Goal: Task Accomplishment & Management: Manage account settings

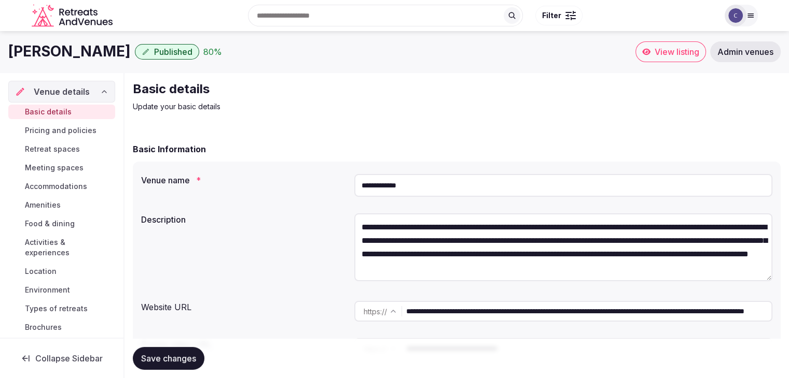
click at [748, 15] on icon at bounding box center [750, 16] width 6 height 4
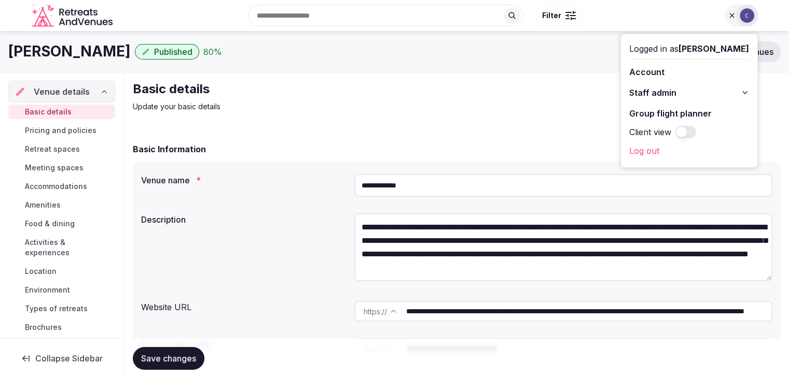
click at [740, 93] on button "Staff admin" at bounding box center [689, 93] width 120 height 17
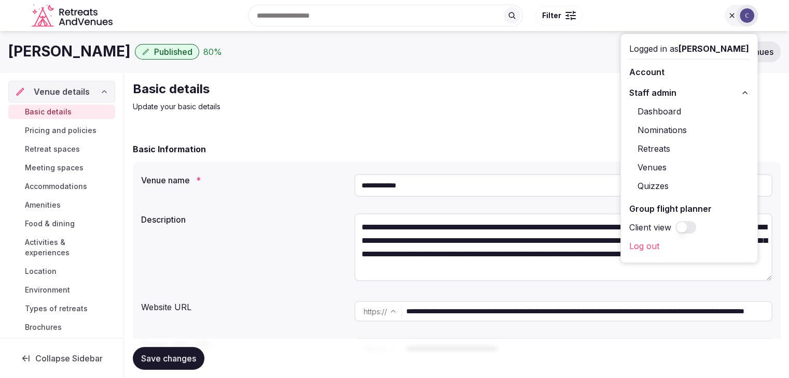
click at [661, 164] on link "Venues" at bounding box center [689, 167] width 120 height 17
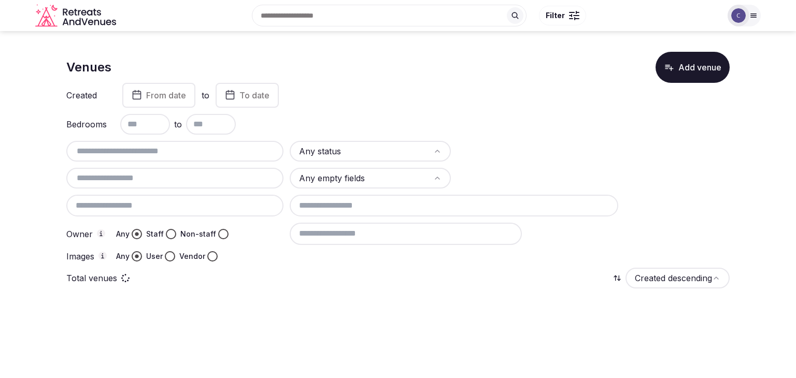
click at [202, 157] on input "text" at bounding box center [175, 151] width 209 height 12
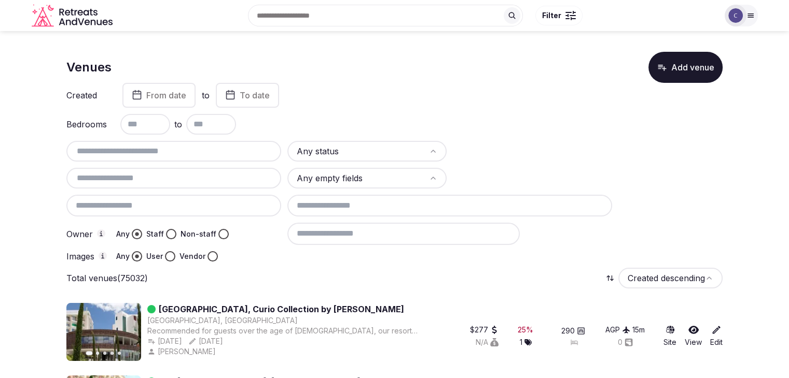
paste input "**********"
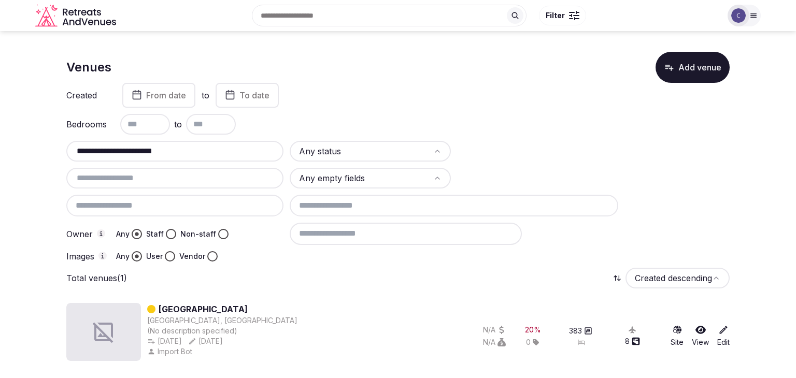
type input "**********"
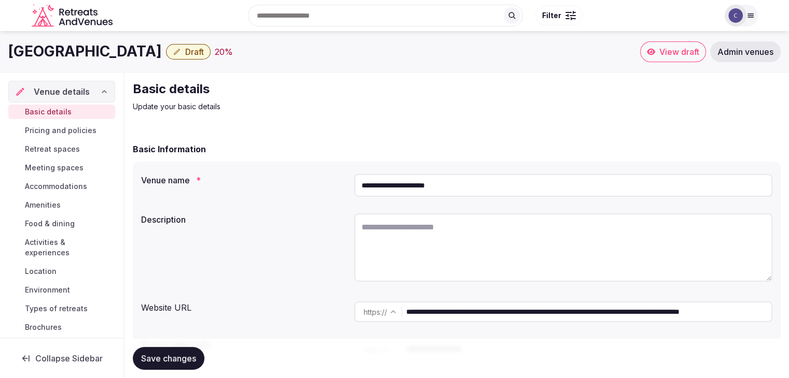
drag, startPoint x: 508, startPoint y: 316, endPoint x: 355, endPoint y: 315, distance: 153.5
click at [355, 315] on div "**********" at bounding box center [563, 312] width 418 height 21
click at [473, 189] on input "**********" at bounding box center [563, 185] width 418 height 23
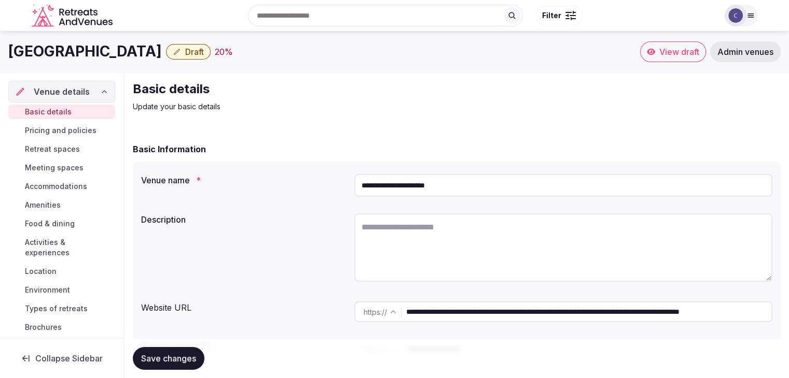
click at [423, 241] on textarea at bounding box center [563, 248] width 418 height 68
paste textarea "**********"
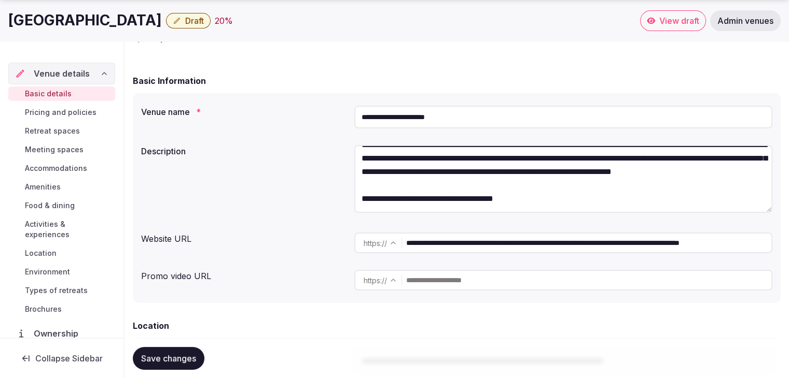
scroll to position [156, 0]
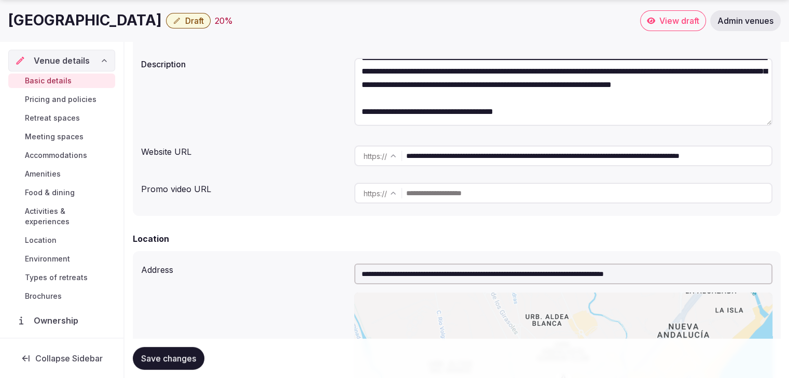
type textarea "**********"
click at [481, 196] on input "text" at bounding box center [588, 193] width 365 height 21
paste input "**********"
type input "**********"
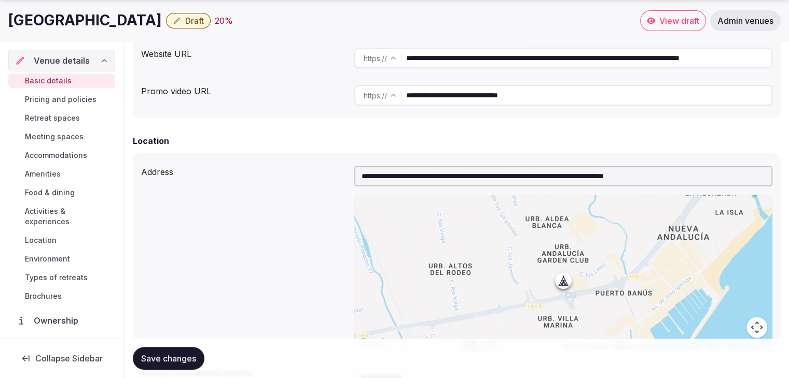
scroll to position [415, 0]
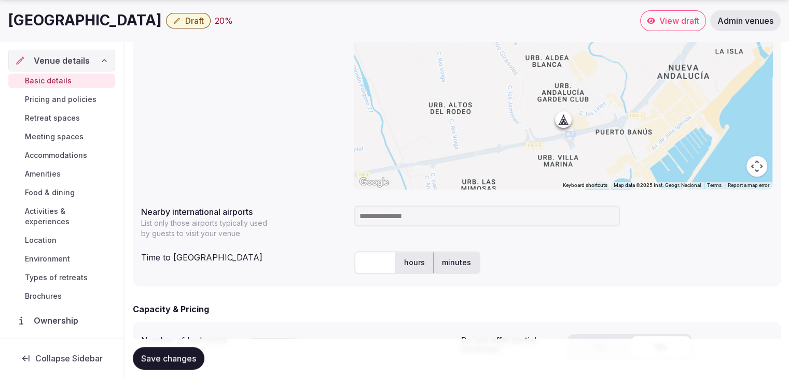
click at [116, 25] on h1 "[GEOGRAPHIC_DATA]" at bounding box center [84, 20] width 153 height 20
click at [116, 25] on h1 "Hard Rock Hotel Marbella" at bounding box center [84, 20] width 153 height 20
click at [118, 27] on h1 "Hard Rock Hotel Marbella" at bounding box center [84, 20] width 153 height 20
copy div "Hard Rock Hotel Marbella"
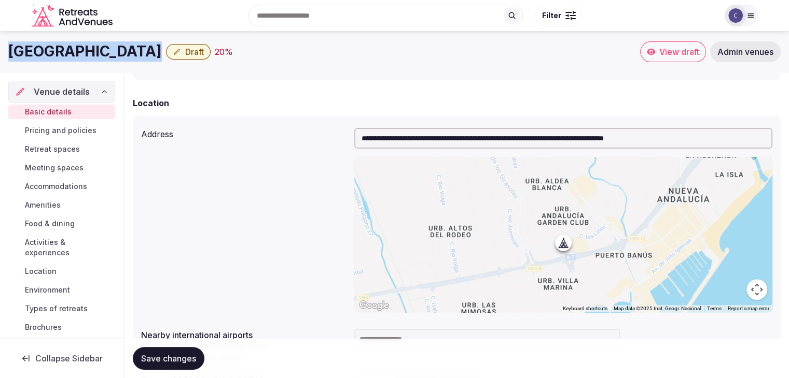
scroll to position [156, 0]
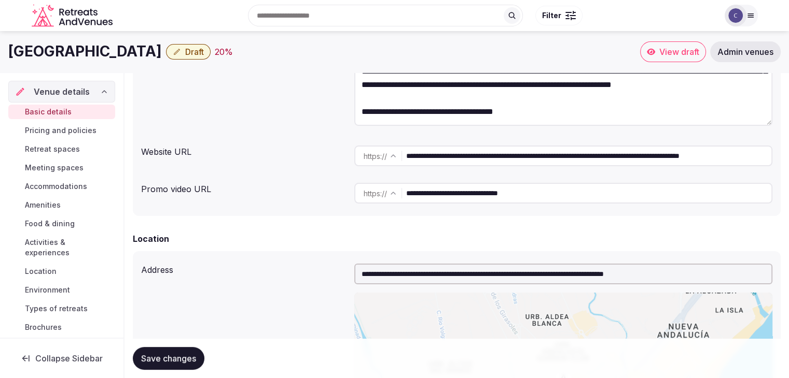
click at [467, 276] on input "**********" at bounding box center [563, 274] width 418 height 21
click at [468, 274] on input "**********" at bounding box center [563, 274] width 418 height 21
click at [467, 273] on input "**********" at bounding box center [563, 274] width 418 height 21
paste input "text"
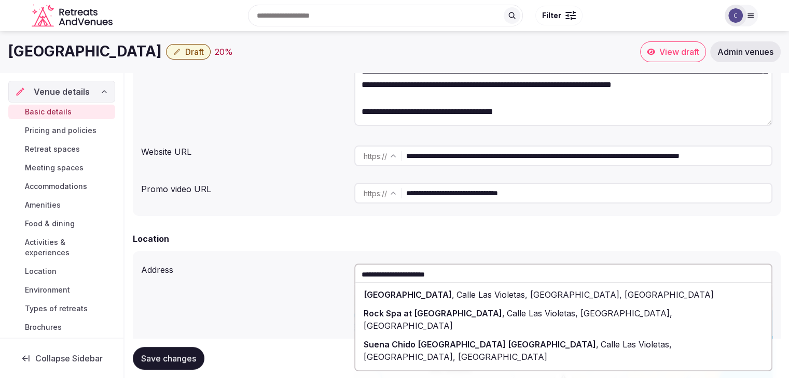
click at [472, 289] on div "Hard Rock Hotel Marbella , Calle Las Violetas, Marbella, Spain" at bounding box center [563, 295] width 416 height 19
type input "**********"
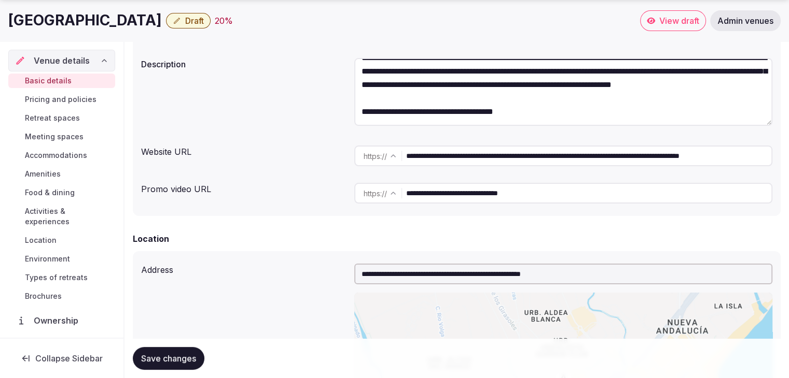
scroll to position [415, 0]
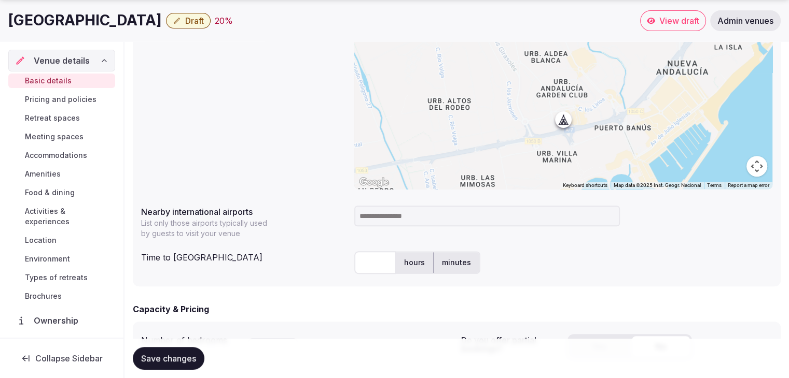
click at [396, 224] on input at bounding box center [486, 216] width 265 height 21
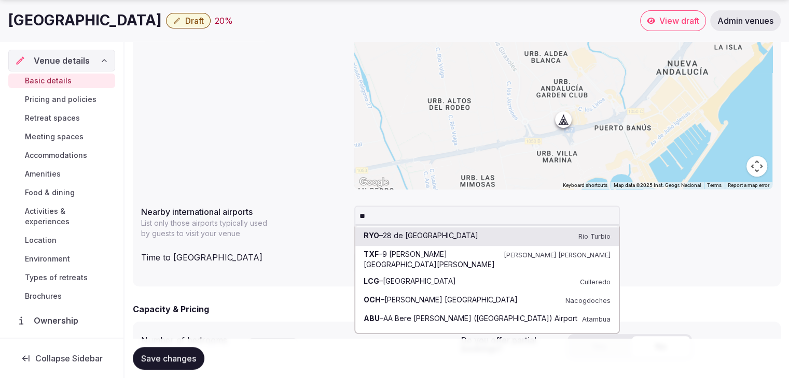
type input "***"
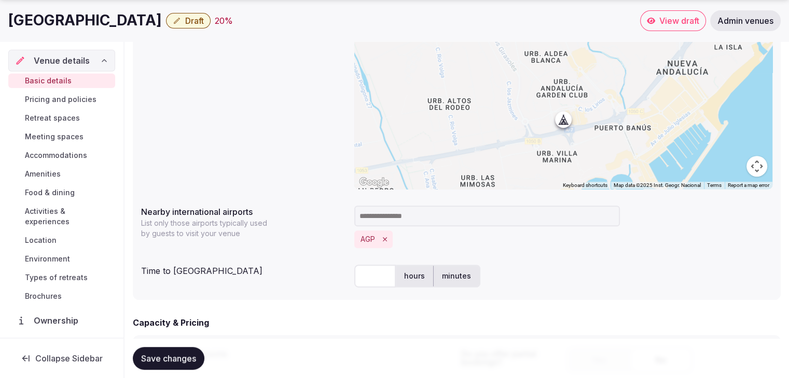
click at [374, 275] on input "text" at bounding box center [374, 276] width 41 height 23
type input "**"
click at [576, 283] on div "** hours minutes" at bounding box center [563, 276] width 418 height 23
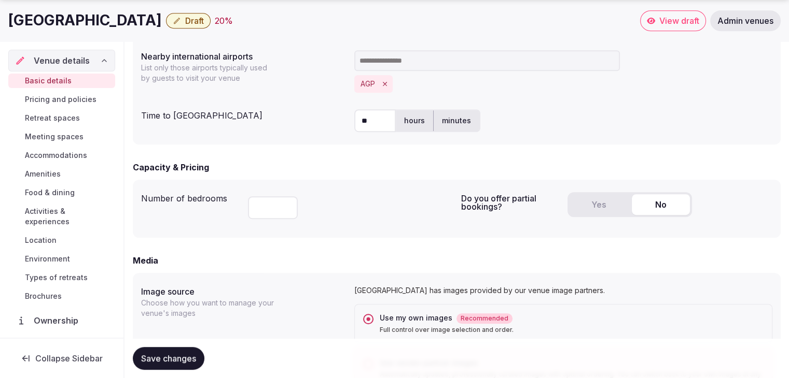
scroll to position [778, 0]
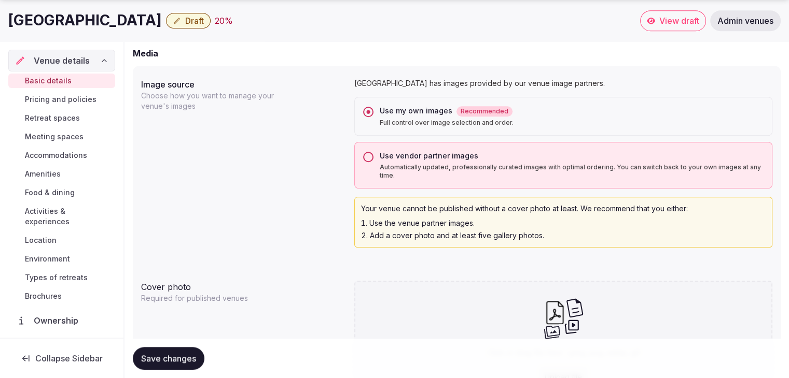
drag, startPoint x: 182, startPoint y: 353, endPoint x: 255, endPoint y: 357, distance: 72.7
click at [182, 354] on span "Save changes" at bounding box center [168, 359] width 55 height 10
click at [365, 158] on button "Use vendor partner images Automatically updated, professionally curated images …" at bounding box center [368, 157] width 10 height 10
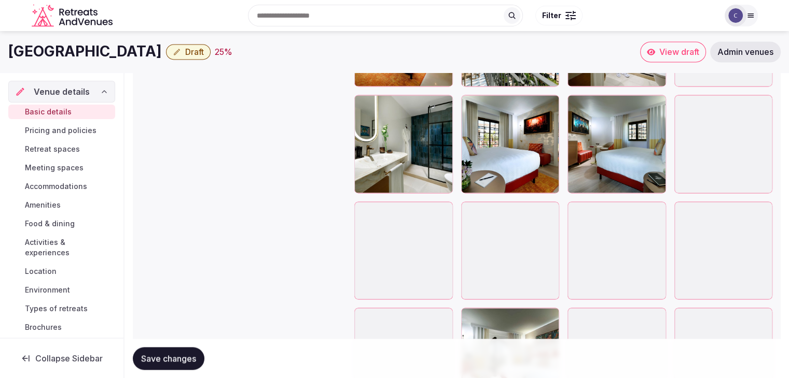
scroll to position [1558, 0]
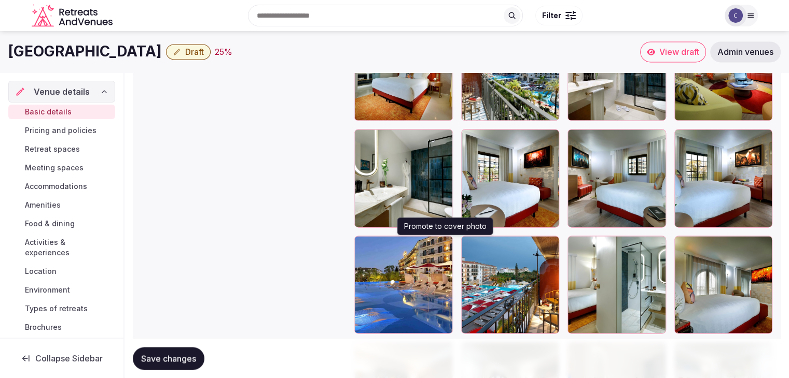
click at [443, 243] on icon "button" at bounding box center [442, 246] width 6 height 7
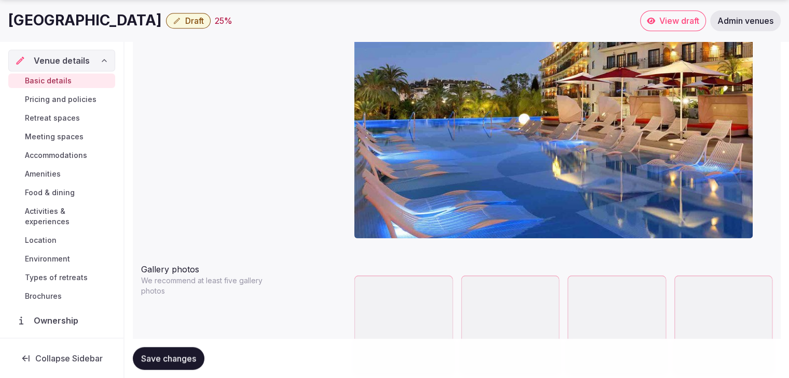
scroll to position [1192, 0]
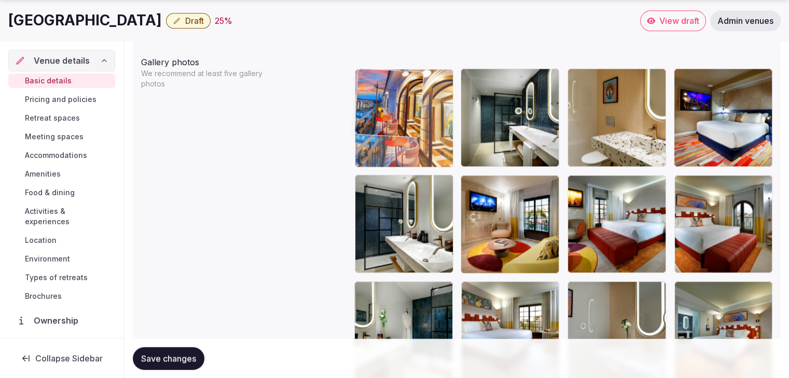
drag, startPoint x: 535, startPoint y: 243, endPoint x: 433, endPoint y: 153, distance: 135.9
click at [433, 153] on body "**********" at bounding box center [394, 165] width 789 height 2715
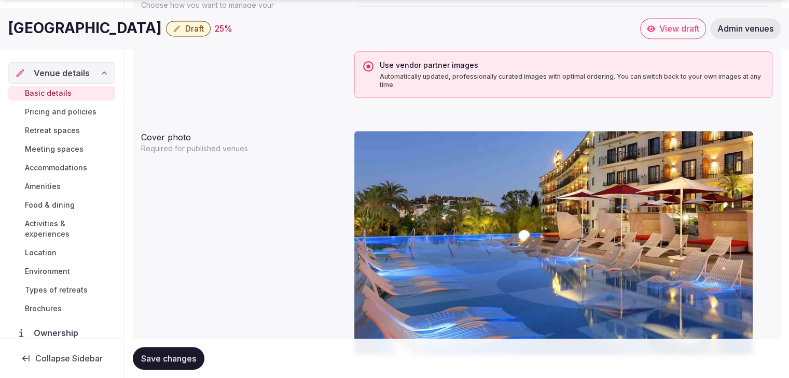
scroll to position [985, 0]
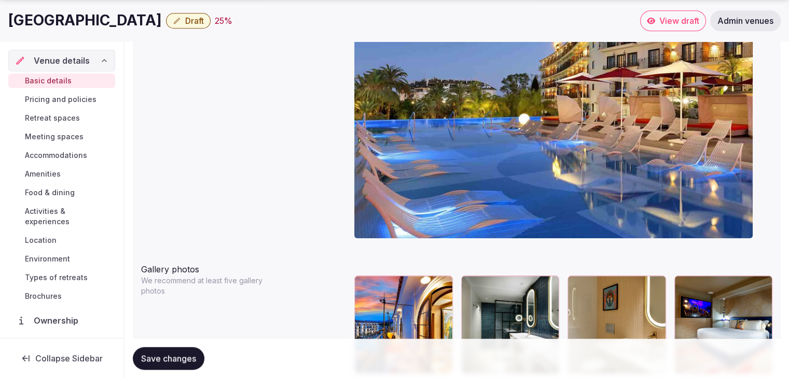
click at [149, 18] on h1 "Hard Rock Hotel Marbella" at bounding box center [84, 20] width 153 height 20
copy div "Hard Rock Hotel Marbella"
click at [52, 156] on span "Accommodations" at bounding box center [56, 155] width 62 height 10
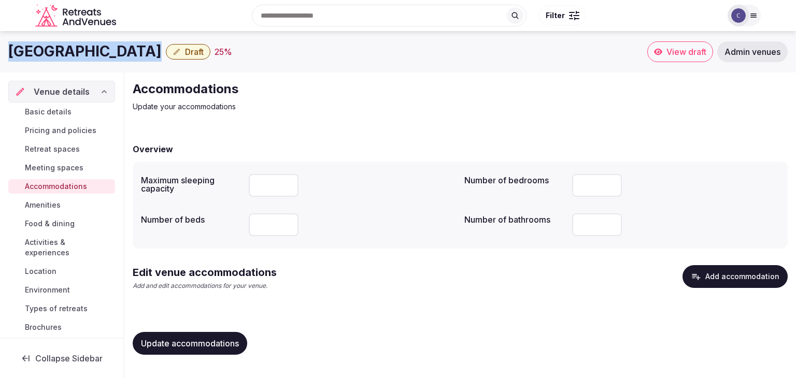
click at [771, 275] on button "Add accommodation" at bounding box center [735, 276] width 105 height 23
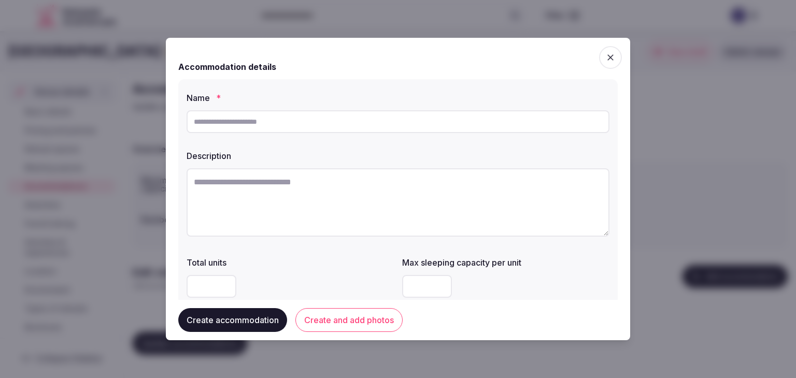
click at [442, 223] on textarea at bounding box center [398, 202] width 423 height 68
paste textarea "**********"
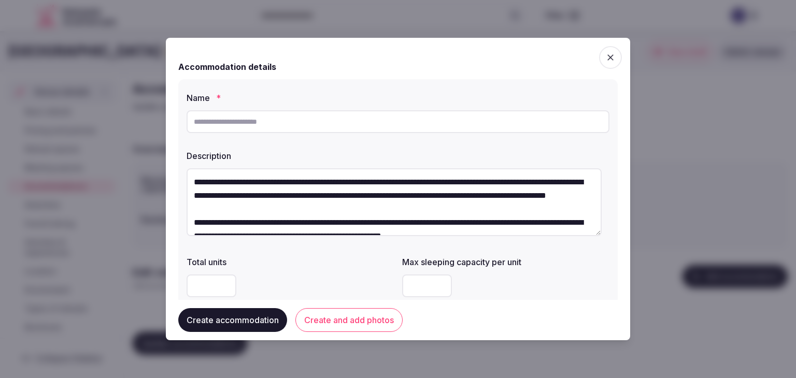
type textarea "**********"
click at [312, 119] on input "text" at bounding box center [398, 121] width 423 height 23
type input "**********"
click at [348, 157] on label "Description" at bounding box center [398, 156] width 423 height 8
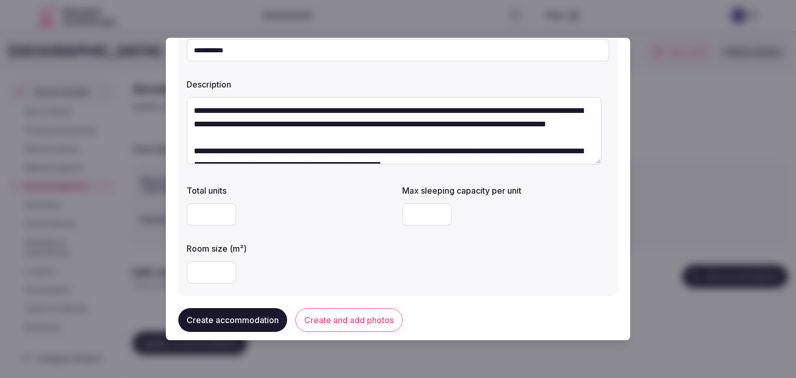
scroll to position [104, 0]
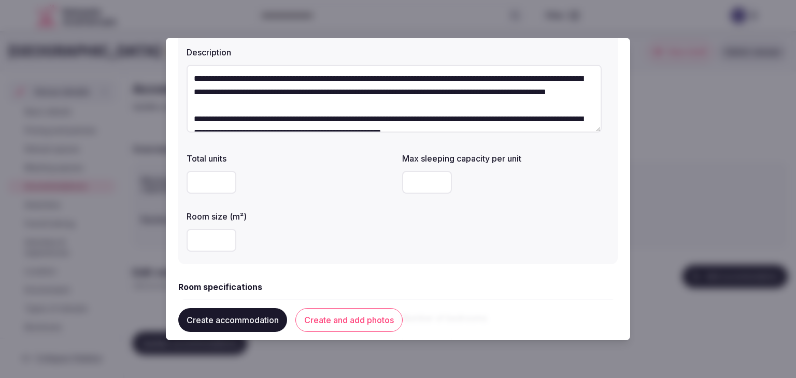
click at [205, 235] on input "number" at bounding box center [212, 240] width 50 height 23
type input "**"
click at [402, 184] on input "number" at bounding box center [427, 182] width 50 height 23
drag, startPoint x: 399, startPoint y: 180, endPoint x: 409, endPoint y: 173, distance: 12.7
click at [398, 179] on div "Total units Max sleeping capacity per unit * Room size (m²) **" at bounding box center [398, 202] width 423 height 108
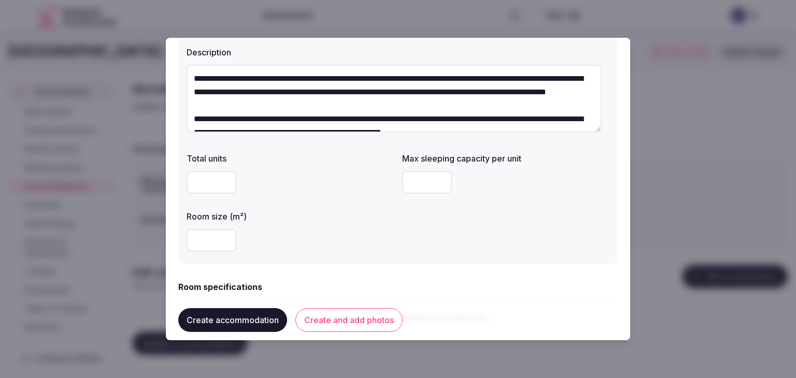
drag, startPoint x: 414, startPoint y: 171, endPoint x: 398, endPoint y: 177, distance: 17.2
click at [397, 177] on div "Total units Max sleeping capacity per unit * Room size (m²) **" at bounding box center [398, 202] width 423 height 108
type input "*"
click at [341, 232] on div "**" at bounding box center [290, 240] width 207 height 23
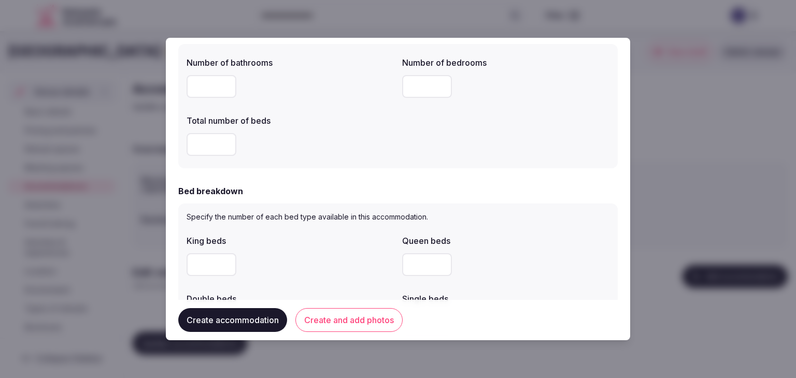
scroll to position [259, 0]
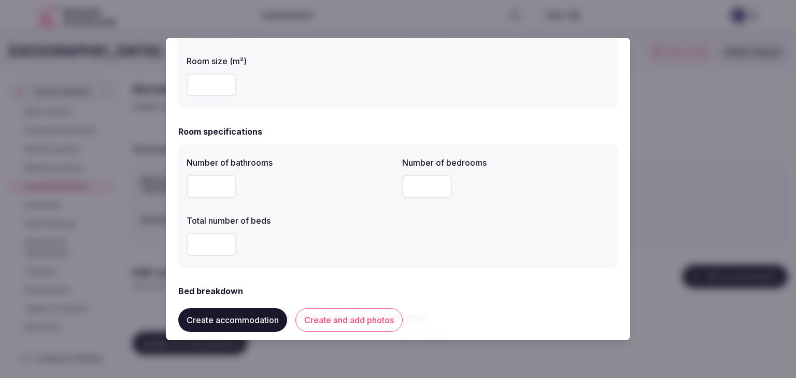
click at [212, 184] on input "number" at bounding box center [212, 186] width 50 height 23
type input "*"
click at [427, 182] on input "number" at bounding box center [427, 186] width 50 height 23
type input "*"
click at [207, 242] on input "number" at bounding box center [212, 244] width 50 height 23
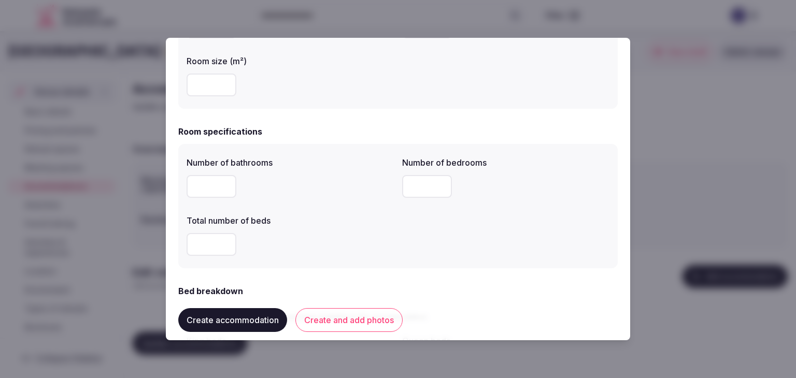
type input "*"
click at [291, 249] on div "*" at bounding box center [290, 244] width 207 height 23
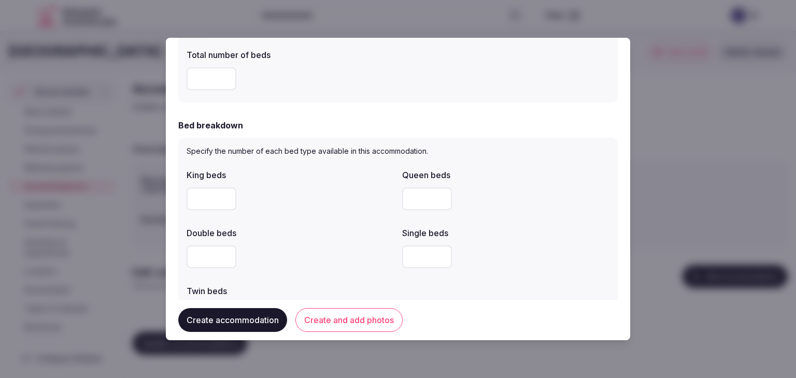
scroll to position [467, 0]
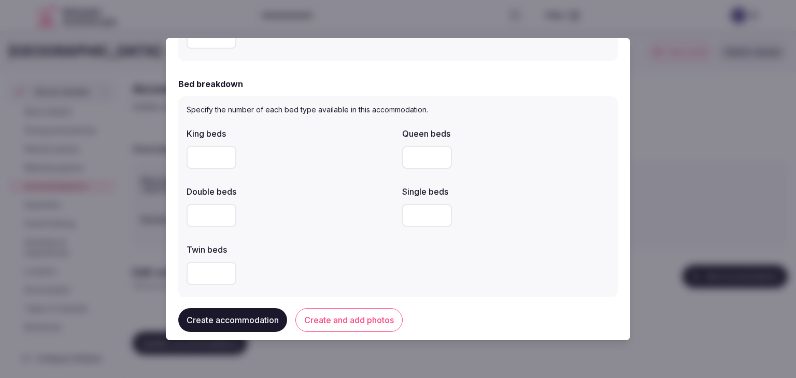
click at [220, 156] on input "number" at bounding box center [212, 157] width 50 height 23
type input "*"
click at [288, 189] on label "Double beds" at bounding box center [290, 192] width 207 height 8
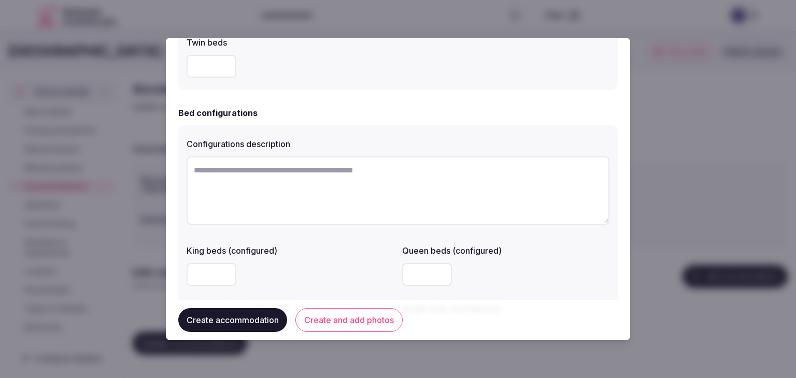
scroll to position [829, 0]
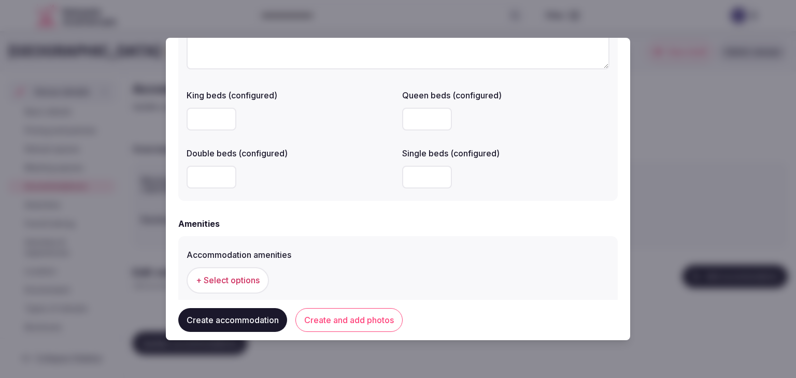
click at [422, 172] on input "number" at bounding box center [427, 177] width 50 height 23
type input "*"
click at [385, 220] on div "Amenities" at bounding box center [398, 224] width 440 height 12
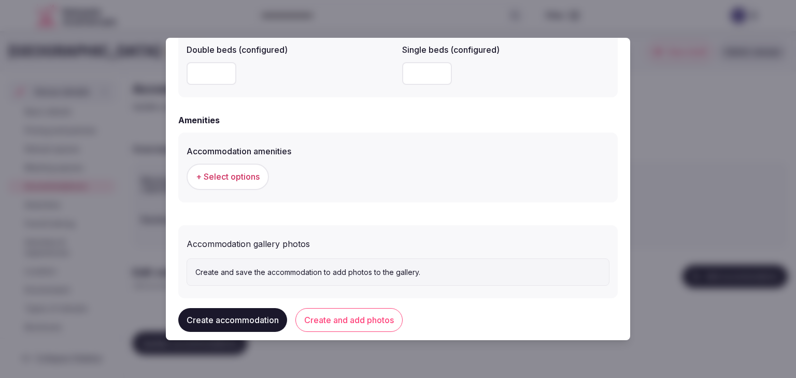
click at [255, 180] on span "+ Select options" at bounding box center [228, 176] width 64 height 11
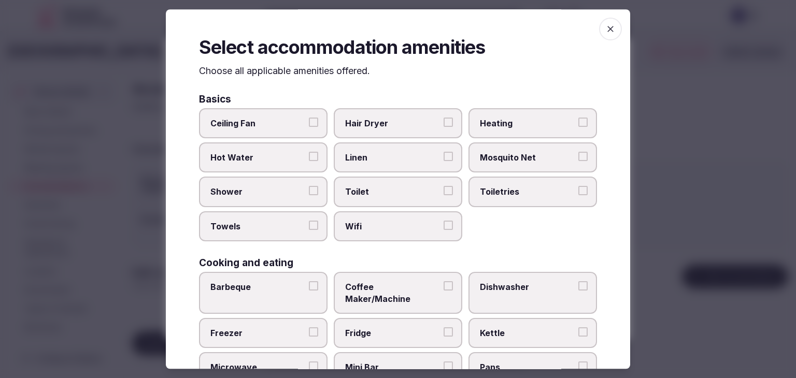
click at [396, 231] on span "Wifi" at bounding box center [392, 226] width 95 height 11
click at [444, 230] on button "Wifi" at bounding box center [448, 225] width 9 height 9
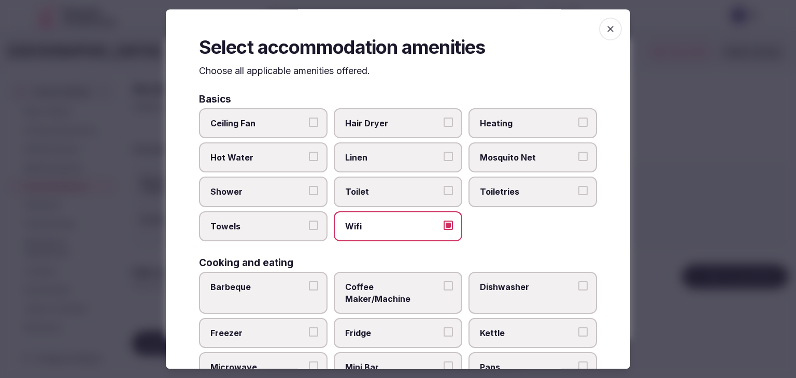
click at [503, 193] on span "Toiletries" at bounding box center [527, 192] width 95 height 11
click at [579, 193] on button "Toiletries" at bounding box center [583, 191] width 9 height 9
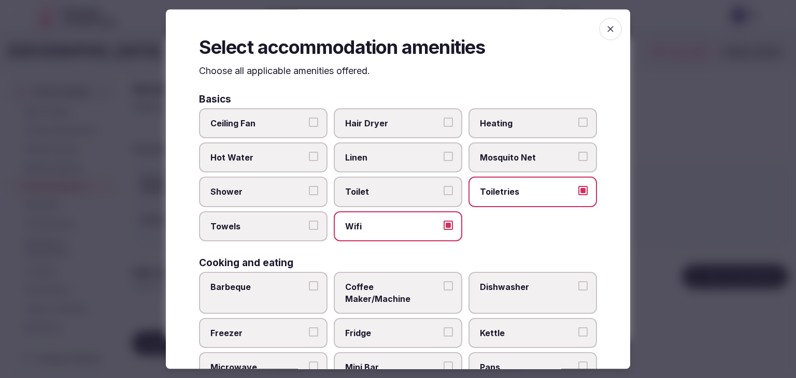
click at [391, 113] on label "Hair Dryer" at bounding box center [398, 123] width 129 height 30
click at [444, 118] on button "Hair Dryer" at bounding box center [448, 122] width 9 height 9
drag, startPoint x: 288, startPoint y: 191, endPoint x: 282, endPoint y: 218, distance: 27.2
click at [288, 192] on span "Shower" at bounding box center [257, 192] width 95 height 11
click at [309, 192] on button "Shower" at bounding box center [313, 191] width 9 height 9
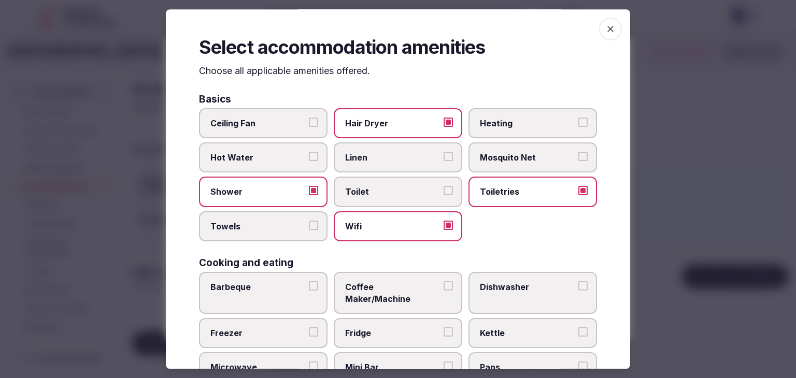
click at [284, 218] on label "Towels" at bounding box center [263, 227] width 129 height 30
click at [309, 221] on button "Towels" at bounding box center [313, 225] width 9 height 9
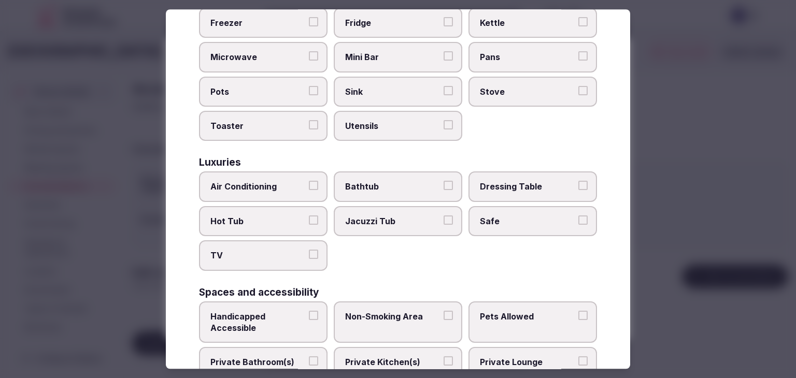
scroll to position [311, 0]
click at [282, 179] on label "Air Conditioning" at bounding box center [263, 187] width 129 height 30
click at [309, 181] on button "Air Conditioning" at bounding box center [313, 185] width 9 height 9
drag, startPoint x: 280, startPoint y: 234, endPoint x: 427, endPoint y: 214, distance: 148.5
click at [280, 250] on span "TV" at bounding box center [257, 255] width 95 height 11
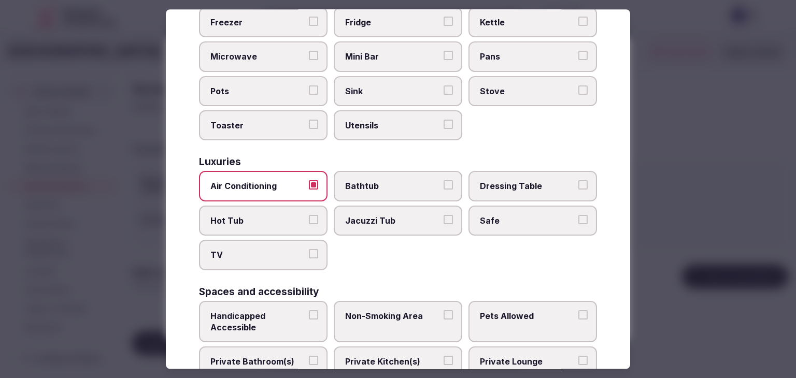
click at [309, 250] on button "TV" at bounding box center [313, 254] width 9 height 9
click at [512, 215] on span "Safe" at bounding box center [527, 220] width 95 height 11
click at [579, 215] on button "Safe" at bounding box center [583, 219] width 9 height 9
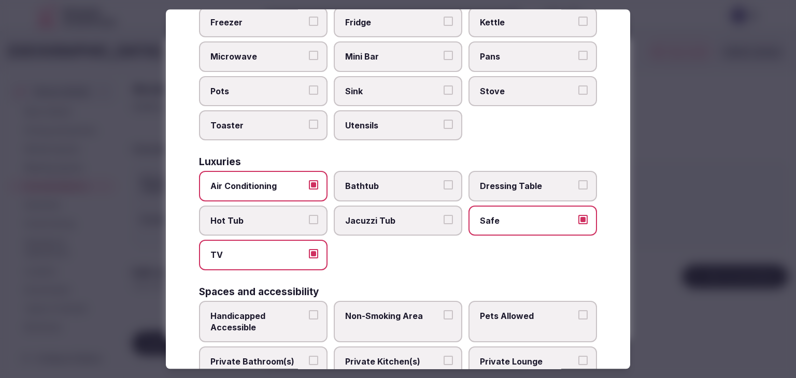
click at [249, 357] on span "Private Bathroom(s)" at bounding box center [257, 362] width 95 height 11
click at [309, 357] on button "Private Bathroom(s)" at bounding box center [313, 361] width 9 height 9
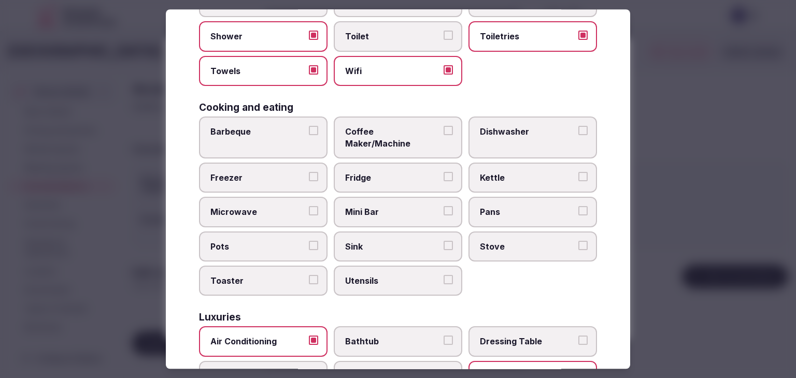
drag, startPoint x: 368, startPoint y: 135, endPoint x: 368, endPoint y: 187, distance: 51.8
click at [369, 135] on span "Coffee Maker/Machine" at bounding box center [392, 137] width 95 height 23
click at [444, 135] on button "Coffee Maker/Machine" at bounding box center [448, 130] width 9 height 9
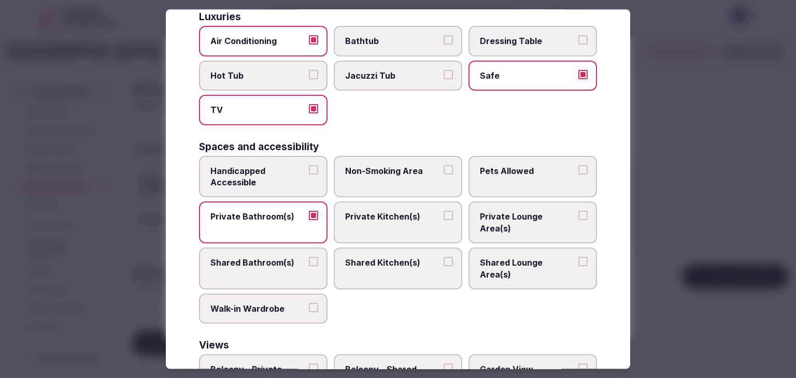
scroll to position [518, 0]
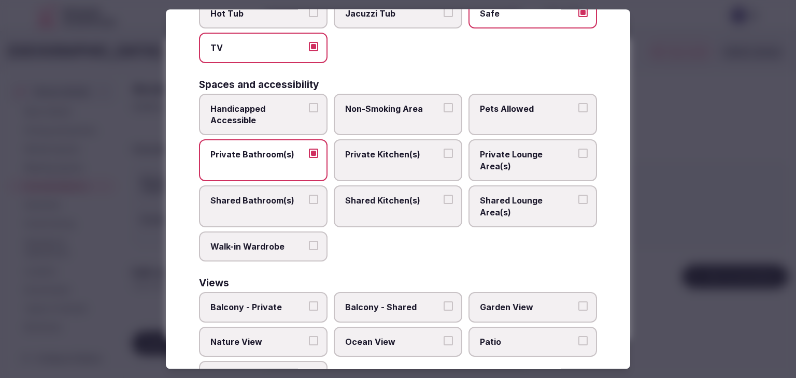
click at [284, 293] on label "Balcony - Private" at bounding box center [263, 308] width 129 height 30
click at [309, 302] on button "Balcony - Private" at bounding box center [313, 306] width 9 height 9
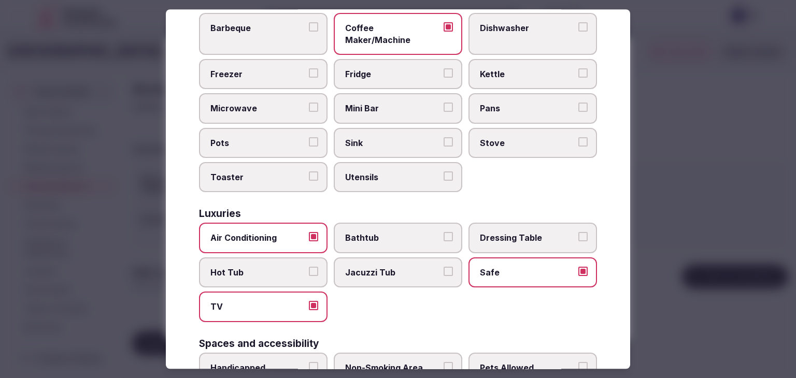
scroll to position [104, 0]
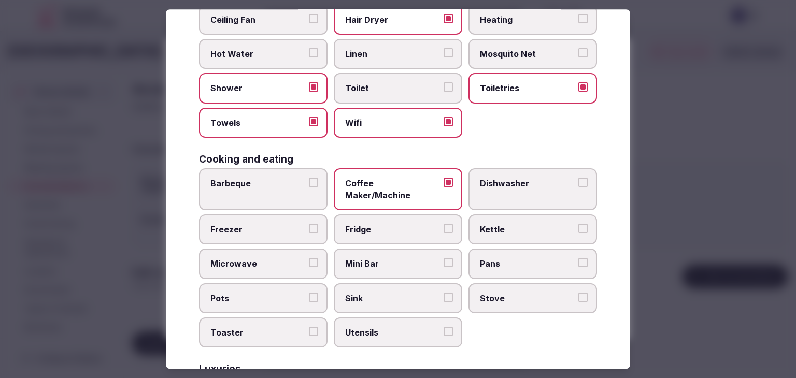
click at [400, 259] on span "Mini Bar" at bounding box center [392, 264] width 95 height 11
click at [444, 259] on button "Mini Bar" at bounding box center [448, 263] width 9 height 9
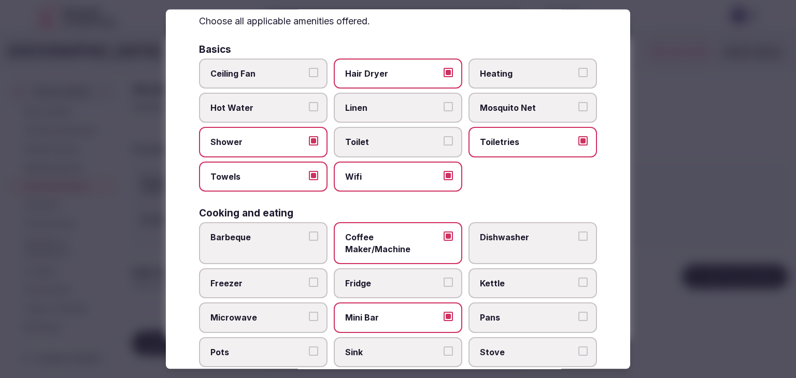
scroll to position [0, 0]
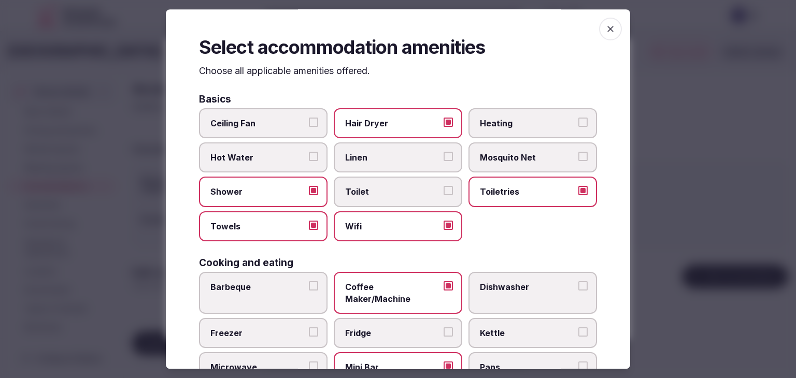
click at [502, 130] on label "Heating" at bounding box center [533, 123] width 129 height 30
click at [579, 127] on button "Heating" at bounding box center [583, 122] width 9 height 9
click at [606, 31] on icon "button" at bounding box center [611, 29] width 10 height 10
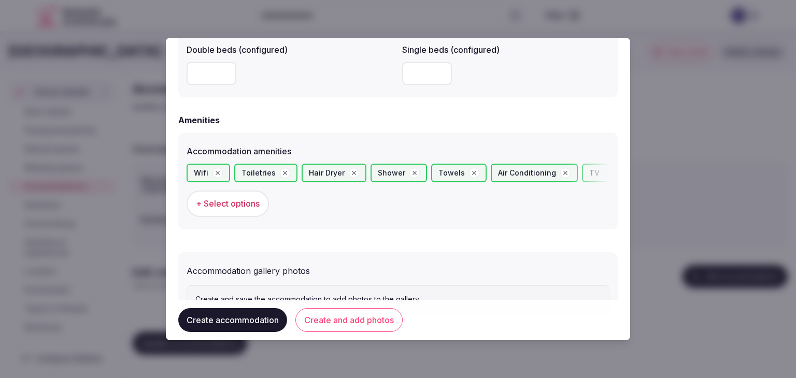
click at [375, 319] on button "Create and add photos" at bounding box center [349, 320] width 107 height 24
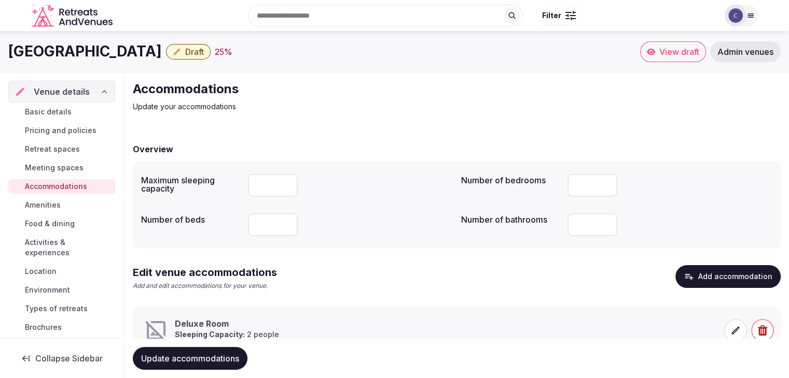
drag, startPoint x: 12, startPoint y: 48, endPoint x: 189, endPoint y: 51, distance: 176.8
click at [189, 49] on div "Hard Rock Hotel Marbella Draft 25 %" at bounding box center [323, 51] width 631 height 20
copy div "Hard Rock Hotel Marbella"
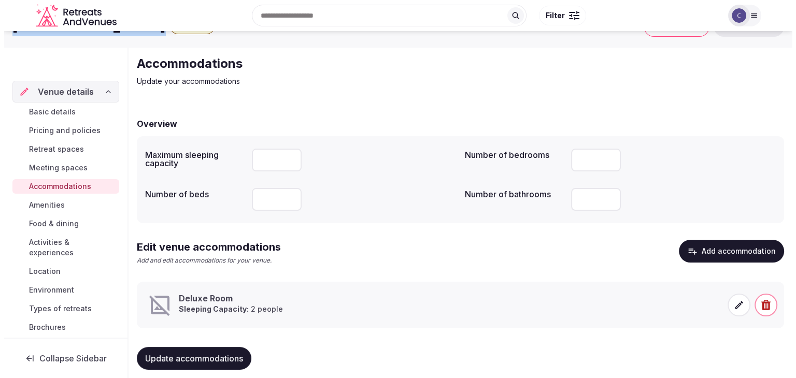
scroll to position [39, 0]
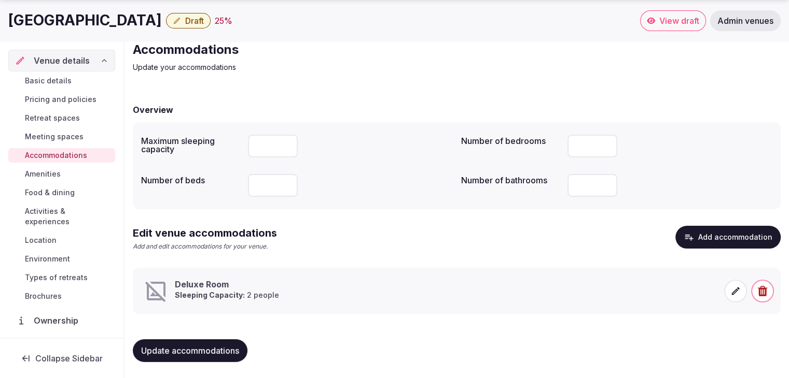
click at [736, 289] on icon at bounding box center [735, 291] width 10 height 10
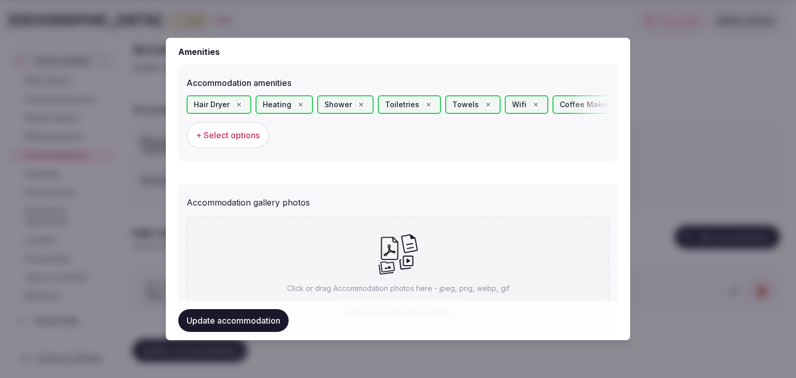
scroll to position [1074, 0]
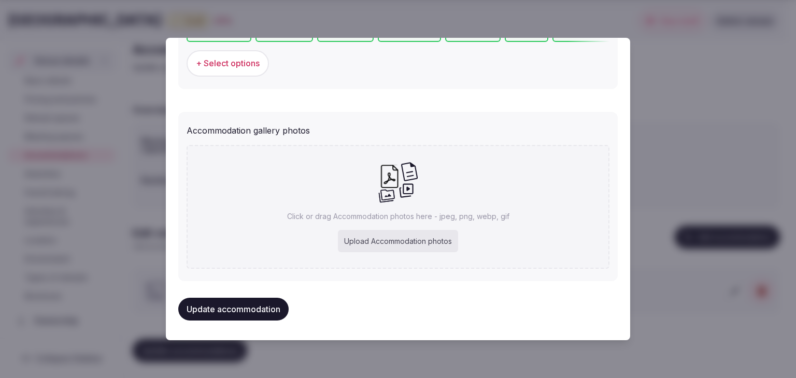
click at [400, 237] on div "Upload Accommodation photos" at bounding box center [398, 241] width 120 height 23
type input "**********"
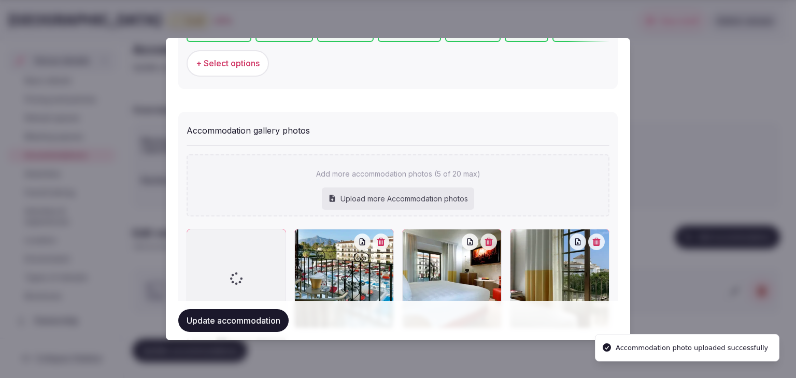
scroll to position [1177, 0]
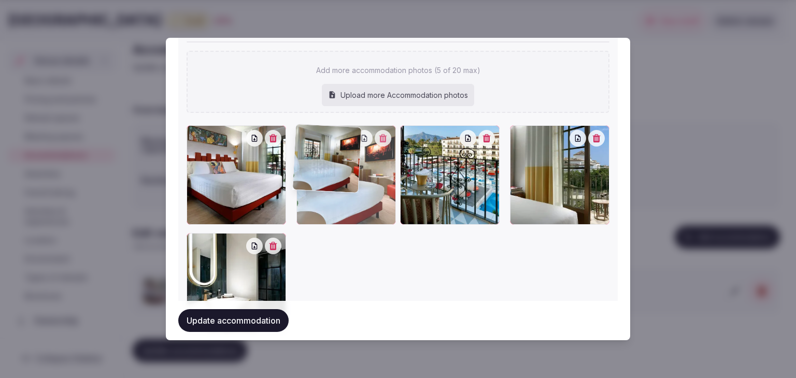
drag, startPoint x: 409, startPoint y: 132, endPoint x: 345, endPoint y: 134, distance: 63.8
click at [345, 132] on div at bounding box center [347, 175] width 100 height 100
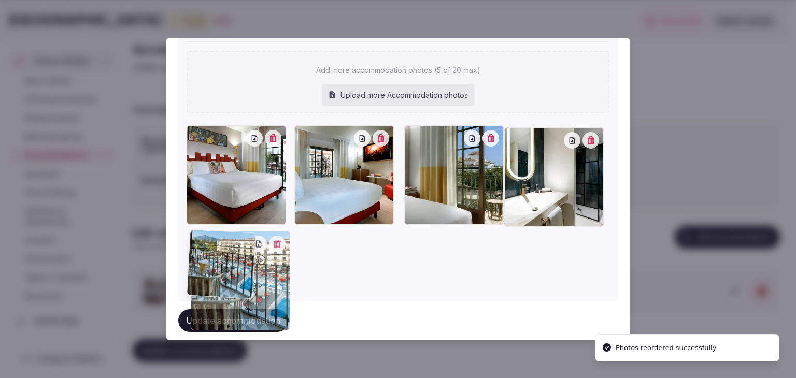
drag, startPoint x: 406, startPoint y: 132, endPoint x: 249, endPoint y: 213, distance: 177.1
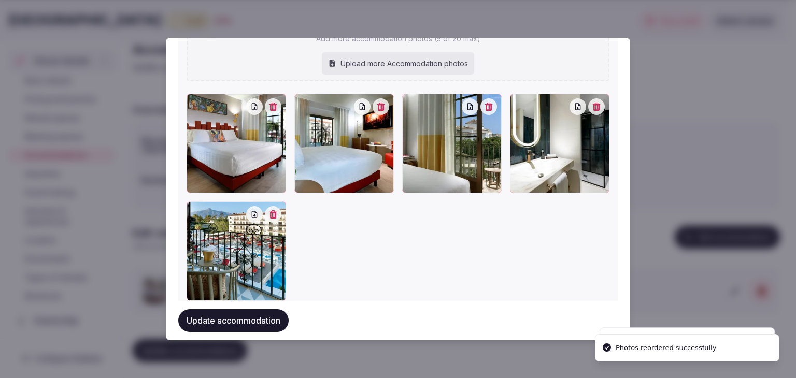
scroll to position [1237, 0]
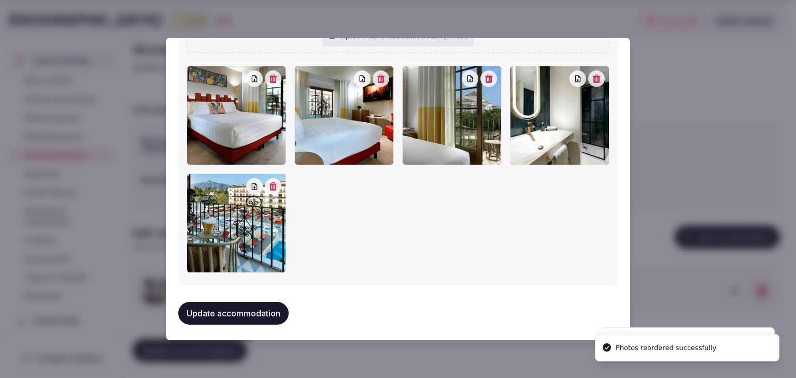
click at [263, 312] on button "Update accommodation" at bounding box center [233, 313] width 110 height 23
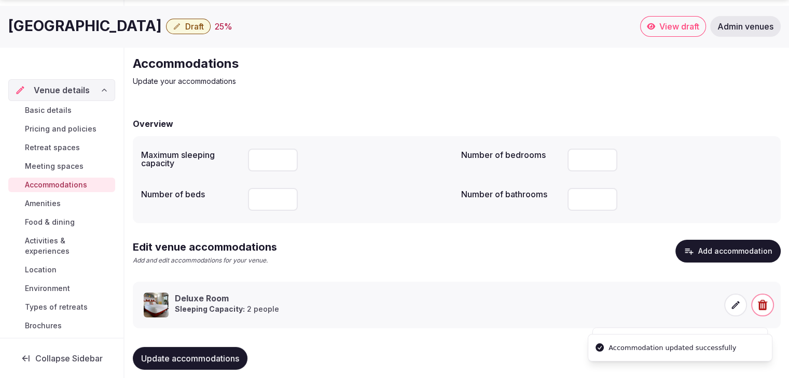
scroll to position [39, 0]
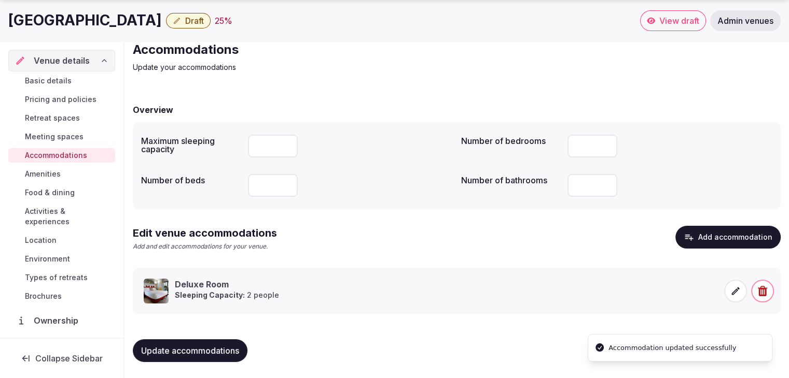
click at [212, 340] on button "Update accommodations" at bounding box center [190, 351] width 115 height 23
click at [61, 197] on span "Food & dining" at bounding box center [50, 193] width 50 height 10
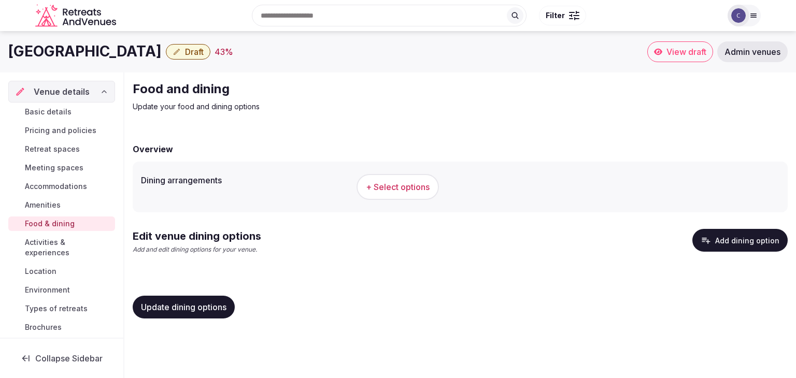
click at [414, 199] on button "+ Select options" at bounding box center [398, 187] width 82 height 26
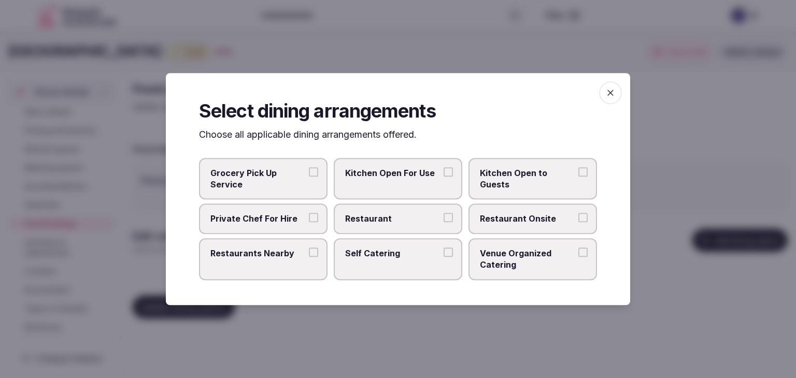
drag, startPoint x: 407, startPoint y: 220, endPoint x: 483, endPoint y: 224, distance: 75.8
click at [408, 220] on span "Restaurant" at bounding box center [392, 219] width 95 height 11
click at [444, 220] on button "Restaurant" at bounding box center [448, 218] width 9 height 9
click at [499, 226] on label "Restaurant Onsite" at bounding box center [533, 219] width 129 height 30
click at [579, 223] on button "Restaurant Onsite" at bounding box center [583, 218] width 9 height 9
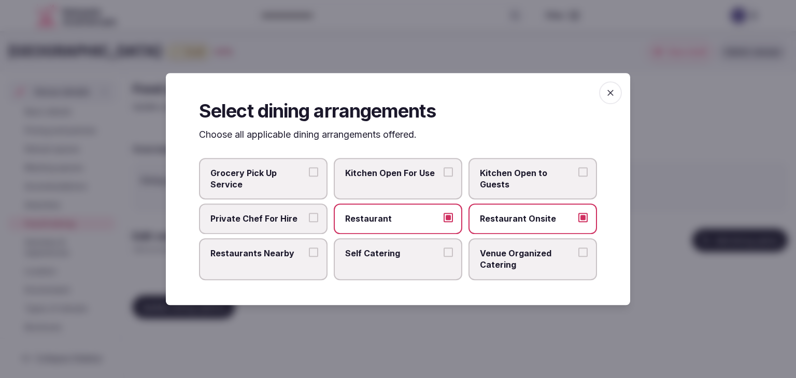
click at [615, 93] on icon "button" at bounding box center [611, 93] width 10 height 10
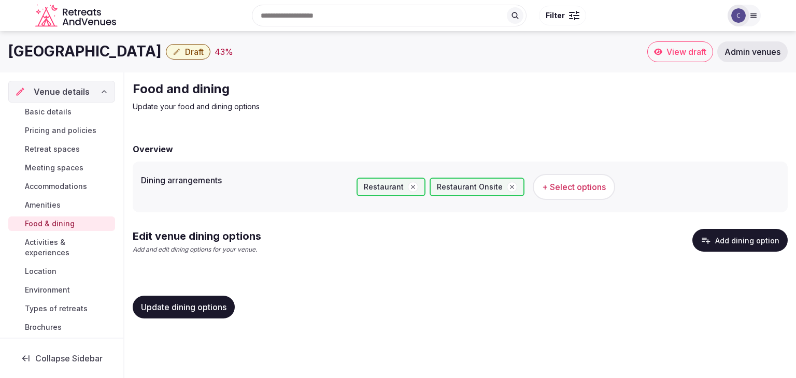
click at [205, 308] on span "Update dining options" at bounding box center [184, 307] width 86 height 10
click at [747, 239] on button "Add dining option" at bounding box center [740, 240] width 95 height 23
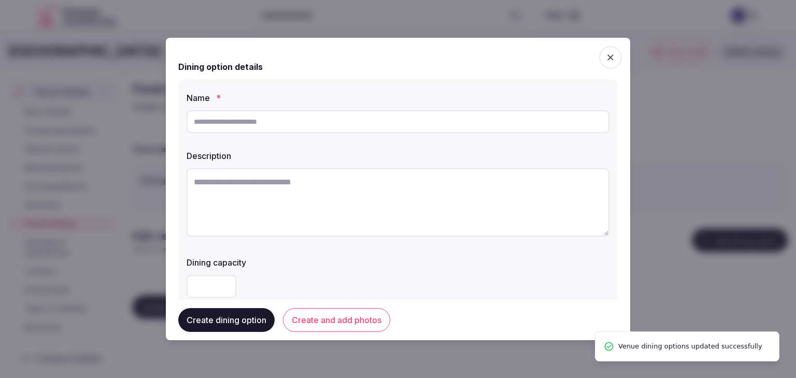
click at [324, 124] on input "text" at bounding box center [398, 121] width 423 height 23
paste input "**********"
type input "**********"
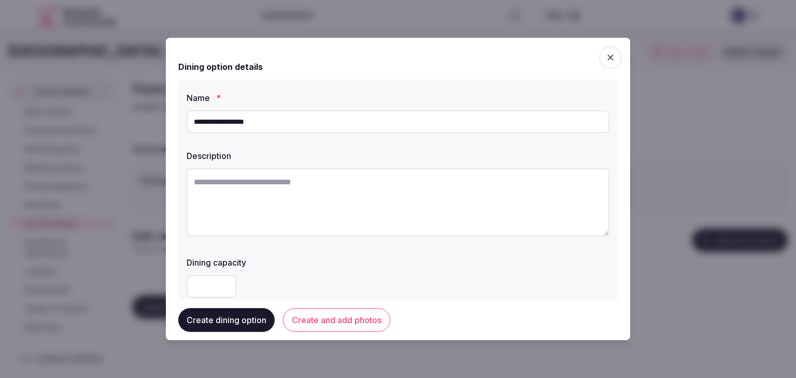
click at [414, 233] on textarea at bounding box center [398, 202] width 423 height 68
paste textarea "**********"
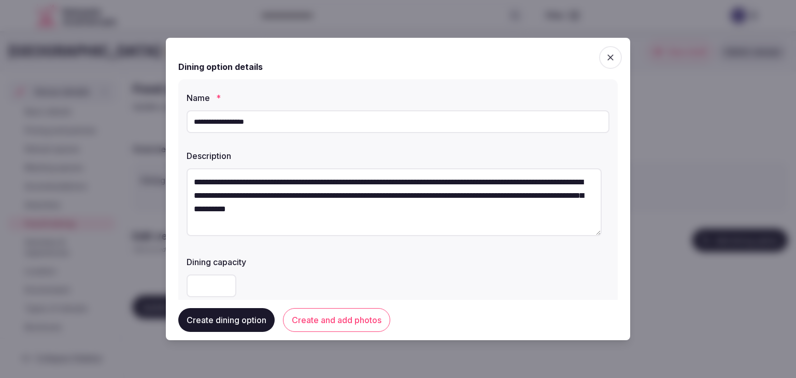
scroll to position [207, 0]
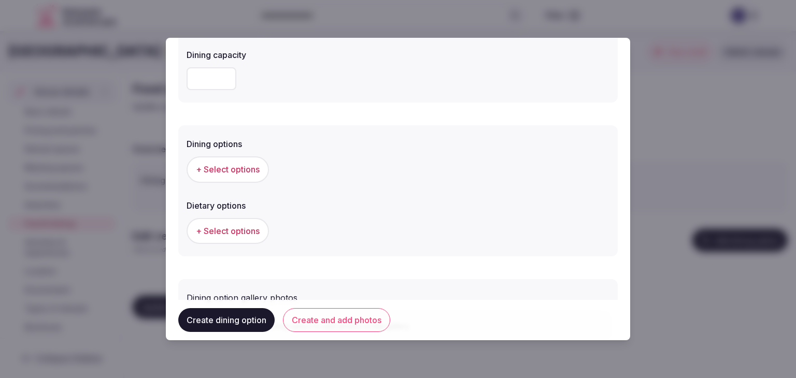
type textarea "**********"
click at [249, 165] on span "+ Select options" at bounding box center [228, 169] width 64 height 11
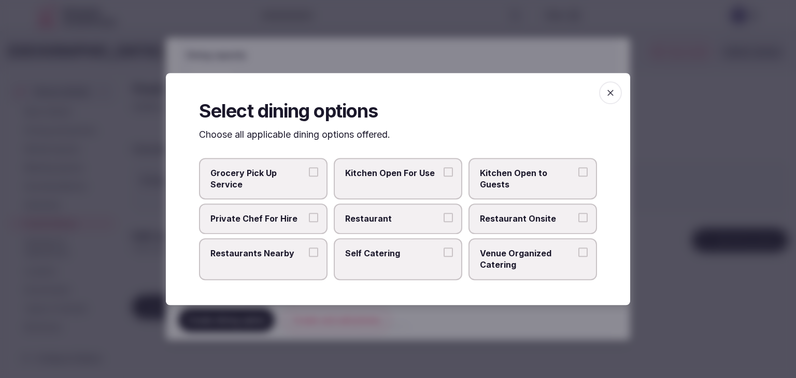
click at [369, 218] on span "Restaurant" at bounding box center [392, 219] width 95 height 11
click at [444, 218] on button "Restaurant" at bounding box center [448, 218] width 9 height 9
drag, startPoint x: 544, startPoint y: 222, endPoint x: 552, endPoint y: 204, distance: 20.2
click at [545, 222] on span "Restaurant Onsite" at bounding box center [527, 219] width 95 height 11
click at [579, 222] on button "Restaurant Onsite" at bounding box center [583, 218] width 9 height 9
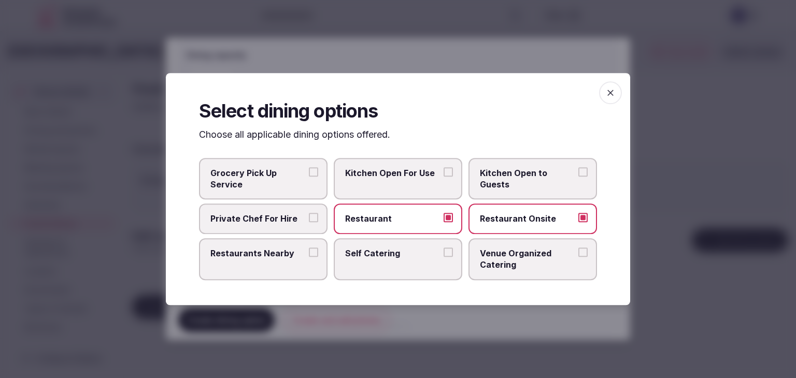
click at [622, 91] on div "Select dining options Choose all applicable dining options offered. Grocery Pic…" at bounding box center [398, 189] width 465 height 232
click at [609, 87] on span "button" at bounding box center [610, 92] width 23 height 23
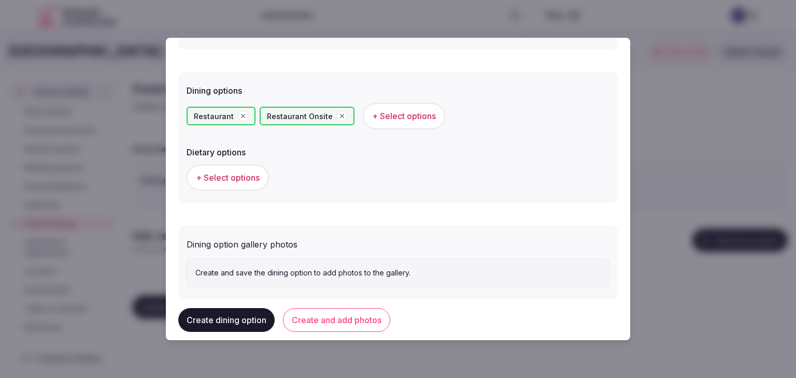
scroll to position [280, 0]
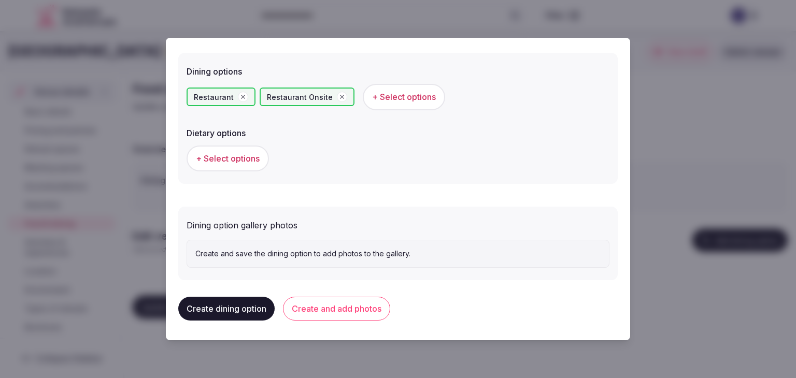
click at [367, 315] on button "Create and add photos" at bounding box center [336, 309] width 107 height 24
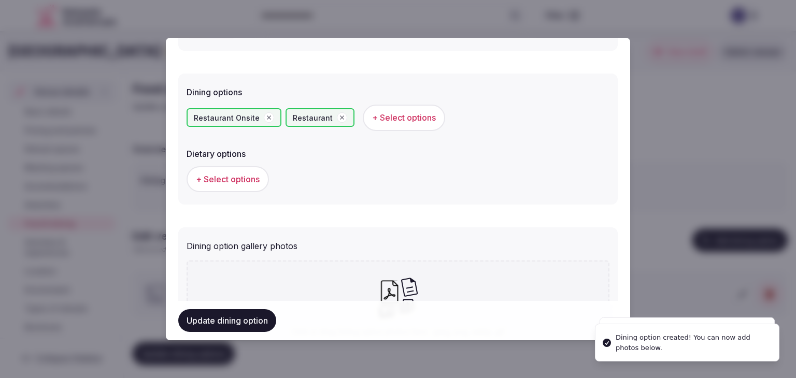
scroll to position [375, 0]
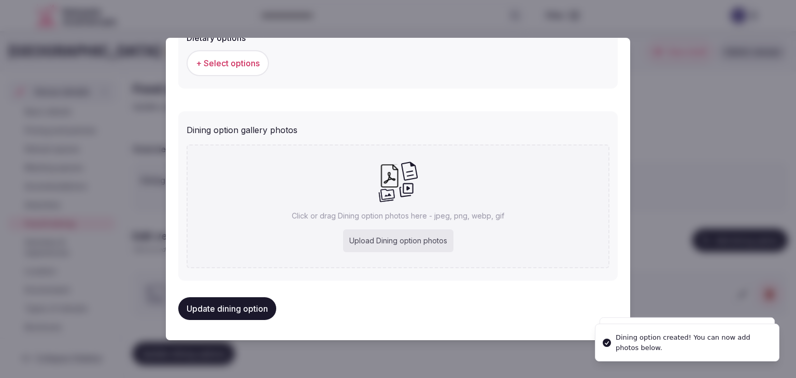
click at [413, 241] on div "Upload Dining option photos" at bounding box center [398, 241] width 110 height 23
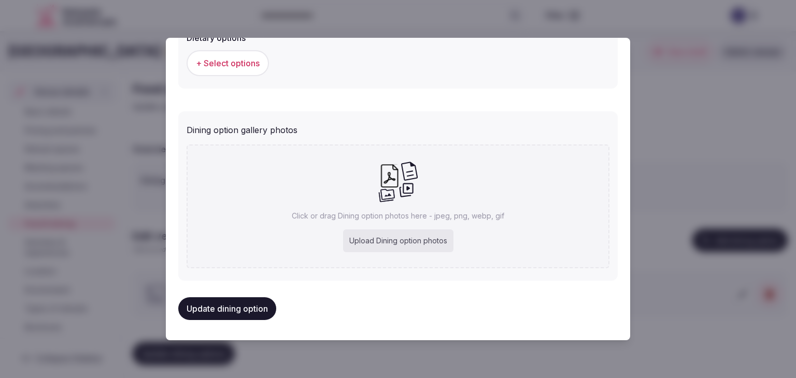
click at [395, 243] on div "Upload Dining option photos" at bounding box center [398, 241] width 110 height 23
type input "**********"
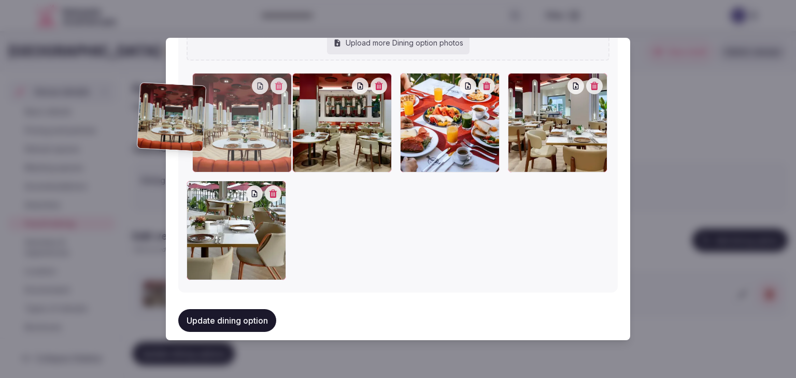
scroll to position [522, 0]
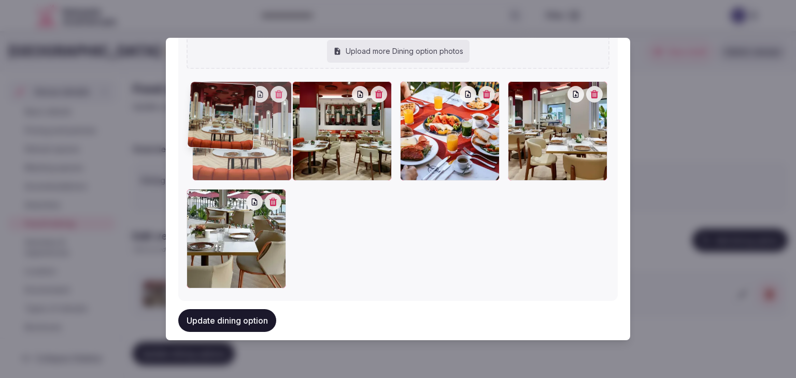
drag, startPoint x: 520, startPoint y: 81, endPoint x: 214, endPoint y: 106, distance: 307.4
click at [154, 93] on body "Search Popular Destinations Toscana, Italy Riviera Maya, Mexico Indonesia, Bali…" at bounding box center [398, 191] width 796 height 382
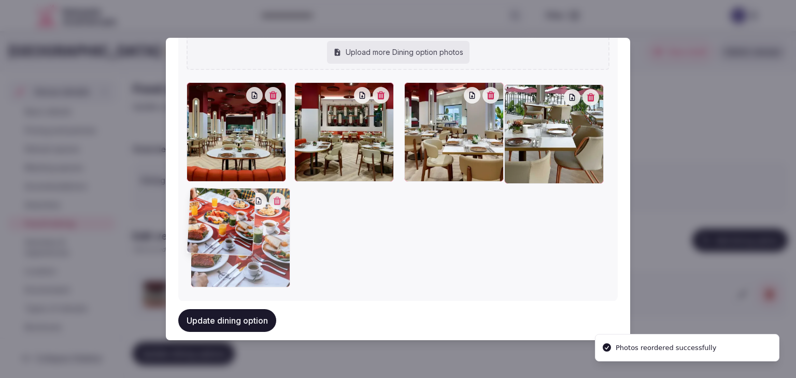
drag, startPoint x: 404, startPoint y: 93, endPoint x: 210, endPoint y: 235, distance: 240.1
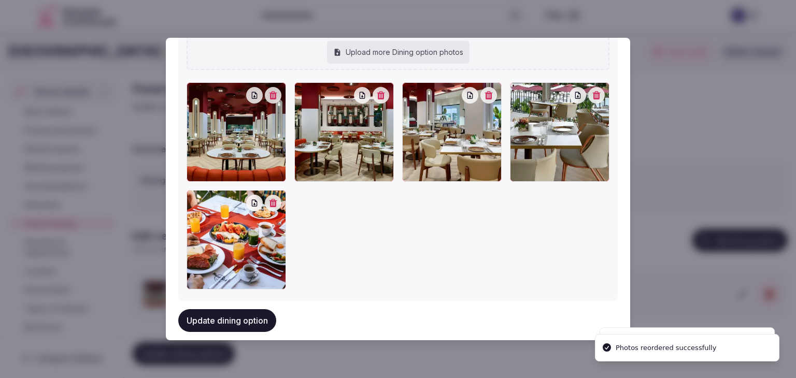
click at [235, 322] on button "Update dining option" at bounding box center [227, 321] width 98 height 23
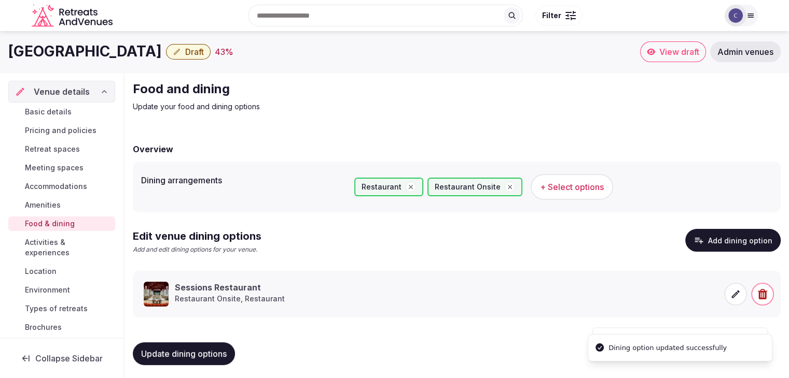
click at [209, 359] on button "Update dining options" at bounding box center [184, 354] width 102 height 23
click at [80, 57] on h1 "Hard Rock Hotel Marbella" at bounding box center [84, 51] width 153 height 20
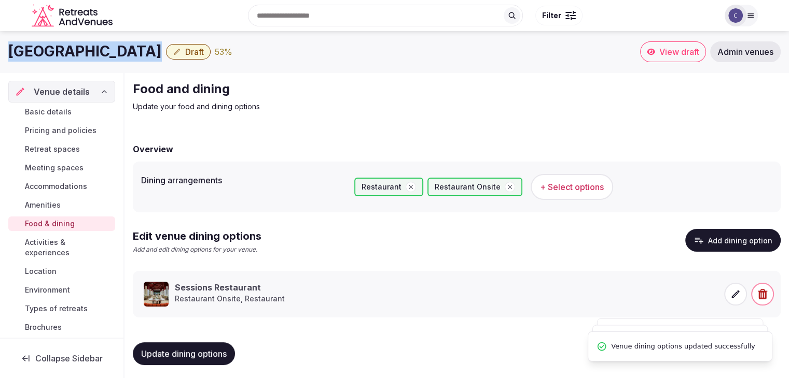
click at [80, 57] on h1 "Hard Rock Hotel Marbella" at bounding box center [84, 51] width 153 height 20
copy div "Hard Rock Hotel Marbella"
click at [563, 187] on span "+ Select options" at bounding box center [572, 186] width 64 height 11
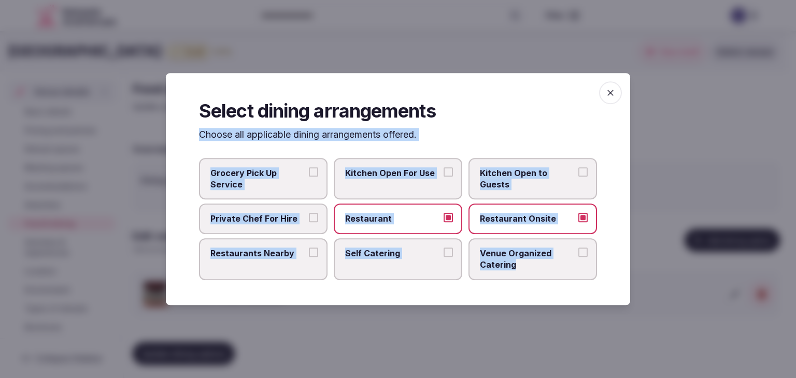
drag, startPoint x: 192, startPoint y: 135, endPoint x: 600, endPoint y: 270, distance: 429.7
click at [600, 270] on div "Select dining arrangements Choose all applicable dining arrangements offered. G…" at bounding box center [398, 189] width 465 height 232
copy div "Choose all applicable dining arrangements offered. Grocery Pick Up Service Kitc…"
click at [236, 265] on label "Restaurants Nearby" at bounding box center [263, 259] width 129 height 42
click at [309, 257] on button "Restaurants Nearby" at bounding box center [313, 252] width 9 height 9
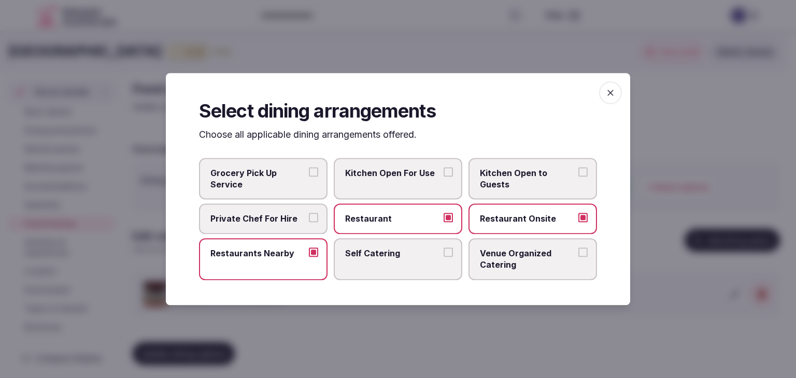
click at [515, 256] on span "Venue Organized Catering" at bounding box center [527, 259] width 95 height 23
click at [579, 256] on button "Venue Organized Catering" at bounding box center [583, 252] width 9 height 9
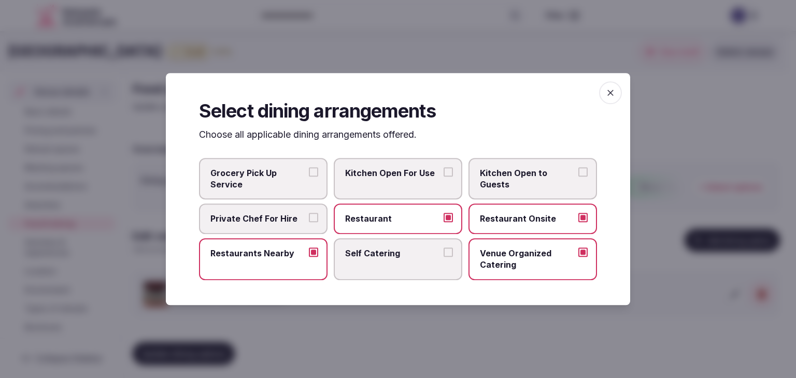
click at [614, 92] on icon "button" at bounding box center [611, 93] width 10 height 10
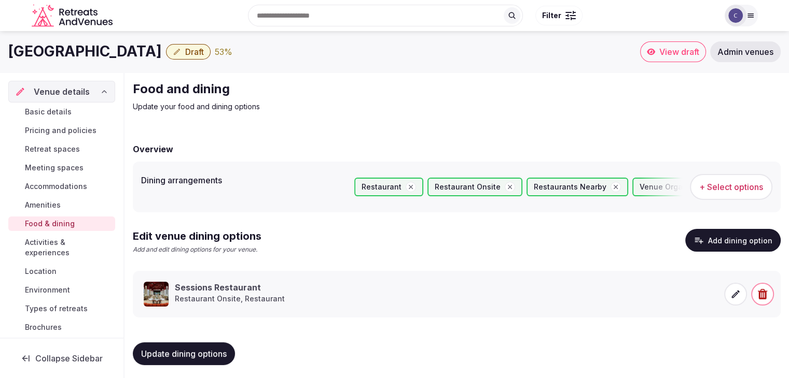
click at [216, 346] on button "Update dining options" at bounding box center [184, 354] width 102 height 23
click at [53, 164] on span "Meeting spaces" at bounding box center [54, 168] width 59 height 10
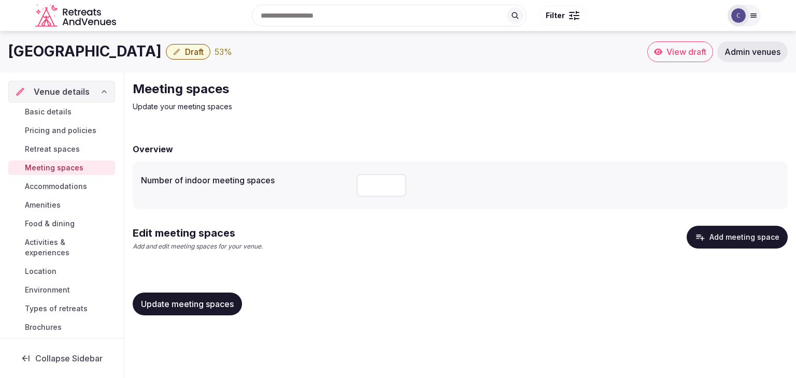
click at [705, 238] on icon "button" at bounding box center [701, 238] width 8 height 6
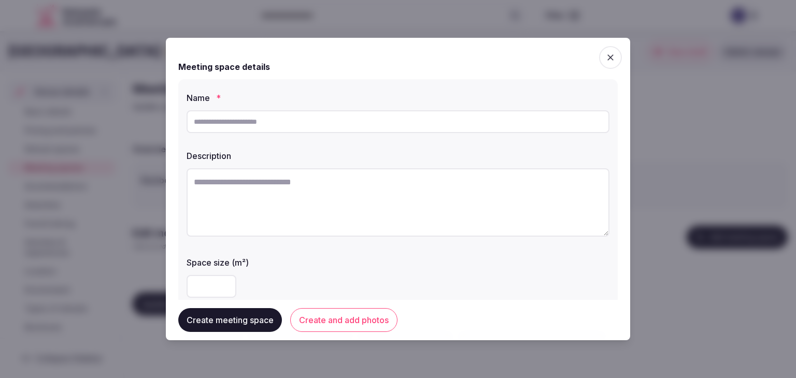
click at [287, 110] on input "text" at bounding box center [398, 121] width 423 height 23
paste input "**********"
type input "**********"
click at [383, 186] on textarea at bounding box center [398, 202] width 423 height 68
paste textarea "**********"
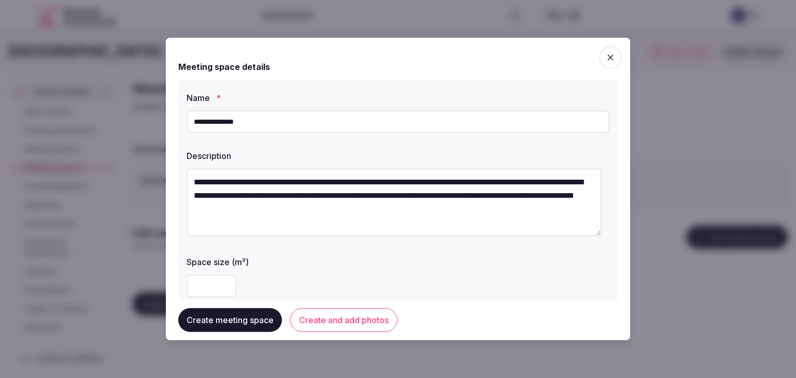
scroll to position [6, 0]
type textarea "**********"
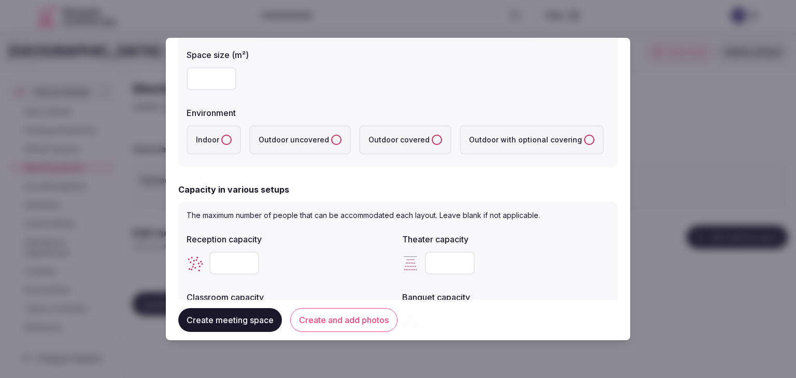
click at [225, 142] on button "Indoor" at bounding box center [226, 140] width 10 height 10
click at [364, 327] on button "Create and add photos" at bounding box center [343, 320] width 107 height 24
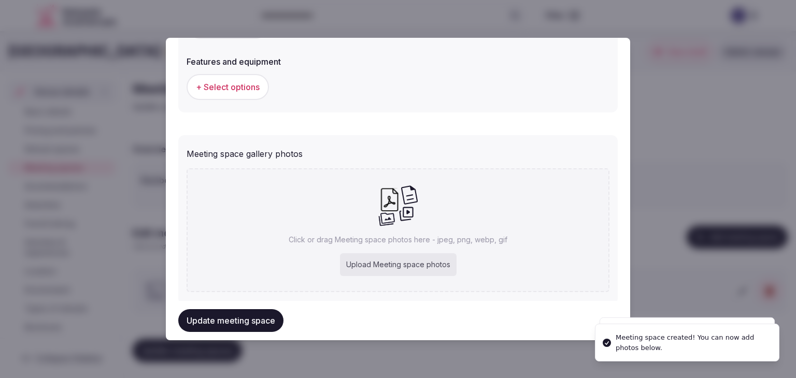
scroll to position [676, 0]
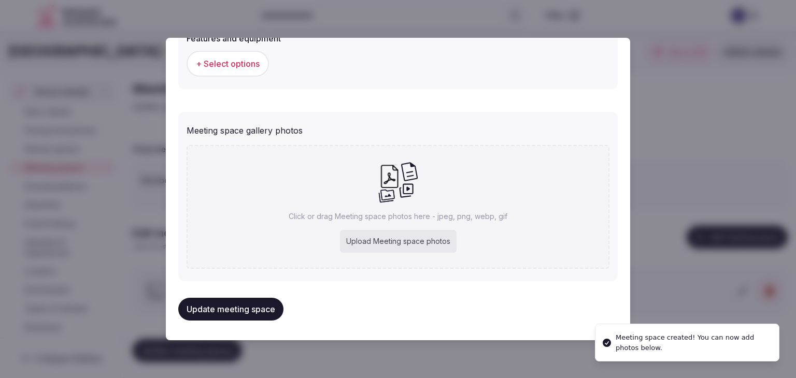
click at [378, 241] on div "Upload Meeting space photos" at bounding box center [398, 241] width 117 height 23
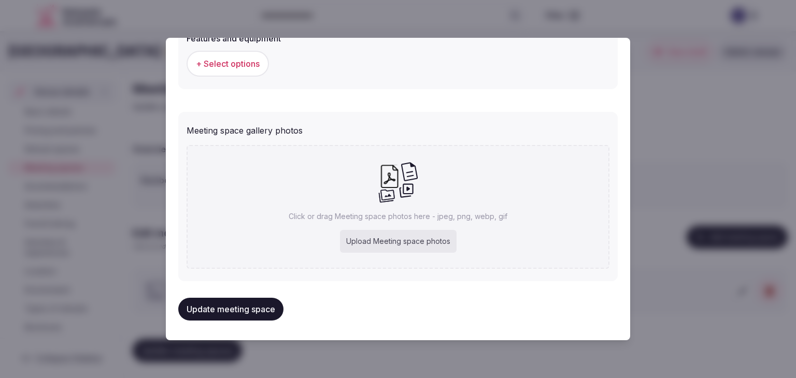
type input "**********"
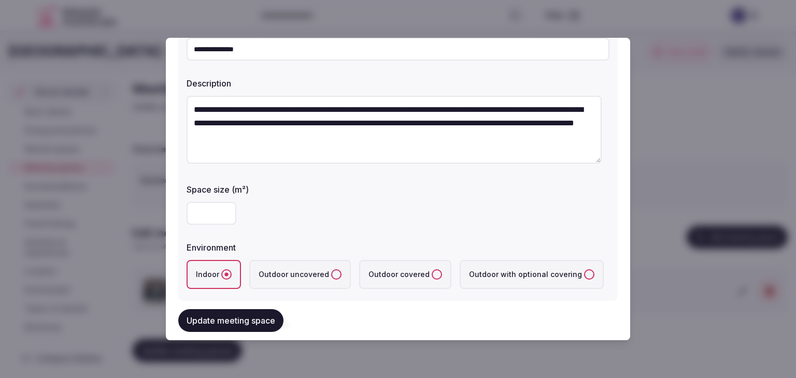
scroll to position [0, 0]
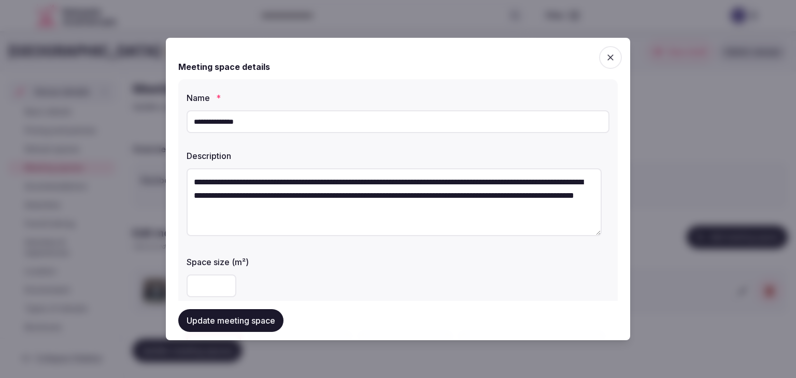
click at [426, 125] on input "**********" at bounding box center [398, 121] width 423 height 23
click at [247, 330] on button "Update meeting space" at bounding box center [230, 321] width 105 height 23
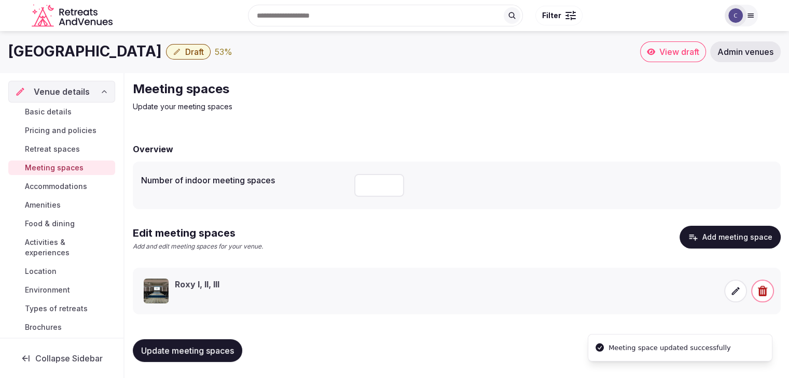
click at [92, 57] on h1 "Hard Rock Hotel Marbella" at bounding box center [84, 51] width 153 height 20
copy div "Hard Rock Hotel Marbella"
click at [737, 288] on icon at bounding box center [736, 291] width 8 height 8
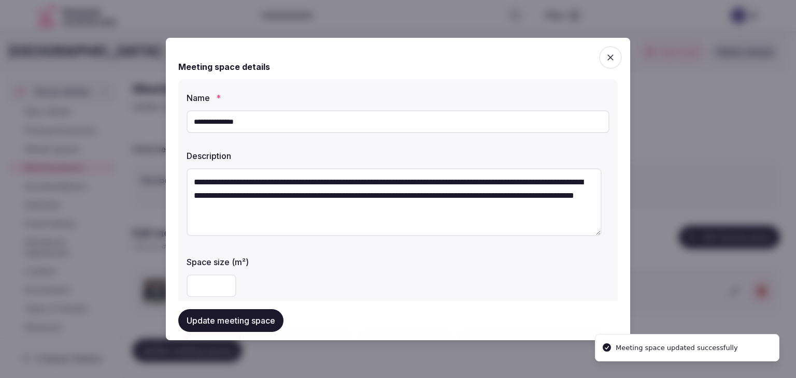
click at [359, 121] on input "**********" at bounding box center [398, 121] width 423 height 23
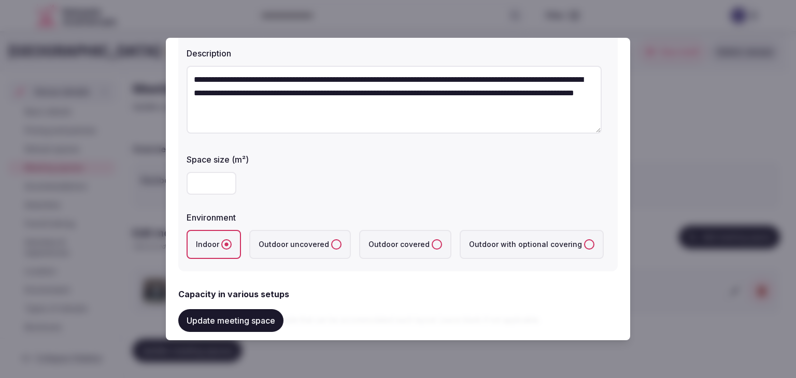
scroll to position [104, 0]
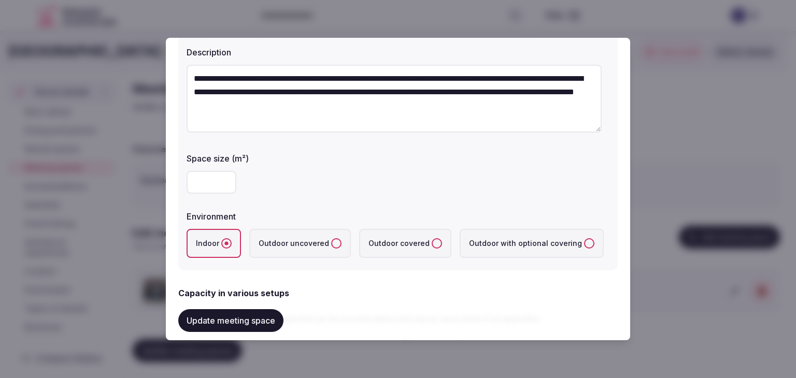
drag, startPoint x: 222, startPoint y: 190, endPoint x: 227, endPoint y: 191, distance: 5.3
click at [225, 190] on input "number" at bounding box center [212, 182] width 50 height 23
type input "***"
click at [344, 177] on div "***" at bounding box center [398, 182] width 423 height 23
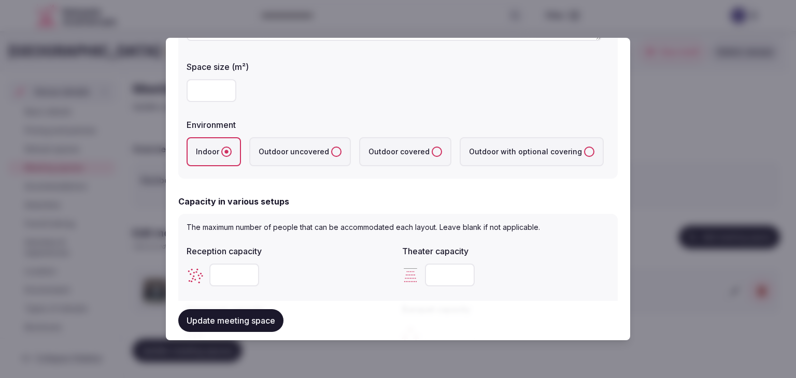
scroll to position [311, 0]
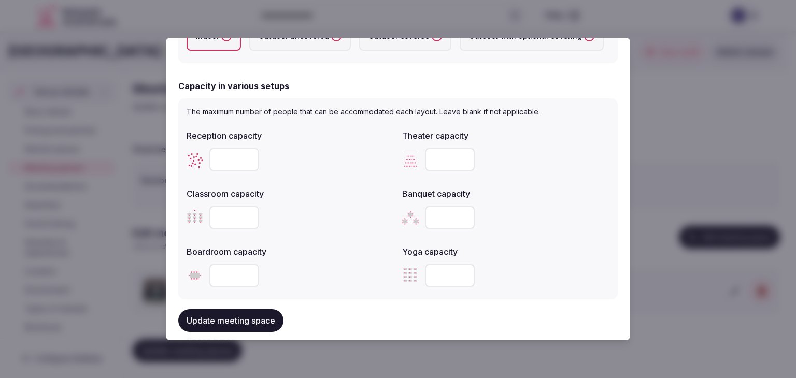
click at [215, 156] on input "number" at bounding box center [234, 159] width 50 height 23
type input "****"
click at [228, 212] on input "number" at bounding box center [234, 217] width 50 height 23
click at [230, 216] on input "number" at bounding box center [234, 217] width 50 height 23
type input "***"
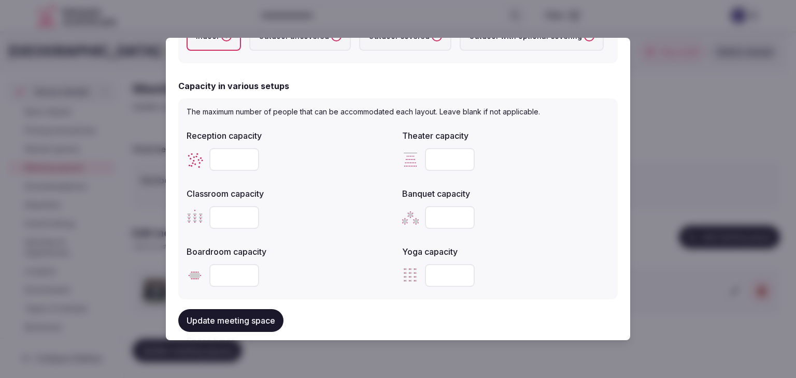
click at [315, 213] on div "***" at bounding box center [290, 217] width 207 height 23
click at [440, 154] on input "number" at bounding box center [450, 159] width 50 height 23
type input "***"
click at [240, 156] on input "****" at bounding box center [234, 159] width 50 height 23
click at [236, 161] on input "****" at bounding box center [234, 159] width 50 height 23
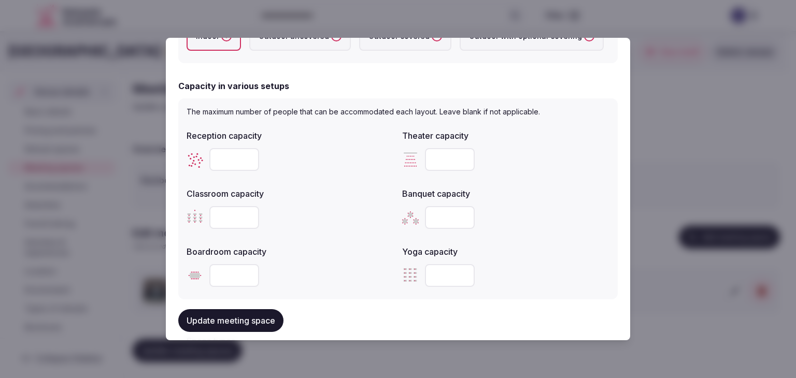
type input "***"
click at [336, 186] on div "Classroom capacity" at bounding box center [290, 191] width 207 height 15
click at [270, 322] on button "Update meeting space" at bounding box center [230, 321] width 105 height 23
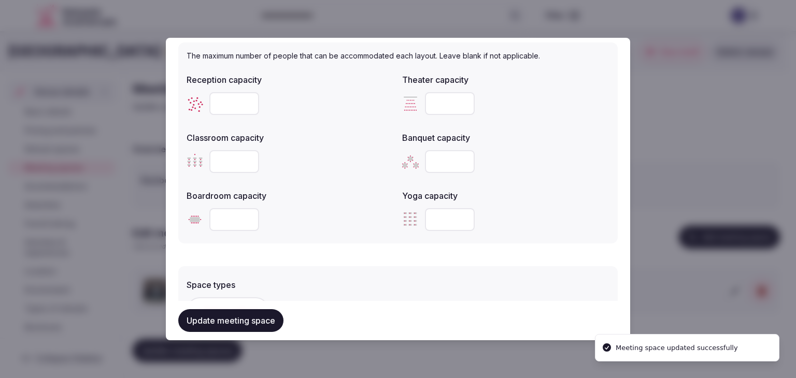
scroll to position [467, 0]
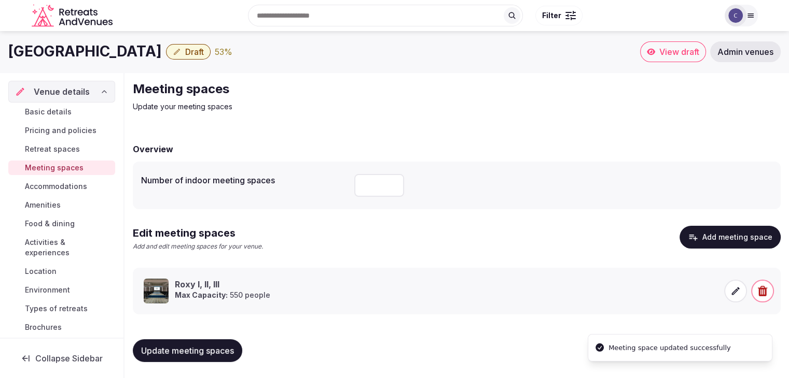
click at [737, 292] on icon at bounding box center [735, 291] width 10 height 10
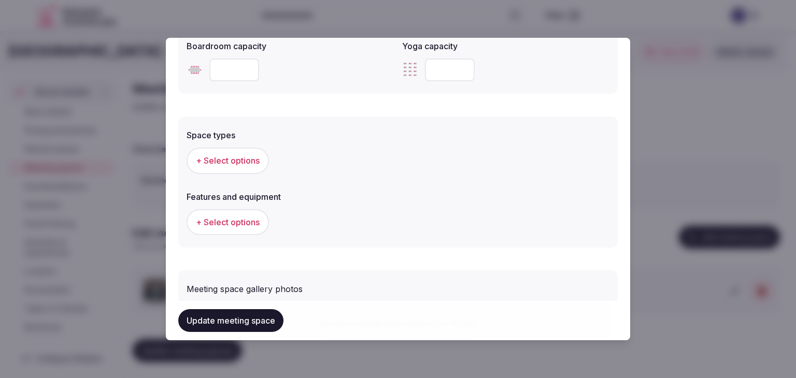
scroll to position [622, 0]
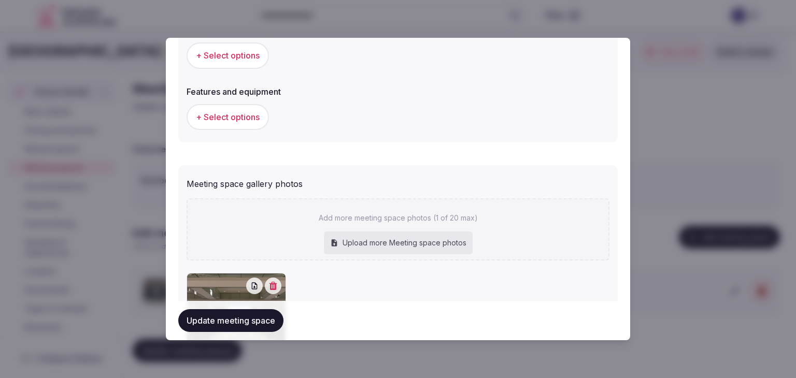
click at [247, 52] on span "+ Select options" at bounding box center [228, 55] width 64 height 11
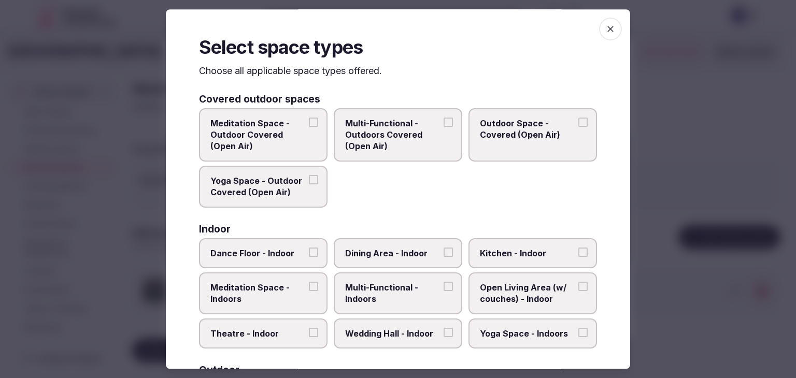
click at [413, 301] on span "Multi-Functional - Indoors" at bounding box center [392, 293] width 95 height 23
click at [444, 291] on button "Multi-Functional - Indoors" at bounding box center [448, 286] width 9 height 9
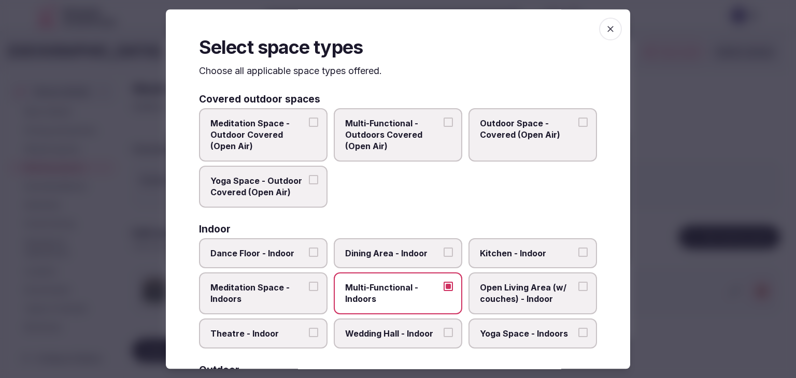
drag, startPoint x: 403, startPoint y: 249, endPoint x: 391, endPoint y: 287, distance: 39.5
click at [401, 254] on span "Dining Area - Indoor" at bounding box center [392, 253] width 95 height 11
click at [382, 343] on label "Wedding Hall - Indoor" at bounding box center [398, 334] width 129 height 30
click at [444, 338] on button "Wedding Hall - Indoor" at bounding box center [448, 332] width 9 height 9
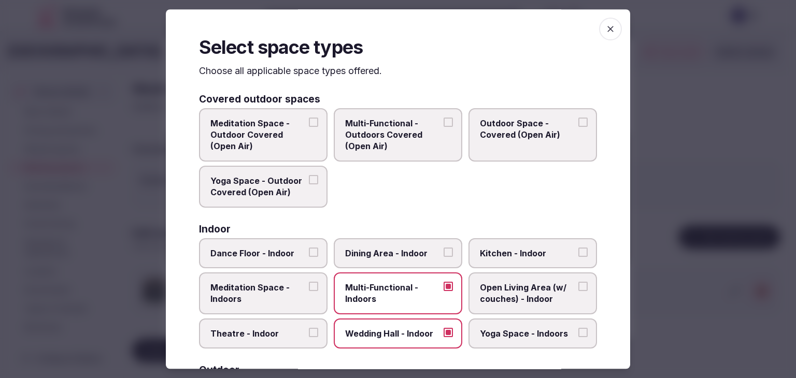
click at [402, 252] on span "Dining Area - Indoor" at bounding box center [392, 253] width 95 height 11
click at [444, 252] on button "Dining Area - Indoor" at bounding box center [448, 252] width 9 height 9
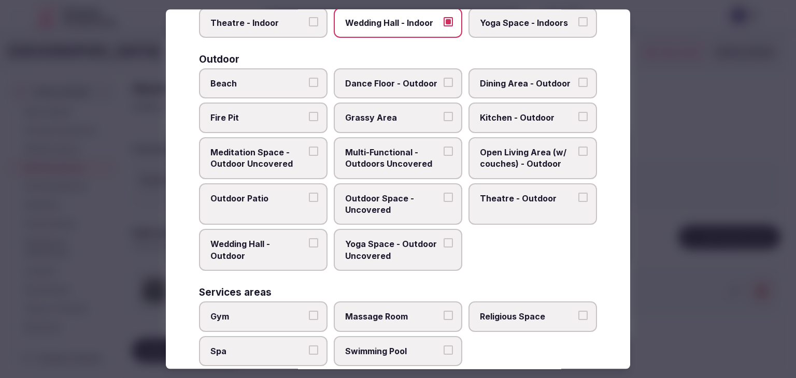
scroll to position [423, 0]
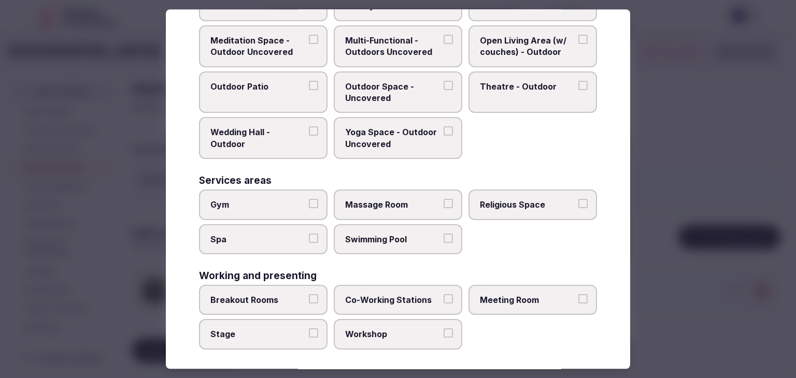
click at [520, 297] on span "Meeting Room" at bounding box center [527, 299] width 95 height 11
click at [579, 297] on button "Meeting Room" at bounding box center [583, 298] width 9 height 9
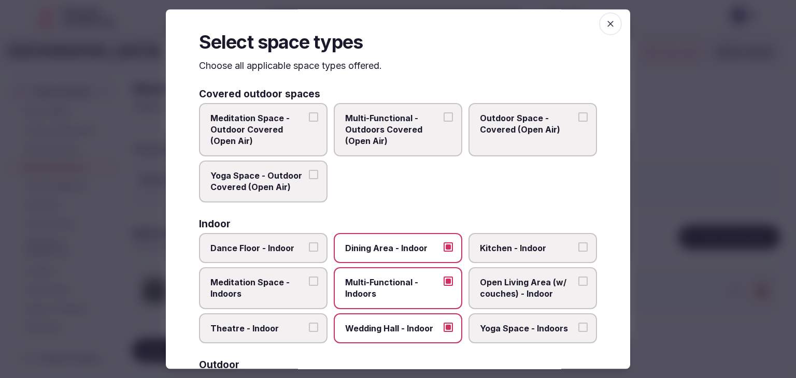
scroll to position [0, 0]
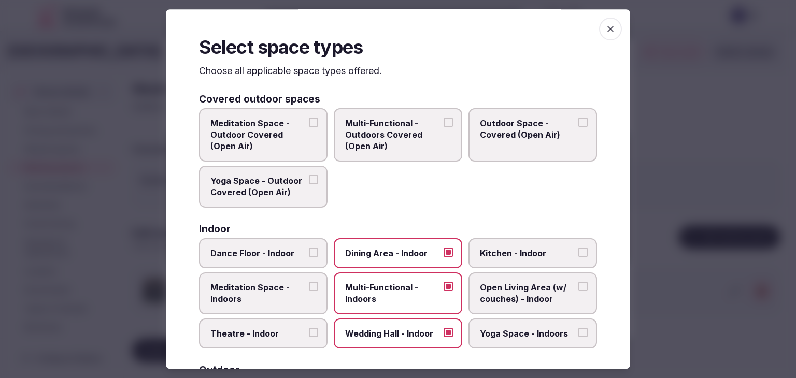
drag, startPoint x: 603, startPoint y: 27, endPoint x: 540, endPoint y: 98, distance: 94.8
click at [606, 27] on icon "button" at bounding box center [611, 29] width 10 height 10
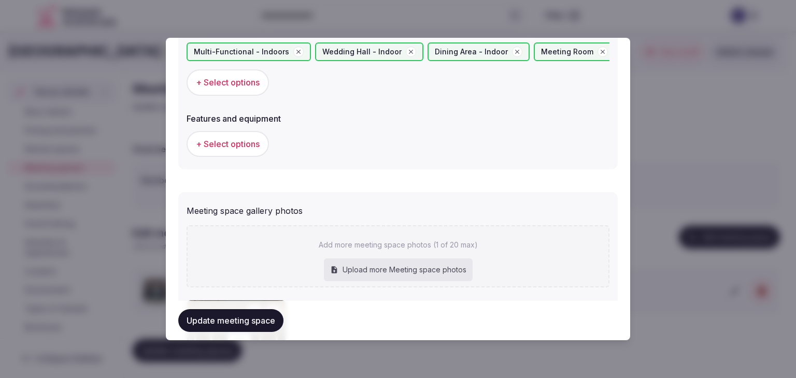
click at [245, 146] on span "+ Select options" at bounding box center [228, 143] width 64 height 11
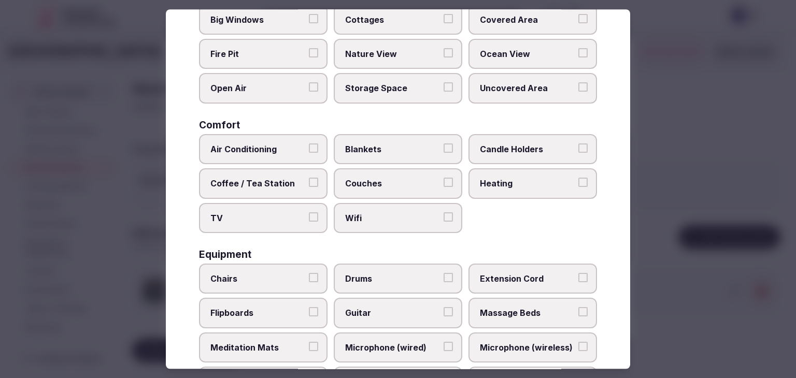
click at [385, 222] on label "Wifi" at bounding box center [398, 218] width 129 height 30
click at [444, 222] on button "Wifi" at bounding box center [448, 217] width 9 height 9
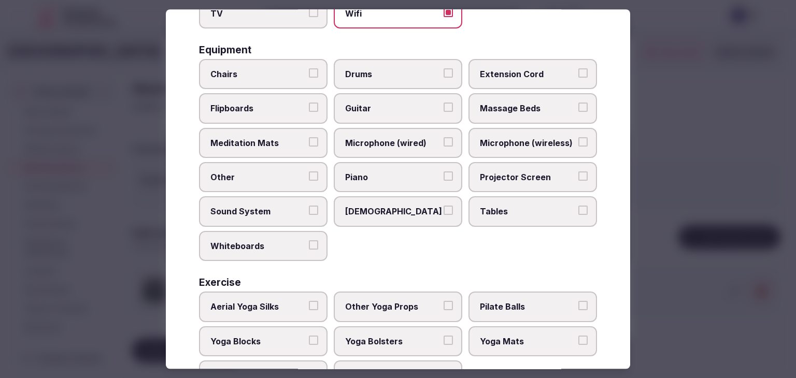
scroll to position [311, 0]
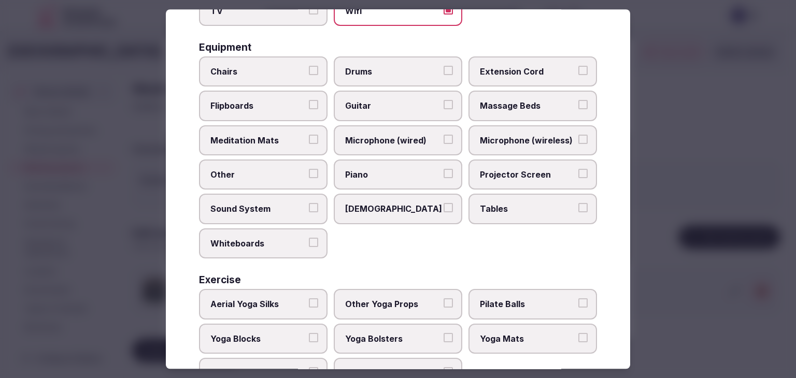
click at [511, 204] on span "Tables" at bounding box center [527, 209] width 95 height 11
click at [579, 204] on button "Tables" at bounding box center [583, 208] width 9 height 9
click at [509, 164] on label "Projector Screen" at bounding box center [533, 175] width 129 height 30
click at [579, 169] on button "Projector Screen" at bounding box center [583, 173] width 9 height 9
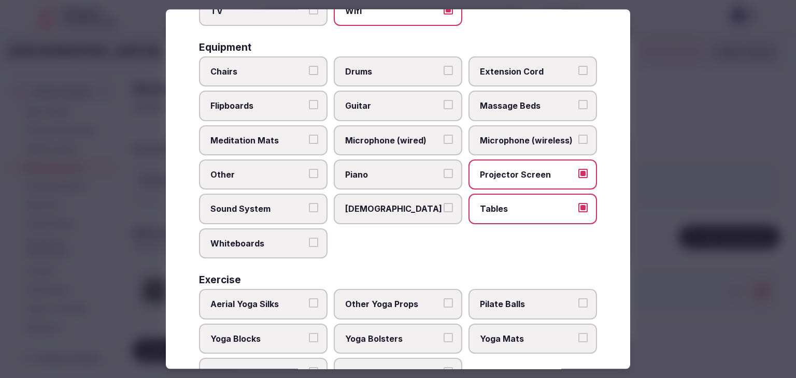
click at [507, 141] on span "Microphone (wireless)" at bounding box center [527, 140] width 95 height 11
click at [579, 141] on button "Microphone (wireless)" at bounding box center [583, 139] width 9 height 9
click at [289, 74] on span "Chairs" at bounding box center [257, 71] width 95 height 11
click at [309, 74] on button "Chairs" at bounding box center [313, 70] width 9 height 9
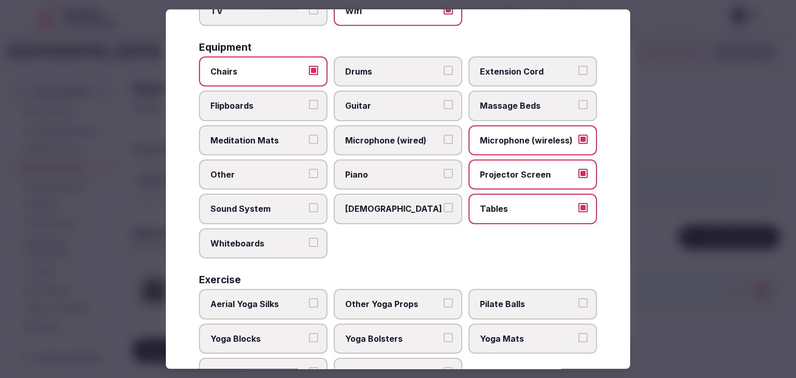
click at [280, 107] on span "Flipboards" at bounding box center [257, 106] width 95 height 11
click at [309, 107] on button "Flipboards" at bounding box center [313, 105] width 9 height 9
click at [268, 206] on span "Sound System" at bounding box center [257, 209] width 95 height 11
click at [309, 206] on button "Sound System" at bounding box center [313, 208] width 9 height 9
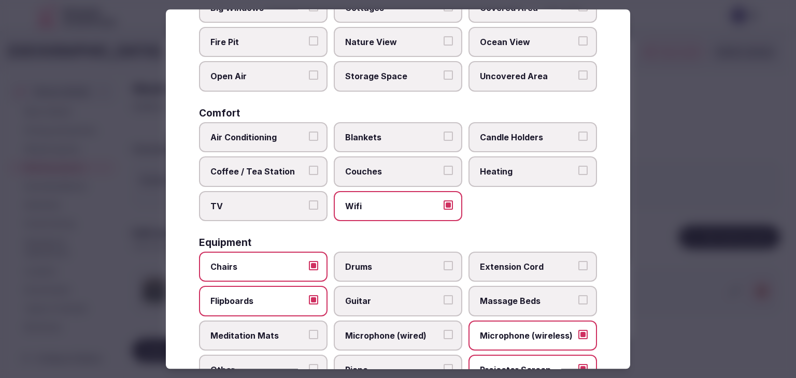
scroll to position [0, 0]
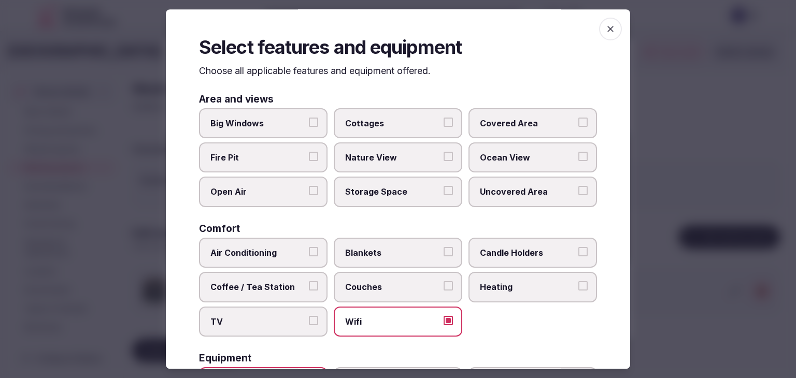
click at [606, 31] on icon "button" at bounding box center [611, 29] width 10 height 10
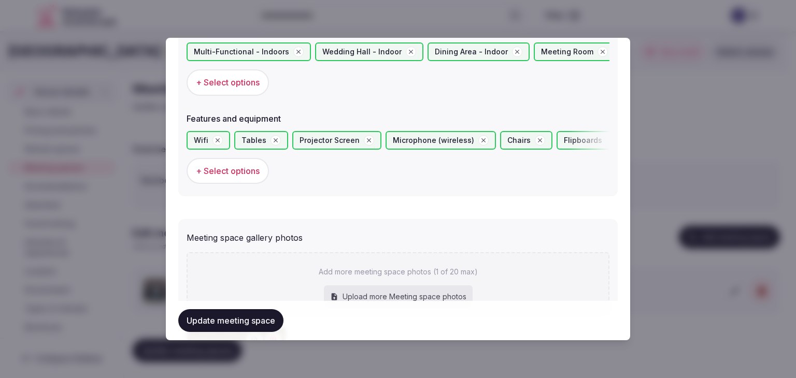
click at [254, 325] on button "Update meeting space" at bounding box center [230, 321] width 105 height 23
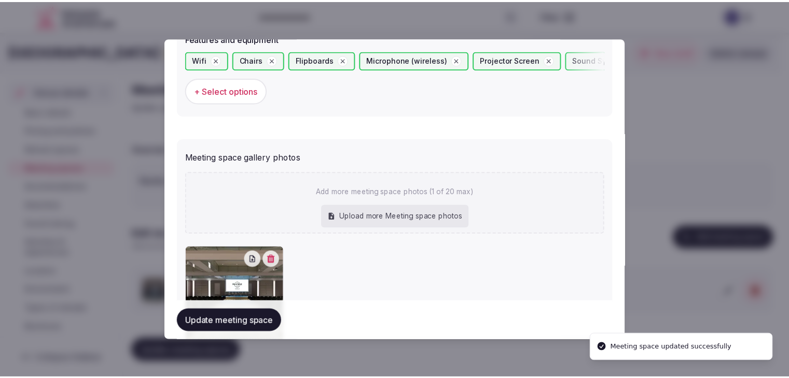
scroll to position [777, 0]
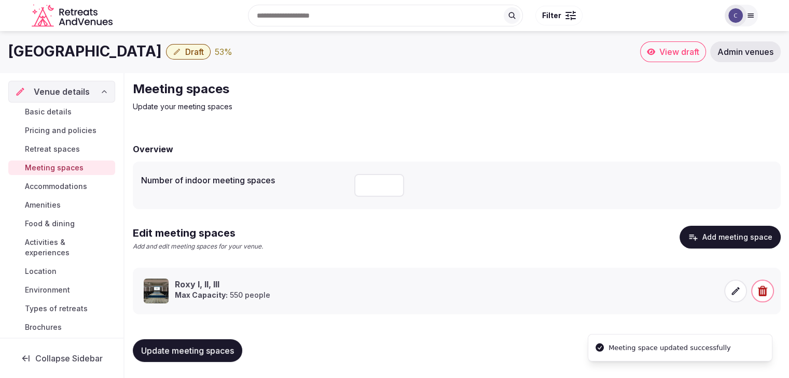
click at [230, 350] on span "Update meeting spaces" at bounding box center [187, 351] width 93 height 10
drag, startPoint x: 70, startPoint y: 110, endPoint x: 124, endPoint y: 165, distance: 77.0
click at [71, 111] on span "Basic details" at bounding box center [48, 112] width 47 height 10
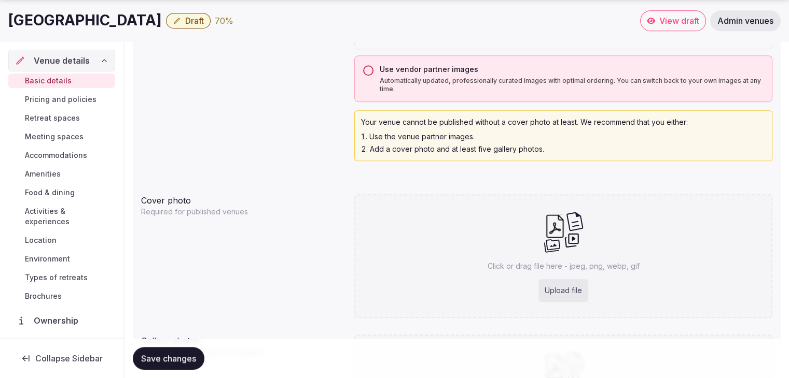
scroll to position [881, 0]
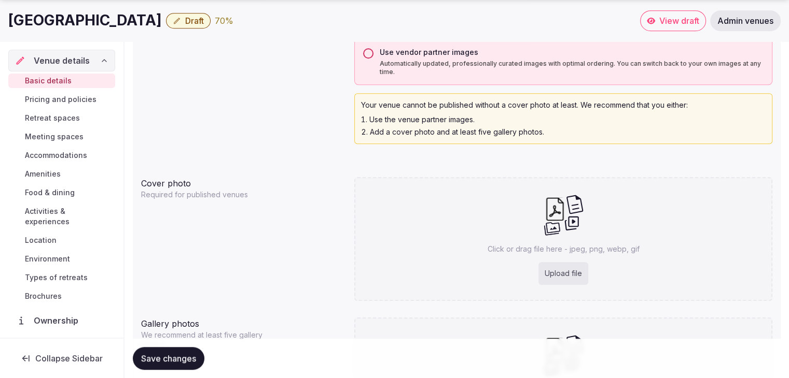
click at [552, 274] on div "Upload file" at bounding box center [563, 273] width 50 height 23
type input "**********"
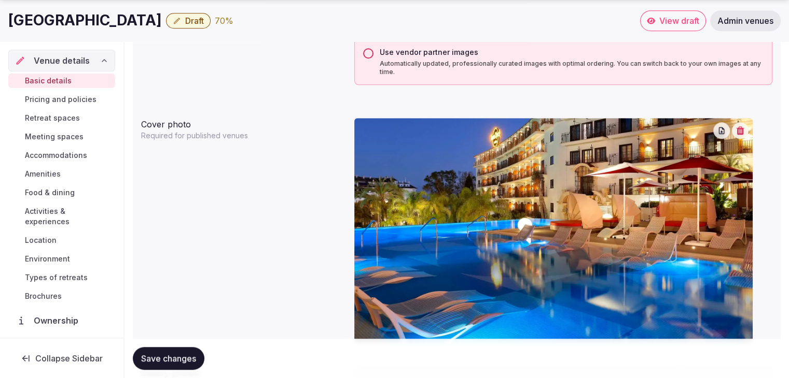
click at [172, 357] on span "Save changes" at bounding box center [168, 359] width 55 height 10
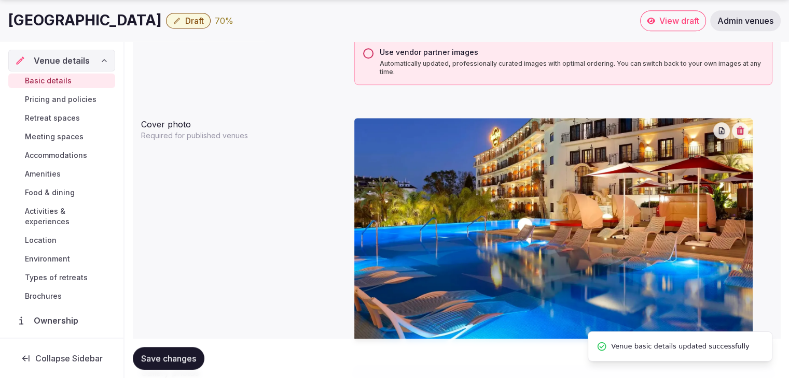
click at [60, 215] on span "Activities & experiences" at bounding box center [68, 216] width 86 height 21
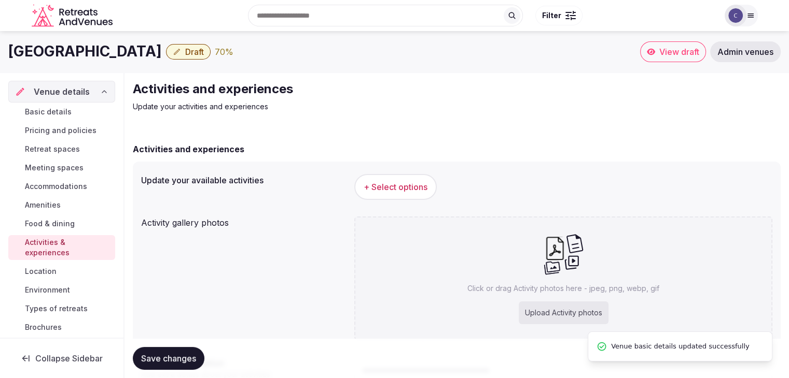
click at [558, 313] on div "Upload Activity photos" at bounding box center [563, 313] width 90 height 23
type input "**********"
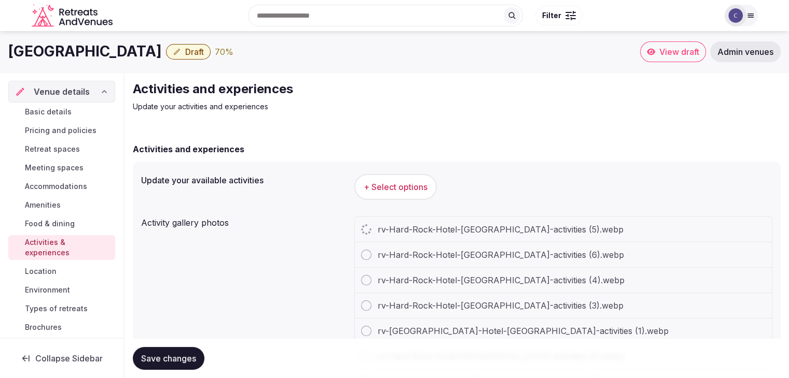
click at [133, 49] on h1 "Hard Rock Hotel Marbella" at bounding box center [84, 51] width 153 height 20
click at [133, 50] on h1 "Hard Rock Hotel Marbella" at bounding box center [84, 51] width 153 height 20
click at [134, 51] on h1 "Hard Rock Hotel Marbella" at bounding box center [84, 51] width 153 height 20
click at [128, 55] on h1 "Hard Rock Hotel Marbella" at bounding box center [84, 51] width 153 height 20
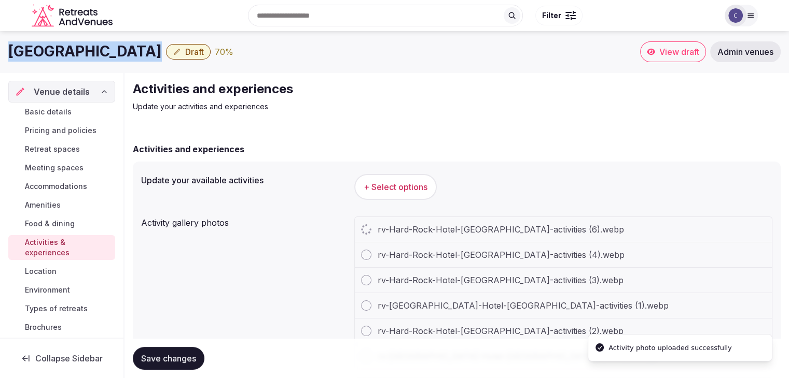
click at [129, 57] on h1 "Hard Rock Hotel Marbella" at bounding box center [84, 51] width 153 height 20
copy div "Hard Rock Hotel Marbella"
click at [413, 187] on span "+ Select options" at bounding box center [395, 186] width 64 height 11
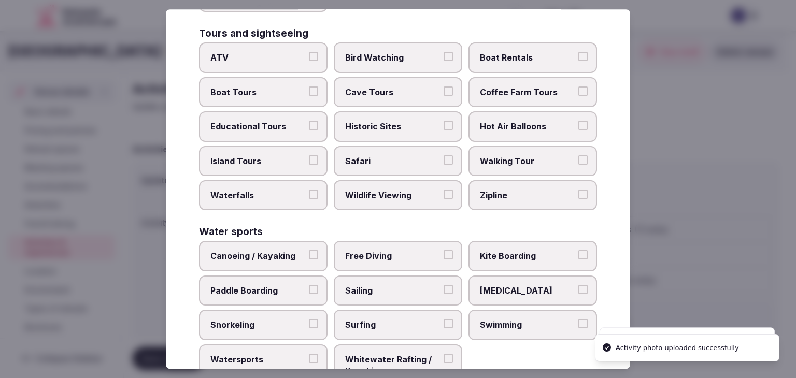
scroll to position [800, 0]
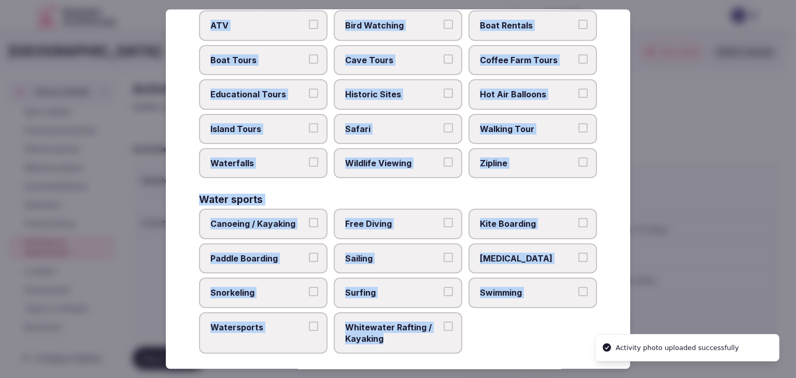
drag, startPoint x: 199, startPoint y: 72, endPoint x: 441, endPoint y: 343, distance: 363.1
click at [441, 343] on div "Select your activities Choose all applicable activities offered. Culture Dancin…" at bounding box center [398, 189] width 465 height 360
copy div "Choose all applicable activities offered. Culture Dancing Food and Culinary Cla…"
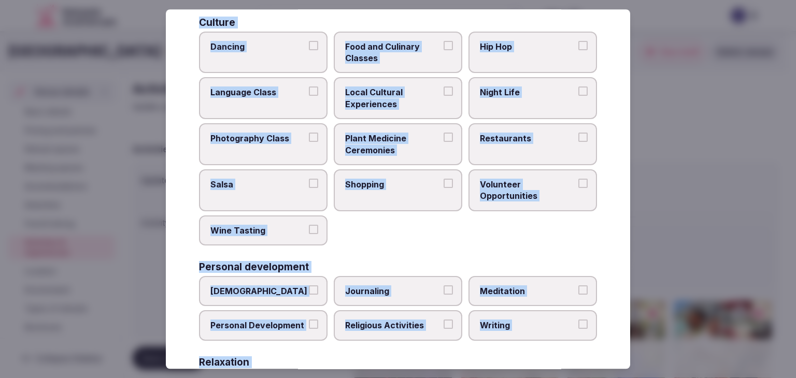
scroll to position [0, 0]
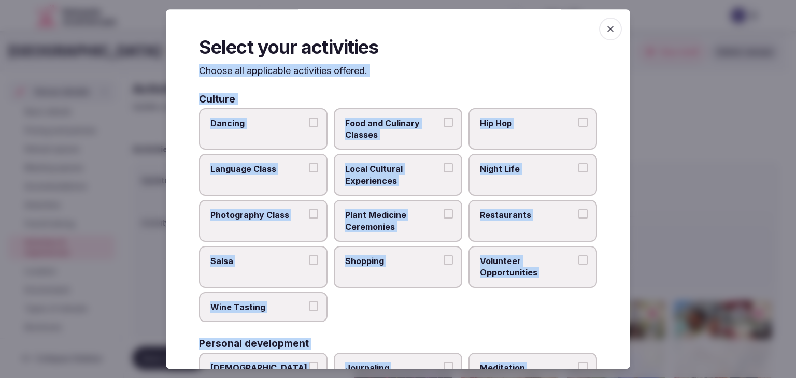
drag, startPoint x: 399, startPoint y: 168, endPoint x: 454, endPoint y: 213, distance: 70.4
click at [398, 168] on span "Local Cultural Experiences" at bounding box center [392, 175] width 95 height 23
click at [444, 168] on button "Local Cultural Experiences" at bounding box center [448, 168] width 9 height 9
drag, startPoint x: 535, startPoint y: 229, endPoint x: 430, endPoint y: 251, distance: 106.7
click at [534, 228] on label "Restaurants" at bounding box center [533, 221] width 129 height 42
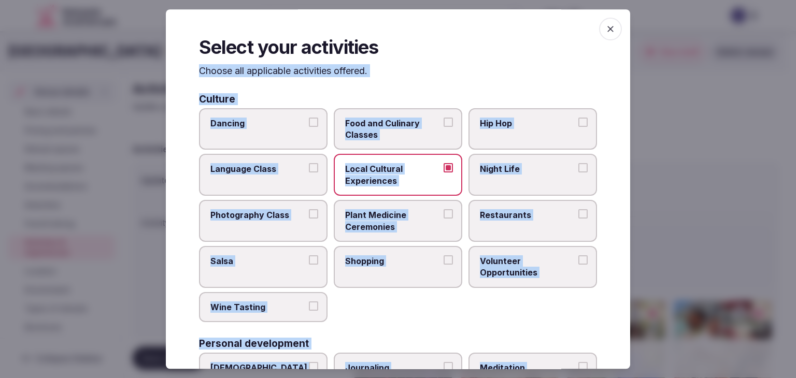
click at [579, 219] on button "Restaurants" at bounding box center [583, 213] width 9 height 9
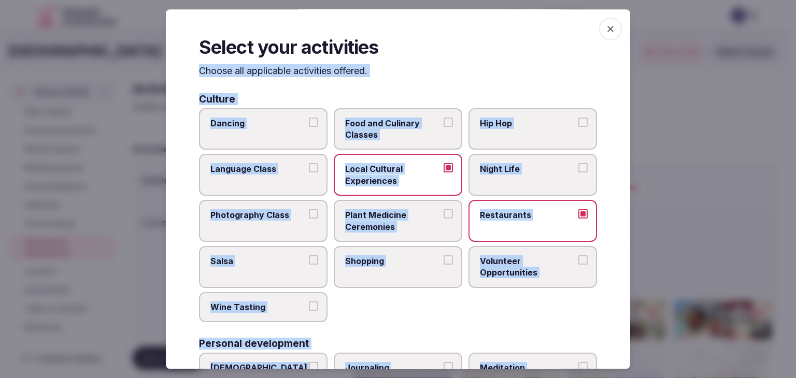
click at [400, 261] on span "Shopping" at bounding box center [392, 261] width 95 height 11
click at [444, 261] on button "Shopping" at bounding box center [448, 260] width 9 height 9
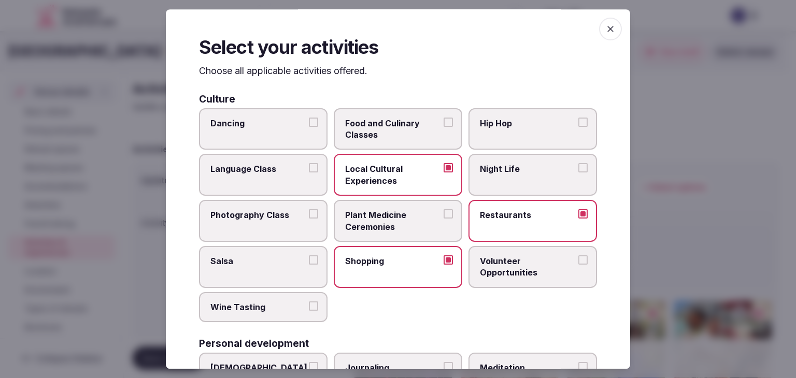
click at [290, 135] on label "Dancing" at bounding box center [263, 129] width 129 height 42
click at [309, 127] on button "Dancing" at bounding box center [313, 122] width 9 height 9
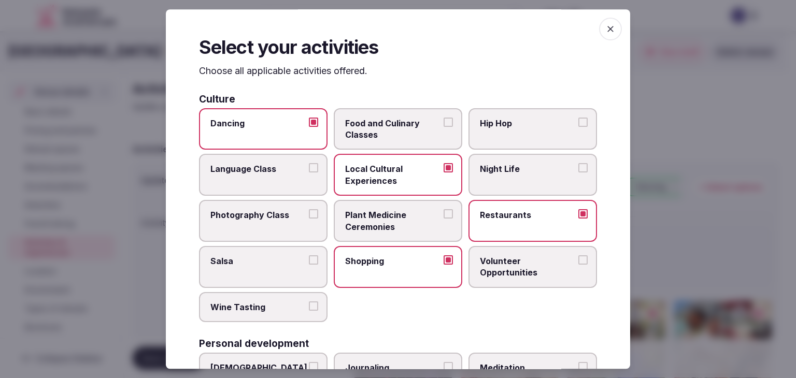
click at [263, 307] on span "Wine Tasting" at bounding box center [257, 307] width 95 height 11
click at [309, 307] on button "Wine Tasting" at bounding box center [313, 306] width 9 height 9
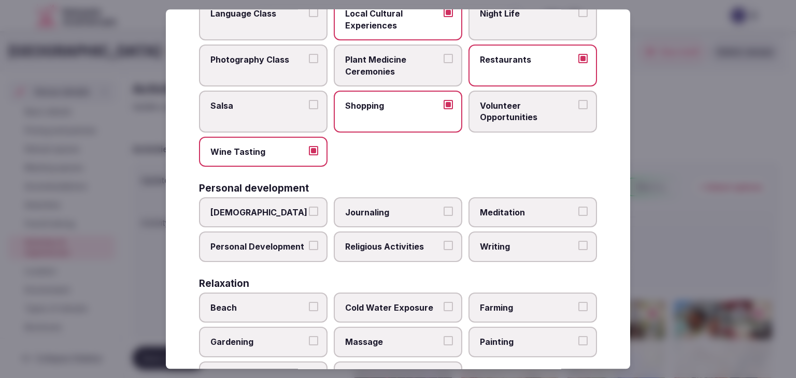
scroll to position [311, 0]
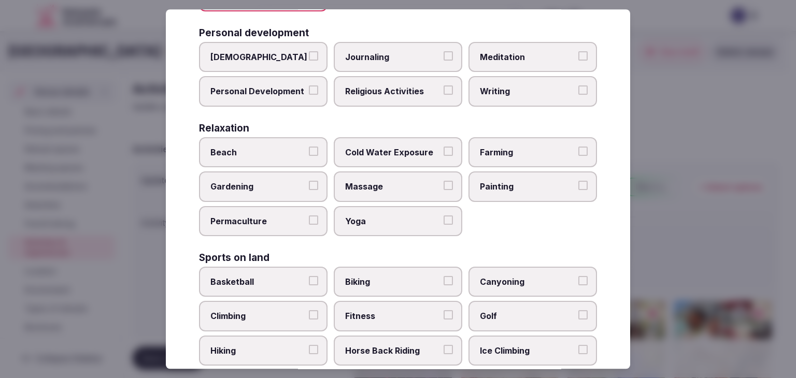
click at [297, 157] on label "Beach" at bounding box center [263, 152] width 129 height 30
click at [309, 156] on button "Beach" at bounding box center [313, 151] width 9 height 9
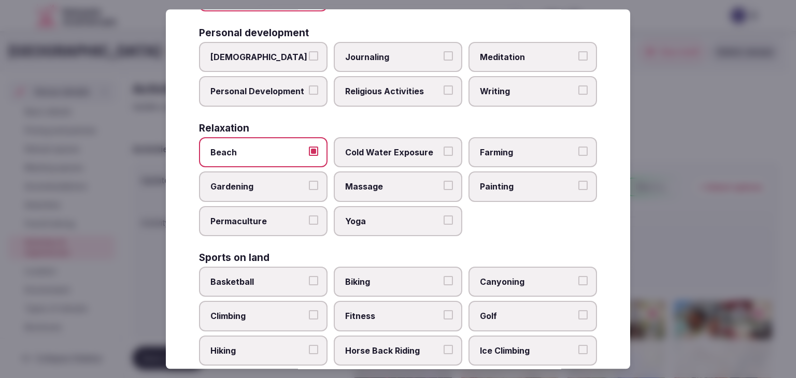
drag, startPoint x: 396, startPoint y: 176, endPoint x: 391, endPoint y: 187, distance: 12.5
click at [396, 177] on label "Massage" at bounding box center [398, 187] width 129 height 30
click at [444, 181] on button "Massage" at bounding box center [448, 185] width 9 height 9
drag, startPoint x: 386, startPoint y: 205, endPoint x: 391, endPoint y: 198, distance: 8.9
click at [386, 206] on label "Yoga" at bounding box center [398, 221] width 129 height 30
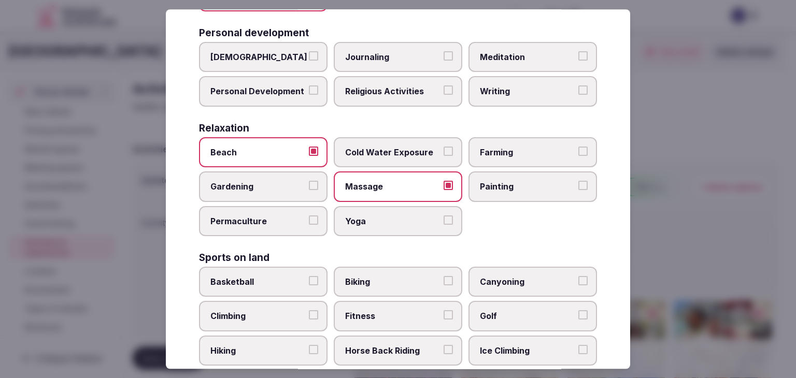
click at [444, 216] on button "Yoga" at bounding box center [448, 220] width 9 height 9
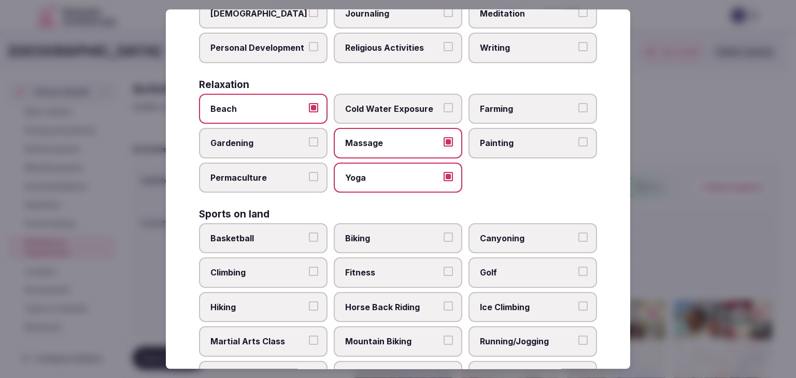
scroll to position [415, 0]
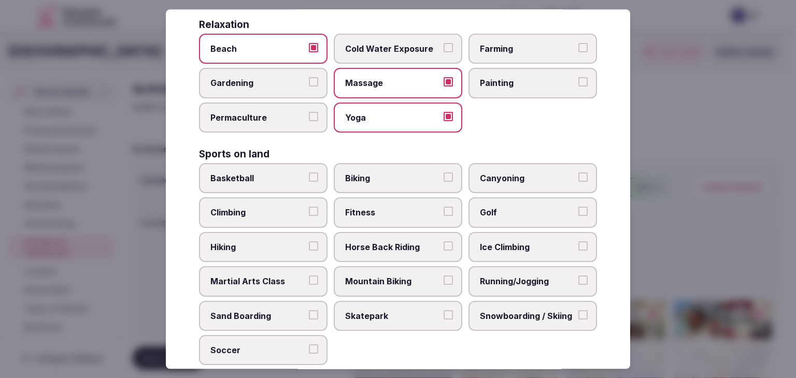
click at [385, 207] on span "Fitness" at bounding box center [392, 212] width 95 height 11
click at [444, 207] on button "Fitness" at bounding box center [448, 211] width 9 height 9
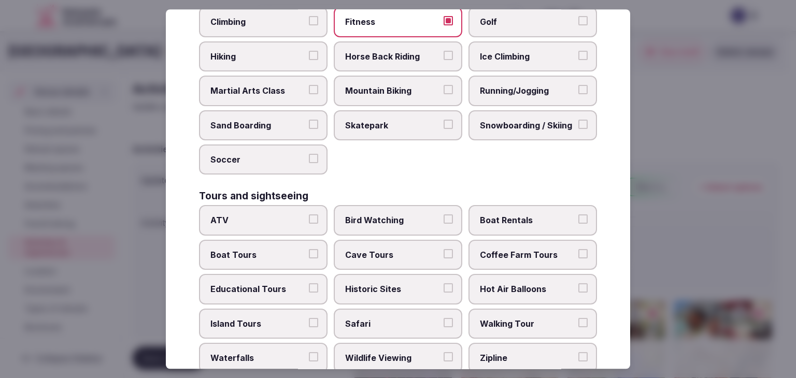
scroll to position [622, 0]
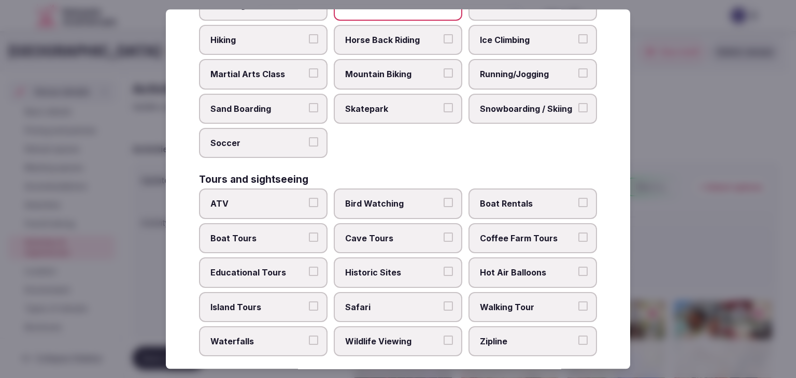
click at [383, 258] on label "Historic Sites" at bounding box center [398, 273] width 129 height 30
click at [444, 267] on button "Historic Sites" at bounding box center [448, 271] width 9 height 9
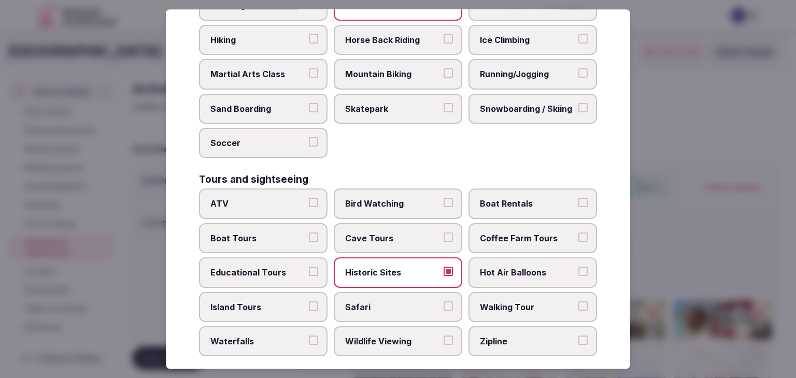
click at [469, 292] on div "Walking Tour" at bounding box center [533, 307] width 129 height 30
click at [485, 302] on span "Walking Tour" at bounding box center [527, 307] width 95 height 11
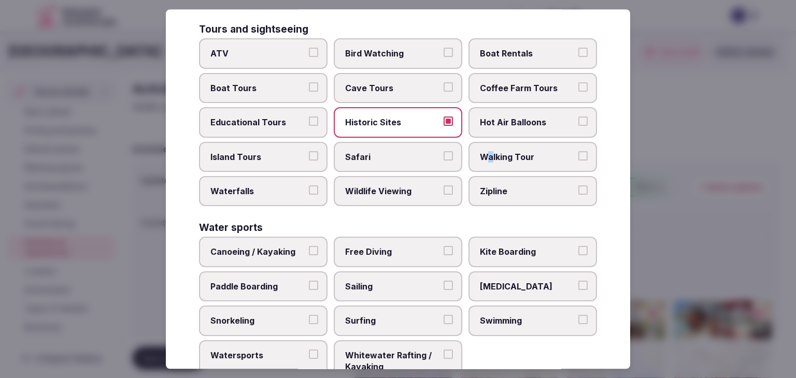
scroll to position [800, 0]
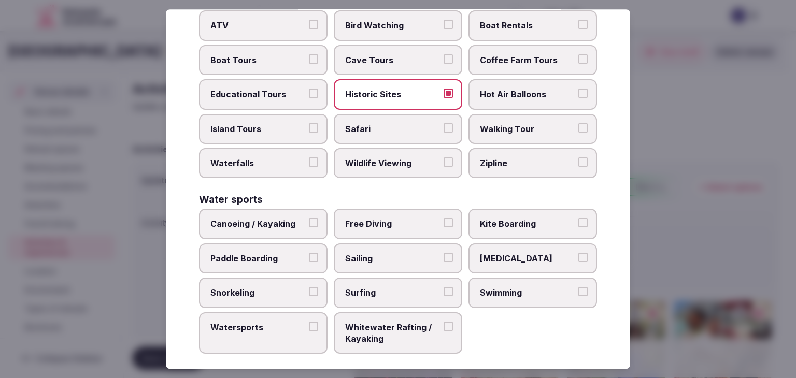
click at [508, 123] on span "Walking Tour" at bounding box center [527, 128] width 95 height 11
click at [527, 132] on label "Walking Tour" at bounding box center [533, 129] width 129 height 30
click at [579, 132] on button "Walking Tour" at bounding box center [583, 127] width 9 height 9
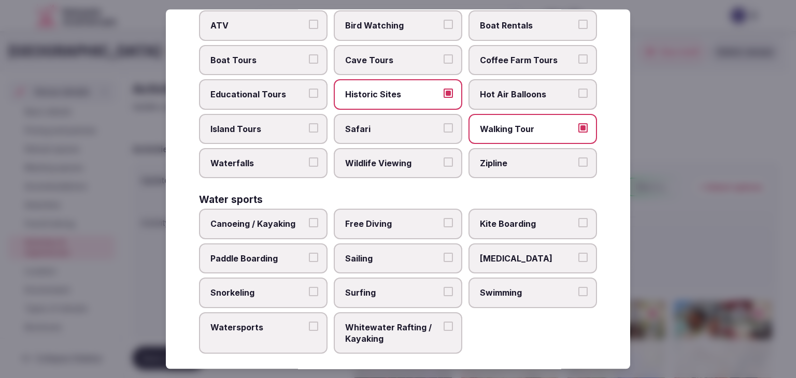
click at [542, 297] on label "Swimming" at bounding box center [533, 293] width 129 height 30
click at [579, 297] on button "Swimming" at bounding box center [583, 291] width 9 height 9
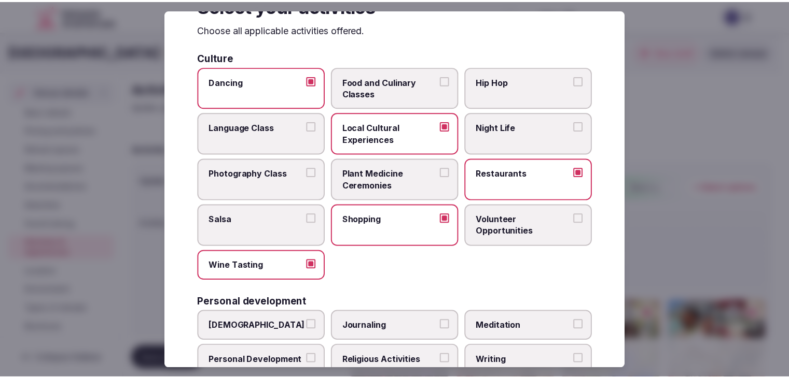
scroll to position [0, 0]
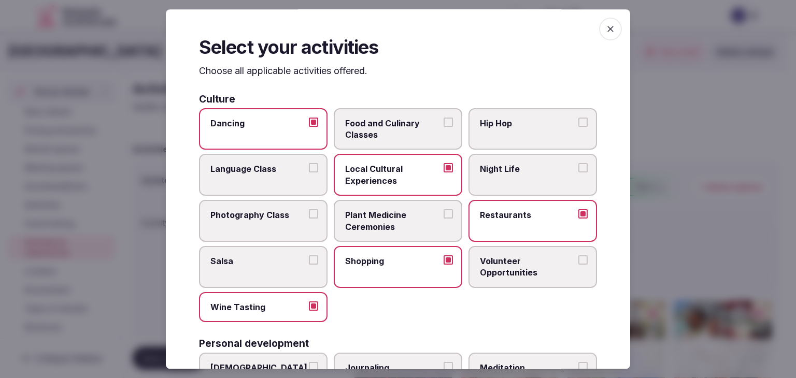
drag, startPoint x: 609, startPoint y: 28, endPoint x: 496, endPoint y: 195, distance: 202.3
click at [608, 28] on span "button" at bounding box center [610, 29] width 23 height 23
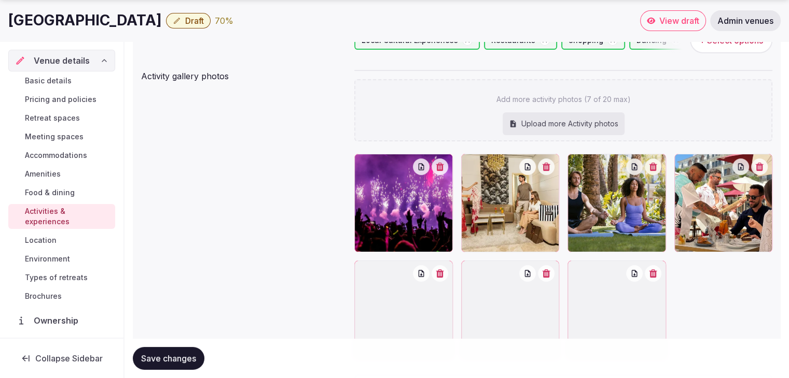
scroll to position [207, 0]
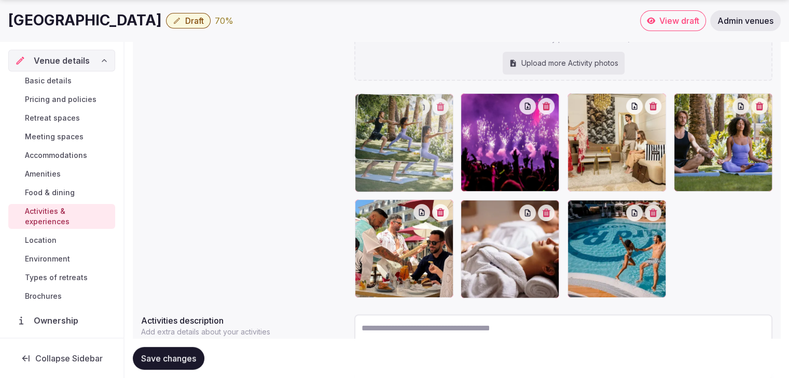
drag, startPoint x: 465, startPoint y: 212, endPoint x: 388, endPoint y: 148, distance: 100.1
click at [388, 148] on body "Search Popular Destinations Toscana, Italy Riviera Maya, Mexico Indonesia, Bali…" at bounding box center [394, 128] width 789 height 670
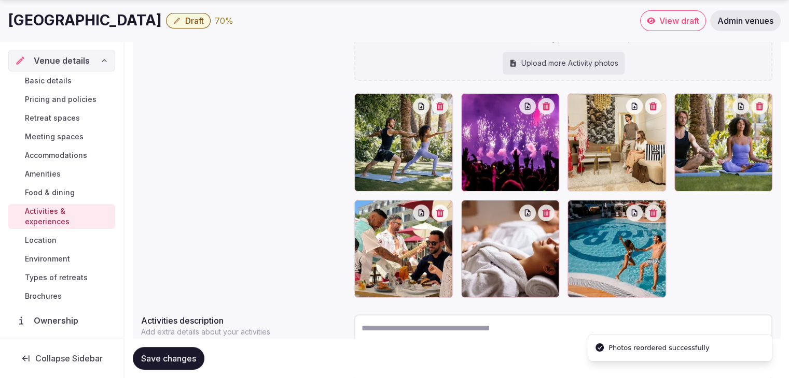
click at [173, 365] on button "Save changes" at bounding box center [169, 358] width 72 height 23
click at [75, 262] on link "Environment" at bounding box center [61, 259] width 107 height 15
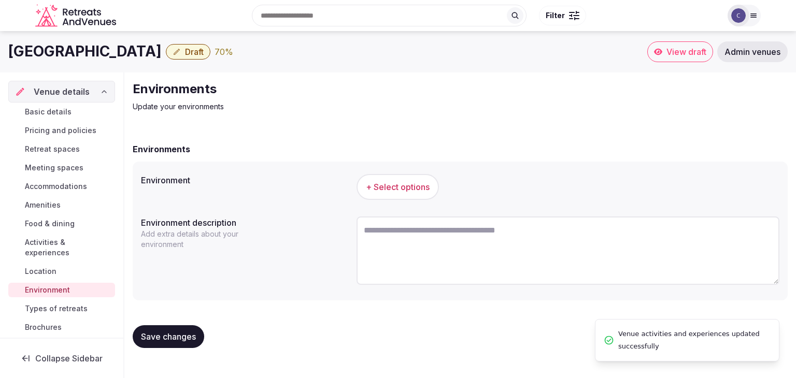
click at [411, 192] on span "+ Select options" at bounding box center [398, 186] width 64 height 11
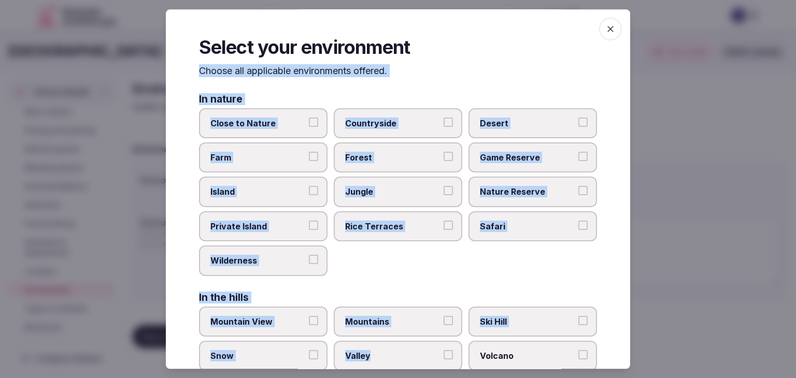
scroll to position [248, 0]
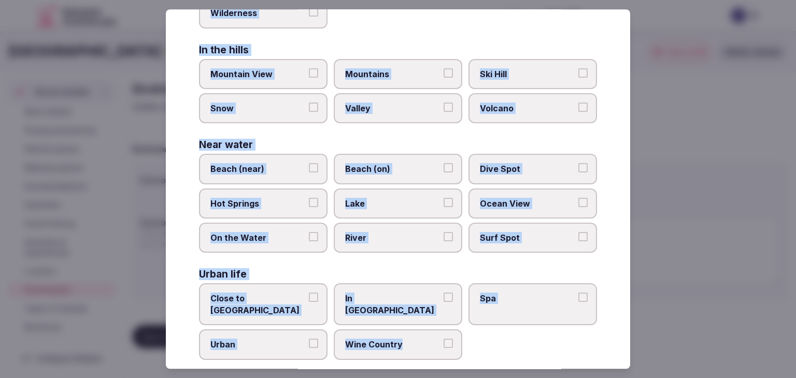
drag, startPoint x: 197, startPoint y: 73, endPoint x: 474, endPoint y: 348, distance: 390.8
click at [474, 348] on div "Select your environment Choose all applicable environments offered. In nature C…" at bounding box center [398, 189] width 465 height 360
copy div "Choose all applicable environments offered. In nature Close to Nature Countrysi…"
click at [299, 168] on span "Beach (near)" at bounding box center [257, 169] width 95 height 11
click at [309, 168] on button "Beach (near)" at bounding box center [313, 168] width 9 height 9
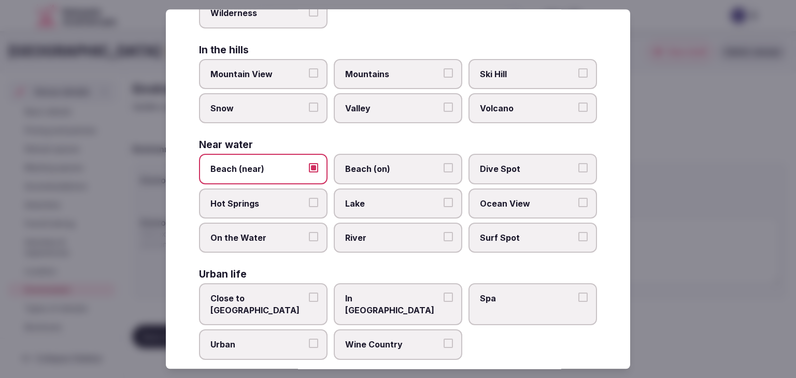
click at [235, 302] on label "Close to City Center" at bounding box center [263, 305] width 129 height 42
click at [309, 302] on button "Close to City Center" at bounding box center [313, 297] width 9 height 9
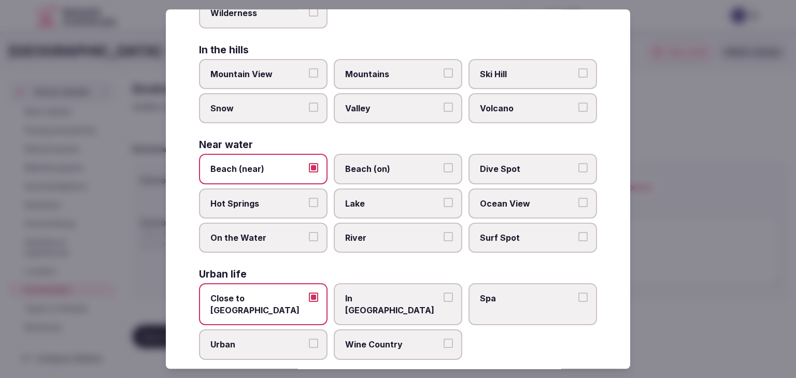
click at [247, 340] on label "Urban" at bounding box center [263, 345] width 129 height 30
click at [309, 340] on button "Urban" at bounding box center [313, 344] width 9 height 9
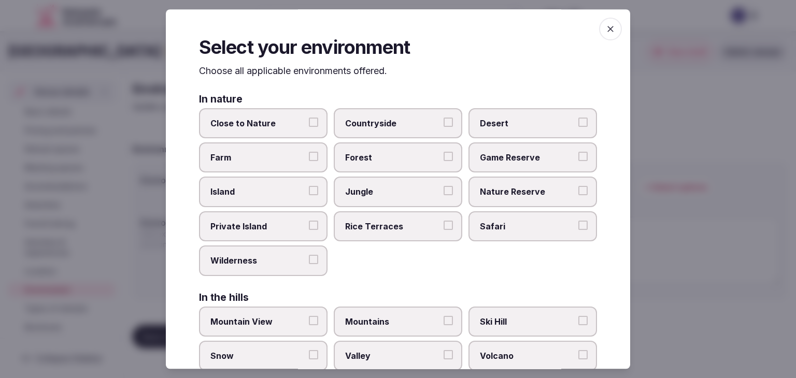
click at [607, 32] on icon "button" at bounding box center [611, 29] width 10 height 10
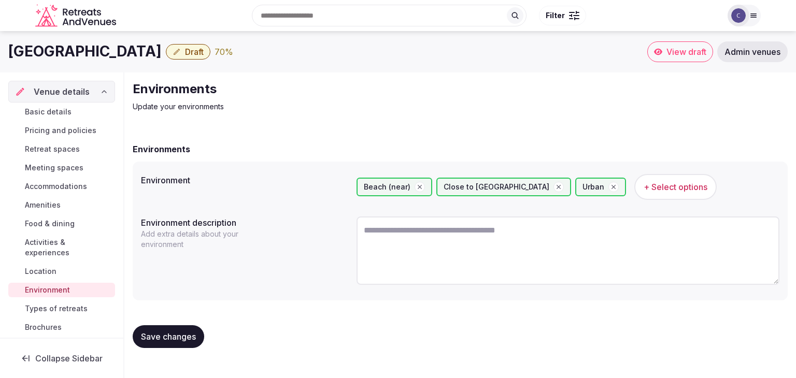
click at [165, 336] on span "Save changes" at bounding box center [168, 337] width 55 height 10
click at [73, 51] on h1 "Hard Rock Hotel Marbella" at bounding box center [84, 51] width 153 height 20
copy div "Hard Rock Hotel Marbella"
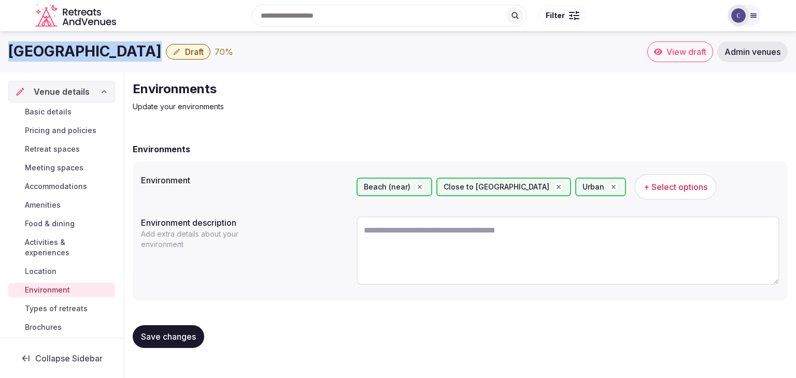
click at [184, 345] on button "Save changes" at bounding box center [169, 337] width 72 height 23
drag, startPoint x: 66, startPoint y: 307, endPoint x: 87, endPoint y: 327, distance: 28.2
click at [67, 308] on span "Types of retreats" at bounding box center [56, 309] width 63 height 10
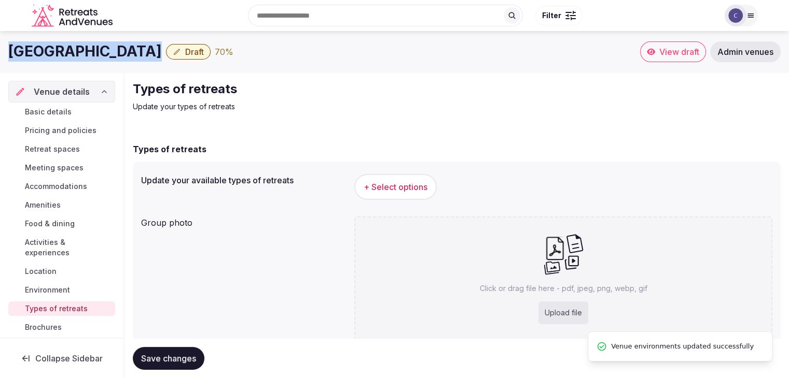
click at [411, 186] on span "+ Select options" at bounding box center [395, 186] width 64 height 11
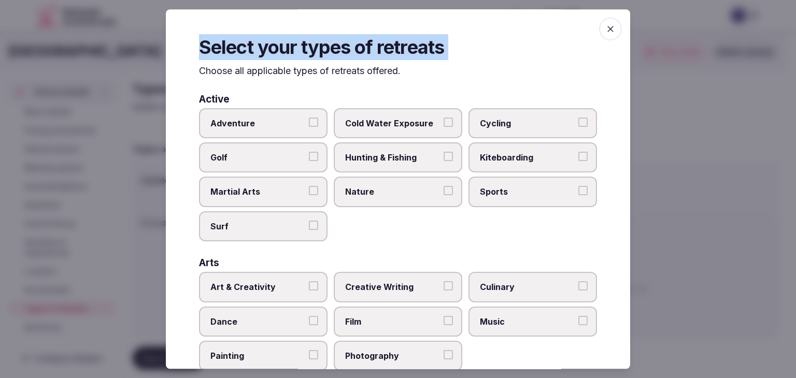
scroll to position [421, 0]
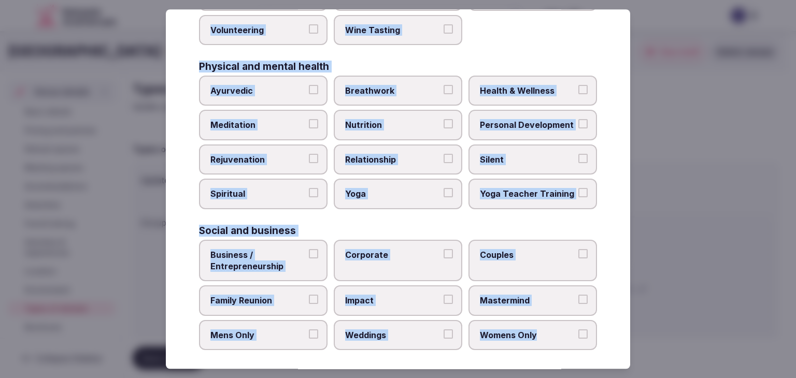
drag, startPoint x: 199, startPoint y: 72, endPoint x: 609, endPoint y: 340, distance: 489.9
click at [609, 340] on div "Select your types of retreats Choose all applicable types of retreats offered. …" at bounding box center [398, 189] width 465 height 360
click at [518, 85] on span "Health & Wellness" at bounding box center [527, 90] width 95 height 11
click at [579, 85] on button "Health & Wellness" at bounding box center [583, 89] width 9 height 9
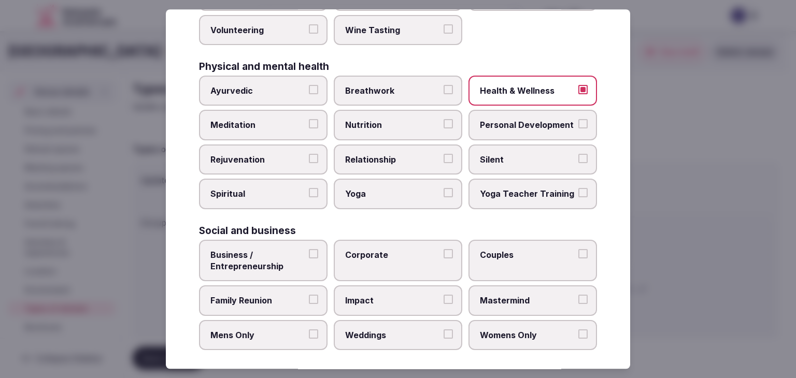
click at [405, 189] on span "Yoga" at bounding box center [392, 194] width 95 height 11
click at [444, 189] on button "Yoga" at bounding box center [448, 193] width 9 height 9
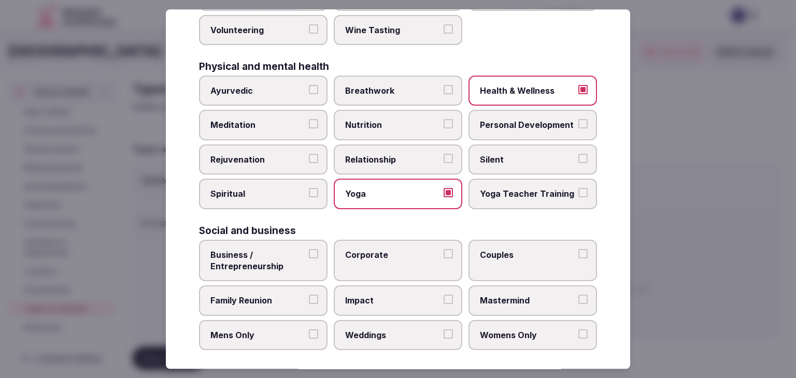
click at [274, 112] on label "Meditation" at bounding box center [263, 125] width 129 height 30
click at [309, 120] on button "Meditation" at bounding box center [313, 124] width 9 height 9
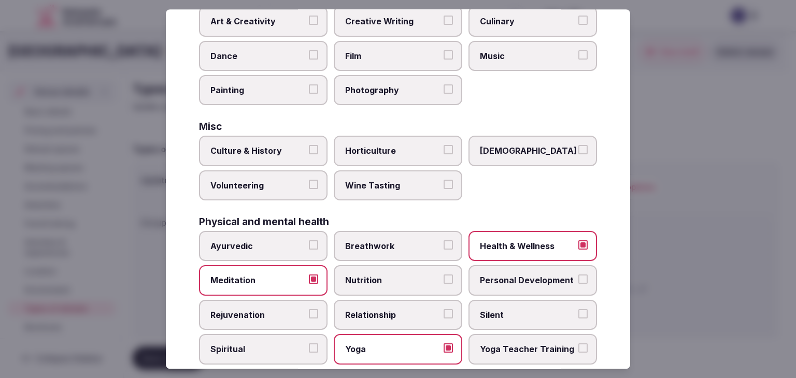
click at [278, 146] on span "Culture & History" at bounding box center [257, 151] width 95 height 11
click at [309, 146] on button "Culture & History" at bounding box center [313, 150] width 9 height 9
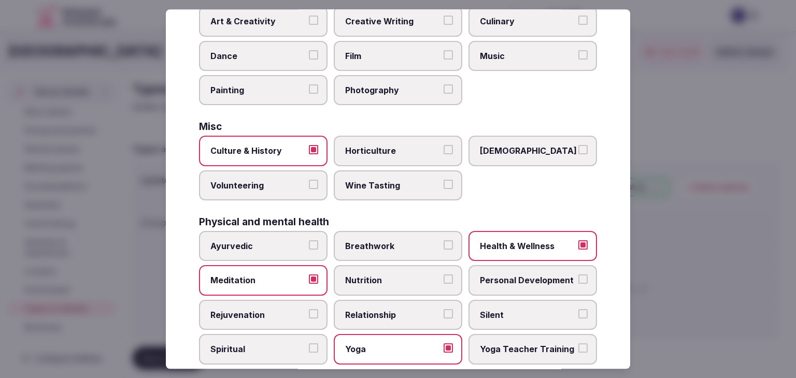
click at [371, 185] on span "Wine Tasting" at bounding box center [392, 185] width 95 height 11
click at [444, 185] on button "Wine Tasting" at bounding box center [448, 184] width 9 height 9
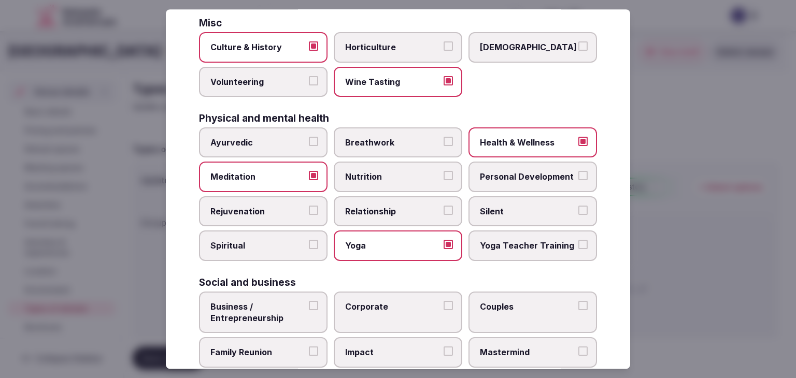
click at [254, 196] on label "Rejuvenation" at bounding box center [263, 211] width 129 height 30
click at [309, 206] on button "Rejuvenation" at bounding box center [313, 210] width 9 height 9
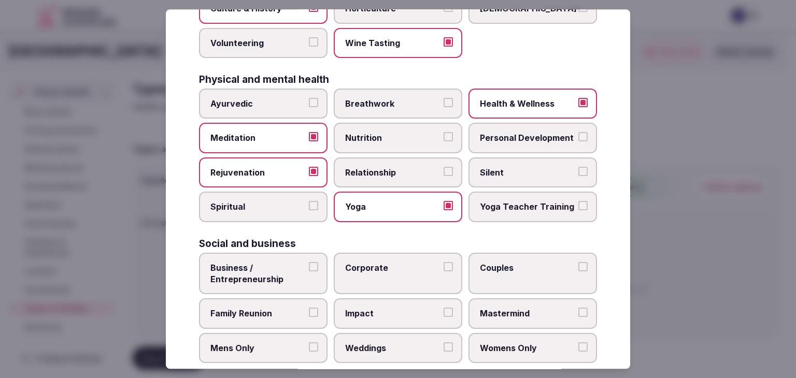
scroll to position [421, 0]
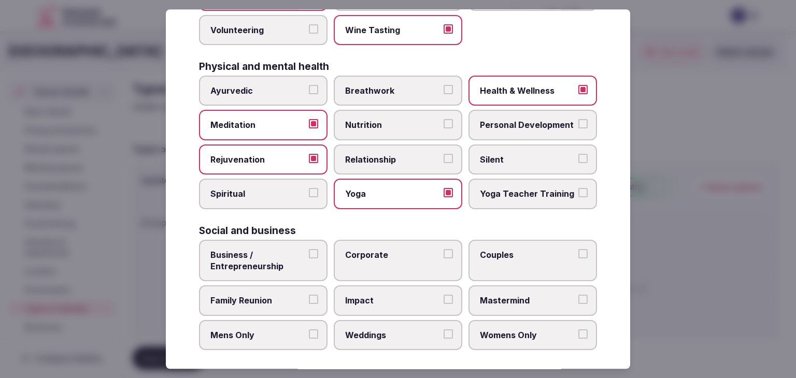
click at [372, 259] on label "Corporate" at bounding box center [398, 261] width 129 height 42
click at [444, 259] on button "Corporate" at bounding box center [448, 253] width 9 height 9
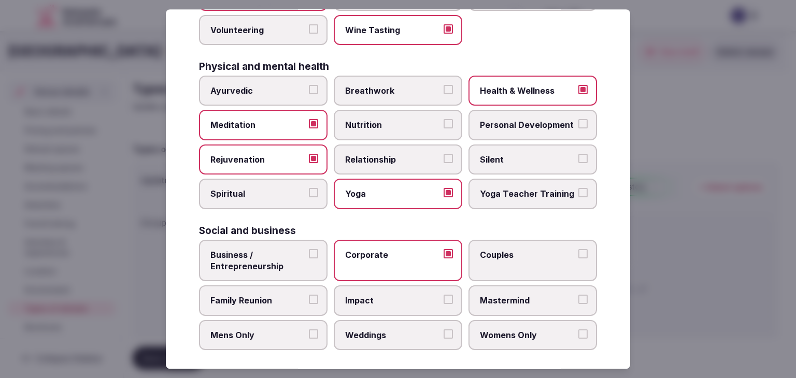
click at [388, 341] on label "Weddings" at bounding box center [398, 335] width 129 height 30
click at [444, 339] on button "Weddings" at bounding box center [448, 334] width 9 height 9
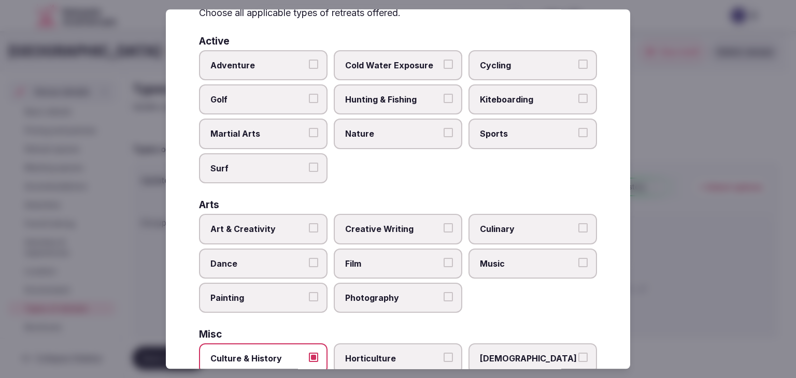
scroll to position [0, 0]
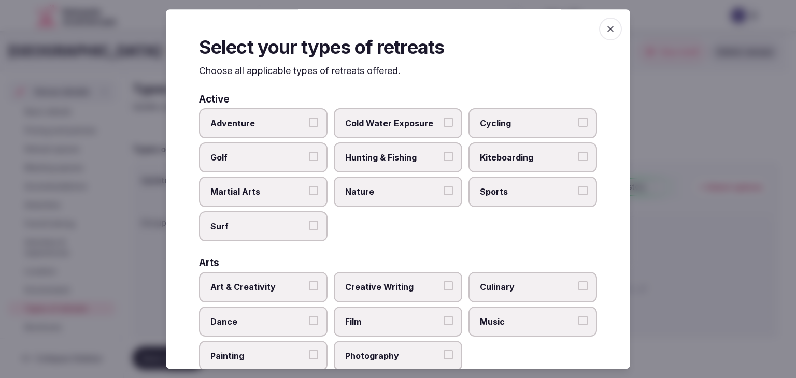
click at [607, 34] on icon "button" at bounding box center [611, 29] width 10 height 10
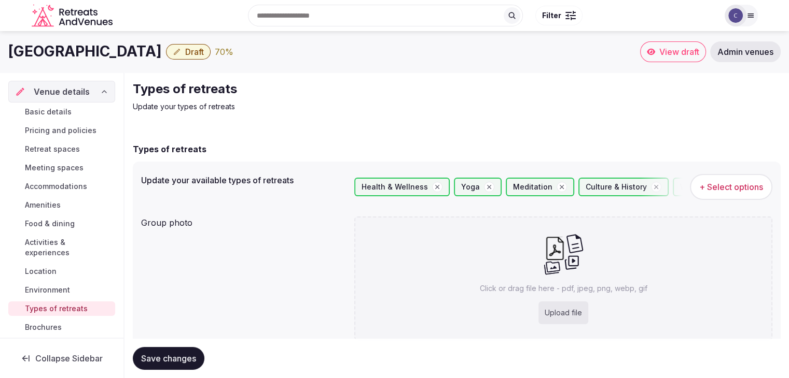
click at [576, 316] on div "Upload file" at bounding box center [563, 313] width 50 height 23
type input "**********"
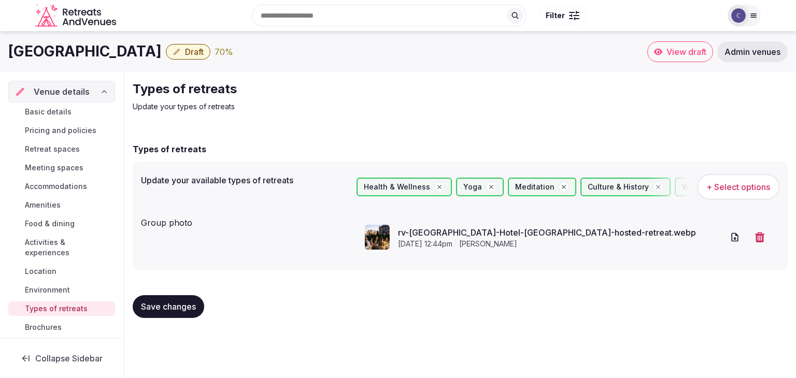
click at [201, 308] on button "Save changes" at bounding box center [169, 307] width 72 height 23
click at [51, 202] on span "Amenities" at bounding box center [43, 205] width 36 height 10
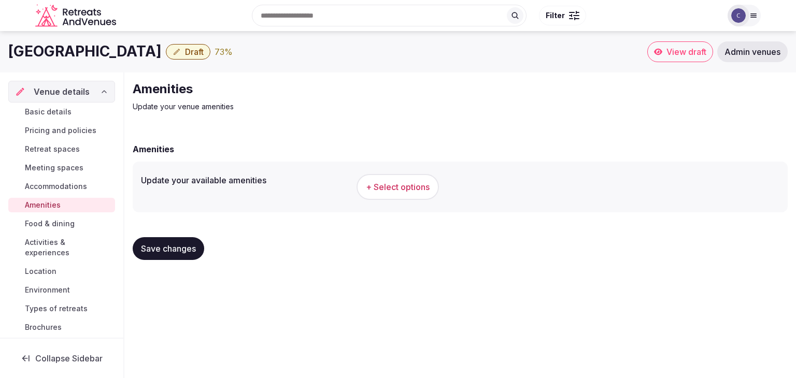
click at [404, 191] on span "+ Select options" at bounding box center [398, 186] width 64 height 11
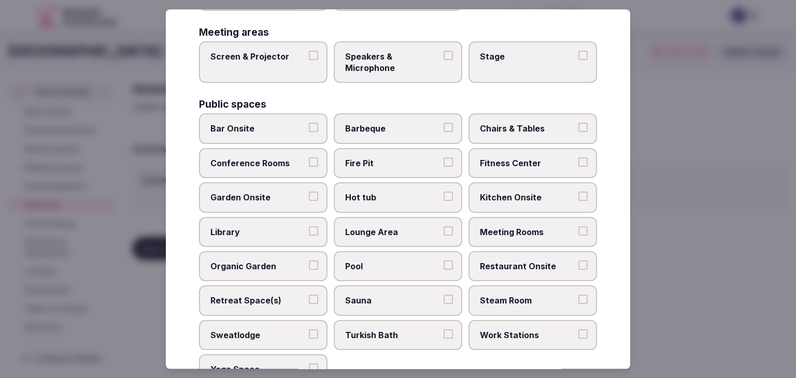
scroll to position [558, 0]
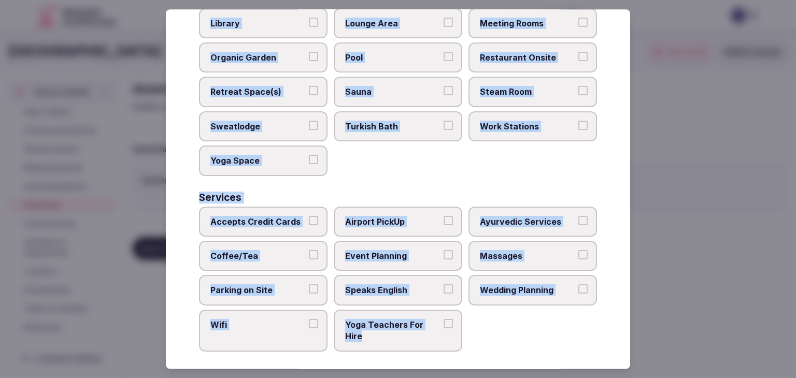
drag, startPoint x: 194, startPoint y: 70, endPoint x: 469, endPoint y: 339, distance: 384.6
click at [469, 339] on div "Select your venue amenities Choose all applicable amenities offered. Activities…" at bounding box center [398, 189] width 465 height 360
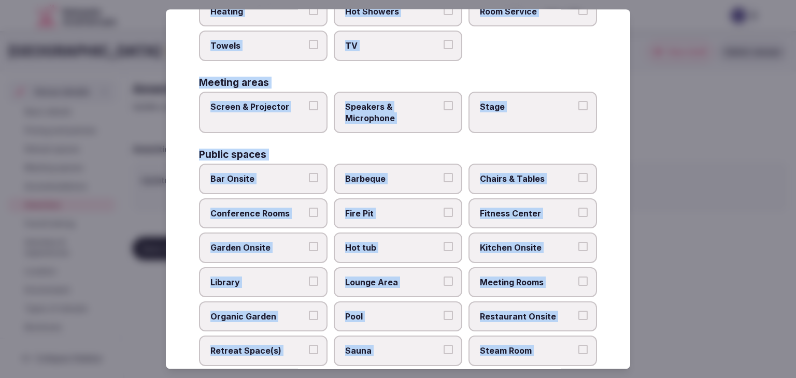
scroll to position [40, 0]
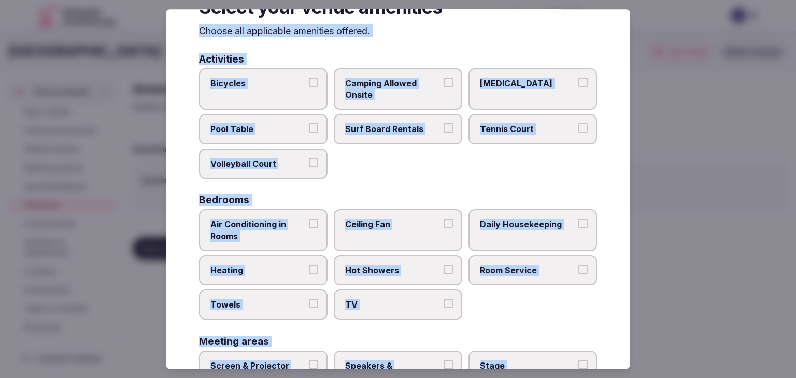
click at [266, 225] on span "Air Conditioning in Rooms" at bounding box center [257, 230] width 95 height 23
click at [309, 225] on button "Air Conditioning in Rooms" at bounding box center [313, 223] width 9 height 9
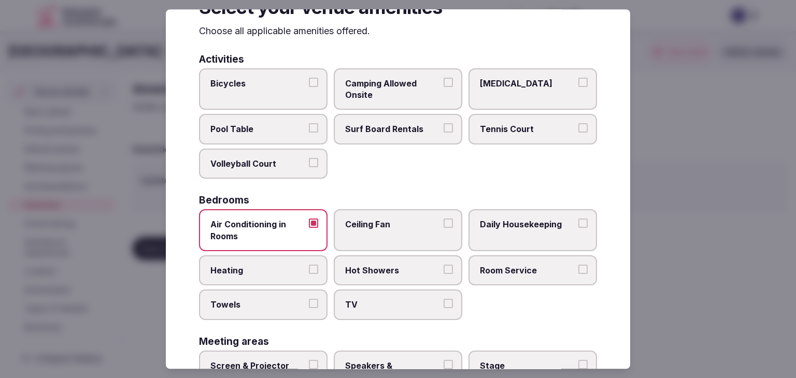
click at [261, 261] on label "Heating" at bounding box center [263, 271] width 129 height 30
click at [309, 265] on button "Heating" at bounding box center [313, 269] width 9 height 9
drag, startPoint x: 293, startPoint y: 310, endPoint x: 410, endPoint y: 310, distance: 117.2
click at [295, 310] on label "Towels" at bounding box center [263, 305] width 129 height 30
click at [309, 309] on button "Towels" at bounding box center [313, 304] width 9 height 9
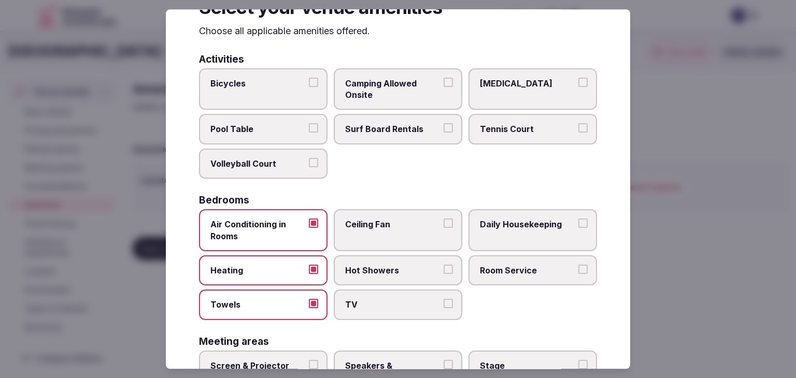
drag, startPoint x: 410, startPoint y: 310, endPoint x: 406, endPoint y: 285, distance: 24.7
click at [410, 309] on label "TV" at bounding box center [398, 305] width 129 height 30
click at [444, 309] on button "TV" at bounding box center [448, 304] width 9 height 9
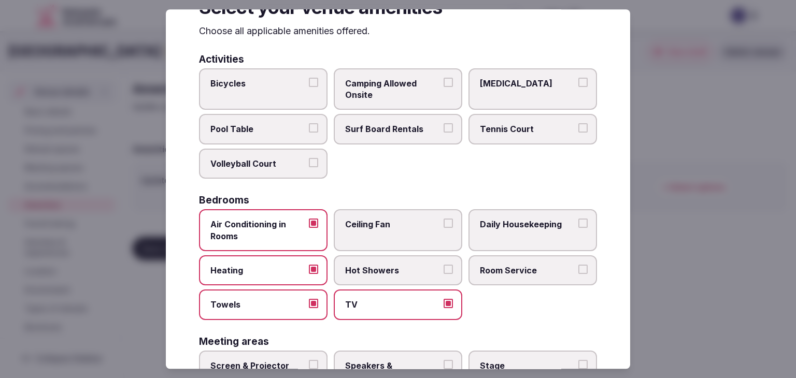
click at [403, 276] on label "Hot Showers" at bounding box center [398, 271] width 129 height 30
click at [444, 274] on button "Hot Showers" at bounding box center [448, 269] width 9 height 9
drag, startPoint x: 406, startPoint y: 276, endPoint x: 426, endPoint y: 276, distance: 19.7
click at [407, 276] on label "Hot Showers" at bounding box center [398, 271] width 129 height 30
click at [444, 274] on button "Hot Showers" at bounding box center [448, 269] width 9 height 9
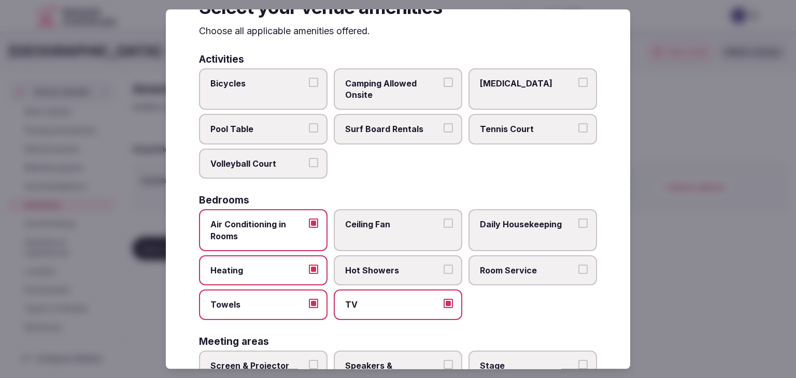
click at [511, 227] on span "Daily Housekeeping" at bounding box center [527, 224] width 95 height 11
click at [579, 227] on button "Daily Housekeeping" at bounding box center [583, 223] width 9 height 9
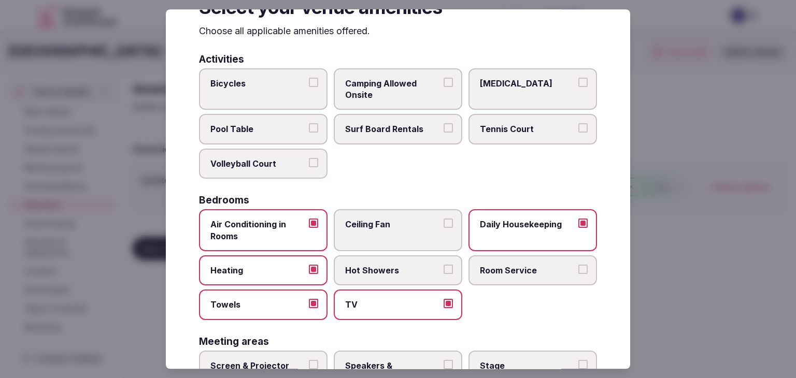
click at [521, 271] on span "Room Service" at bounding box center [527, 270] width 95 height 11
click at [579, 271] on button "Room Service" at bounding box center [583, 269] width 9 height 9
drag, startPoint x: 398, startPoint y: 274, endPoint x: 405, endPoint y: 277, distance: 7.9
click at [400, 274] on label "Hot Showers" at bounding box center [398, 271] width 129 height 30
click at [444, 274] on button "Hot Showers" at bounding box center [448, 269] width 9 height 9
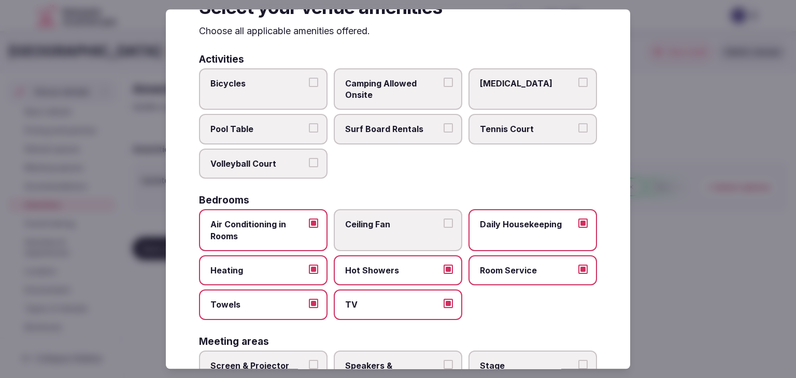
scroll to position [195, 0]
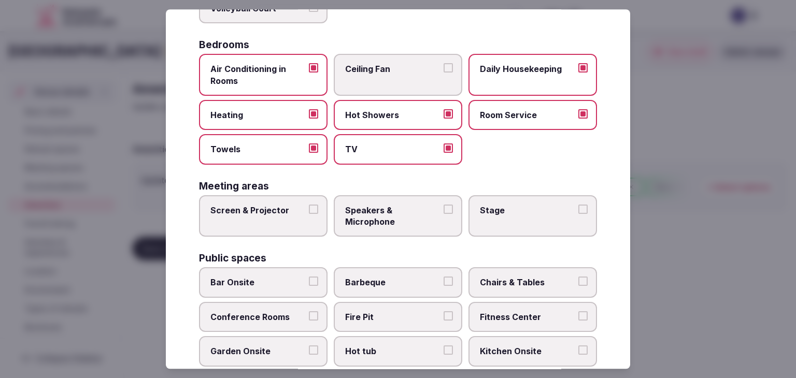
click at [296, 205] on span "Screen & Projector" at bounding box center [257, 210] width 95 height 11
click at [309, 205] on button "Screen & Projector" at bounding box center [313, 209] width 9 height 9
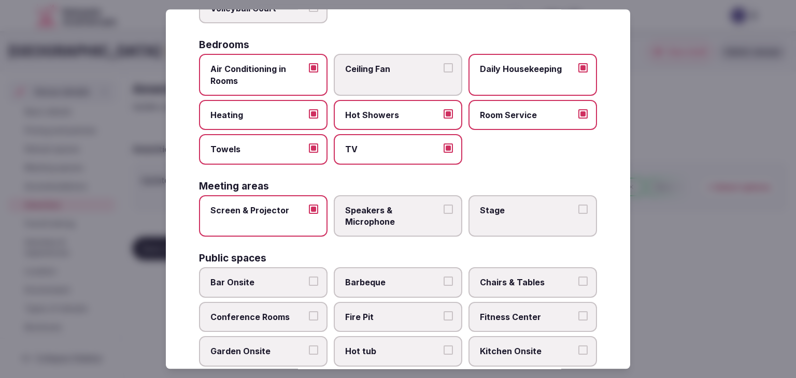
click at [388, 215] on span "Speakers & Microphone" at bounding box center [392, 216] width 95 height 23
click at [444, 214] on button "Speakers & Microphone" at bounding box center [448, 209] width 9 height 9
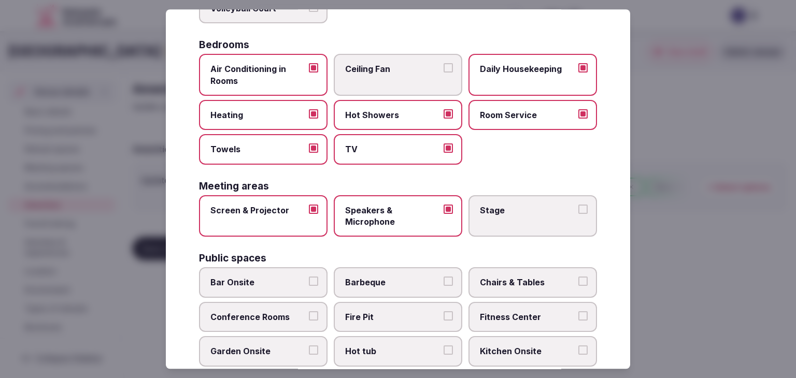
click at [501, 222] on label "Stage" at bounding box center [533, 216] width 129 height 42
click at [579, 214] on button "Stage" at bounding box center [583, 209] width 9 height 9
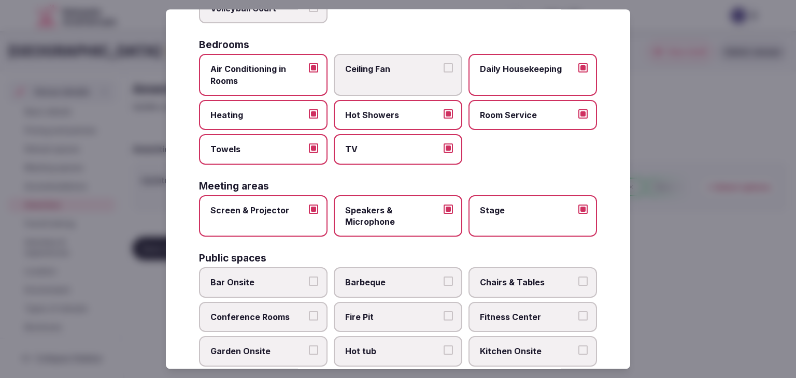
click at [247, 289] on label "Bar Onsite" at bounding box center [263, 283] width 129 height 30
click at [309, 287] on button "Bar Onsite" at bounding box center [313, 281] width 9 height 9
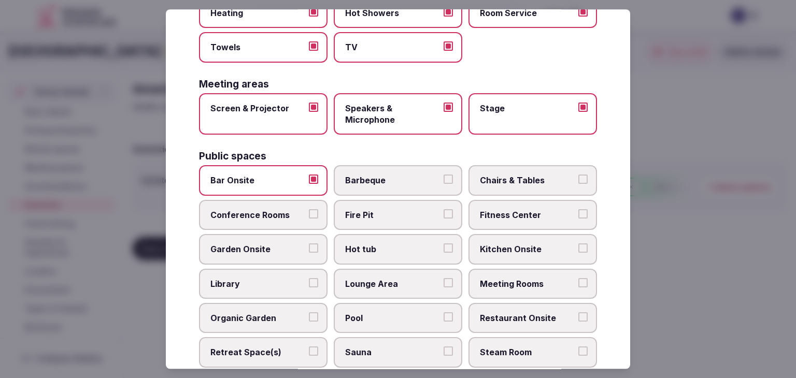
scroll to position [299, 0]
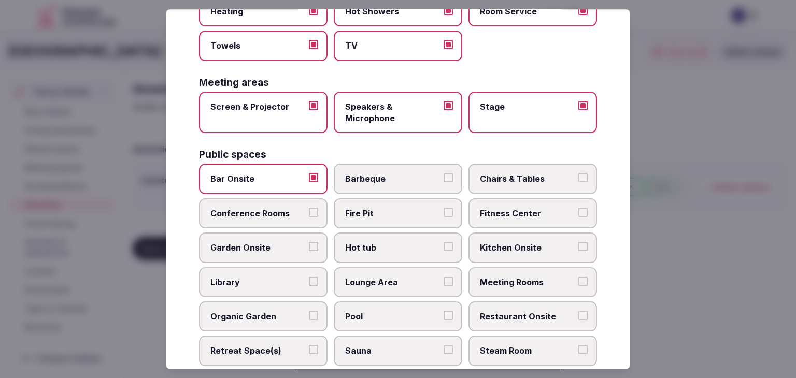
click at [513, 177] on span "Chairs & Tables" at bounding box center [527, 179] width 95 height 11
click at [579, 177] on button "Chairs & Tables" at bounding box center [583, 178] width 9 height 9
click at [519, 218] on label "Fitness Center" at bounding box center [533, 214] width 129 height 30
click at [579, 217] on button "Fitness Center" at bounding box center [583, 212] width 9 height 9
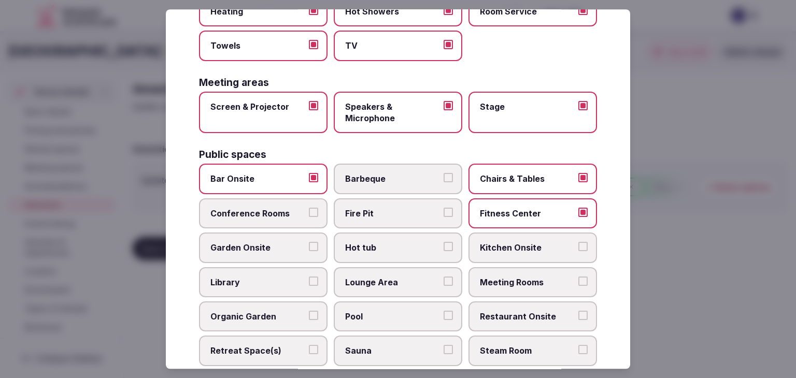
click at [516, 277] on span "Meeting Rooms" at bounding box center [527, 282] width 95 height 11
click at [579, 277] on button "Meeting Rooms" at bounding box center [583, 281] width 9 height 9
click at [522, 319] on label "Restaurant Onsite" at bounding box center [533, 317] width 129 height 30
click at [579, 319] on button "Restaurant Onsite" at bounding box center [583, 315] width 9 height 9
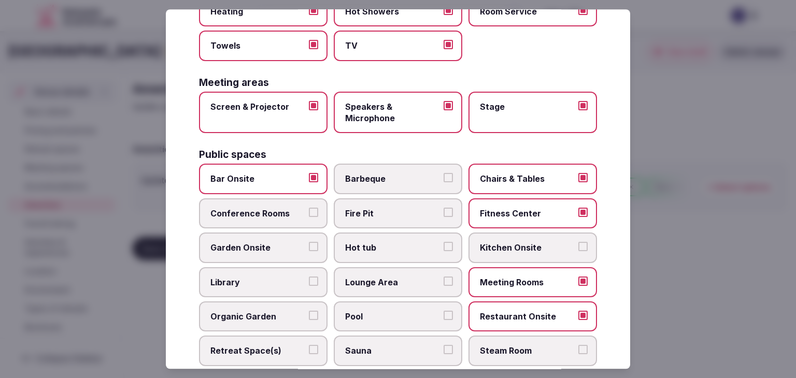
click at [407, 268] on label "Lounge Area" at bounding box center [398, 283] width 129 height 30
click at [444, 277] on button "Lounge Area" at bounding box center [448, 281] width 9 height 9
click at [402, 311] on span "Pool" at bounding box center [392, 316] width 95 height 11
click at [444, 311] on button "Pool" at bounding box center [448, 315] width 9 height 9
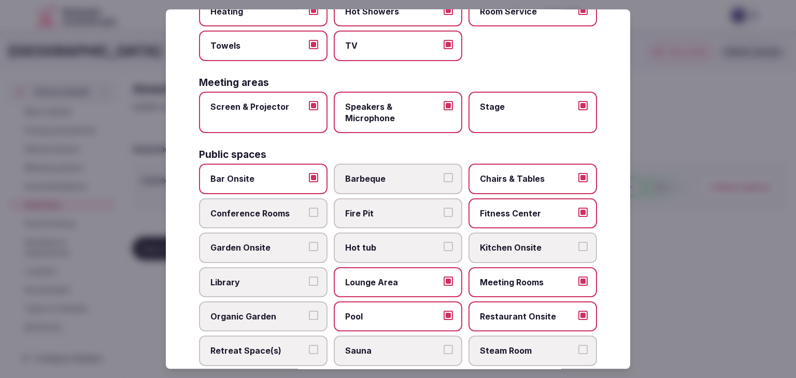
click at [257, 208] on span "Conference Rooms" at bounding box center [257, 213] width 95 height 11
click at [309, 208] on button "Conference Rooms" at bounding box center [313, 212] width 9 height 9
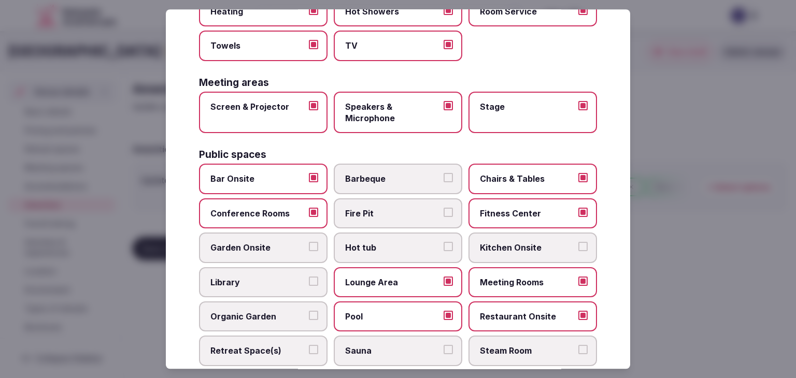
click at [392, 248] on span "Hot tub" at bounding box center [392, 248] width 95 height 11
click at [444, 248] on button "Hot tub" at bounding box center [448, 247] width 9 height 9
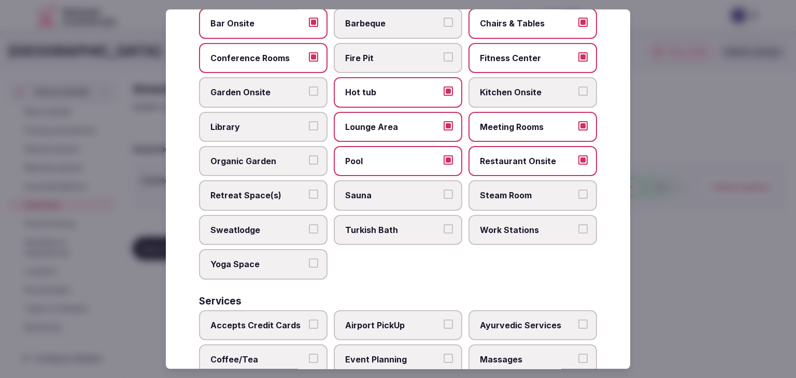
click at [278, 181] on label "Retreat Space(s)" at bounding box center [263, 196] width 129 height 30
click at [309, 190] on button "Retreat Space(s)" at bounding box center [313, 194] width 9 height 9
click at [407, 190] on span "Sauna" at bounding box center [392, 195] width 95 height 11
click at [444, 190] on button "Sauna" at bounding box center [448, 194] width 9 height 9
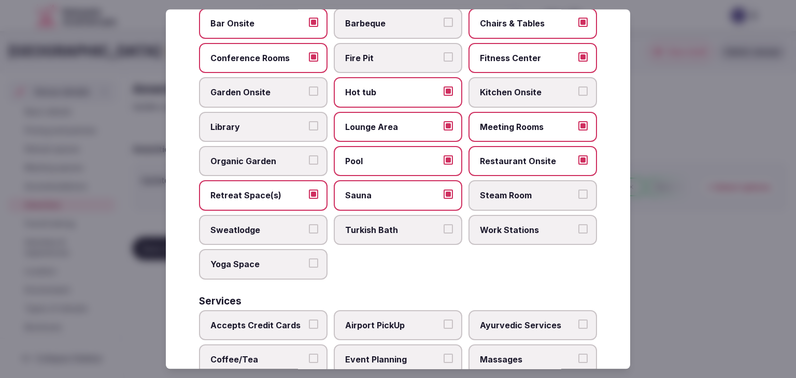
click at [545, 190] on span "Steam Room" at bounding box center [527, 195] width 95 height 11
click at [579, 190] on button "Steam Room" at bounding box center [583, 194] width 9 height 9
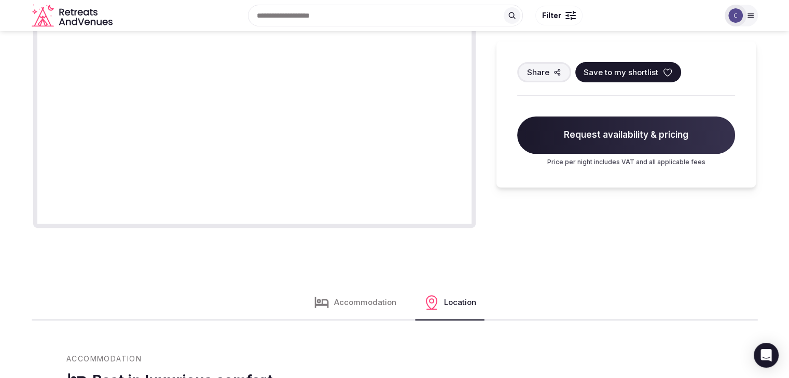
scroll to position [259, 0]
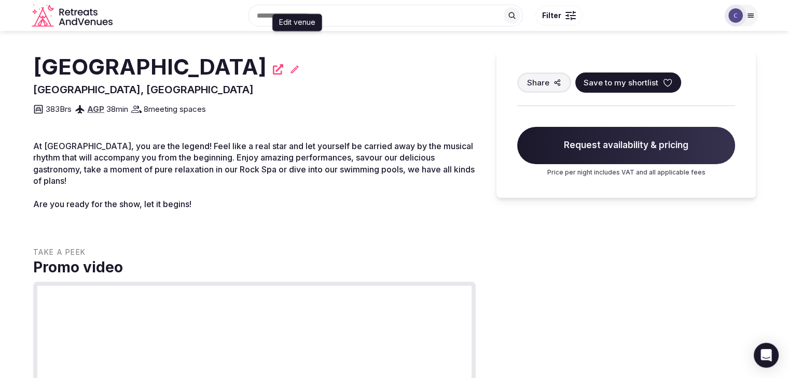
drag, startPoint x: 328, startPoint y: 66, endPoint x: 330, endPoint y: 71, distance: 5.3
click at [300, 66] on icon at bounding box center [294, 69] width 10 height 10
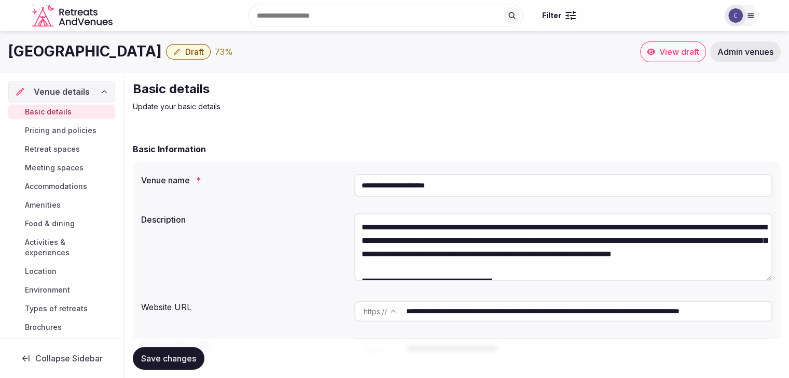
click at [44, 206] on span "Amenities" at bounding box center [43, 205] width 36 height 10
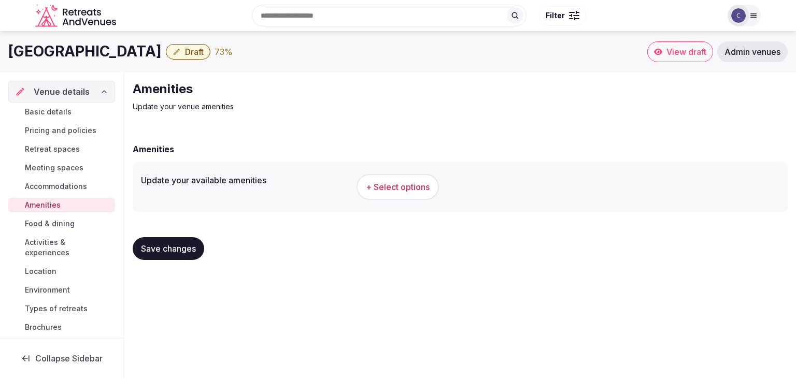
click at [402, 183] on span "+ Select options" at bounding box center [398, 186] width 64 height 11
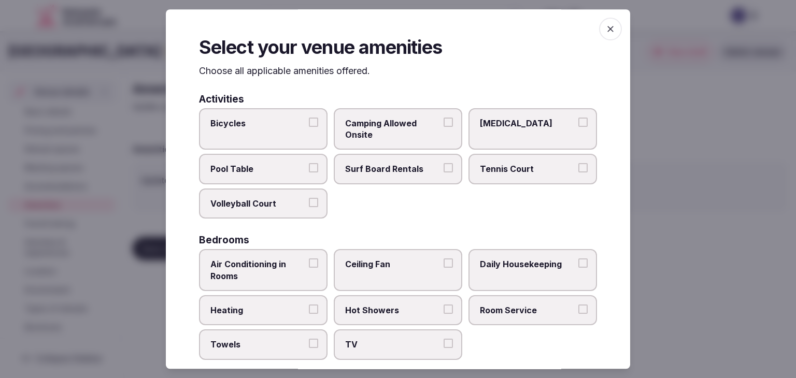
click at [297, 268] on span "Air Conditioning in Rooms" at bounding box center [257, 270] width 95 height 23
click at [309, 268] on button "Air Conditioning in Rooms" at bounding box center [313, 263] width 9 height 9
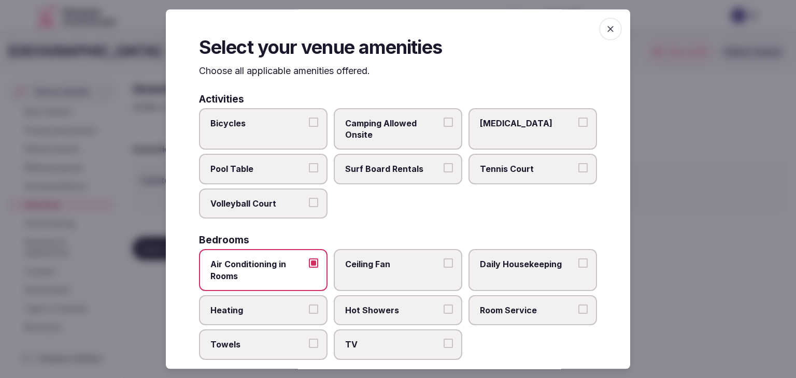
click at [294, 312] on span "Heating" at bounding box center [257, 310] width 95 height 11
click at [309, 312] on button "Heating" at bounding box center [313, 309] width 9 height 9
click at [359, 347] on span "TV" at bounding box center [392, 345] width 95 height 11
click at [444, 347] on button "TV" at bounding box center [448, 344] width 9 height 9
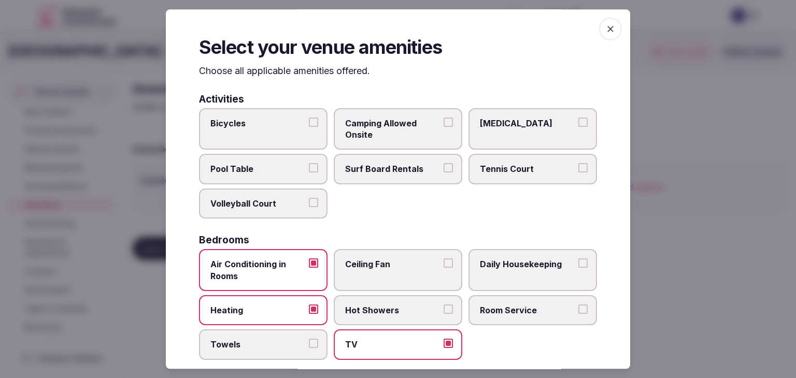
click at [368, 317] on label "Hot Showers" at bounding box center [398, 311] width 129 height 30
click at [444, 314] on button "Hot Showers" at bounding box center [448, 309] width 9 height 9
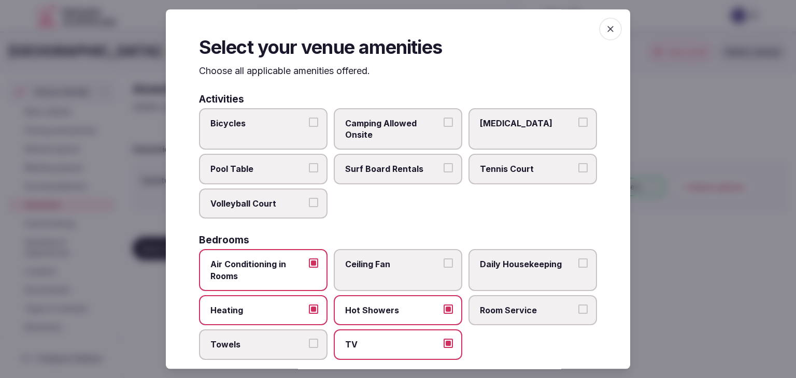
click at [539, 314] on span "Room Service" at bounding box center [527, 310] width 95 height 11
click at [579, 314] on button "Room Service" at bounding box center [583, 309] width 9 height 9
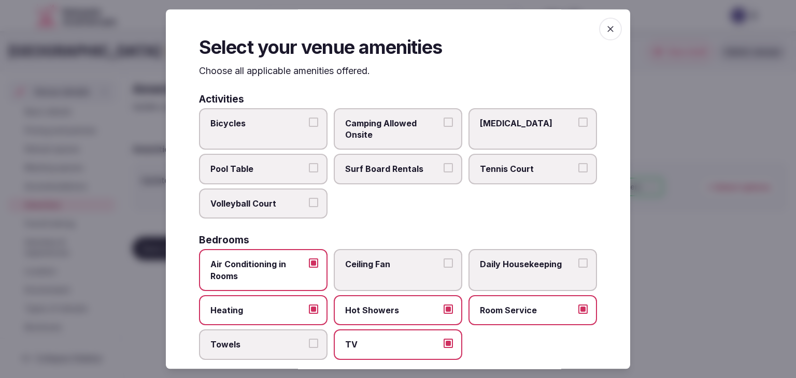
click at [517, 262] on span "Daily Housekeeping" at bounding box center [527, 264] width 95 height 11
click at [579, 262] on button "Daily Housekeeping" at bounding box center [583, 263] width 9 height 9
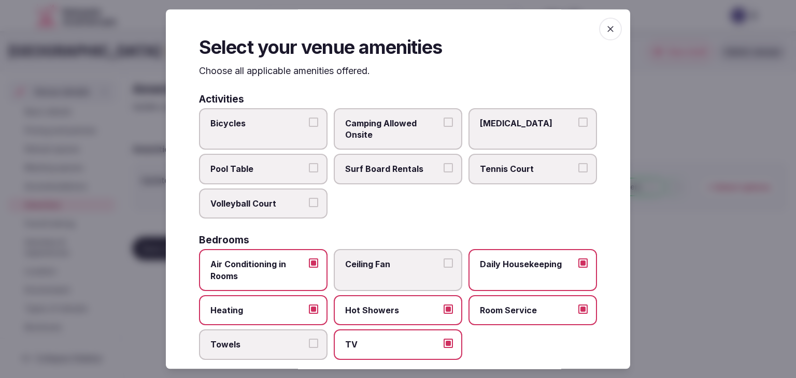
scroll to position [259, 0]
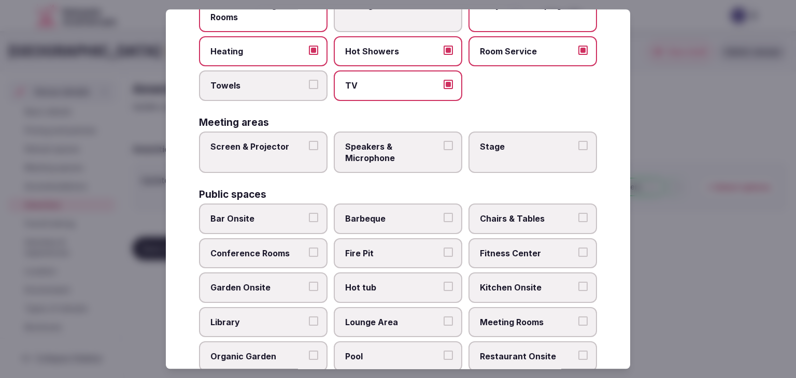
click at [261, 145] on span "Screen & Projector" at bounding box center [257, 146] width 95 height 11
click at [309, 145] on button "Screen & Projector" at bounding box center [313, 145] width 9 height 9
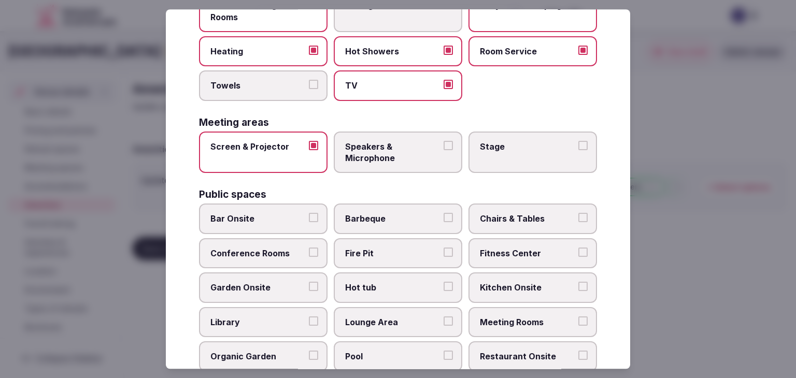
click at [388, 142] on span "Speakers & Microphone" at bounding box center [392, 152] width 95 height 23
click at [444, 142] on button "Speakers & Microphone" at bounding box center [448, 145] width 9 height 9
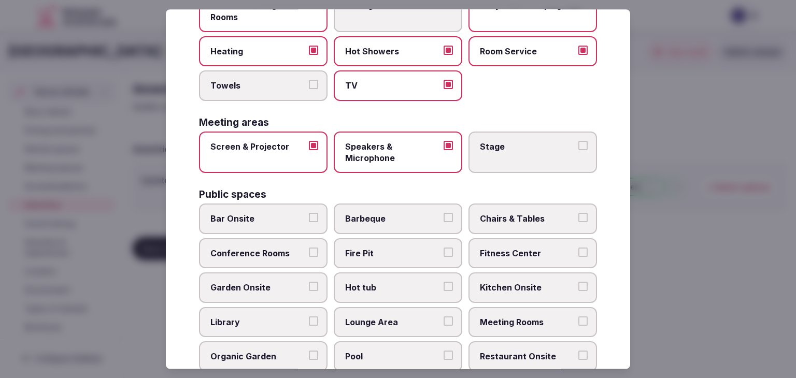
click at [541, 144] on span "Stage" at bounding box center [527, 146] width 95 height 11
click at [579, 144] on button "Stage" at bounding box center [583, 145] width 9 height 9
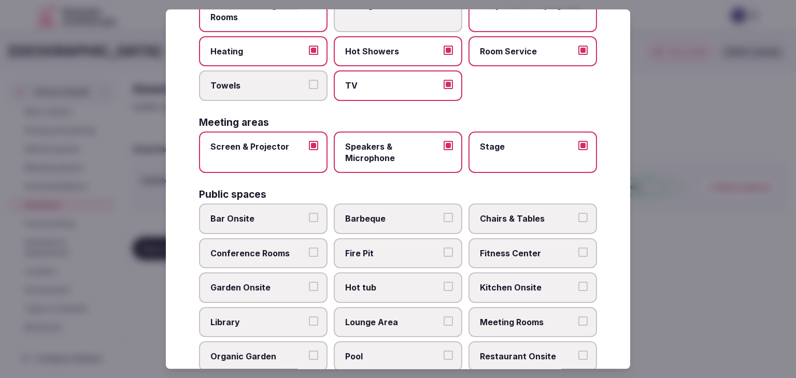
click at [284, 224] on label "Bar Onsite" at bounding box center [263, 219] width 129 height 30
click at [309, 223] on button "Bar Onsite" at bounding box center [313, 218] width 9 height 9
click at [282, 243] on label "Conference Rooms" at bounding box center [263, 253] width 129 height 30
click at [309, 248] on button "Conference Rooms" at bounding box center [313, 252] width 9 height 9
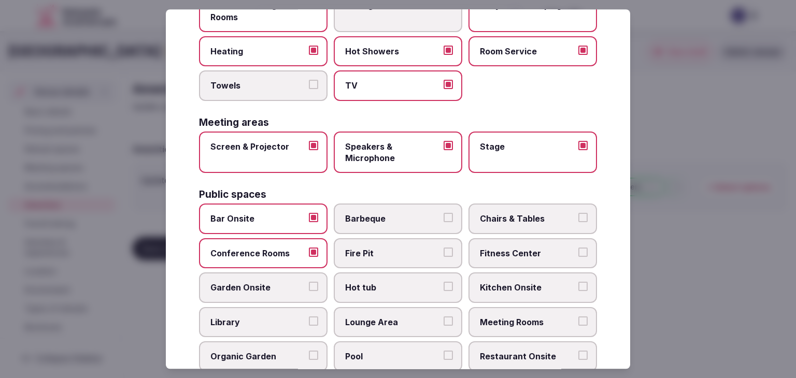
drag, startPoint x: 485, startPoint y: 227, endPoint x: 494, endPoint y: 254, distance: 28.7
click at [485, 227] on label "Chairs & Tables" at bounding box center [533, 219] width 129 height 30
click at [579, 223] on button "Chairs & Tables" at bounding box center [583, 218] width 9 height 9
click at [494, 257] on label "Fitness Center" at bounding box center [533, 253] width 129 height 30
click at [579, 257] on button "Fitness Center" at bounding box center [583, 252] width 9 height 9
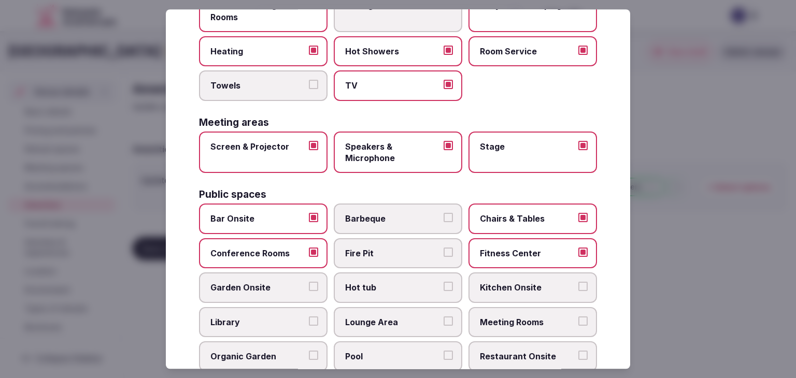
click at [516, 317] on span "Meeting Rooms" at bounding box center [527, 322] width 95 height 11
click at [579, 317] on button "Meeting Rooms" at bounding box center [583, 321] width 9 height 9
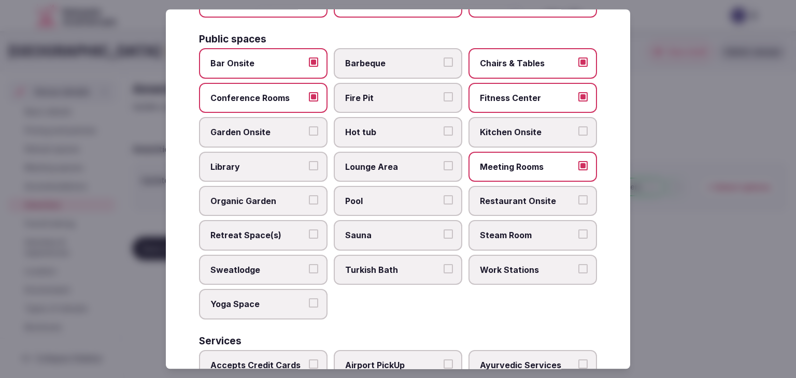
click at [531, 186] on label "Restaurant Onsite" at bounding box center [533, 201] width 129 height 30
click at [579, 195] on button "Restaurant Onsite" at bounding box center [583, 199] width 9 height 9
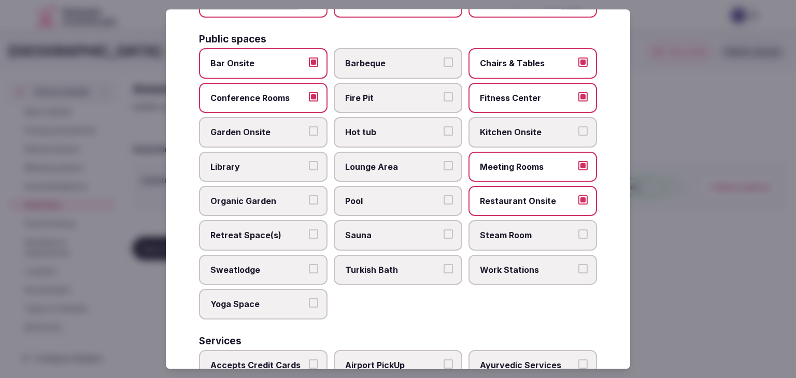
click at [386, 170] on label "Lounge Area" at bounding box center [398, 167] width 129 height 30
click at [444, 170] on button "Lounge Area" at bounding box center [448, 165] width 9 height 9
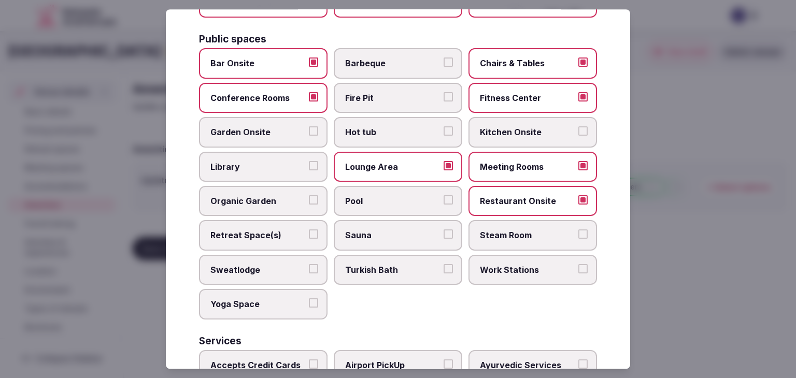
drag, startPoint x: 655, startPoint y: 180, endPoint x: 682, endPoint y: 204, distance: 35.6
click at [656, 181] on div at bounding box center [398, 189] width 796 height 378
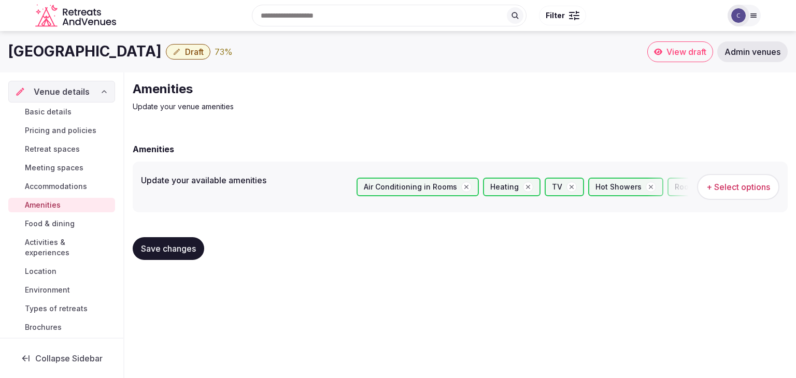
click at [739, 183] on span "+ Select options" at bounding box center [739, 186] width 64 height 11
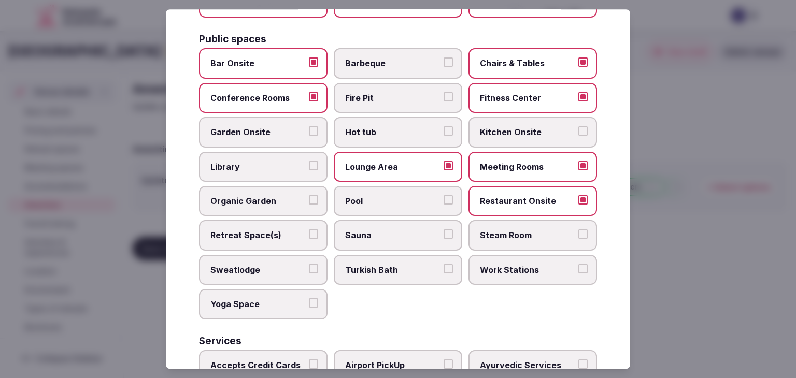
click at [378, 195] on span "Pool" at bounding box center [392, 200] width 95 height 11
click at [444, 195] on button "Pool" at bounding box center [448, 199] width 9 height 9
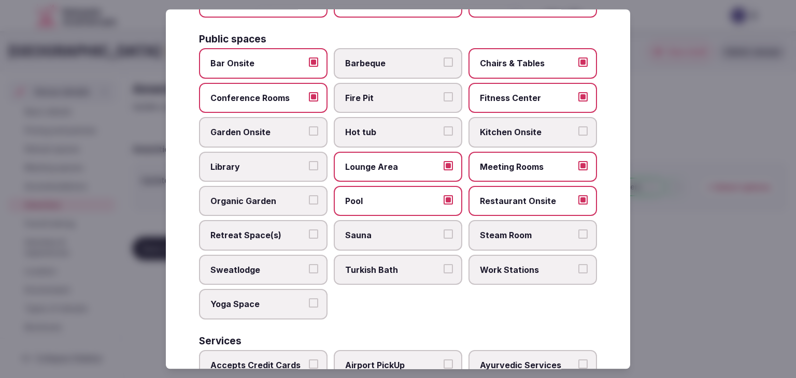
drag, startPoint x: 267, startPoint y: 232, endPoint x: 384, endPoint y: 249, distance: 118.5
click at [268, 232] on span "Retreat Space(s)" at bounding box center [257, 235] width 95 height 11
click at [309, 232] on button "Retreat Space(s)" at bounding box center [313, 234] width 9 height 9
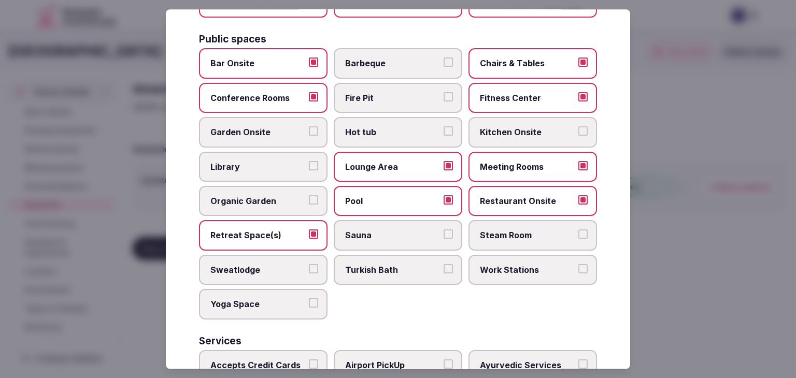
click at [429, 232] on span "Sauna" at bounding box center [392, 235] width 95 height 11
click at [444, 232] on button "Sauna" at bounding box center [448, 234] width 9 height 9
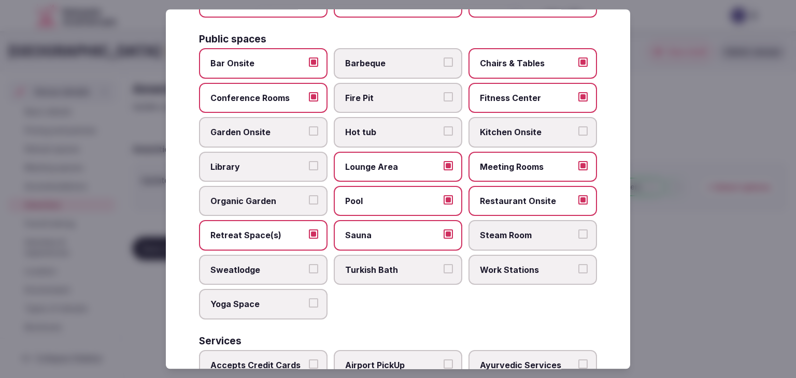
click at [543, 232] on span "Steam Room" at bounding box center [527, 235] width 95 height 11
click at [579, 232] on button "Steam Room" at bounding box center [583, 234] width 9 height 9
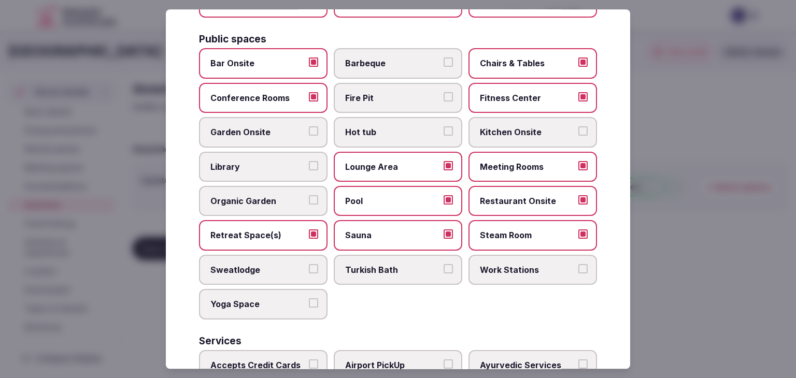
click at [398, 273] on label "Turkish Bath" at bounding box center [398, 270] width 129 height 30
click at [444, 273] on button "Turkish Bath" at bounding box center [448, 268] width 9 height 9
click at [495, 269] on span "Work Stations" at bounding box center [527, 269] width 95 height 11
click at [579, 269] on button "Work Stations" at bounding box center [583, 268] width 9 height 9
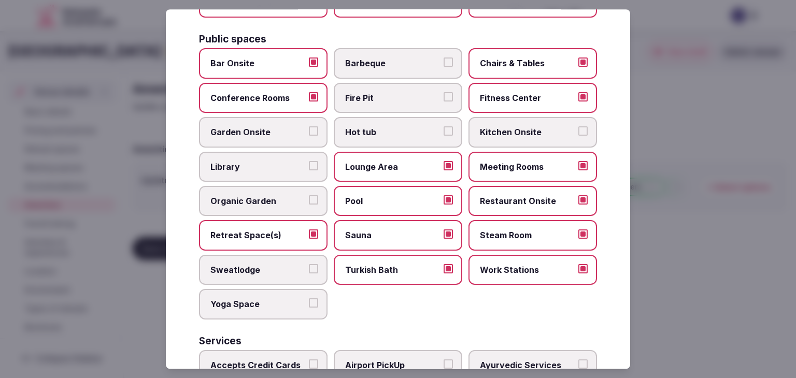
click at [294, 299] on span "Yoga Space" at bounding box center [257, 304] width 95 height 11
click at [309, 299] on button "Yoga Space" at bounding box center [313, 303] width 9 height 9
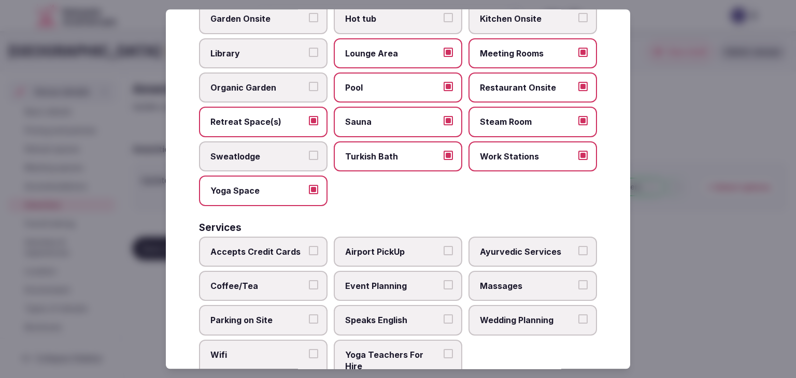
scroll to position [558, 0]
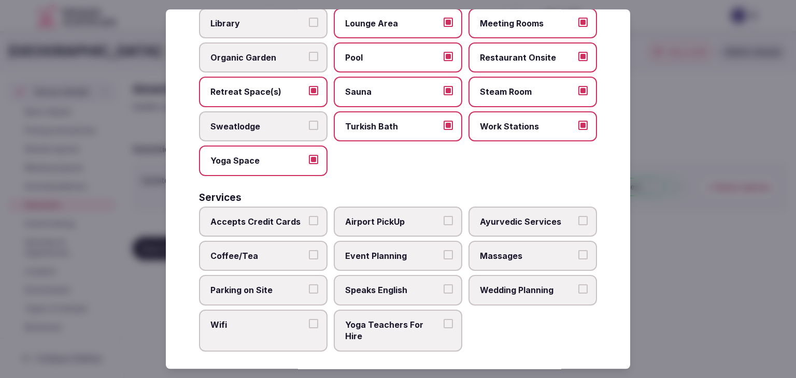
drag, startPoint x: 265, startPoint y: 216, endPoint x: 260, endPoint y: 236, distance: 20.5
click at [264, 216] on span "Accepts Credit Cards" at bounding box center [257, 221] width 95 height 11
click at [309, 216] on button "Accepts Credit Cards" at bounding box center [313, 220] width 9 height 9
click at [256, 250] on span "Coffee/Tea" at bounding box center [257, 255] width 95 height 11
click at [309, 250] on button "Coffee/Tea" at bounding box center [313, 254] width 9 height 9
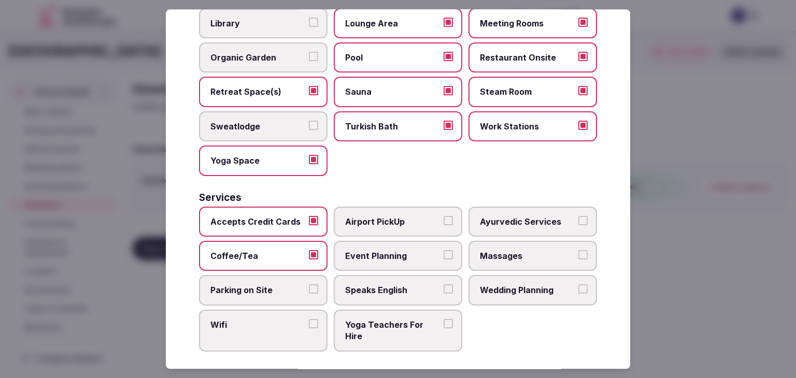
click at [260, 290] on label "Parking on Site" at bounding box center [263, 291] width 129 height 30
click at [309, 290] on button "Parking on Site" at bounding box center [313, 289] width 9 height 9
drag, startPoint x: 262, startPoint y: 314, endPoint x: 280, endPoint y: 312, distance: 18.3
click at [265, 319] on span "Wifi" at bounding box center [257, 324] width 95 height 11
click at [309, 319] on button "Wifi" at bounding box center [313, 323] width 9 height 9
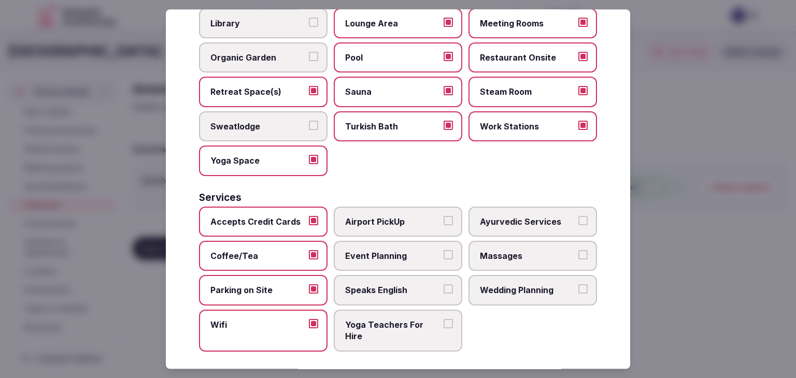
drag, startPoint x: 407, startPoint y: 274, endPoint x: 409, endPoint y: 258, distance: 16.1
click at [407, 276] on label "Speaks English" at bounding box center [398, 291] width 129 height 30
click at [444, 285] on button "Speaks English" at bounding box center [448, 289] width 9 height 9
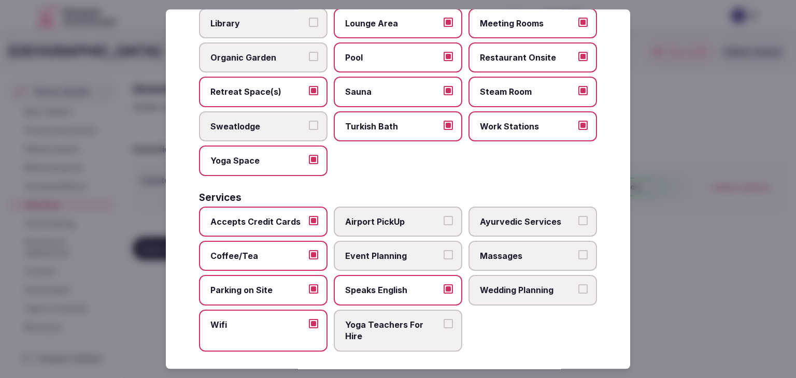
click at [407, 250] on span "Event Planning" at bounding box center [392, 255] width 95 height 11
click at [444, 250] on button "Event Planning" at bounding box center [448, 254] width 9 height 9
click at [406, 216] on span "Airport PickUp" at bounding box center [392, 221] width 95 height 11
click at [444, 216] on button "Airport PickUp" at bounding box center [448, 220] width 9 height 9
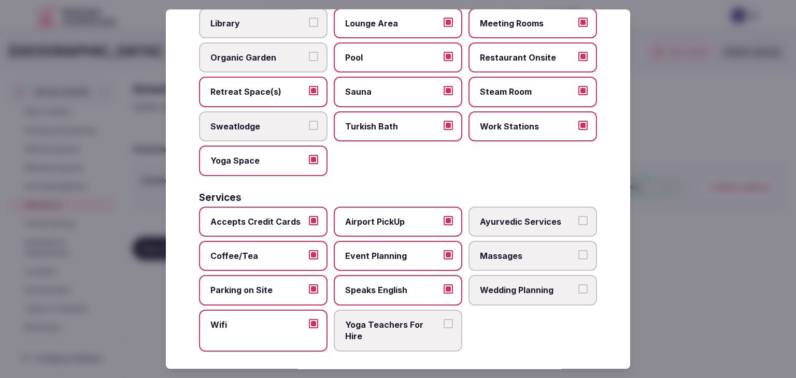
drag, startPoint x: 480, startPoint y: 251, endPoint x: 487, endPoint y: 278, distance: 28.4
click at [481, 251] on span "Massages" at bounding box center [527, 255] width 95 height 11
click at [579, 251] on button "Massages" at bounding box center [583, 254] width 9 height 9
drag, startPoint x: 488, startPoint y: 280, endPoint x: 491, endPoint y: 290, distance: 9.8
click at [489, 285] on span "Wedding Planning" at bounding box center [527, 290] width 95 height 11
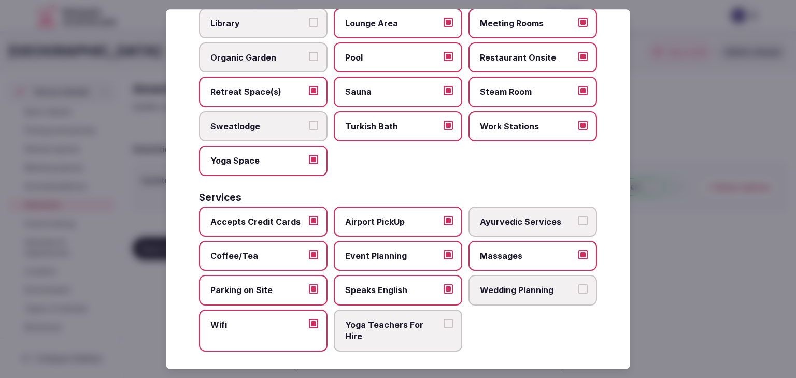
click at [579, 285] on button "Wedding Planning" at bounding box center [583, 289] width 9 height 9
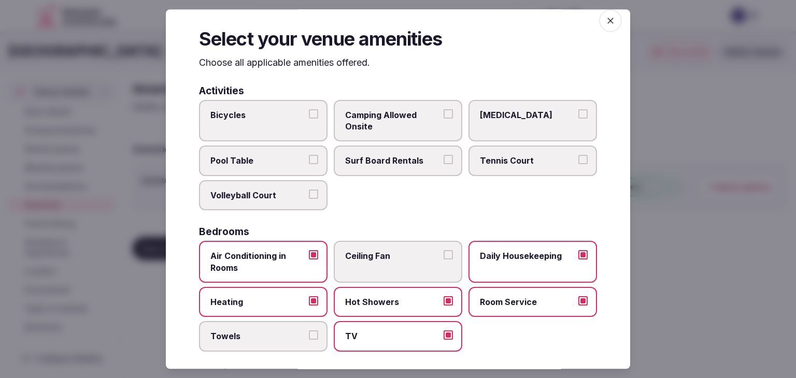
scroll to position [0, 0]
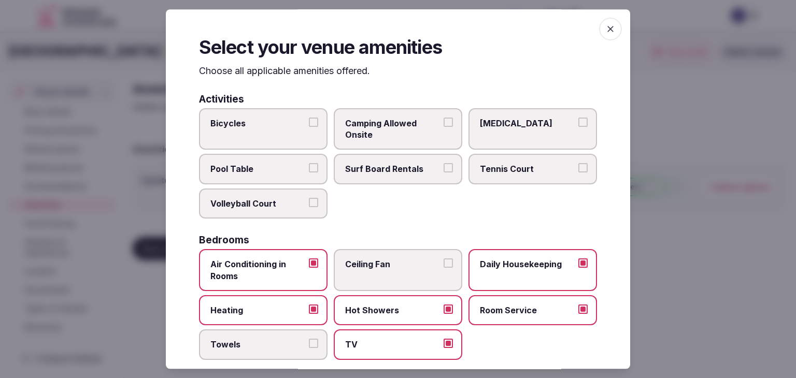
click at [606, 27] on icon "button" at bounding box center [611, 29] width 10 height 10
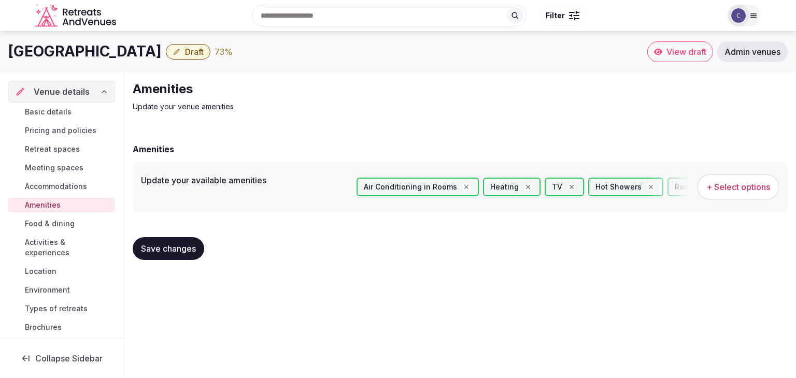
click at [163, 249] on span "Save changes" at bounding box center [168, 249] width 55 height 10
click at [47, 168] on span "Meeting spaces" at bounding box center [54, 168] width 59 height 10
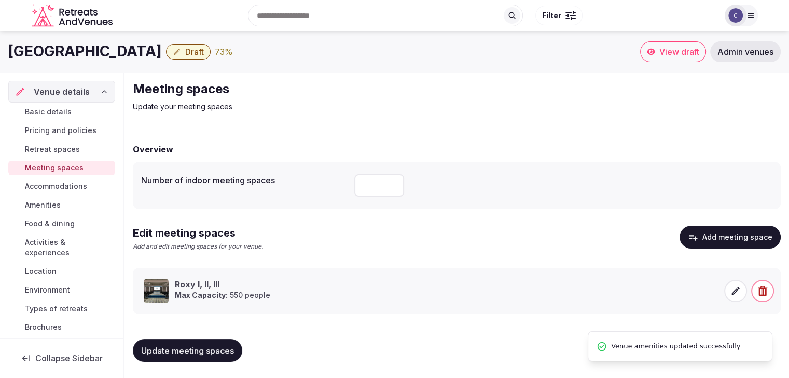
click at [49, 149] on span "Retreat spaces" at bounding box center [52, 149] width 55 height 10
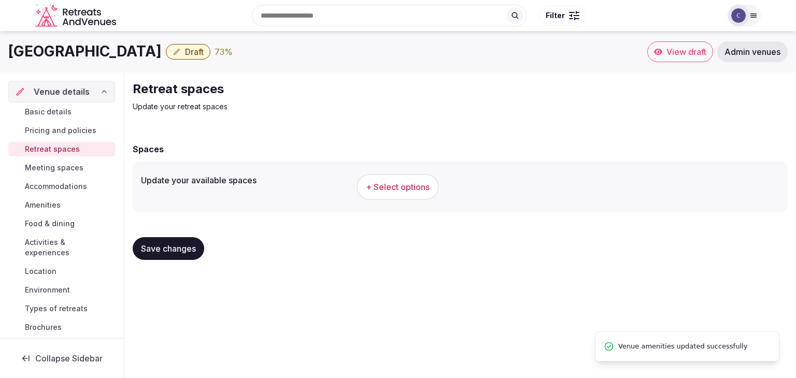
click at [406, 195] on button "+ Select options" at bounding box center [398, 187] width 82 height 26
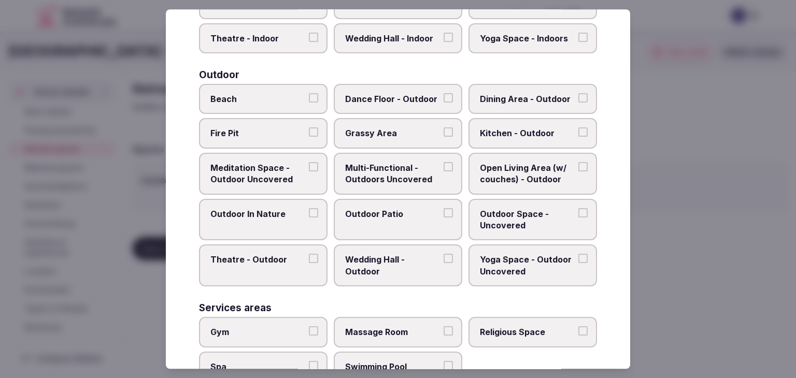
scroll to position [469, 0]
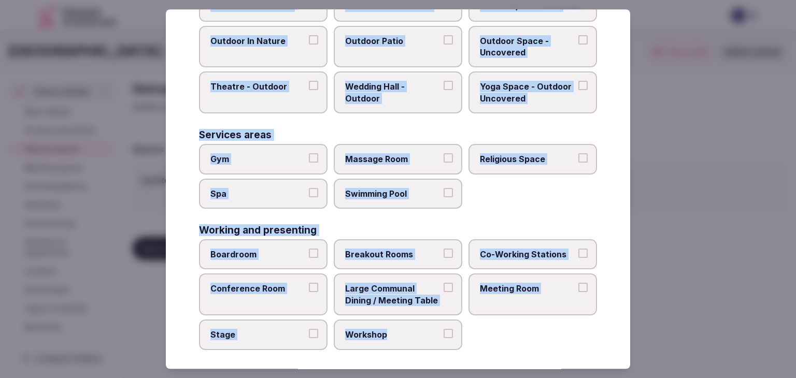
drag, startPoint x: 196, startPoint y: 67, endPoint x: 463, endPoint y: 342, distance: 383.1
click at [462, 343] on div "Select your retreat spaces Choose all applicable retreat spaces offered. Covere…" at bounding box center [398, 189] width 465 height 360
copy div "Choose all applicable retreat spaces offered. Covered outdoor spaces Meditation…"
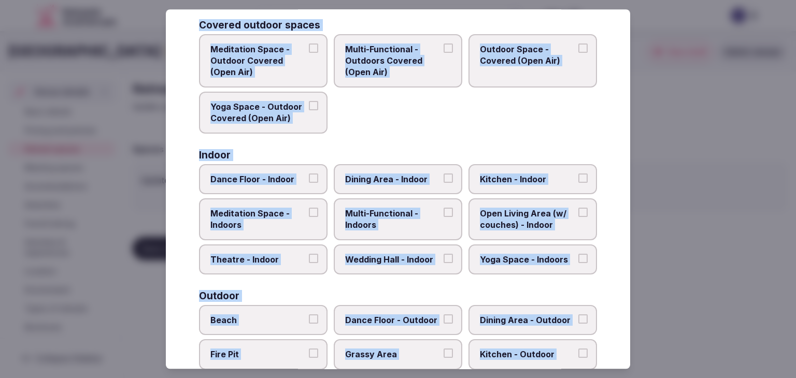
scroll to position [0, 0]
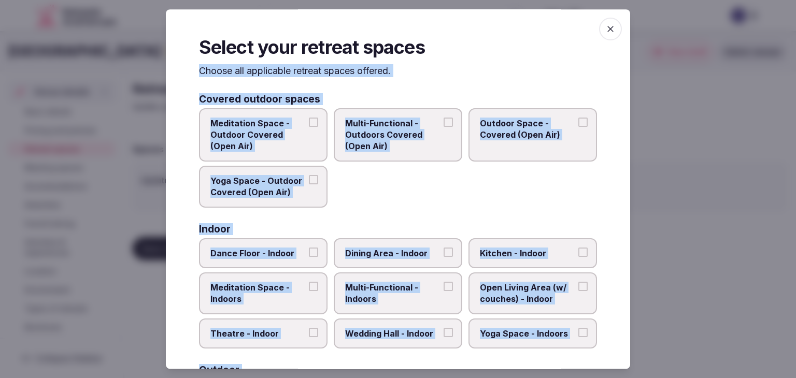
click at [384, 121] on span "Multi-Functional - Outdoors Covered (Open Air)" at bounding box center [392, 135] width 95 height 35
click at [444, 121] on button "Multi-Functional - Outdoors Covered (Open Air)" at bounding box center [448, 122] width 9 height 9
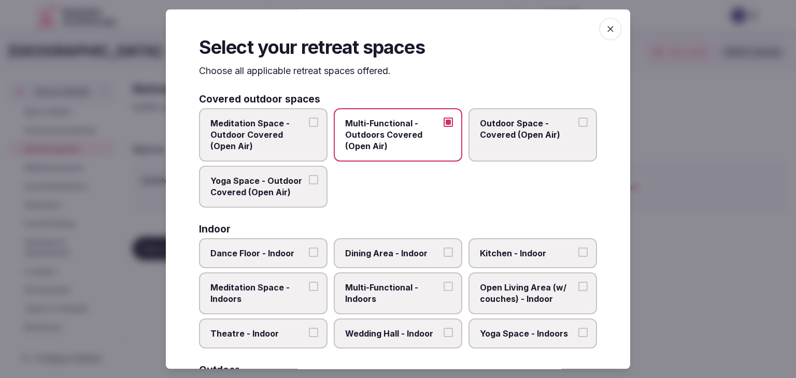
click at [275, 264] on label "Dance Floor - Indoor" at bounding box center [263, 253] width 129 height 30
click at [309, 257] on button "Dance Floor - Indoor" at bounding box center [313, 252] width 9 height 9
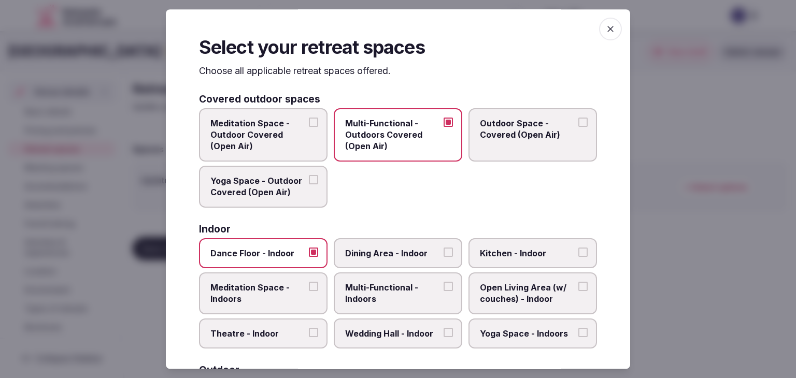
click at [387, 256] on span "Dining Area - Indoor" at bounding box center [392, 253] width 95 height 11
click at [444, 256] on button "Dining Area - Indoor" at bounding box center [448, 252] width 9 height 9
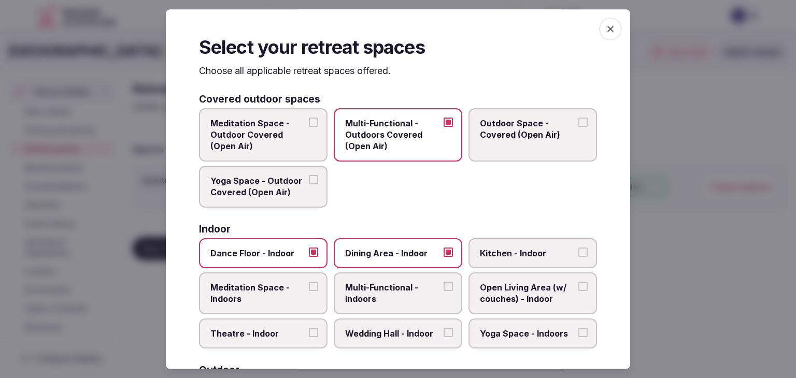
click at [381, 305] on label "Multi-Functional - Indoors" at bounding box center [398, 294] width 129 height 42
click at [444, 291] on button "Multi-Functional - Indoors" at bounding box center [448, 286] width 9 height 9
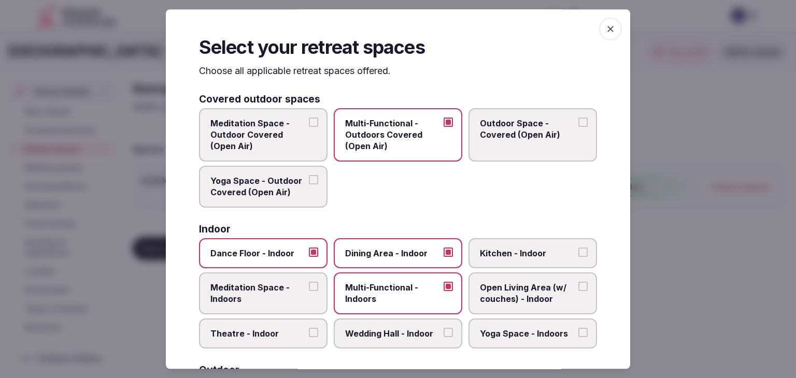
click at [279, 332] on span "Theatre - Indoor" at bounding box center [257, 333] width 95 height 11
click at [309, 332] on button "Theatre - Indoor" at bounding box center [313, 332] width 9 height 9
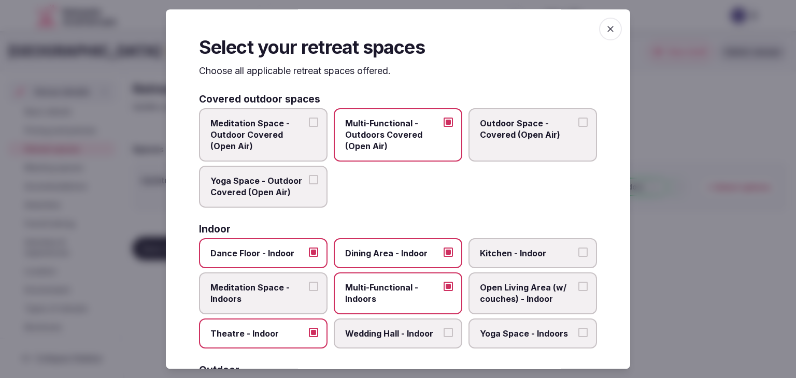
drag, startPoint x: 377, startPoint y: 330, endPoint x: 469, endPoint y: 332, distance: 91.3
click at [378, 330] on span "Wedding Hall - Indoor" at bounding box center [392, 333] width 95 height 11
click at [444, 330] on button "Wedding Hall - Indoor" at bounding box center [448, 332] width 9 height 9
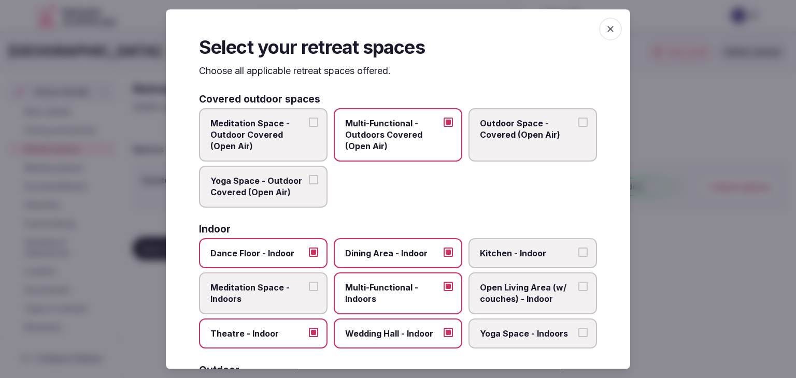
click at [481, 334] on span "Yoga Space - Indoors" at bounding box center [527, 333] width 95 height 11
click at [579, 334] on button "Yoga Space - Indoors" at bounding box center [583, 332] width 9 height 9
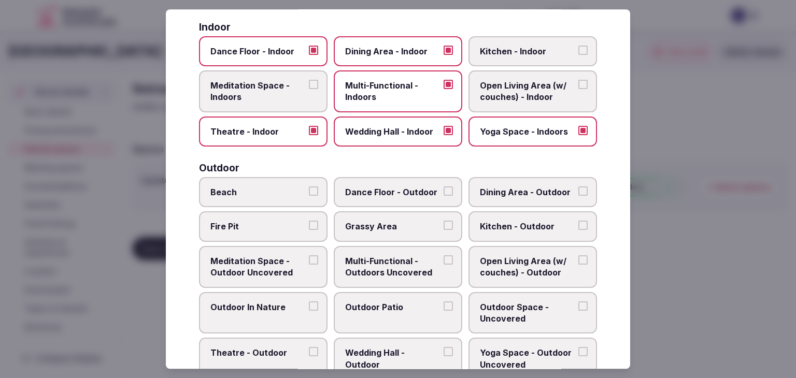
scroll to position [311, 0]
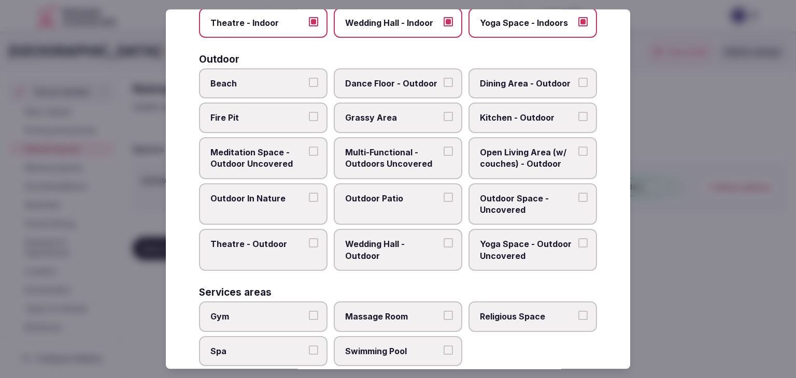
click at [387, 149] on span "Multi-Functional - Outdoors Uncovered" at bounding box center [392, 158] width 95 height 23
click at [444, 149] on button "Multi-Functional - Outdoors Uncovered" at bounding box center [448, 151] width 9 height 9
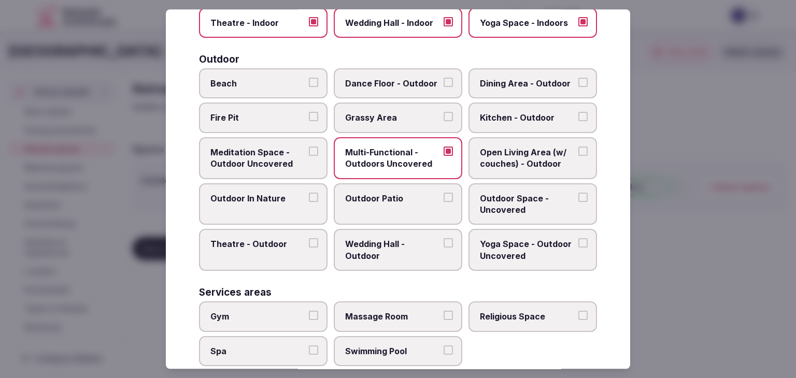
drag, startPoint x: 390, startPoint y: 201, endPoint x: 289, endPoint y: 128, distance: 124.3
click at [390, 200] on label "Outdoor Patio" at bounding box center [398, 205] width 129 height 42
click at [444, 200] on button "Outdoor Patio" at bounding box center [448, 197] width 9 height 9
click at [260, 73] on label "Beach" at bounding box center [263, 83] width 129 height 30
click at [309, 78] on button "Beach" at bounding box center [313, 82] width 9 height 9
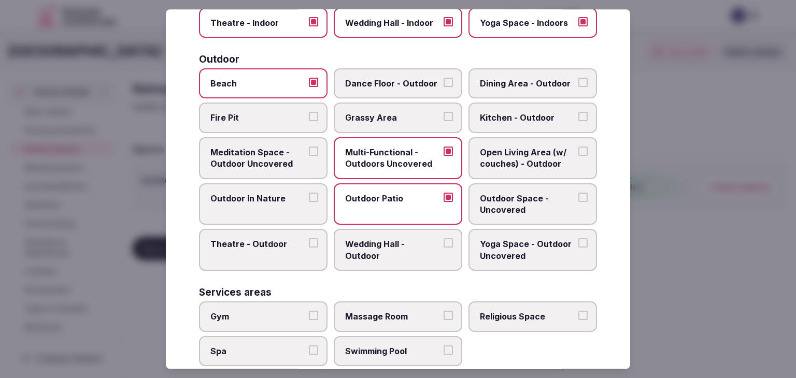
scroll to position [467, 0]
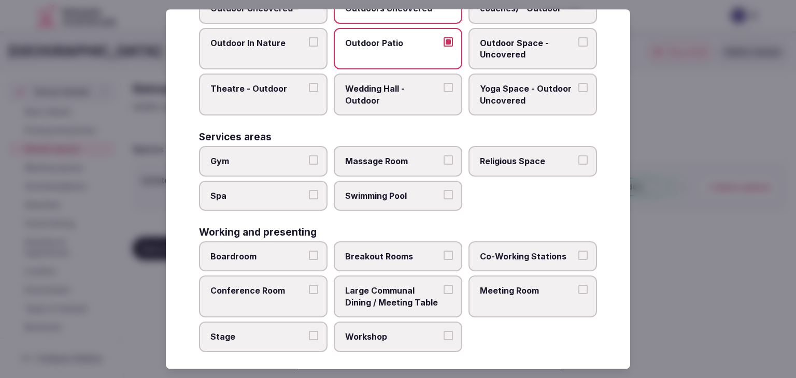
click at [368, 202] on label "Swimming Pool" at bounding box center [398, 196] width 129 height 30
click at [444, 200] on button "Swimming Pool" at bounding box center [448, 194] width 9 height 9
click at [292, 192] on span "Spa" at bounding box center [257, 195] width 95 height 11
click at [309, 192] on button "Spa" at bounding box center [313, 194] width 9 height 9
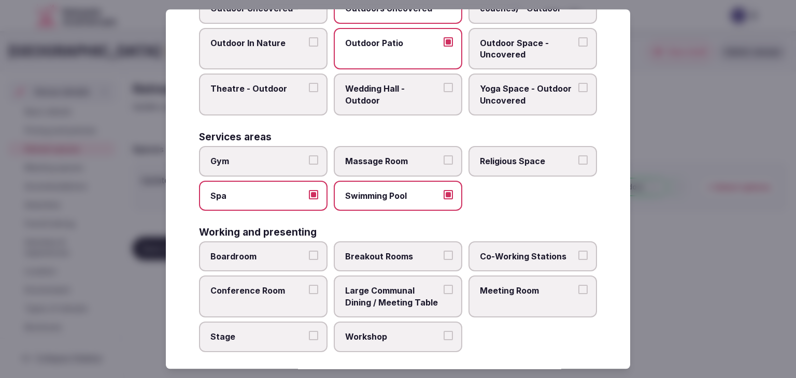
click at [283, 163] on label "Gym" at bounding box center [263, 161] width 129 height 30
click at [309, 163] on button "Gym" at bounding box center [313, 160] width 9 height 9
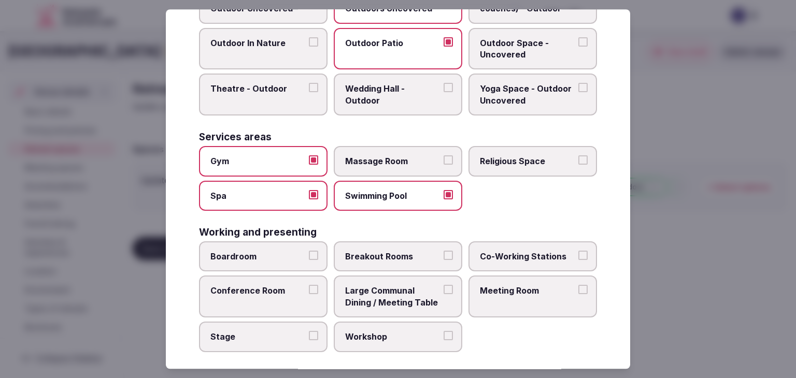
click at [396, 159] on span "Massage Room" at bounding box center [392, 161] width 95 height 11
click at [444, 159] on button "Massage Room" at bounding box center [448, 160] width 9 height 9
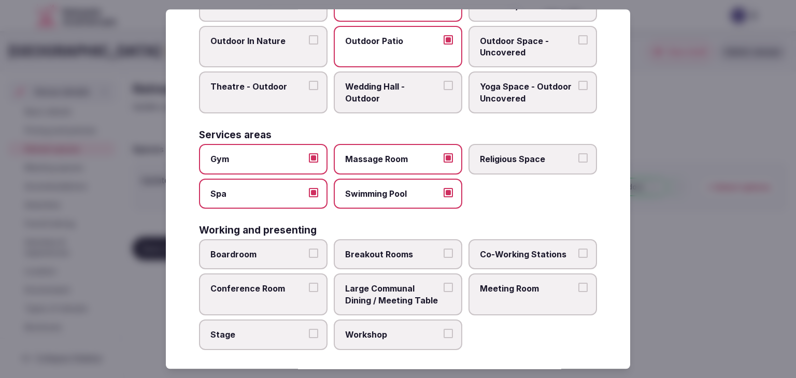
scroll to position [469, 0]
click at [283, 249] on span "Boardroom" at bounding box center [257, 254] width 95 height 11
click at [309, 249] on button "Boardroom" at bounding box center [313, 253] width 9 height 9
click at [388, 249] on span "Breakout Rooms" at bounding box center [392, 254] width 95 height 11
click at [444, 249] on button "Breakout Rooms" at bounding box center [448, 253] width 9 height 9
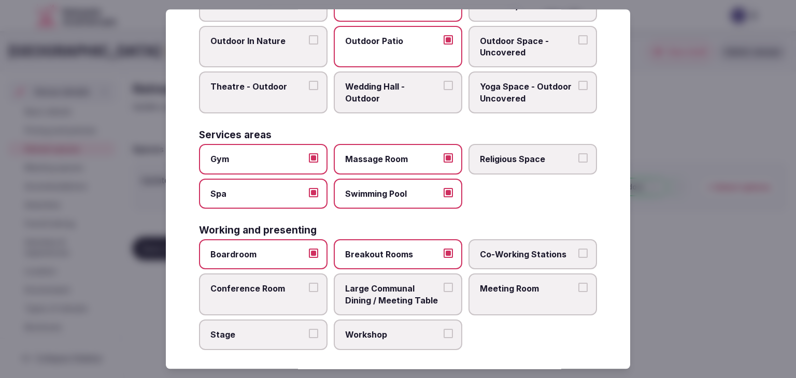
drag, startPoint x: 509, startPoint y: 299, endPoint x: 503, endPoint y: 299, distance: 5.7
click at [507, 299] on label "Meeting Room" at bounding box center [533, 295] width 129 height 42
drag, startPoint x: 407, startPoint y: 300, endPoint x: 309, endPoint y: 285, distance: 99.6
click at [406, 299] on span "Large Communal Dining / Meeting Table" at bounding box center [392, 295] width 95 height 23
click at [444, 293] on button "Large Communal Dining / Meeting Table" at bounding box center [448, 288] width 9 height 9
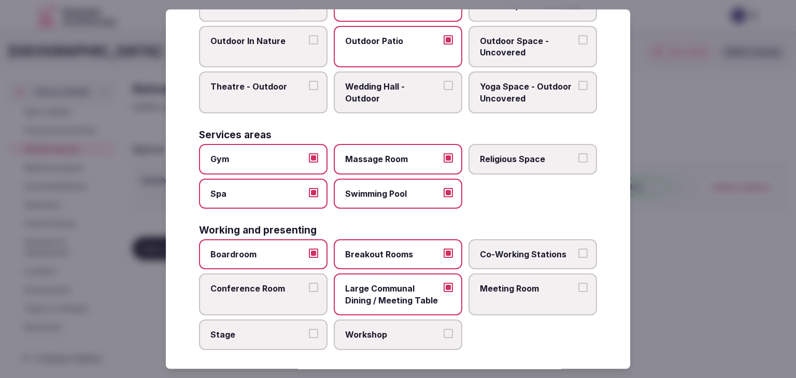
click at [265, 284] on span "Conference Room" at bounding box center [257, 289] width 95 height 11
click at [309, 284] on button "Conference Room" at bounding box center [313, 288] width 9 height 9
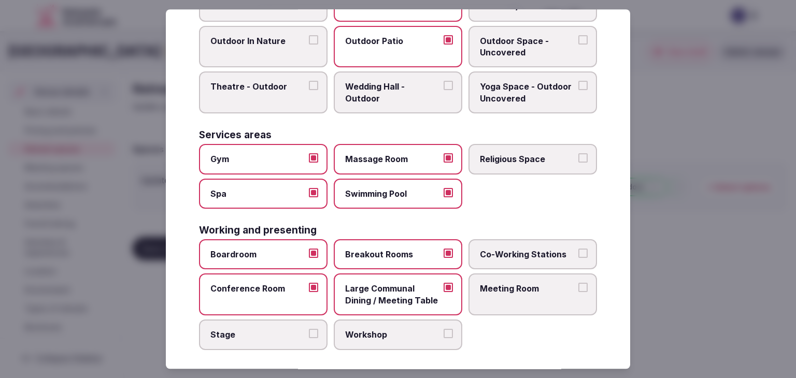
click at [257, 333] on span "Stage" at bounding box center [257, 334] width 95 height 11
click at [309, 333] on button "Stage" at bounding box center [313, 333] width 9 height 9
drag, startPoint x: 387, startPoint y: 339, endPoint x: 470, endPoint y: 315, distance: 86.3
click at [387, 338] on label "Workshop" at bounding box center [398, 335] width 129 height 30
click at [444, 338] on button "Workshop" at bounding box center [448, 333] width 9 height 9
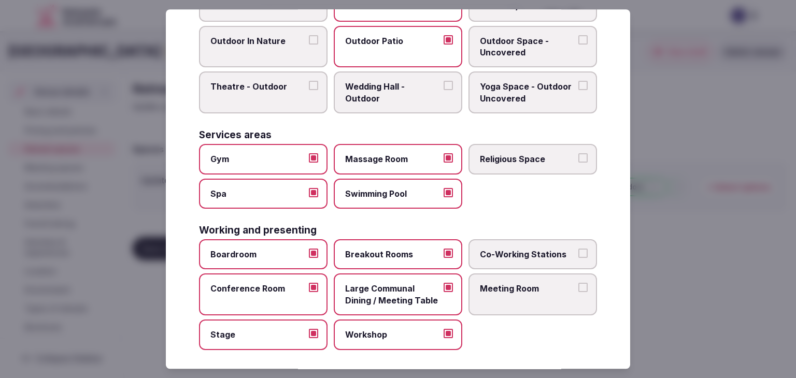
click at [514, 293] on label "Meeting Room" at bounding box center [533, 295] width 129 height 42
click at [579, 293] on button "Meeting Room" at bounding box center [583, 288] width 9 height 9
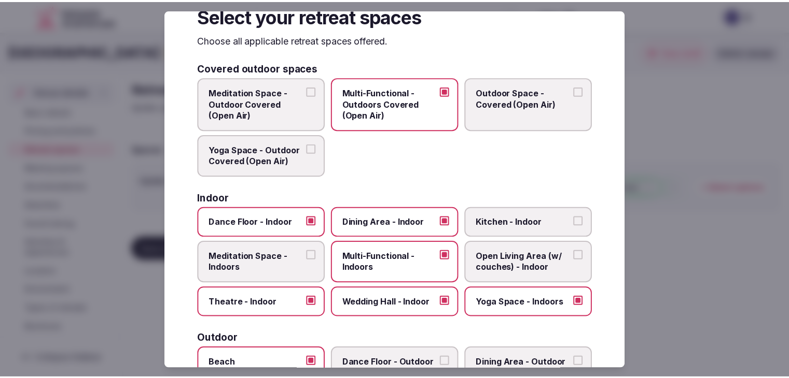
scroll to position [0, 0]
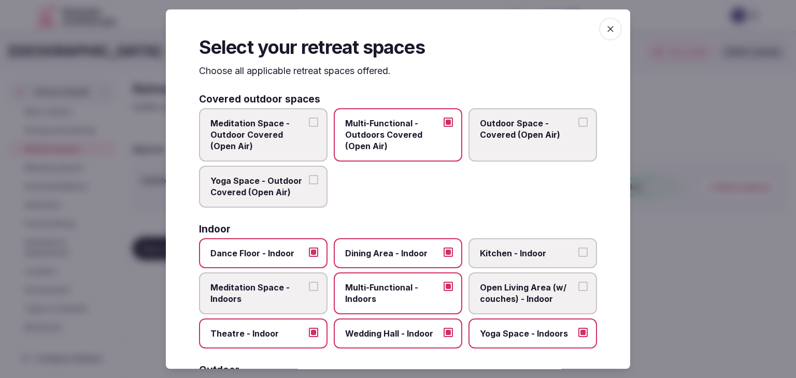
drag, startPoint x: 604, startPoint y: 35, endPoint x: 595, endPoint y: 47, distance: 15.1
click at [605, 35] on span "button" at bounding box center [610, 29] width 23 height 23
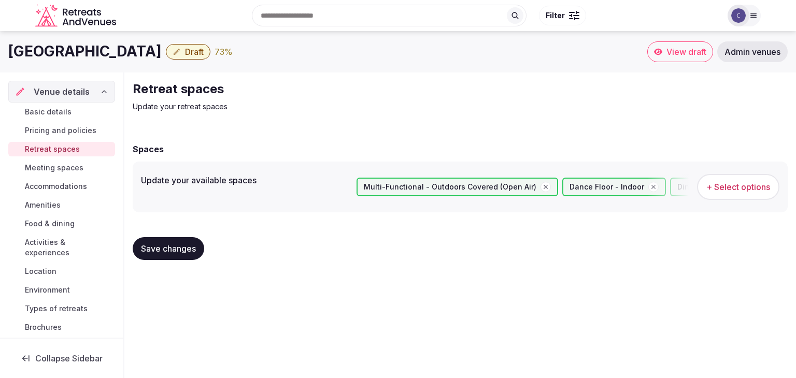
click at [177, 249] on span "Save changes" at bounding box center [168, 249] width 55 height 10
click at [69, 111] on span "Basic details" at bounding box center [48, 112] width 47 height 10
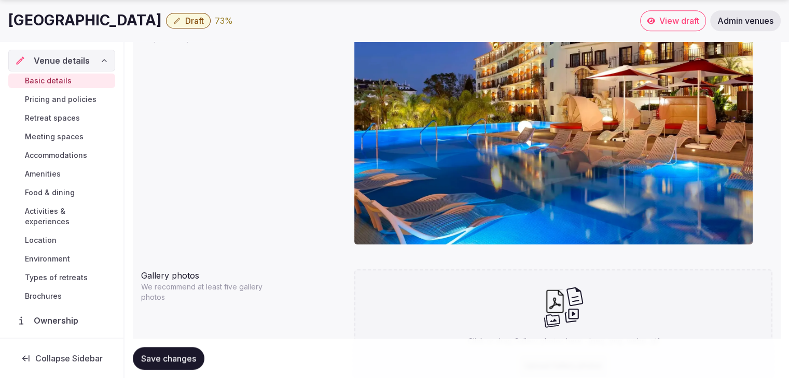
scroll to position [1071, 0]
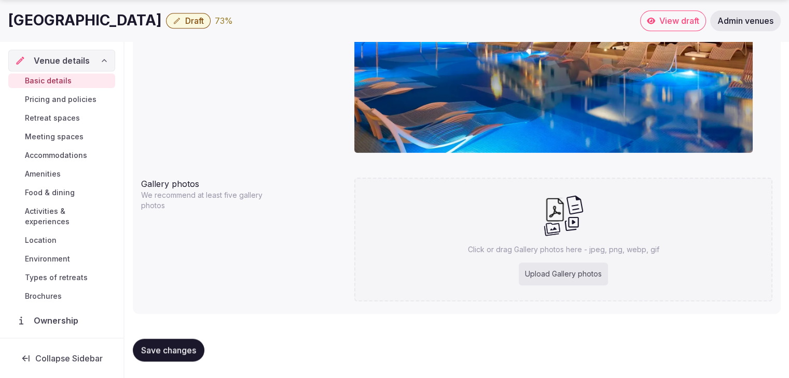
click at [595, 277] on div "Upload Gallery photos" at bounding box center [562, 274] width 89 height 23
click at [583, 272] on div "Upload Gallery photos" at bounding box center [562, 274] width 89 height 23
click at [584, 278] on div "Upload Gallery photos" at bounding box center [562, 274] width 89 height 23
type input "**********"
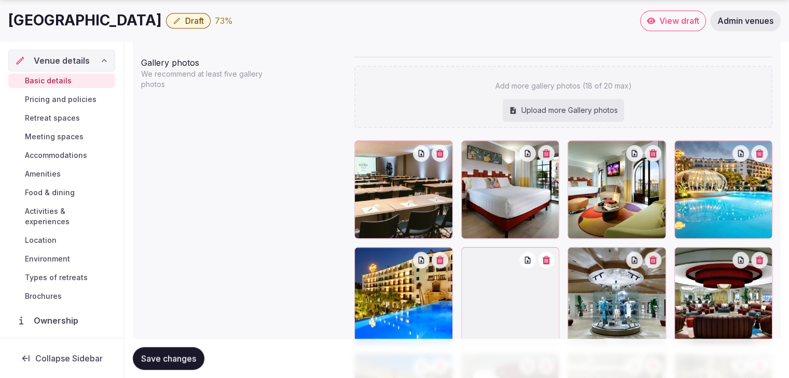
scroll to position [1244, 0]
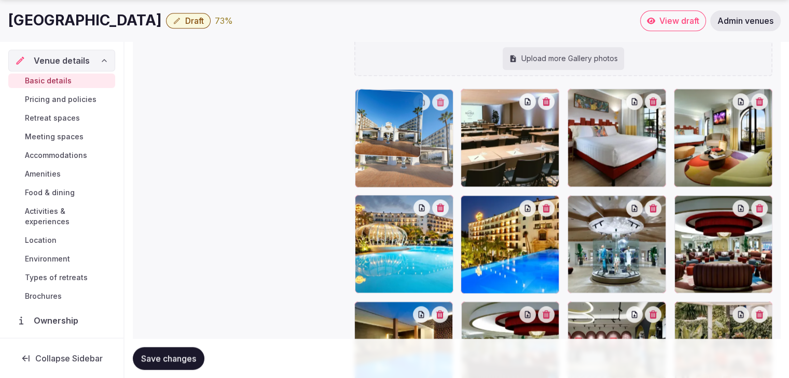
drag, startPoint x: 472, startPoint y: 205, endPoint x: 402, endPoint y: 134, distance: 99.3
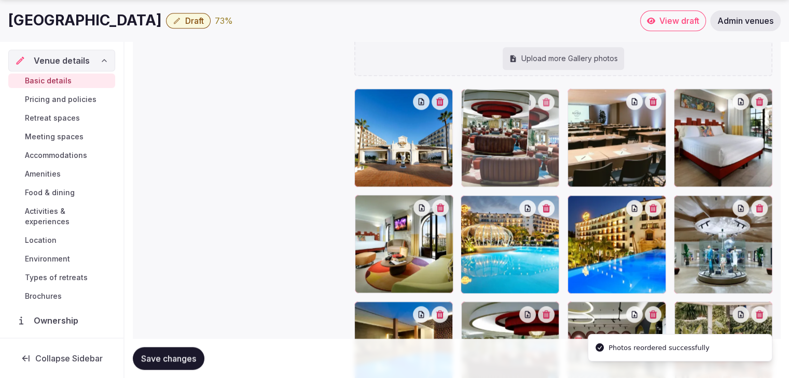
drag, startPoint x: 683, startPoint y: 204, endPoint x: 528, endPoint y: 125, distance: 173.4
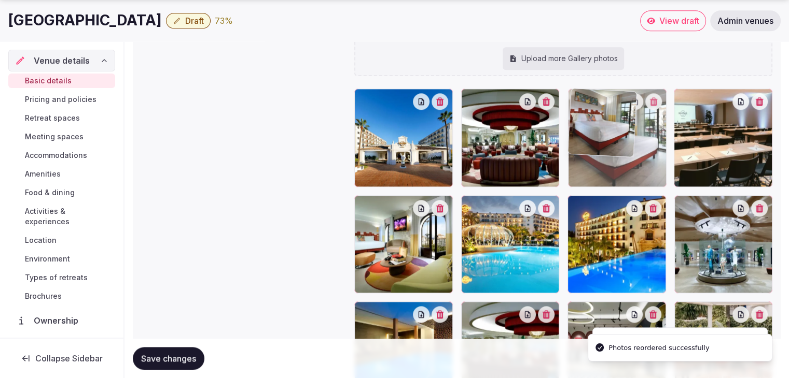
drag, startPoint x: 687, startPoint y: 99, endPoint x: 614, endPoint y: 102, distance: 73.7
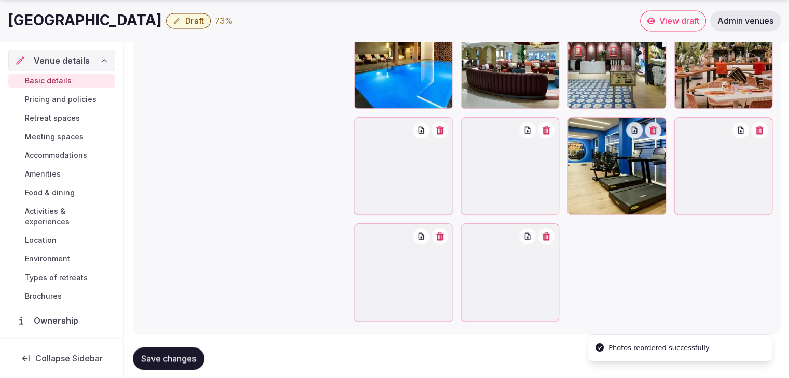
scroll to position [1555, 0]
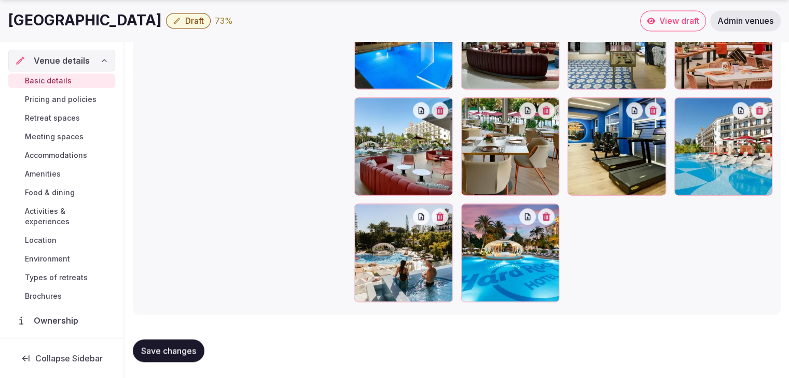
click at [471, 210] on icon at bounding box center [469, 212] width 12 height 12
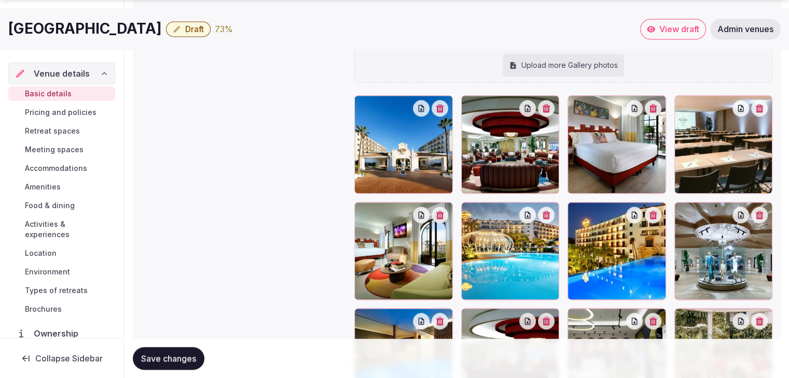
scroll to position [1244, 0]
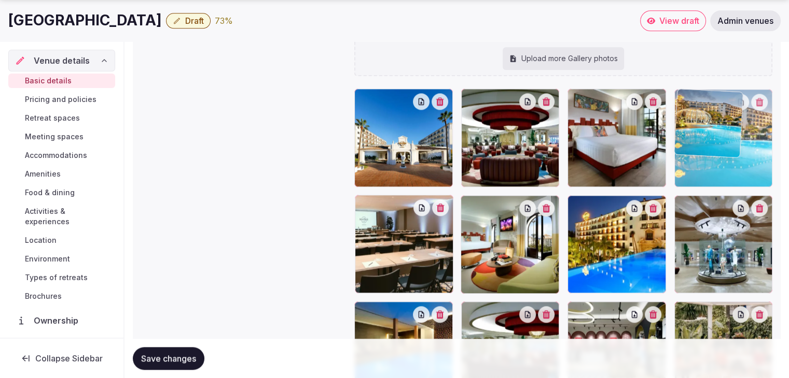
drag, startPoint x: 469, startPoint y: 206, endPoint x: 680, endPoint y: 137, distance: 222.1
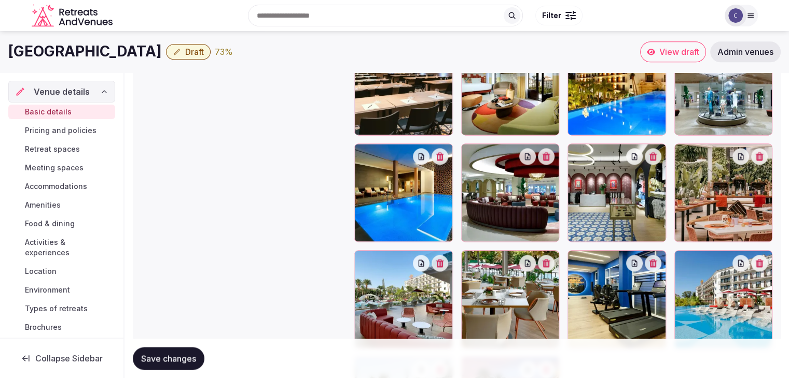
scroll to position [1399, 0]
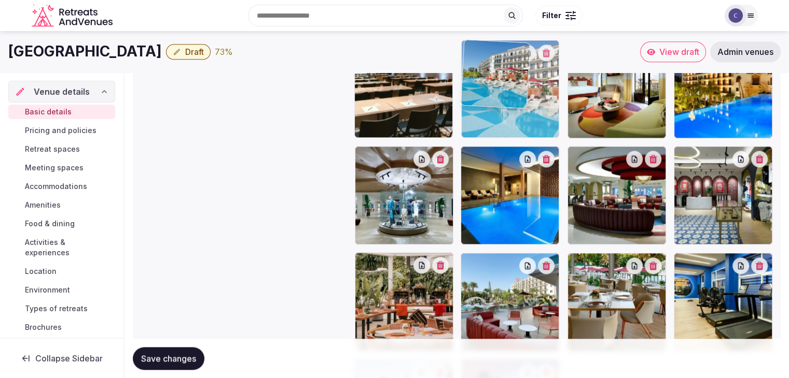
drag, startPoint x: 684, startPoint y: 261, endPoint x: 531, endPoint y: 177, distance: 174.9
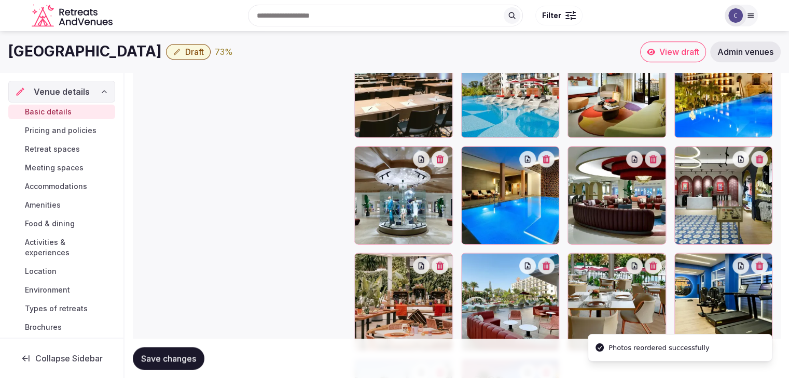
scroll to position [1244, 0]
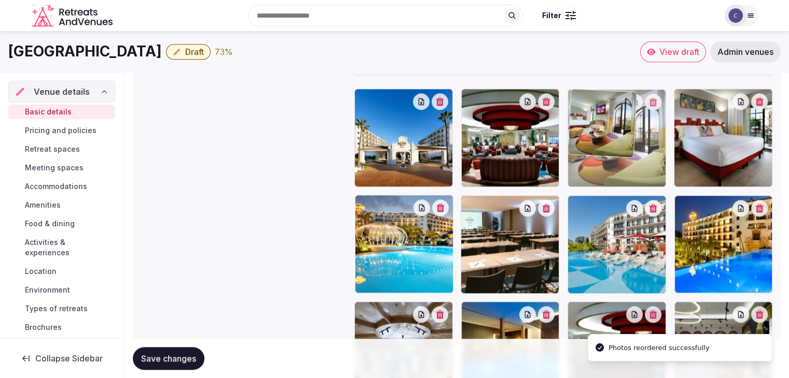
drag, startPoint x: 572, startPoint y: 201, endPoint x: 576, endPoint y: 143, distance: 58.7
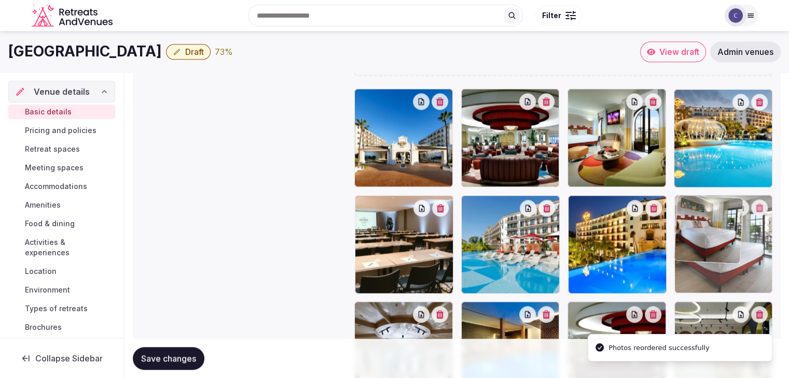
drag, startPoint x: 688, startPoint y: 97, endPoint x: 712, endPoint y: 229, distance: 133.3
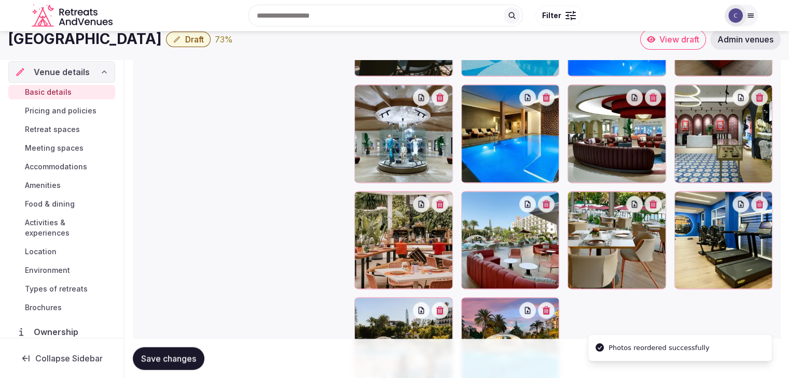
scroll to position [1451, 0]
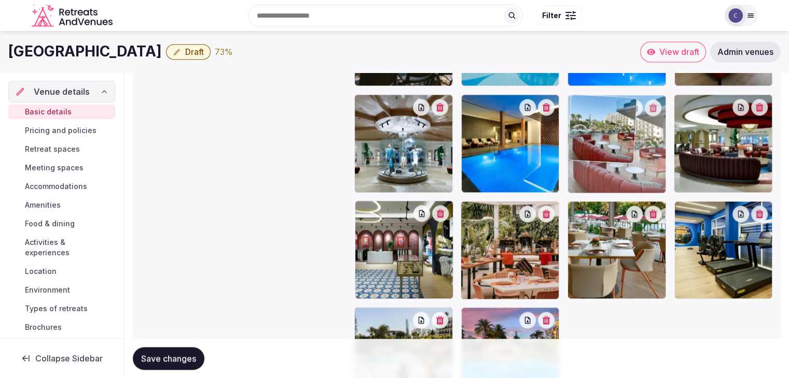
drag, startPoint x: 466, startPoint y: 212, endPoint x: 580, endPoint y: 90, distance: 166.5
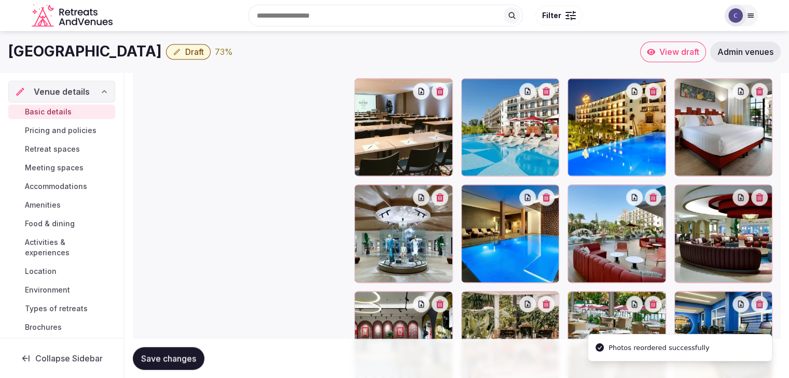
scroll to position [1347, 0]
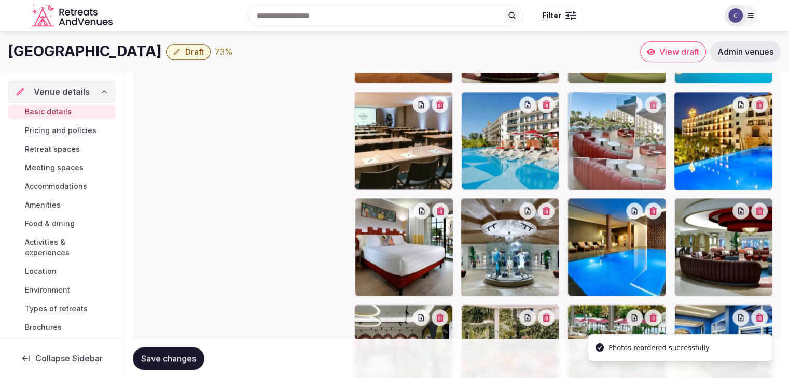
drag, startPoint x: 576, startPoint y: 198, endPoint x: 579, endPoint y: 140, distance: 57.6
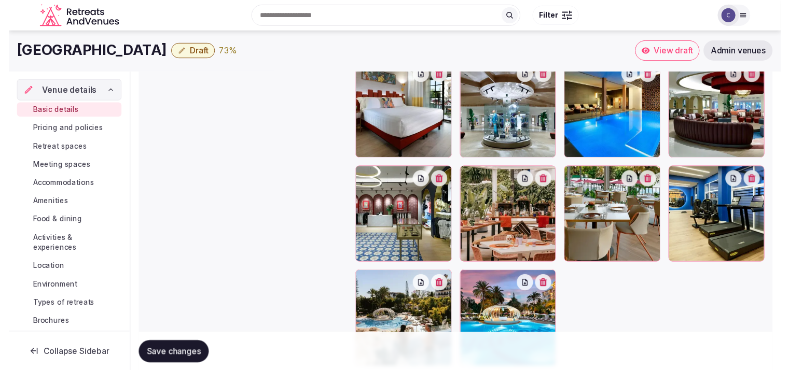
scroll to position [1451, 0]
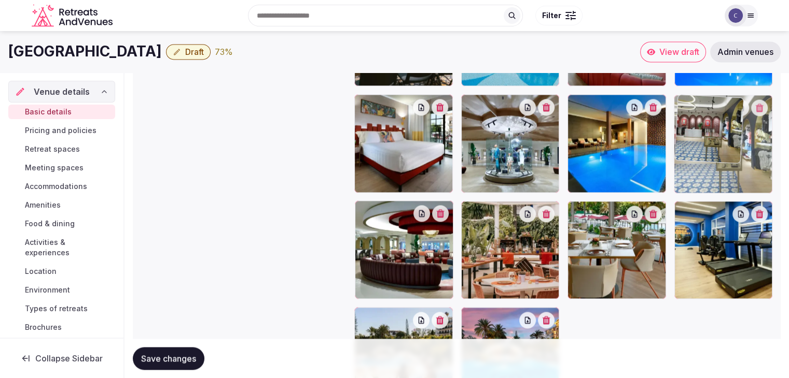
drag, startPoint x: 363, startPoint y: 213, endPoint x: 718, endPoint y: 73, distance: 381.4
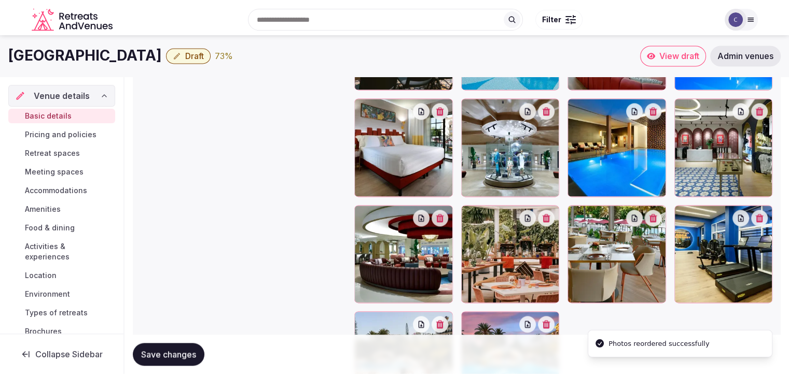
scroll to position [1296, 0]
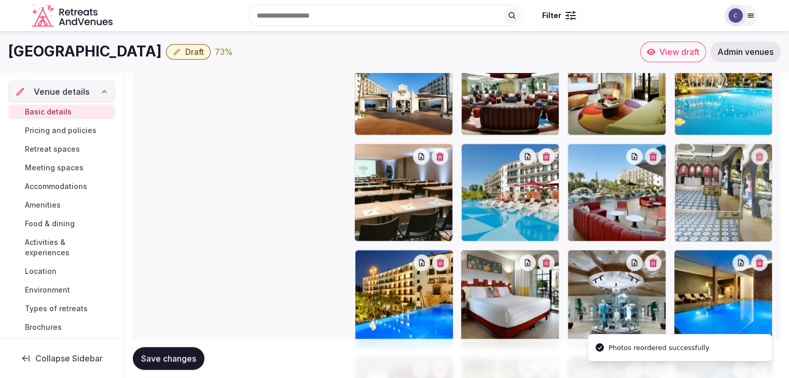
drag, startPoint x: 680, startPoint y: 264, endPoint x: 681, endPoint y: 208, distance: 55.5
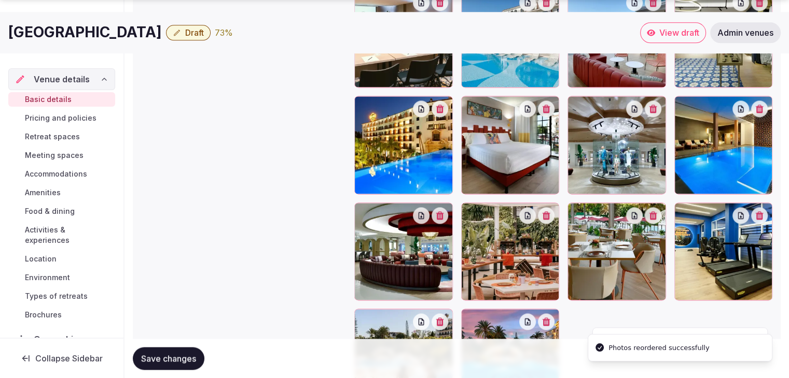
scroll to position [1451, 0]
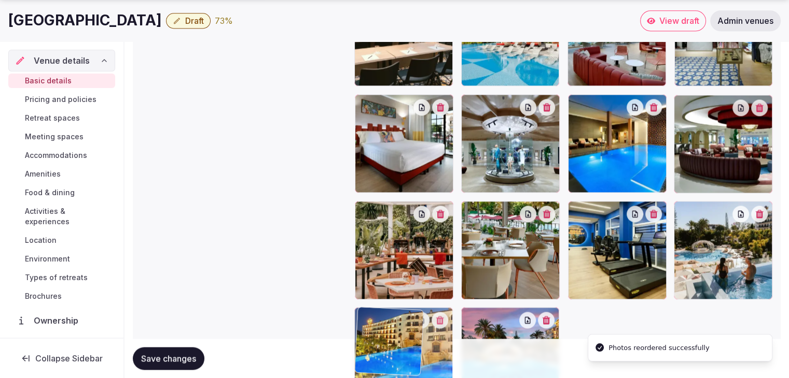
drag, startPoint x: 363, startPoint y: 108, endPoint x: 384, endPoint y: 295, distance: 187.7
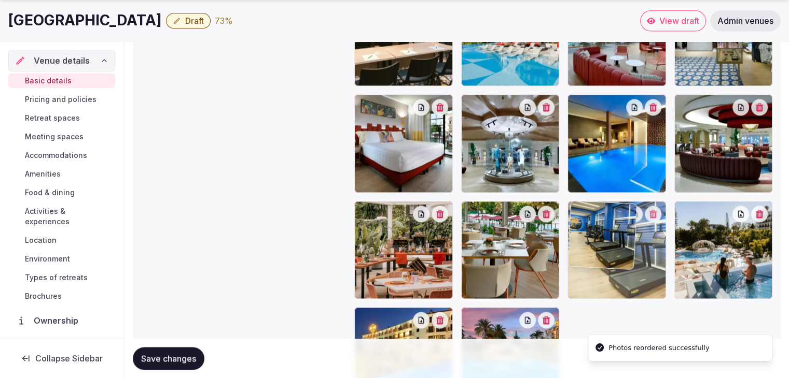
drag, startPoint x: 579, startPoint y: 207, endPoint x: 629, endPoint y: 209, distance: 50.3
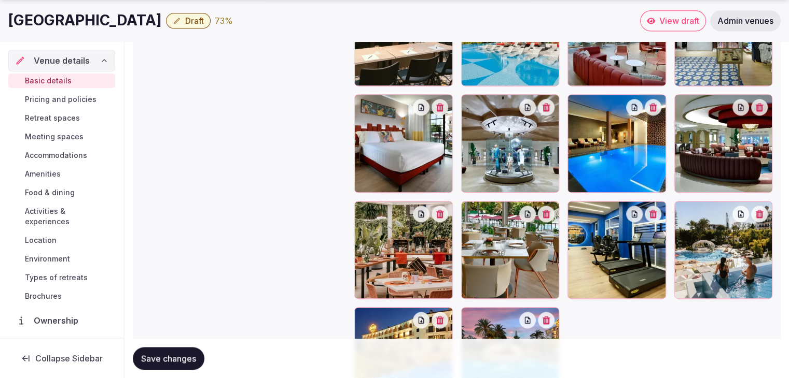
drag, startPoint x: 174, startPoint y: 358, endPoint x: 189, endPoint y: 377, distance: 24.5
click at [174, 358] on span "Save changes" at bounding box center [168, 359] width 55 height 10
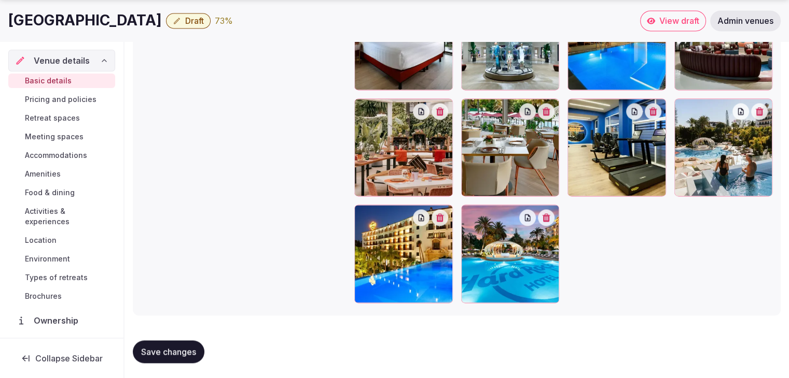
scroll to position [1555, 0]
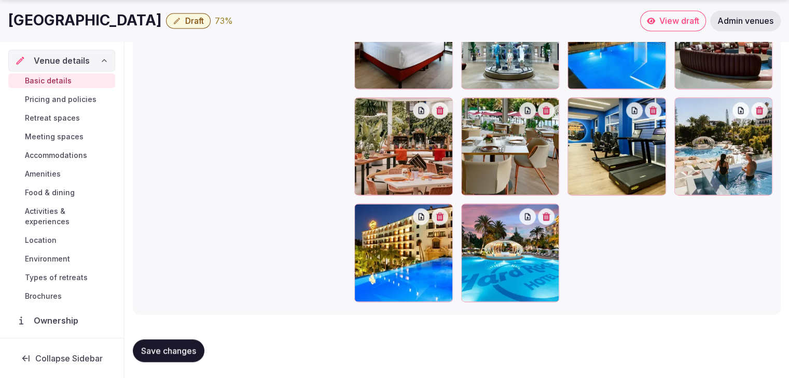
click at [57, 258] on span "Environment" at bounding box center [47, 259] width 45 height 10
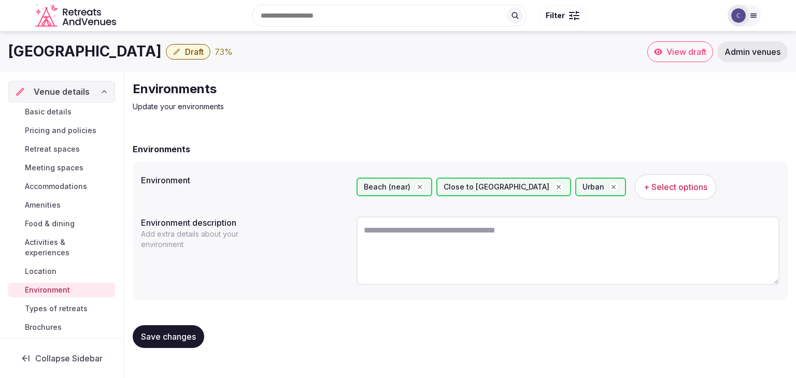
click at [507, 245] on textarea at bounding box center [568, 251] width 423 height 68
paste textarea "**********"
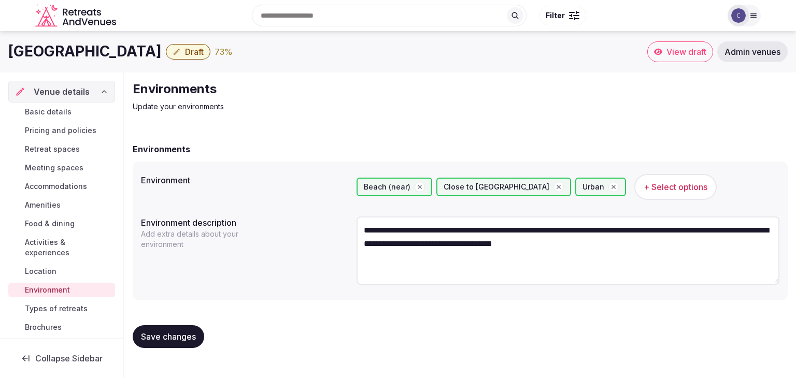
type textarea "**********"
click at [178, 335] on span "Save changes" at bounding box center [168, 337] width 55 height 10
click at [60, 134] on span "Pricing and policies" at bounding box center [61, 130] width 72 height 10
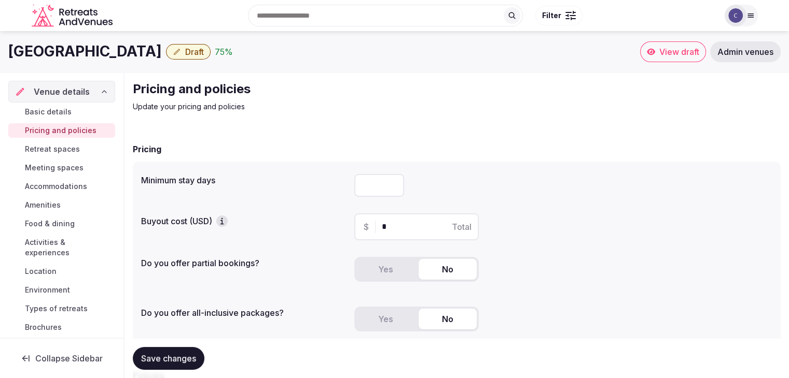
click at [369, 185] on input "number" at bounding box center [379, 185] width 50 height 23
type input "*"
click at [187, 351] on button "Save changes" at bounding box center [169, 358] width 72 height 23
click at [204, 50] on span "Draft" at bounding box center [194, 52] width 19 height 10
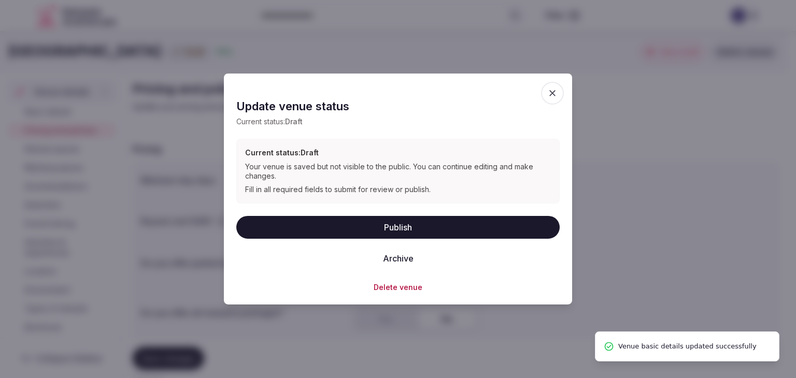
click at [404, 230] on button "Publish" at bounding box center [398, 227] width 324 height 23
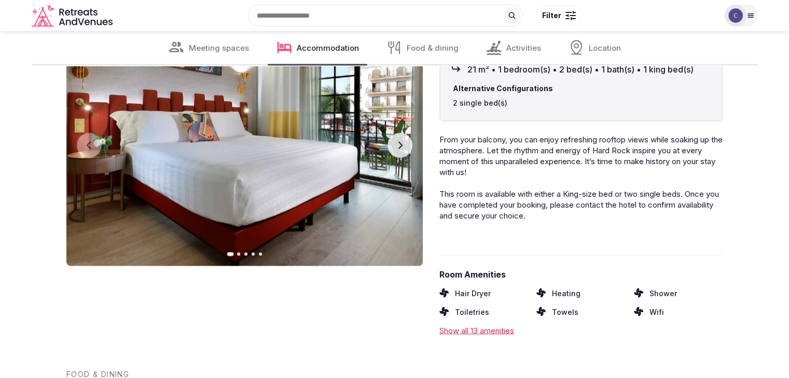
scroll to position [1866, 0]
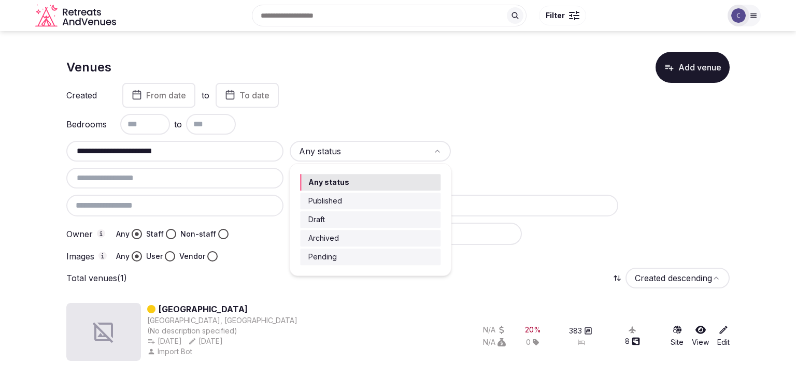
click at [365, 153] on html "**********" at bounding box center [398, 189] width 796 height 378
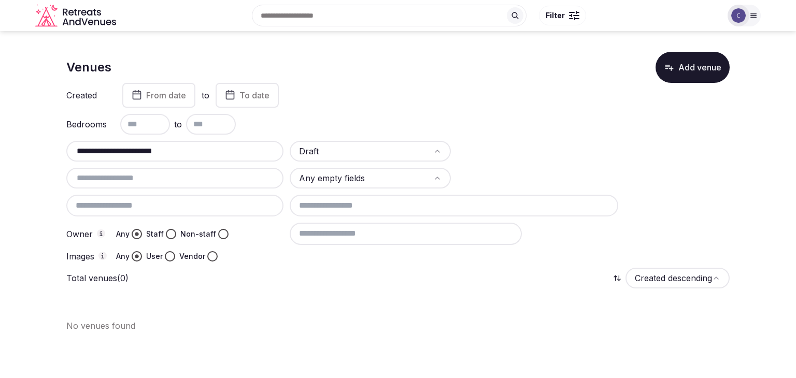
click at [364, 151] on html "**********" at bounding box center [398, 189] width 796 height 378
click at [215, 146] on input "**********" at bounding box center [175, 151] width 209 height 12
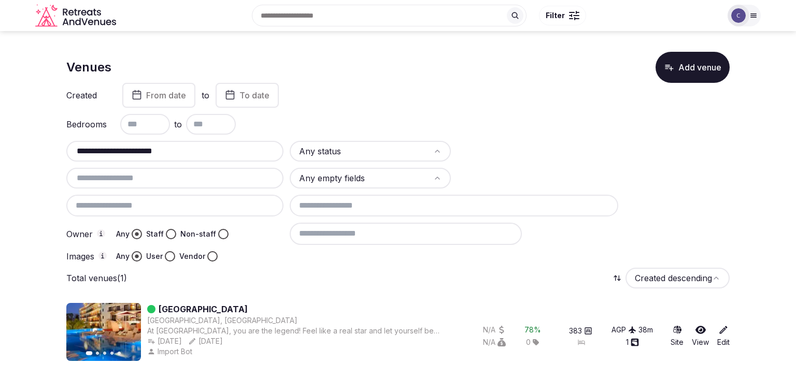
click at [215, 146] on input "**********" at bounding box center [175, 151] width 209 height 12
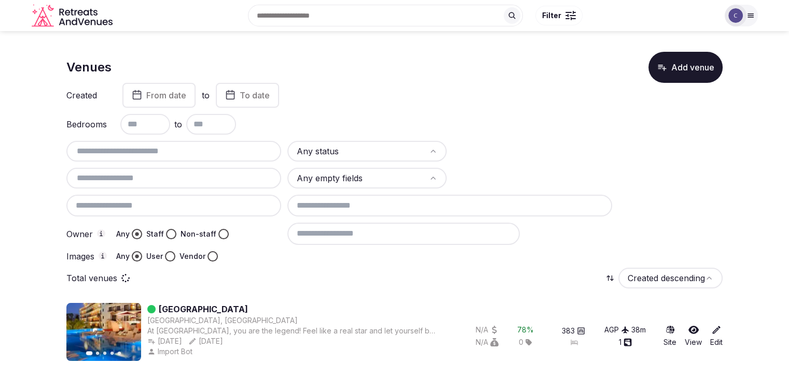
click at [140, 205] on div at bounding box center [173, 206] width 215 height 22
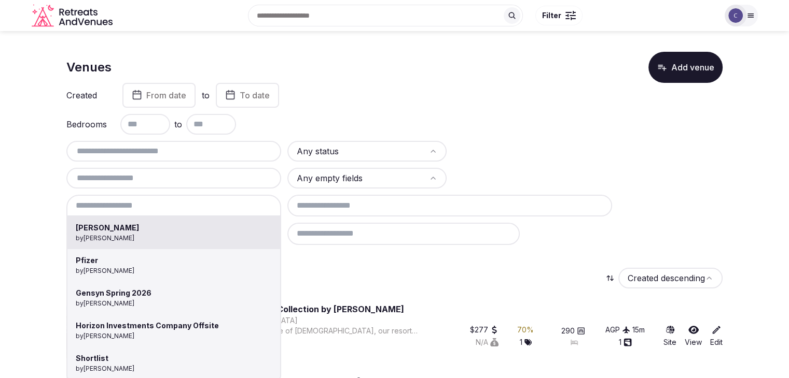
type input "******"
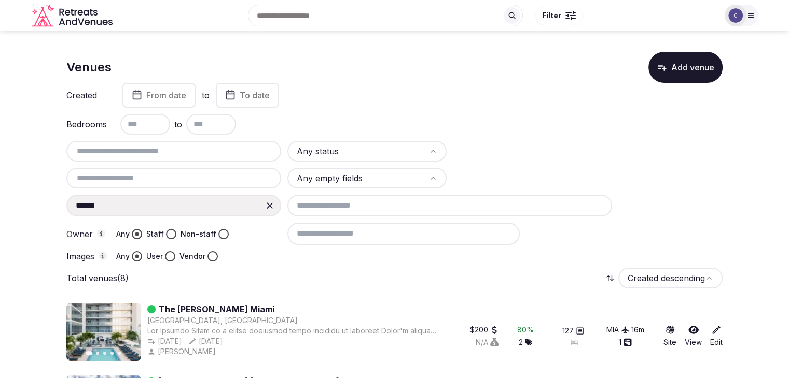
drag, startPoint x: 270, startPoint y: 203, endPoint x: 262, endPoint y: 203, distance: 7.3
click at [269, 203] on icon at bounding box center [269, 206] width 10 height 10
click at [180, 205] on input at bounding box center [173, 206] width 215 height 22
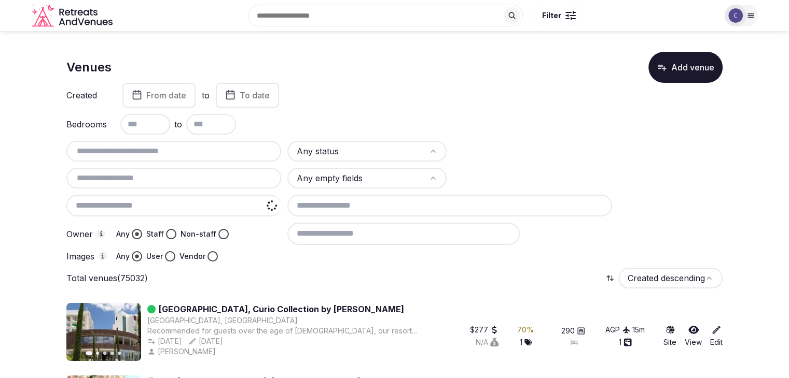
click at [222, 207] on div at bounding box center [173, 206] width 215 height 22
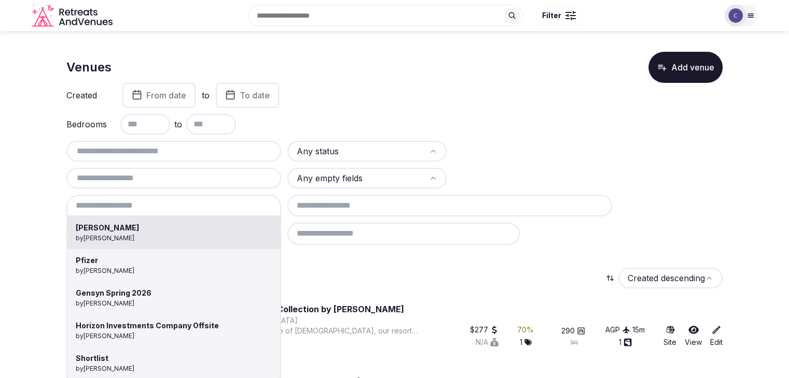
type input "******"
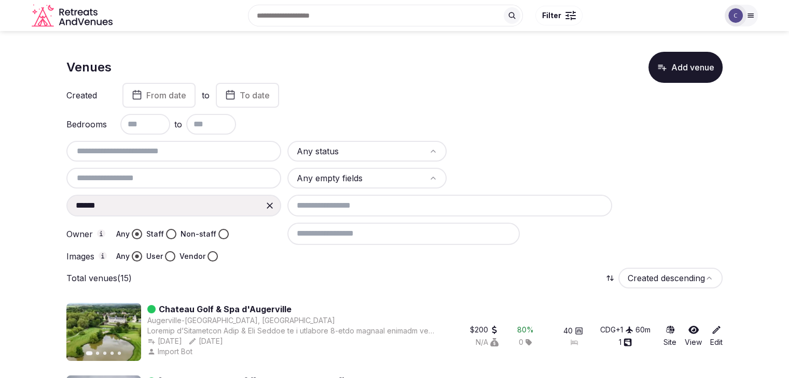
drag, startPoint x: 262, startPoint y: 201, endPoint x: 267, endPoint y: 207, distance: 7.4
click at [262, 201] on div at bounding box center [269, 205] width 19 height 19
click at [238, 210] on div at bounding box center [173, 206] width 215 height 22
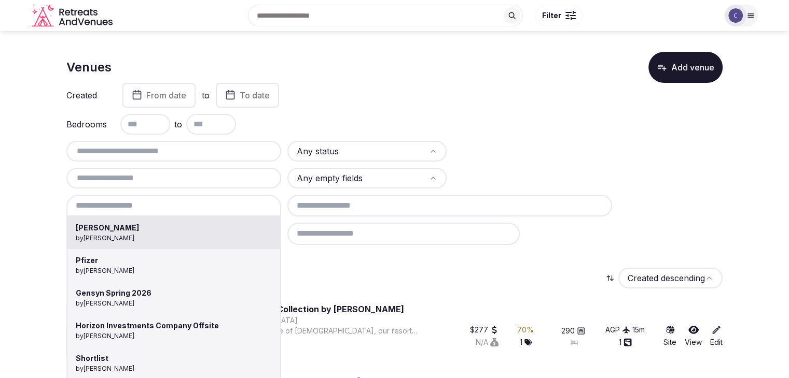
type input "**********"
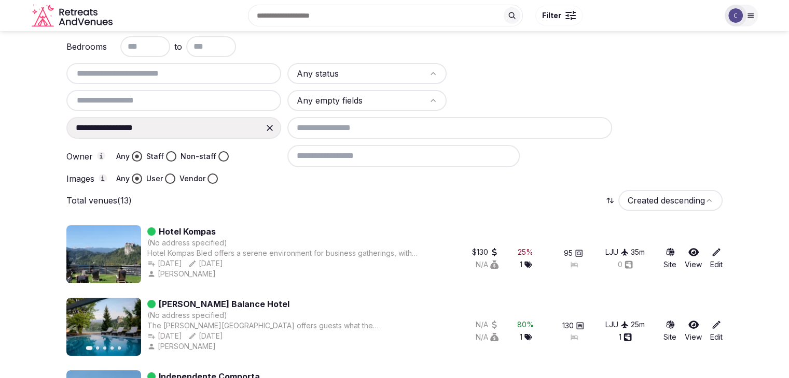
scroll to position [52, 0]
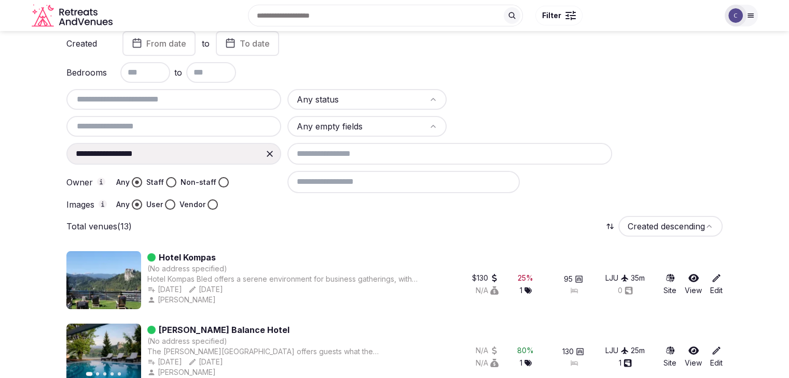
click at [228, 99] on input "text" at bounding box center [174, 99] width 206 height 12
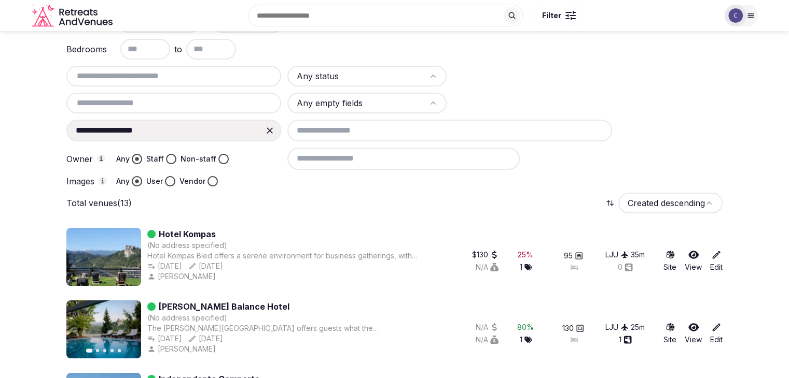
scroll to position [0, 0]
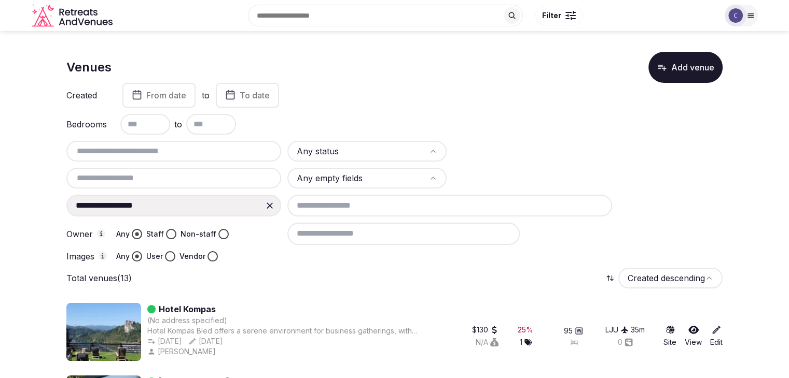
click at [219, 147] on input "text" at bounding box center [174, 151] width 206 height 12
paste input "**********"
type input "**********"
click at [269, 204] on icon at bounding box center [269, 206] width 10 height 10
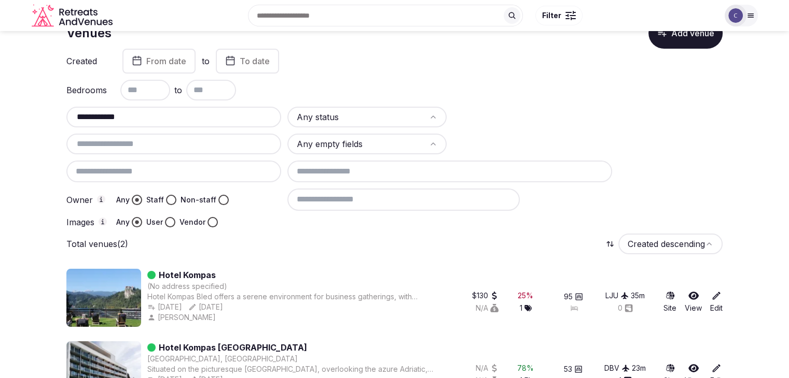
scroll to position [71, 0]
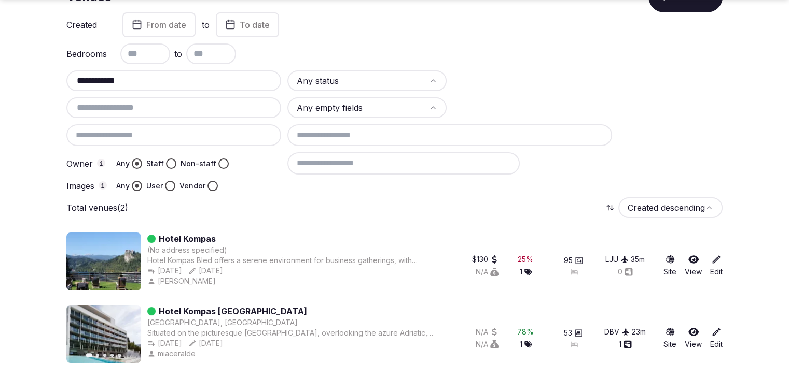
click at [229, 133] on div at bounding box center [173, 135] width 215 height 22
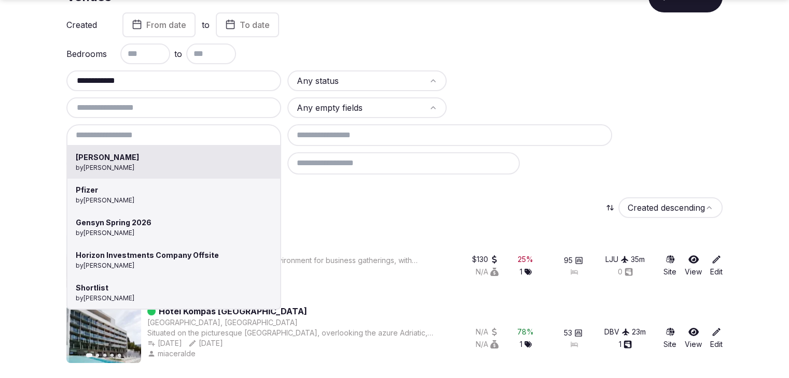
type input "**********"
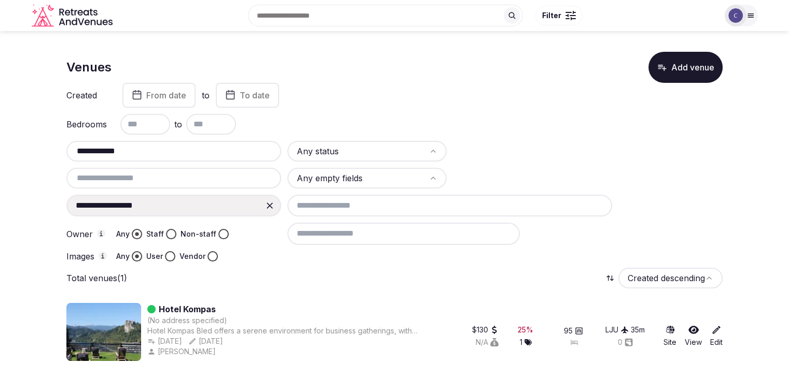
scroll to position [0, 0]
click at [192, 152] on input "**********" at bounding box center [175, 151] width 209 height 12
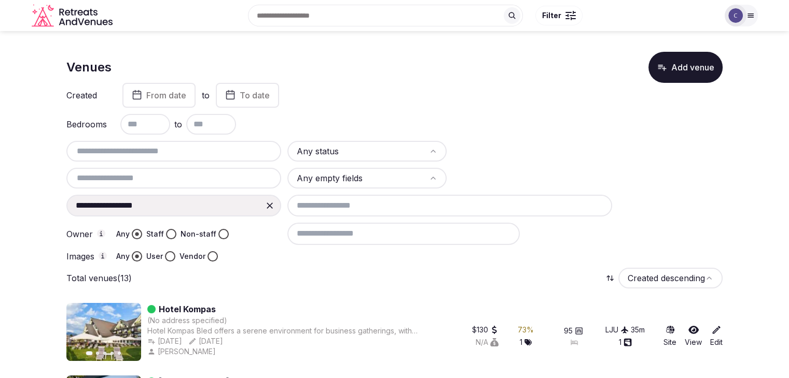
click at [272, 204] on icon at bounding box center [269, 206] width 10 height 10
click at [185, 209] on input at bounding box center [173, 206] width 215 height 22
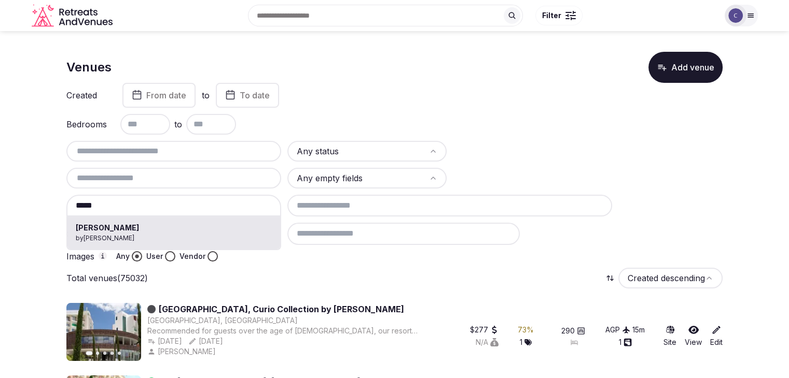
type input "******"
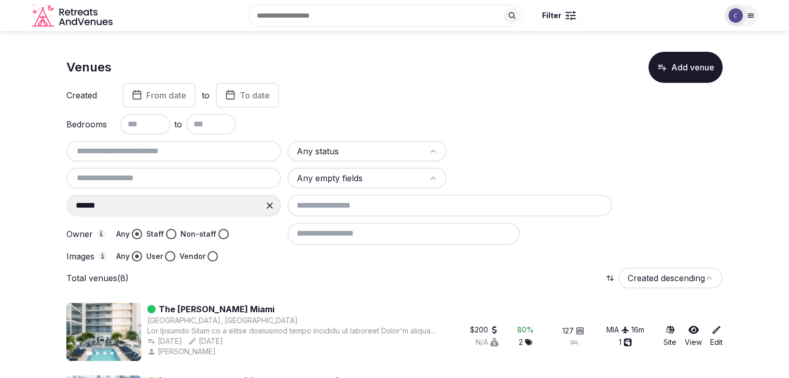
drag, startPoint x: 269, startPoint y: 205, endPoint x: 187, endPoint y: 210, distance: 81.6
click at [268, 205] on icon at bounding box center [269, 206] width 10 height 10
click at [180, 207] on input at bounding box center [173, 206] width 215 height 22
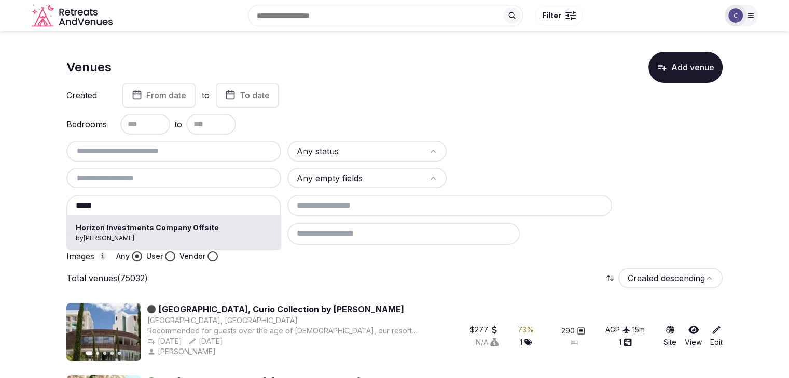
drag, startPoint x: 177, startPoint y: 226, endPoint x: 236, endPoint y: 260, distance: 68.7
type input "**********"
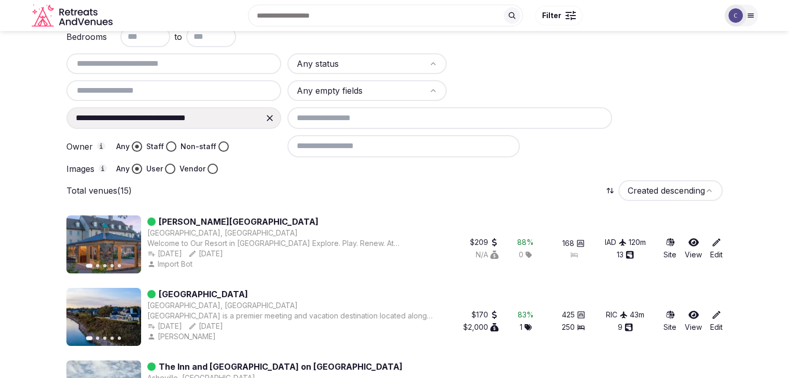
scroll to position [81, 0]
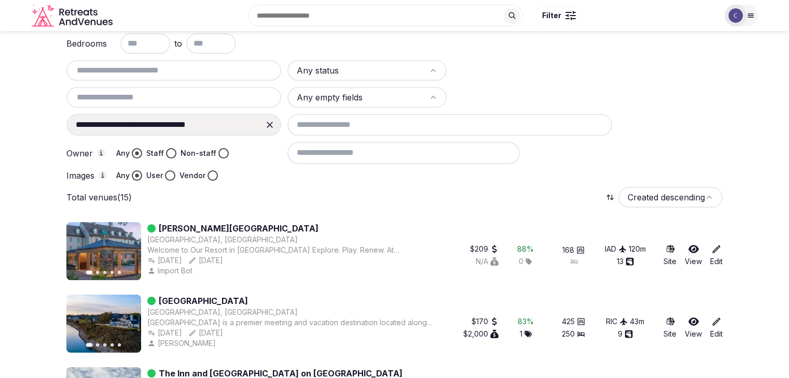
click at [269, 125] on icon at bounding box center [269, 125] width 10 height 10
click at [178, 128] on input at bounding box center [173, 125] width 215 height 22
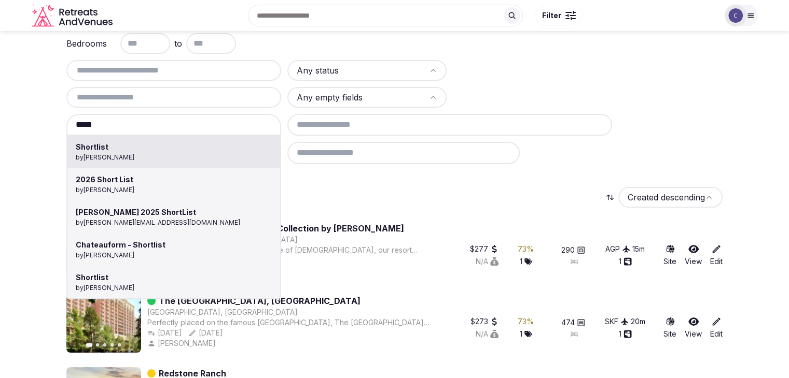
type input "*********"
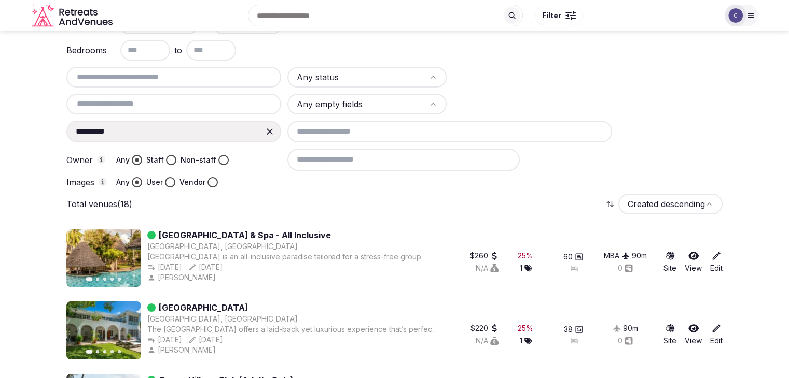
scroll to position [0, 0]
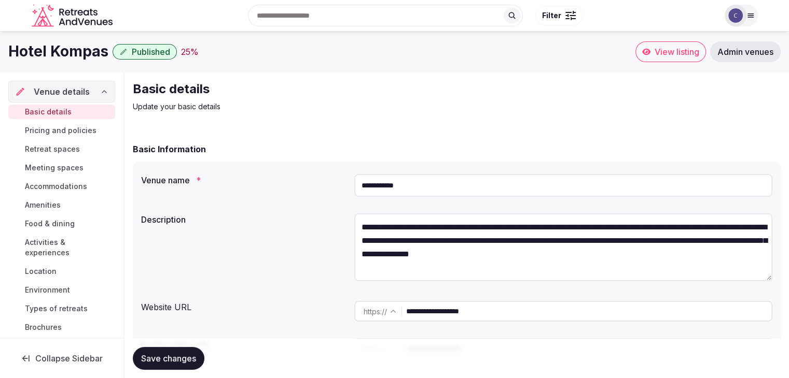
click at [462, 182] on input "**********" at bounding box center [563, 185] width 418 height 23
click at [472, 311] on input "**********" at bounding box center [588, 311] width 365 height 21
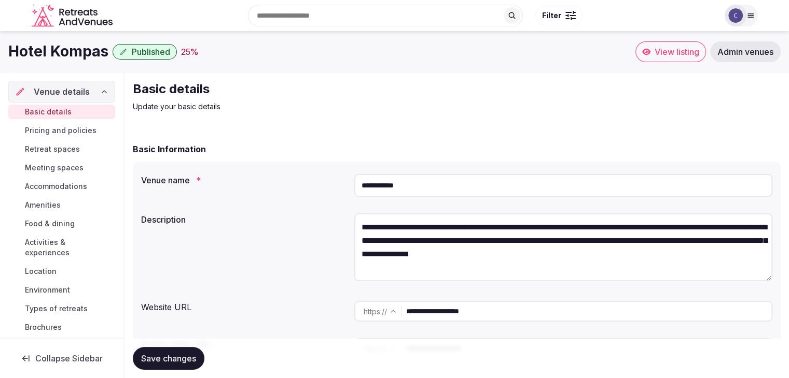
click at [472, 311] on input "**********" at bounding box center [588, 311] width 365 height 21
click at [438, 192] on input "**********" at bounding box center [563, 185] width 418 height 23
click at [447, 187] on input "**********" at bounding box center [563, 185] width 418 height 23
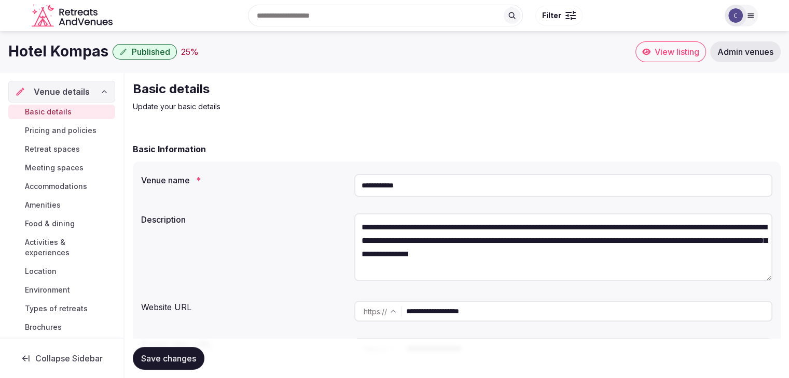
click at [447, 187] on input "**********" at bounding box center [563, 185] width 418 height 23
click at [517, 315] on input "**********" at bounding box center [588, 311] width 365 height 21
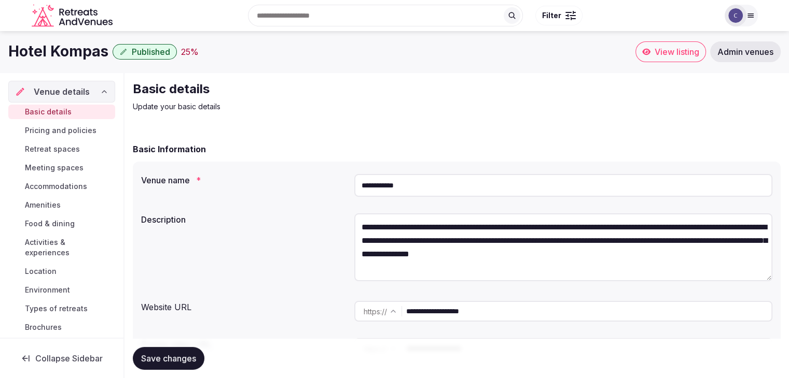
click at [61, 188] on span "Accommodations" at bounding box center [56, 186] width 62 height 10
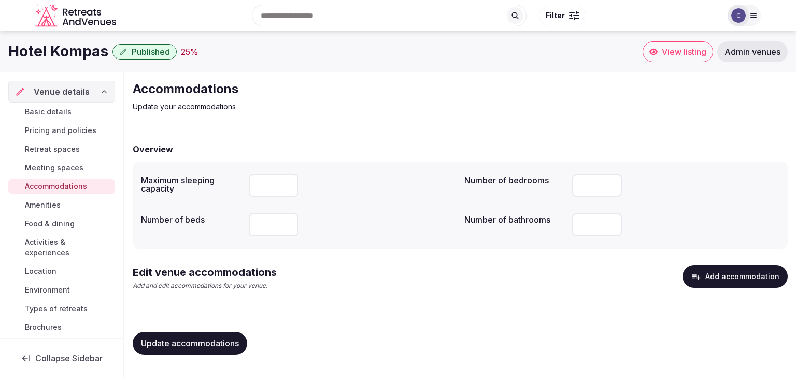
click at [732, 283] on button "Add accommodation" at bounding box center [735, 276] width 105 height 23
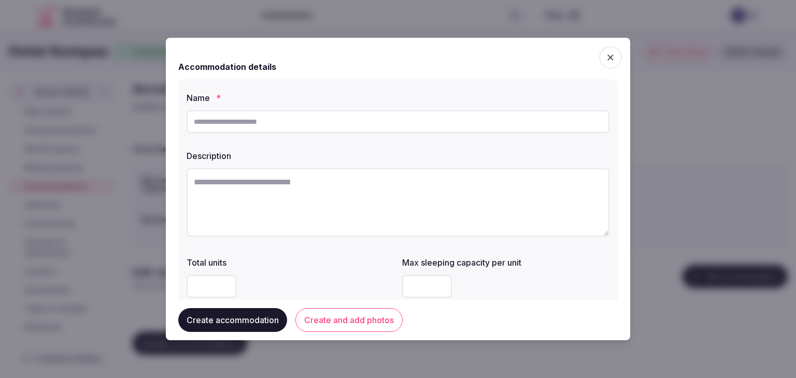
click at [306, 121] on input "text" at bounding box center [398, 121] width 423 height 23
paste input "**********"
type input "**********"
click at [362, 202] on textarea at bounding box center [398, 202] width 423 height 68
paste textarea "**********"
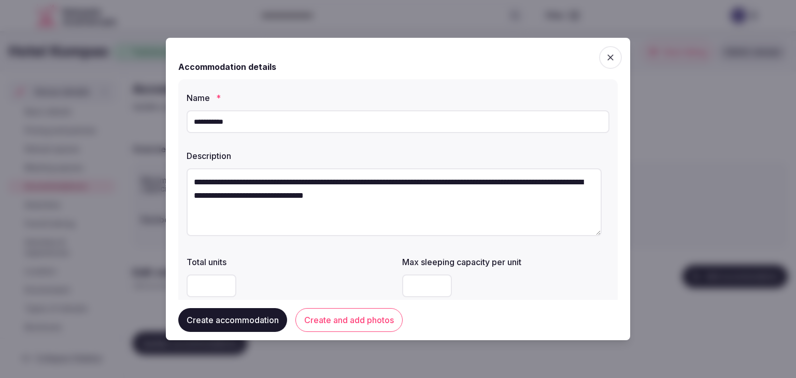
type textarea "**********"
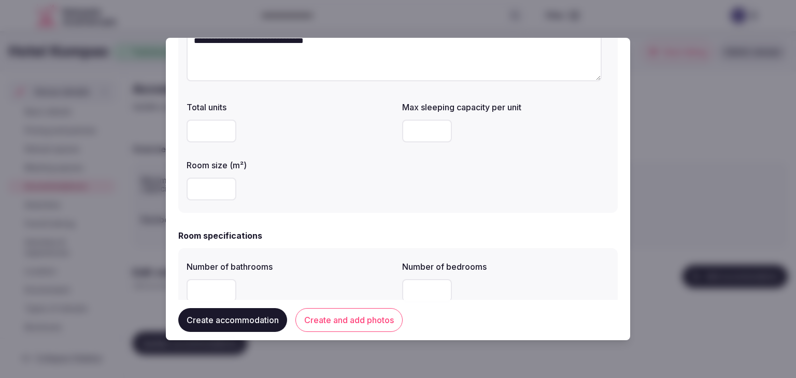
scroll to position [156, 0]
click at [415, 131] on input "number" at bounding box center [427, 130] width 50 height 23
type input "*"
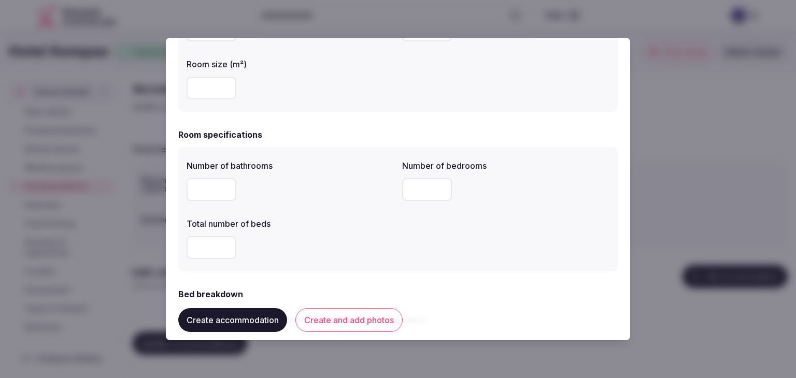
scroll to position [311, 0]
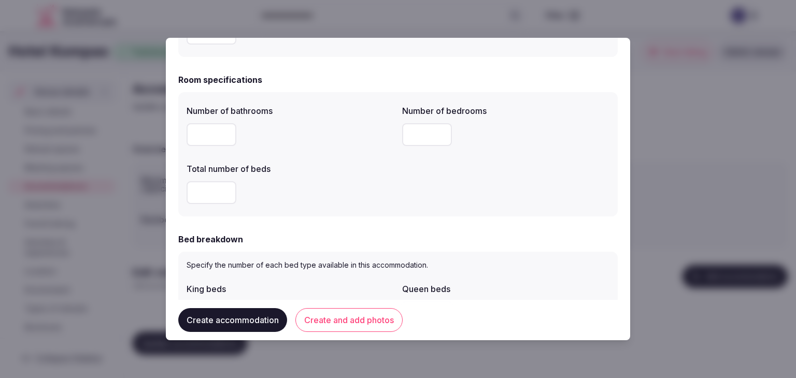
click at [203, 133] on input "number" at bounding box center [212, 134] width 50 height 23
type input "*"
click at [207, 191] on input "number" at bounding box center [212, 192] width 50 height 23
type input "*"
drag, startPoint x: 421, startPoint y: 136, endPoint x: 386, endPoint y: 186, distance: 60.7
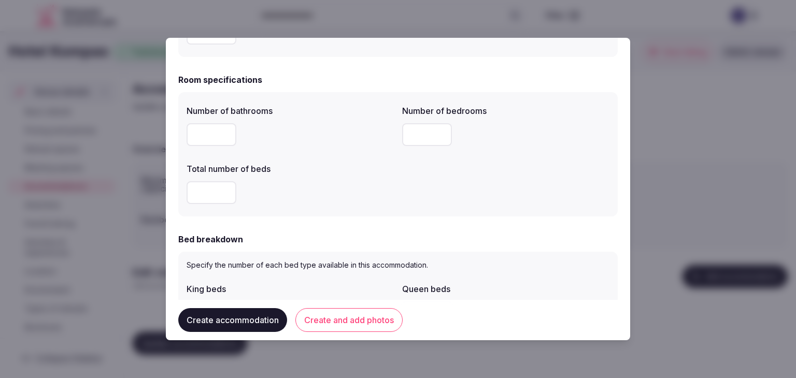
click at [421, 136] on input "number" at bounding box center [427, 134] width 50 height 23
type input "*"
click at [382, 195] on div "*" at bounding box center [290, 192] width 207 height 23
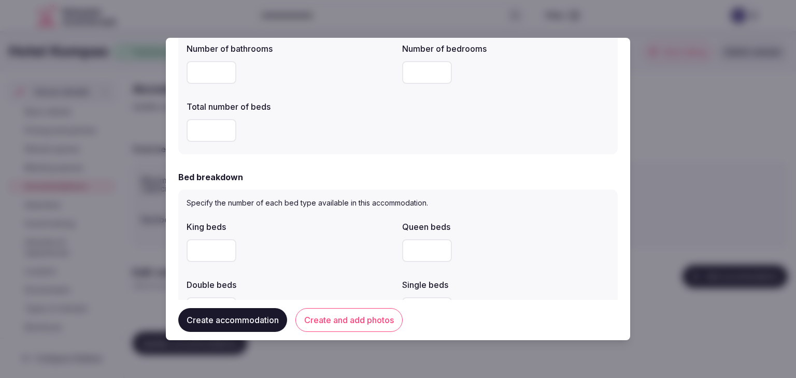
scroll to position [467, 0]
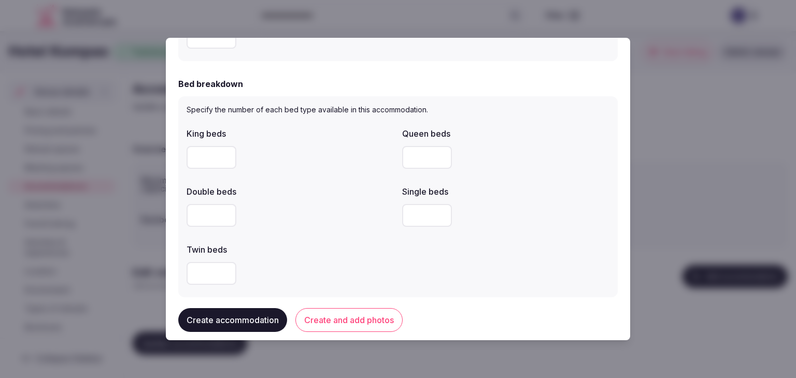
click at [210, 157] on input "number" at bounding box center [212, 157] width 50 height 23
type input "*"
click at [320, 218] on div at bounding box center [290, 215] width 207 height 23
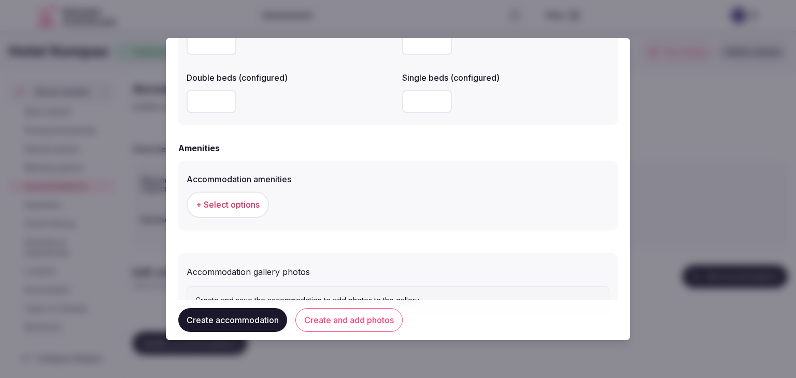
scroll to position [933, 0]
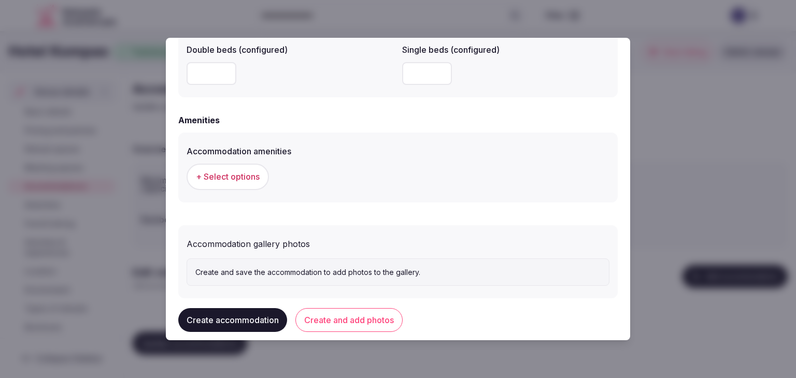
click at [237, 180] on span "+ Select options" at bounding box center [228, 176] width 64 height 11
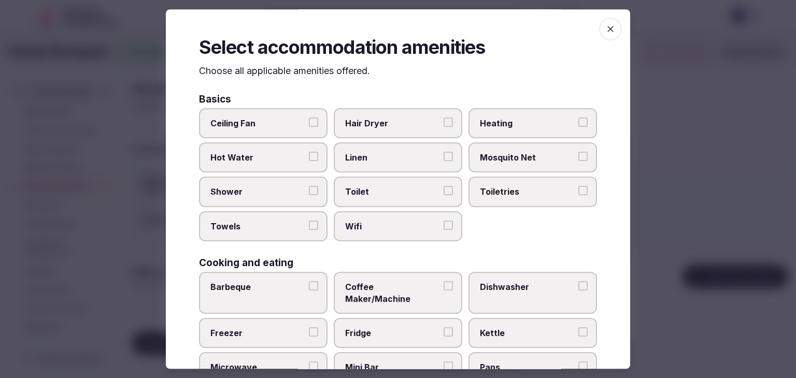
click at [402, 234] on label "Wifi" at bounding box center [398, 227] width 129 height 30
click at [444, 230] on button "Wifi" at bounding box center [448, 225] width 9 height 9
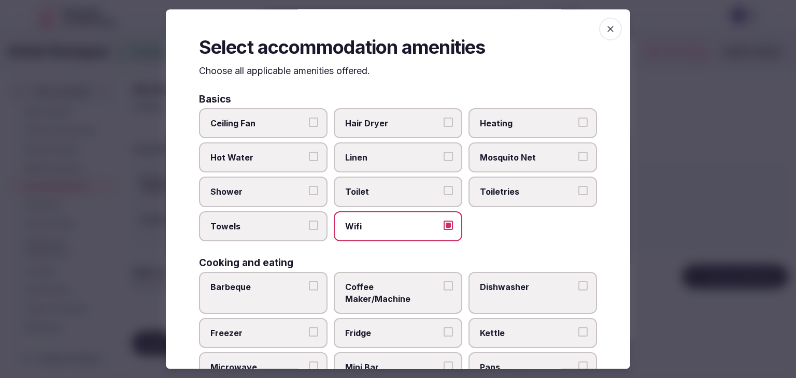
click at [498, 189] on span "Toiletries" at bounding box center [527, 192] width 95 height 11
click at [579, 189] on button "Toiletries" at bounding box center [583, 191] width 9 height 9
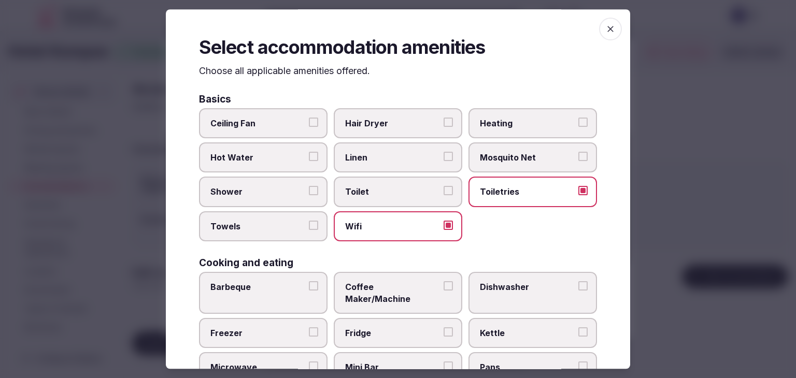
drag, startPoint x: 415, startPoint y: 111, endPoint x: 277, endPoint y: 180, distance: 153.9
click at [414, 111] on label "Hair Dryer" at bounding box center [398, 123] width 129 height 30
click at [444, 118] on button "Hair Dryer" at bounding box center [448, 122] width 9 height 9
drag, startPoint x: 273, startPoint y: 185, endPoint x: 273, endPoint y: 228, distance: 43.0
click at [273, 187] on span "Shower" at bounding box center [257, 192] width 95 height 11
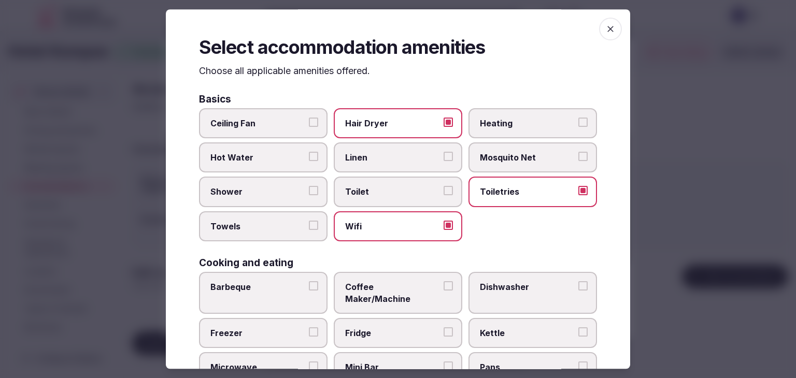
click at [309, 187] on button "Shower" at bounding box center [313, 191] width 9 height 9
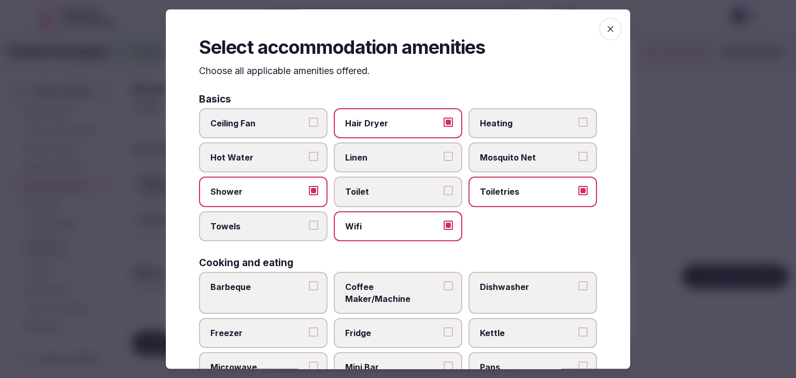
click at [273, 228] on span "Towels" at bounding box center [257, 226] width 95 height 11
click at [309, 228] on button "Towels" at bounding box center [313, 225] width 9 height 9
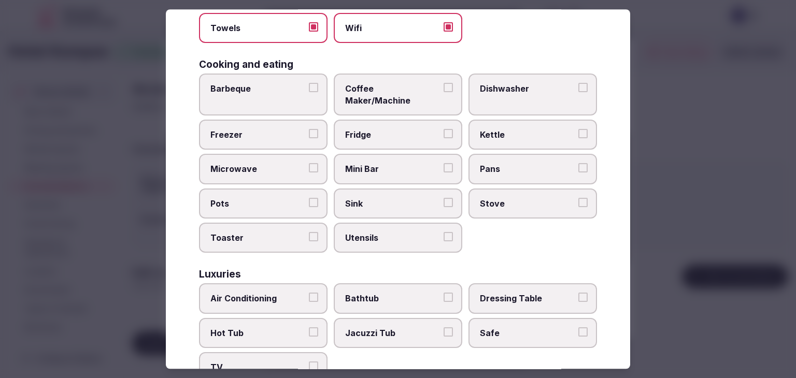
scroll to position [207, 0]
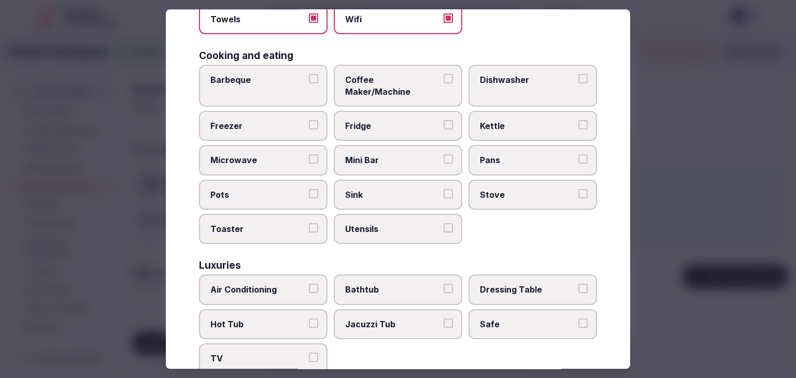
click at [270, 285] on span "Air Conditioning" at bounding box center [257, 290] width 95 height 11
click at [309, 285] on button "Air Conditioning" at bounding box center [313, 289] width 9 height 9
click at [264, 354] on span "TV" at bounding box center [257, 359] width 95 height 11
click at [309, 354] on button "TV" at bounding box center [313, 358] width 9 height 9
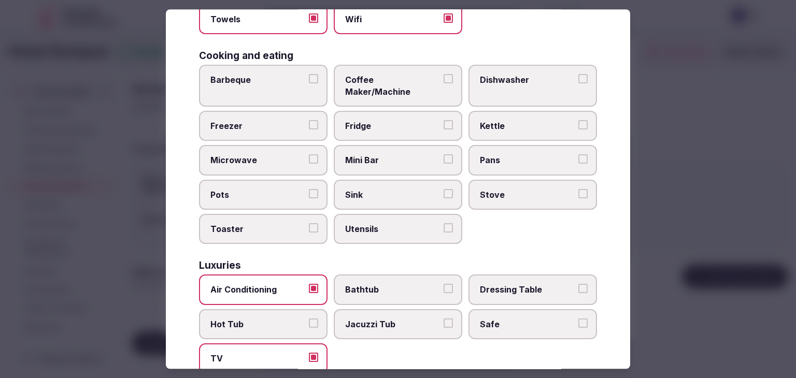
click at [372, 275] on label "Bathtub" at bounding box center [398, 290] width 129 height 30
click at [444, 285] on button "Bathtub" at bounding box center [448, 289] width 9 height 9
click at [507, 319] on span "Safe" at bounding box center [527, 324] width 95 height 11
click at [579, 319] on button "Safe" at bounding box center [583, 323] width 9 height 9
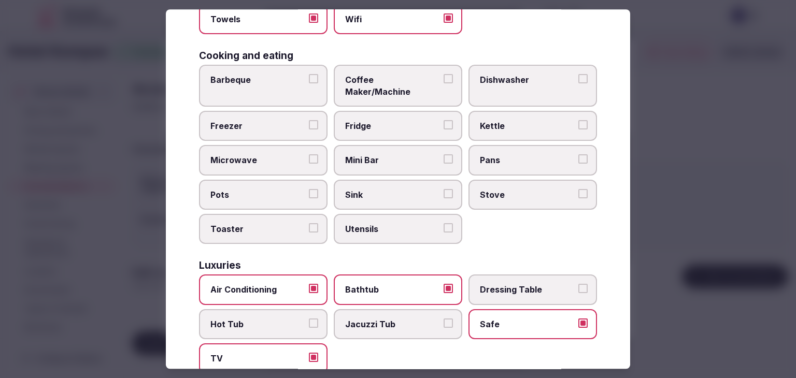
scroll to position [415, 0]
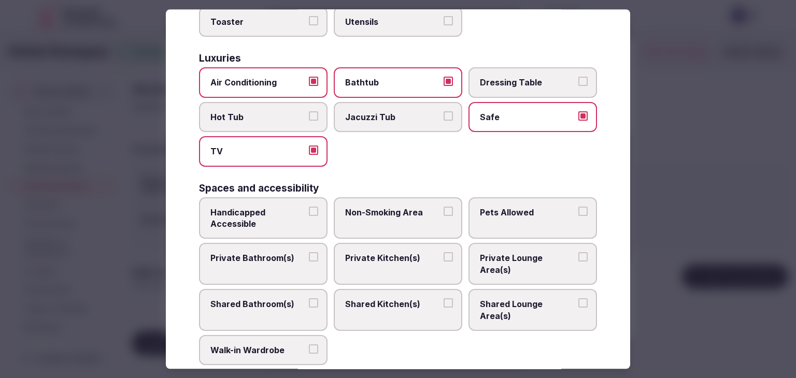
click at [259, 244] on label "Private Bathroom(s)" at bounding box center [263, 265] width 129 height 42
click at [309, 253] on button "Private Bathroom(s)" at bounding box center [313, 257] width 9 height 9
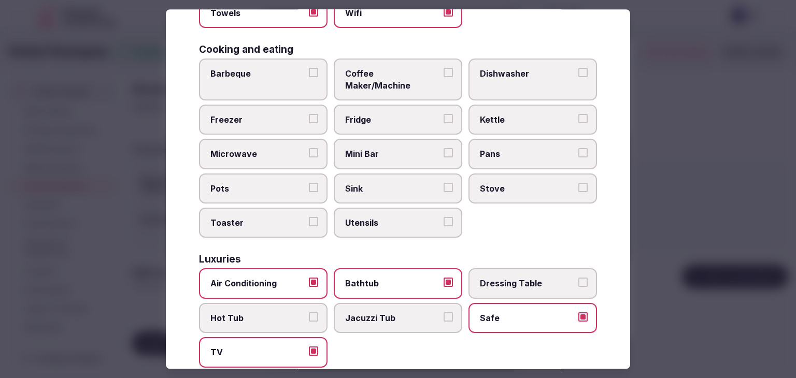
scroll to position [207, 0]
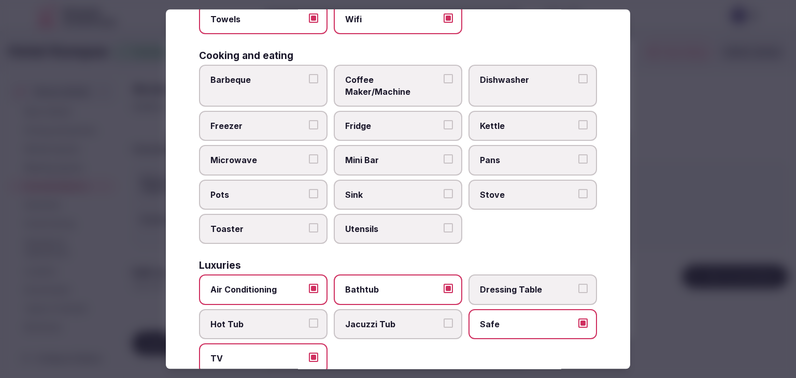
click at [406, 79] on span "Coffee Maker/Machine" at bounding box center [392, 85] width 95 height 23
click at [444, 79] on button "Coffee Maker/Machine" at bounding box center [448, 78] width 9 height 9
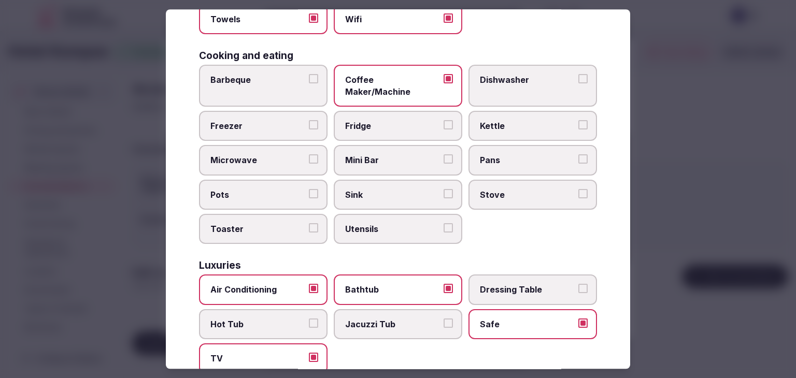
click at [373, 155] on span "Mini Bar" at bounding box center [392, 160] width 95 height 11
click at [444, 155] on button "Mini Bar" at bounding box center [448, 159] width 9 height 9
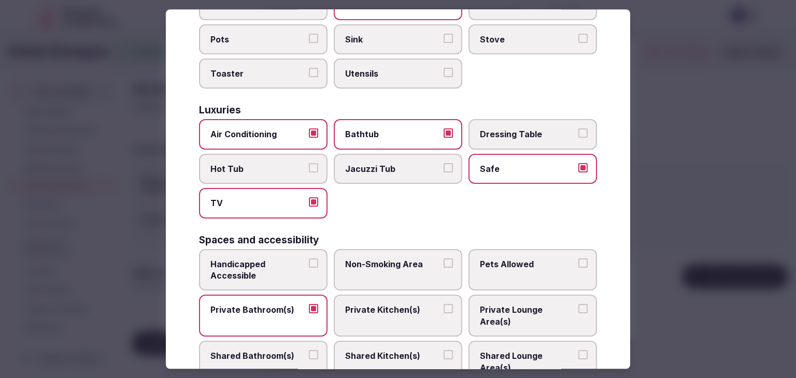
scroll to position [518, 0]
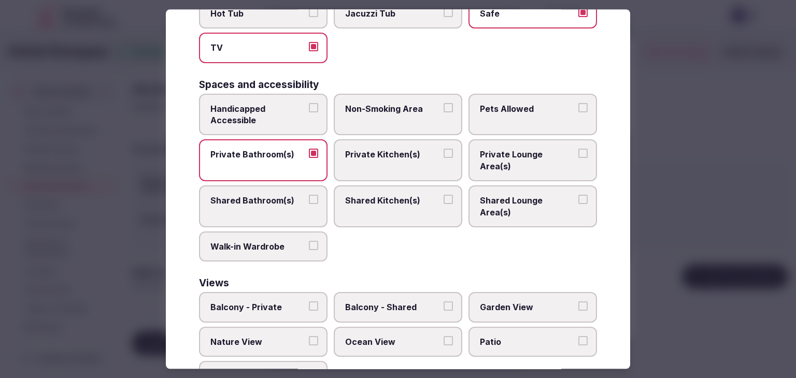
click at [278, 302] on span "Balcony - Private" at bounding box center [257, 307] width 95 height 11
click at [309, 302] on button "Balcony - Private" at bounding box center [313, 306] width 9 height 9
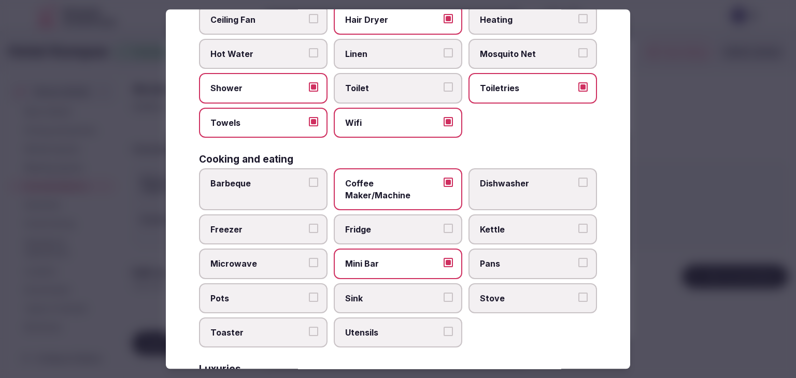
scroll to position [0, 0]
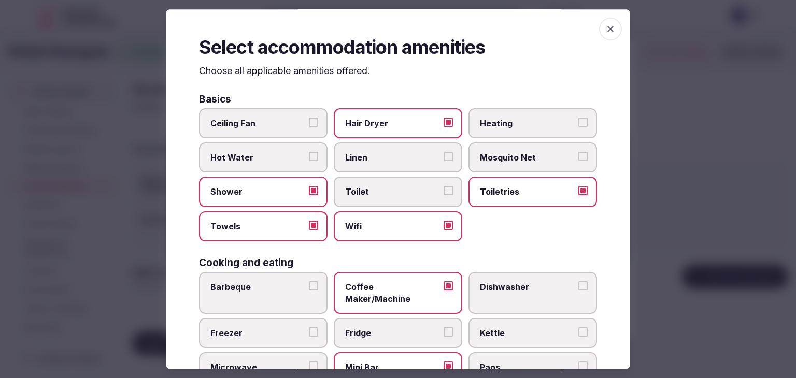
click at [608, 30] on icon "button" at bounding box center [611, 29] width 6 height 6
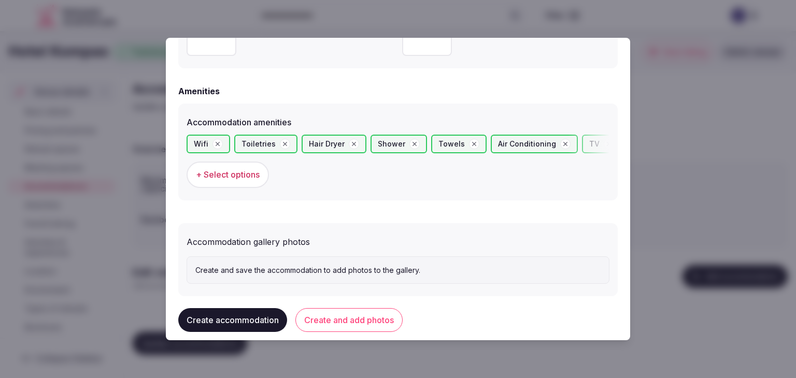
scroll to position [978, 0]
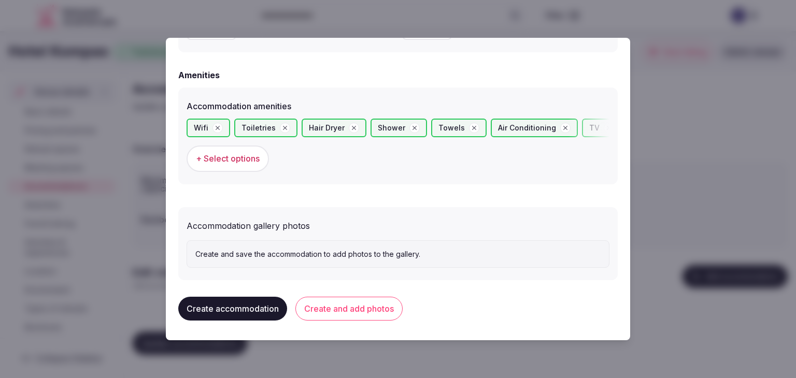
click at [367, 311] on button "Create and add photos" at bounding box center [349, 309] width 107 height 24
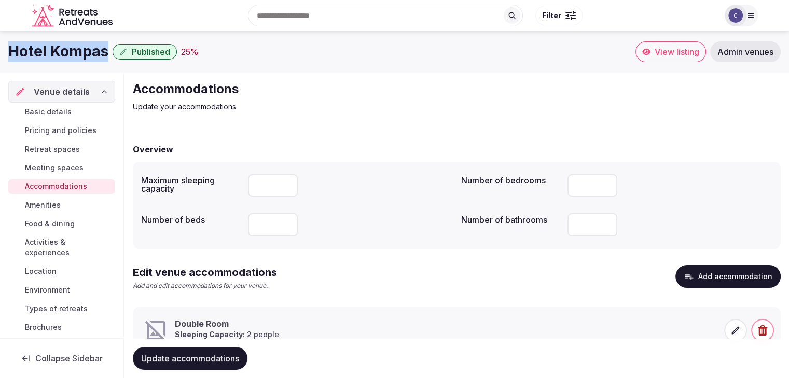
drag, startPoint x: 5, startPoint y: 52, endPoint x: 104, endPoint y: 52, distance: 98.5
click at [104, 52] on div "Hotel Kompas Published 25 % View listing Admin venues" at bounding box center [394, 51] width 789 height 21
copy h1 "Hotel Kompas"
click at [733, 334] on icon at bounding box center [736, 331] width 8 height 8
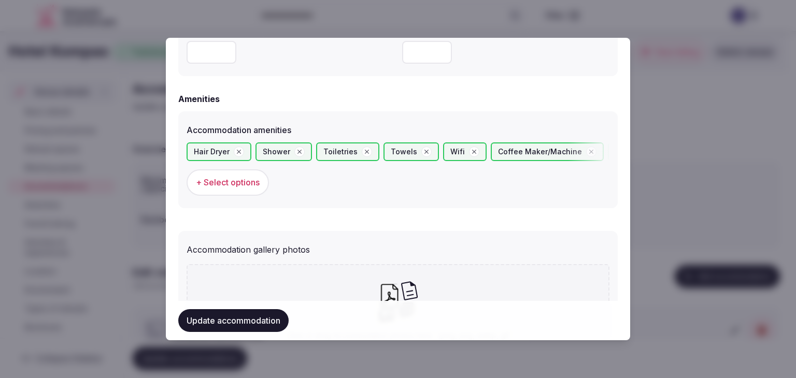
scroll to position [1074, 0]
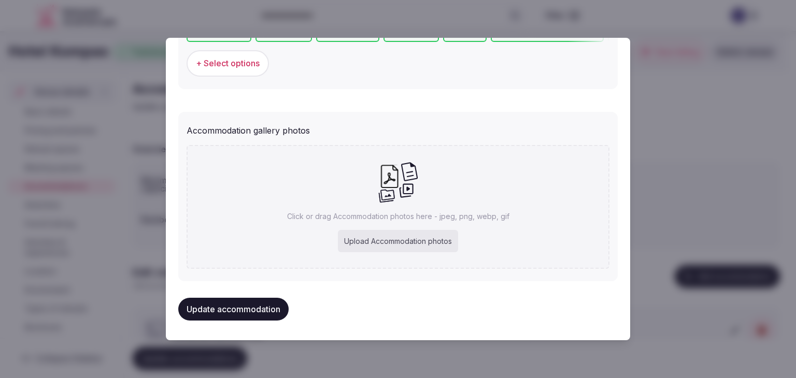
click at [406, 242] on div "Upload Accommodation photos" at bounding box center [398, 241] width 120 height 23
type input "**********"
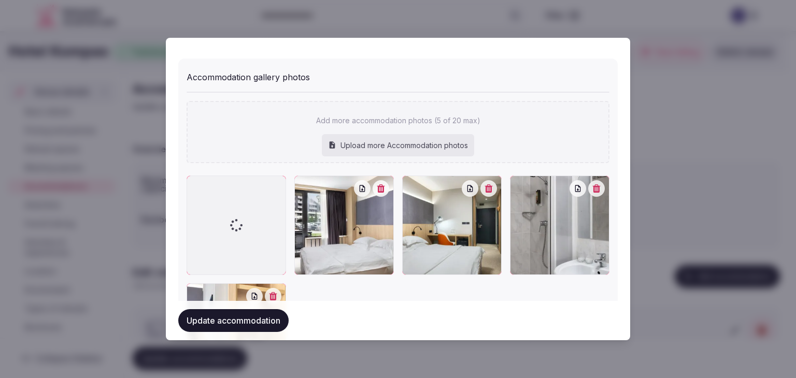
scroll to position [1229, 0]
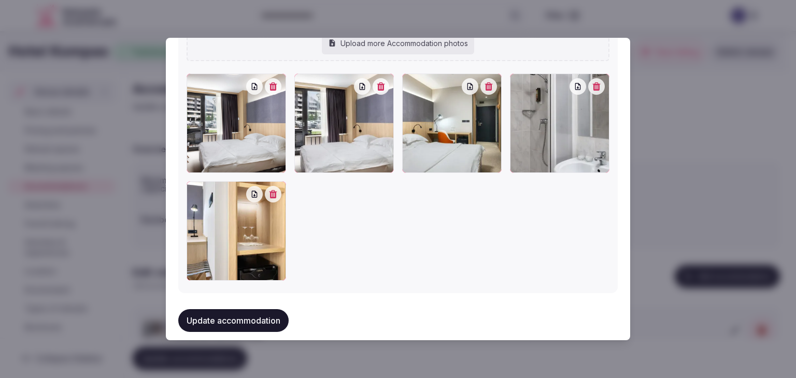
click at [260, 319] on button "Update accommodation" at bounding box center [233, 321] width 110 height 23
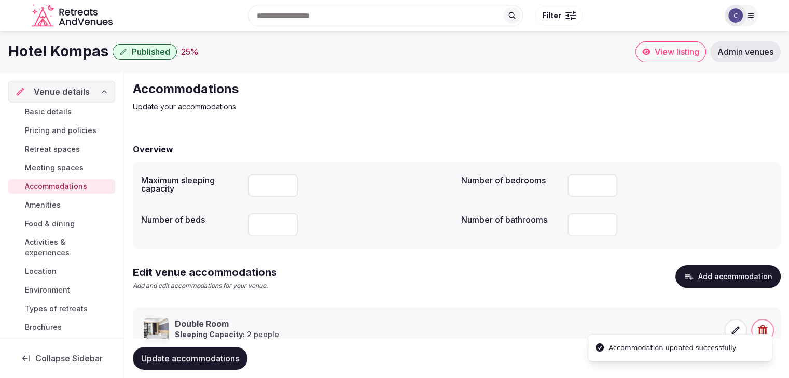
click at [217, 362] on span "Update accommodations" at bounding box center [190, 359] width 98 height 10
drag, startPoint x: 62, startPoint y: 220, endPoint x: 79, endPoint y: 237, distance: 23.8
click at [62, 220] on span "Food & dining" at bounding box center [50, 224] width 50 height 10
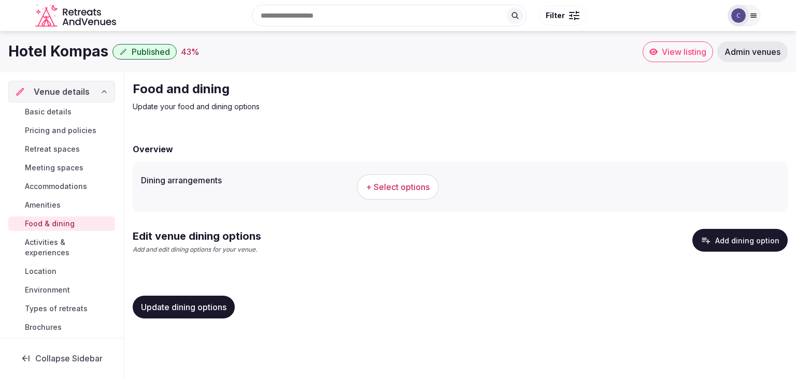
click at [420, 191] on span "+ Select options" at bounding box center [398, 186] width 64 height 11
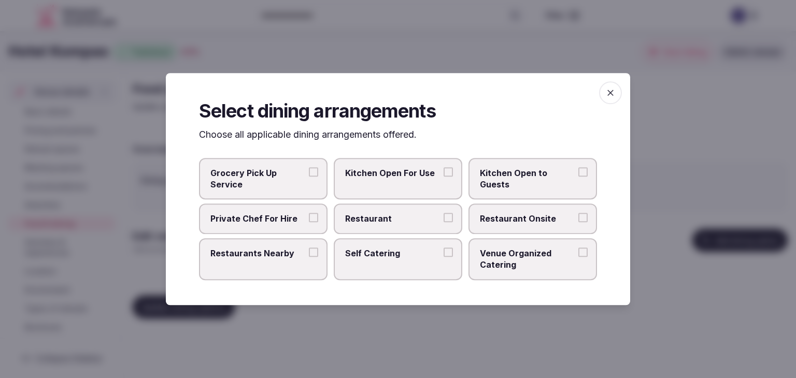
click at [421, 223] on span "Restaurant" at bounding box center [392, 219] width 95 height 11
click at [444, 223] on button "Restaurant" at bounding box center [448, 218] width 9 height 9
drag, startPoint x: 487, startPoint y: 229, endPoint x: 496, endPoint y: 228, distance: 9.3
click at [487, 230] on label "Restaurant Onsite" at bounding box center [533, 219] width 129 height 30
click at [522, 222] on span "Restaurant Onsite" at bounding box center [527, 219] width 95 height 11
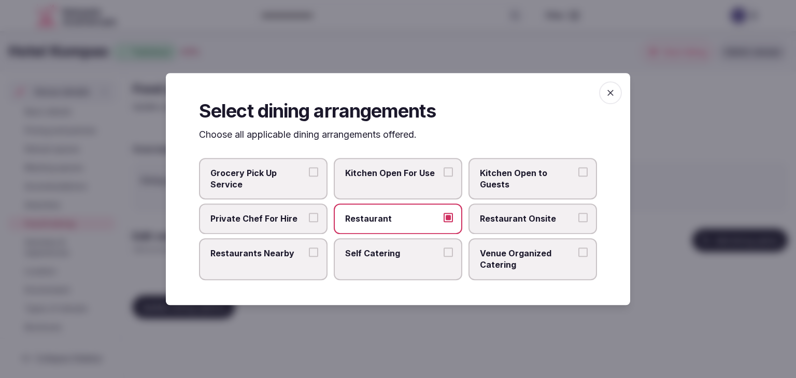
click at [579, 222] on button "Restaurant Onsite" at bounding box center [583, 218] width 9 height 9
click at [611, 92] on icon "button" at bounding box center [611, 93] width 10 height 10
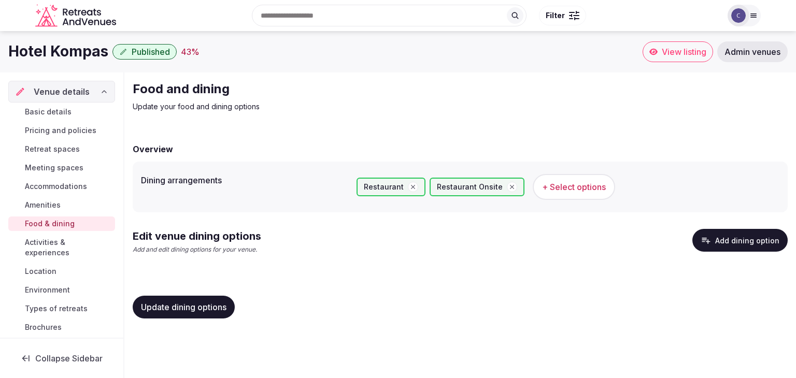
click at [730, 234] on button "Add dining option" at bounding box center [740, 240] width 95 height 23
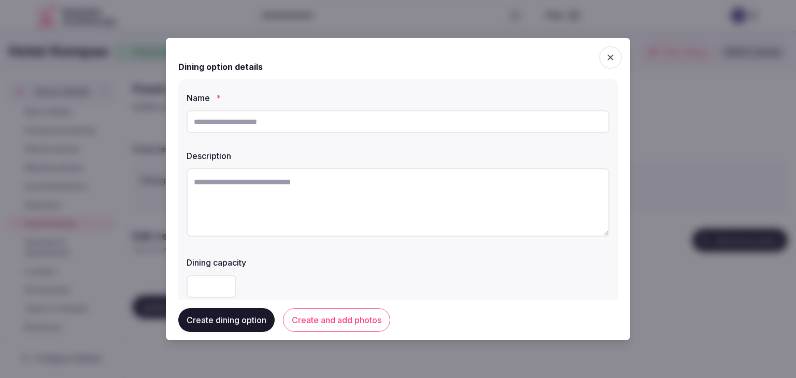
click at [292, 126] on input "text" at bounding box center [398, 121] width 423 height 23
paste input "**********"
type input "**********"
click at [363, 194] on textarea at bounding box center [398, 202] width 423 height 68
paste textarea "**********"
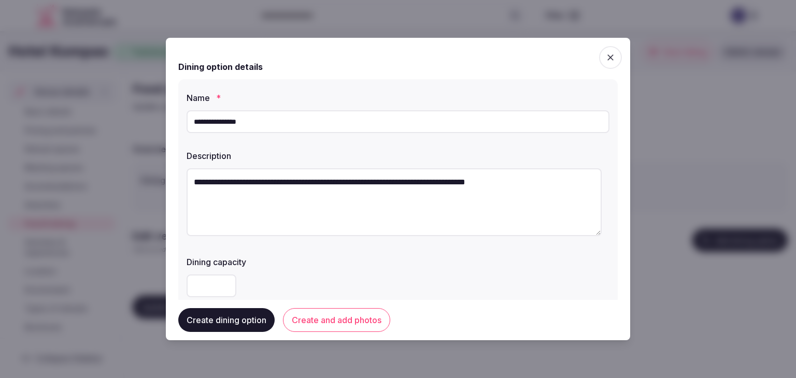
type textarea "**********"
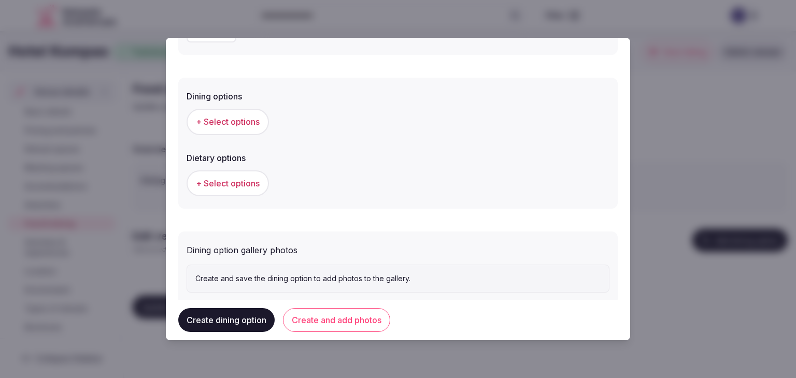
scroll to position [259, 0]
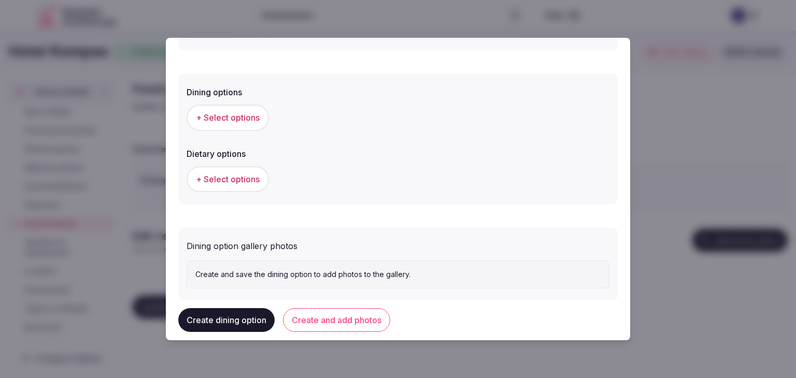
click at [243, 113] on span "+ Select options" at bounding box center [228, 117] width 64 height 11
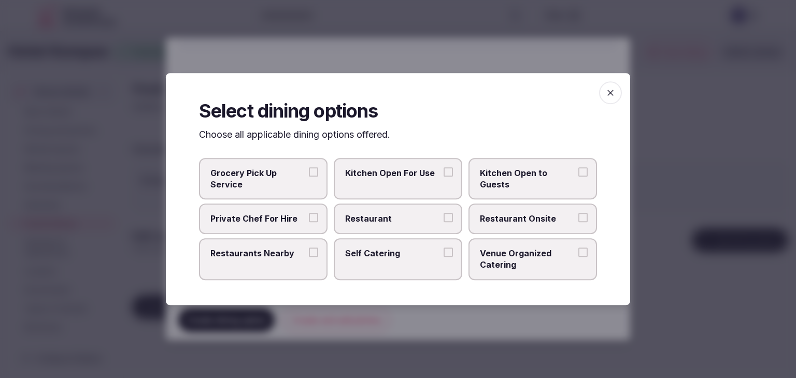
click at [403, 229] on label "Restaurant" at bounding box center [398, 219] width 129 height 30
click at [444, 223] on button "Restaurant" at bounding box center [448, 218] width 9 height 9
click at [503, 228] on label "Restaurant Onsite" at bounding box center [533, 219] width 129 height 30
click at [579, 223] on button "Restaurant Onsite" at bounding box center [583, 218] width 9 height 9
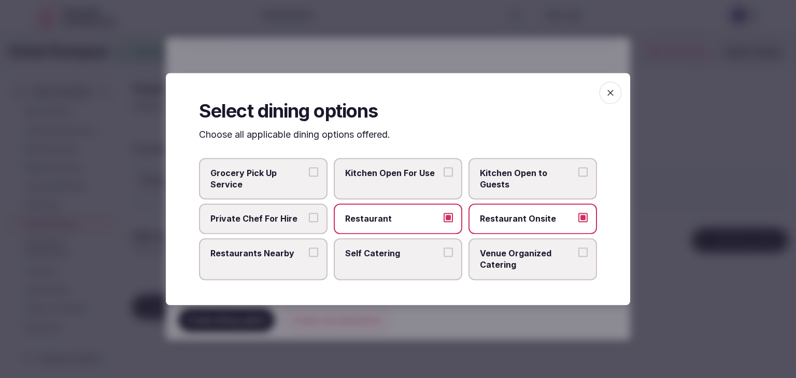
click at [612, 94] on icon "button" at bounding box center [611, 93] width 6 height 6
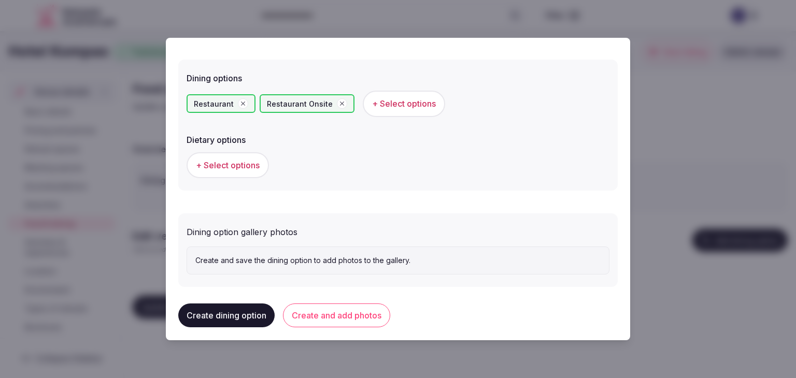
scroll to position [280, 0]
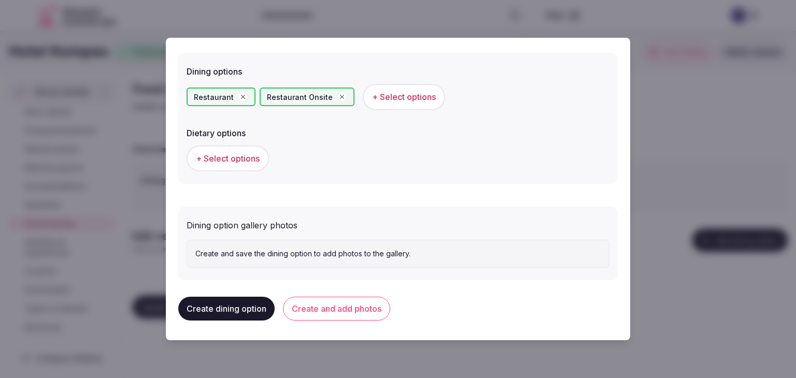
click at [369, 311] on button "Create and add photos" at bounding box center [336, 309] width 107 height 24
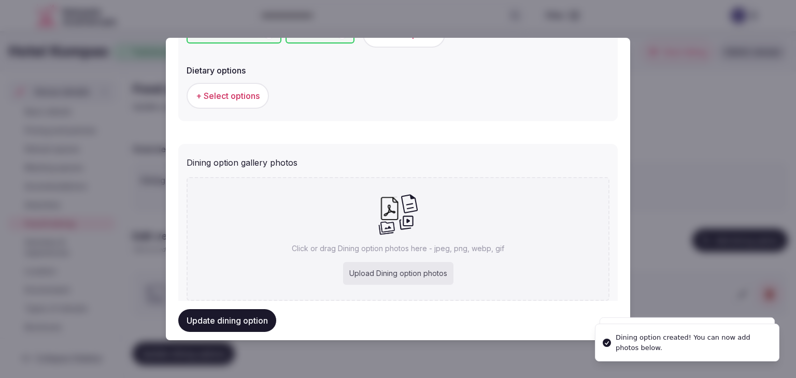
scroll to position [375, 0]
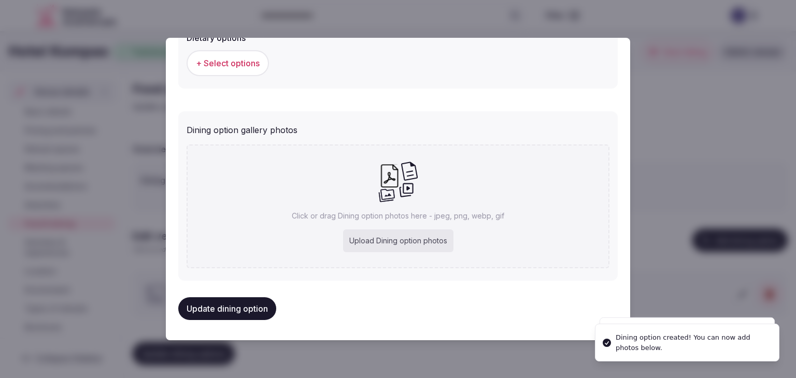
click at [432, 241] on div "Upload Dining option photos" at bounding box center [398, 241] width 110 height 23
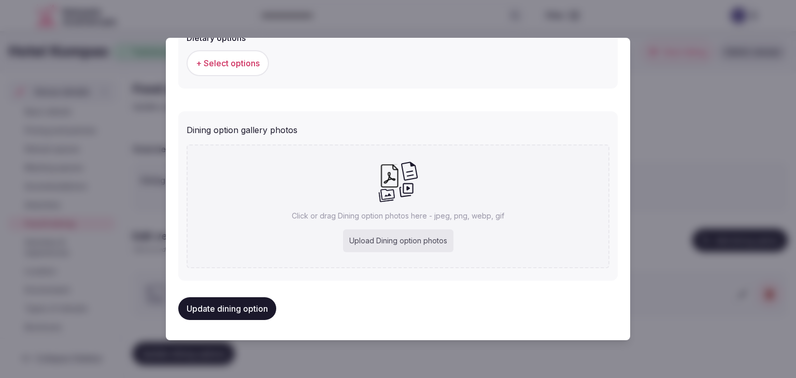
click at [415, 238] on div "Upload Dining option photos" at bounding box center [398, 241] width 110 height 23
click at [414, 240] on div "Upload Dining option photos" at bounding box center [398, 241] width 110 height 23
type input "**********"
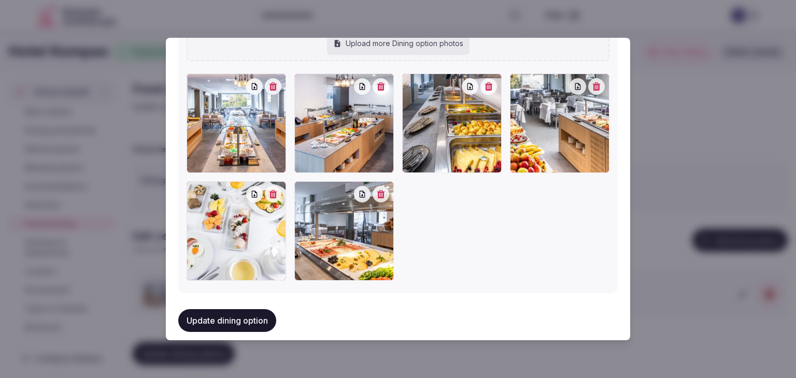
scroll to position [531, 0]
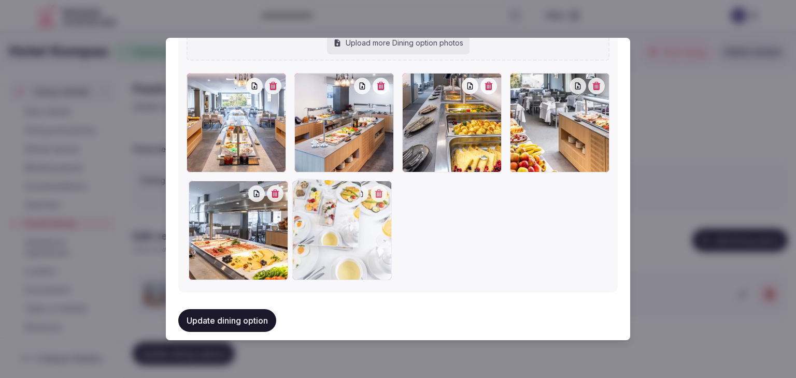
drag, startPoint x: 194, startPoint y: 187, endPoint x: 291, endPoint y: 190, distance: 96.5
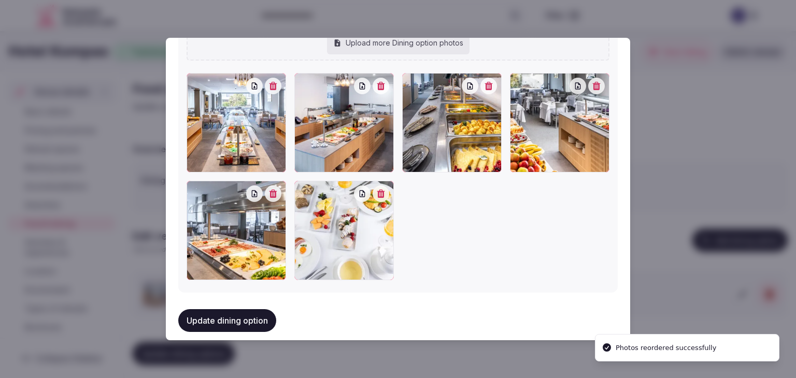
click at [250, 315] on button "Update dining option" at bounding box center [227, 321] width 98 height 23
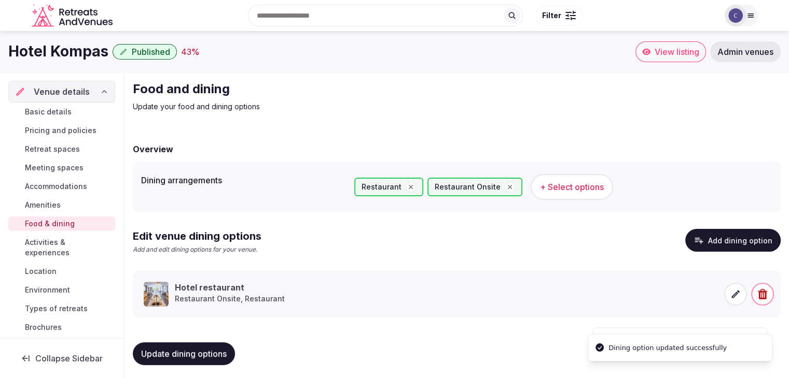
click at [213, 354] on span "Update dining options" at bounding box center [184, 354] width 86 height 10
click at [61, 49] on h1 "Hotel Kompas" at bounding box center [58, 51] width 100 height 20
copy div "Hotel Kompas"
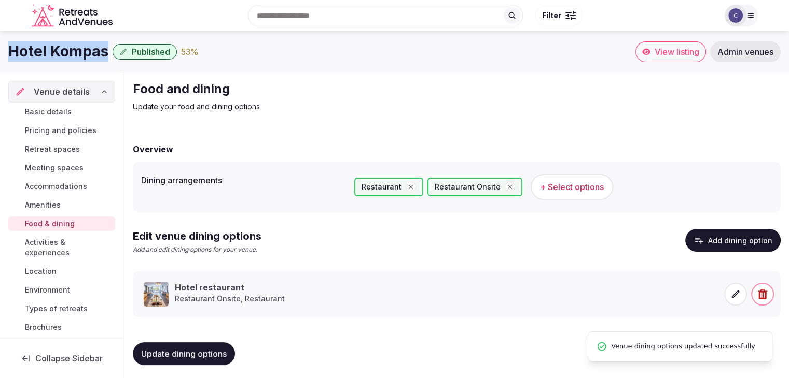
click at [571, 190] on span "+ Select options" at bounding box center [572, 186] width 64 height 11
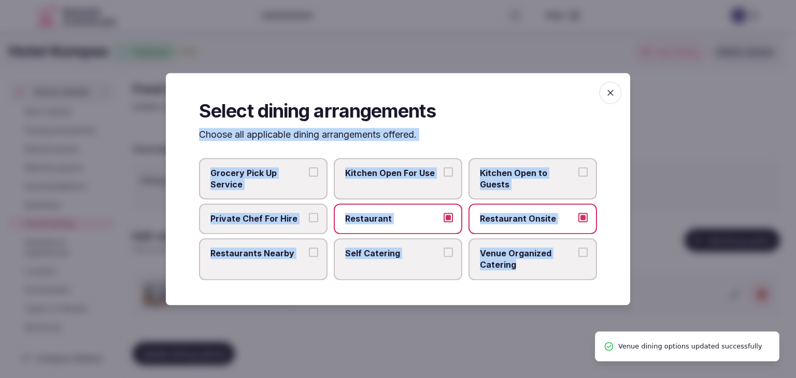
drag, startPoint x: 196, startPoint y: 136, endPoint x: 607, endPoint y: 270, distance: 431.8
click at [607, 270] on div "Select dining arrangements Choose all applicable dining arrangements offered. G…" at bounding box center [398, 189] width 465 height 232
copy div "Choose all applicable dining arrangements offered. Grocery Pick Up Service Kitc…"
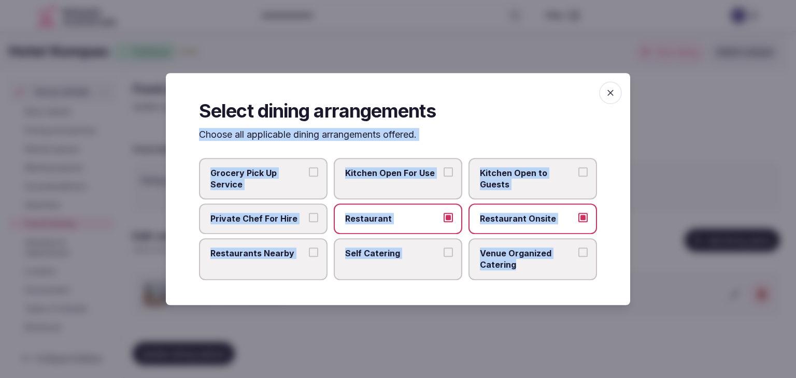
click at [248, 254] on span "Restaurants Nearby" at bounding box center [257, 253] width 95 height 11
click at [309, 254] on button "Restaurants Nearby" at bounding box center [313, 252] width 9 height 9
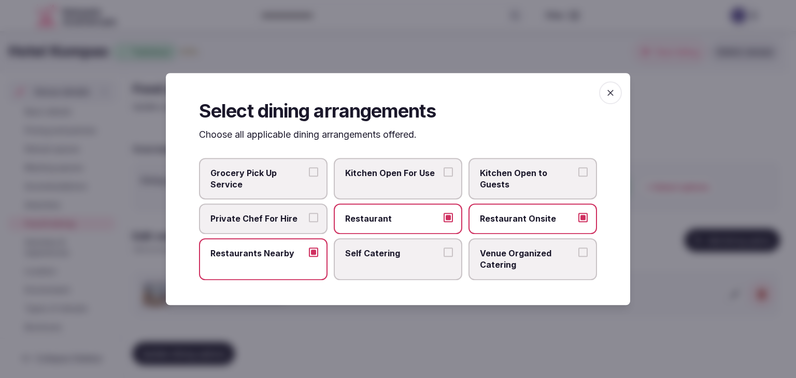
click at [518, 266] on span "Venue Organized Catering" at bounding box center [527, 259] width 95 height 23
click at [579, 257] on button "Venue Organized Catering" at bounding box center [583, 252] width 9 height 9
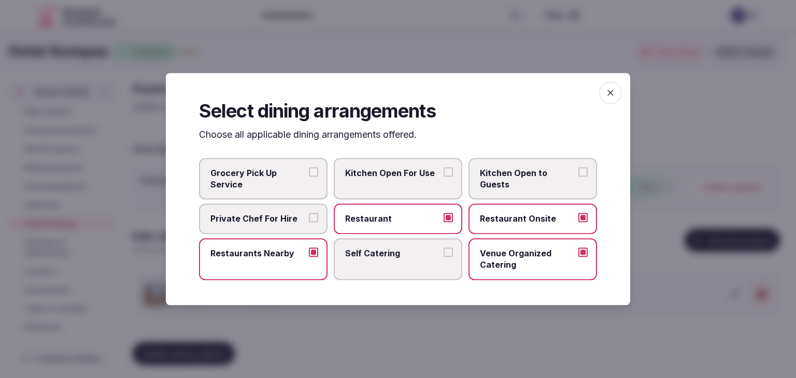
click at [617, 93] on span "button" at bounding box center [610, 92] width 23 height 23
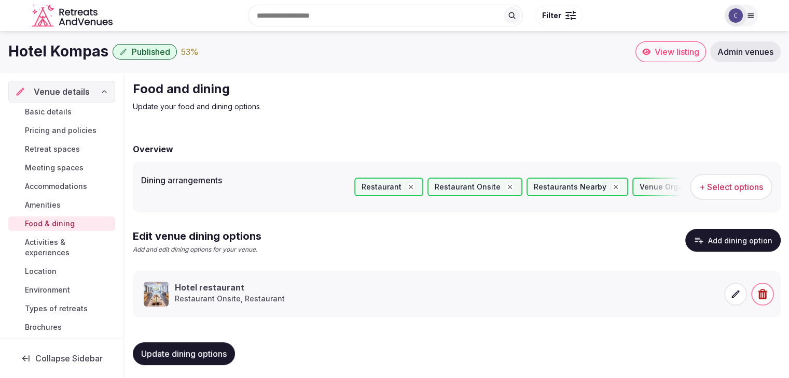
click at [195, 356] on span "Update dining options" at bounding box center [184, 354] width 86 height 10
click at [67, 169] on span "Meeting spaces" at bounding box center [54, 168] width 59 height 10
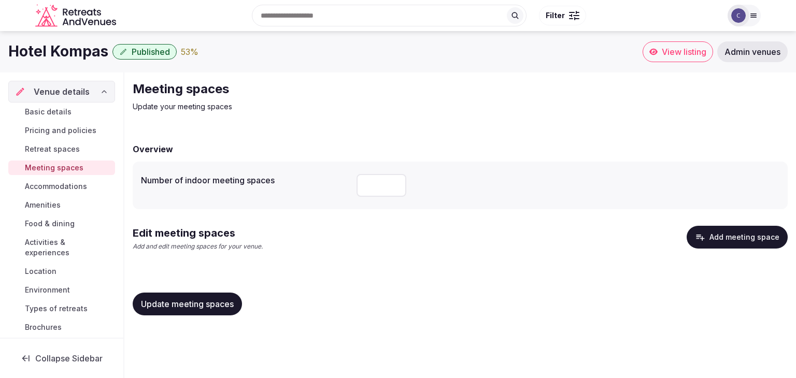
click at [770, 237] on button "Add meeting space" at bounding box center [737, 237] width 101 height 23
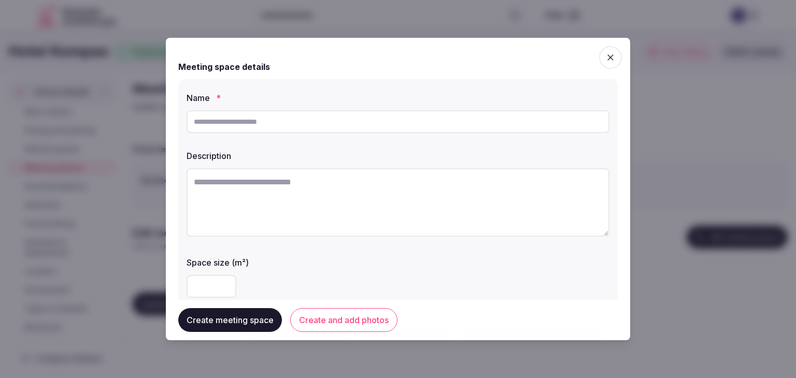
click at [334, 119] on input "text" at bounding box center [398, 121] width 423 height 23
paste input "**********"
type input "**********"
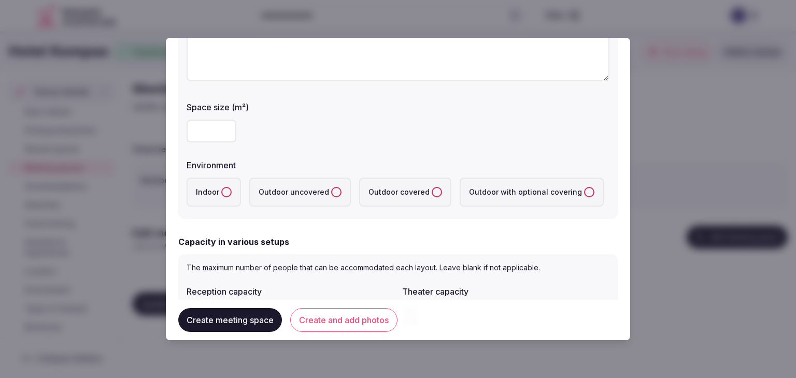
click at [232, 195] on label "Indoor" at bounding box center [214, 192] width 54 height 29
click at [232, 195] on button "Indoor" at bounding box center [226, 192] width 10 height 10
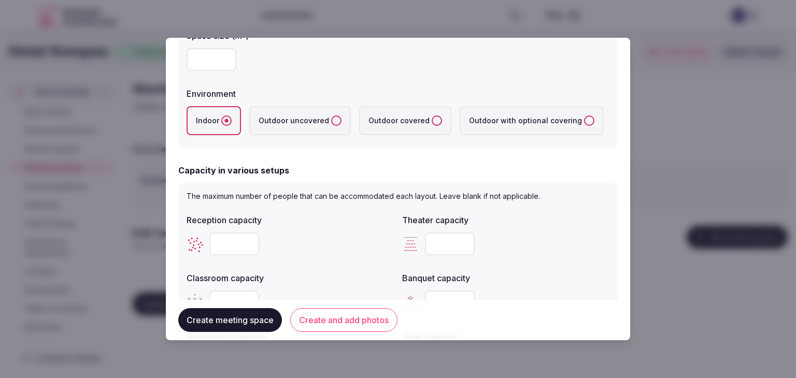
scroll to position [311, 0]
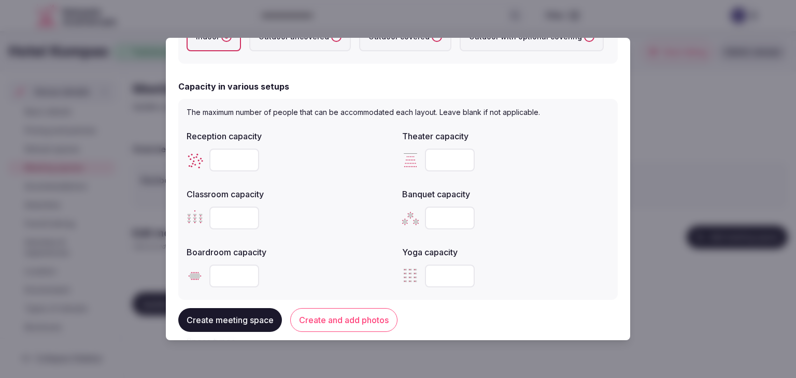
click at [438, 163] on input "number" at bounding box center [450, 160] width 50 height 23
type input "***"
click at [519, 187] on div "Banquet capacity" at bounding box center [505, 191] width 207 height 15
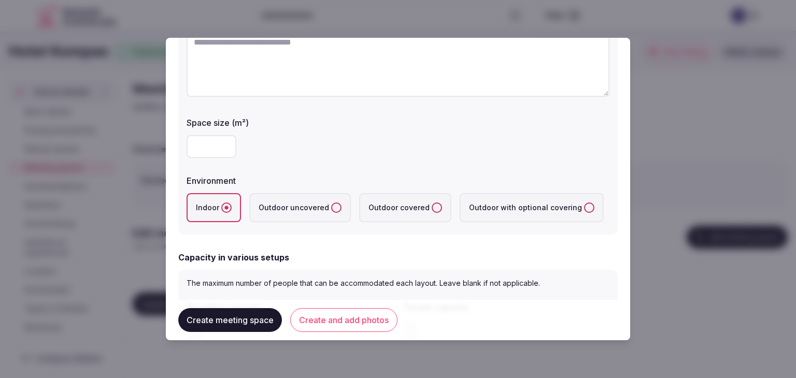
scroll to position [104, 0]
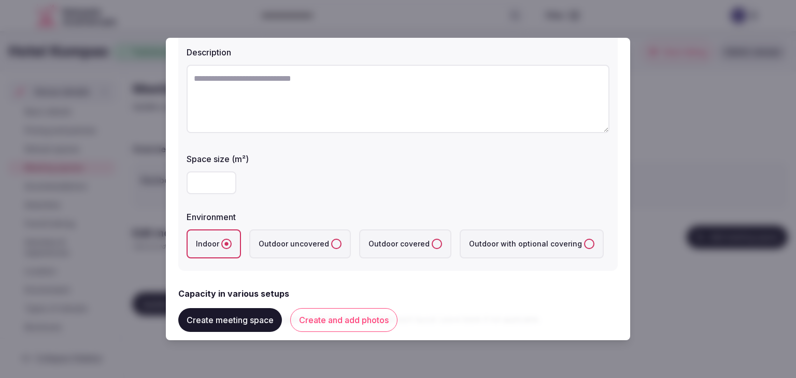
click at [209, 178] on input "number" at bounding box center [212, 183] width 50 height 23
type input "***"
click at [304, 190] on div "***" at bounding box center [398, 183] width 423 height 23
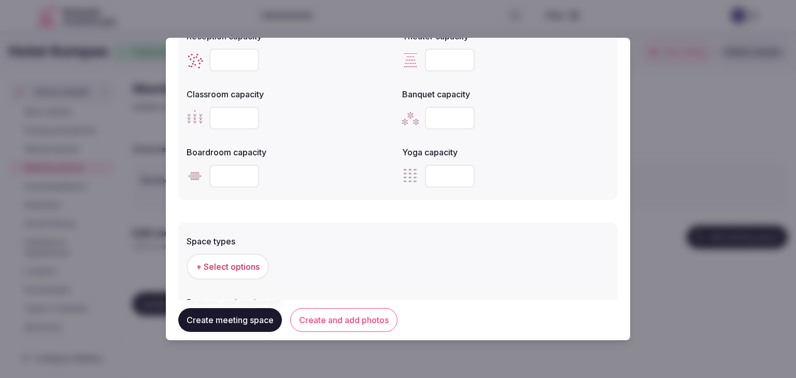
scroll to position [467, 0]
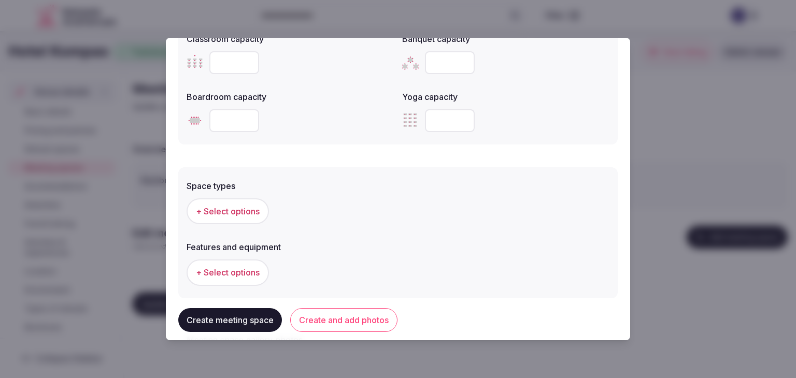
click at [236, 206] on span "+ Select options" at bounding box center [228, 211] width 64 height 11
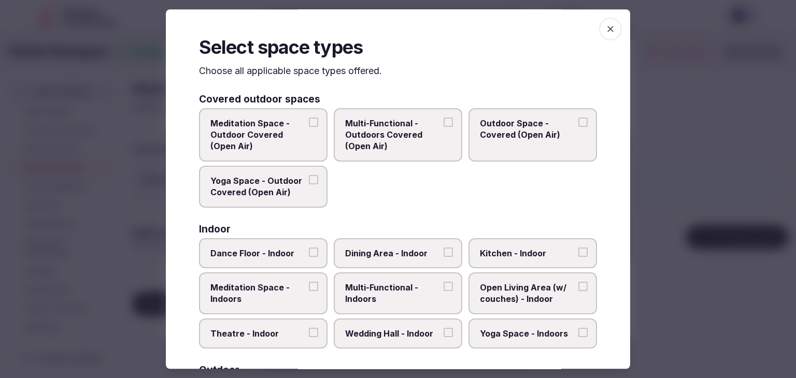
scroll to position [104, 0]
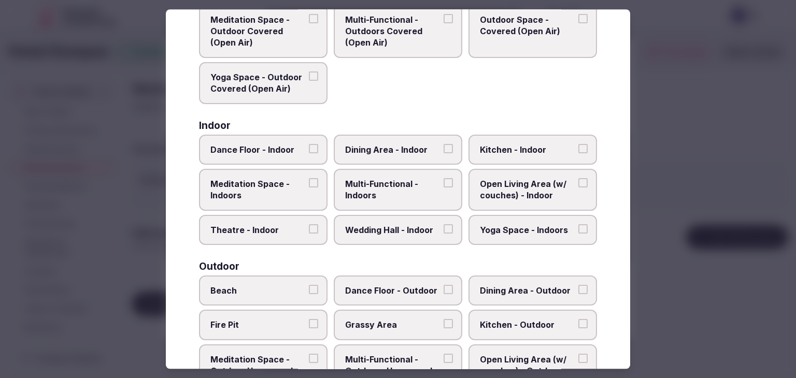
click at [398, 198] on span "Multi-Functional - Indoors" at bounding box center [392, 189] width 95 height 23
click at [444, 188] on button "Multi-Functional - Indoors" at bounding box center [448, 182] width 9 height 9
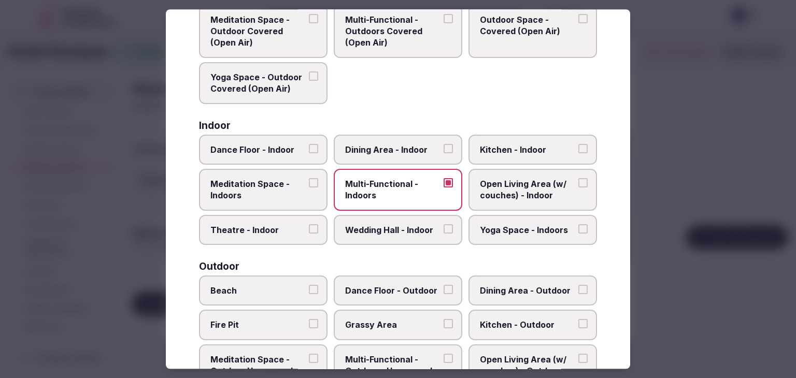
click at [395, 224] on span "Wedding Hall - Indoor" at bounding box center [392, 229] width 95 height 11
click at [444, 224] on button "Wedding Hall - Indoor" at bounding box center [448, 228] width 9 height 9
click at [395, 154] on span "Dining Area - Indoor" at bounding box center [392, 149] width 95 height 11
click at [444, 153] on button "Dining Area - Indoor" at bounding box center [448, 148] width 9 height 9
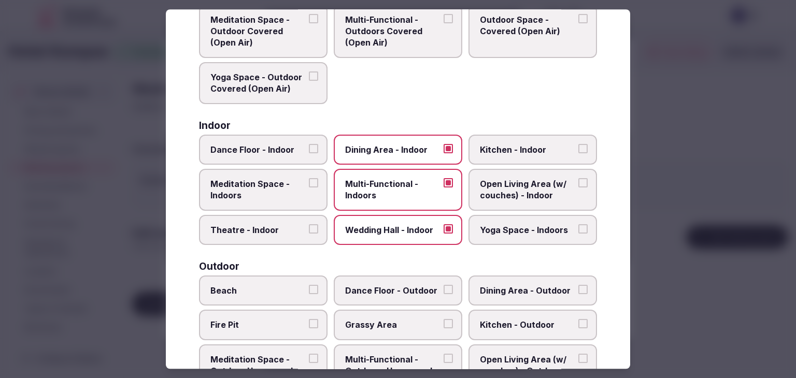
drag, startPoint x: 400, startPoint y: 226, endPoint x: 401, endPoint y: 160, distance: 65.8
click at [400, 224] on span "Wedding Hall - Indoor" at bounding box center [392, 229] width 95 height 11
click at [444, 224] on button "Wedding Hall - Indoor" at bounding box center [448, 228] width 9 height 9
click at [400, 148] on span "Dining Area - Indoor" at bounding box center [392, 149] width 95 height 11
click at [444, 148] on button "Dining Area - Indoor" at bounding box center [448, 148] width 9 height 9
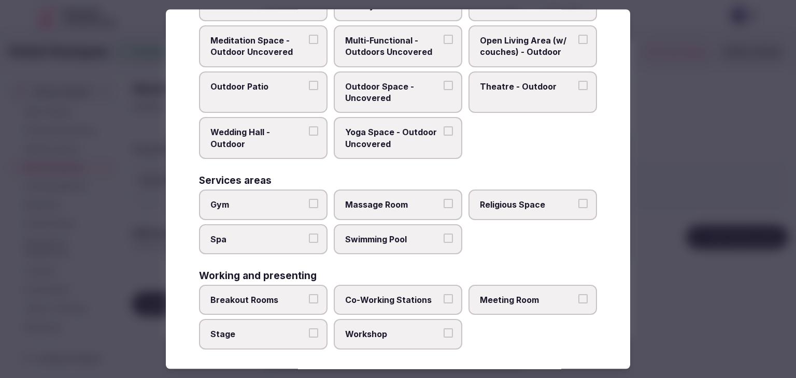
click at [523, 294] on span "Meeting Room" at bounding box center [527, 299] width 95 height 11
click at [579, 294] on button "Meeting Room" at bounding box center [583, 298] width 9 height 9
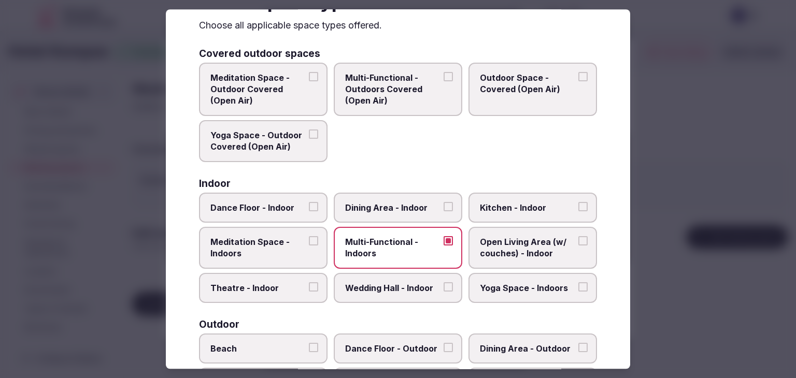
scroll to position [0, 0]
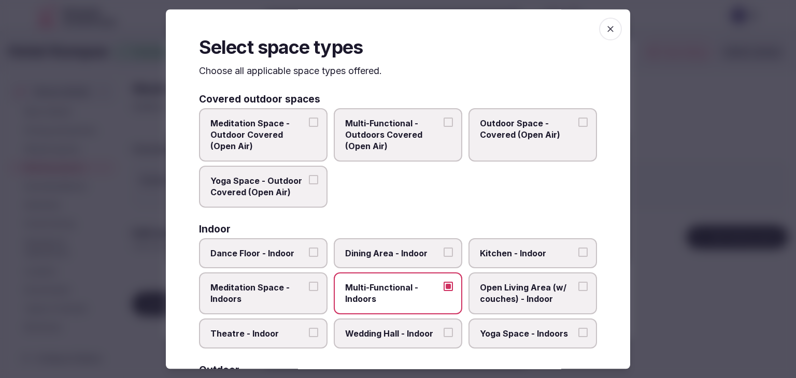
click at [608, 29] on icon "button" at bounding box center [611, 29] width 6 height 6
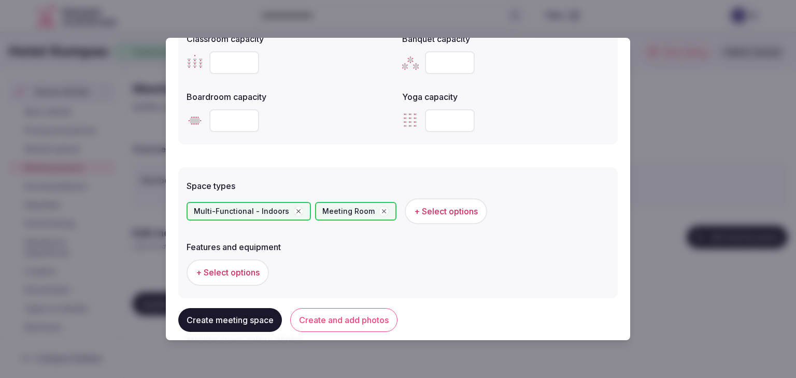
click at [256, 283] on button "+ Select options" at bounding box center [228, 273] width 82 height 26
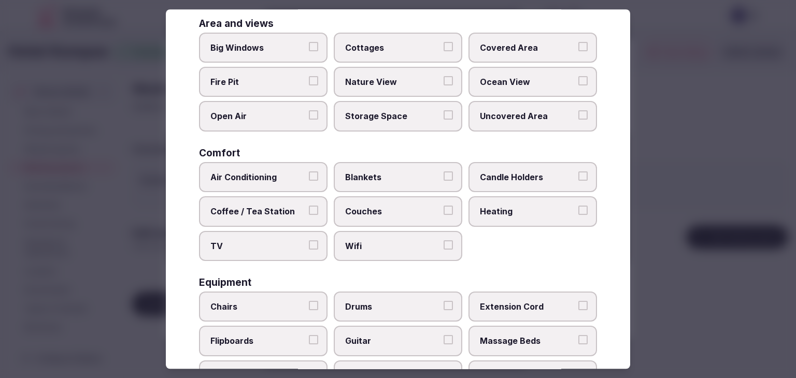
scroll to position [104, 0]
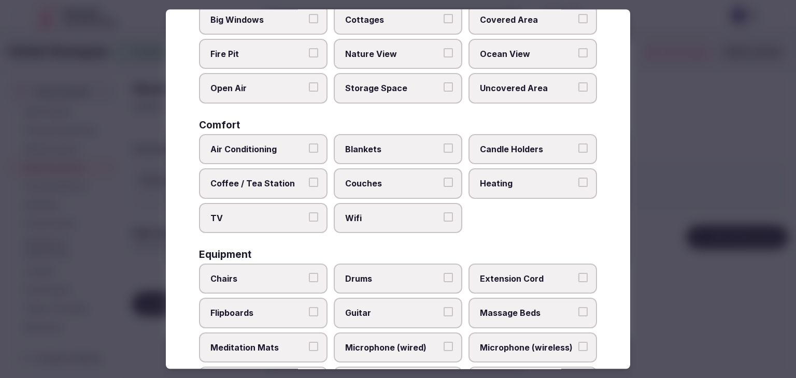
click at [386, 225] on label "Wifi" at bounding box center [398, 218] width 129 height 30
click at [444, 222] on button "Wifi" at bounding box center [448, 217] width 9 height 9
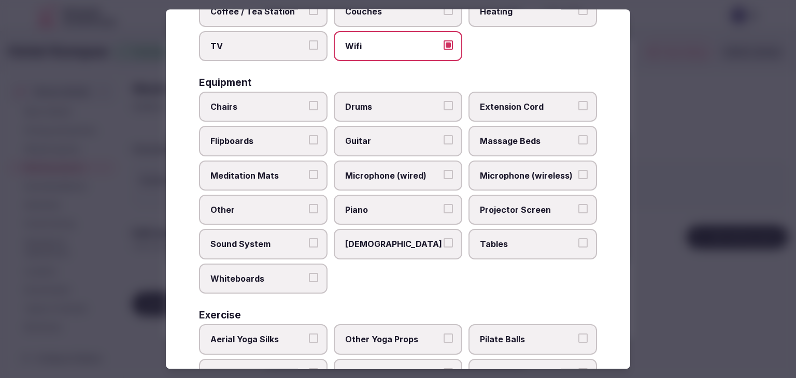
scroll to position [350, 0]
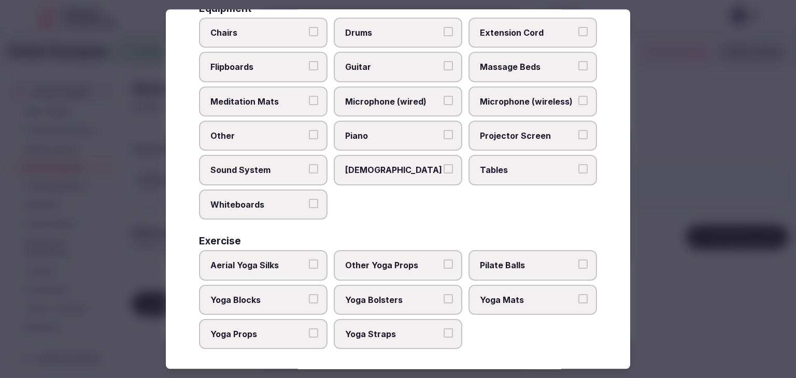
click at [513, 165] on span "Tables" at bounding box center [527, 170] width 95 height 11
click at [579, 165] on button "Tables" at bounding box center [583, 169] width 9 height 9
click at [514, 134] on span "Projector Screen" at bounding box center [527, 135] width 95 height 11
click at [579, 134] on button "Projector Screen" at bounding box center [583, 134] width 9 height 9
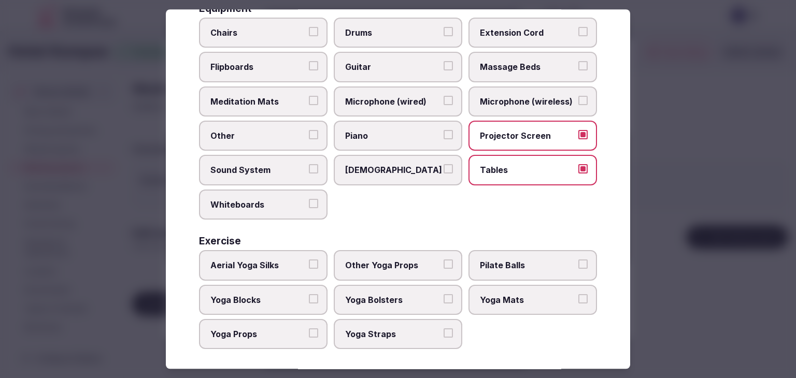
drag, startPoint x: 262, startPoint y: 35, endPoint x: 429, endPoint y: 222, distance: 250.8
click at [263, 34] on span "Chairs" at bounding box center [257, 32] width 95 height 11
click at [309, 34] on button "Chairs" at bounding box center [313, 31] width 9 height 9
click at [504, 96] on span "Microphone (wireless)" at bounding box center [527, 101] width 95 height 11
click at [579, 96] on button "Microphone (wireless)" at bounding box center [583, 100] width 9 height 9
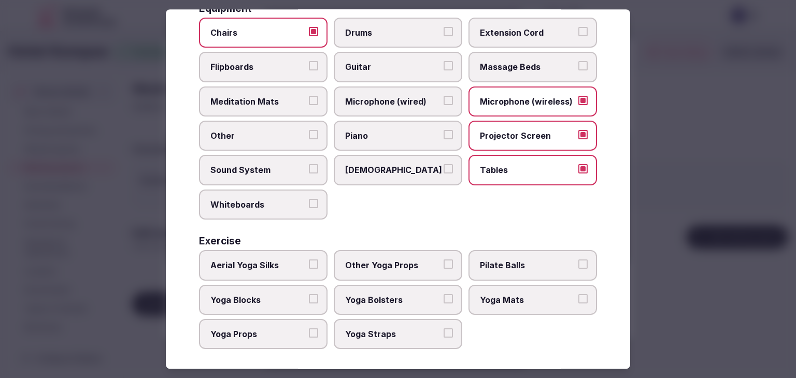
click at [248, 159] on label "Sound System" at bounding box center [263, 171] width 129 height 30
click at [309, 165] on button "Sound System" at bounding box center [313, 169] width 9 height 9
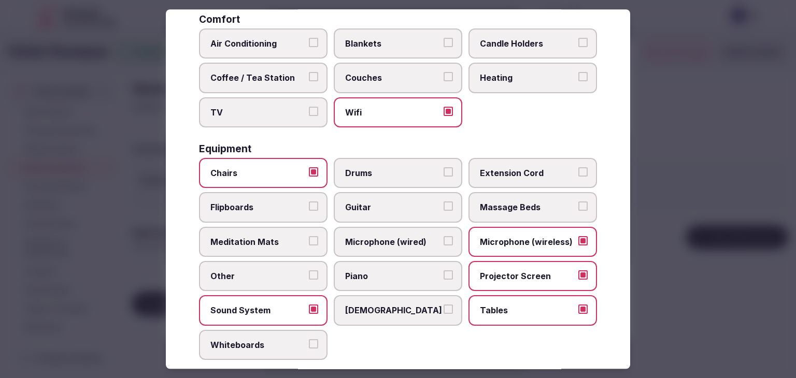
scroll to position [91, 0]
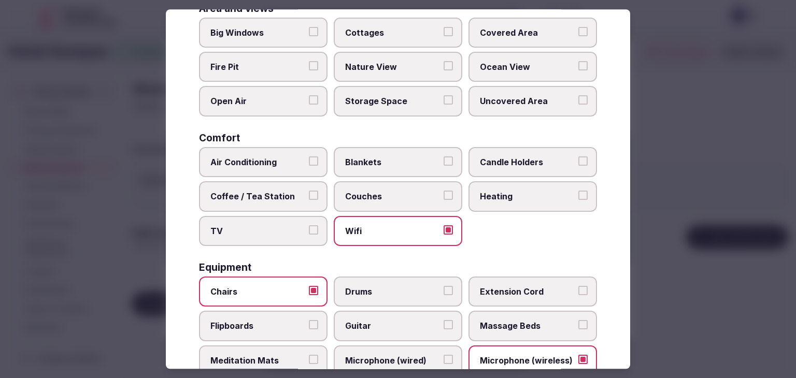
click at [260, 227] on span "TV" at bounding box center [257, 231] width 95 height 11
click at [309, 227] on button "TV" at bounding box center [313, 230] width 9 height 9
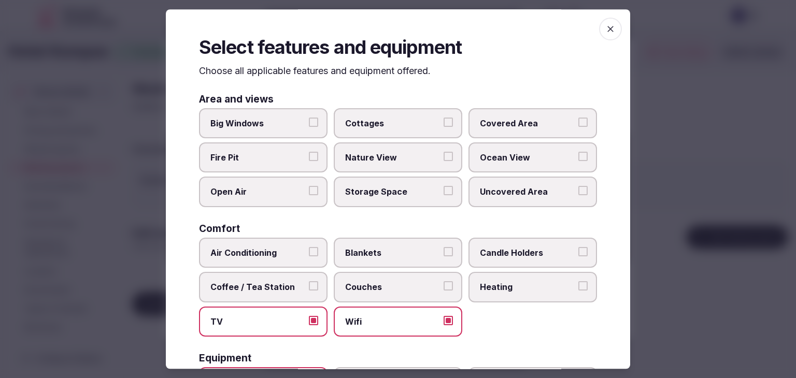
drag, startPoint x: 602, startPoint y: 31, endPoint x: 553, endPoint y: 131, distance: 111.3
click at [606, 31] on icon "button" at bounding box center [611, 29] width 10 height 10
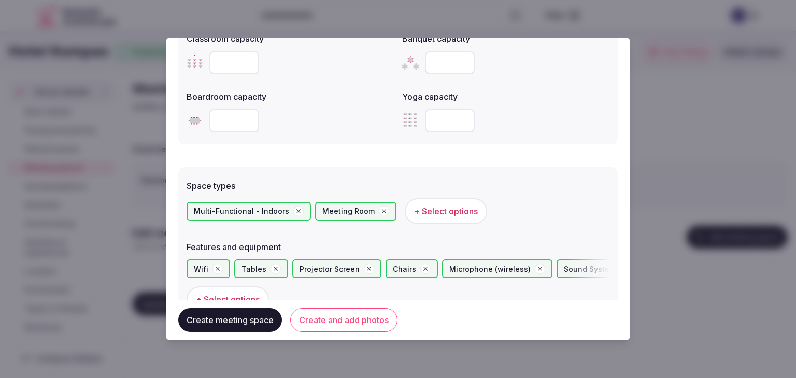
drag, startPoint x: 363, startPoint y: 320, endPoint x: 404, endPoint y: 347, distance: 49.0
click at [363, 320] on button "Create and add photos" at bounding box center [343, 320] width 107 height 24
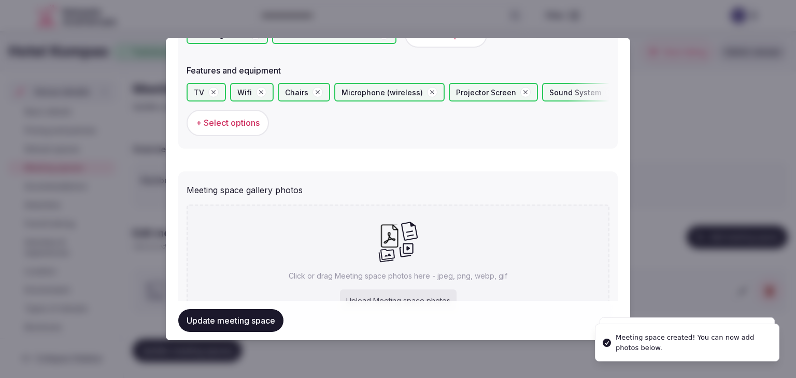
scroll to position [702, 0]
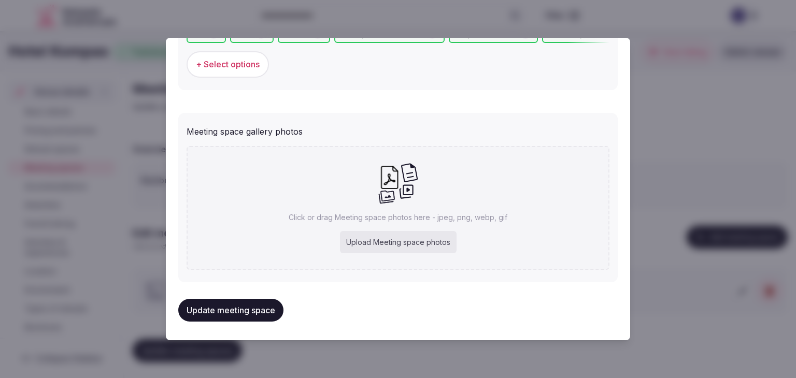
click at [387, 237] on div "Upload Meeting space photos" at bounding box center [398, 242] width 117 height 23
click at [372, 236] on div "Upload Meeting space photos" at bounding box center [398, 242] width 117 height 23
type input "**********"
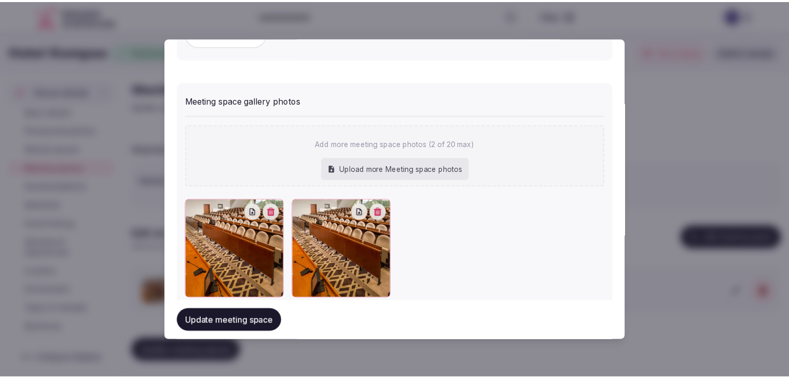
scroll to position [759, 0]
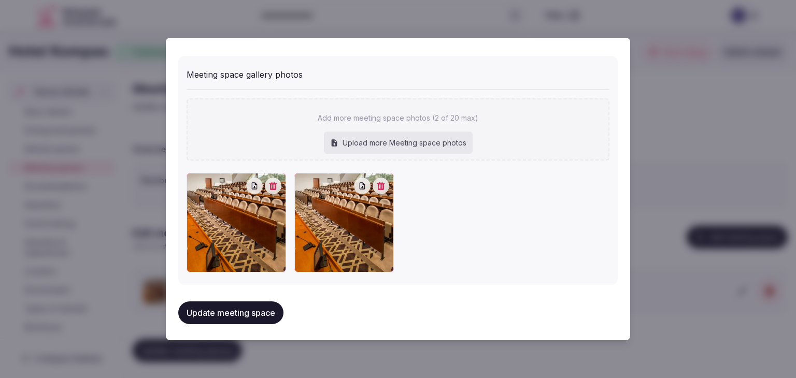
click at [259, 306] on button "Update meeting space" at bounding box center [230, 313] width 105 height 23
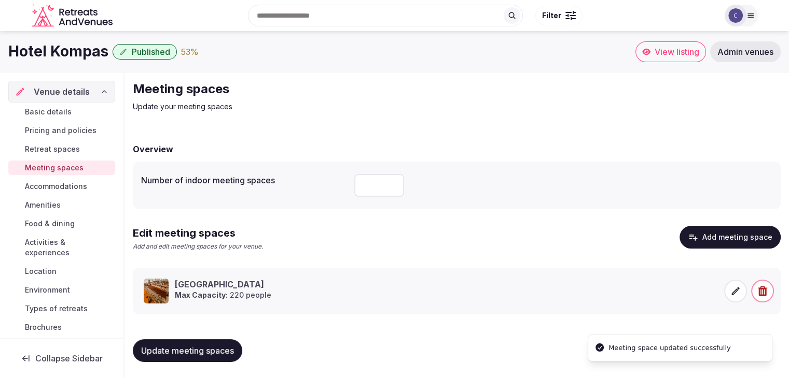
click at [202, 351] on span "Update meeting spaces" at bounding box center [187, 351] width 93 height 10
click at [58, 59] on h1 "Hotel Kompas" at bounding box center [58, 51] width 100 height 20
copy div "Hotel Kompas"
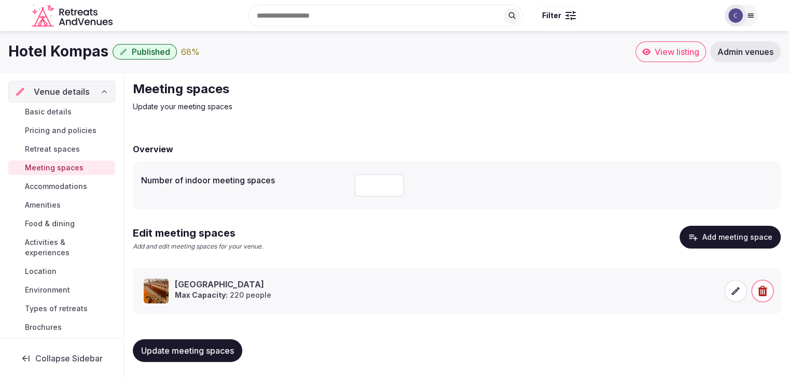
click at [369, 189] on input "number" at bounding box center [379, 185] width 50 height 23
click at [223, 351] on span "Update meeting spaces" at bounding box center [187, 351] width 93 height 10
drag, startPoint x: 373, startPoint y: 185, endPoint x: 333, endPoint y: 191, distance: 40.9
click at [346, 184] on div "Number of indoor meeting spaces *" at bounding box center [456, 185] width 631 height 31
type input "*"
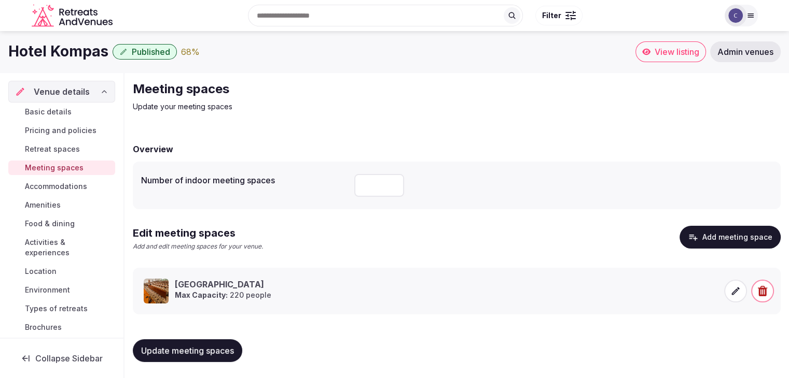
click at [201, 351] on span "Update meeting spaces" at bounding box center [187, 351] width 93 height 10
drag, startPoint x: 39, startPoint y: 115, endPoint x: 49, endPoint y: 131, distance: 18.8
click at [39, 115] on span "Basic details" at bounding box center [48, 112] width 47 height 10
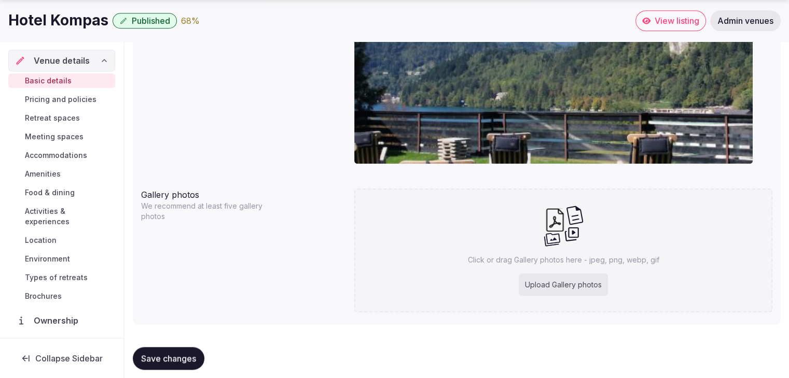
scroll to position [985, 0]
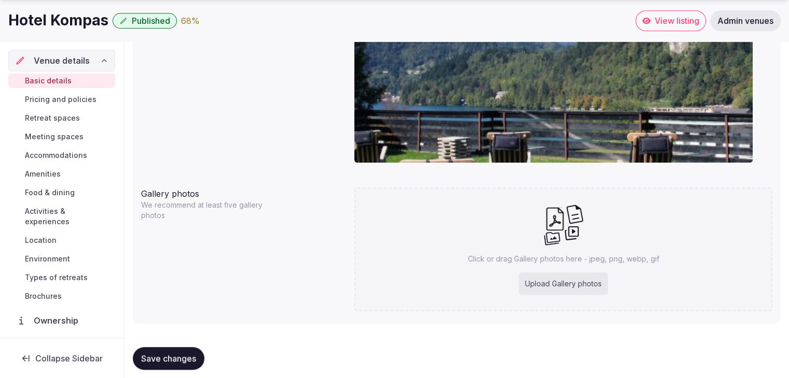
click at [572, 286] on div "Upload Gallery photos" at bounding box center [562, 284] width 89 height 23
type input "**********"
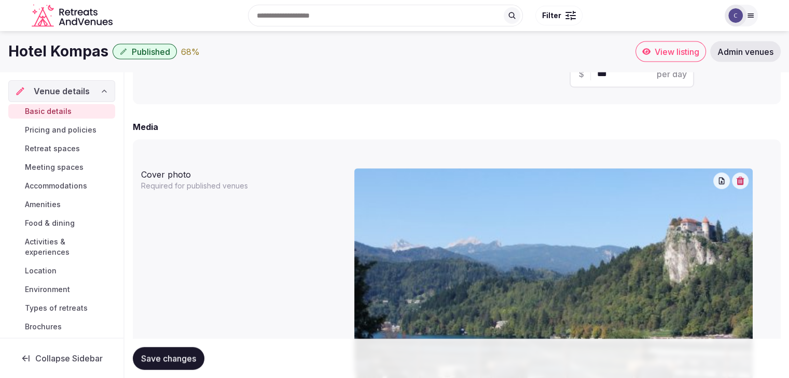
scroll to position [726, 0]
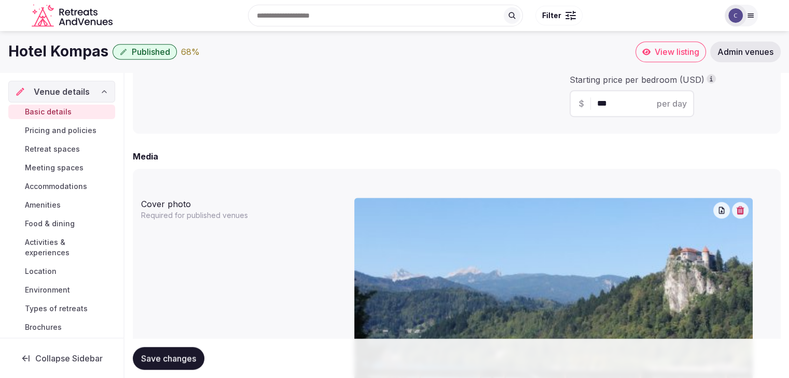
click at [742, 213] on icon "button" at bounding box center [740, 210] width 8 height 8
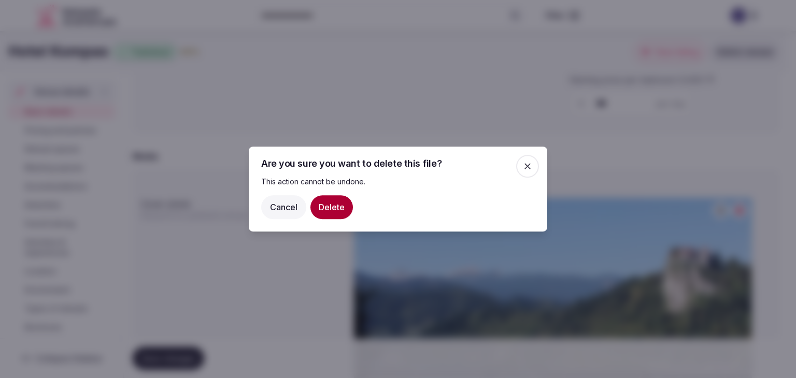
click at [340, 204] on button "Delete" at bounding box center [332, 207] width 43 height 24
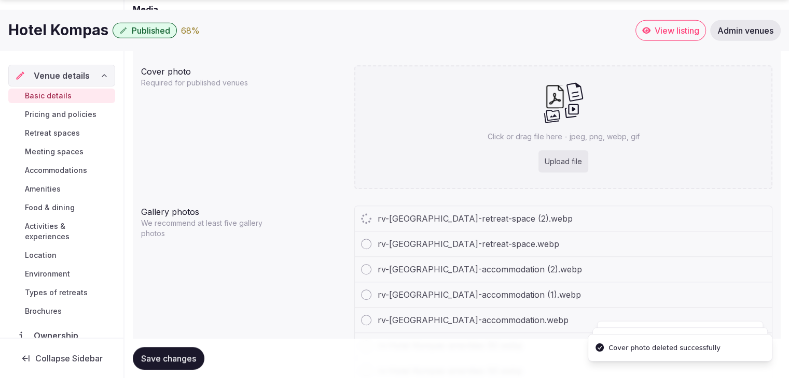
scroll to position [881, 0]
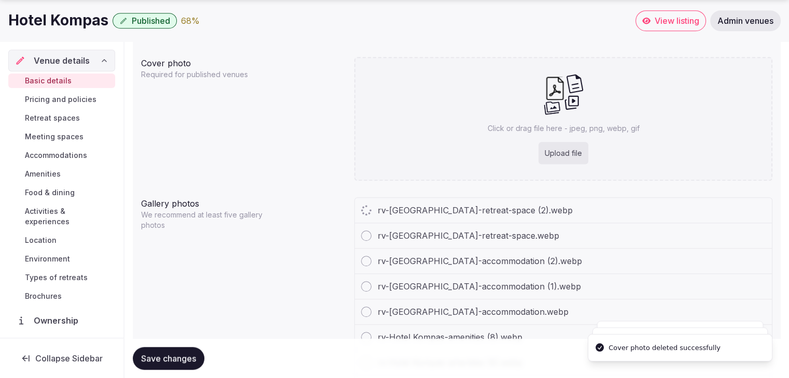
click at [565, 150] on div "Upload file" at bounding box center [563, 153] width 50 height 23
type input "**********"
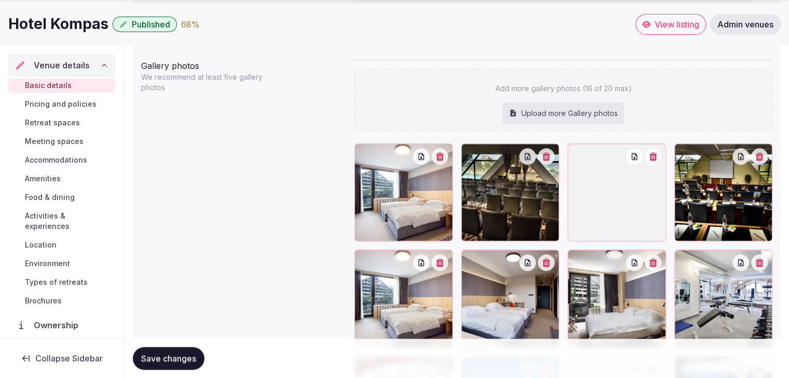
scroll to position [1217, 0]
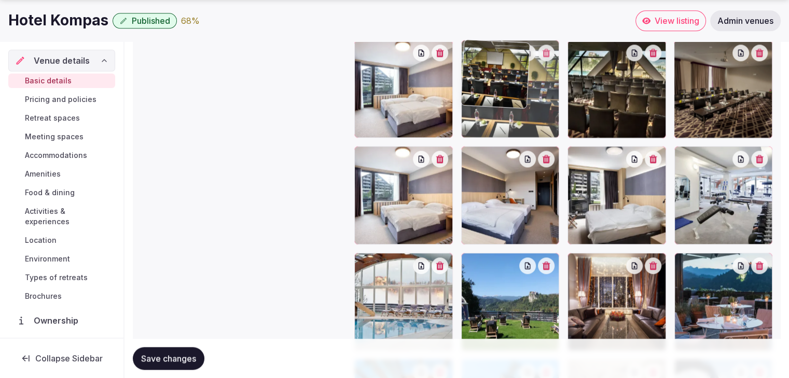
drag, startPoint x: 687, startPoint y: 51, endPoint x: 450, endPoint y: 72, distance: 237.8
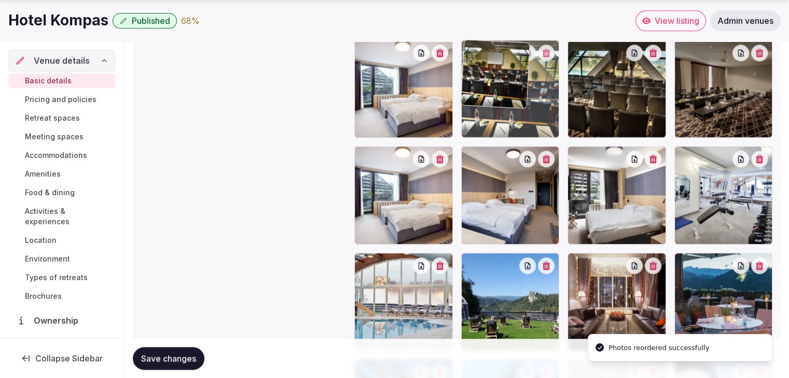
drag, startPoint x: 470, startPoint y: 50, endPoint x: 391, endPoint y: 55, distance: 78.9
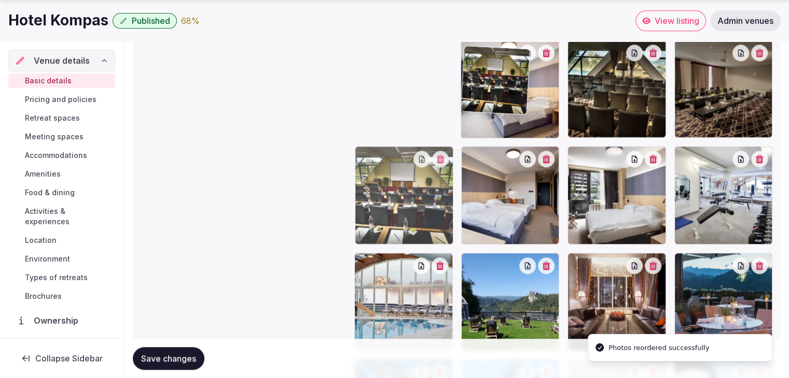
drag, startPoint x: 414, startPoint y: 61, endPoint x: 350, endPoint y: 45, distance: 65.3
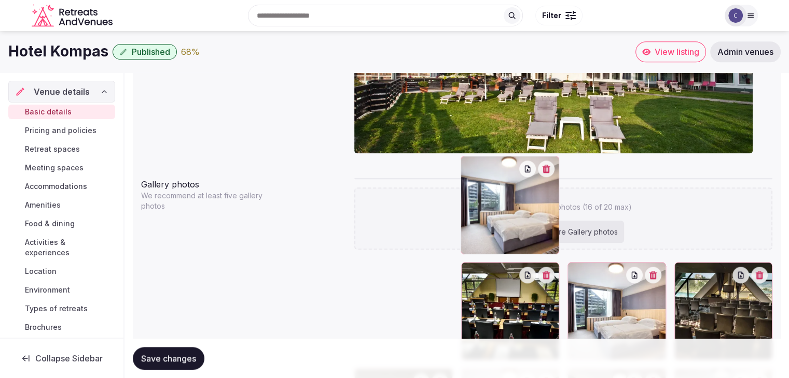
scroll to position [951, 0]
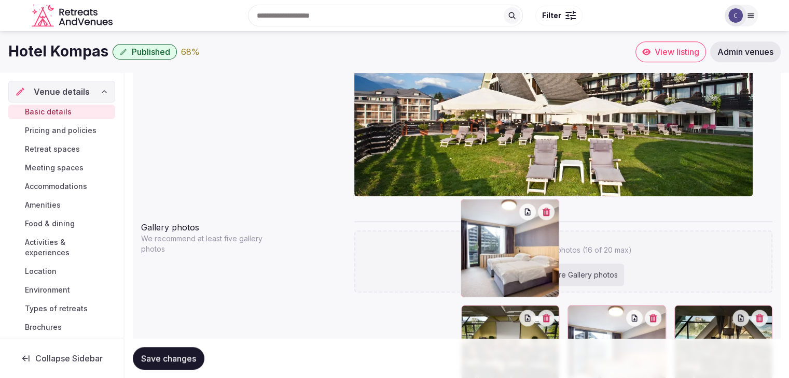
click at [182, 358] on span "Save changes" at bounding box center [168, 359] width 55 height 10
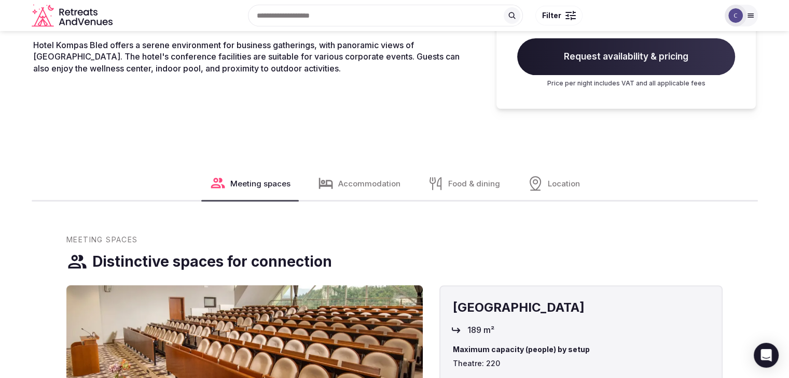
scroll to position [104, 0]
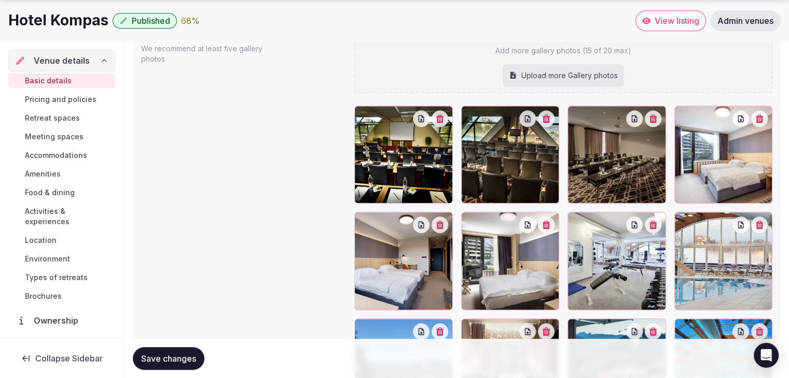
scroll to position [1245, 0]
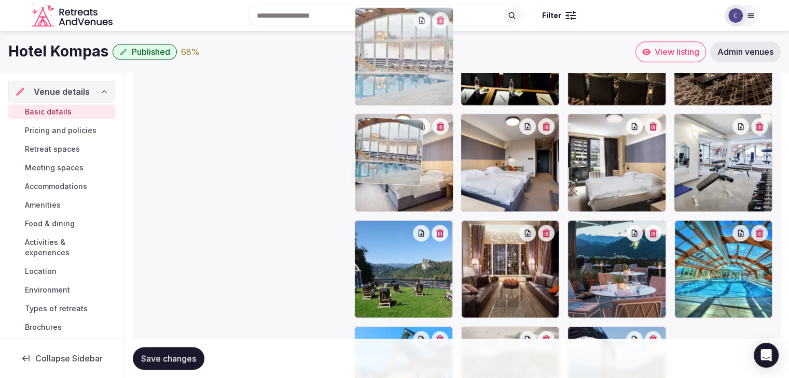
drag, startPoint x: 683, startPoint y: 114, endPoint x: 393, endPoint y: 65, distance: 294.3
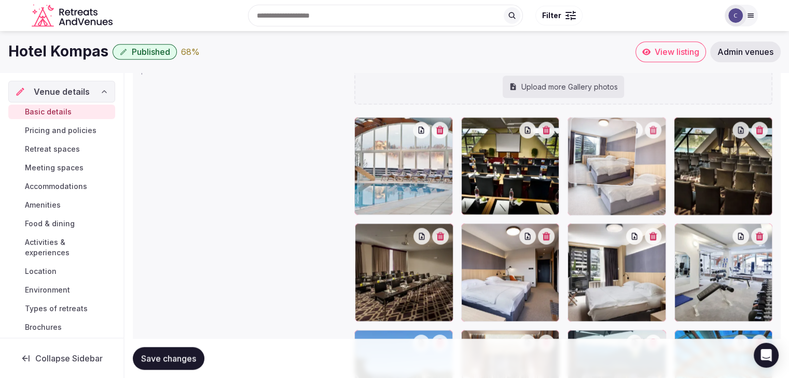
drag, startPoint x: 361, startPoint y: 231, endPoint x: 568, endPoint y: 180, distance: 213.4
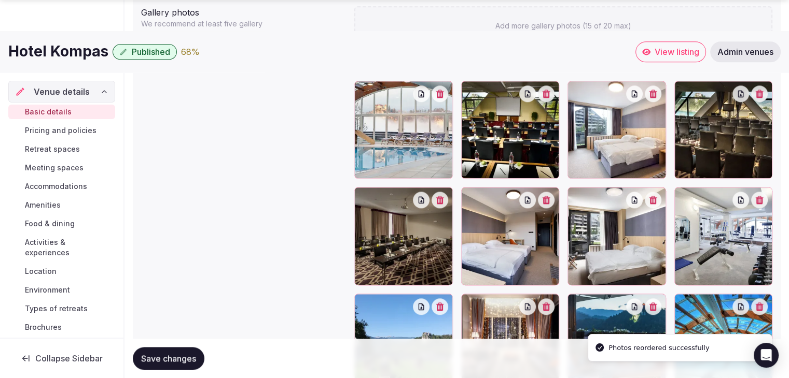
scroll to position [1234, 0]
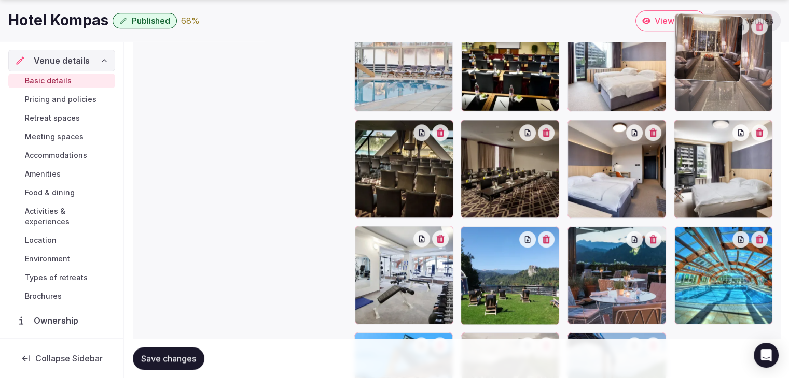
drag, startPoint x: 471, startPoint y: 235, endPoint x: 662, endPoint y: 96, distance: 235.9
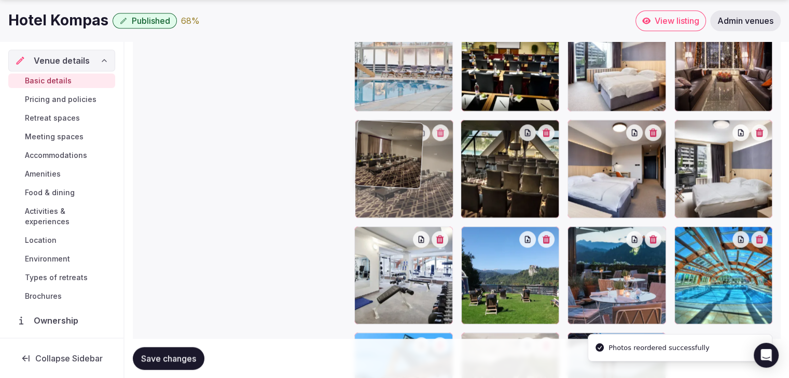
drag, startPoint x: 473, startPoint y: 131, endPoint x: 397, endPoint y: 126, distance: 75.8
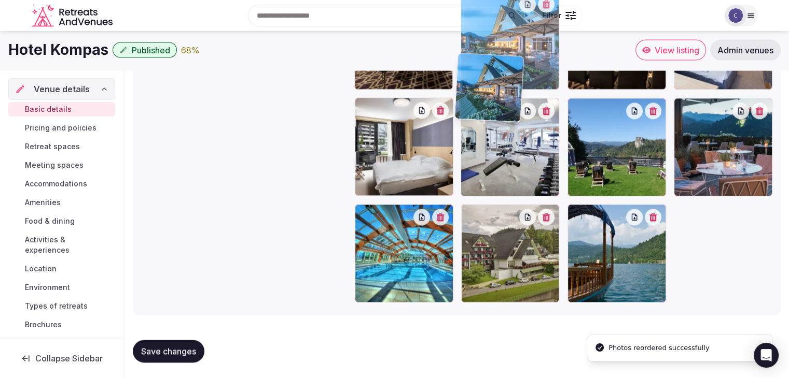
scroll to position [1353, 0]
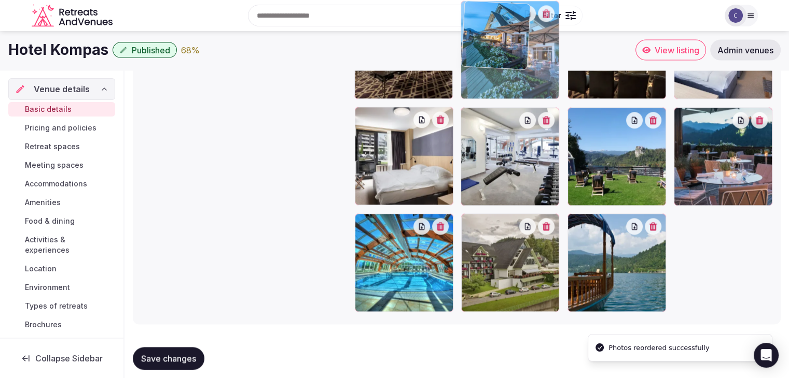
drag, startPoint x: 367, startPoint y: 212, endPoint x: 468, endPoint y: 63, distance: 180.2
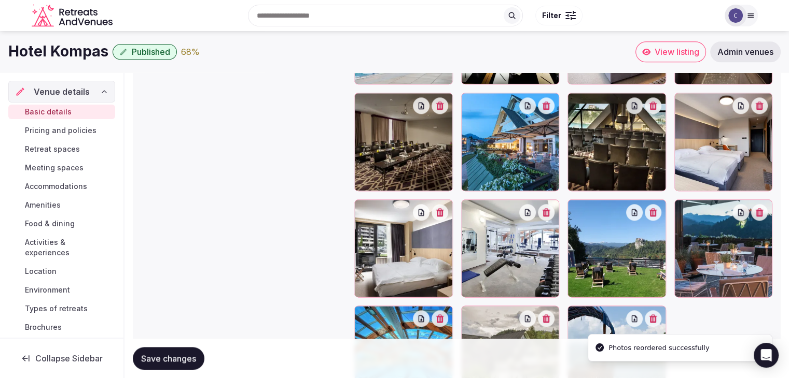
scroll to position [1249, 0]
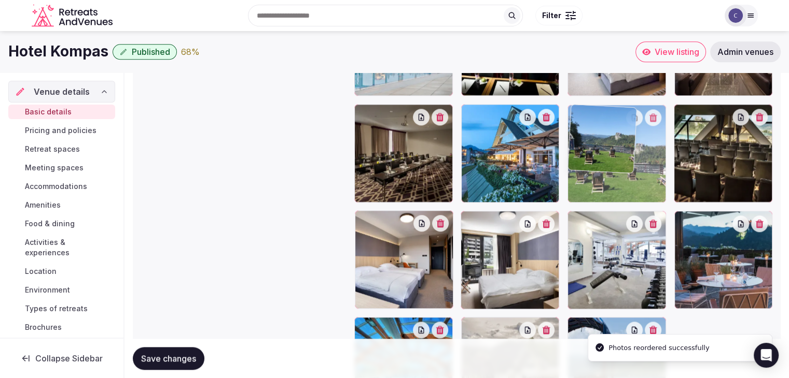
drag, startPoint x: 576, startPoint y: 219, endPoint x: 577, endPoint y: 156, distance: 63.3
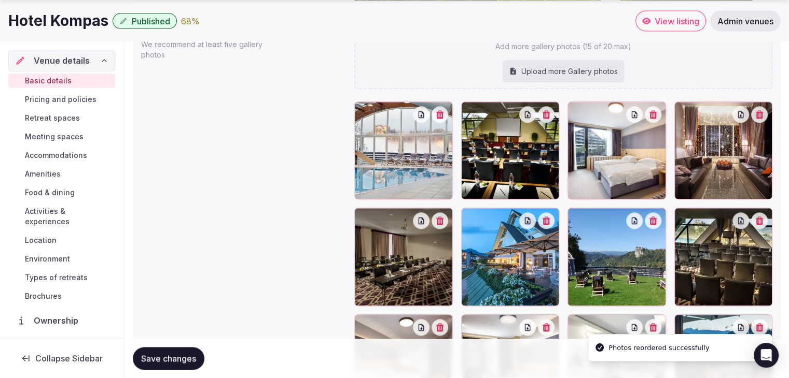
scroll to position [1353, 0]
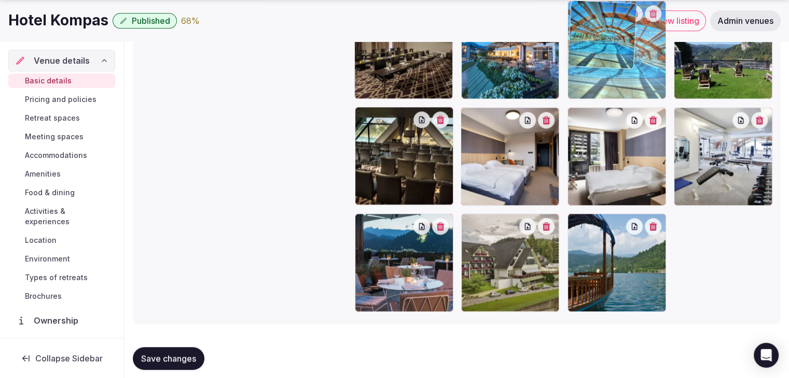
drag, startPoint x: 370, startPoint y: 225, endPoint x: 603, endPoint y: 73, distance: 278.8
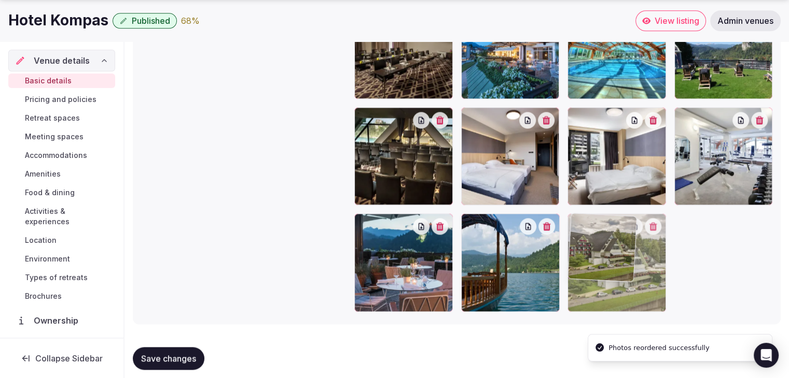
drag, startPoint x: 468, startPoint y: 222, endPoint x: 237, endPoint y: 324, distance: 252.1
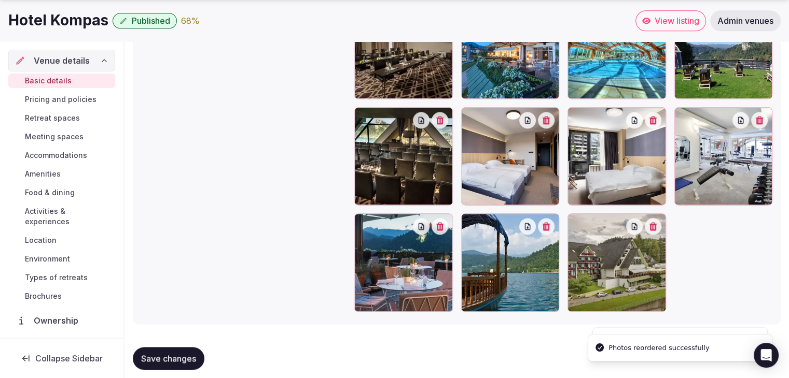
drag, startPoint x: 200, startPoint y: 358, endPoint x: 240, endPoint y: 377, distance: 44.1
click at [200, 359] on button "Save changes" at bounding box center [169, 358] width 72 height 23
drag, startPoint x: 54, startPoint y: 214, endPoint x: 60, endPoint y: 218, distance: 7.1
click at [54, 214] on span "Activities & experiences" at bounding box center [68, 216] width 86 height 21
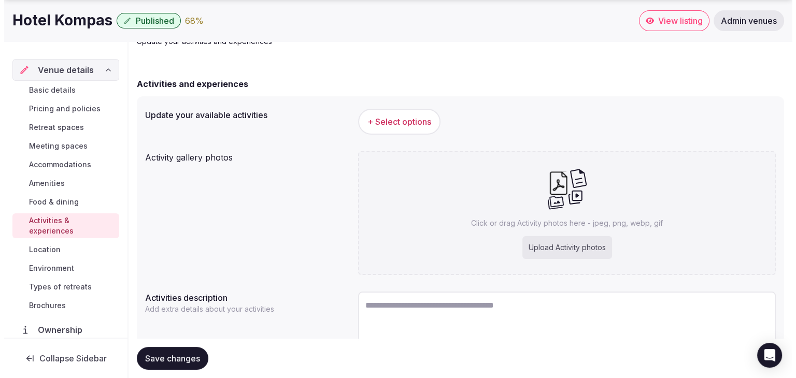
scroll to position [126, 0]
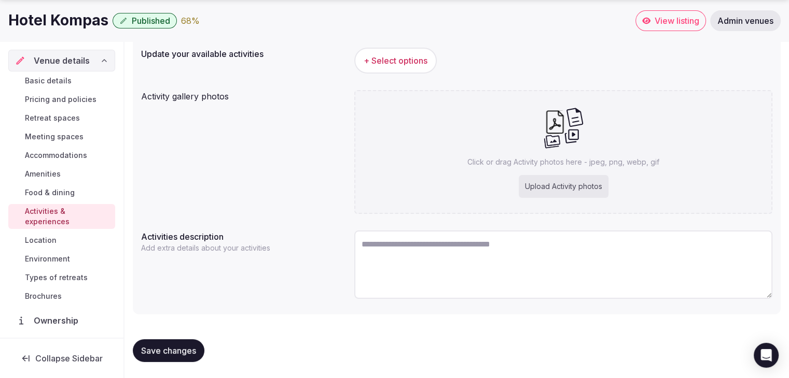
click at [585, 186] on div "Upload Activity photos" at bounding box center [563, 186] width 90 height 23
type input "**********"
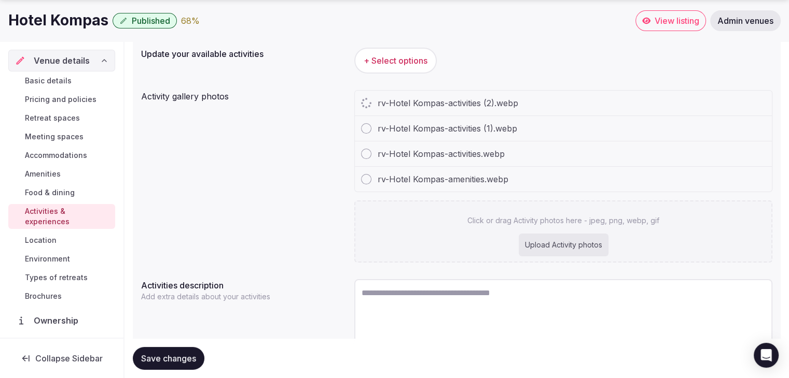
click at [35, 26] on h1 "Hotel Kompas" at bounding box center [58, 20] width 100 height 20
copy div "Hotel Kompas"
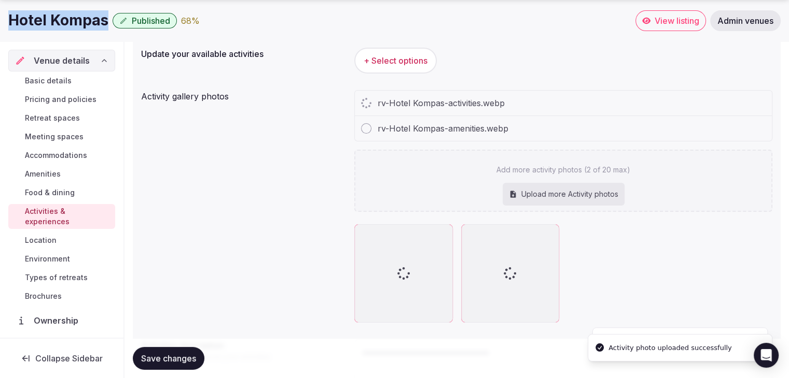
click at [398, 52] on button "+ Select options" at bounding box center [395, 61] width 82 height 26
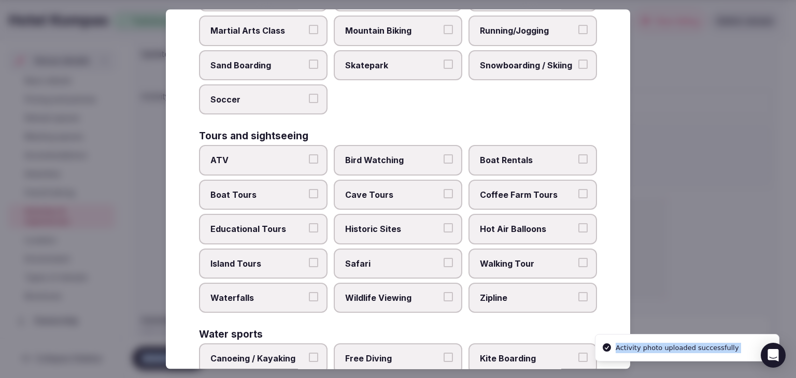
scroll to position [800, 0]
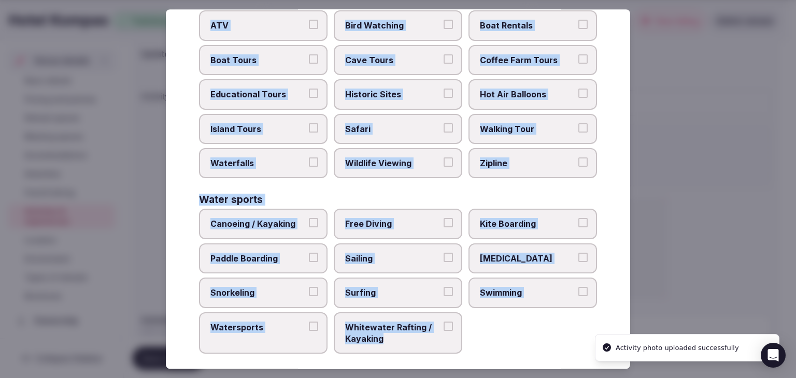
drag, startPoint x: 194, startPoint y: 77, endPoint x: 454, endPoint y: 351, distance: 377.3
click at [454, 351] on div "Select your activities Choose all applicable activities offered. Culture Dancin…" at bounding box center [398, 189] width 465 height 360
copy div "Choose all applicable activities offered. Culture Dancing Food and Culinary Cla…"
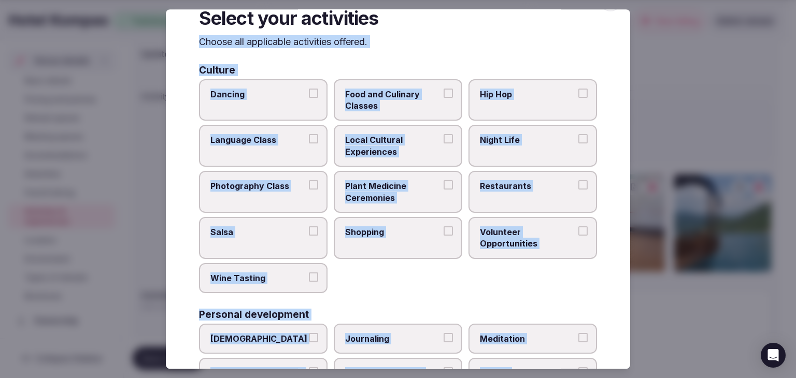
scroll to position [23, 0]
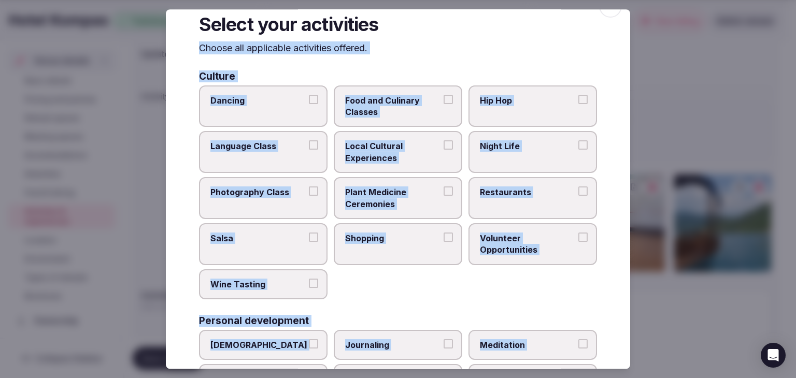
click at [508, 198] on label "Restaurants" at bounding box center [533, 198] width 129 height 42
click at [579, 196] on button "Restaurants" at bounding box center [583, 191] width 9 height 9
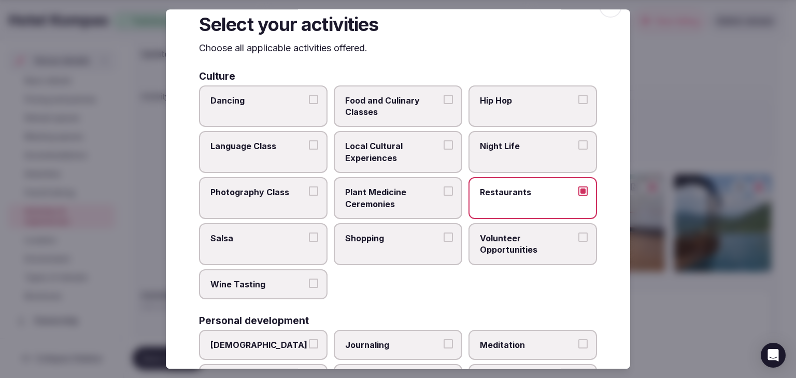
drag, startPoint x: 430, startPoint y: 233, endPoint x: 430, endPoint y: 221, distance: 11.9
click at [430, 233] on span "Shopping" at bounding box center [392, 238] width 95 height 11
click at [444, 233] on button "Shopping" at bounding box center [448, 237] width 9 height 9
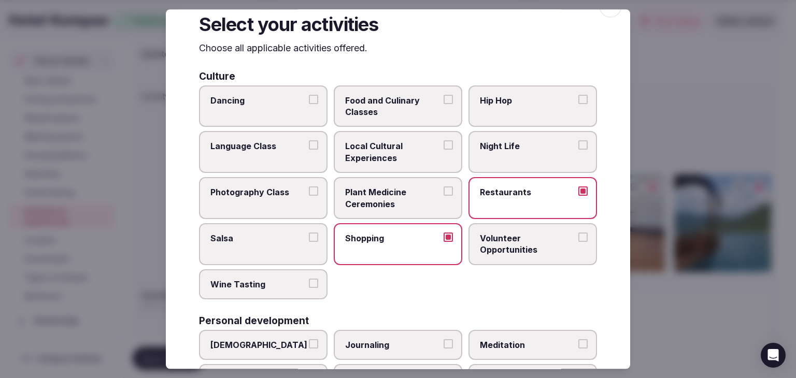
click at [415, 155] on span "Local Cultural Experiences" at bounding box center [392, 152] width 95 height 23
click at [444, 150] on button "Local Cultural Experiences" at bounding box center [448, 145] width 9 height 9
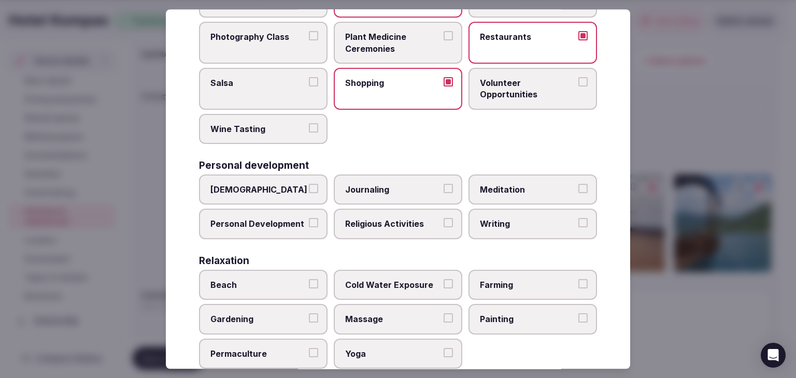
scroll to position [282, 0]
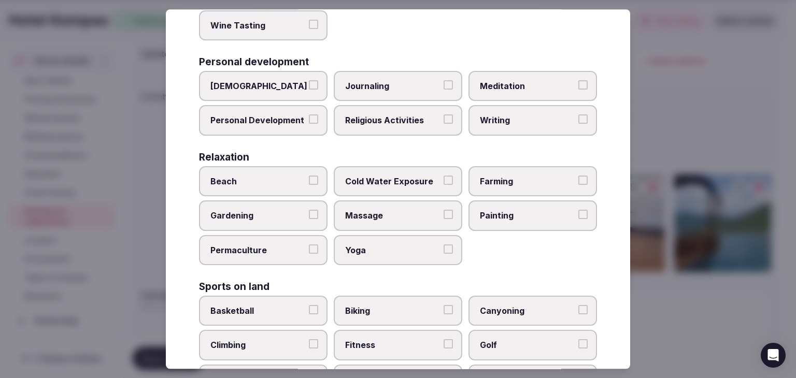
click at [363, 220] on label "Massage" at bounding box center [398, 216] width 129 height 30
click at [444, 220] on button "Massage" at bounding box center [448, 214] width 9 height 9
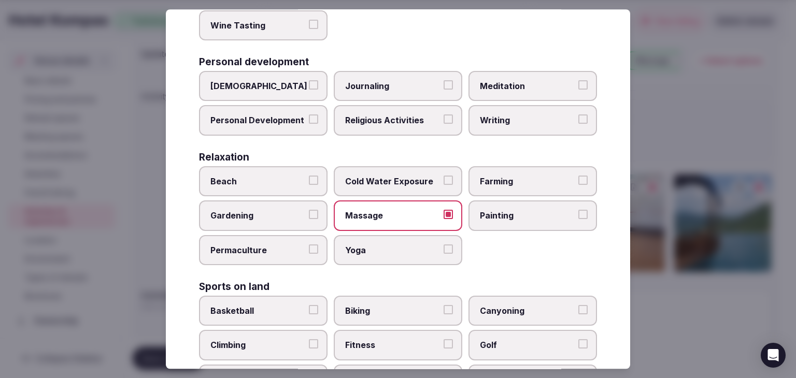
click at [364, 245] on span "Yoga" at bounding box center [392, 250] width 95 height 11
click at [444, 245] on button "Yoga" at bounding box center [448, 249] width 9 height 9
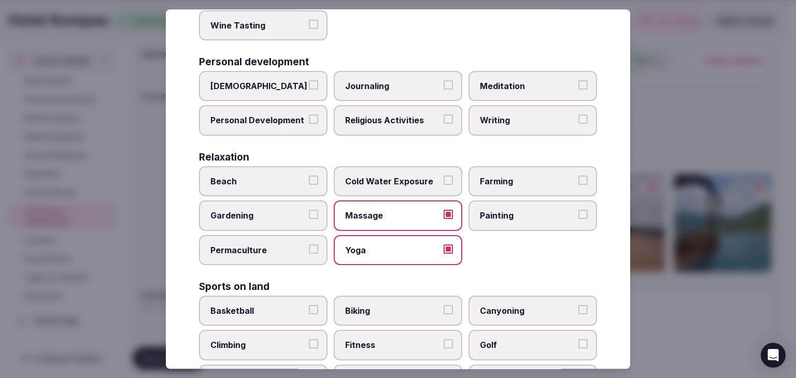
click at [257, 71] on label "[DEMOGRAPHIC_DATA]" at bounding box center [263, 86] width 129 height 30
click at [309, 80] on button "[DEMOGRAPHIC_DATA]" at bounding box center [313, 84] width 9 height 9
click at [485, 89] on span "Meditation" at bounding box center [527, 85] width 95 height 11
click at [579, 89] on button "Meditation" at bounding box center [583, 84] width 9 height 9
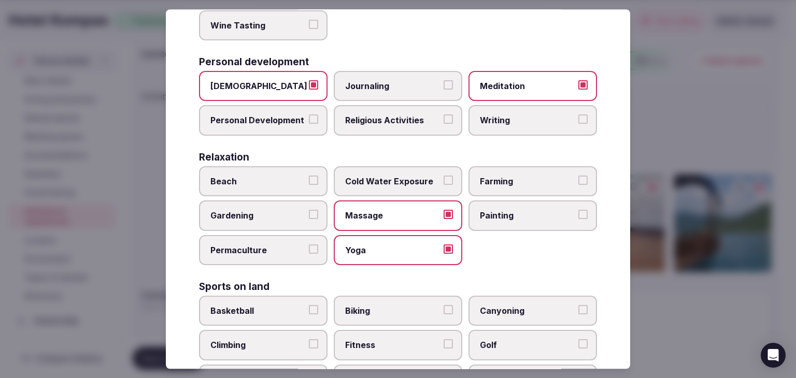
click at [273, 85] on span "[DEMOGRAPHIC_DATA]" at bounding box center [257, 85] width 95 height 11
click at [309, 85] on button "[DEMOGRAPHIC_DATA]" at bounding box center [313, 84] width 9 height 9
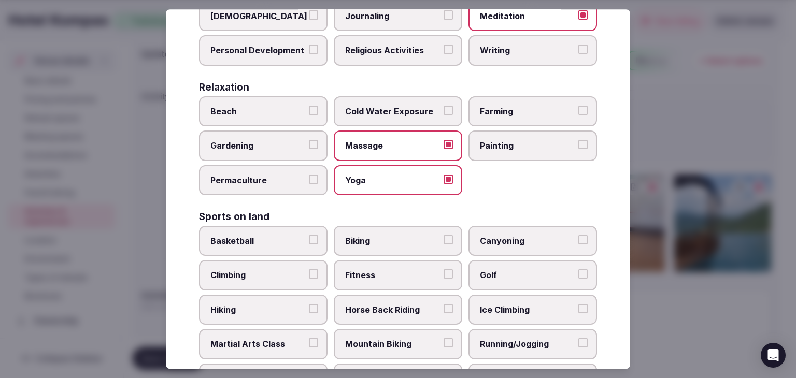
scroll to position [438, 0]
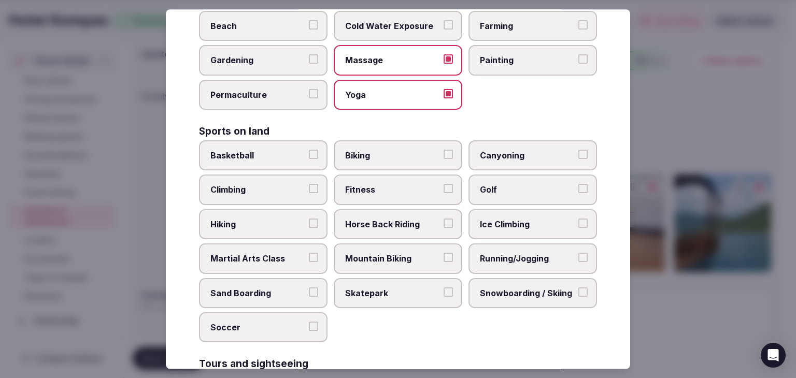
click at [385, 187] on span "Fitness" at bounding box center [392, 190] width 95 height 11
click at [444, 187] on button "Fitness" at bounding box center [448, 189] width 9 height 9
click at [390, 150] on span "Biking" at bounding box center [392, 155] width 95 height 11
click at [444, 150] on button "Biking" at bounding box center [448, 154] width 9 height 9
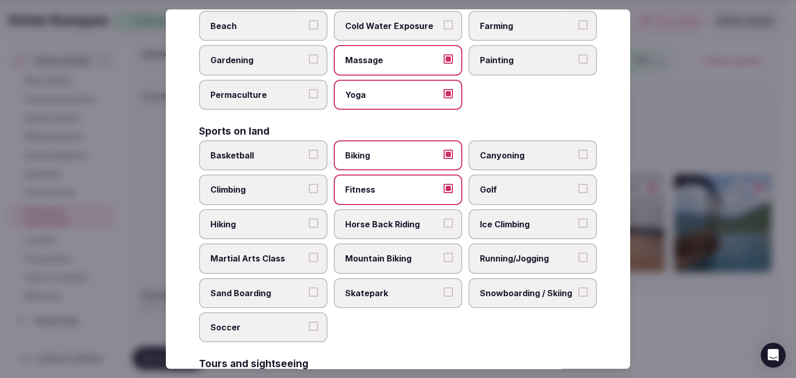
click at [290, 209] on label "Hiking" at bounding box center [263, 224] width 129 height 30
click at [309, 219] on button "Hiking" at bounding box center [313, 223] width 9 height 9
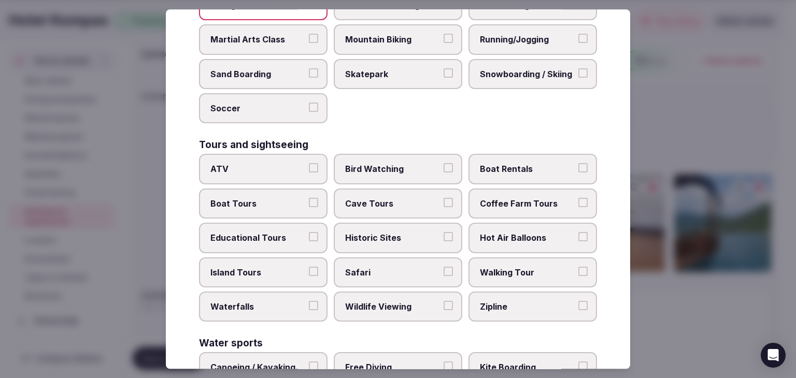
scroll to position [697, 0]
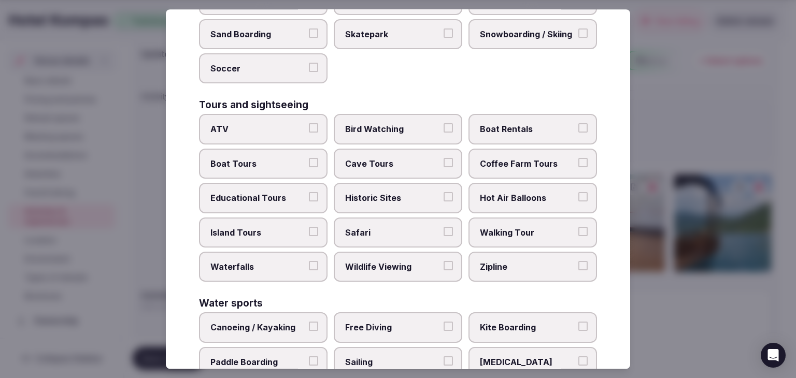
click at [398, 195] on span "Historic Sites" at bounding box center [392, 197] width 95 height 11
click at [444, 195] on button "Historic Sites" at bounding box center [448, 196] width 9 height 9
click at [494, 218] on label "Walking Tour" at bounding box center [533, 233] width 129 height 30
click at [579, 227] on button "Walking Tour" at bounding box center [583, 231] width 9 height 9
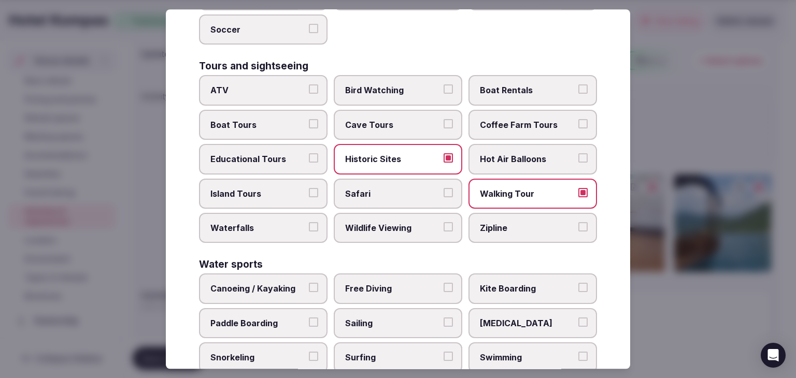
scroll to position [800, 0]
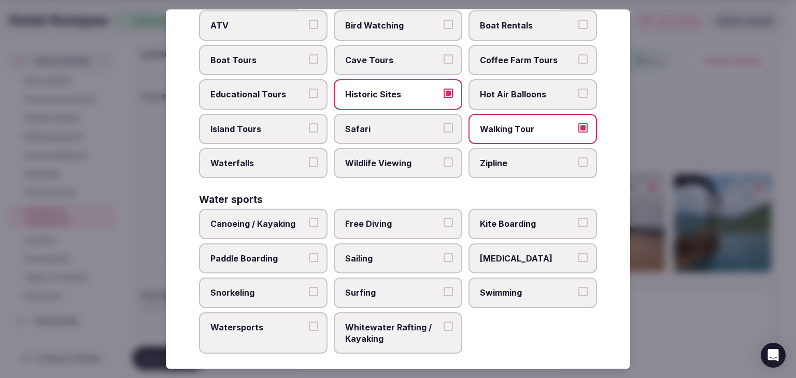
click at [506, 287] on span "Swimming" at bounding box center [527, 292] width 95 height 11
click at [579, 287] on button "Swimming" at bounding box center [583, 291] width 9 height 9
click at [300, 54] on span "Boat Tours" at bounding box center [257, 59] width 95 height 11
click at [309, 54] on button "Boat Tours" at bounding box center [313, 58] width 9 height 9
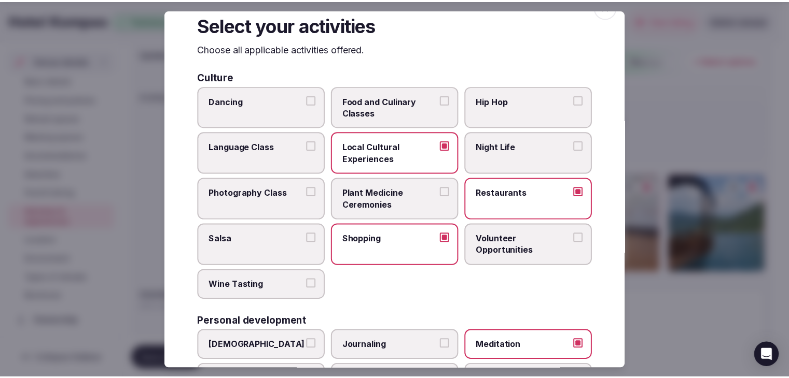
scroll to position [0, 0]
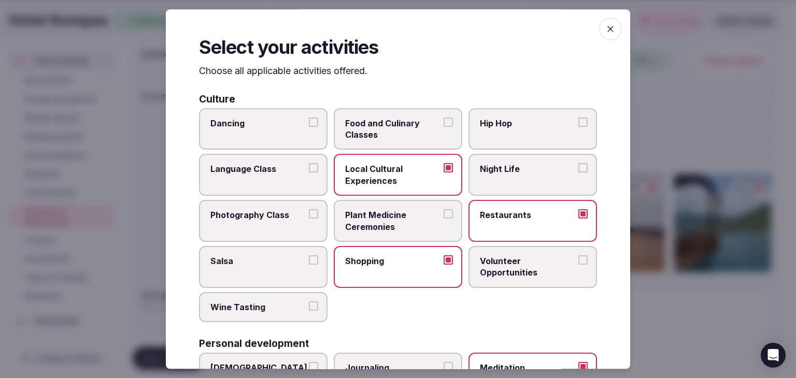
click at [606, 29] on icon "button" at bounding box center [611, 29] width 10 height 10
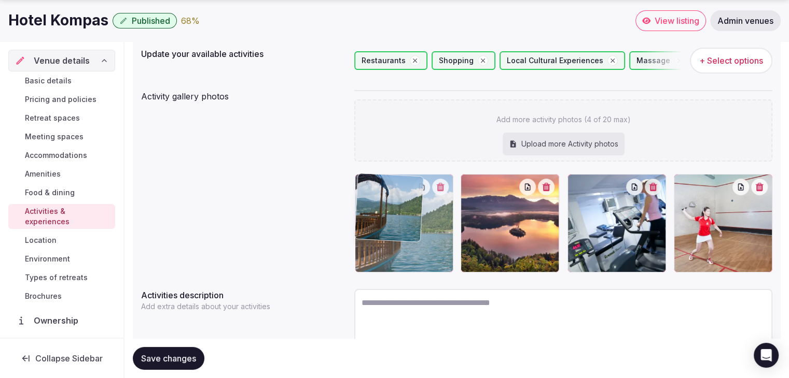
drag, startPoint x: 682, startPoint y: 185, endPoint x: 411, endPoint y: 188, distance: 271.7
click at [409, 186] on body "Search Popular Destinations Toscana, Italy Riviera Maya, Mexico Indonesia, Bali…" at bounding box center [394, 156] width 789 height 564
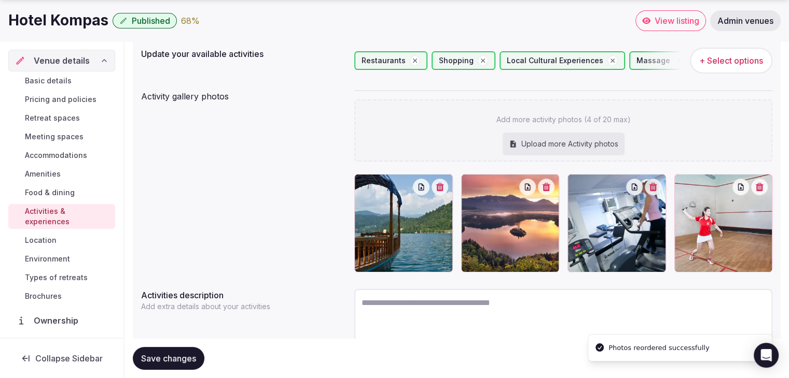
click at [171, 356] on span "Save changes" at bounding box center [168, 359] width 55 height 10
drag, startPoint x: 56, startPoint y: 260, endPoint x: 57, endPoint y: 270, distance: 9.3
click at [56, 260] on span "Environment" at bounding box center [47, 259] width 45 height 10
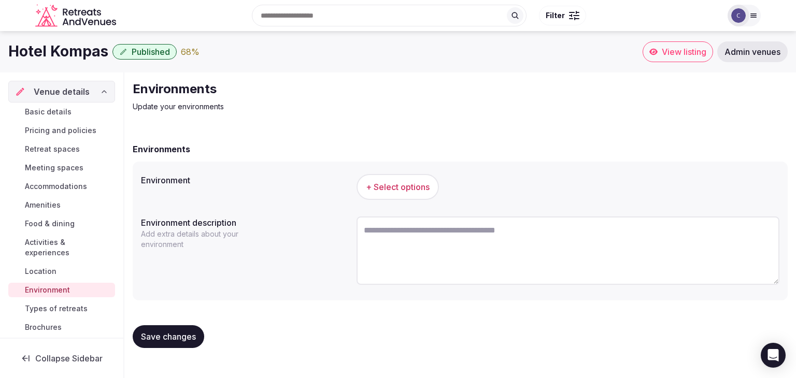
click at [413, 186] on span "+ Select options" at bounding box center [398, 186] width 64 height 11
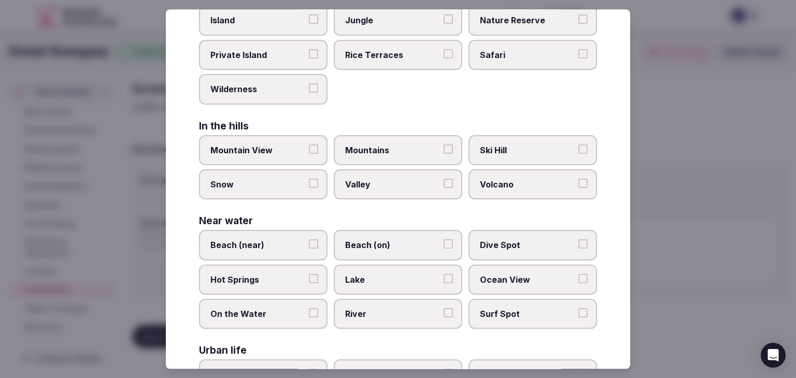
scroll to position [248, 0]
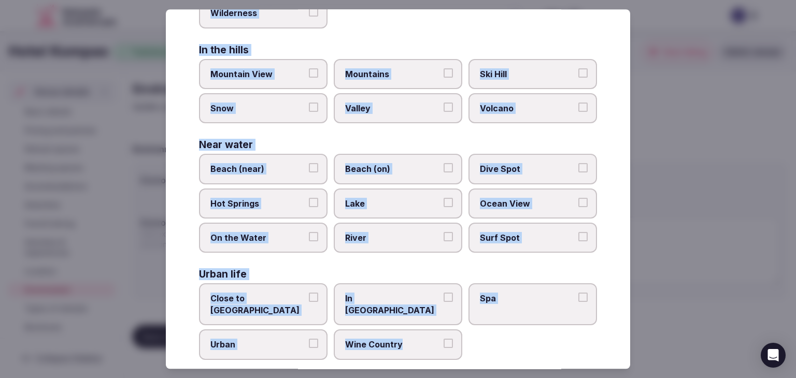
drag, startPoint x: 200, startPoint y: 69, endPoint x: 443, endPoint y: 344, distance: 366.5
click at [443, 344] on div "Select your environment Choose all applicable environments offered. In nature C…" at bounding box center [398, 189] width 465 height 360
copy div "Choose all applicable environments offered. In nature Close to Nature Countrysi…"
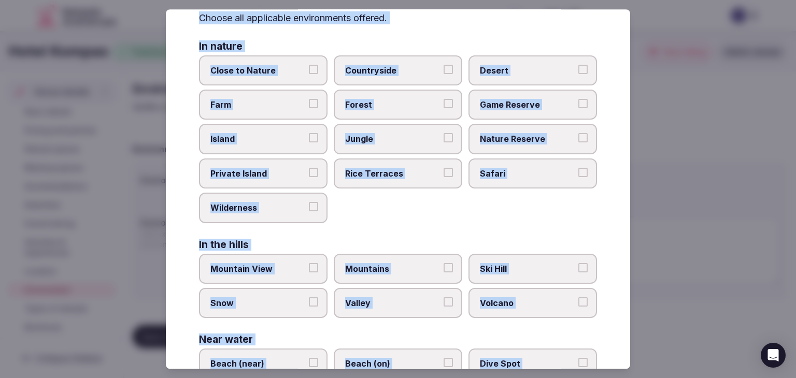
scroll to position [0, 0]
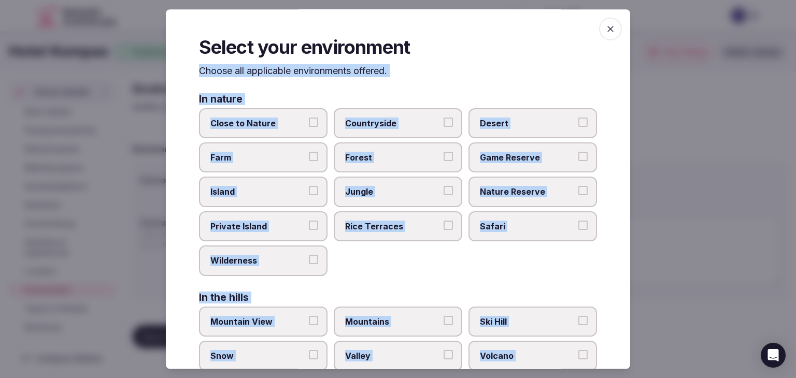
click at [256, 125] on span "Close to Nature" at bounding box center [257, 123] width 95 height 11
click at [309, 125] on button "Close to Nature" at bounding box center [313, 122] width 9 height 9
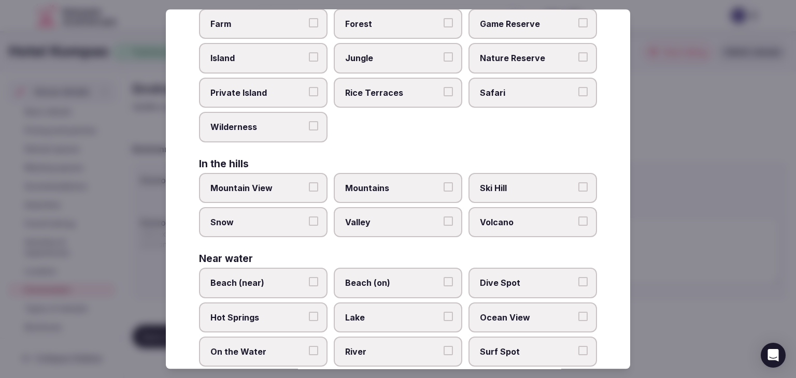
scroll to position [207, 0]
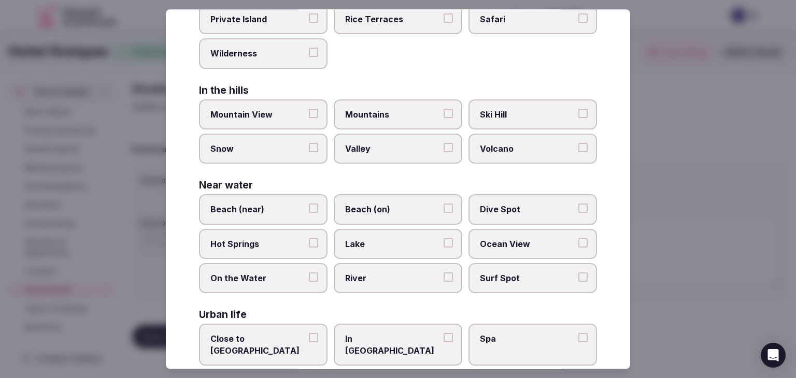
click at [402, 242] on span "Lake" at bounding box center [392, 243] width 95 height 11
click at [444, 242] on button "Lake" at bounding box center [448, 242] width 9 height 9
click at [380, 112] on span "Mountains" at bounding box center [392, 114] width 95 height 11
click at [444, 112] on button "Mountains" at bounding box center [448, 113] width 9 height 9
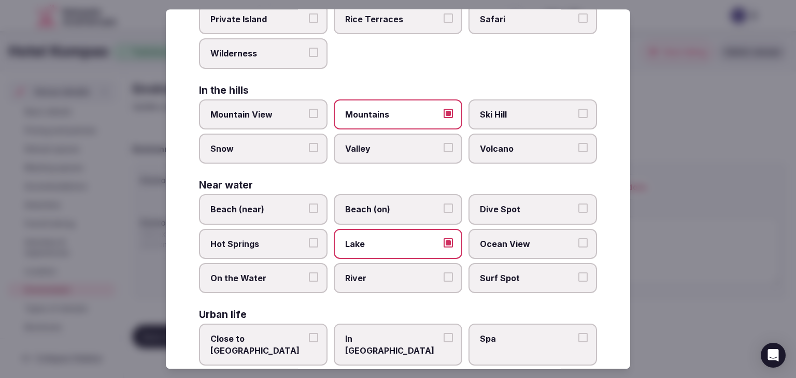
scroll to position [248, 0]
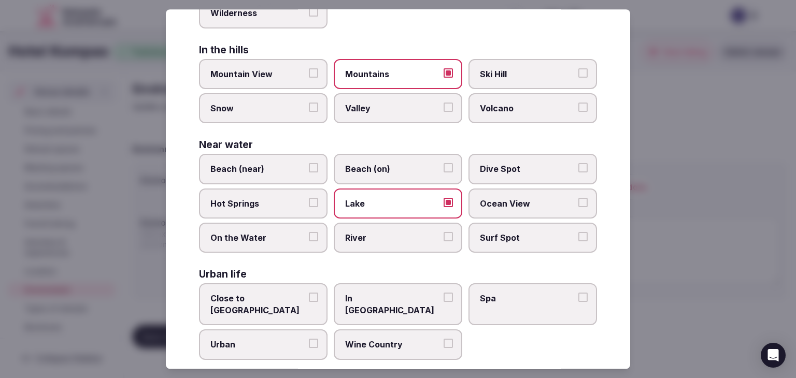
click at [270, 303] on label "Close to City Center" at bounding box center [263, 305] width 129 height 42
click at [309, 303] on button "Close to City Center" at bounding box center [313, 297] width 9 height 9
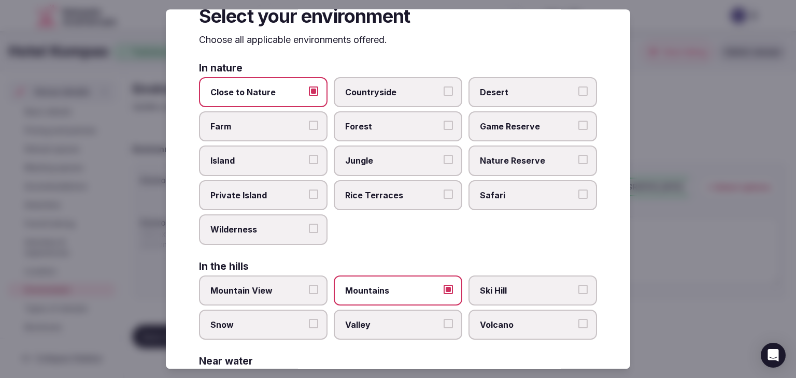
scroll to position [0, 0]
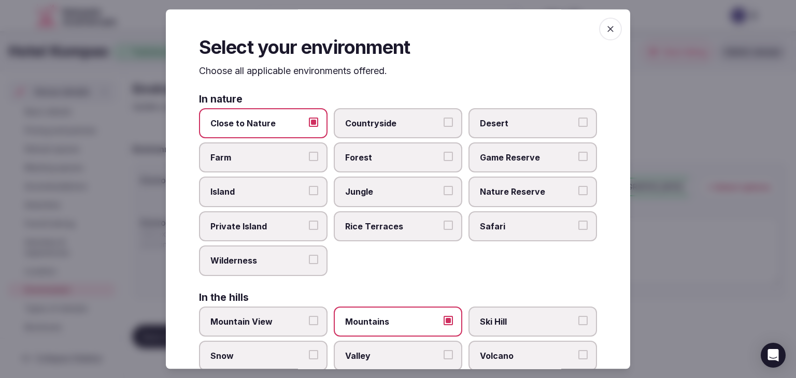
drag, startPoint x: 604, startPoint y: 22, endPoint x: 628, endPoint y: 92, distance: 73.4
click at [603, 23] on span "button" at bounding box center [610, 29] width 23 height 23
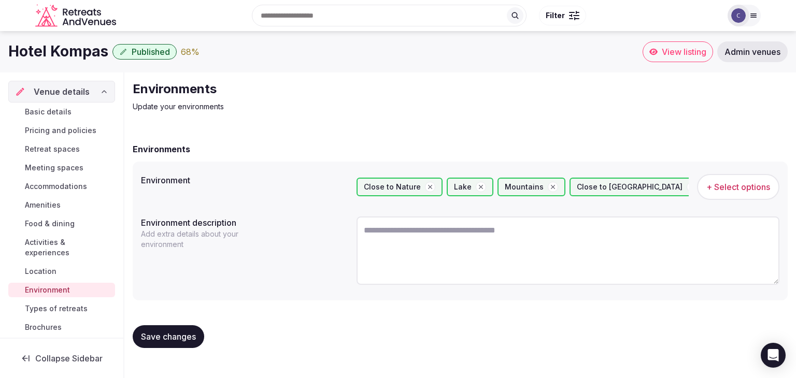
click at [180, 336] on span "Save changes" at bounding box center [168, 337] width 55 height 10
click at [77, 312] on span "Types of retreats" at bounding box center [56, 309] width 63 height 10
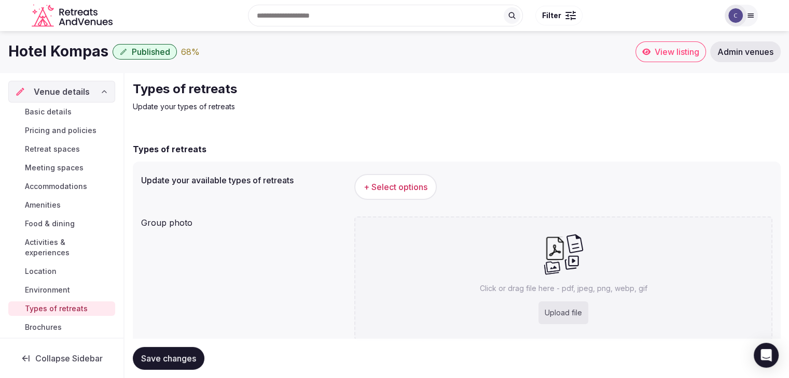
click at [414, 190] on span "+ Select options" at bounding box center [395, 186] width 64 height 11
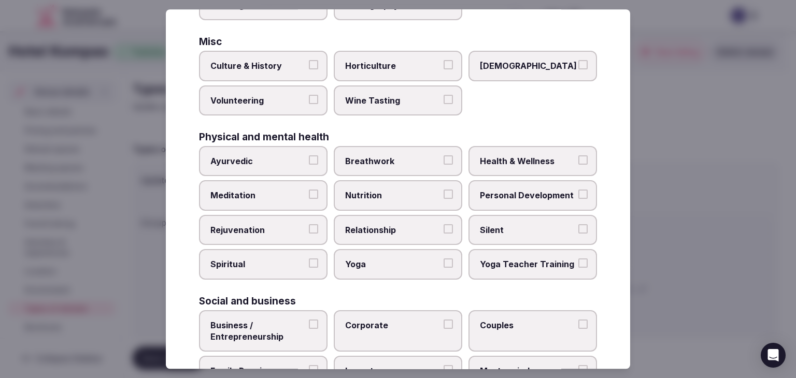
scroll to position [421, 0]
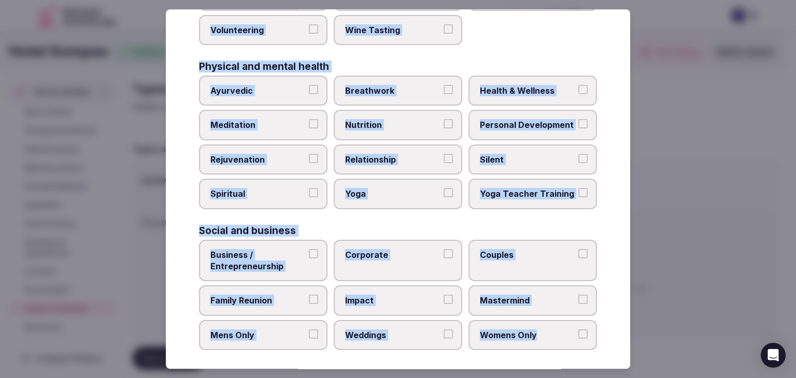
drag, startPoint x: 201, startPoint y: 73, endPoint x: 588, endPoint y: 342, distance: 471.6
click at [585, 342] on div "Select your types of retreats Choose all applicable types of retreats offered. …" at bounding box center [398, 189] width 465 height 360
copy div "Choose all applicable types of retreats offered. Active Adventure Cold Water Ex…"
click at [514, 86] on span "Health & Wellness" at bounding box center [527, 90] width 95 height 11
click at [579, 86] on button "Health & Wellness" at bounding box center [583, 89] width 9 height 9
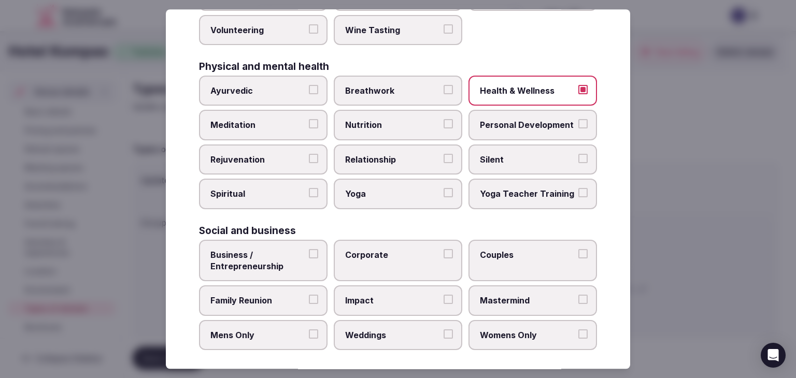
drag, startPoint x: 415, startPoint y: 189, endPoint x: 327, endPoint y: 149, distance: 96.3
click at [414, 189] on span "Yoga" at bounding box center [392, 194] width 95 height 11
click at [444, 189] on button "Yoga" at bounding box center [448, 193] width 9 height 9
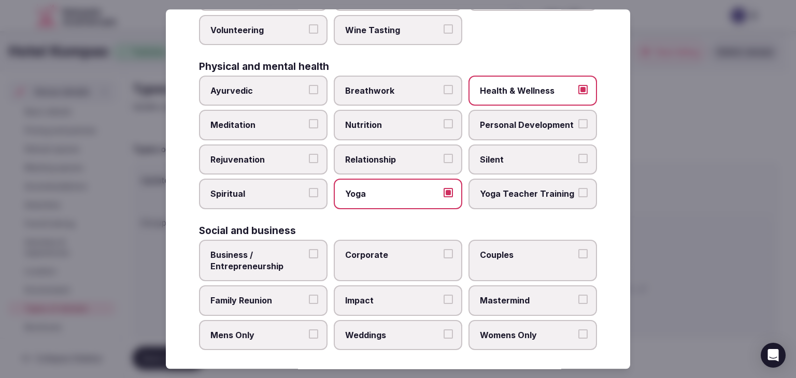
click at [287, 122] on span "Meditation" at bounding box center [257, 125] width 95 height 11
click at [309, 122] on button "Meditation" at bounding box center [313, 124] width 9 height 9
click at [274, 156] on span "Rejuvenation" at bounding box center [257, 159] width 95 height 11
click at [309, 156] on button "Rejuvenation" at bounding box center [313, 158] width 9 height 9
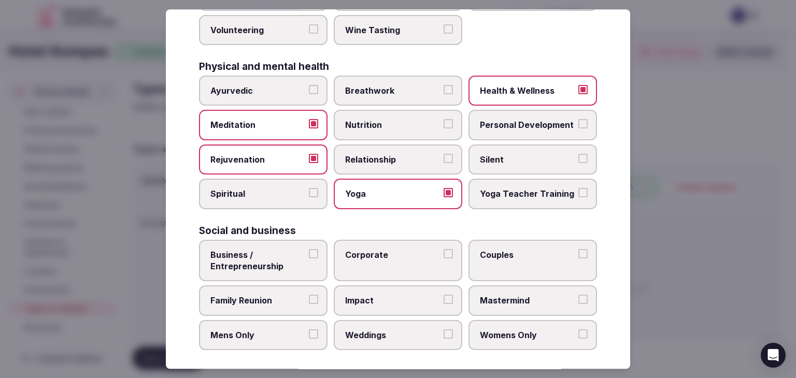
click at [392, 258] on label "Corporate" at bounding box center [398, 261] width 129 height 42
click at [444, 258] on button "Corporate" at bounding box center [448, 253] width 9 height 9
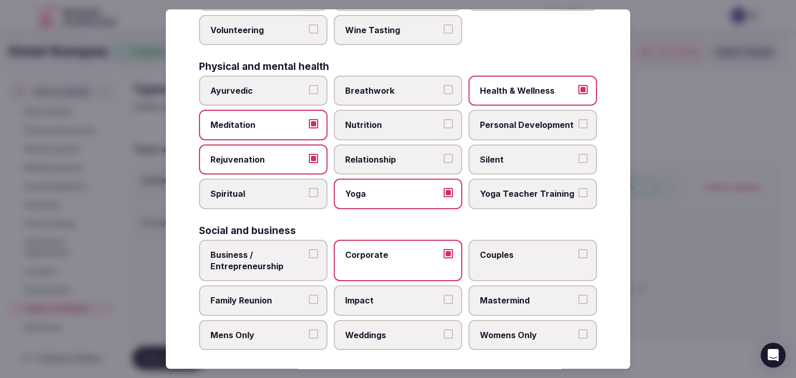
click at [384, 330] on span "Weddings" at bounding box center [392, 335] width 95 height 11
click at [444, 330] on button "Weddings" at bounding box center [448, 334] width 9 height 9
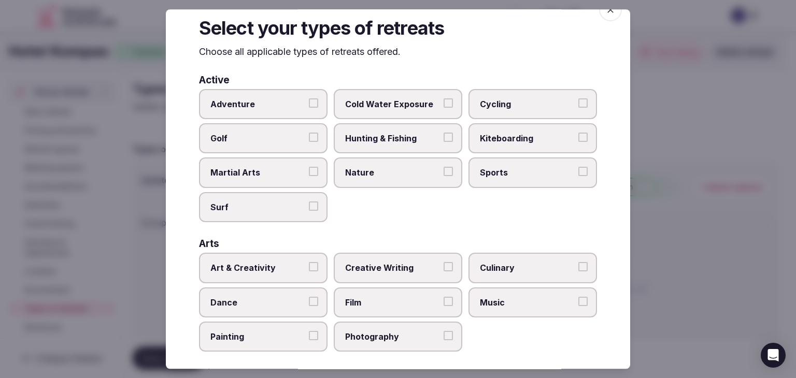
scroll to position [0, 0]
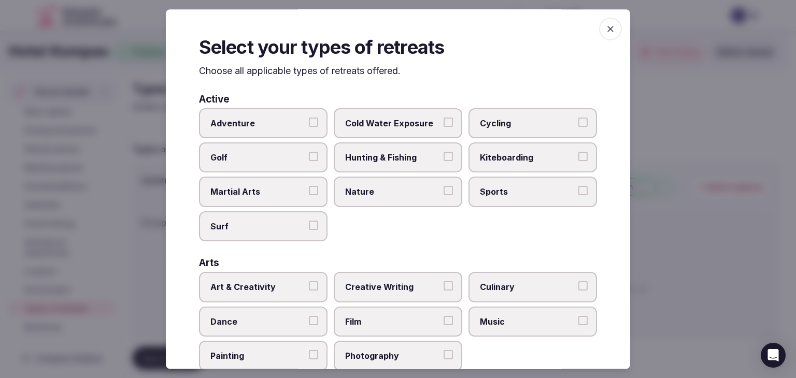
click at [606, 29] on icon "button" at bounding box center [611, 29] width 10 height 10
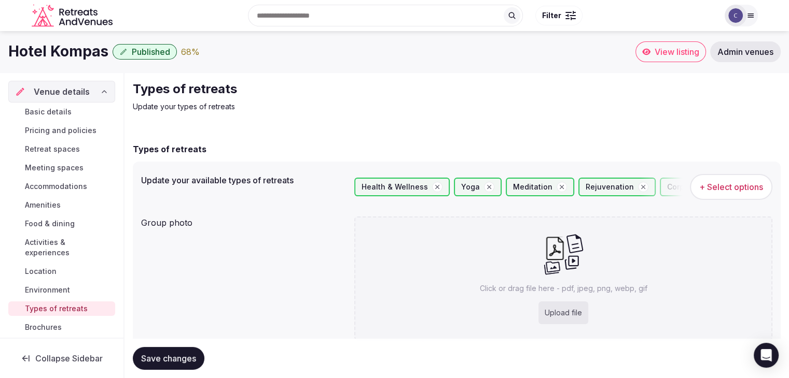
click at [581, 312] on div "Upload file" at bounding box center [563, 313] width 50 height 23
type input "**********"
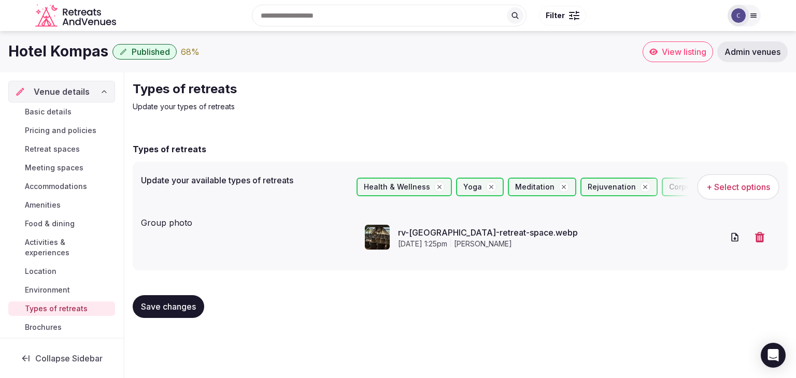
click at [181, 314] on button "Save changes" at bounding box center [169, 307] width 72 height 23
click at [54, 200] on span "Amenities" at bounding box center [43, 205] width 36 height 10
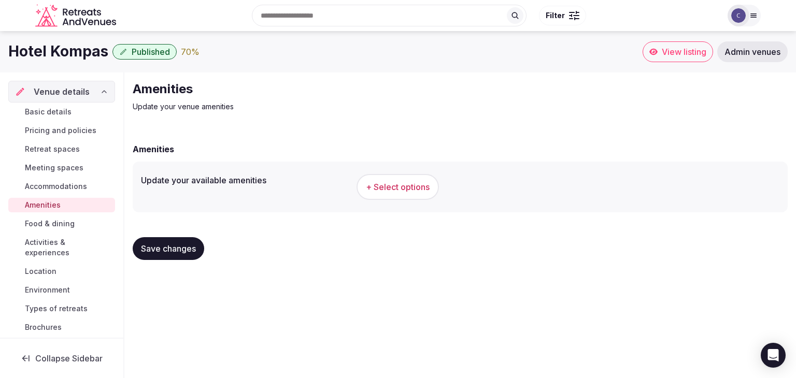
click at [378, 177] on button "+ Select options" at bounding box center [398, 187] width 82 height 26
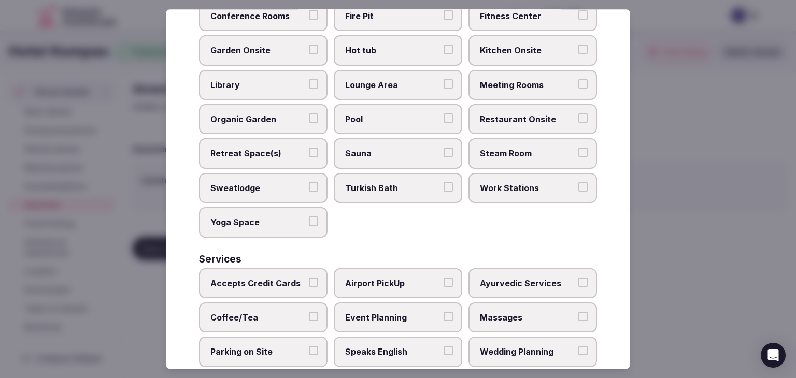
scroll to position [546, 0]
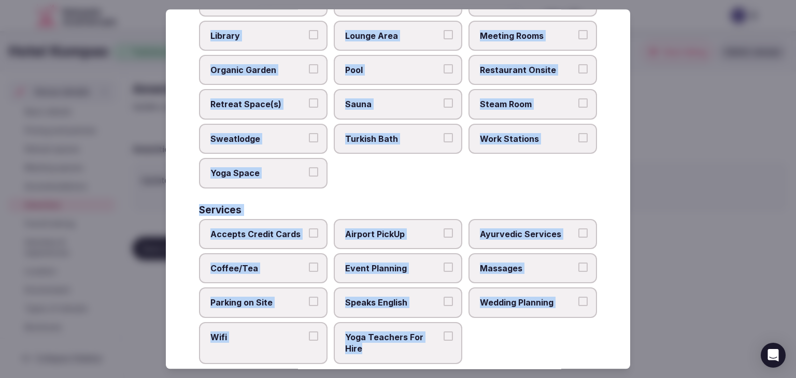
drag, startPoint x: 201, startPoint y: 69, endPoint x: 491, endPoint y: 345, distance: 400.8
click at [491, 345] on div "Select your venue amenities Choose all applicable amenities offered. Activities…" at bounding box center [398, 189] width 465 height 360
copy div "Choose all applicable amenities offered. Activities Bicycles Camping Allowed On…"
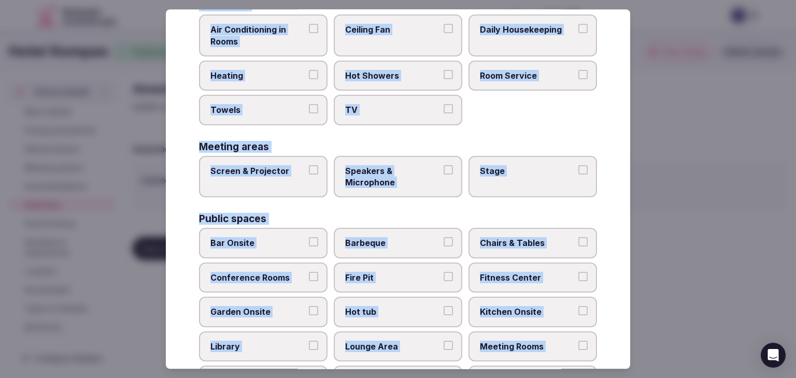
scroll to position [27, 0]
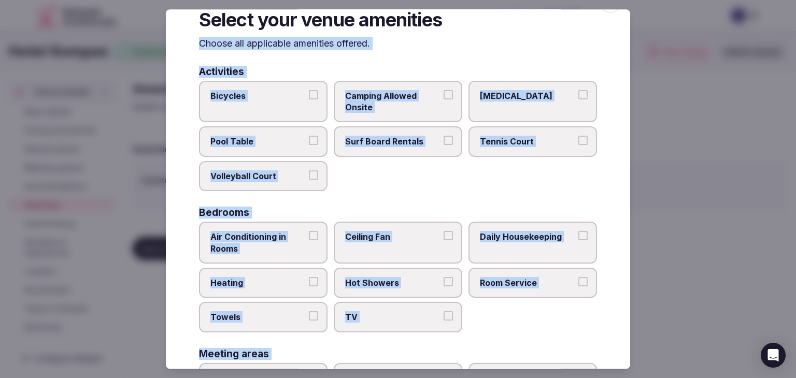
click at [270, 116] on label "Bicycles" at bounding box center [263, 102] width 129 height 42
click at [309, 100] on button "Bicycles" at bounding box center [313, 94] width 9 height 9
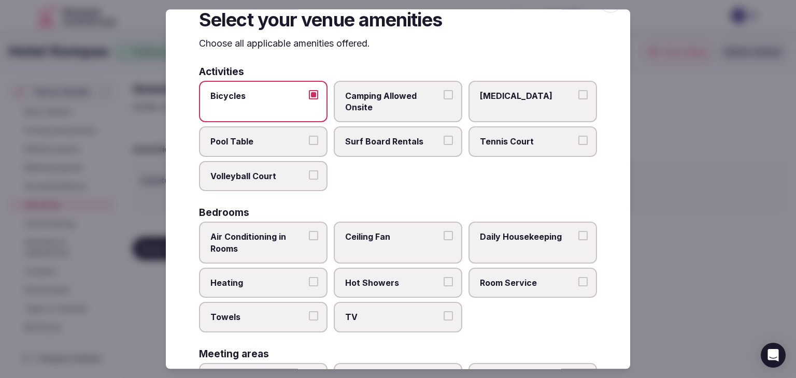
click at [314, 233] on button "Air Conditioning in Rooms" at bounding box center [313, 235] width 9 height 9
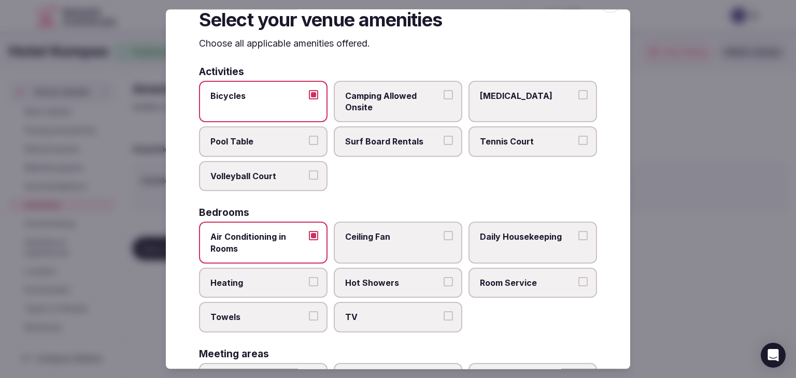
click at [282, 268] on label "Heating" at bounding box center [263, 283] width 129 height 30
click at [309, 277] on button "Heating" at bounding box center [313, 281] width 9 height 9
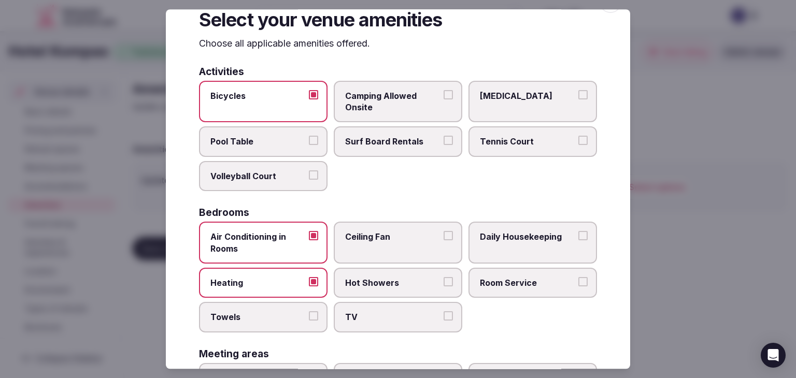
drag, startPoint x: 286, startPoint y: 315, endPoint x: 315, endPoint y: 318, distance: 28.6
click at [287, 315] on span "Towels" at bounding box center [257, 317] width 95 height 11
click at [309, 315] on button "Towels" at bounding box center [313, 316] width 9 height 9
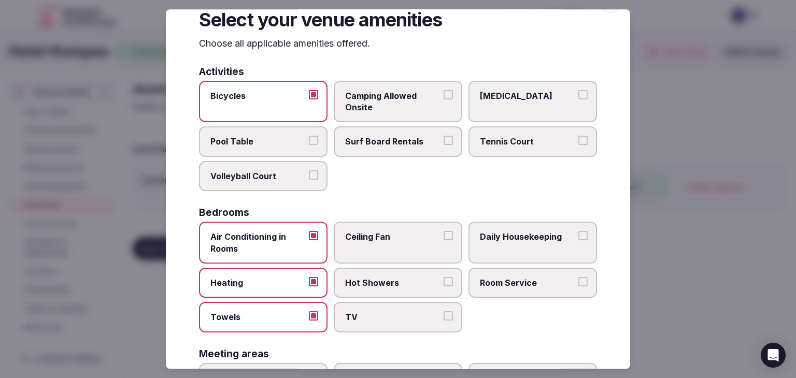
click at [372, 317] on span "TV" at bounding box center [392, 317] width 95 height 11
click at [444, 317] on button "TV" at bounding box center [448, 316] width 9 height 9
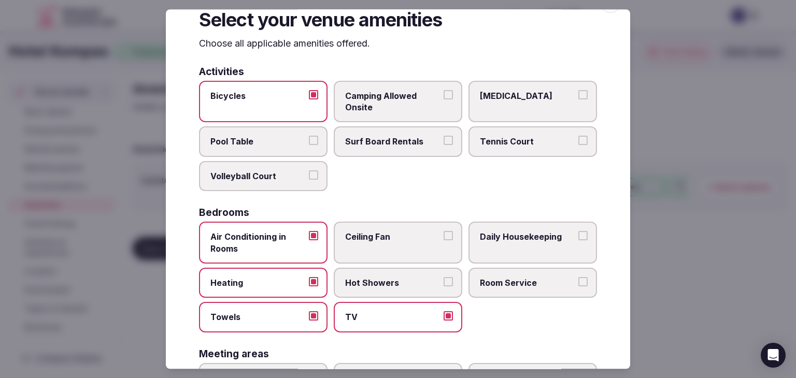
drag, startPoint x: 388, startPoint y: 284, endPoint x: 476, endPoint y: 285, distance: 87.6
click at [391, 284] on span "Hot Showers" at bounding box center [392, 282] width 95 height 11
click at [444, 284] on button "Hot Showers" at bounding box center [448, 281] width 9 height 9
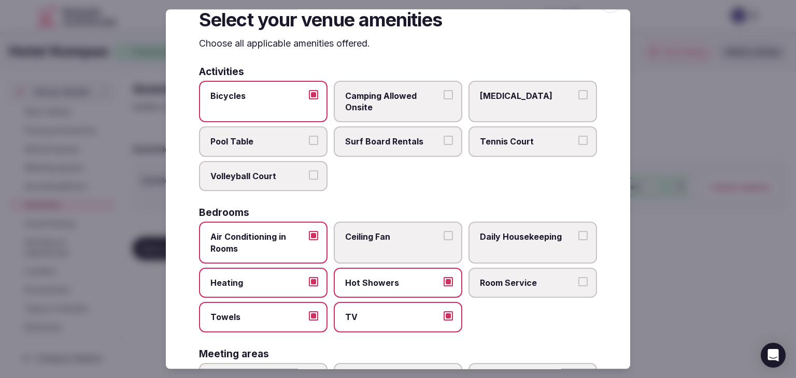
click at [483, 283] on span "Room Service" at bounding box center [527, 282] width 95 height 11
click at [579, 283] on button "Room Service" at bounding box center [583, 281] width 9 height 9
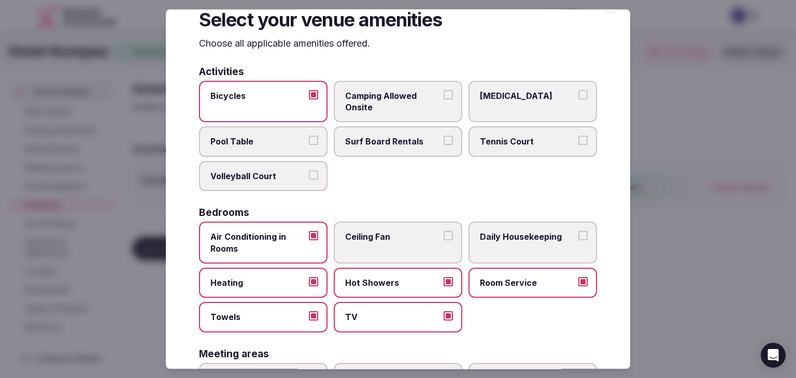
click at [498, 237] on span "Daily Housekeeping" at bounding box center [527, 236] width 95 height 11
click at [579, 237] on button "Daily Housekeeping" at bounding box center [583, 235] width 9 height 9
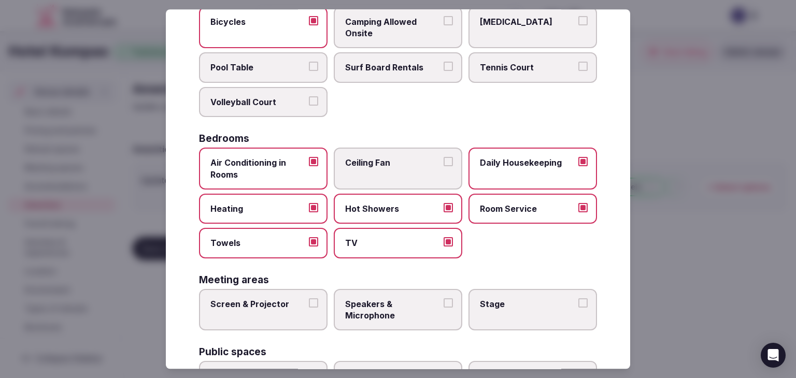
scroll to position [235, 0]
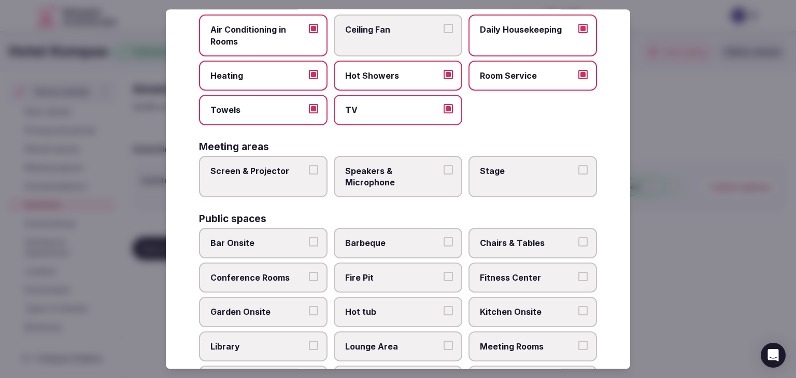
click at [286, 189] on label "Screen & Projector" at bounding box center [263, 177] width 129 height 42
click at [309, 175] on button "Screen & Projector" at bounding box center [313, 169] width 9 height 9
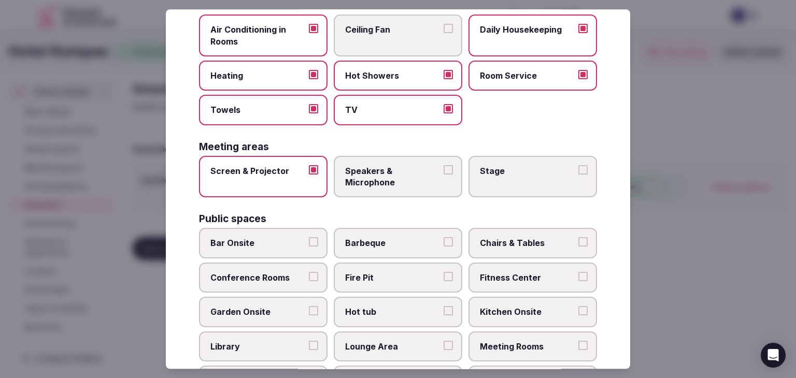
click at [381, 180] on span "Speakers & Microphone" at bounding box center [392, 176] width 95 height 23
click at [444, 175] on button "Speakers & Microphone" at bounding box center [448, 169] width 9 height 9
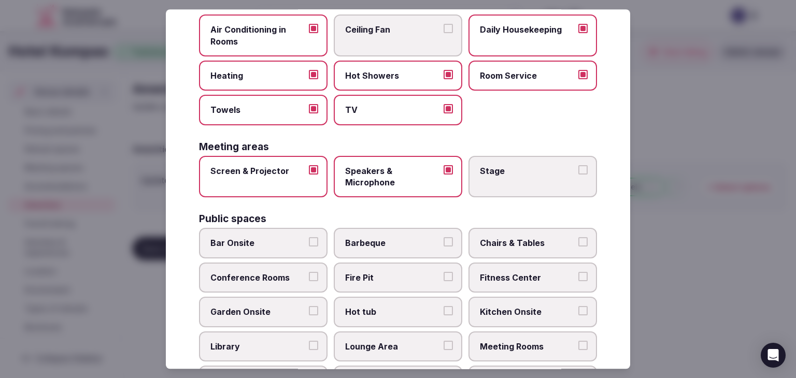
click at [272, 241] on span "Bar Onsite" at bounding box center [257, 243] width 95 height 11
click at [309, 241] on button "Bar Onsite" at bounding box center [313, 242] width 9 height 9
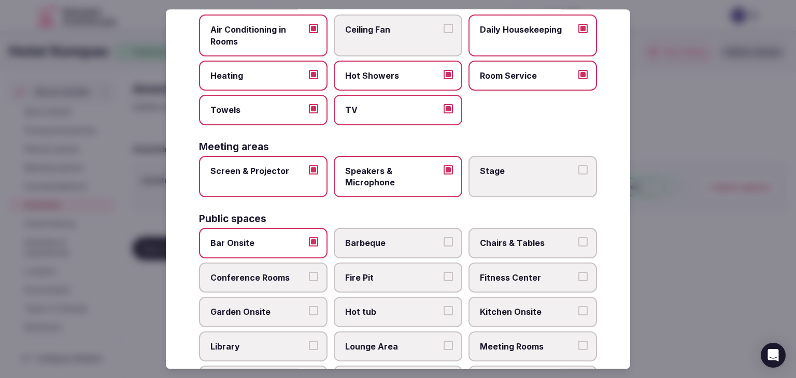
click at [516, 253] on label "Chairs & Tables" at bounding box center [533, 244] width 129 height 30
click at [579, 247] on button "Chairs & Tables" at bounding box center [583, 242] width 9 height 9
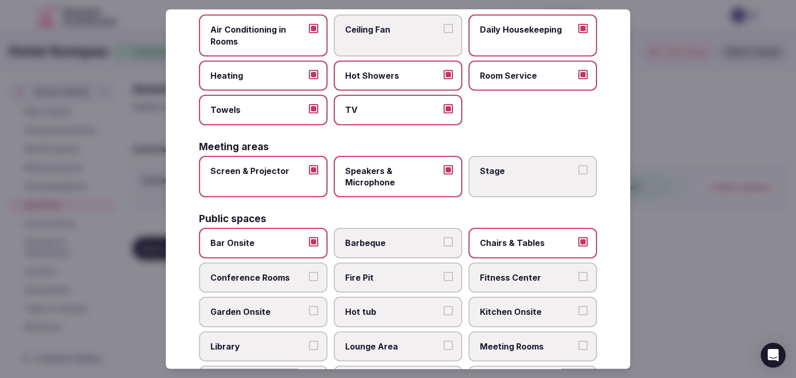
click at [521, 280] on label "Fitness Center" at bounding box center [533, 278] width 129 height 30
click at [579, 280] on button "Fitness Center" at bounding box center [583, 276] width 9 height 9
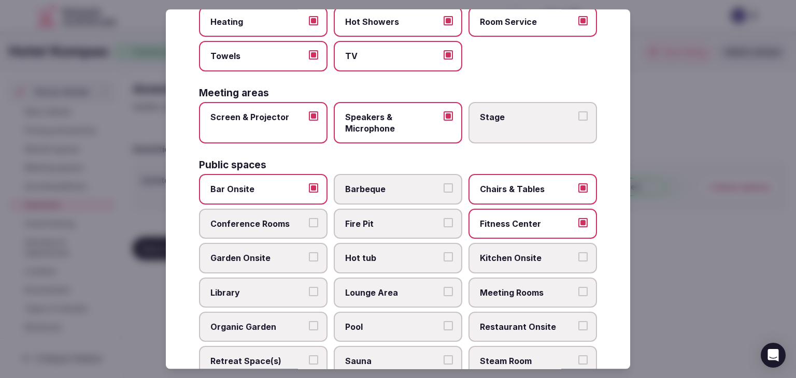
scroll to position [339, 0]
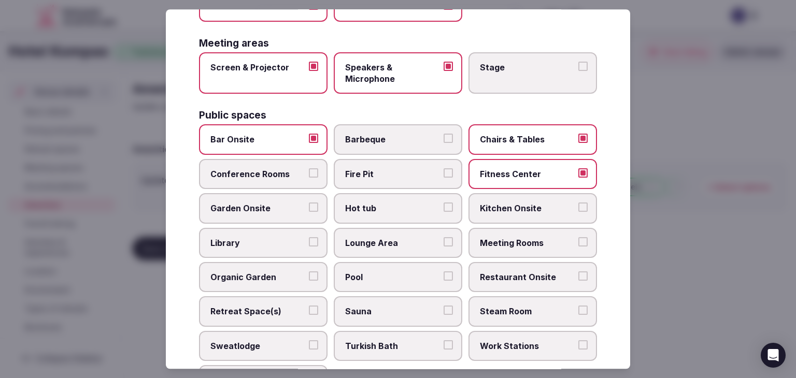
click at [525, 251] on label "Meeting Rooms" at bounding box center [533, 243] width 129 height 30
click at [579, 247] on button "Meeting Rooms" at bounding box center [583, 241] width 9 height 9
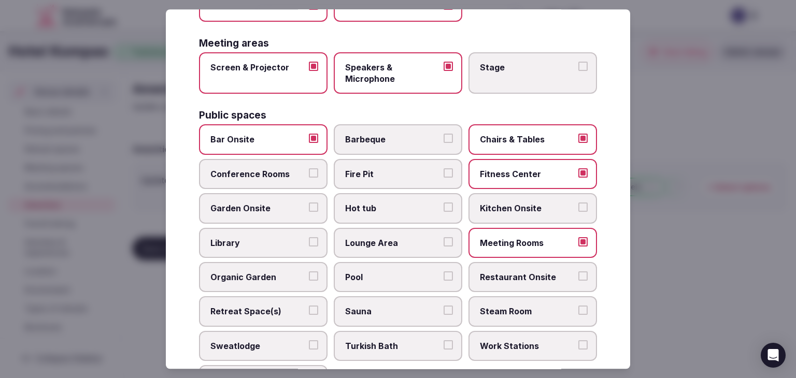
click at [527, 262] on label "Restaurant Onsite" at bounding box center [533, 277] width 129 height 30
click at [579, 272] on button "Restaurant Onsite" at bounding box center [583, 276] width 9 height 9
click at [399, 275] on span "Pool" at bounding box center [392, 277] width 95 height 11
click at [444, 275] on button "Pool" at bounding box center [448, 276] width 9 height 9
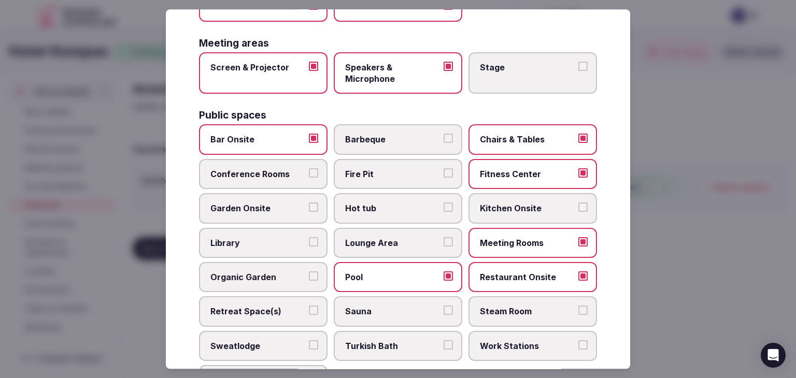
click at [380, 237] on span "Lounge Area" at bounding box center [392, 242] width 95 height 11
click at [444, 237] on button "Lounge Area" at bounding box center [448, 241] width 9 height 9
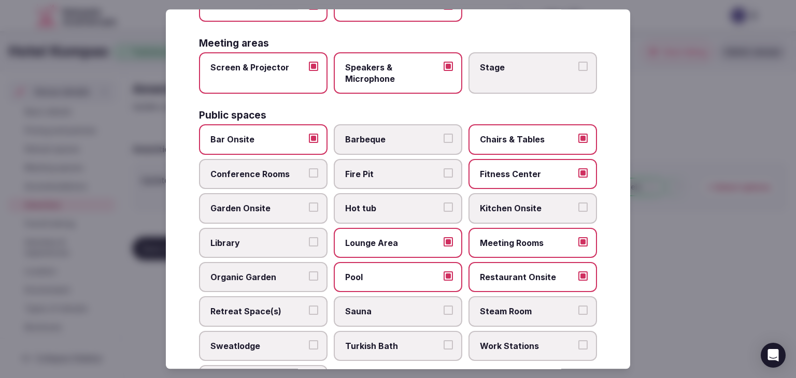
click at [285, 164] on label "Conference Rooms" at bounding box center [263, 174] width 129 height 30
click at [309, 168] on button "Conference Rooms" at bounding box center [313, 172] width 9 height 9
click at [411, 196] on label "Hot tub" at bounding box center [398, 209] width 129 height 30
click at [444, 203] on button "Hot tub" at bounding box center [448, 207] width 9 height 9
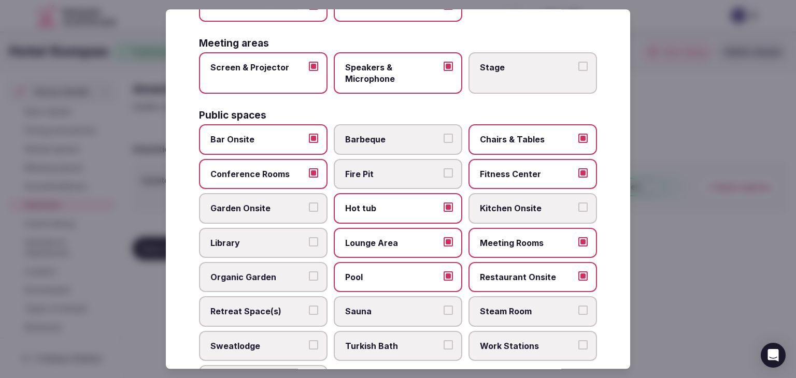
drag, startPoint x: 276, startPoint y: 305, endPoint x: 354, endPoint y: 310, distance: 77.9
click at [276, 306] on span "Retreat Space(s)" at bounding box center [257, 311] width 95 height 11
click at [309, 306] on button "Retreat Space(s)" at bounding box center [313, 310] width 9 height 9
click at [362, 311] on span "Sauna" at bounding box center [392, 311] width 95 height 11
click at [444, 311] on button "Sauna" at bounding box center [448, 310] width 9 height 9
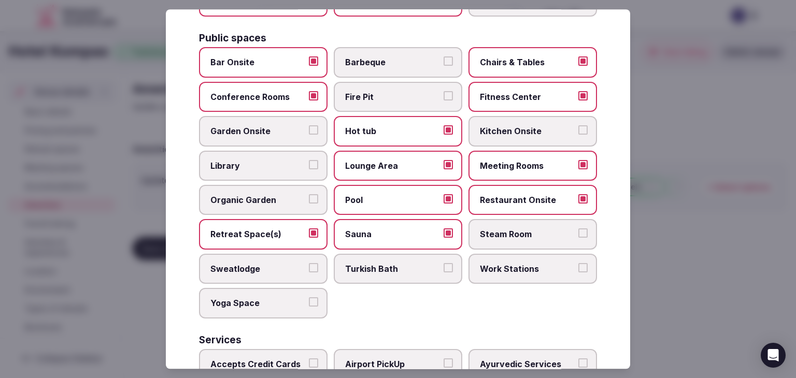
scroll to position [494, 0]
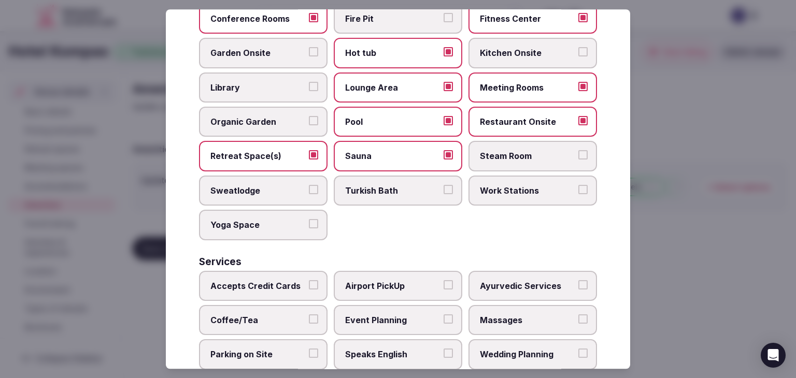
click at [514, 190] on span "Work Stations" at bounding box center [527, 190] width 95 height 11
click at [579, 190] on button "Work Stations" at bounding box center [583, 189] width 9 height 9
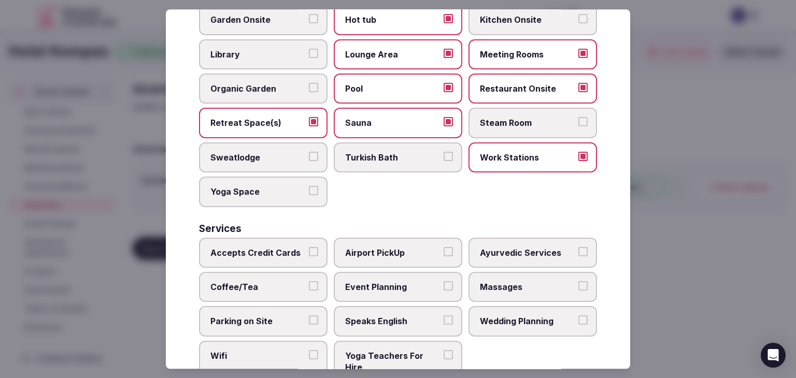
scroll to position [558, 0]
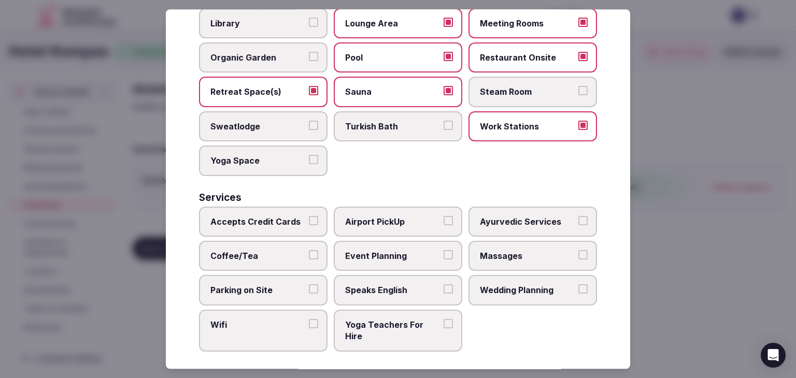
click at [316, 222] on label "Accepts Credit Cards" at bounding box center [263, 222] width 129 height 30
click at [316, 222] on button "Accepts Credit Cards" at bounding box center [313, 220] width 9 height 9
click at [283, 250] on span "Coffee/Tea" at bounding box center [257, 255] width 95 height 11
click at [309, 250] on button "Coffee/Tea" at bounding box center [313, 254] width 9 height 9
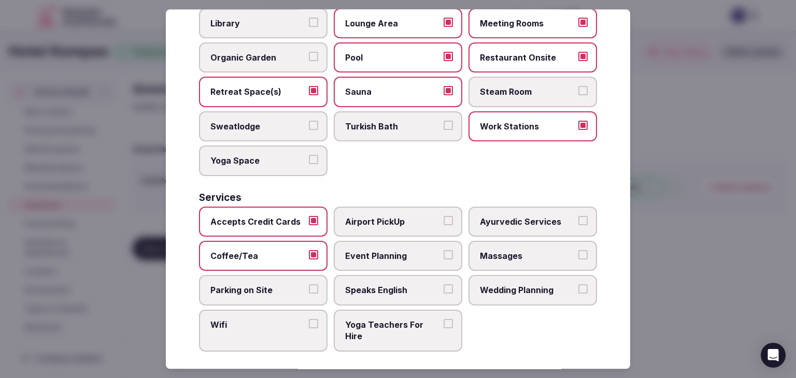
click at [283, 287] on span "Parking on Site" at bounding box center [257, 290] width 95 height 11
click at [309, 287] on button "Parking on Site" at bounding box center [313, 289] width 9 height 9
click at [285, 319] on span "Wifi" at bounding box center [257, 324] width 95 height 11
click at [309, 319] on button "Wifi" at bounding box center [313, 323] width 9 height 9
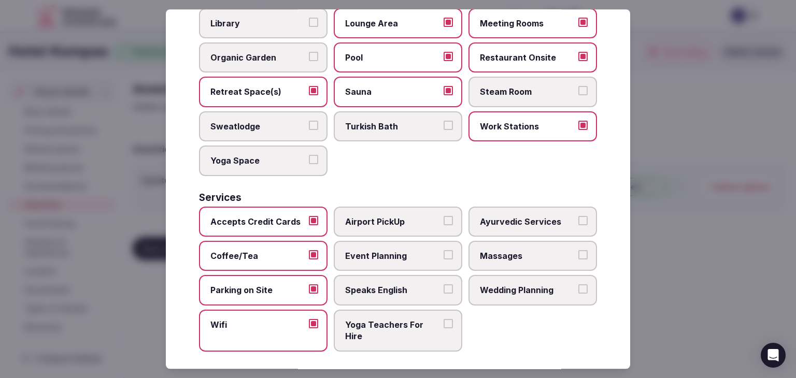
drag, startPoint x: 405, startPoint y: 297, endPoint x: 405, endPoint y: 291, distance: 5.7
click at [405, 296] on label "Speaks English" at bounding box center [398, 291] width 129 height 30
click at [444, 294] on button "Speaks English" at bounding box center [448, 289] width 9 height 9
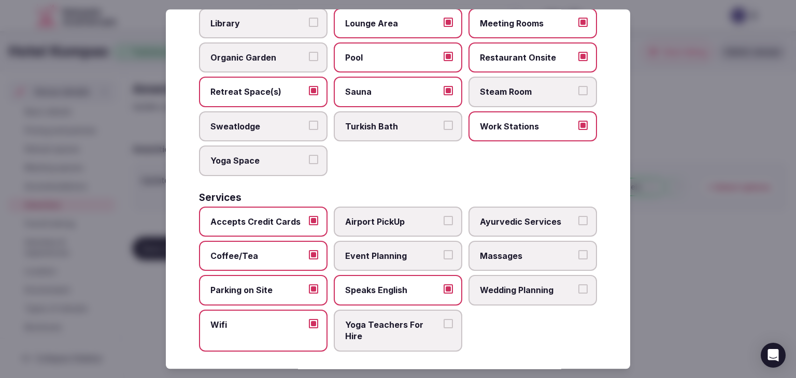
drag, startPoint x: 390, startPoint y: 245, endPoint x: 389, endPoint y: 228, distance: 17.1
click at [390, 243] on label "Event Planning" at bounding box center [398, 256] width 129 height 30
click at [444, 250] on button "Event Planning" at bounding box center [448, 254] width 9 height 9
click at [382, 222] on label "Airport PickUp" at bounding box center [398, 222] width 129 height 30
click at [400, 216] on span "Airport PickUp" at bounding box center [392, 221] width 95 height 11
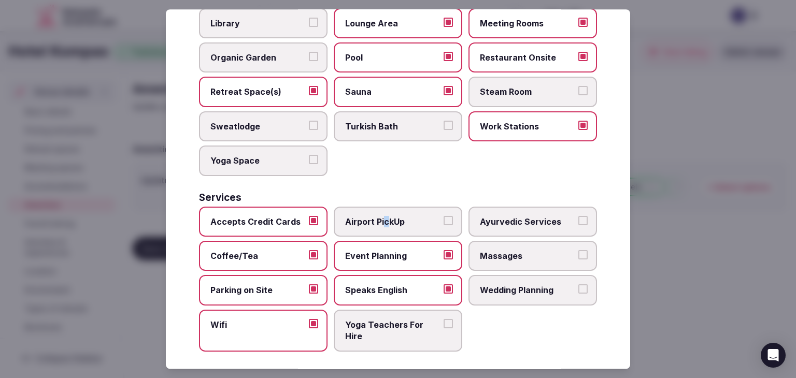
click at [444, 216] on button "Airport PickUp" at bounding box center [448, 220] width 9 height 9
drag, startPoint x: 475, startPoint y: 238, endPoint x: 487, endPoint y: 253, distance: 18.9
click at [475, 241] on label "Massages" at bounding box center [533, 256] width 129 height 30
click at [579, 250] on button "Massages" at bounding box center [583, 254] width 9 height 9
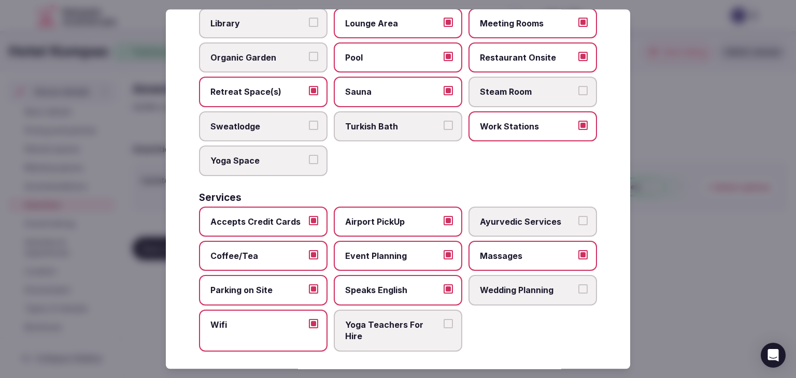
click at [498, 285] on span "Wedding Planning" at bounding box center [527, 290] width 95 height 11
click at [579, 285] on button "Wedding Planning" at bounding box center [583, 289] width 9 height 9
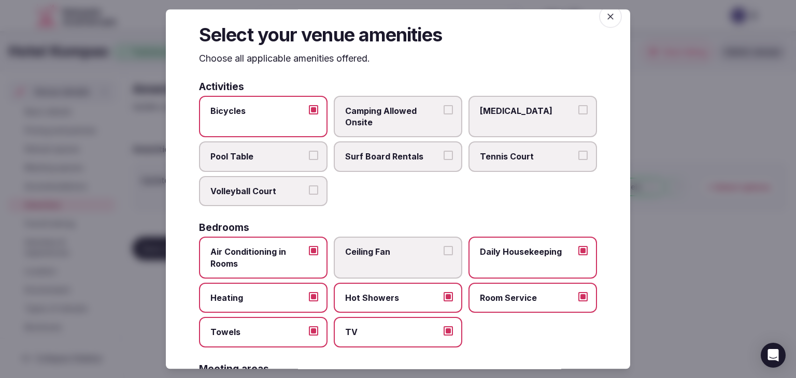
scroll to position [0, 0]
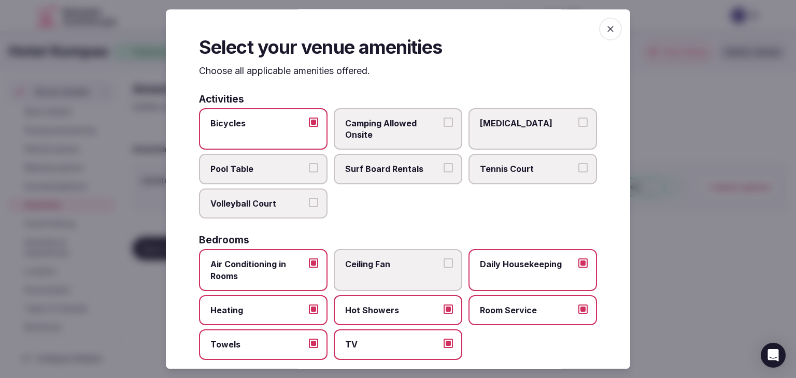
click at [603, 32] on span "button" at bounding box center [610, 29] width 23 height 23
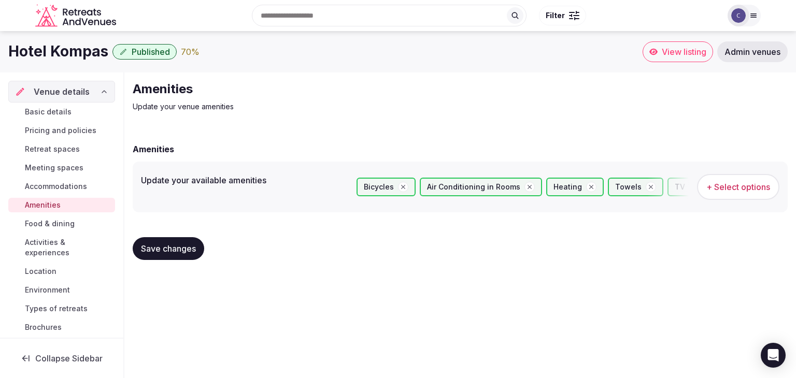
click at [185, 251] on span "Save changes" at bounding box center [168, 249] width 55 height 10
click at [62, 148] on span "Retreat spaces" at bounding box center [52, 149] width 55 height 10
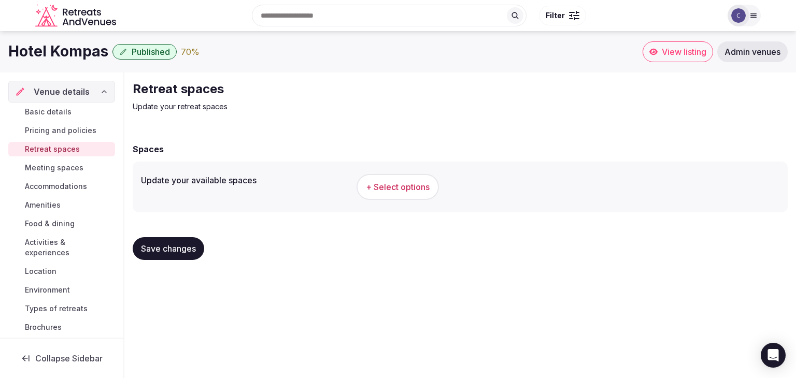
click at [375, 190] on span "+ Select options" at bounding box center [398, 186] width 64 height 11
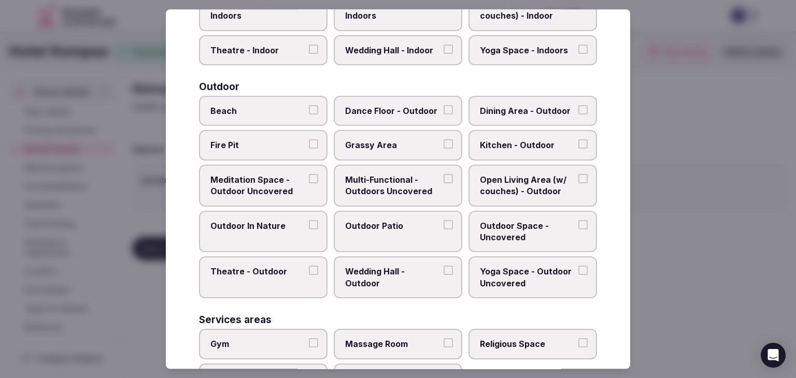
scroll to position [469, 0]
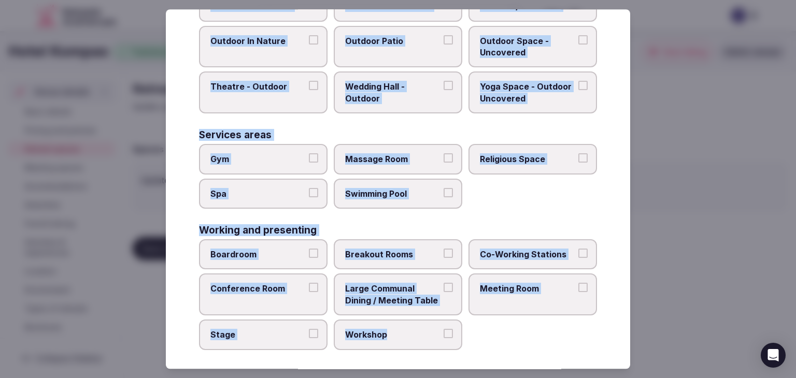
drag, startPoint x: 195, startPoint y: 67, endPoint x: 463, endPoint y: 343, distance: 384.2
click at [463, 343] on div "Select your retreat spaces Choose all applicable retreat spaces offered. Covere…" at bounding box center [398, 189] width 465 height 360
copy div "Choose all applicable retreat spaces offered. Covered outdoor spaces Meditation…"
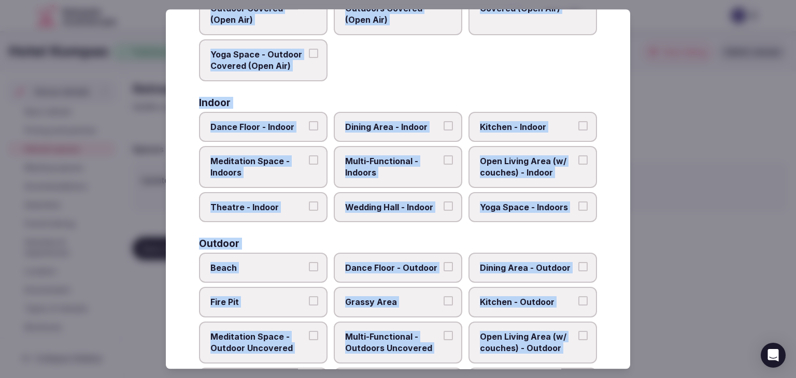
scroll to position [156, 0]
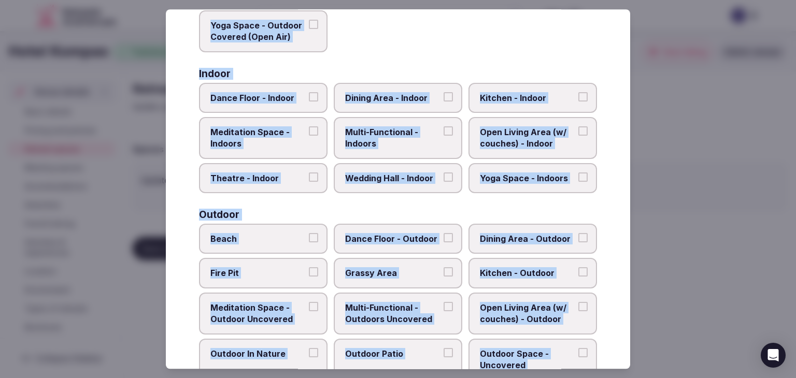
click at [392, 99] on span "Dining Area - Indoor" at bounding box center [392, 97] width 95 height 11
click at [444, 99] on button "Dining Area - Indoor" at bounding box center [448, 96] width 9 height 9
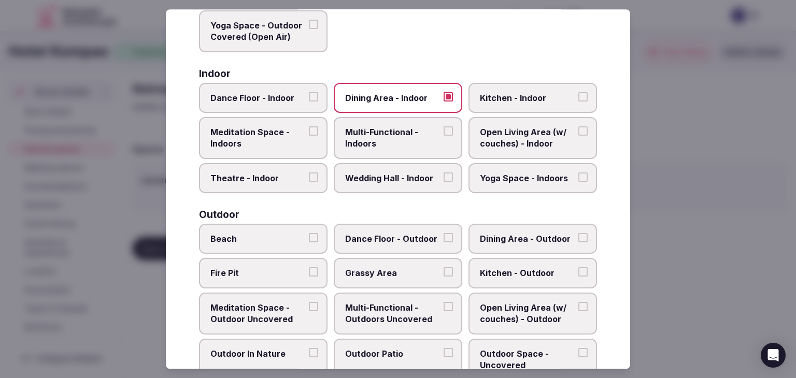
click at [379, 135] on span "Multi-Functional - Indoors" at bounding box center [392, 137] width 95 height 23
click at [444, 135] on button "Multi-Functional - Indoors" at bounding box center [448, 130] width 9 height 9
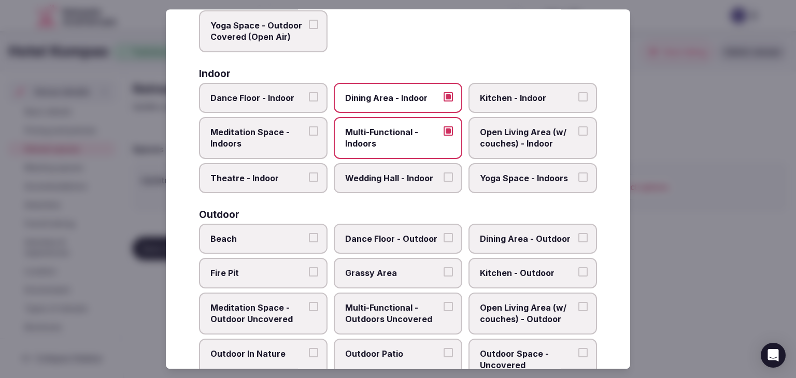
click at [381, 177] on span "Wedding Hall - Indoor" at bounding box center [392, 178] width 95 height 11
click at [444, 177] on button "Wedding Hall - Indoor" at bounding box center [448, 177] width 9 height 9
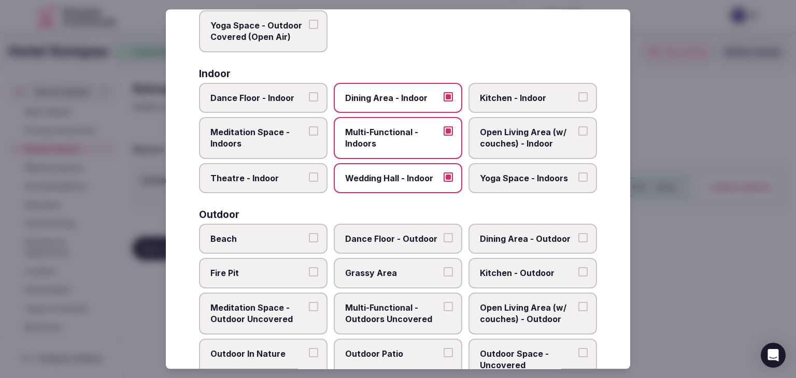
click at [288, 175] on span "Theatre - Indoor" at bounding box center [257, 178] width 95 height 11
click at [309, 175] on button "Theatre - Indoor" at bounding box center [313, 177] width 9 height 9
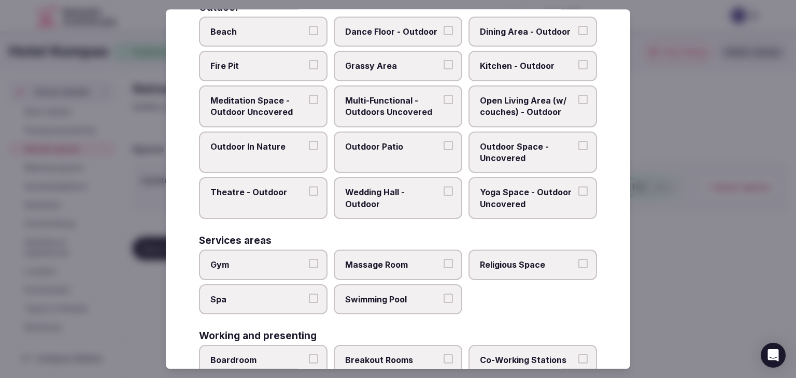
click at [400, 96] on span "Multi-Functional - Outdoors Uncovered" at bounding box center [392, 106] width 95 height 23
click at [444, 96] on button "Multi-Functional - Outdoors Uncovered" at bounding box center [448, 99] width 9 height 9
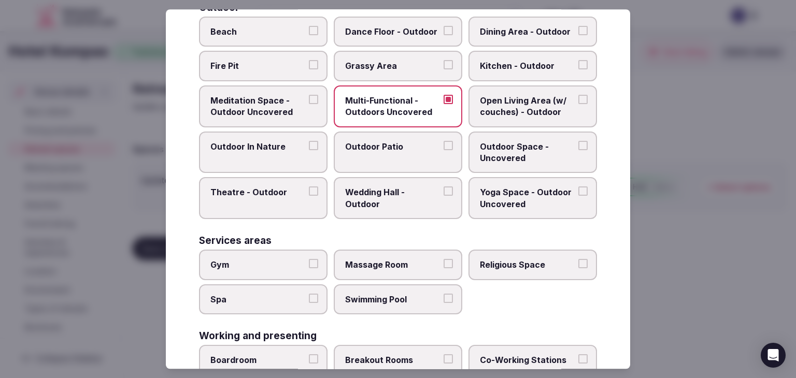
click at [402, 145] on span "Outdoor Patio" at bounding box center [392, 146] width 95 height 11
click at [444, 145] on button "Outdoor Patio" at bounding box center [448, 145] width 9 height 9
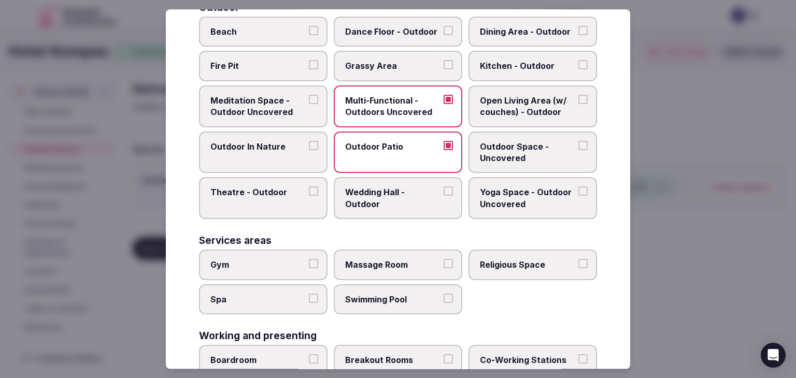
click at [530, 146] on span "Outdoor Space - Uncovered" at bounding box center [527, 152] width 95 height 23
click at [579, 146] on button "Outdoor Space - Uncovered" at bounding box center [583, 145] width 9 height 9
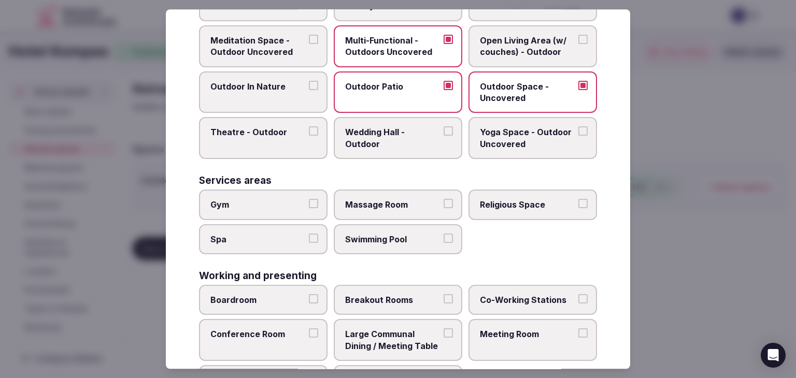
scroll to position [469, 0]
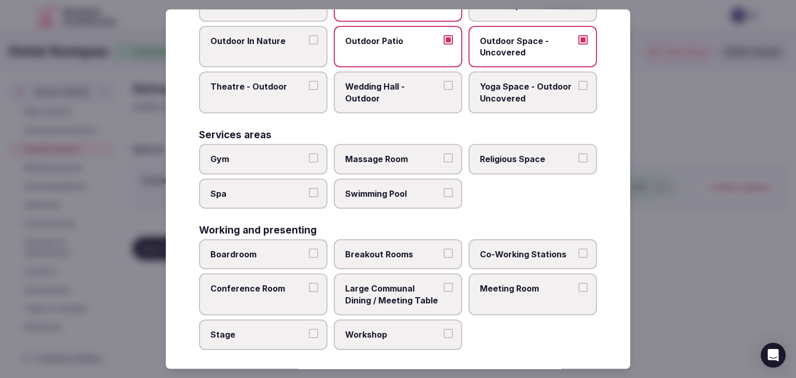
click at [253, 165] on label "Gym" at bounding box center [263, 159] width 129 height 30
click at [309, 163] on button "Gym" at bounding box center [313, 157] width 9 height 9
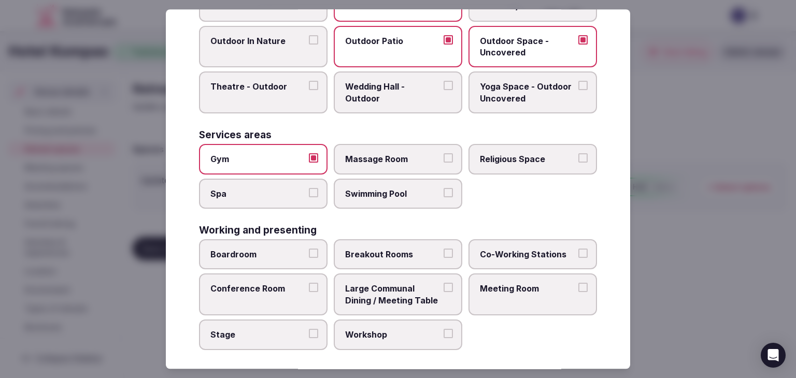
click at [260, 198] on label "Spa" at bounding box center [263, 194] width 129 height 30
click at [309, 198] on button "Spa" at bounding box center [313, 192] width 9 height 9
click at [411, 193] on span "Swimming Pool" at bounding box center [392, 193] width 95 height 11
click at [444, 193] on button "Swimming Pool" at bounding box center [448, 192] width 9 height 9
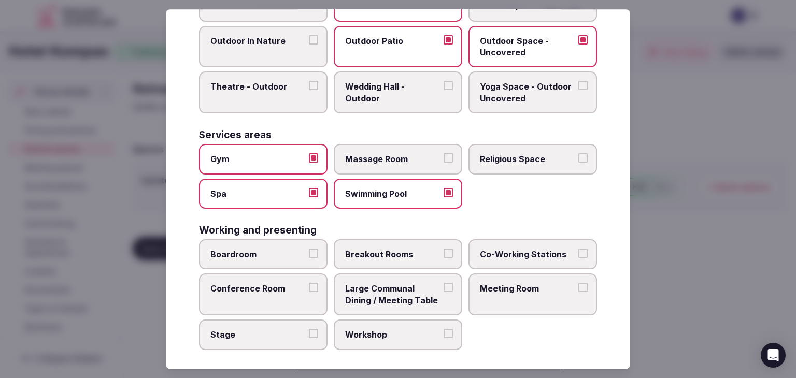
click at [403, 153] on span "Massage Room" at bounding box center [392, 158] width 95 height 11
click at [444, 153] on button "Massage Room" at bounding box center [448, 157] width 9 height 9
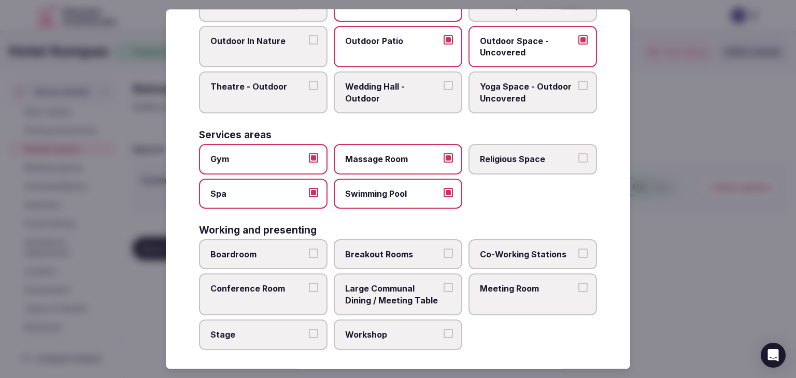
click at [273, 264] on div "Boardroom Breakout Rooms Co-Working Stations Conference Room Large Communal Din…" at bounding box center [398, 295] width 398 height 111
click at [392, 254] on span "Breakout Rooms" at bounding box center [392, 254] width 95 height 11
click at [444, 254] on button "Breakout Rooms" at bounding box center [448, 253] width 9 height 9
click at [267, 257] on label "Boardroom" at bounding box center [263, 255] width 129 height 30
click at [309, 257] on button "Boardroom" at bounding box center [313, 253] width 9 height 9
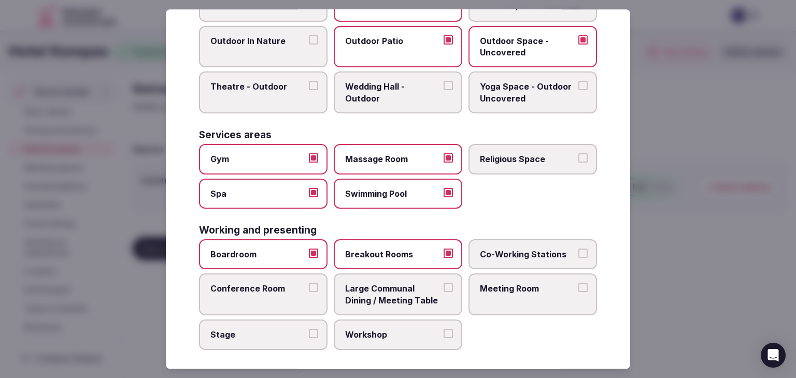
click at [269, 290] on label "Conference Room" at bounding box center [263, 295] width 129 height 42
click at [309, 290] on button "Conference Room" at bounding box center [313, 288] width 9 height 9
click at [369, 295] on span "Large Communal Dining / Meeting Table" at bounding box center [392, 295] width 95 height 23
click at [444, 293] on button "Large Communal Dining / Meeting Table" at bounding box center [448, 288] width 9 height 9
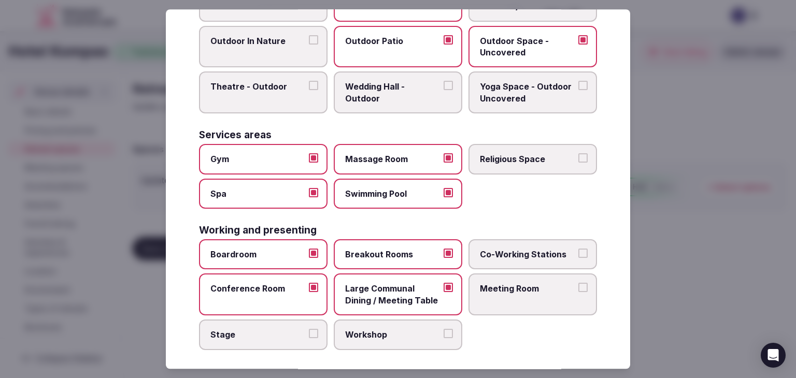
click at [536, 295] on label "Meeting Room" at bounding box center [533, 295] width 129 height 42
click at [579, 293] on button "Meeting Room" at bounding box center [583, 288] width 9 height 9
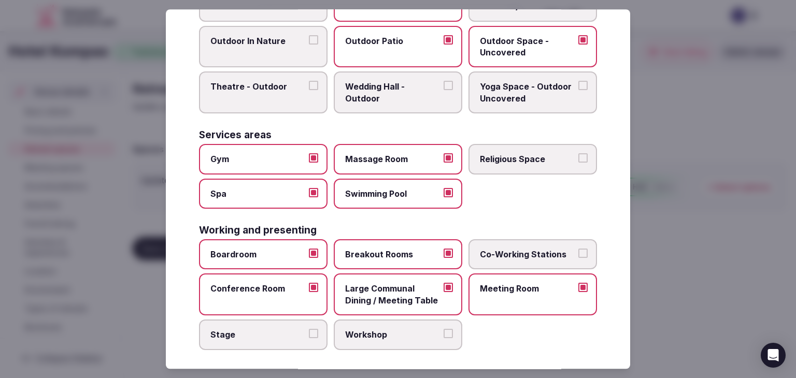
click at [388, 329] on span "Workshop" at bounding box center [392, 334] width 95 height 11
click at [444, 329] on button "Workshop" at bounding box center [448, 333] width 9 height 9
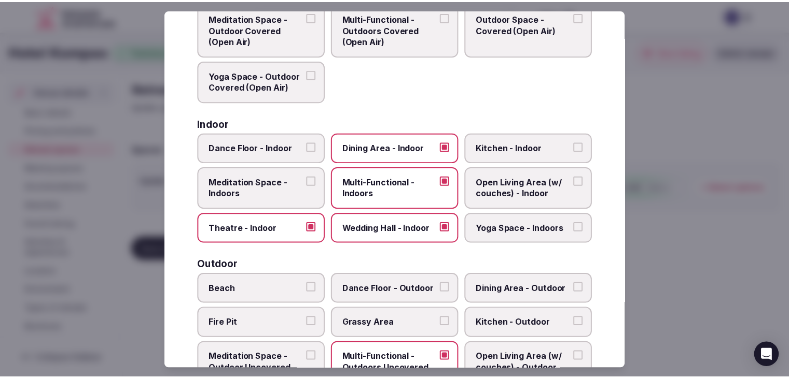
scroll to position [0, 0]
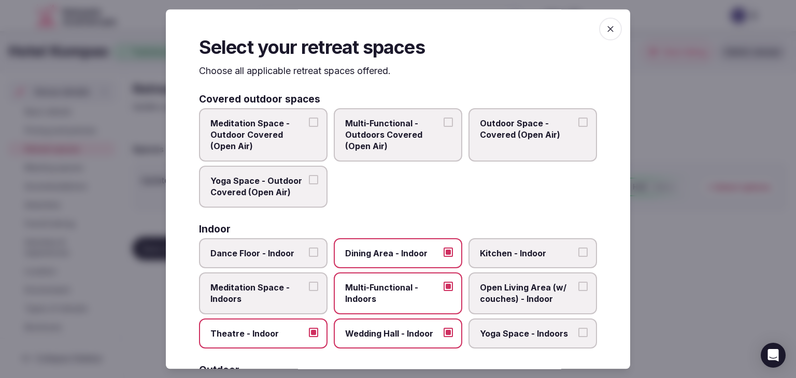
click at [608, 32] on icon "button" at bounding box center [611, 29] width 10 height 10
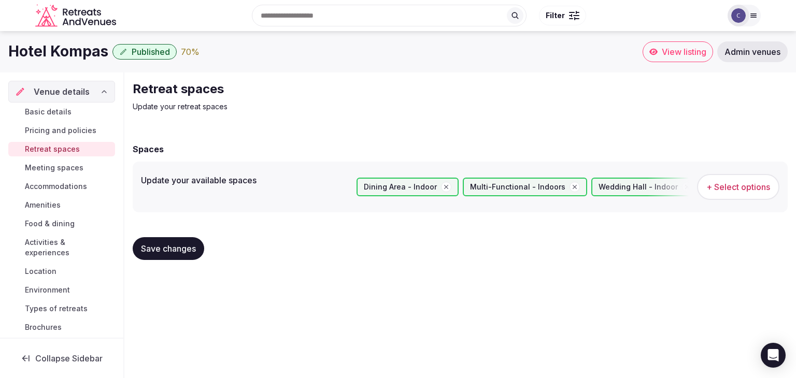
click at [187, 246] on span "Save changes" at bounding box center [168, 249] width 55 height 10
click at [61, 129] on span "Pricing and policies" at bounding box center [61, 130] width 72 height 10
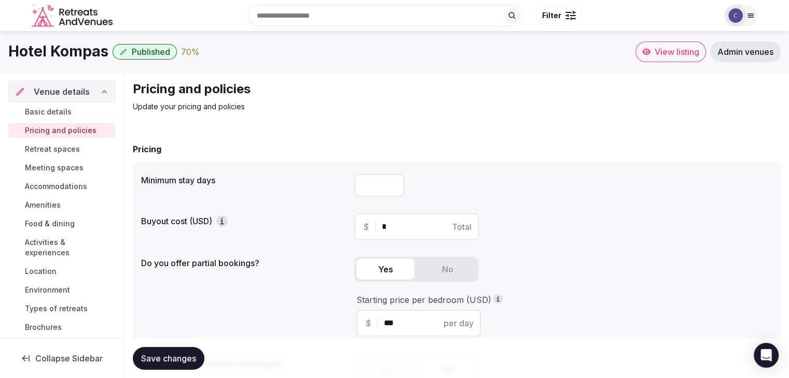
drag, startPoint x: 63, startPoint y: 110, endPoint x: 70, endPoint y: 144, distance: 34.5
click at [63, 110] on span "Basic details" at bounding box center [48, 112] width 47 height 10
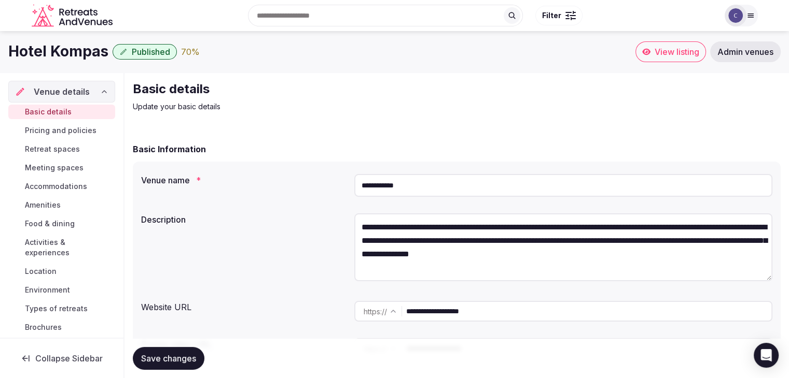
drag, startPoint x: 70, startPoint y: 130, endPoint x: 73, endPoint y: 136, distance: 6.5
click at [70, 130] on span "Pricing and policies" at bounding box center [61, 130] width 72 height 10
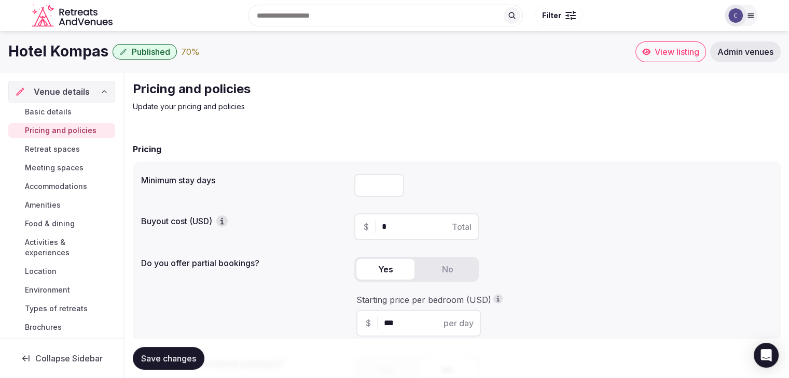
click at [379, 182] on input "number" at bounding box center [379, 185] width 50 height 23
type input "*"
click at [176, 358] on span "Save changes" at bounding box center [168, 359] width 55 height 10
click at [54, 154] on span "Retreat spaces" at bounding box center [52, 149] width 55 height 10
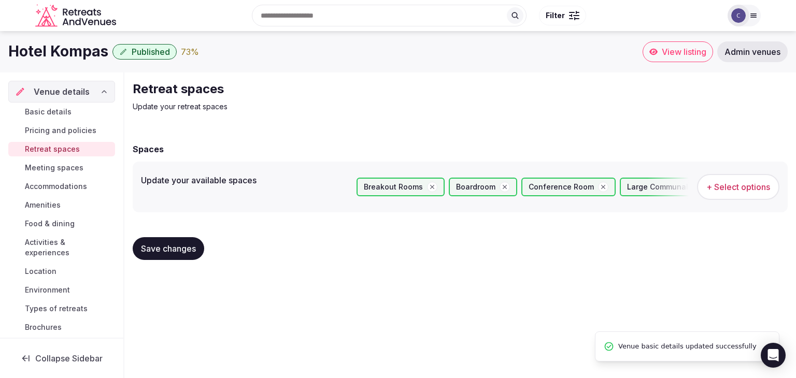
click at [54, 167] on span "Meeting spaces" at bounding box center [54, 168] width 59 height 10
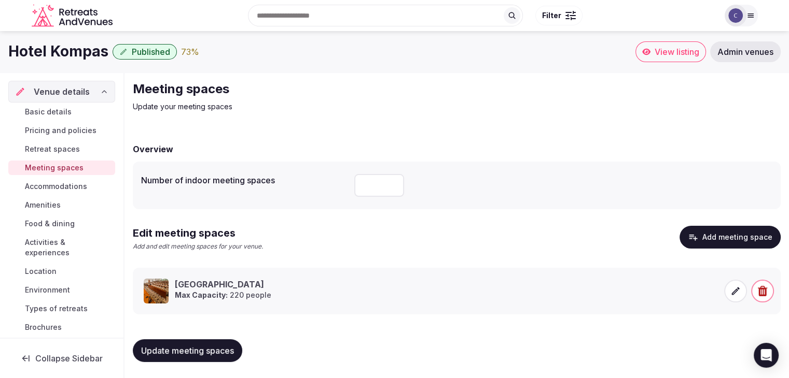
click at [56, 186] on span "Accommodations" at bounding box center [56, 186] width 62 height 10
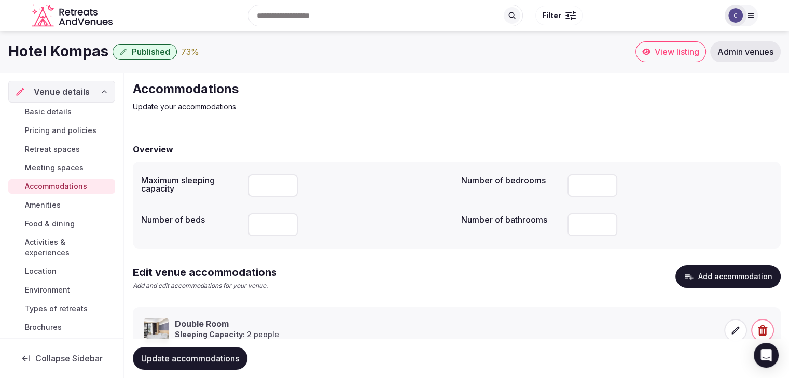
click at [49, 201] on span "Amenities" at bounding box center [43, 205] width 36 height 10
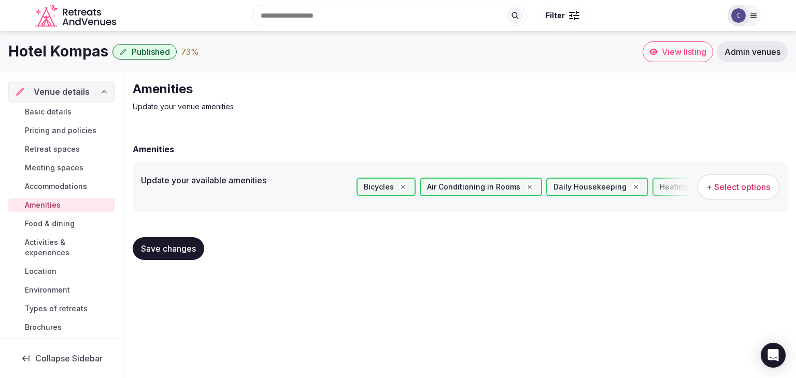
click at [50, 223] on span "Food & dining" at bounding box center [50, 224] width 50 height 10
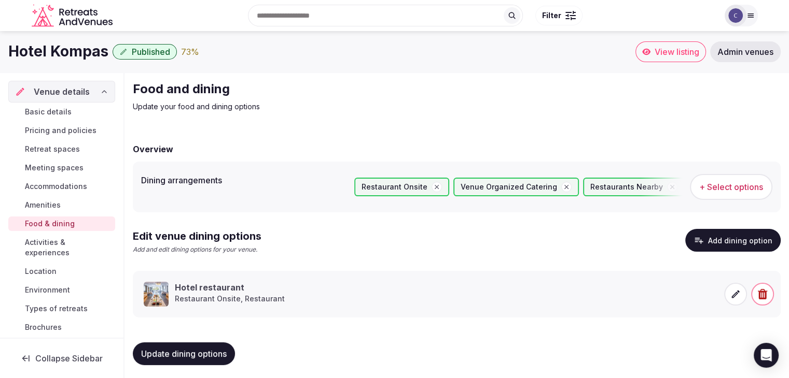
click at [58, 248] on span "Activities & experiences" at bounding box center [68, 247] width 86 height 21
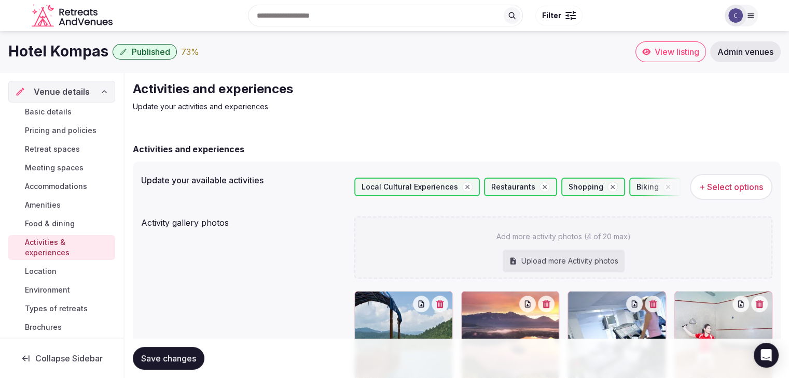
click at [52, 288] on span "Environment" at bounding box center [47, 290] width 45 height 10
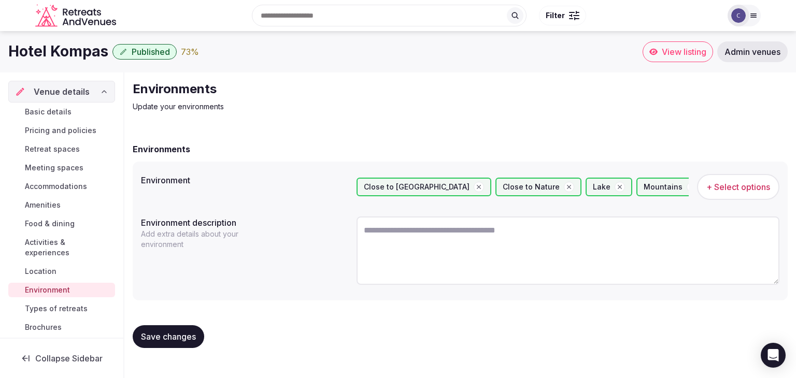
click at [65, 310] on span "Types of retreats" at bounding box center [56, 309] width 63 height 10
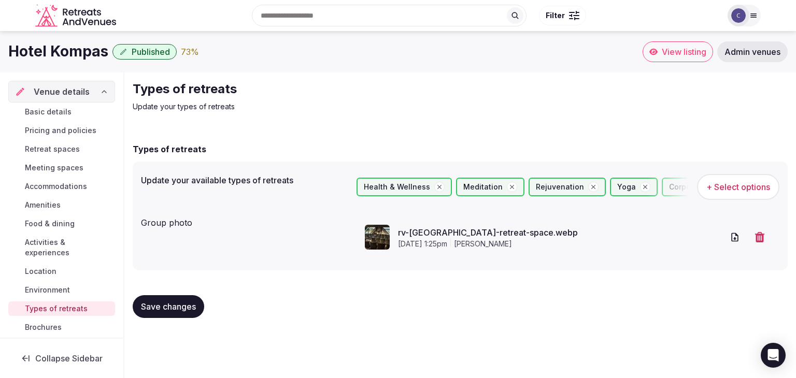
scroll to position [52, 0]
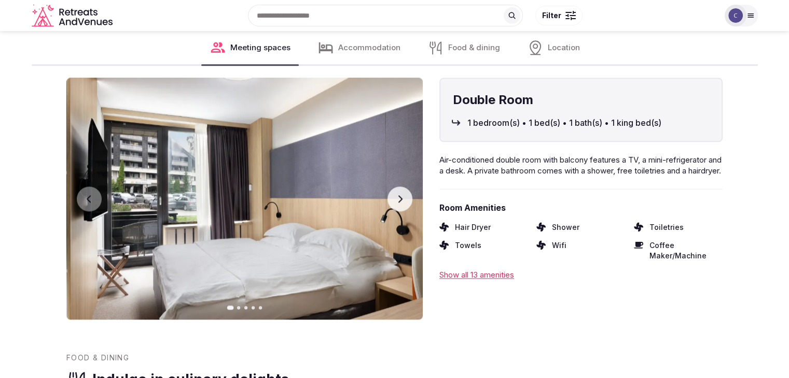
scroll to position [1192, 0]
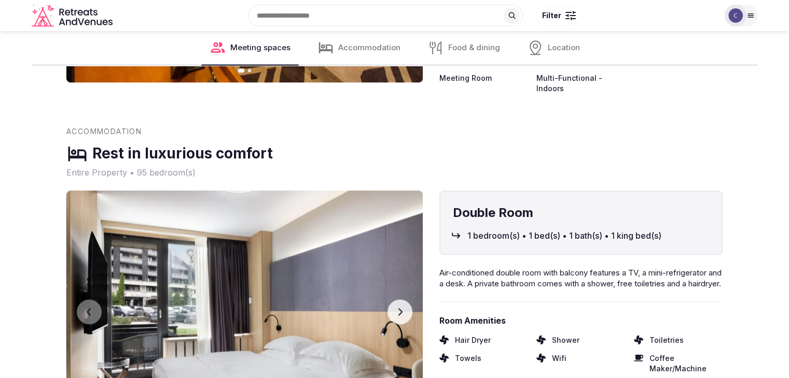
click at [757, 15] on div "Search Popular Destinations [GEOGRAPHIC_DATA], [GEOGRAPHIC_DATA] [GEOGRAPHIC_DA…" at bounding box center [394, 15] width 789 height 31
click at [752, 16] on icon at bounding box center [750, 15] width 8 height 8
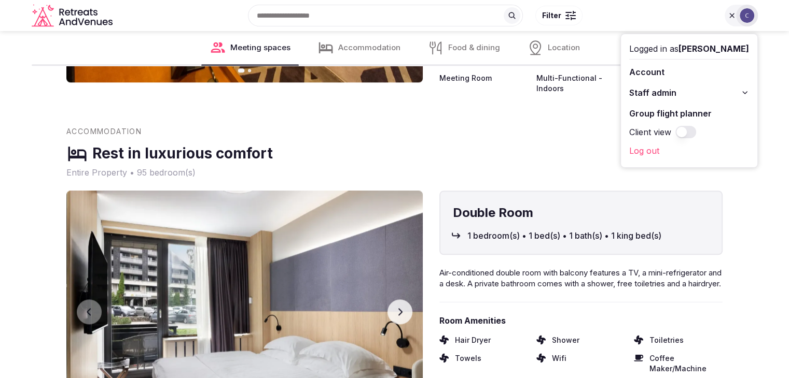
click at [745, 91] on icon at bounding box center [744, 93] width 8 height 8
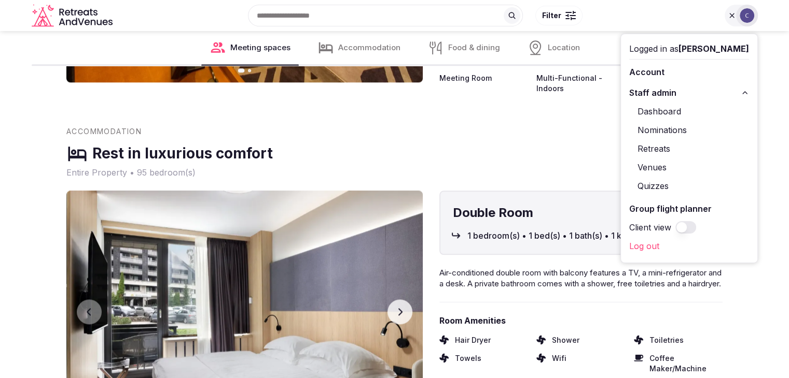
click at [657, 148] on link "Retreats" at bounding box center [689, 148] width 120 height 17
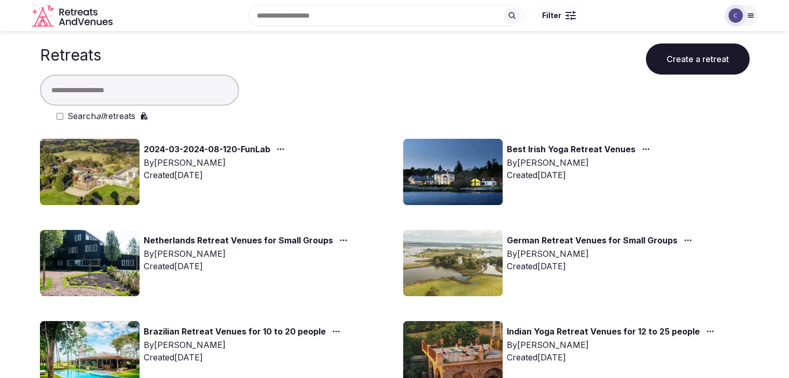
click at [100, 115] on em "all" at bounding box center [100, 116] width 9 height 10
click at [102, 96] on input "text" at bounding box center [139, 90] width 199 height 31
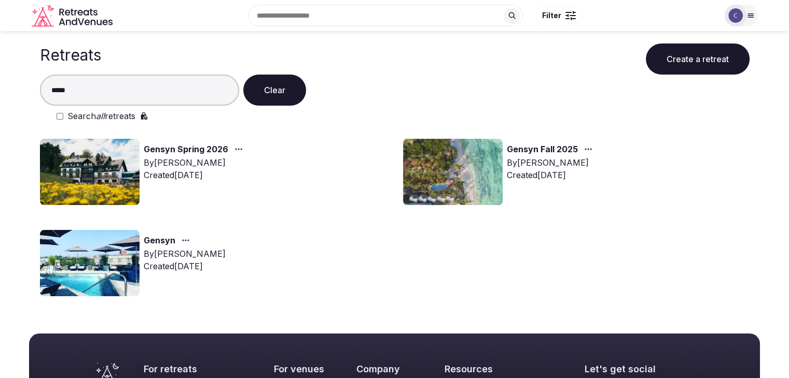
type input "*****"
click at [102, 179] on img at bounding box center [90, 172] width 100 height 66
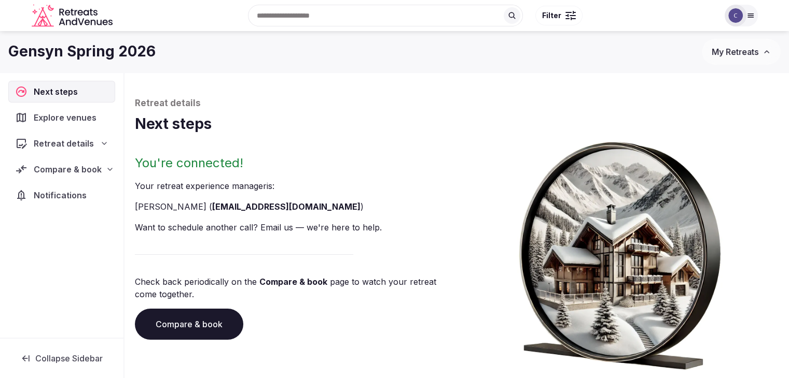
click at [205, 323] on link "Compare & book" at bounding box center [189, 324] width 108 height 31
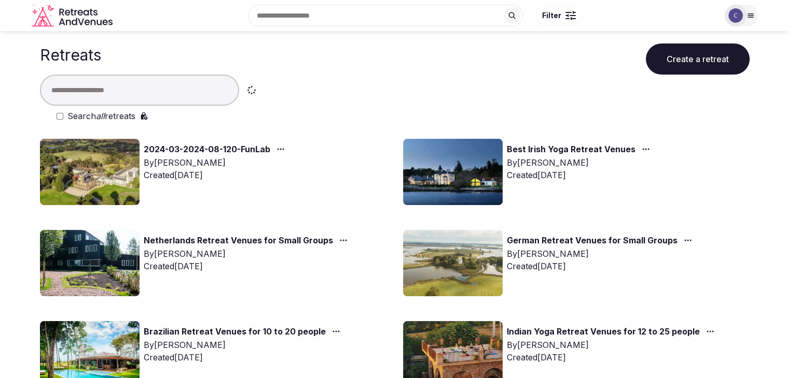
drag, startPoint x: 91, startPoint y: 113, endPoint x: 96, endPoint y: 129, distance: 16.6
click at [91, 114] on label "Search all retreats" at bounding box center [101, 116] width 68 height 12
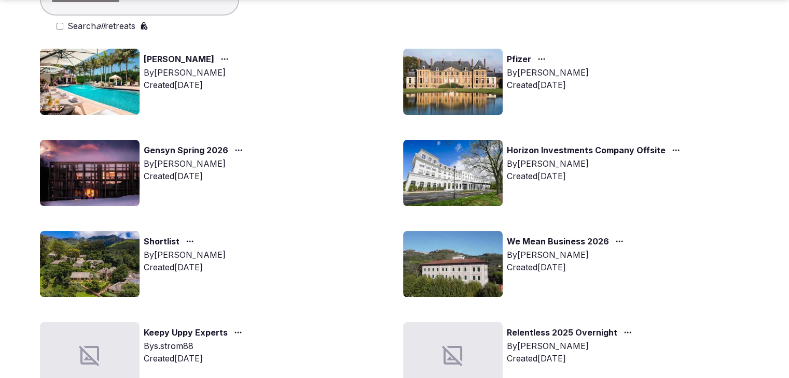
scroll to position [104, 0]
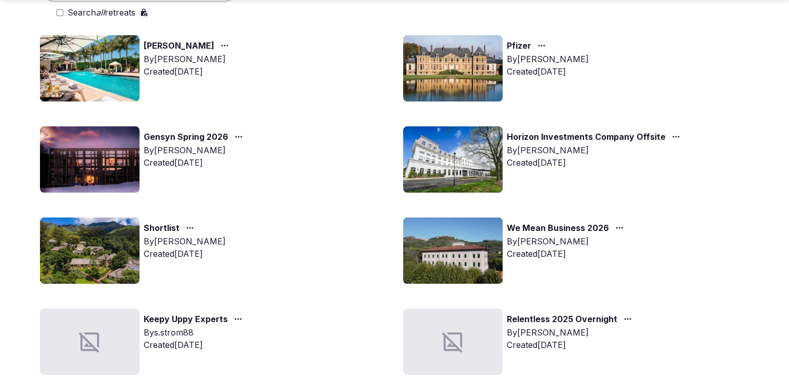
click at [111, 243] on img at bounding box center [90, 251] width 100 height 66
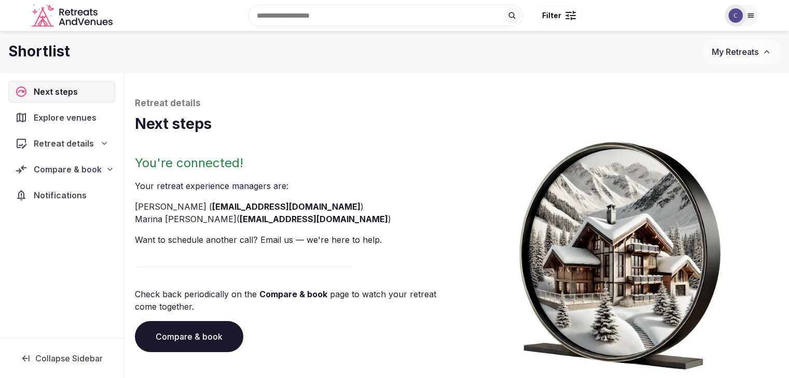
click at [206, 336] on link "Compare & book" at bounding box center [189, 336] width 108 height 31
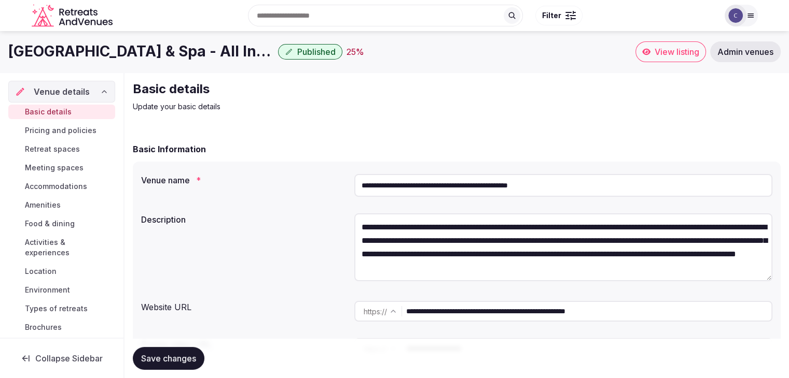
click at [628, 191] on input "**********" at bounding box center [563, 185] width 418 height 23
click at [628, 189] on input "**********" at bounding box center [563, 185] width 418 height 23
click at [627, 189] on input "**********" at bounding box center [563, 185] width 418 height 23
click at [622, 192] on input "**********" at bounding box center [563, 185] width 418 height 23
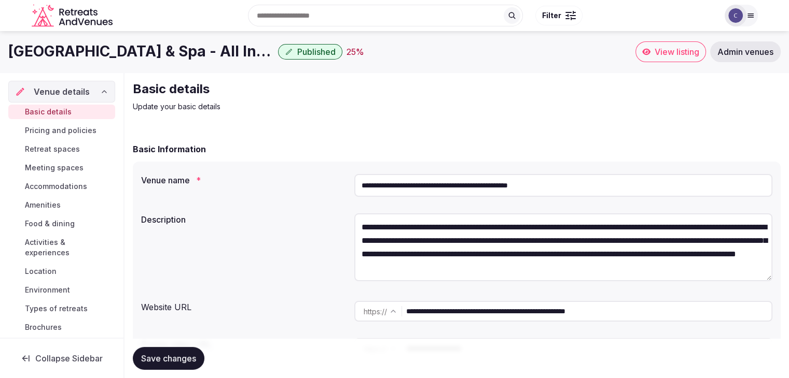
click at [622, 192] on input "**********" at bounding box center [563, 185] width 418 height 23
click at [505, 184] on input "**********" at bounding box center [563, 185] width 418 height 23
click at [510, 185] on input "**********" at bounding box center [563, 185] width 418 height 23
click at [511, 184] on input "**********" at bounding box center [563, 185] width 418 height 23
drag, startPoint x: 510, startPoint y: 188, endPoint x: 305, endPoint y: 189, distance: 205.3
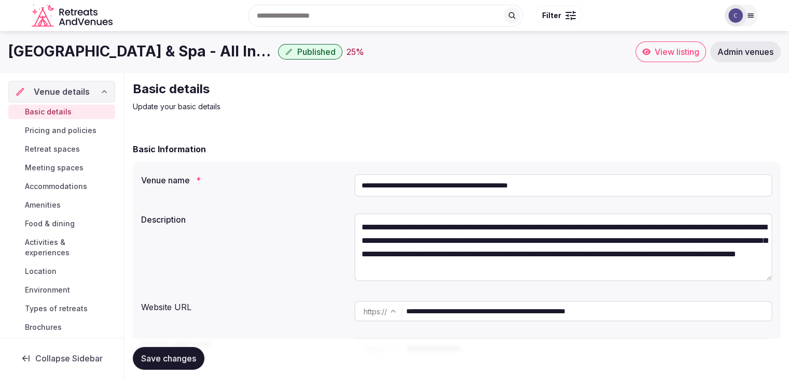
click at [305, 188] on div "**********" at bounding box center [456, 185] width 631 height 31
click at [642, 313] on input "**********" at bounding box center [588, 311] width 365 height 21
drag, startPoint x: 74, startPoint y: 184, endPoint x: 78, endPoint y: 191, distance: 8.4
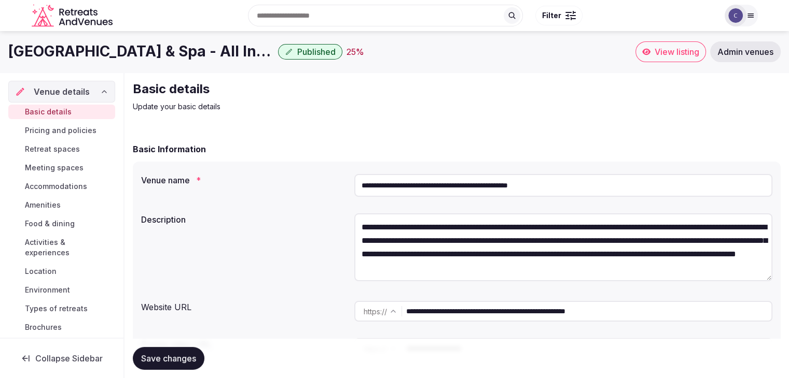
click at [74, 184] on span "Accommodations" at bounding box center [56, 186] width 62 height 10
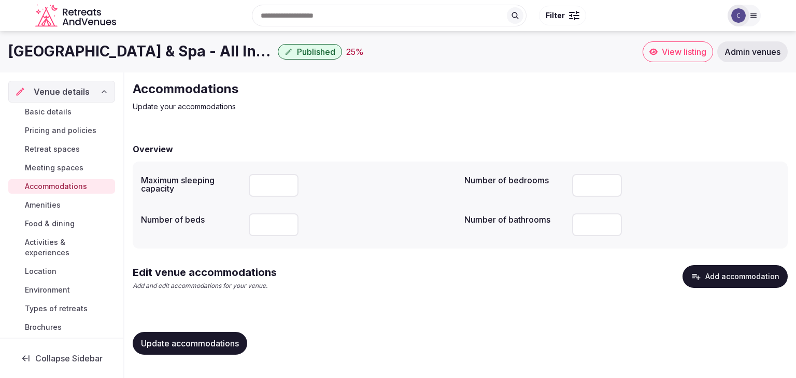
click at [730, 272] on button "Add accommodation" at bounding box center [735, 276] width 105 height 23
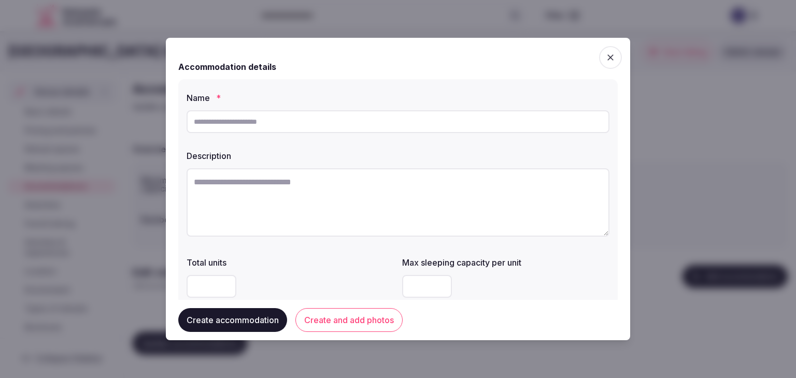
click at [282, 132] on input "text" at bounding box center [398, 121] width 423 height 23
paste input "**********"
type input "**********"
click at [373, 195] on textarea at bounding box center [398, 202] width 423 height 68
paste textarea "**********"
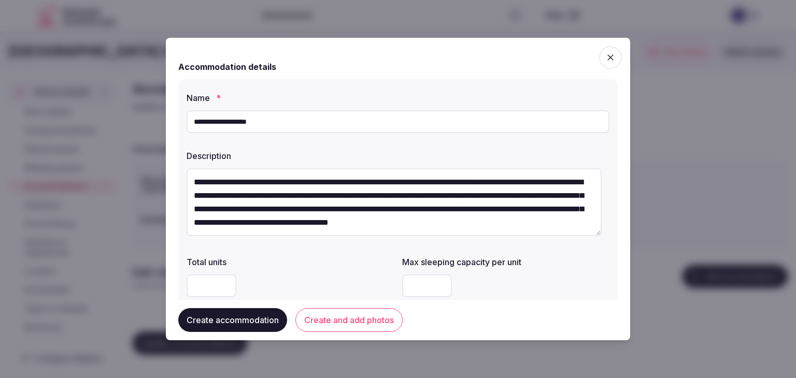
scroll to position [33, 0]
type textarea "**********"
click at [305, 119] on input "**********" at bounding box center [398, 121] width 423 height 23
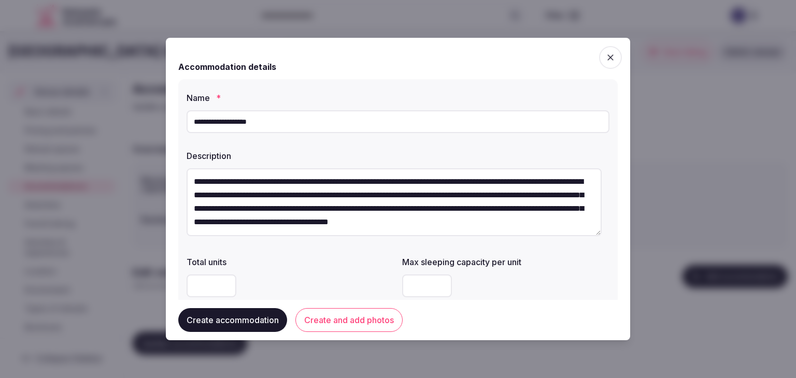
paste input "text"
type input "**********"
click at [374, 188] on textarea "**********" at bounding box center [394, 202] width 415 height 68
click at [375, 188] on textarea "**********" at bounding box center [394, 202] width 415 height 68
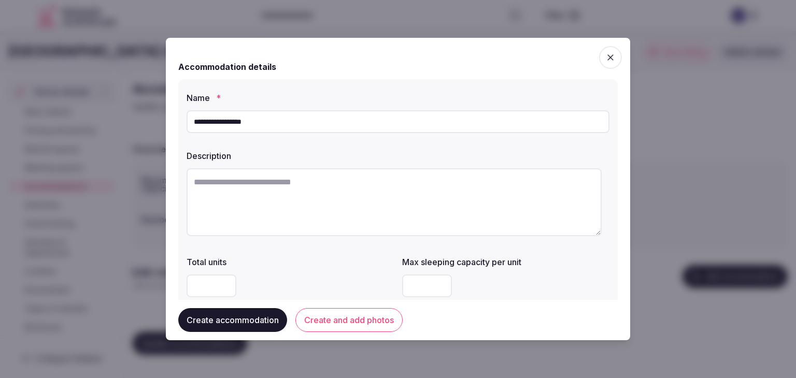
scroll to position [0, 0]
paste textarea "**********"
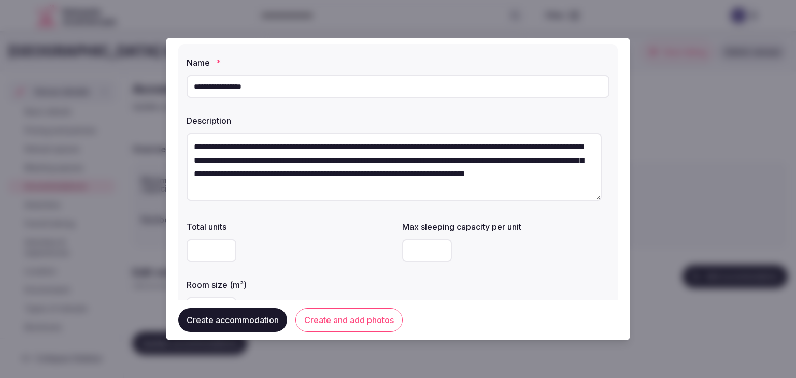
scroll to position [52, 0]
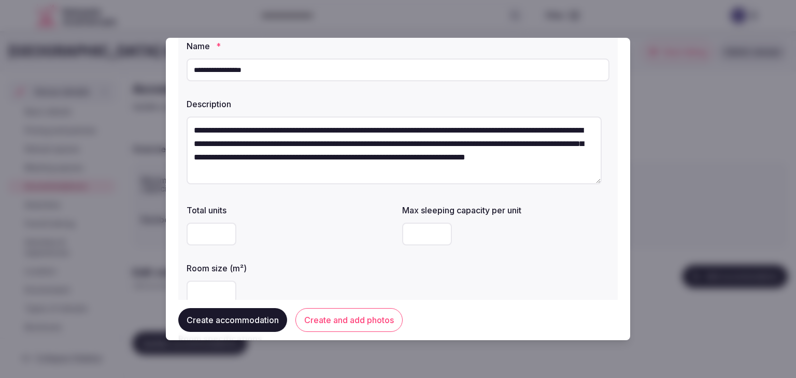
type textarea "**********"
click at [194, 293] on input "number" at bounding box center [212, 292] width 50 height 23
type input "**"
click at [421, 240] on input "number" at bounding box center [427, 234] width 50 height 23
type input "*"
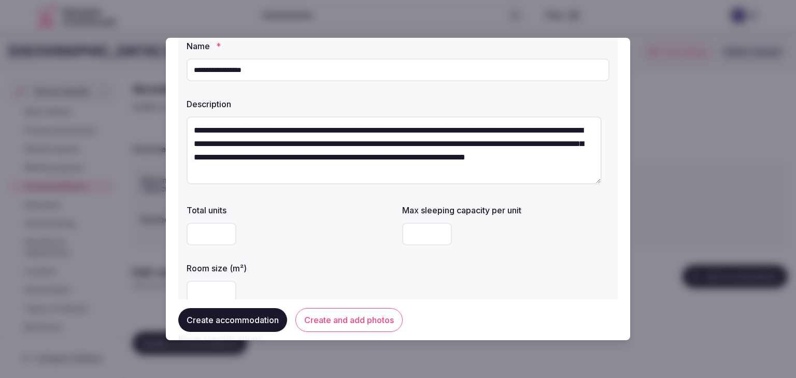
click at [353, 258] on div "Room size (m²)" at bounding box center [290, 265] width 207 height 15
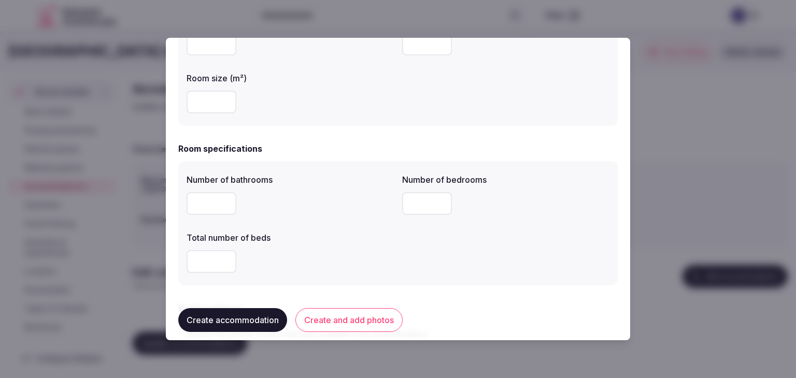
scroll to position [259, 0]
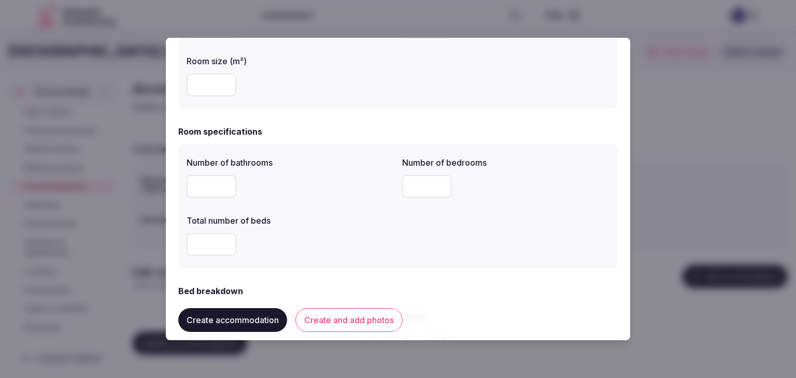
click at [216, 178] on input "number" at bounding box center [212, 186] width 50 height 23
type input "*"
click at [428, 188] on input "number" at bounding box center [427, 186] width 50 height 23
type input "*"
click at [221, 250] on input "number" at bounding box center [212, 244] width 50 height 23
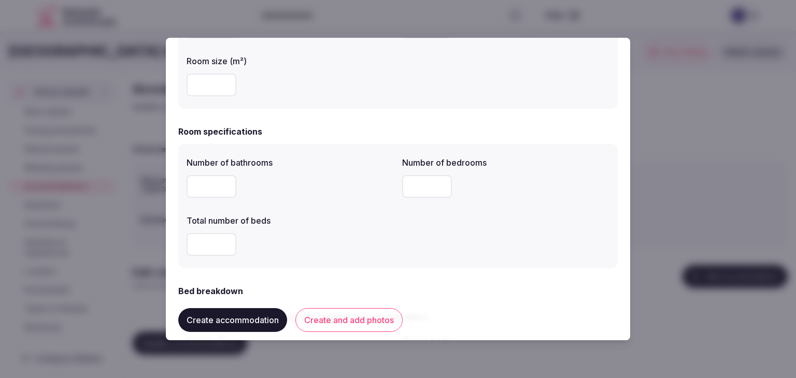
type input "*"
click at [297, 238] on div "*" at bounding box center [290, 244] width 207 height 23
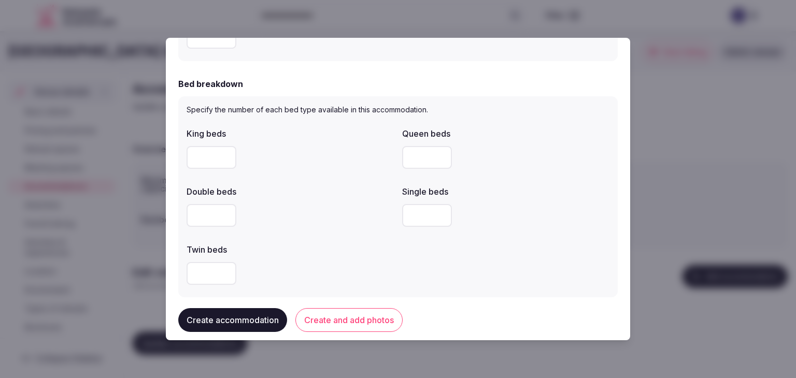
click at [205, 166] on input "number" at bounding box center [212, 157] width 50 height 23
type input "*"
click at [315, 205] on div at bounding box center [290, 215] width 207 height 23
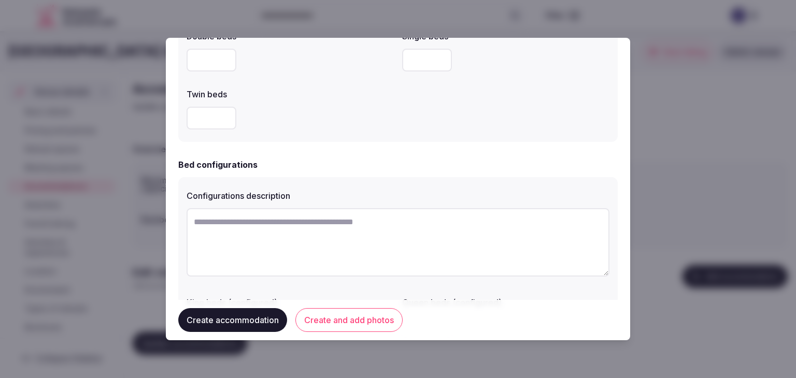
scroll to position [881, 0]
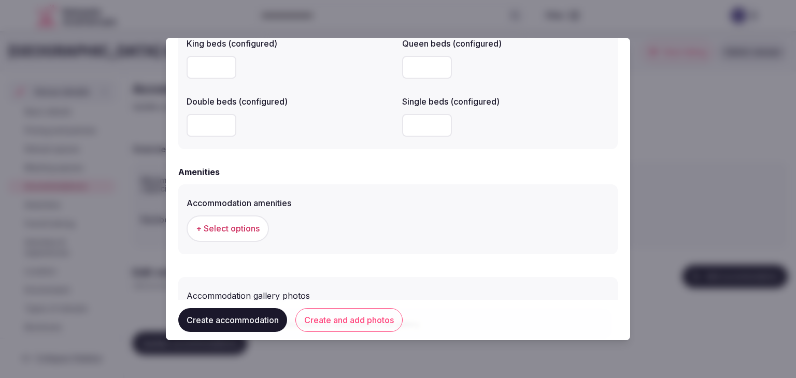
click at [247, 229] on span "+ Select options" at bounding box center [228, 228] width 64 height 11
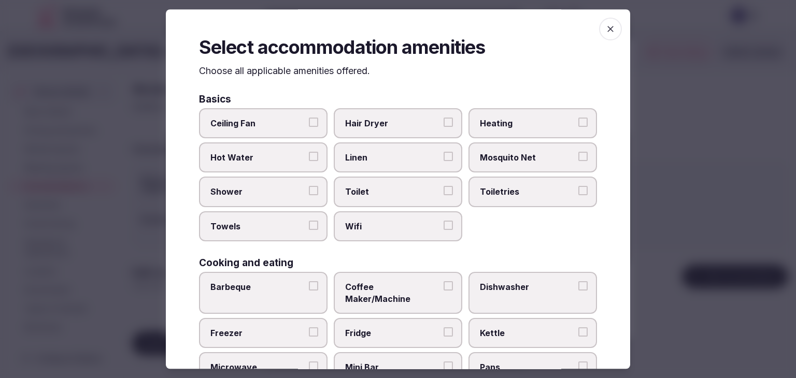
drag, startPoint x: 393, startPoint y: 227, endPoint x: 389, endPoint y: 156, distance: 71.7
click at [392, 227] on span "Wifi" at bounding box center [392, 226] width 95 height 11
click at [444, 227] on button "Wifi" at bounding box center [448, 225] width 9 height 9
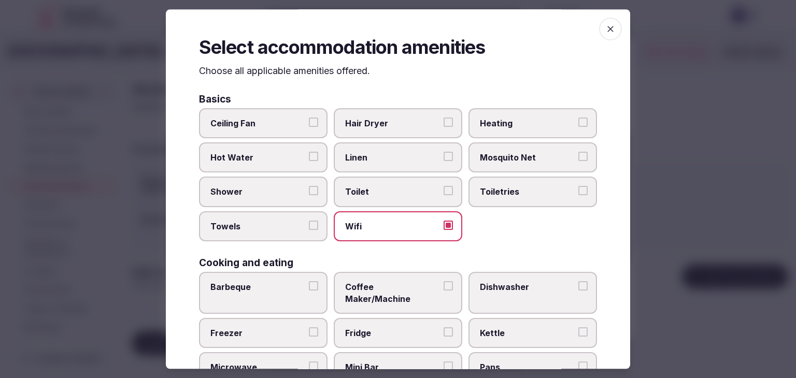
click at [387, 118] on span "Hair Dryer" at bounding box center [392, 123] width 95 height 11
click at [444, 118] on button "Hair Dryer" at bounding box center [448, 122] width 9 height 9
click at [287, 193] on span "Shower" at bounding box center [257, 192] width 95 height 11
click at [309, 193] on button "Shower" at bounding box center [313, 191] width 9 height 9
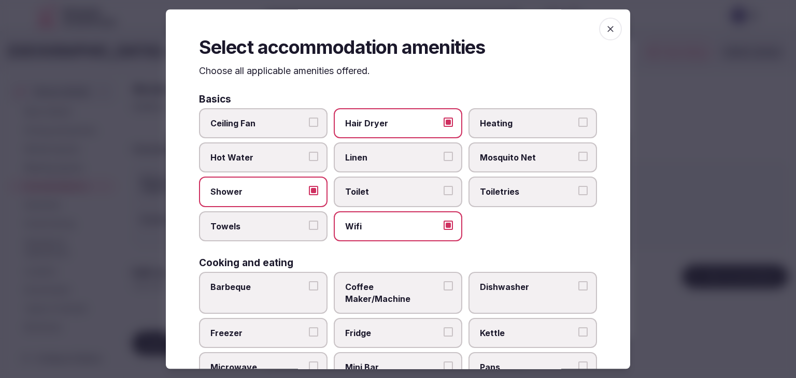
click at [263, 224] on span "Towels" at bounding box center [257, 226] width 95 height 11
click at [309, 224] on button "Towels" at bounding box center [313, 225] width 9 height 9
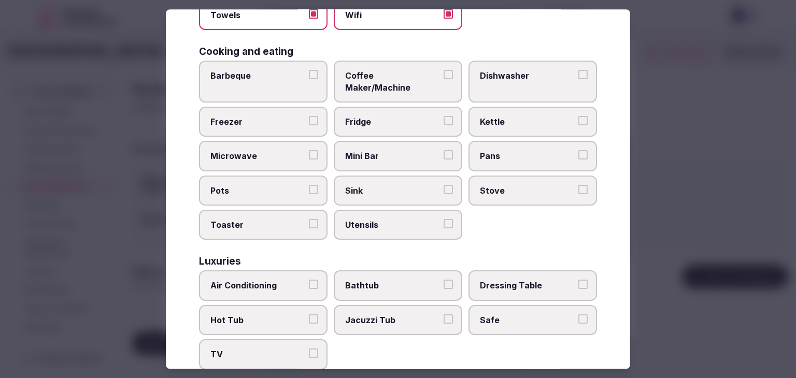
scroll to position [311, 0]
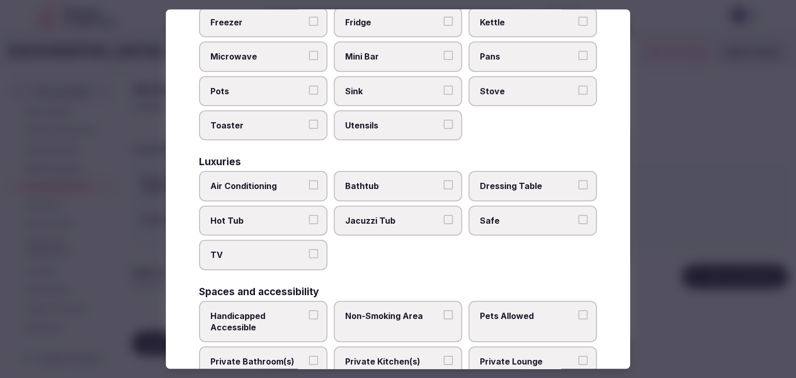
click at [260, 181] on span "Air Conditioning" at bounding box center [257, 186] width 95 height 11
click at [309, 181] on button "Air Conditioning" at bounding box center [313, 185] width 9 height 9
click at [273, 357] on span "Private Bathroom(s)" at bounding box center [257, 362] width 95 height 11
click at [309, 357] on button "Private Bathroom(s)" at bounding box center [313, 361] width 9 height 9
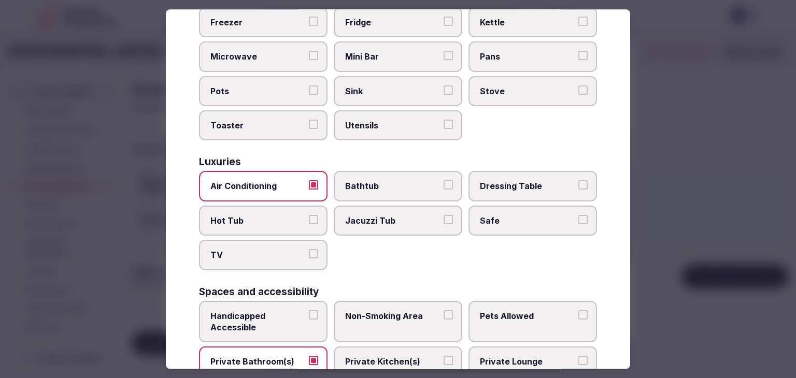
click at [281, 241] on label "TV" at bounding box center [263, 256] width 129 height 30
click at [309, 250] on button "TV" at bounding box center [313, 254] width 9 height 9
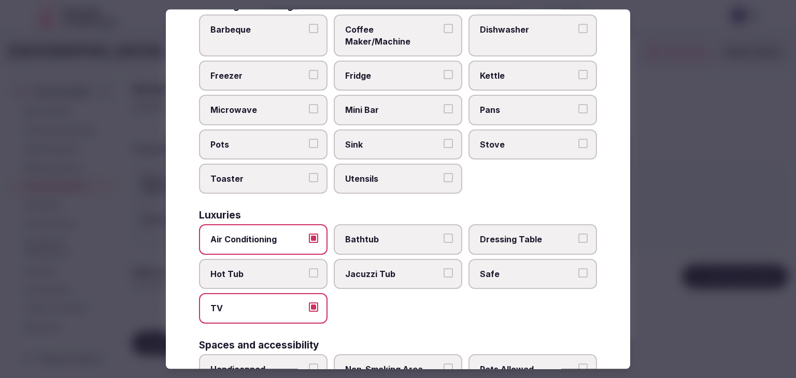
scroll to position [207, 0]
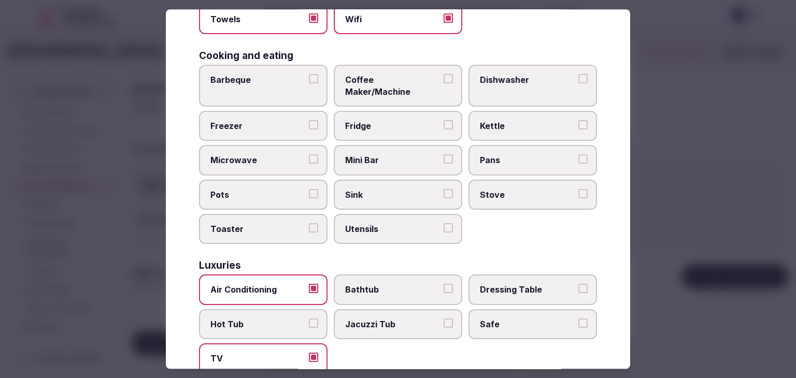
drag, startPoint x: 379, startPoint y: 86, endPoint x: 377, endPoint y: 114, distance: 28.6
click at [379, 86] on label "Coffee Maker/Machine" at bounding box center [398, 86] width 129 height 42
click at [444, 83] on button "Coffee Maker/Machine" at bounding box center [448, 78] width 9 height 9
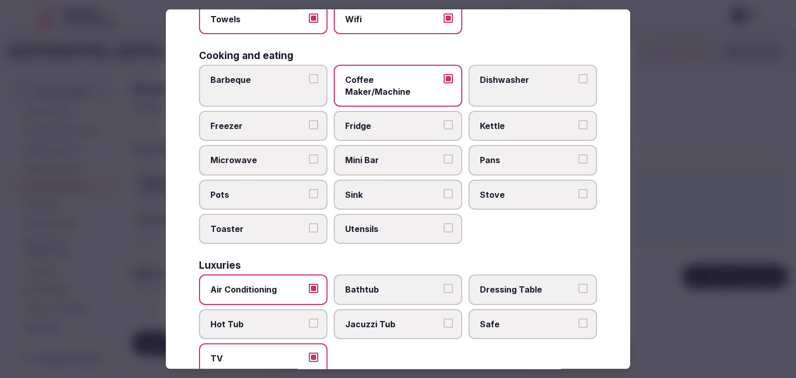
click at [377, 120] on span "Fridge" at bounding box center [392, 125] width 95 height 11
click at [444, 120] on button "Fridge" at bounding box center [448, 124] width 9 height 9
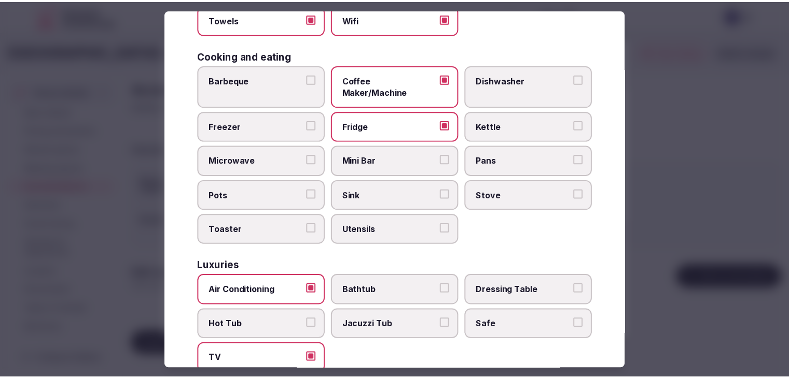
scroll to position [0, 0]
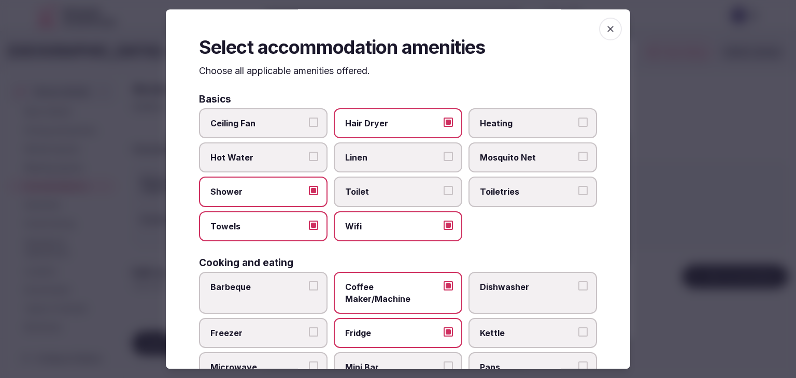
click at [606, 27] on icon "button" at bounding box center [611, 29] width 10 height 10
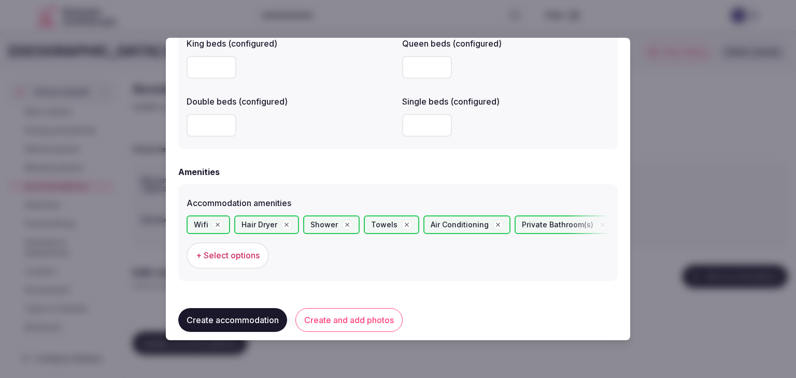
click at [347, 320] on button "Create and add photos" at bounding box center [349, 320] width 107 height 24
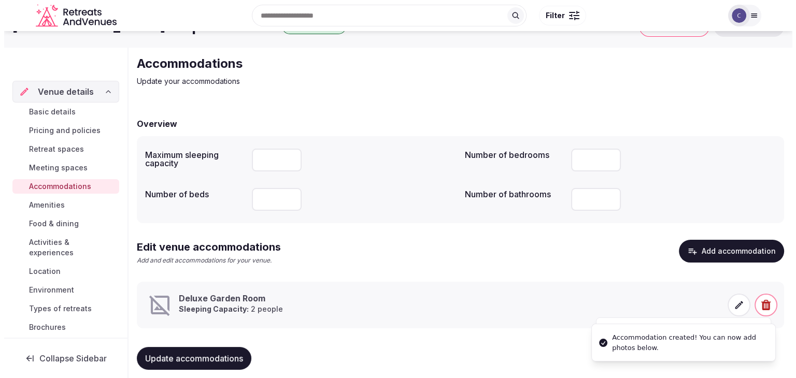
scroll to position [39, 0]
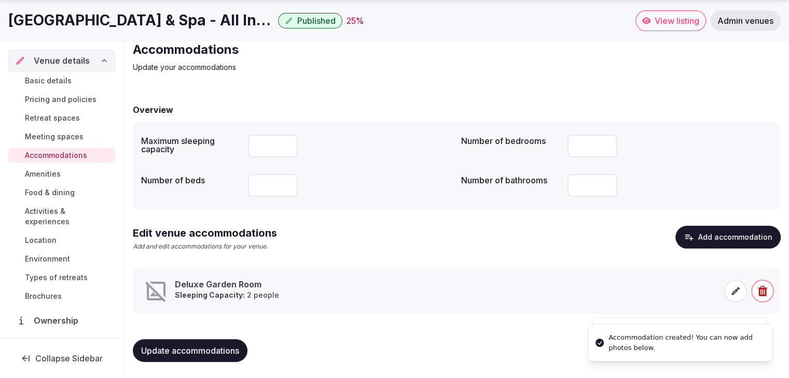
click at [738, 301] on span at bounding box center [735, 291] width 23 height 23
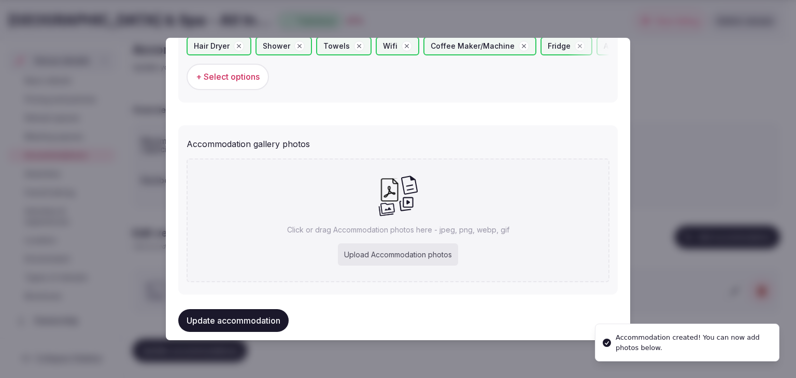
scroll to position [1074, 0]
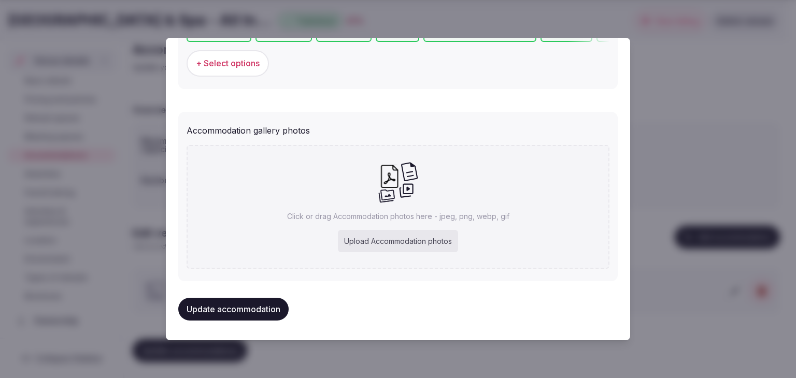
click at [434, 240] on div "Upload Accommodation photos" at bounding box center [398, 241] width 120 height 23
type input "**********"
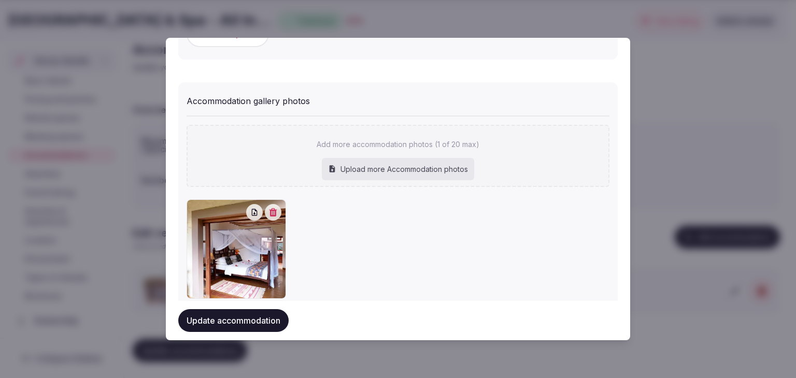
scroll to position [1131, 0]
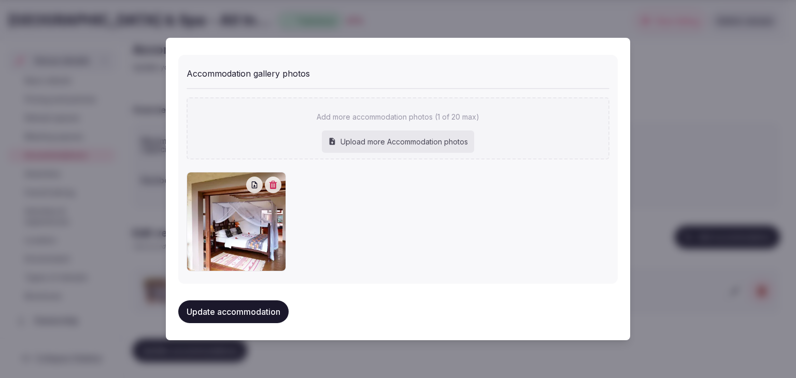
click at [255, 313] on button "Update accommodation" at bounding box center [233, 312] width 110 height 23
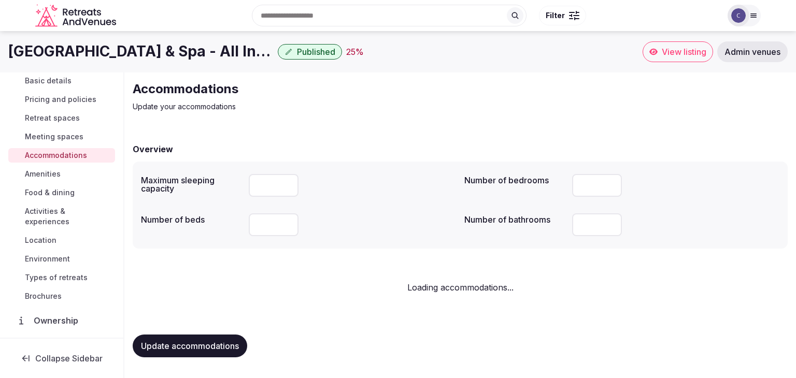
scroll to position [0, 0]
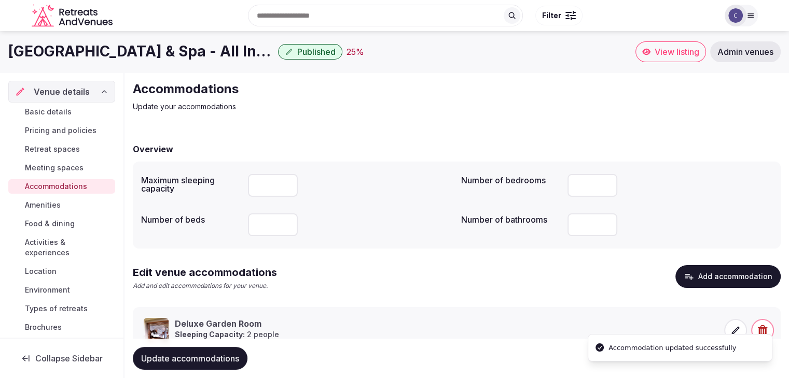
click at [222, 356] on span "Update accommodations" at bounding box center [190, 359] width 98 height 10
click at [50, 222] on span "Food & dining" at bounding box center [50, 224] width 50 height 10
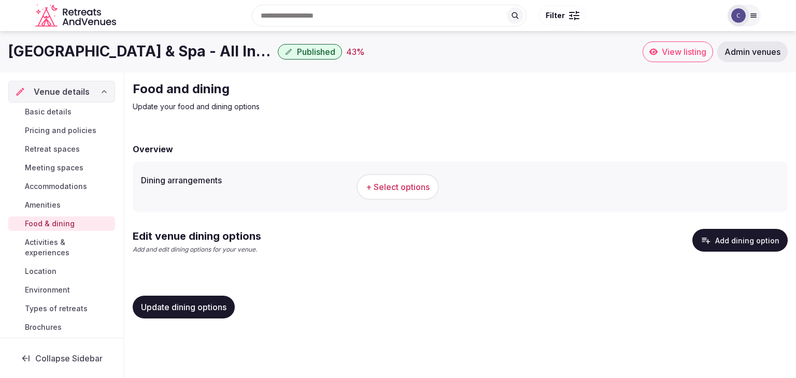
click at [403, 185] on span "+ Select options" at bounding box center [398, 186] width 64 height 11
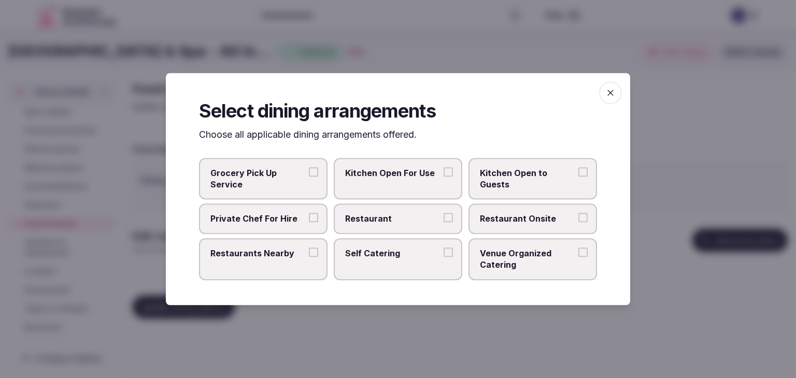
drag, startPoint x: 433, startPoint y: 209, endPoint x: 448, endPoint y: 212, distance: 14.7
click at [433, 208] on label "Restaurant" at bounding box center [398, 219] width 129 height 30
click at [444, 214] on button "Restaurant" at bounding box center [448, 218] width 9 height 9
drag, startPoint x: 500, startPoint y: 216, endPoint x: 529, endPoint y: 229, distance: 31.8
click at [501, 216] on span "Restaurant Onsite" at bounding box center [527, 219] width 95 height 11
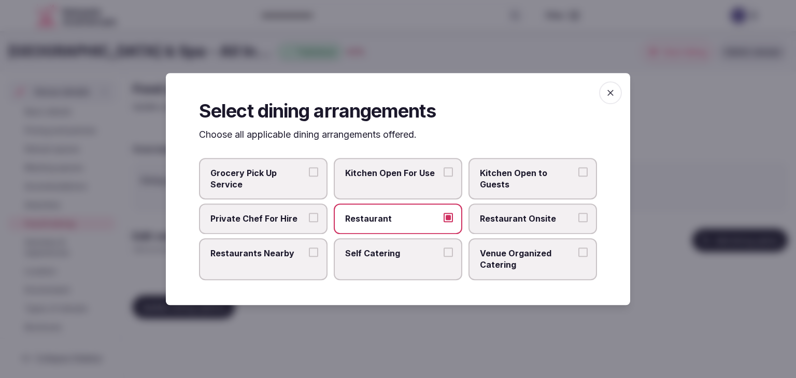
click at [579, 216] on button "Restaurant Onsite" at bounding box center [583, 218] width 9 height 9
drag, startPoint x: 606, startPoint y: 90, endPoint x: 567, endPoint y: 123, distance: 51.5
click at [606, 90] on icon "button" at bounding box center [611, 93] width 10 height 10
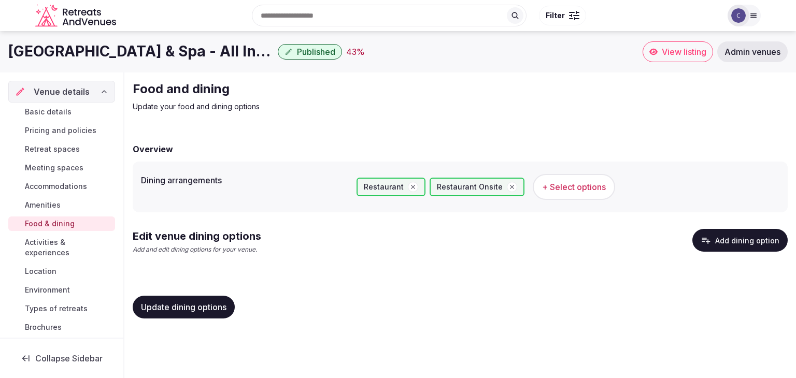
click at [214, 307] on span "Update dining options" at bounding box center [184, 307] width 86 height 10
click at [740, 244] on button "Add dining option" at bounding box center [740, 240] width 95 height 23
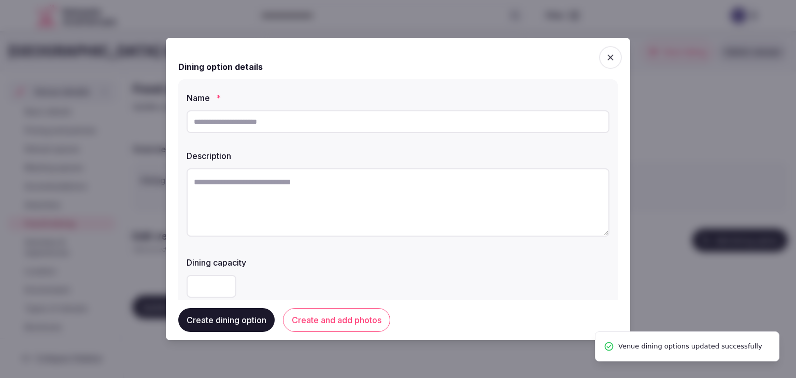
click at [334, 121] on input "text" at bounding box center [398, 121] width 423 height 23
paste input "**********"
type input "**********"
click at [317, 192] on textarea at bounding box center [398, 202] width 423 height 68
paste textarea "**********"
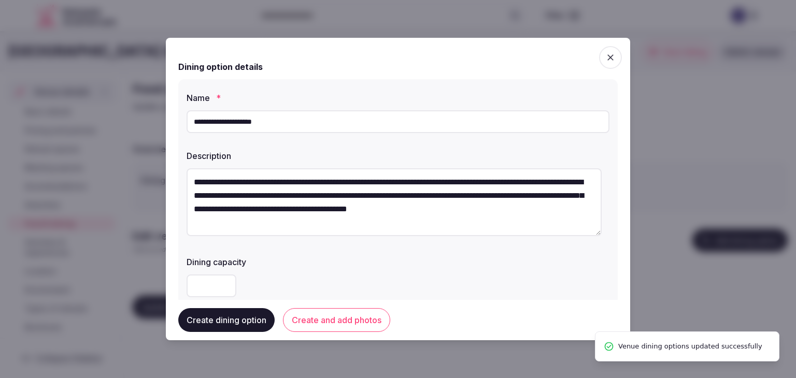
scroll to position [156, 0]
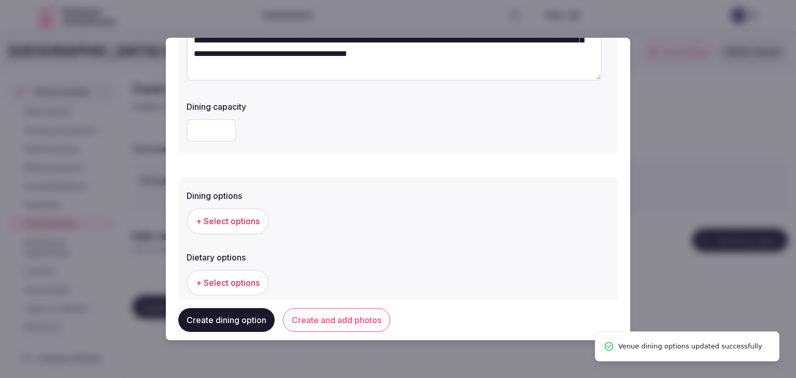
type textarea "**********"
click at [228, 213] on button "+ Select options" at bounding box center [228, 221] width 82 height 26
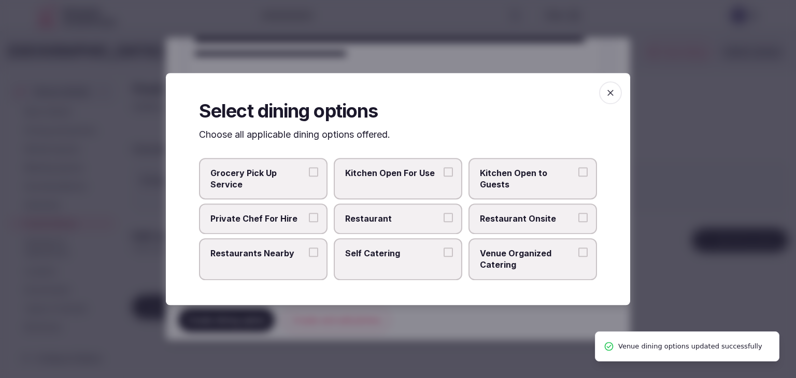
drag, startPoint x: 381, startPoint y: 227, endPoint x: 456, endPoint y: 227, distance: 75.2
click at [382, 227] on label "Restaurant" at bounding box center [398, 219] width 129 height 30
click at [444, 223] on button "Restaurant" at bounding box center [448, 218] width 9 height 9
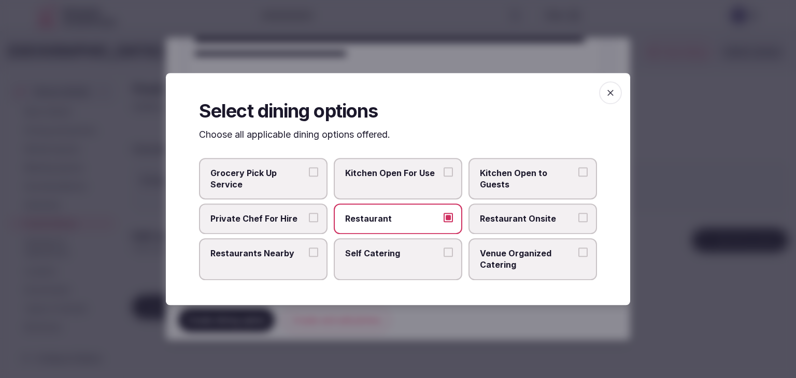
drag, startPoint x: 496, startPoint y: 221, endPoint x: 527, endPoint y: 208, distance: 33.7
click at [496, 221] on span "Restaurant Onsite" at bounding box center [527, 219] width 95 height 11
click at [544, 222] on span "Restaurant Onsite" at bounding box center [527, 219] width 95 height 11
click at [579, 222] on button "Restaurant Onsite" at bounding box center [583, 218] width 9 height 9
click at [606, 94] on icon "button" at bounding box center [611, 93] width 10 height 10
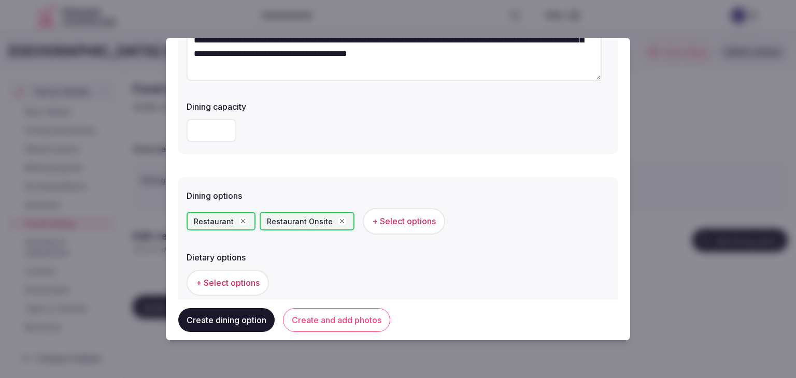
scroll to position [280, 0]
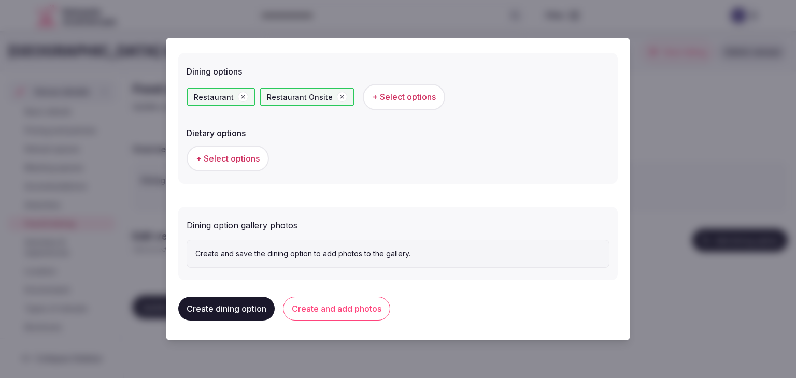
click at [373, 313] on button "Create and add photos" at bounding box center [336, 309] width 107 height 24
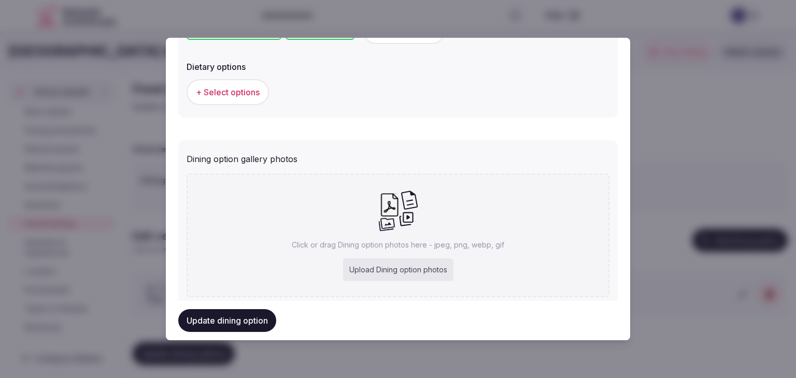
scroll to position [375, 0]
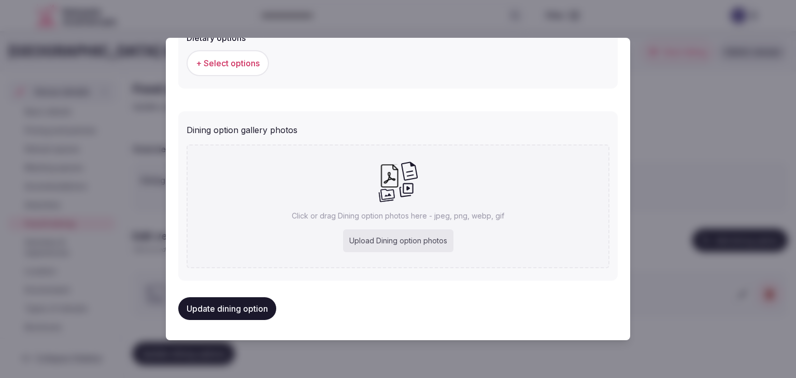
click at [440, 251] on div "Upload Dining option photos" at bounding box center [398, 241] width 110 height 23
type input "**********"
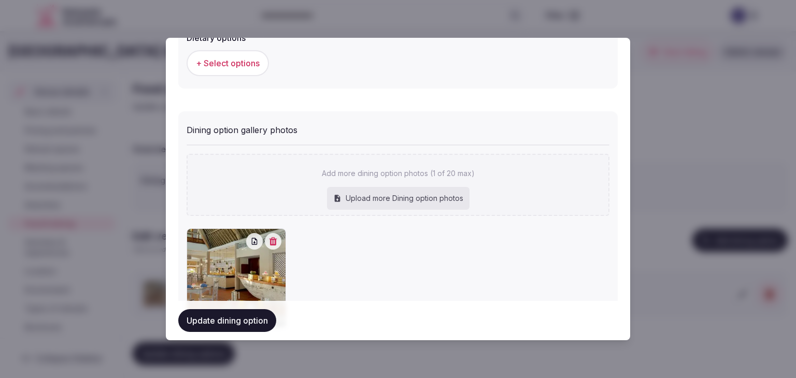
click at [255, 321] on button "Update dining option" at bounding box center [227, 321] width 98 height 23
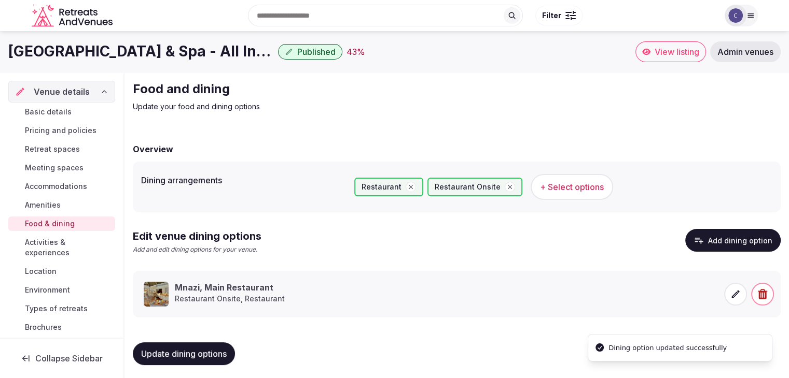
click at [171, 351] on span "Update dining options" at bounding box center [184, 354] width 86 height 10
click at [129, 46] on h1 "[GEOGRAPHIC_DATA] & Spa - All Inclusive" at bounding box center [140, 51] width 265 height 20
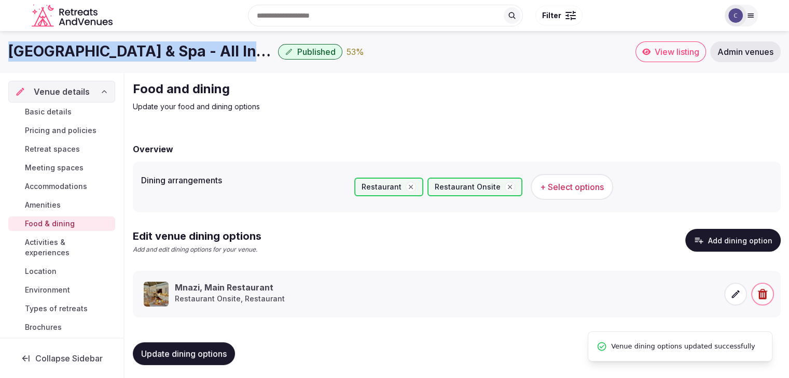
click at [129, 46] on h1 "[GEOGRAPHIC_DATA] & Spa - All Inclusive" at bounding box center [140, 51] width 265 height 20
copy div "[GEOGRAPHIC_DATA] & Spa - All Inclusive"
click at [558, 181] on span "+ Select options" at bounding box center [572, 186] width 64 height 11
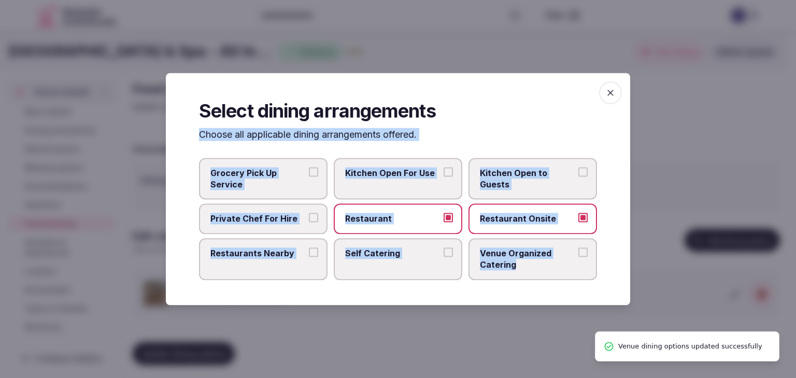
drag, startPoint x: 199, startPoint y: 138, endPoint x: 547, endPoint y: 285, distance: 377.7
click at [546, 286] on div "Select dining arrangements Choose all applicable dining arrangements offered. G…" at bounding box center [398, 189] width 465 height 232
copy div "Choose all applicable dining arrangements offered. Grocery Pick Up Service Kitc…"
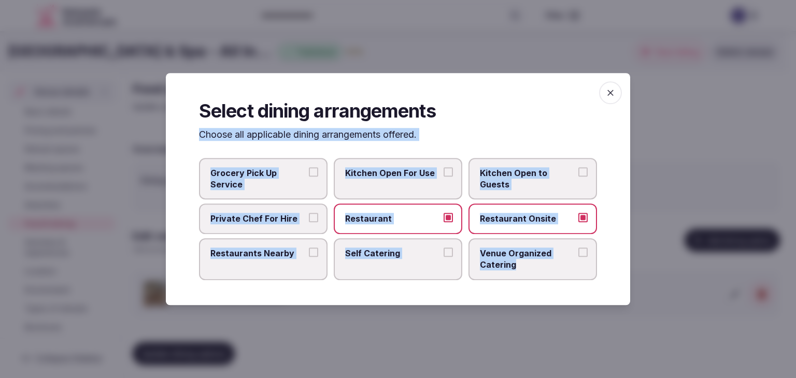
click at [270, 263] on label "Restaurants Nearby" at bounding box center [263, 259] width 129 height 42
click at [309, 257] on button "Restaurants Nearby" at bounding box center [313, 252] width 9 height 9
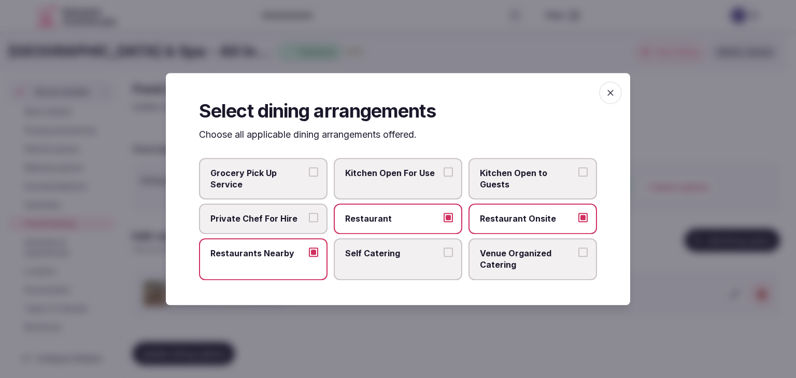
click at [514, 254] on span "Venue Organized Catering" at bounding box center [527, 259] width 95 height 23
click at [579, 254] on button "Venue Organized Catering" at bounding box center [583, 252] width 9 height 9
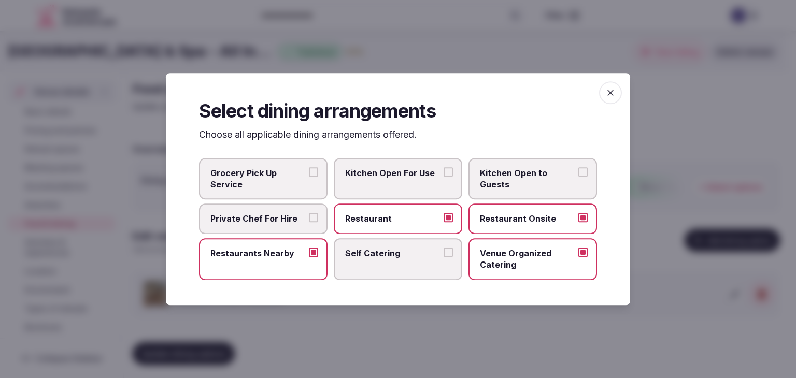
click at [612, 94] on icon "button" at bounding box center [611, 93] width 10 height 10
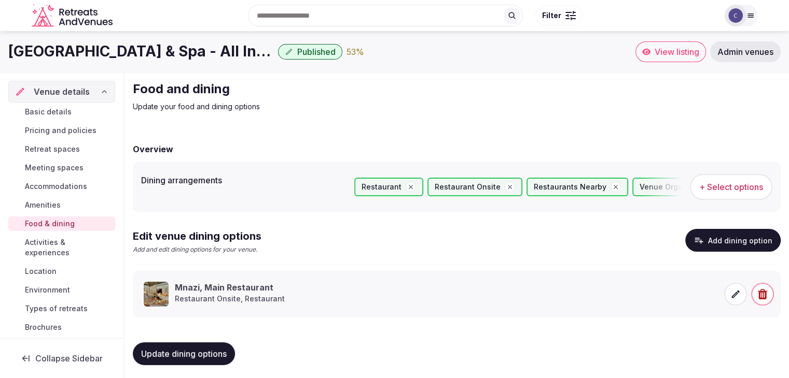
click at [202, 354] on span "Update dining options" at bounding box center [184, 354] width 86 height 10
click at [74, 164] on span "Meeting spaces" at bounding box center [54, 168] width 59 height 10
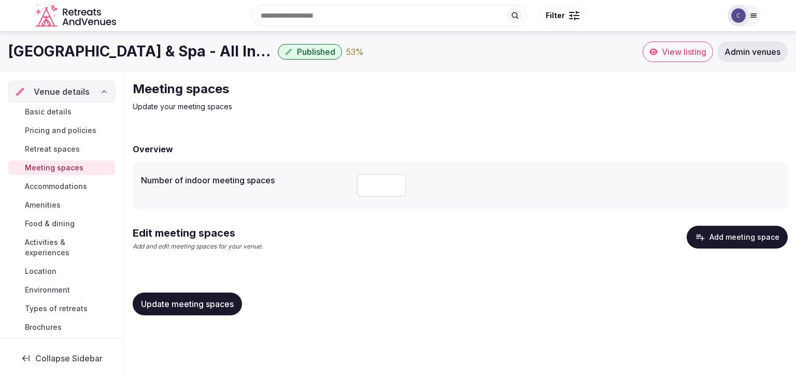
click at [719, 233] on button "Add meeting space" at bounding box center [737, 237] width 101 height 23
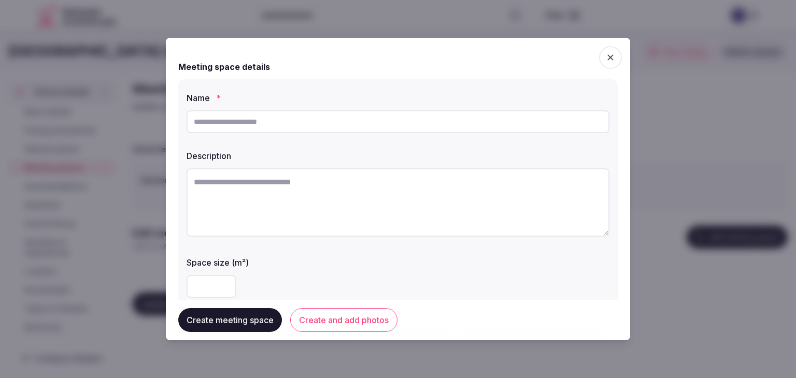
click at [457, 218] on textarea at bounding box center [398, 202] width 423 height 68
paste textarea "**********"
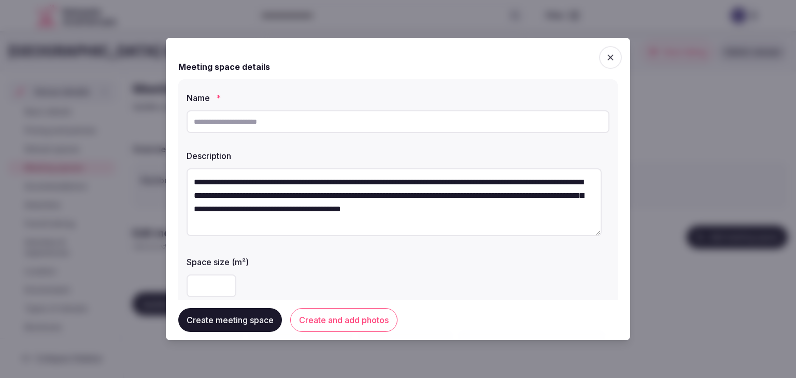
scroll to position [13, 0]
drag, startPoint x: 358, startPoint y: 201, endPoint x: 371, endPoint y: 234, distance: 35.6
click at [371, 234] on textarea "**********" at bounding box center [394, 202] width 415 height 68
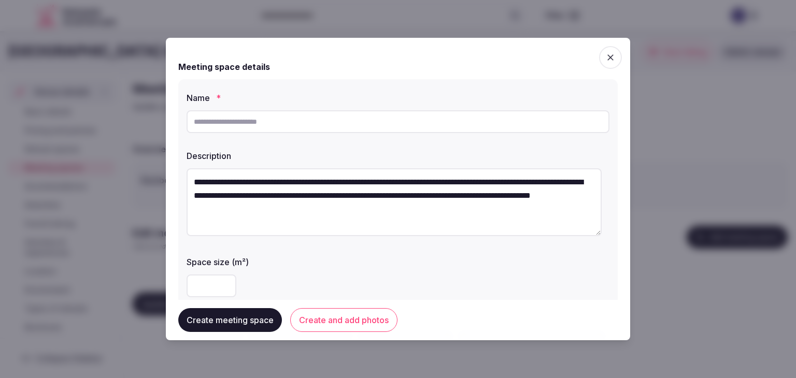
scroll to position [0, 0]
type textarea "**********"
click at [339, 123] on input "text" at bounding box center [398, 121] width 423 height 23
paste input "**********"
type input "**********"
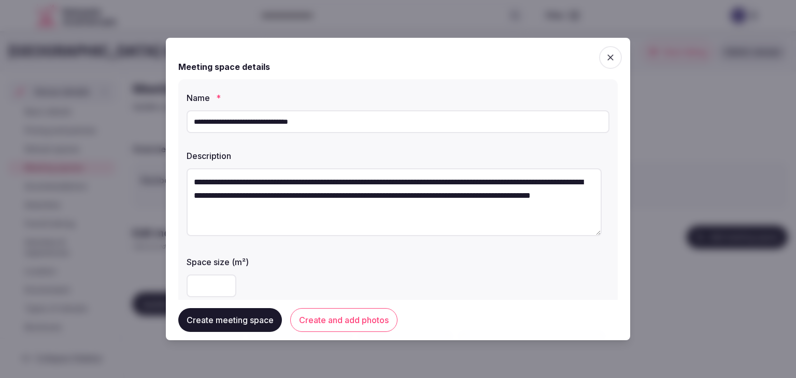
click at [384, 187] on textarea "**********" at bounding box center [394, 202] width 415 height 68
paste textarea "**********"
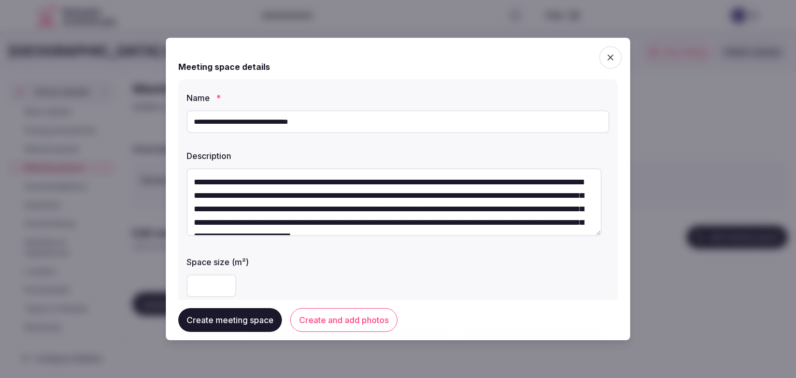
type textarea "**********"
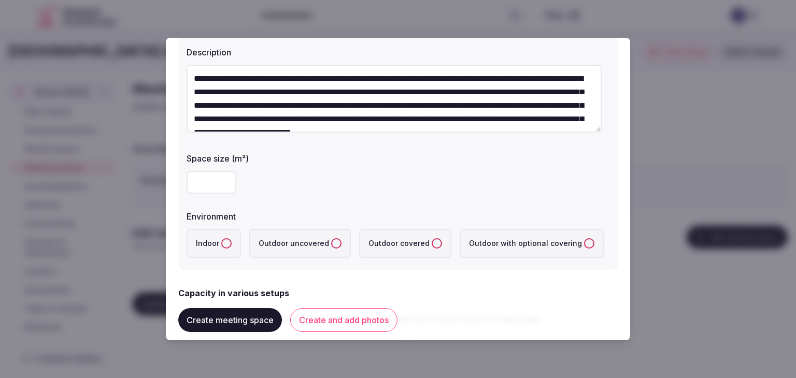
click at [221, 243] on button "Indoor" at bounding box center [226, 243] width 10 height 10
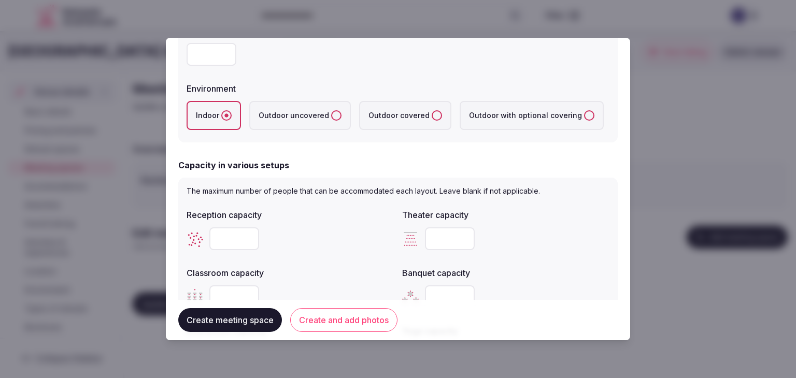
scroll to position [311, 0]
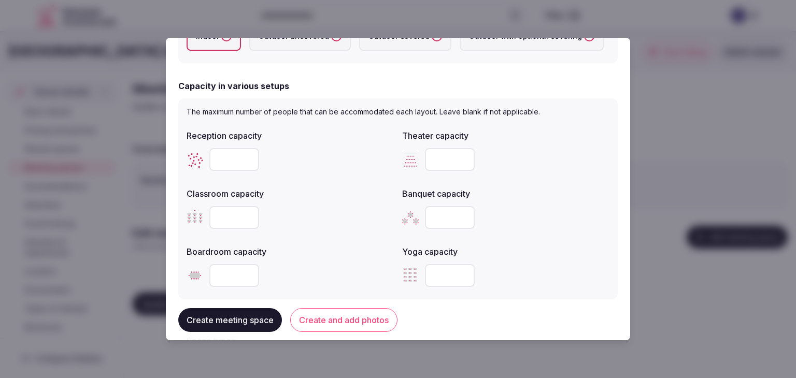
click at [436, 166] on input "number" at bounding box center [450, 159] width 50 height 23
type input "***"
click at [222, 225] on input "number" at bounding box center [234, 217] width 50 height 23
type input "***"
click at [230, 272] on input "number" at bounding box center [234, 275] width 50 height 23
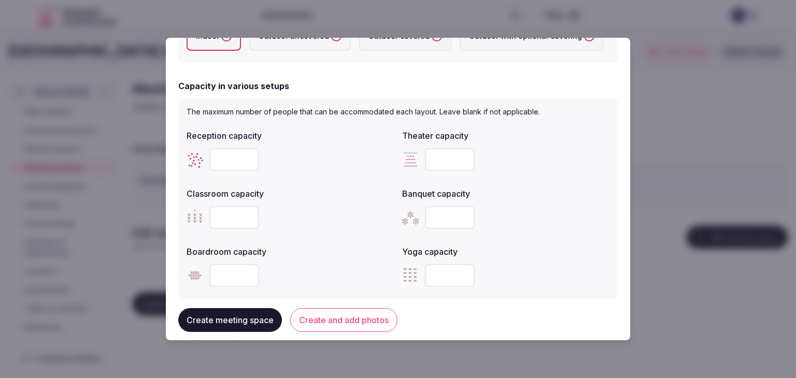
click at [230, 272] on input "number" at bounding box center [234, 275] width 50 height 23
type input "***"
drag, startPoint x: 427, startPoint y: 208, endPoint x: 436, endPoint y: 220, distance: 14.8
click at [427, 208] on input "number" at bounding box center [450, 217] width 50 height 23
type input "***"
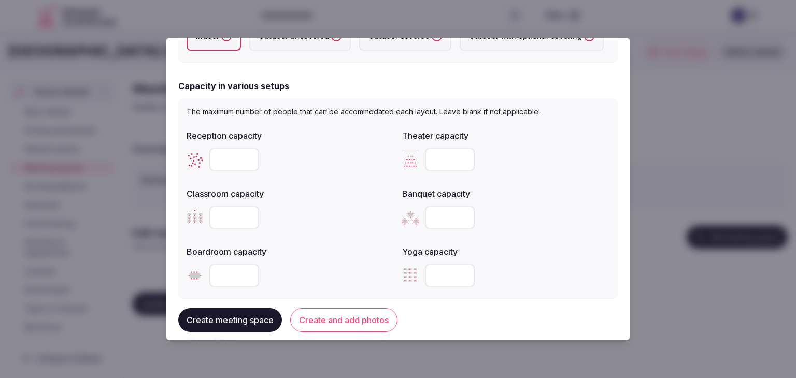
click at [568, 240] on div "Reception capacity Theater capacity *** Classroom capacity *** Banquet capacity…" at bounding box center [398, 208] width 423 height 166
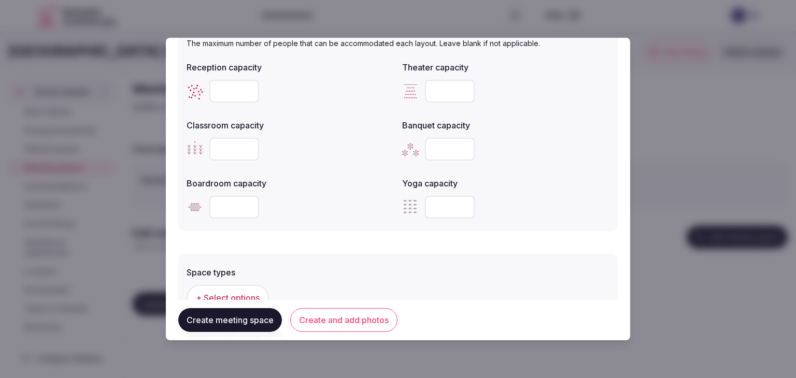
scroll to position [570, 0]
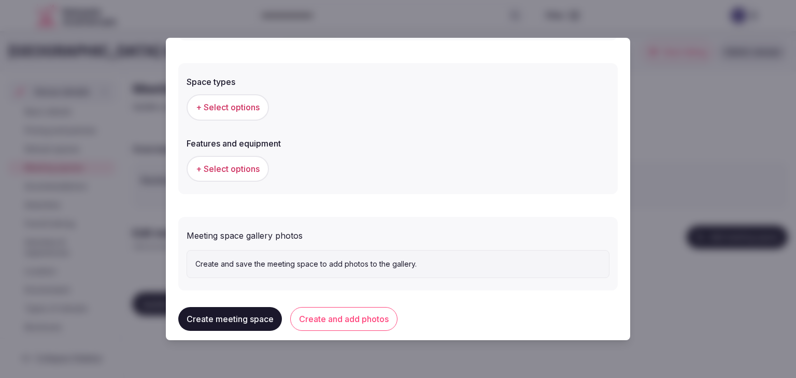
click at [243, 104] on span "+ Select options" at bounding box center [228, 107] width 64 height 11
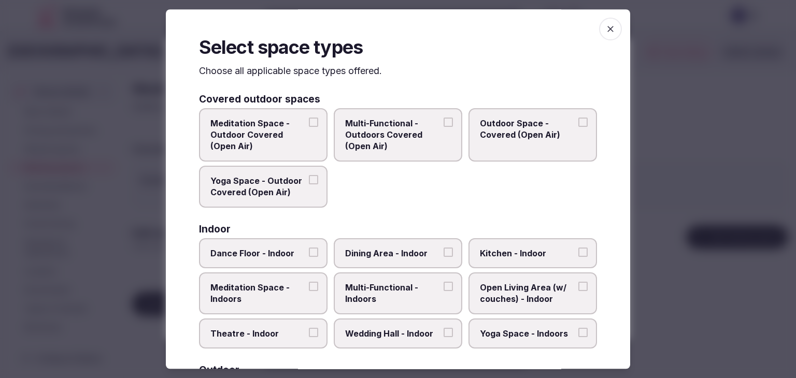
click at [395, 302] on span "Multi-Functional - Indoors" at bounding box center [392, 293] width 95 height 23
click at [444, 291] on button "Multi-Functional - Indoors" at bounding box center [448, 286] width 9 height 9
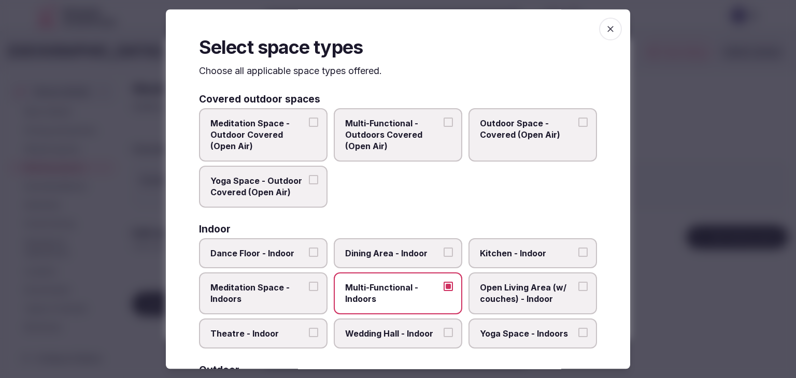
click at [401, 256] on span "Dining Area - Indoor" at bounding box center [392, 253] width 95 height 11
click at [444, 256] on button "Dining Area - Indoor" at bounding box center [448, 252] width 9 height 9
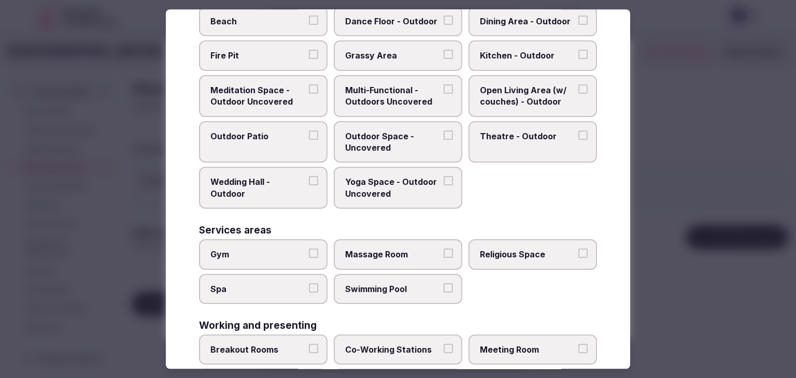
scroll to position [423, 0]
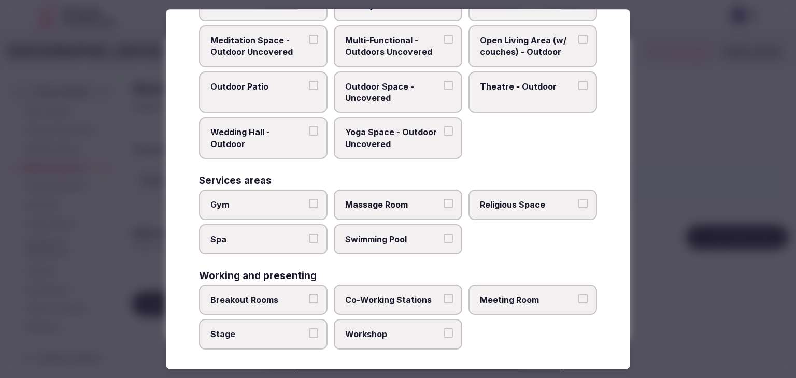
click at [512, 294] on span "Meeting Room" at bounding box center [527, 299] width 95 height 11
click at [579, 294] on button "Meeting Room" at bounding box center [583, 298] width 9 height 9
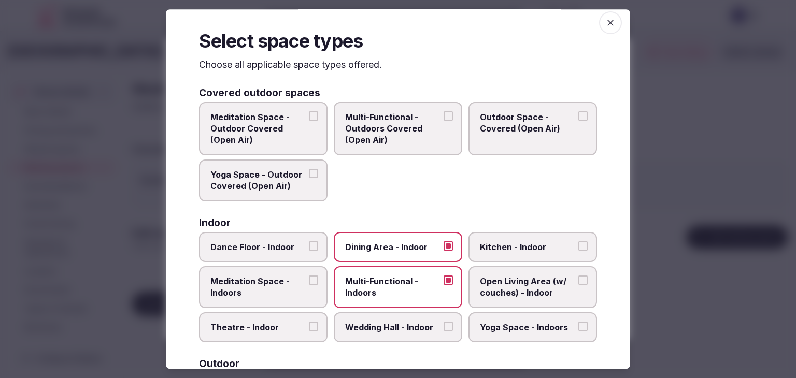
scroll to position [0, 0]
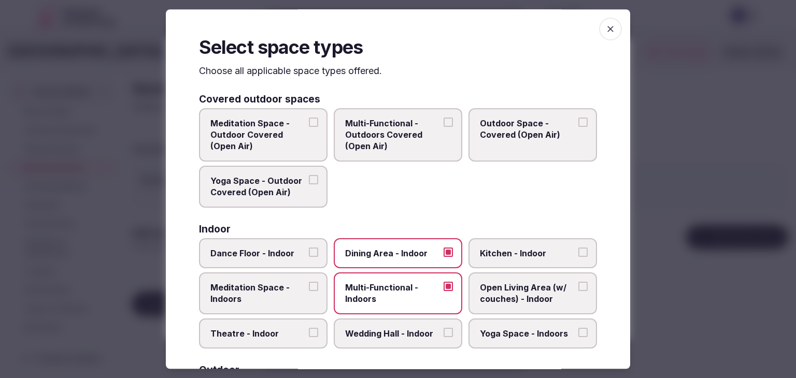
click at [608, 32] on icon "button" at bounding box center [611, 29] width 10 height 10
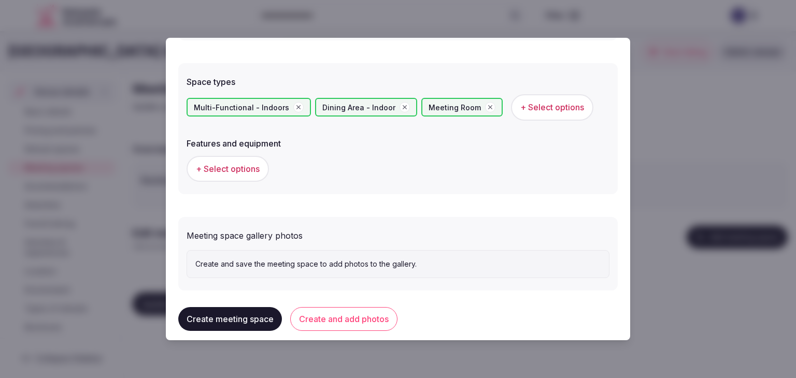
click at [223, 172] on span "+ Select options" at bounding box center [228, 168] width 64 height 11
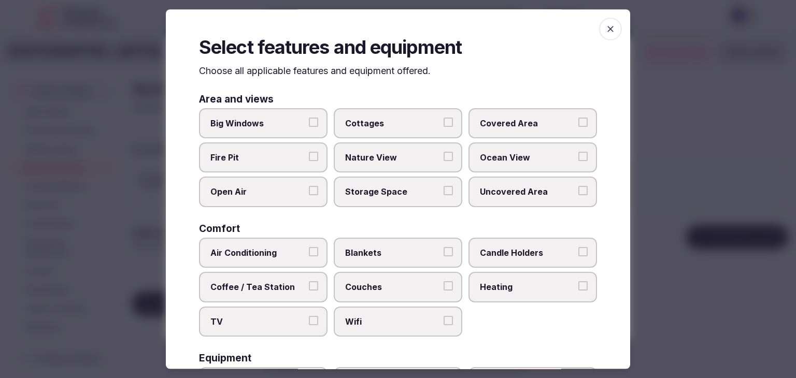
click at [368, 325] on span "Wifi" at bounding box center [392, 321] width 95 height 11
click at [444, 325] on button "Wifi" at bounding box center [448, 320] width 9 height 9
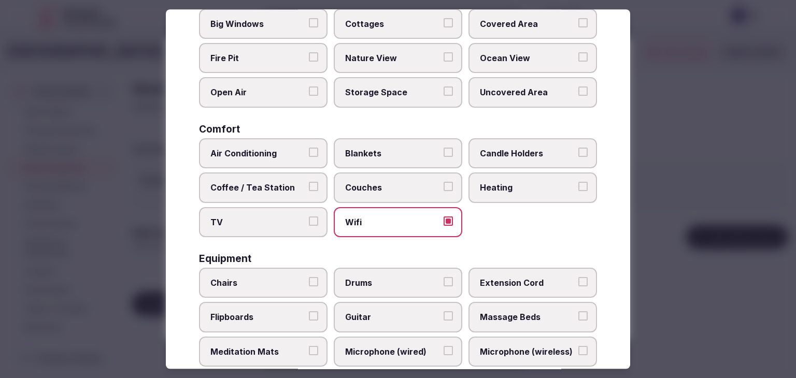
scroll to position [207, 0]
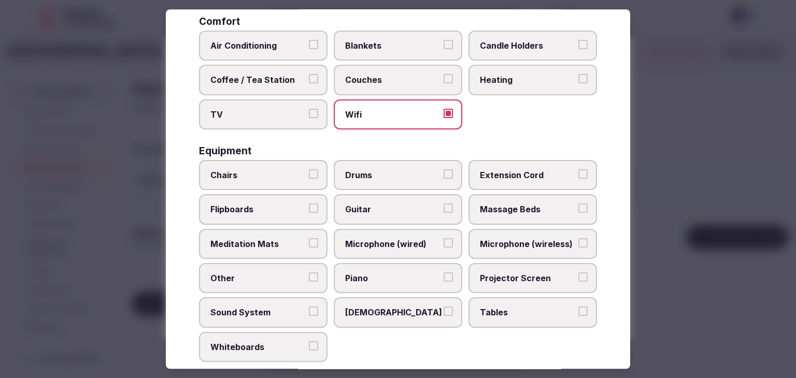
click at [531, 311] on span "Tables" at bounding box center [527, 312] width 95 height 11
click at [579, 311] on button "Tables" at bounding box center [583, 311] width 9 height 9
click at [523, 273] on span "Projector Screen" at bounding box center [527, 278] width 95 height 11
click at [579, 273] on button "Projector Screen" at bounding box center [583, 277] width 9 height 9
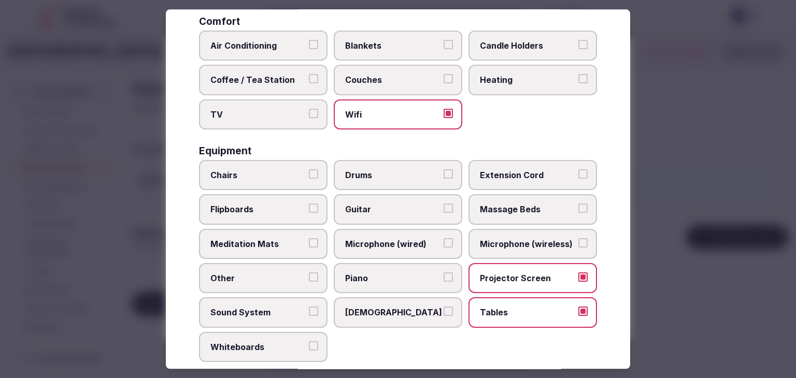
click at [257, 180] on label "Chairs" at bounding box center [263, 175] width 129 height 30
click at [309, 179] on button "Chairs" at bounding box center [313, 174] width 9 height 9
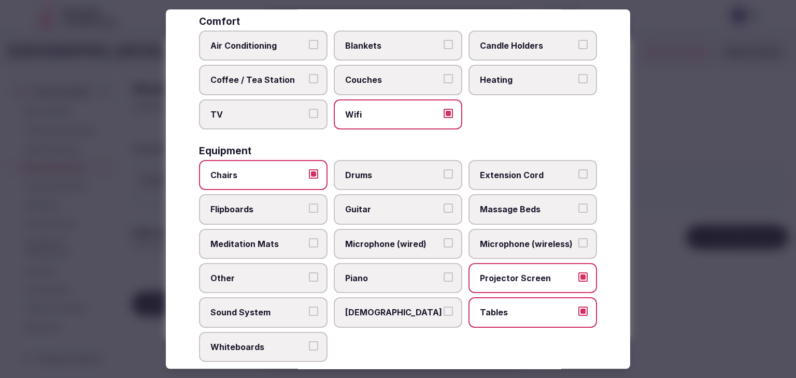
click at [262, 212] on span "Flipboards" at bounding box center [257, 209] width 95 height 11
click at [309, 212] on button "Flipboards" at bounding box center [313, 208] width 9 height 9
click at [273, 319] on label "Sound System" at bounding box center [263, 313] width 129 height 30
click at [309, 317] on button "Sound System" at bounding box center [313, 311] width 9 height 9
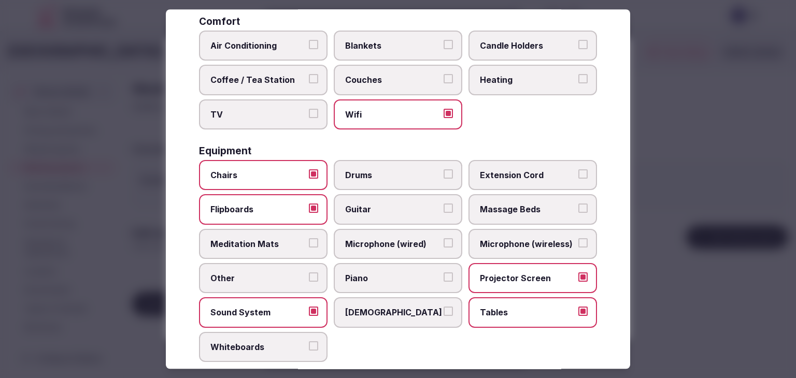
click at [273, 313] on span "Sound System" at bounding box center [257, 312] width 95 height 11
click at [309, 313] on button "Sound System" at bounding box center [313, 311] width 9 height 9
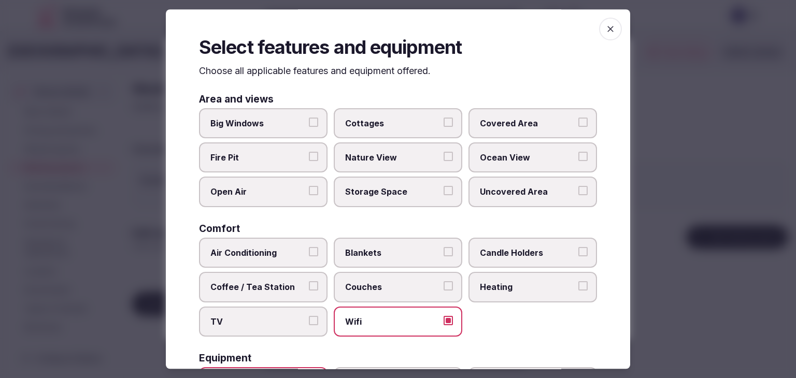
click at [599, 33] on span "button" at bounding box center [610, 29] width 23 height 23
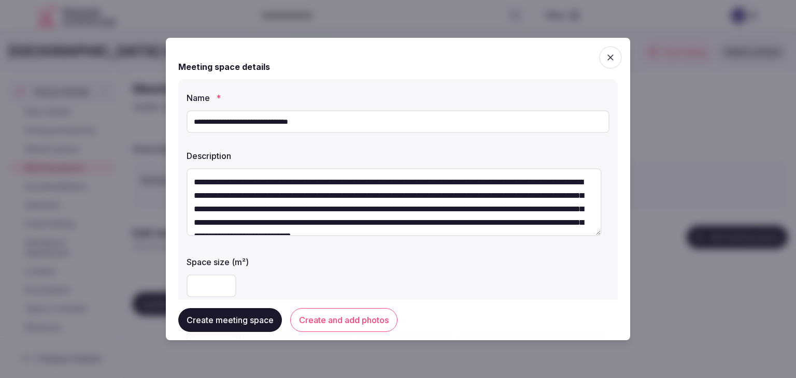
click at [306, 121] on input "**********" at bounding box center [398, 121] width 423 height 23
paste input "text"
type input "**********"
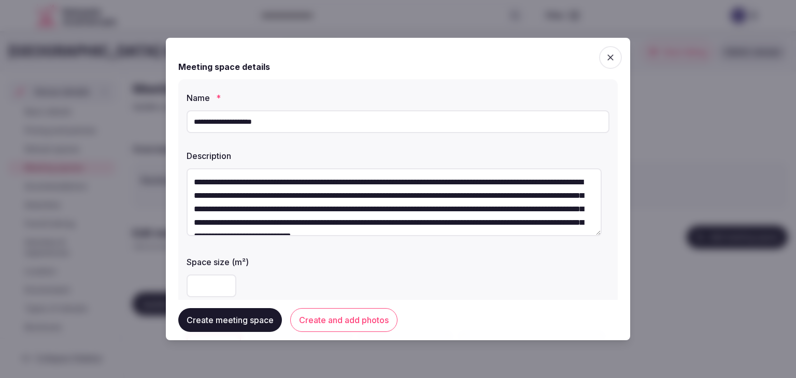
click at [343, 215] on textarea "**********" at bounding box center [394, 202] width 415 height 68
paste textarea "**********"
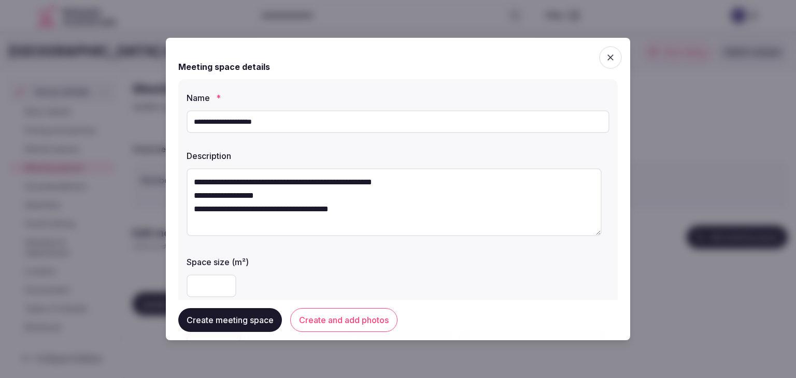
scroll to position [207, 0]
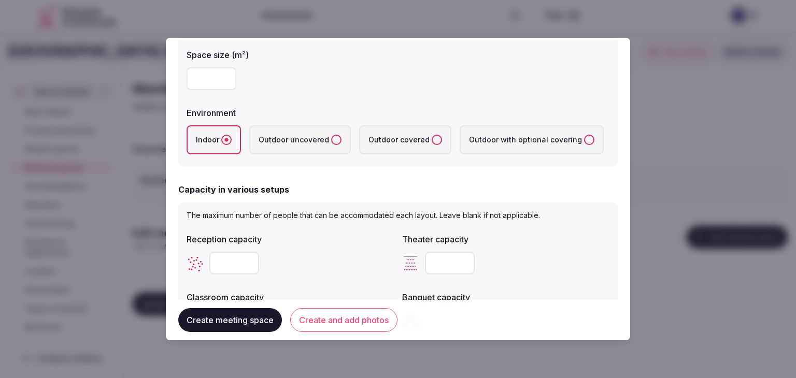
type textarea "**********"
click at [388, 325] on button "Create and add photos" at bounding box center [343, 320] width 107 height 24
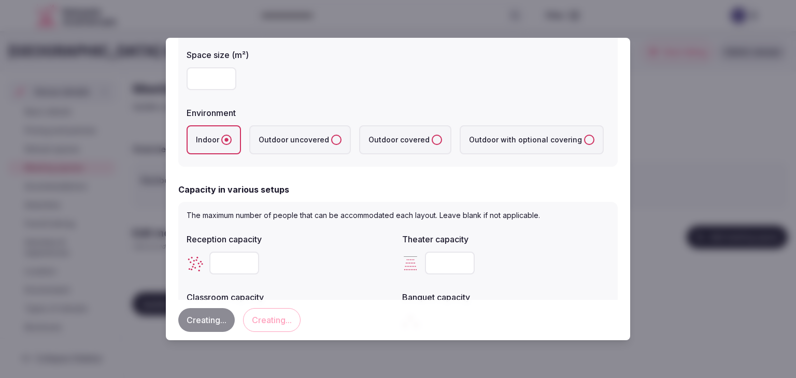
scroll to position [0, 0]
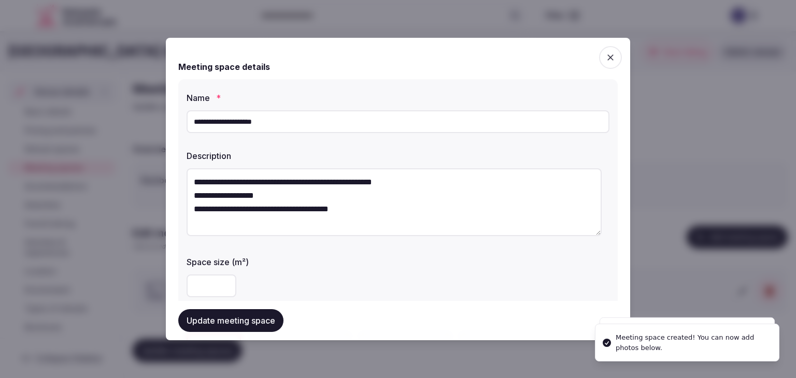
click at [235, 310] on button "Update meeting space" at bounding box center [230, 321] width 105 height 23
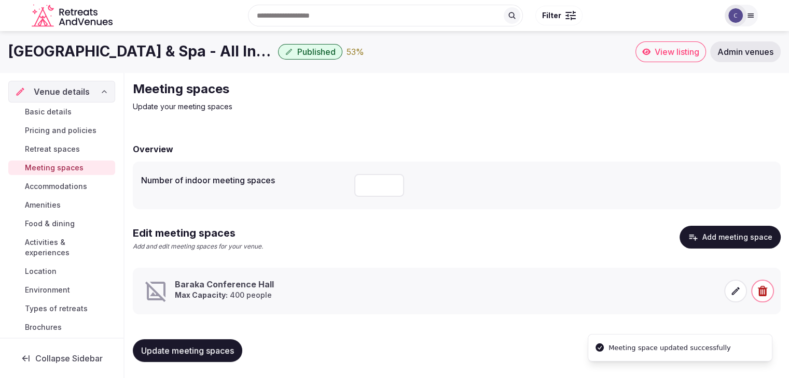
click at [102, 55] on h1 "[GEOGRAPHIC_DATA] & Spa - All Inclusive" at bounding box center [140, 51] width 265 height 20
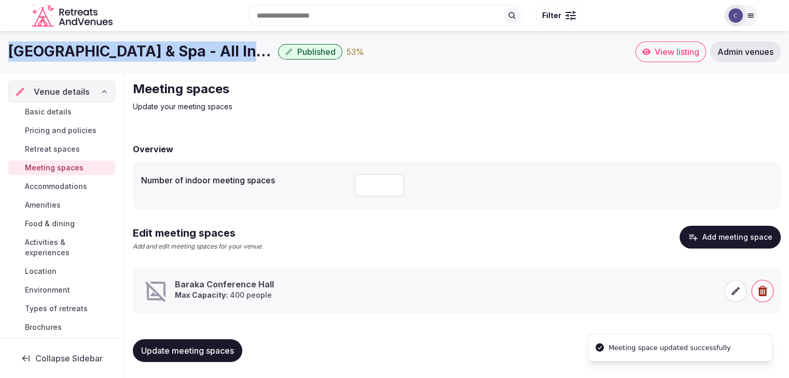
click at [102, 55] on h1 "[GEOGRAPHIC_DATA] & Spa - All Inclusive" at bounding box center [140, 51] width 265 height 20
copy div "[GEOGRAPHIC_DATA] & Spa - All Inclusive"
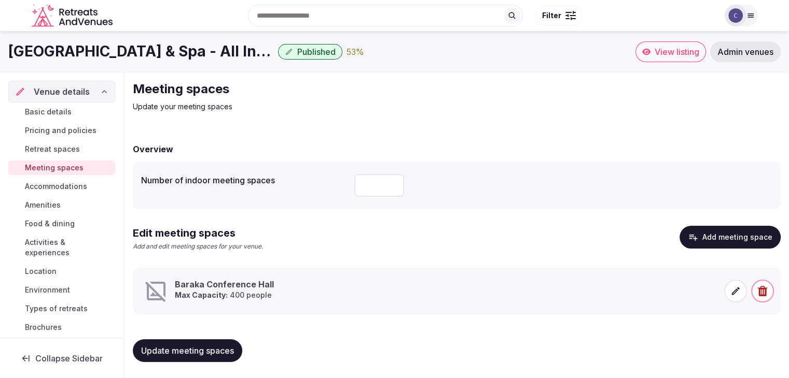
click at [738, 290] on icon at bounding box center [735, 291] width 10 height 10
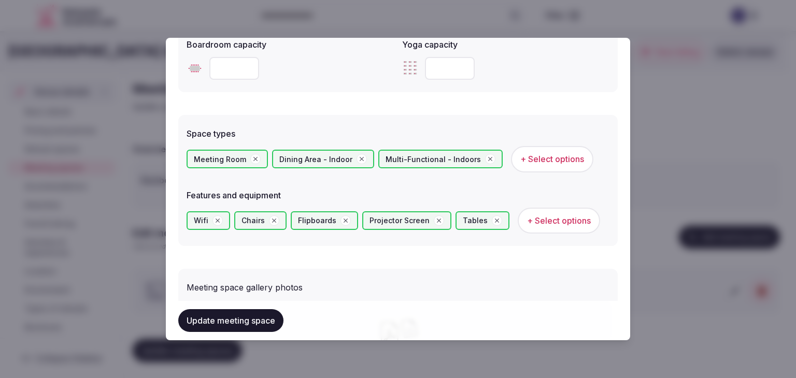
scroll to position [676, 0]
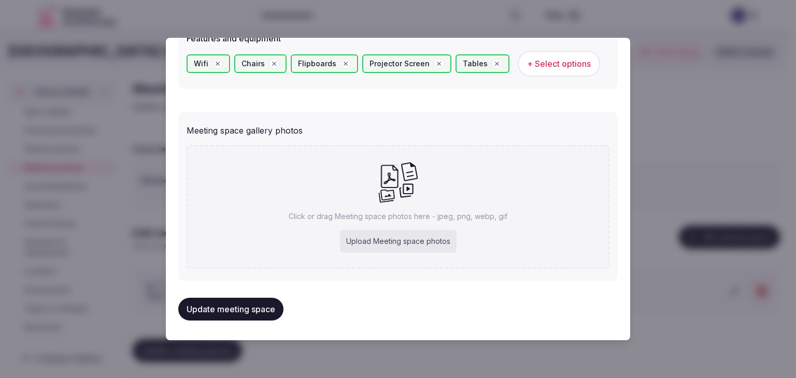
click at [420, 236] on div "Upload Meeting space photos" at bounding box center [398, 241] width 117 height 23
type input "**********"
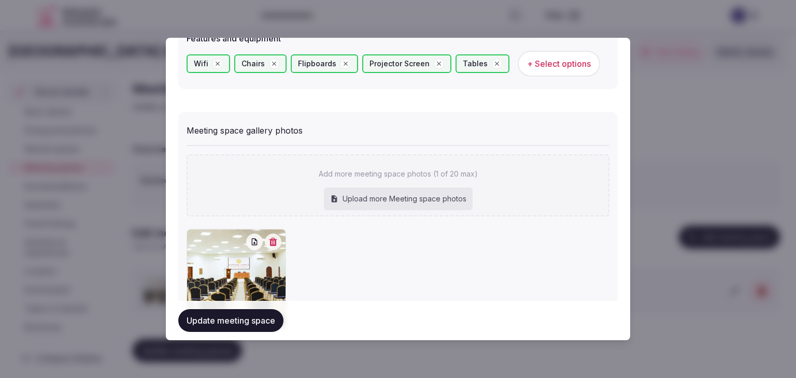
click at [255, 319] on button "Update meeting space" at bounding box center [230, 321] width 105 height 23
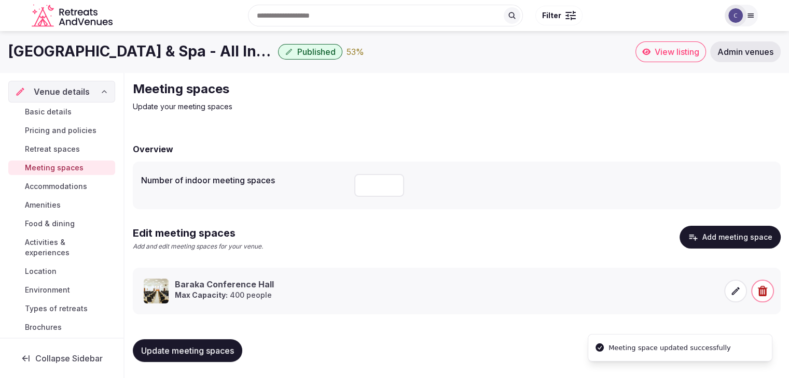
click at [226, 353] on span "Update meeting spaces" at bounding box center [187, 351] width 93 height 10
drag, startPoint x: 35, startPoint y: 110, endPoint x: 82, endPoint y: 152, distance: 63.5
click at [35, 110] on span "Basic details" at bounding box center [48, 112] width 47 height 10
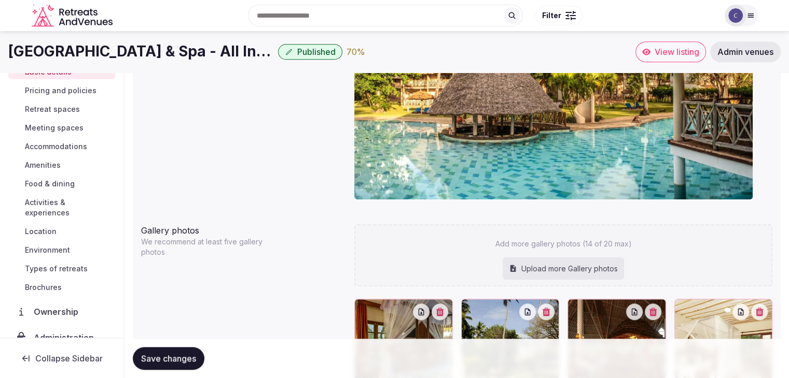
scroll to position [110, 0]
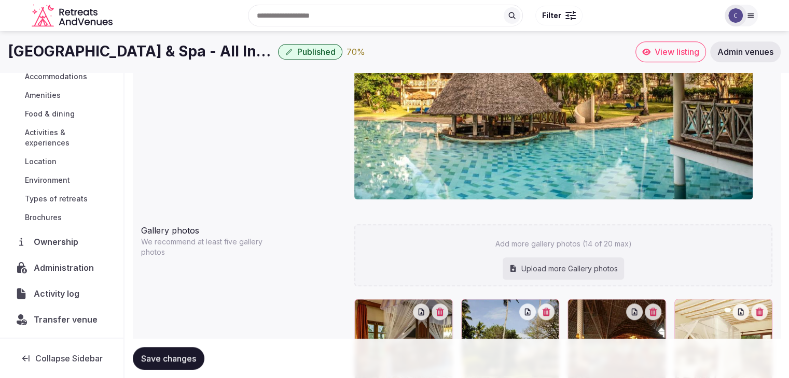
click at [60, 289] on span "Activity log" at bounding box center [59, 294] width 50 height 12
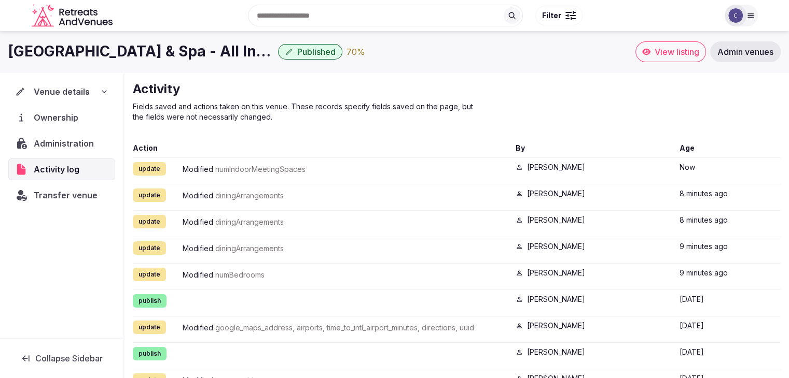
click at [102, 92] on icon at bounding box center [104, 92] width 8 height 8
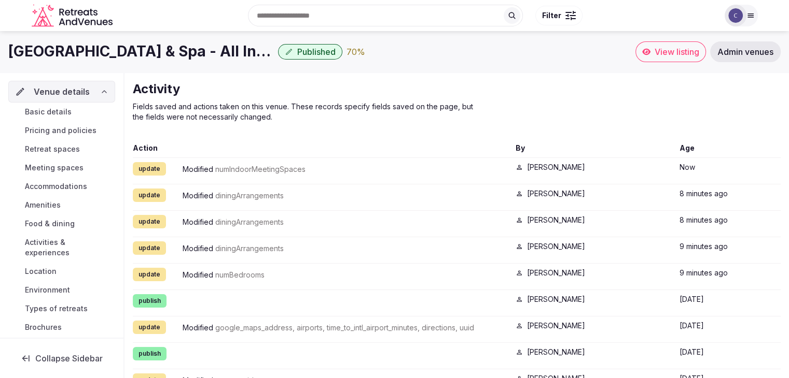
click at [87, 112] on link "Basic details" at bounding box center [61, 112] width 107 height 15
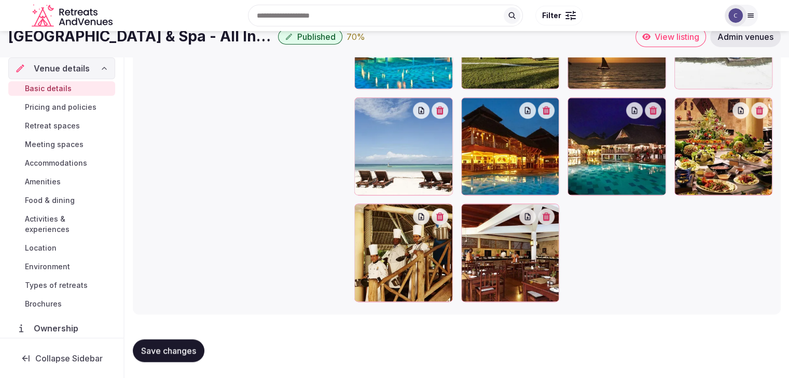
scroll to position [1052, 0]
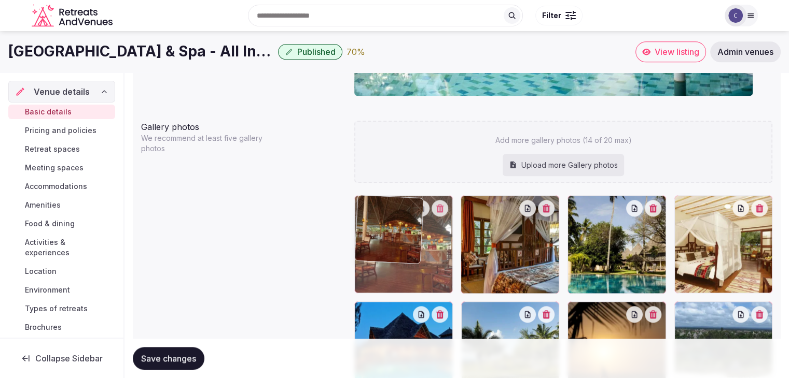
drag, startPoint x: 571, startPoint y: 209, endPoint x: 380, endPoint y: 214, distance: 190.8
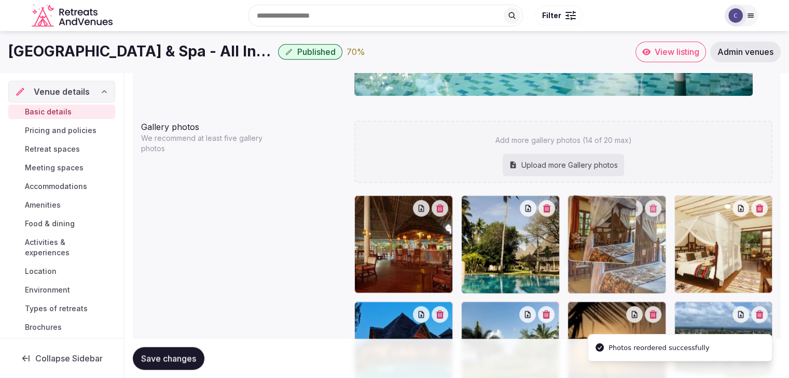
drag, startPoint x: 469, startPoint y: 205, endPoint x: 560, endPoint y: 205, distance: 91.2
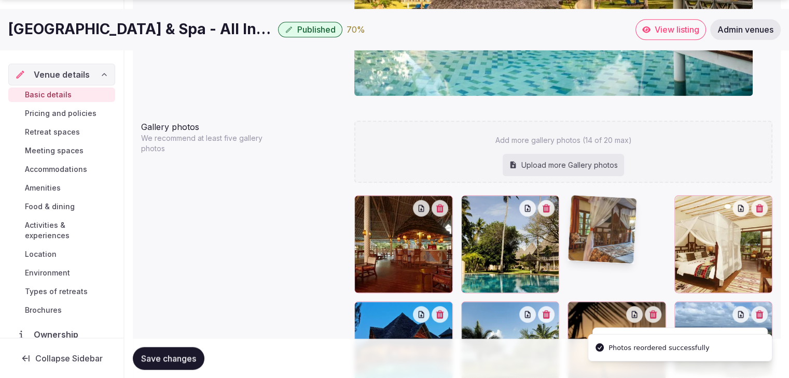
scroll to position [1156, 0]
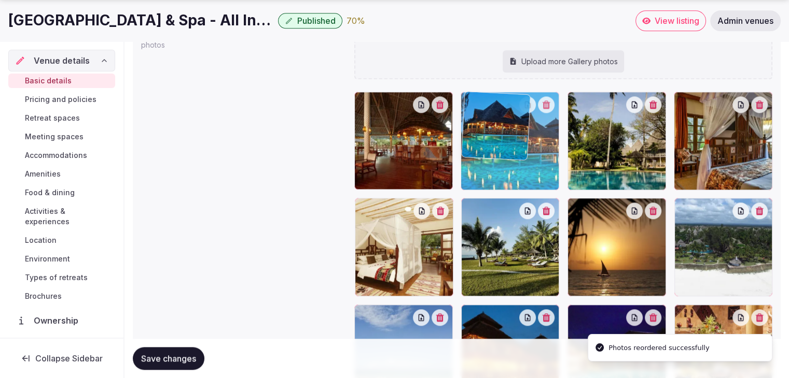
drag, startPoint x: 370, startPoint y: 210, endPoint x: 504, endPoint y: 144, distance: 149.8
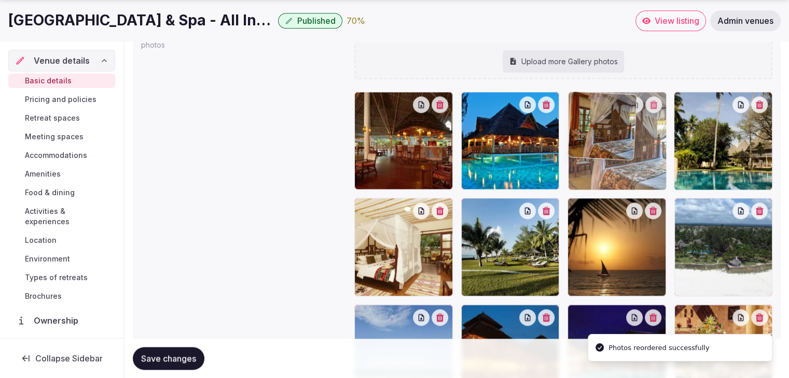
drag, startPoint x: 689, startPoint y: 98, endPoint x: 619, endPoint y: 98, distance: 70.0
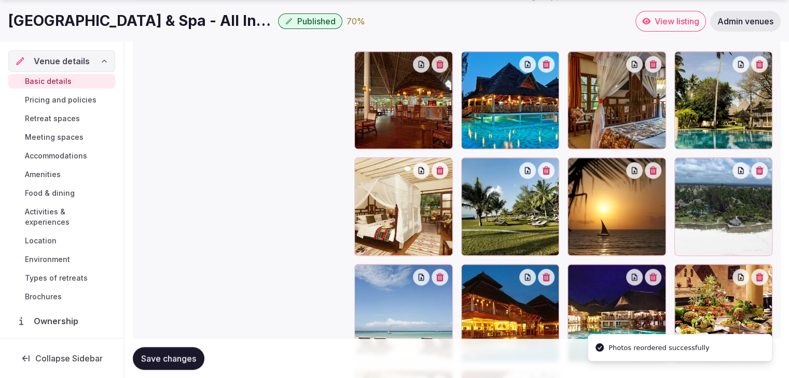
scroll to position [1207, 0]
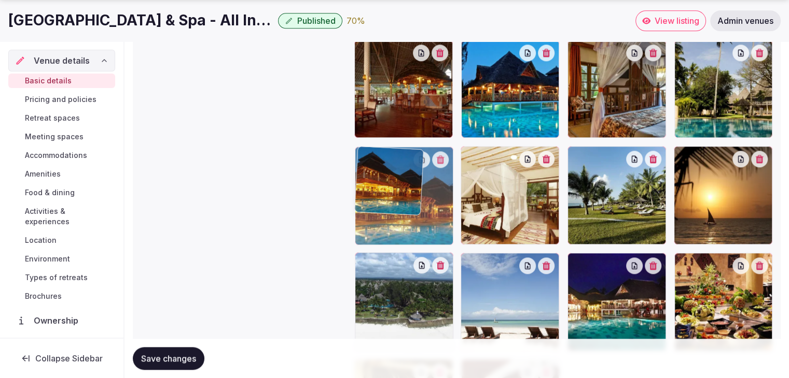
drag, startPoint x: 469, startPoint y: 268, endPoint x: 411, endPoint y: 170, distance: 113.9
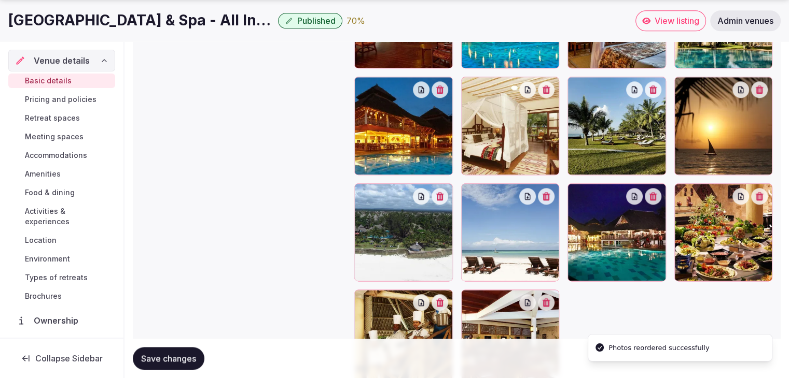
scroll to position [1311, 0]
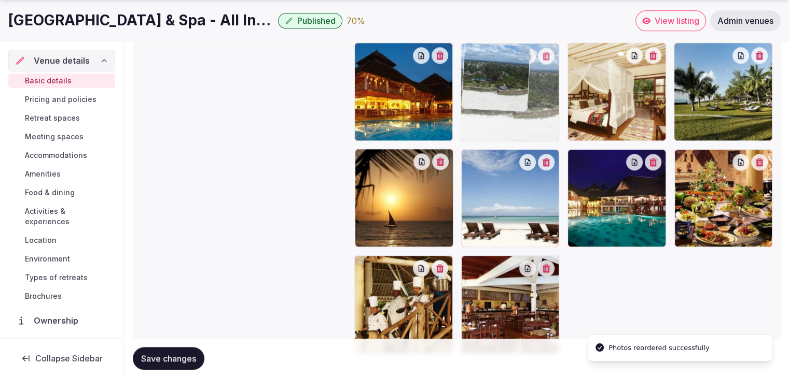
drag, startPoint x: 367, startPoint y: 156, endPoint x: 460, endPoint y: 102, distance: 108.0
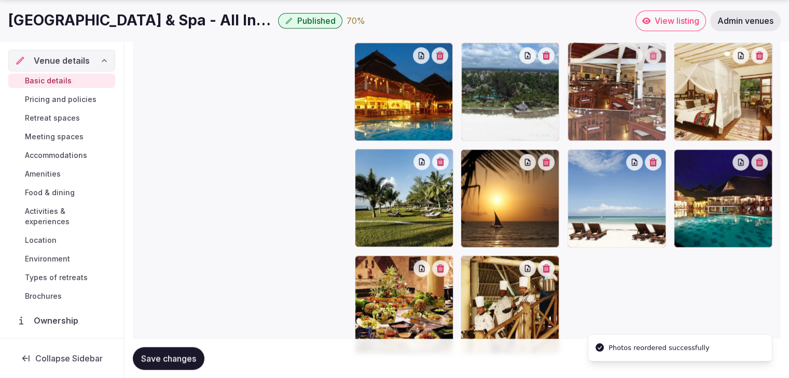
drag, startPoint x: 472, startPoint y: 264, endPoint x: 566, endPoint y: 107, distance: 183.0
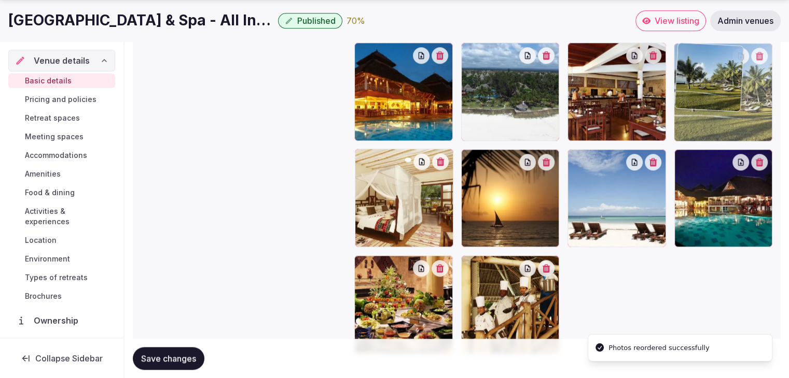
drag, startPoint x: 367, startPoint y: 161, endPoint x: 660, endPoint y: 99, distance: 299.8
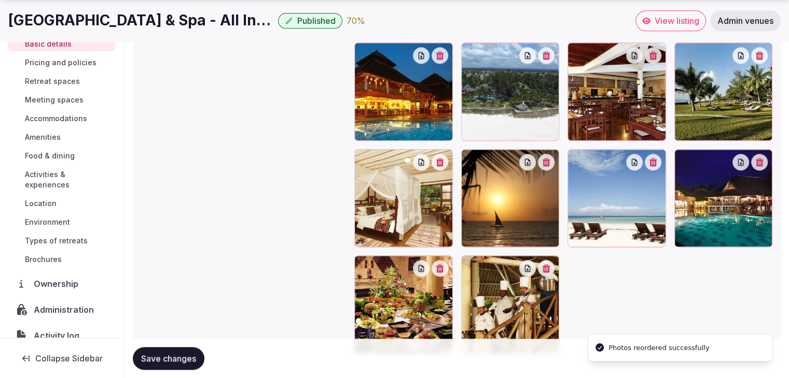
scroll to position [79, 0]
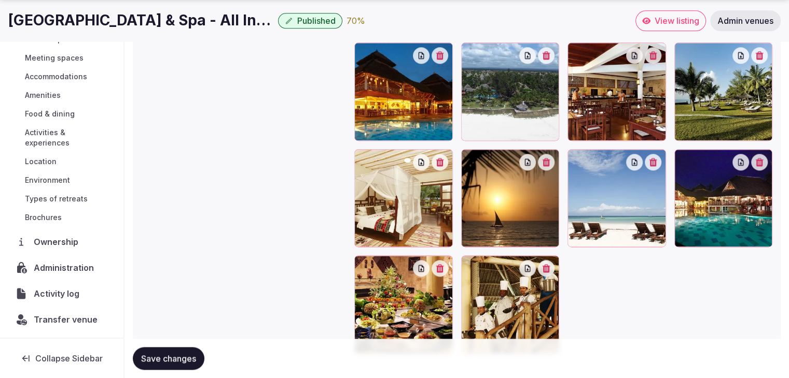
drag, startPoint x: 181, startPoint y: 360, endPoint x: 184, endPoint y: 370, distance: 10.3
click at [181, 360] on span "Save changes" at bounding box center [168, 359] width 55 height 10
drag, startPoint x: 54, startPoint y: 139, endPoint x: 124, endPoint y: 190, distance: 86.6
click at [54, 139] on span "Activities & experiences" at bounding box center [68, 138] width 86 height 21
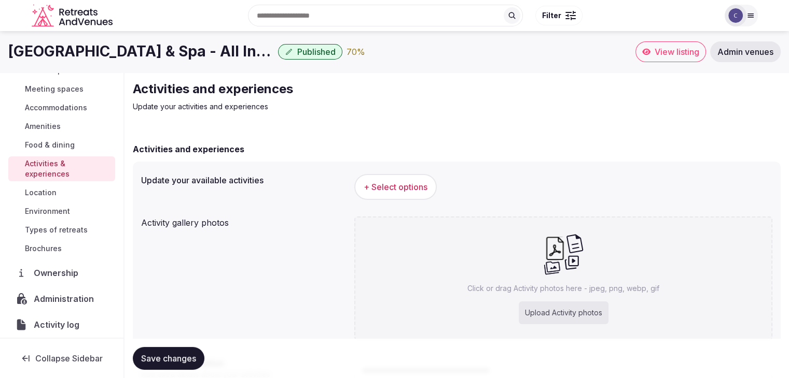
click at [564, 312] on div "Upload Activity photos" at bounding box center [563, 313] width 90 height 23
type input "**********"
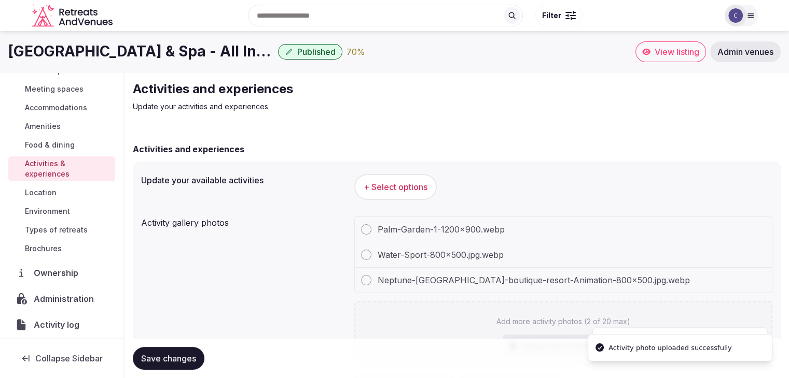
click at [151, 52] on h1 "[GEOGRAPHIC_DATA] & Spa - All Inclusive" at bounding box center [140, 51] width 265 height 20
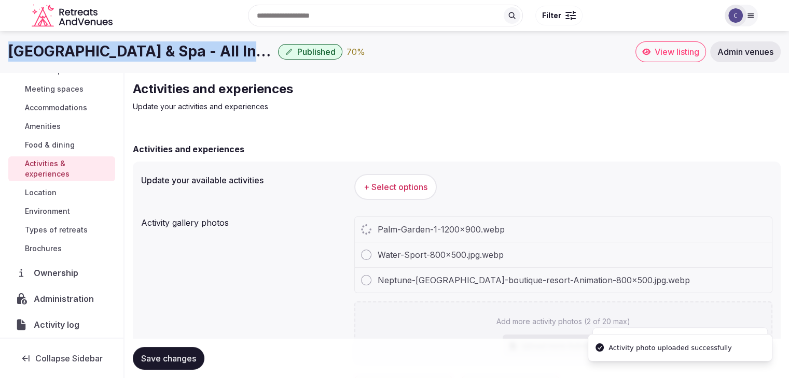
click at [151, 52] on h1 "[GEOGRAPHIC_DATA] & Spa - All Inclusive" at bounding box center [140, 51] width 265 height 20
copy div "[GEOGRAPHIC_DATA] & Spa - All Inclusive"
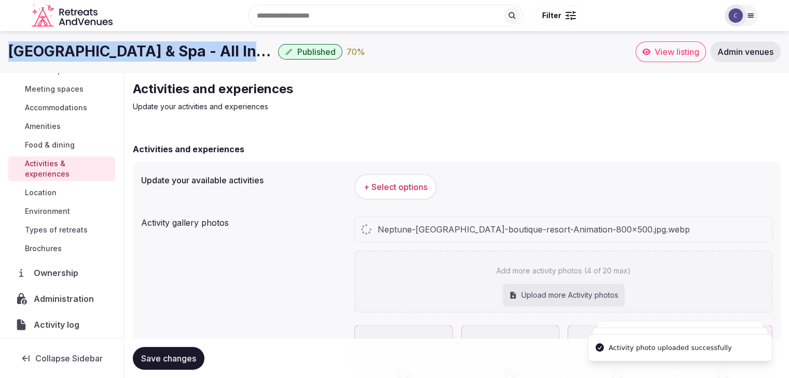
click at [411, 184] on span "+ Select options" at bounding box center [395, 186] width 64 height 11
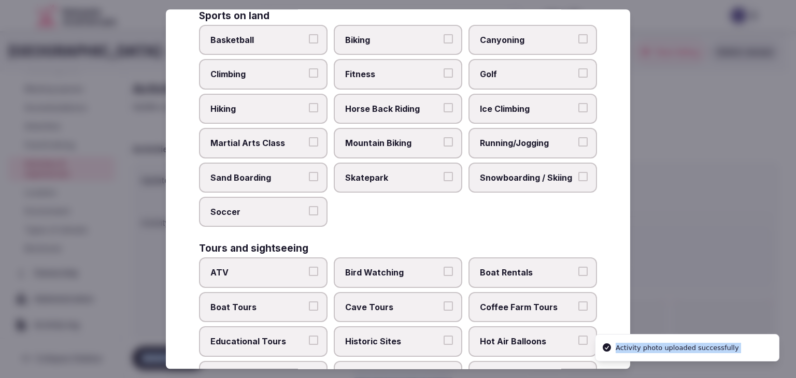
scroll to position [800, 0]
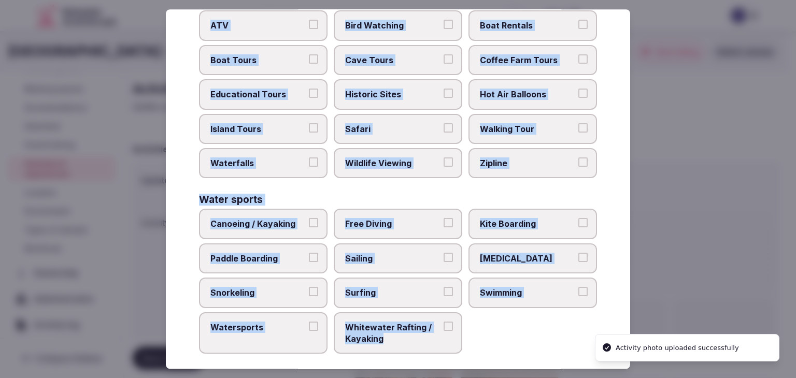
drag, startPoint x: 200, startPoint y: 71, endPoint x: 442, endPoint y: 331, distance: 355.1
click at [442, 331] on div "Select your activities Choose all applicable activities offered. Culture Dancin…" at bounding box center [398, 189] width 465 height 360
copy div "Choose all applicable activities offered. Culture Dancing Food and Culinary Cla…"
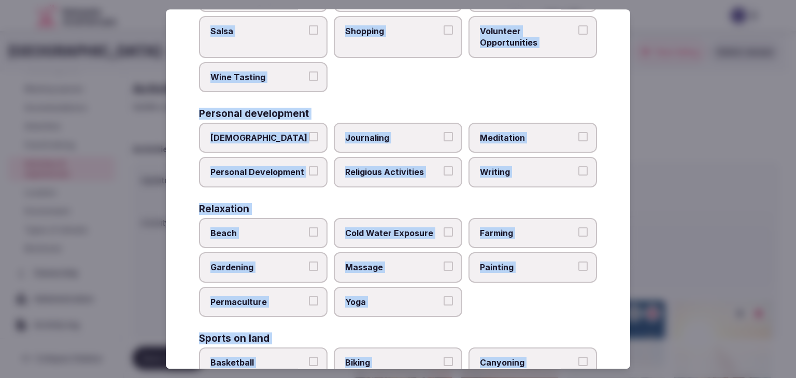
scroll to position [0, 0]
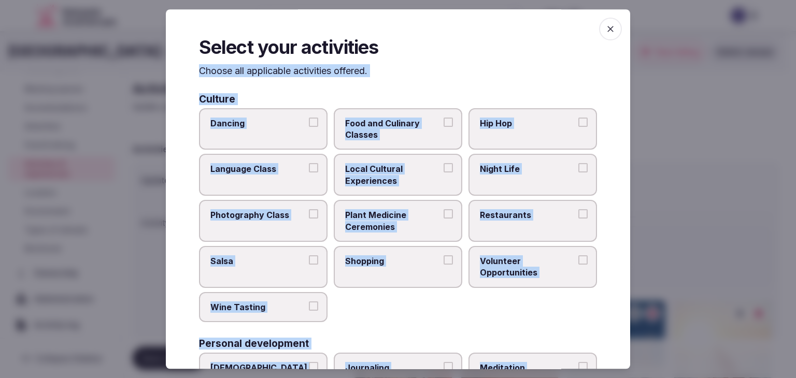
click at [404, 173] on span "Local Cultural Experiences" at bounding box center [392, 175] width 95 height 23
click at [444, 173] on button "Local Cultural Experiences" at bounding box center [448, 168] width 9 height 9
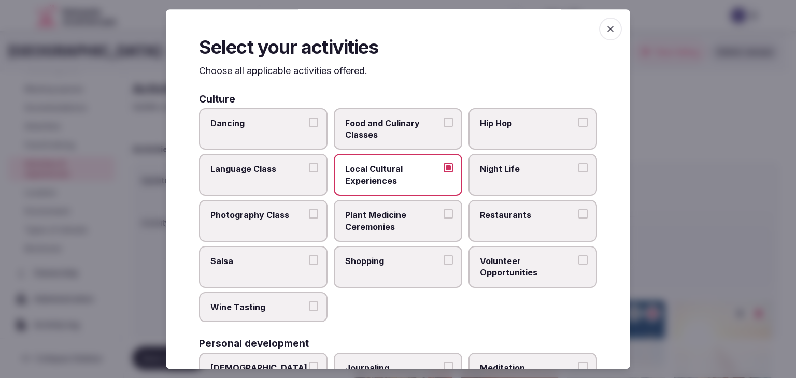
click at [510, 221] on label "Restaurants" at bounding box center [533, 221] width 129 height 42
click at [579, 219] on button "Restaurants" at bounding box center [583, 213] width 9 height 9
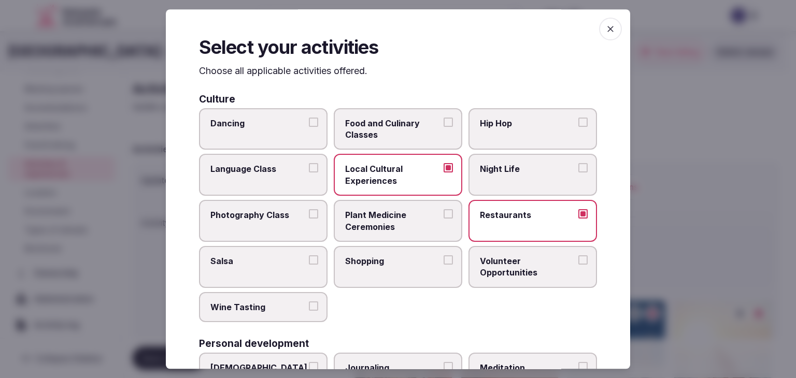
click at [367, 278] on label "Shopping" at bounding box center [398, 267] width 129 height 42
click at [444, 265] on button "Shopping" at bounding box center [448, 260] width 9 height 9
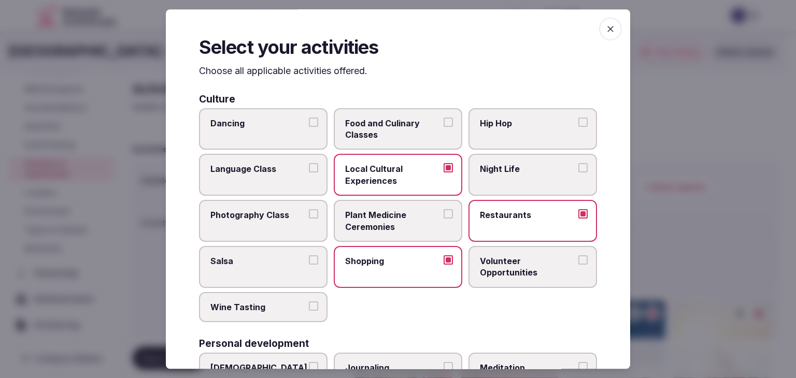
click at [506, 170] on span "Night Life" at bounding box center [527, 169] width 95 height 11
click at [579, 170] on button "Night Life" at bounding box center [583, 168] width 9 height 9
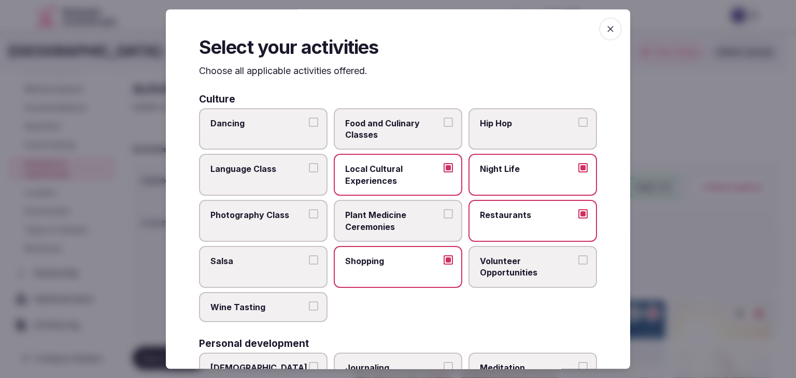
click at [278, 139] on label "Dancing" at bounding box center [263, 129] width 129 height 42
click at [309, 127] on button "Dancing" at bounding box center [313, 122] width 9 height 9
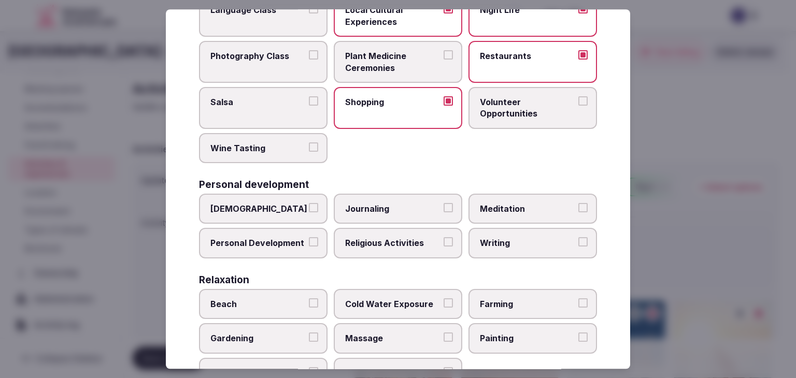
scroll to position [259, 0]
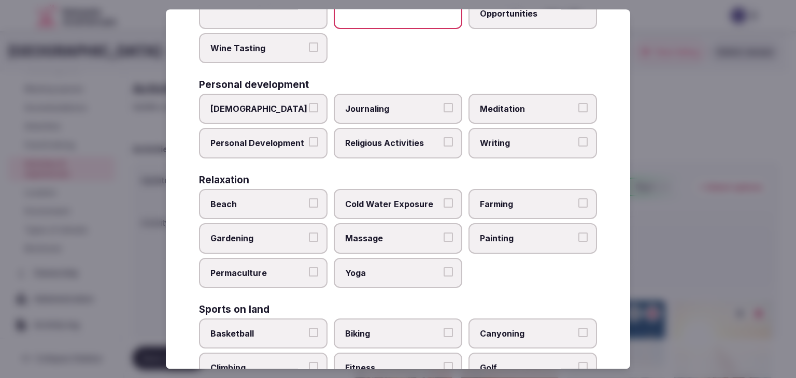
click at [392, 273] on span "Yoga" at bounding box center [392, 273] width 95 height 11
click at [444, 273] on button "Yoga" at bounding box center [448, 272] width 9 height 9
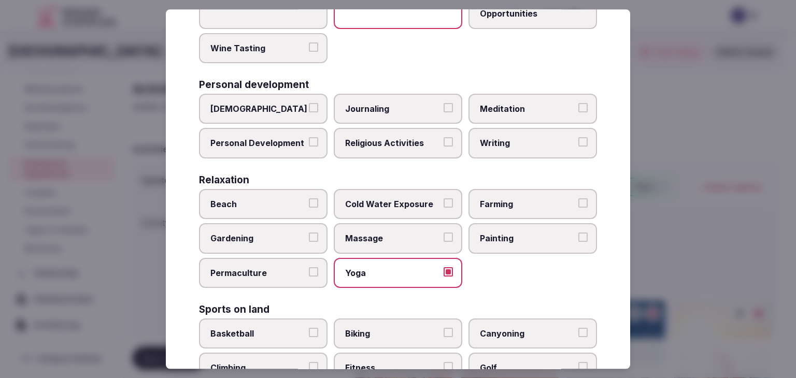
click at [389, 235] on span "Massage" at bounding box center [392, 238] width 95 height 11
click at [444, 235] on button "Massage" at bounding box center [448, 237] width 9 height 9
click at [258, 195] on label "Beach" at bounding box center [263, 204] width 129 height 30
click at [309, 199] on button "Beach" at bounding box center [313, 203] width 9 height 9
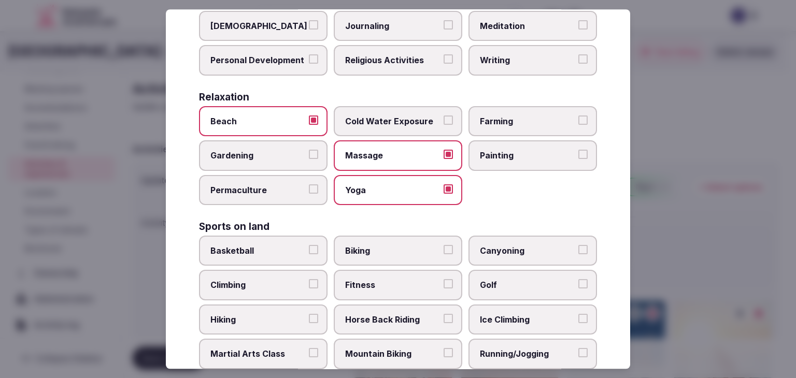
scroll to position [415, 0]
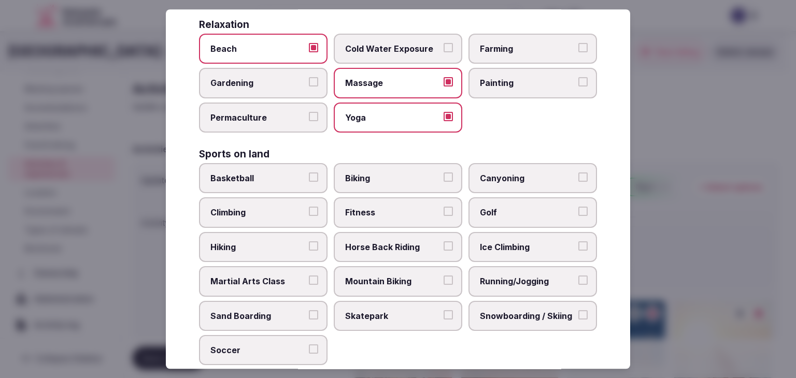
click at [373, 212] on span "Fitness" at bounding box center [392, 212] width 95 height 11
click at [444, 212] on button "Fitness" at bounding box center [448, 211] width 9 height 9
click at [376, 207] on span "Fitness" at bounding box center [392, 212] width 95 height 11
click at [444, 207] on button "Fitness" at bounding box center [448, 211] width 9 height 9
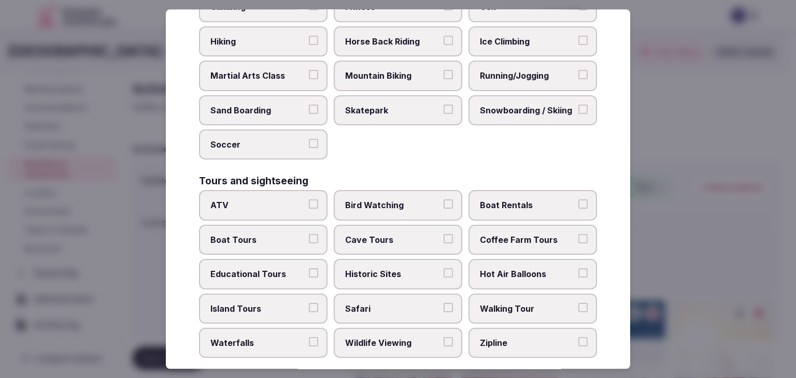
scroll to position [622, 0]
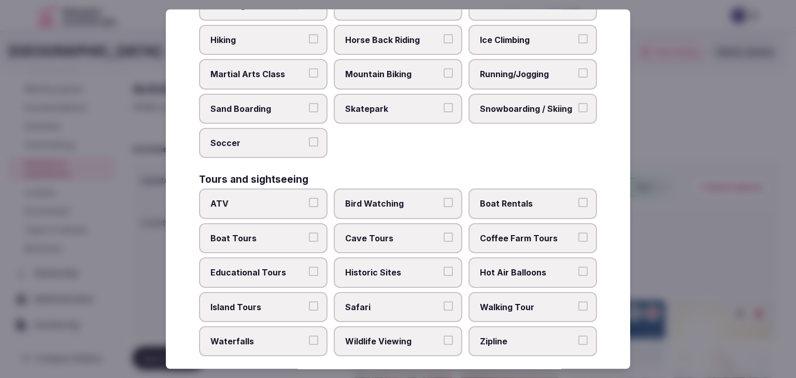
click at [301, 237] on label "Boat Tours" at bounding box center [263, 238] width 129 height 30
click at [309, 237] on button "Boat Tours" at bounding box center [313, 237] width 9 height 9
click at [268, 302] on span "Island Tours" at bounding box center [257, 307] width 95 height 11
click at [309, 302] on button "Island Tours" at bounding box center [313, 306] width 9 height 9
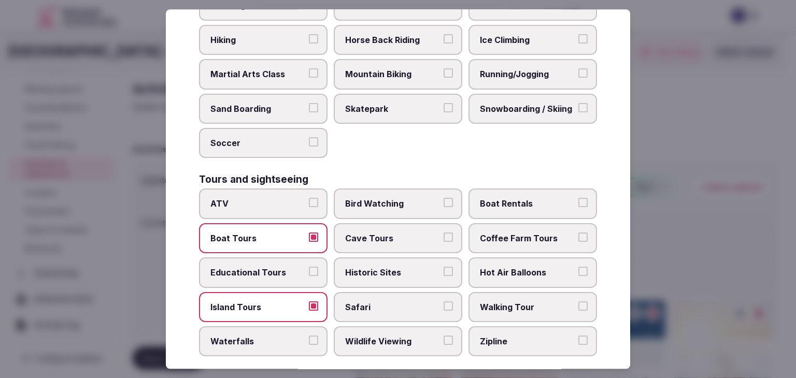
click at [386, 272] on label "Historic Sites" at bounding box center [398, 273] width 129 height 30
click at [444, 272] on button "Historic Sites" at bounding box center [448, 271] width 9 height 9
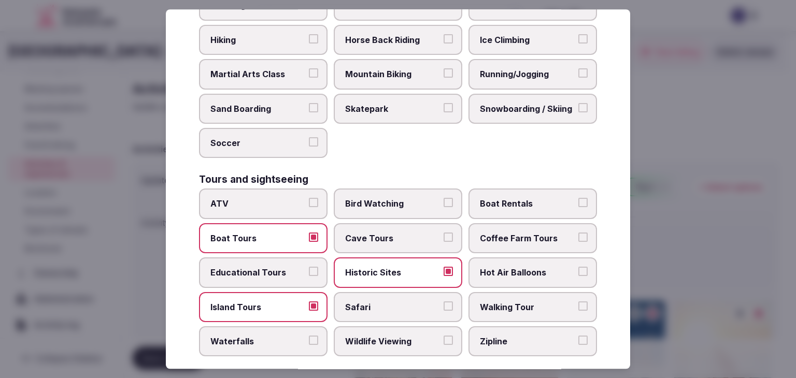
click at [469, 292] on label "Walking Tour" at bounding box center [533, 307] width 129 height 30
click at [579, 302] on button "Walking Tour" at bounding box center [583, 306] width 9 height 9
drag, startPoint x: 409, startPoint y: 330, endPoint x: 420, endPoint y: 345, distance: 19.2
click at [410, 336] on span "Wildlife Viewing" at bounding box center [392, 341] width 95 height 11
click at [444, 336] on button "Wildlife Viewing" at bounding box center [448, 340] width 9 height 9
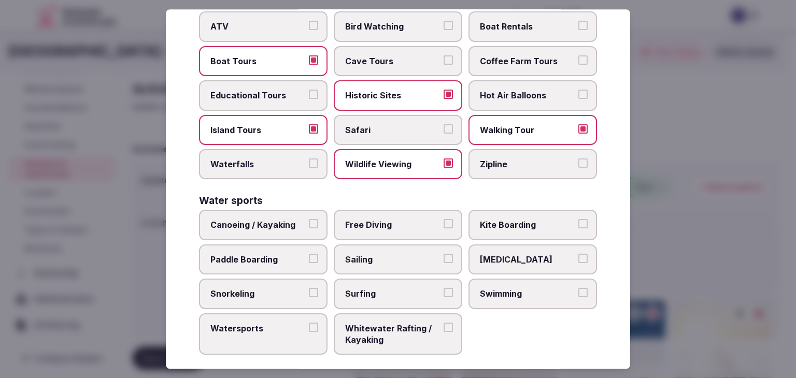
scroll to position [800, 0]
click at [519, 278] on label "Swimming" at bounding box center [533, 293] width 129 height 30
click at [579, 287] on button "Swimming" at bounding box center [583, 291] width 9 height 9
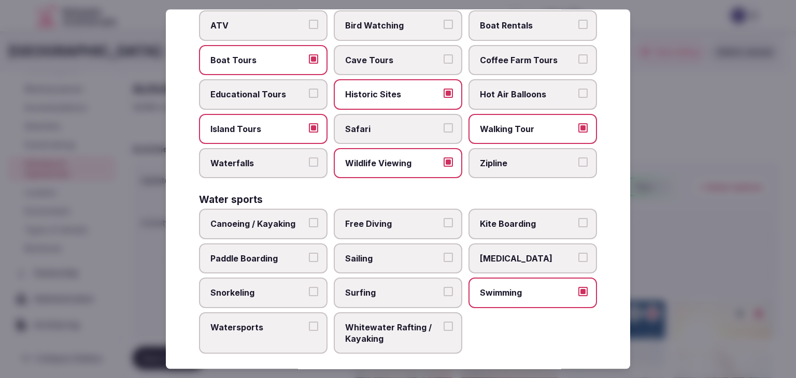
click at [261, 328] on label "Watersports" at bounding box center [263, 334] width 129 height 42
click at [309, 328] on button "Watersports" at bounding box center [313, 326] width 9 height 9
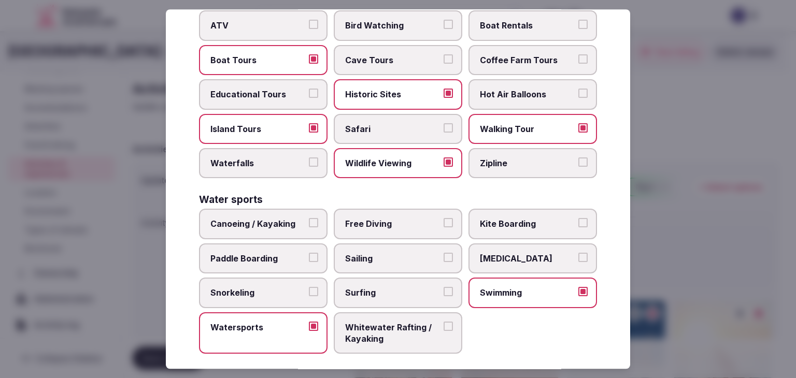
click at [397, 244] on label "Sailing" at bounding box center [398, 259] width 129 height 30
click at [444, 253] on button "Sailing" at bounding box center [448, 257] width 9 height 9
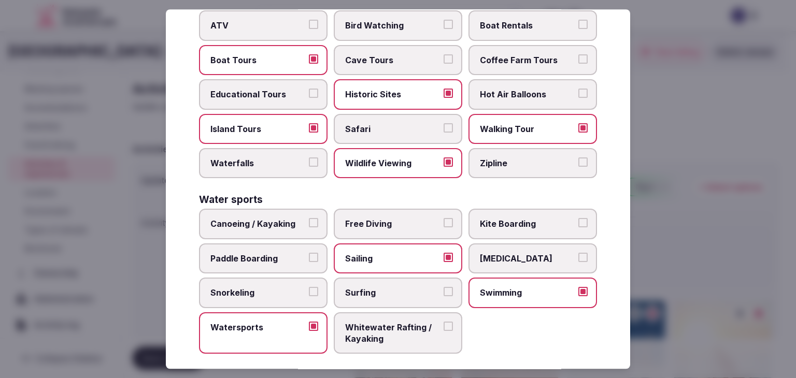
click at [511, 253] on span "Scuba Diving" at bounding box center [527, 258] width 95 height 11
click at [579, 253] on button "Scuba Diving" at bounding box center [583, 257] width 9 height 9
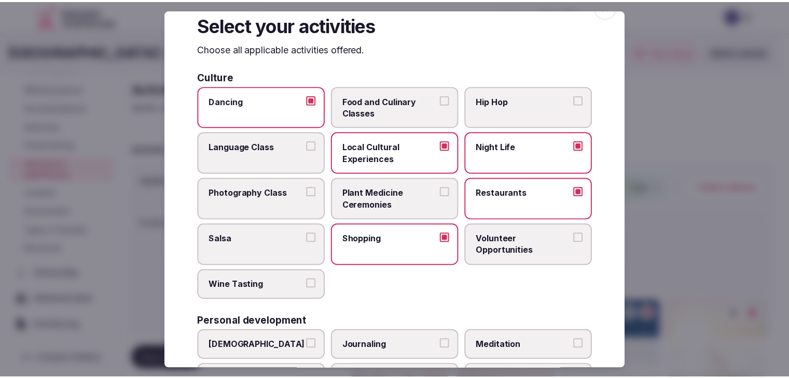
scroll to position [0, 0]
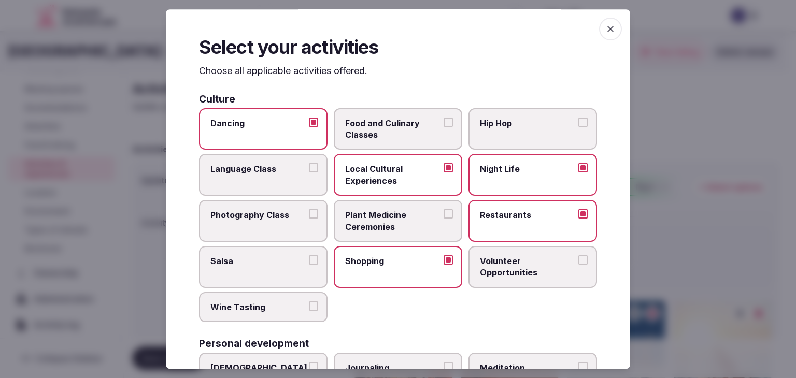
click at [606, 28] on icon "button" at bounding box center [611, 29] width 10 height 10
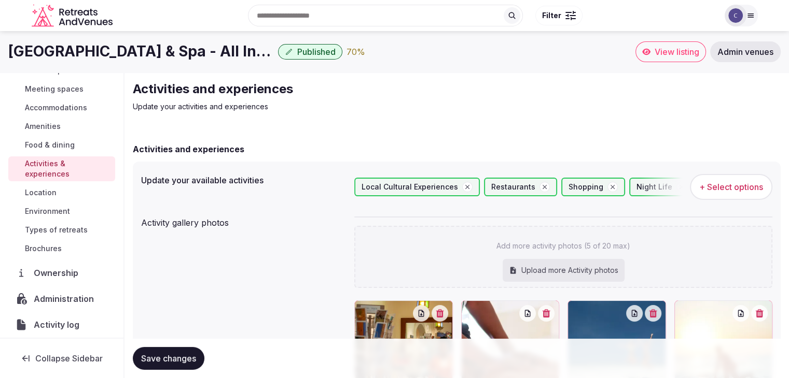
scroll to position [207, 0]
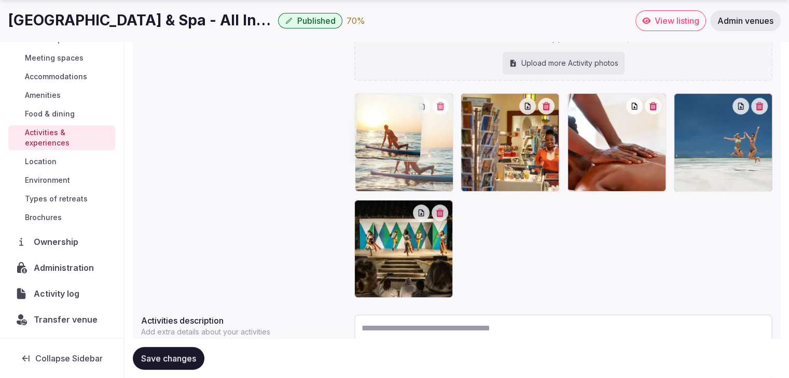
drag, startPoint x: 680, startPoint y: 106, endPoint x: 348, endPoint y: 113, distance: 331.9
click at [348, 113] on body "Search Popular Destinations Toscana, Italy Riviera Maya, Mexico Indonesia, Bali…" at bounding box center [394, 128] width 789 height 670
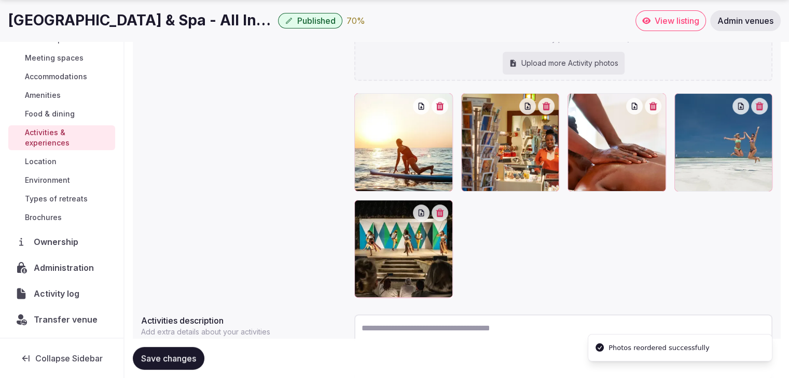
click at [174, 351] on button "Save changes" at bounding box center [169, 358] width 72 height 23
click at [62, 176] on span "Environment" at bounding box center [47, 180] width 45 height 10
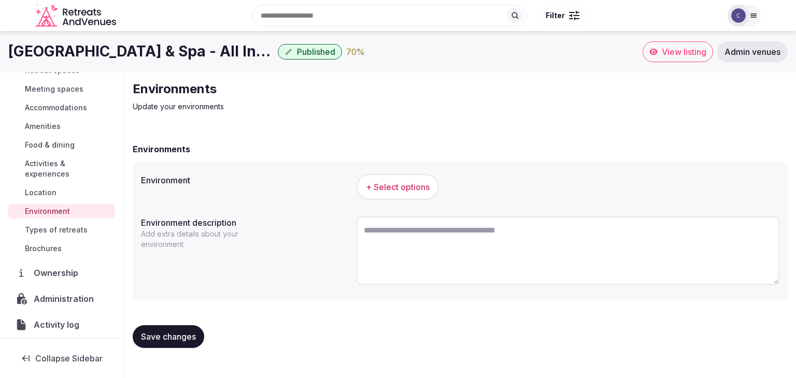
click at [400, 195] on button "+ Select options" at bounding box center [398, 187] width 82 height 26
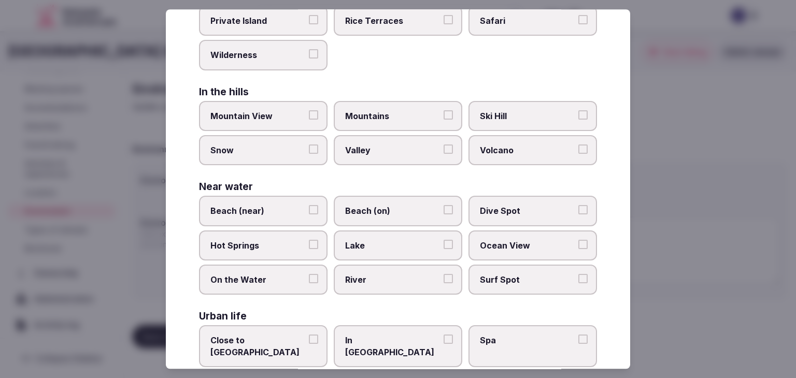
scroll to position [248, 0]
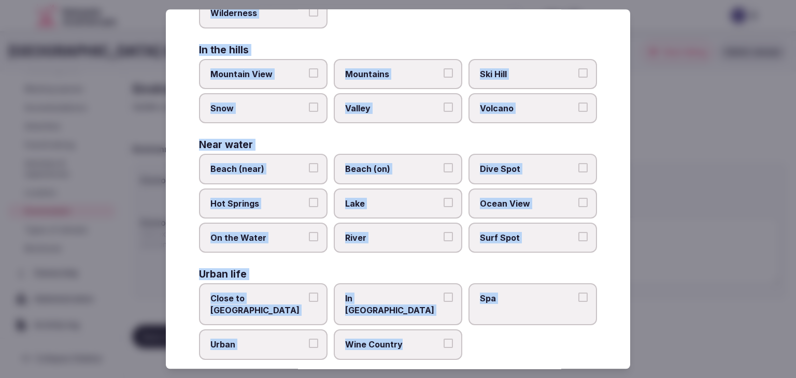
drag, startPoint x: 200, startPoint y: 71, endPoint x: 469, endPoint y: 365, distance: 398.9
click at [469, 365] on div "Select your environment Choose all applicable environments offered. In nature C…" at bounding box center [398, 189] width 465 height 360
copy div "Choose all applicable environments offered. In nature Close to [GEOGRAPHIC_DATA…"
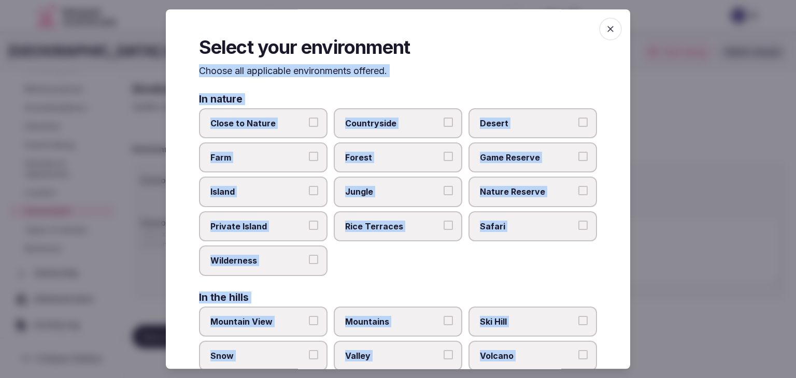
click at [280, 125] on span "Close to Nature" at bounding box center [257, 123] width 95 height 11
click at [309, 125] on button "Close to Nature" at bounding box center [313, 122] width 9 height 9
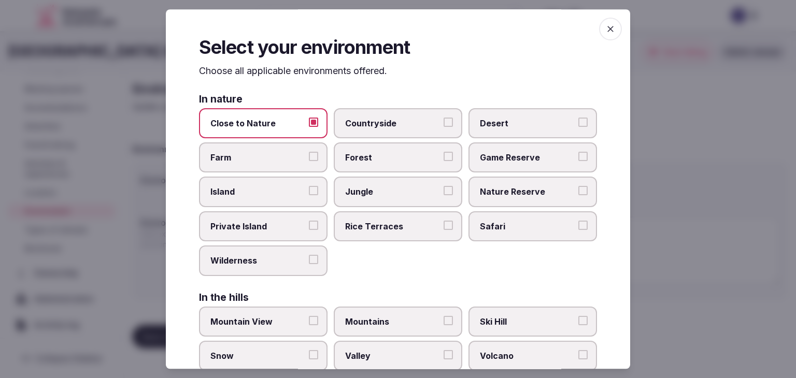
click at [265, 195] on span "Island" at bounding box center [257, 192] width 95 height 11
click at [309, 195] on button "Island" at bounding box center [313, 191] width 9 height 9
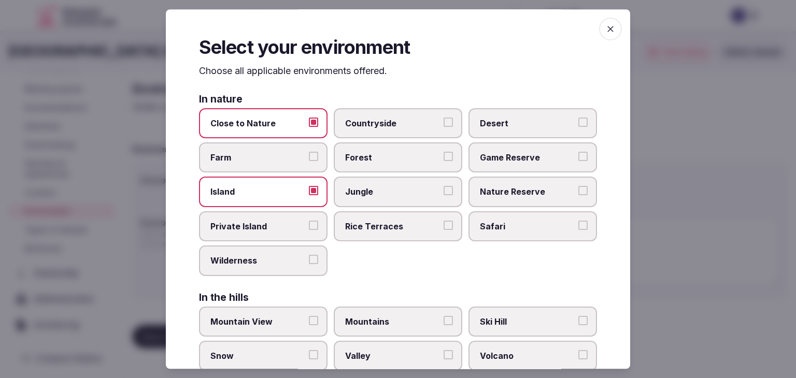
click at [368, 180] on label "Jungle" at bounding box center [398, 192] width 129 height 30
click at [444, 187] on button "Jungle" at bounding box center [448, 191] width 9 height 9
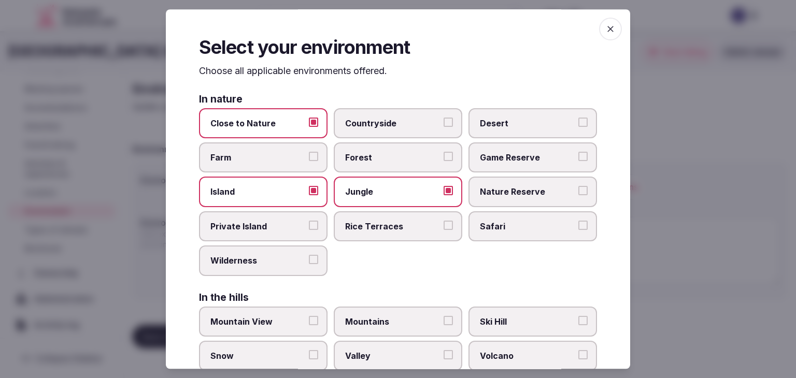
scroll to position [248, 0]
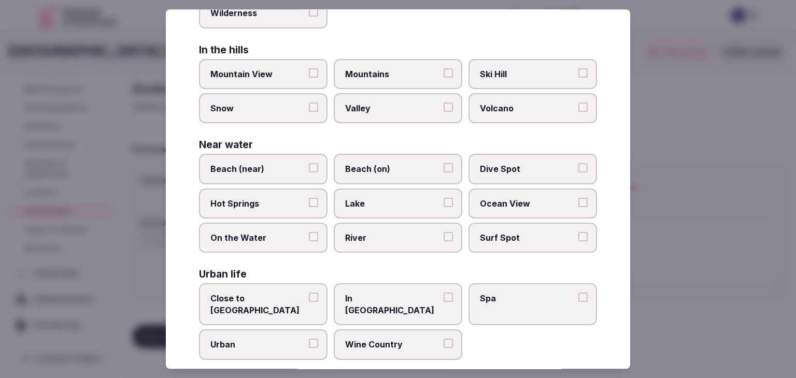
click at [358, 168] on span "Beach (on)" at bounding box center [392, 169] width 95 height 11
click at [444, 168] on button "Beach (on)" at bounding box center [448, 168] width 9 height 9
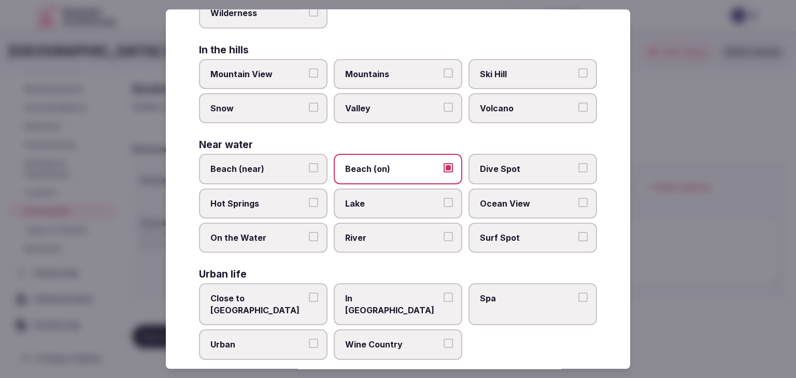
click at [500, 205] on span "Ocean View" at bounding box center [527, 203] width 95 height 11
click at [579, 205] on button "Ocean View" at bounding box center [583, 202] width 9 height 9
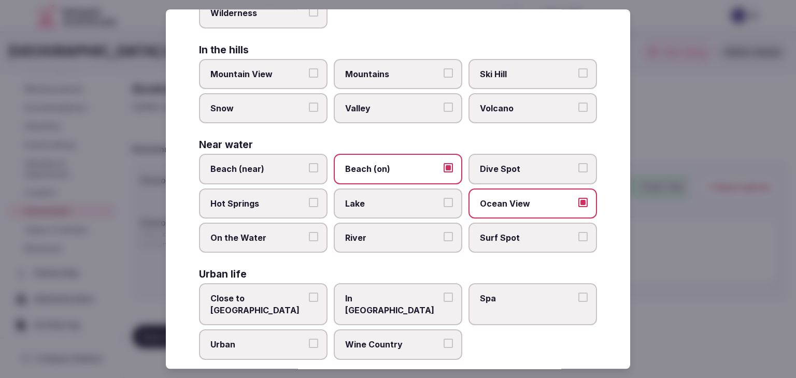
click at [500, 241] on label "Surf Spot" at bounding box center [533, 238] width 129 height 30
click at [579, 241] on button "Surf Spot" at bounding box center [583, 236] width 9 height 9
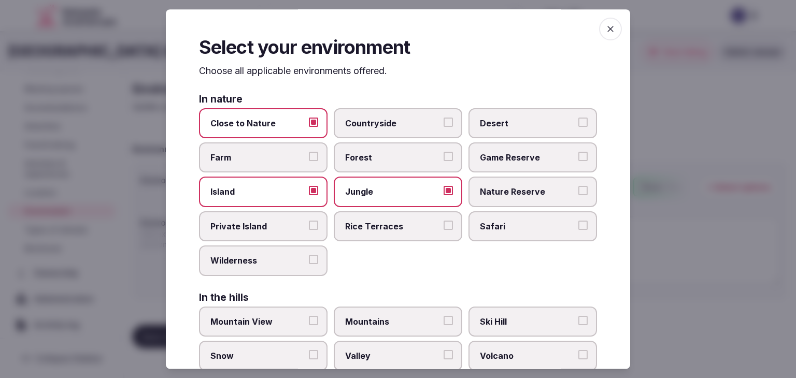
click at [608, 28] on icon "button" at bounding box center [611, 29] width 6 height 6
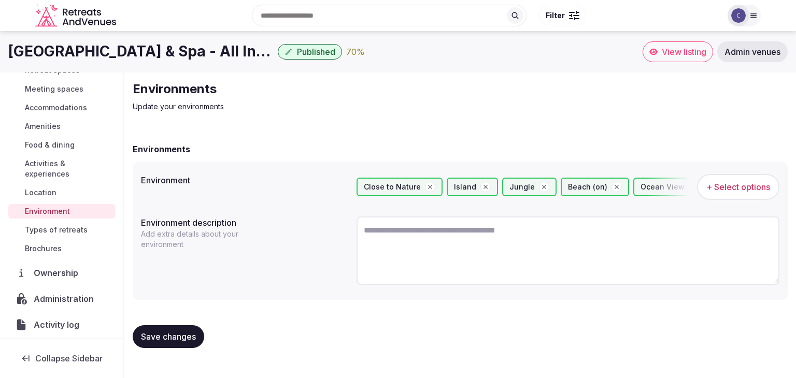
click at [189, 338] on span "Save changes" at bounding box center [168, 337] width 55 height 10
click at [459, 247] on textarea at bounding box center [568, 251] width 423 height 68
paste textarea "**********"
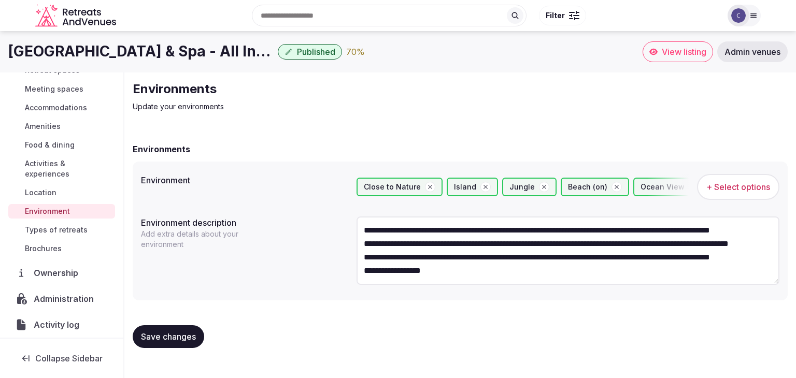
drag, startPoint x: 364, startPoint y: 258, endPoint x: 385, endPoint y: 279, distance: 30.1
click at [364, 258] on textarea "**********" at bounding box center [568, 251] width 423 height 68
click at [360, 258] on textarea "**********" at bounding box center [568, 251] width 423 height 68
click at [363, 270] on textarea "**********" at bounding box center [568, 251] width 423 height 68
click at [358, 272] on textarea "**********" at bounding box center [568, 251] width 423 height 68
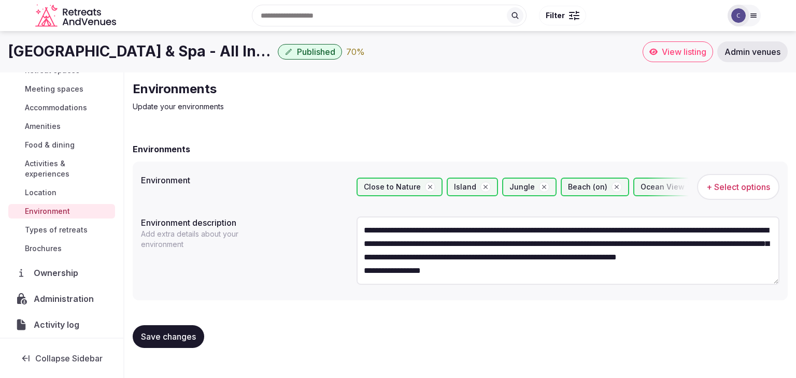
drag, startPoint x: 360, startPoint y: 273, endPoint x: 376, endPoint y: 301, distance: 32.5
click at [361, 273] on textarea "**********" at bounding box center [568, 251] width 423 height 68
type textarea "**********"
click at [176, 339] on span "Save changes" at bounding box center [168, 337] width 55 height 10
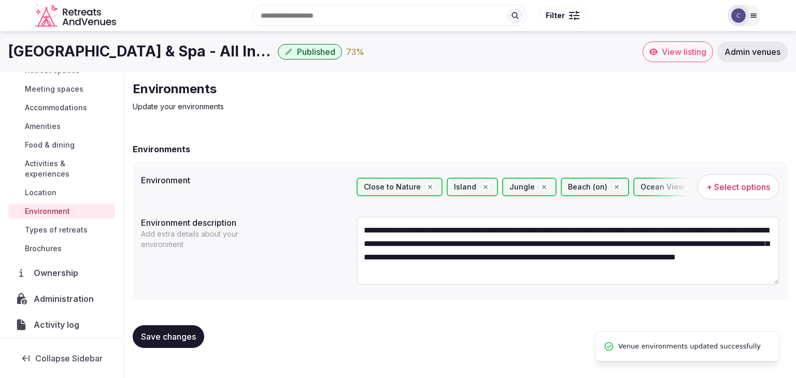
click at [187, 338] on span "Save changes" at bounding box center [168, 337] width 55 height 10
drag, startPoint x: 66, startPoint y: 231, endPoint x: 96, endPoint y: 283, distance: 60.2
click at [66, 231] on span "Types of retreats" at bounding box center [56, 230] width 63 height 10
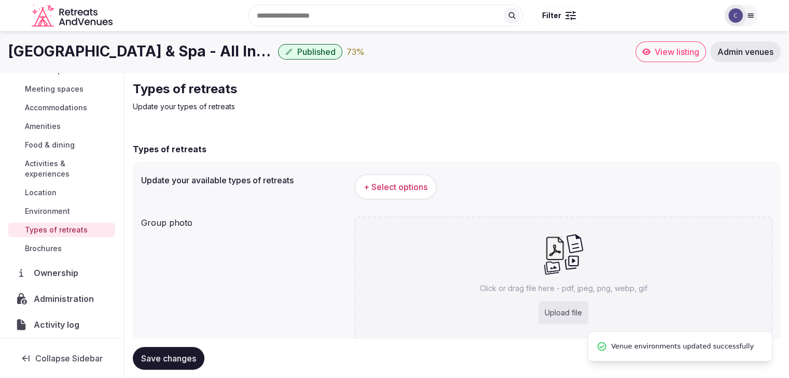
click at [398, 187] on span "+ Select options" at bounding box center [395, 186] width 64 height 11
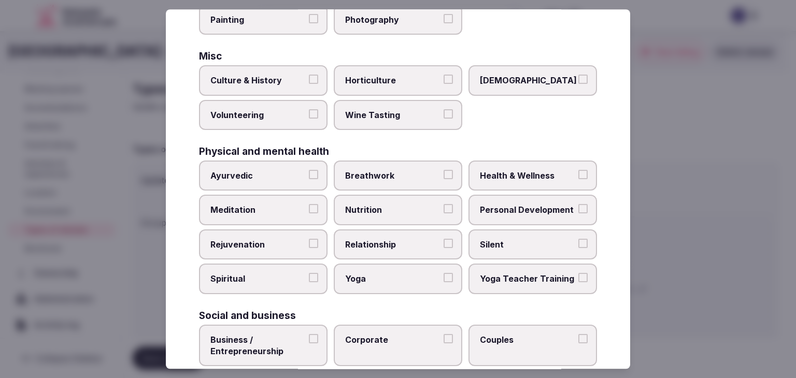
scroll to position [421, 0]
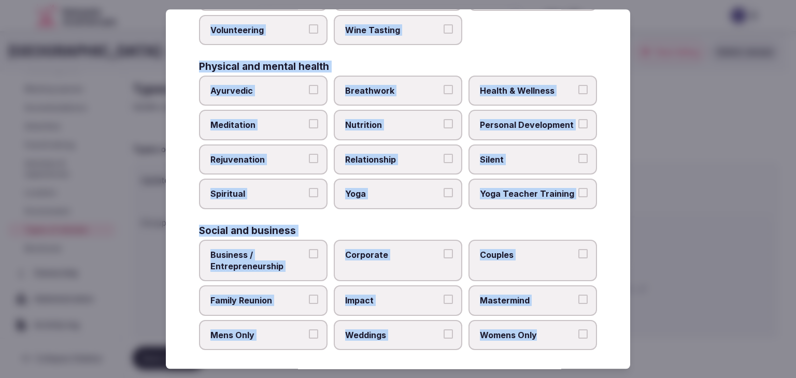
drag, startPoint x: 196, startPoint y: 73, endPoint x: 616, endPoint y: 326, distance: 489.5
click at [616, 326] on div "Select your types of retreats Choose all applicable types of retreats offered. …" at bounding box center [398, 189] width 465 height 360
copy div "Choose all applicable types of retreats offered. Active Adventure Cold Water Ex…"
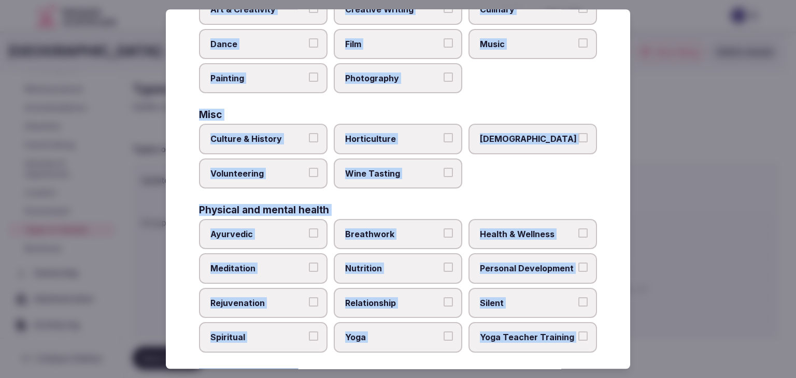
scroll to position [266, 0]
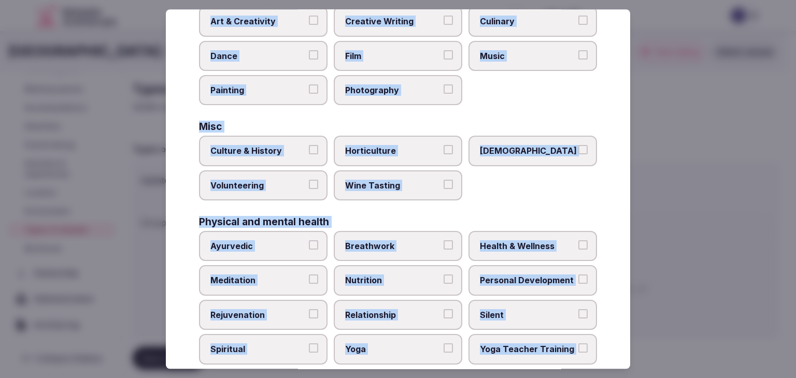
click at [281, 150] on span "Culture & History" at bounding box center [257, 151] width 95 height 11
click at [309, 150] on button "Culture & History" at bounding box center [313, 150] width 9 height 9
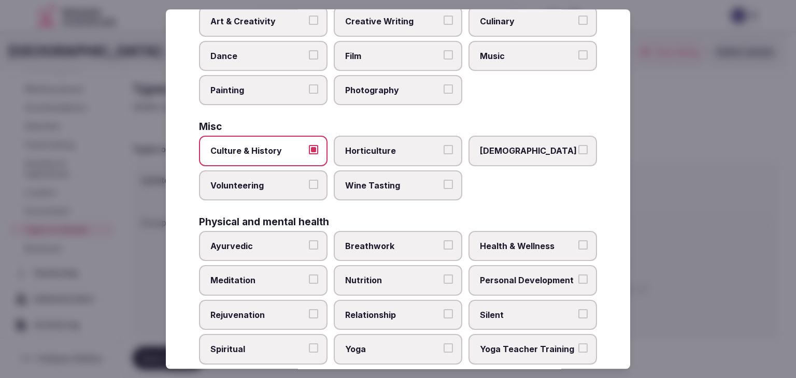
drag, startPoint x: 539, startPoint y: 27, endPoint x: 539, endPoint y: 11, distance: 16.6
click at [539, 25] on label "Culinary" at bounding box center [533, 21] width 129 height 30
click at [579, 25] on button "Culinary" at bounding box center [583, 20] width 9 height 9
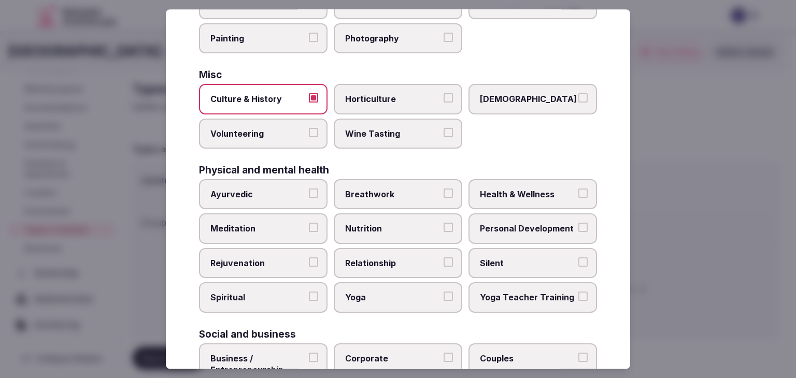
click at [513, 224] on span "Personal Development" at bounding box center [527, 228] width 95 height 11
click at [579, 224] on button "Personal Development" at bounding box center [583, 227] width 9 height 9
click at [509, 191] on span "Health & Wellness" at bounding box center [527, 194] width 95 height 11
click at [579, 191] on button "Health & Wellness" at bounding box center [583, 193] width 9 height 9
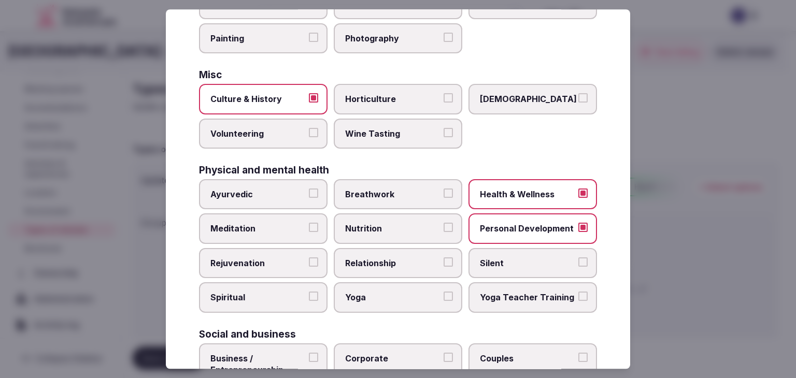
click at [379, 292] on span "Yoga" at bounding box center [392, 297] width 95 height 11
click at [444, 292] on button "Yoga" at bounding box center [448, 296] width 9 height 9
click at [271, 261] on span "Rejuvenation" at bounding box center [257, 263] width 95 height 11
click at [309, 261] on button "Rejuvenation" at bounding box center [313, 262] width 9 height 9
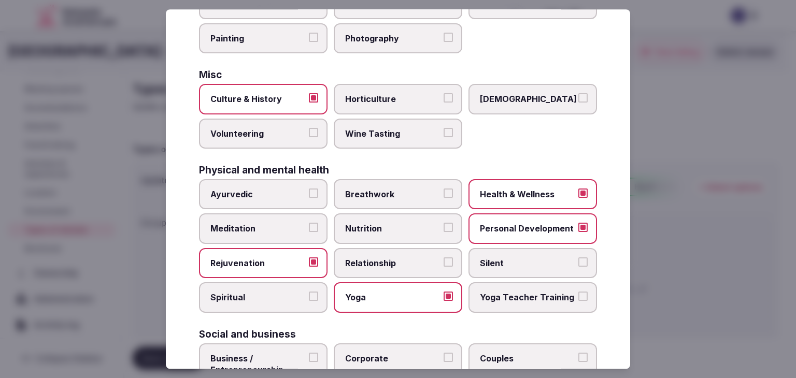
click at [276, 226] on span "Meditation" at bounding box center [257, 228] width 95 height 11
click at [309, 226] on button "Meditation" at bounding box center [313, 227] width 9 height 9
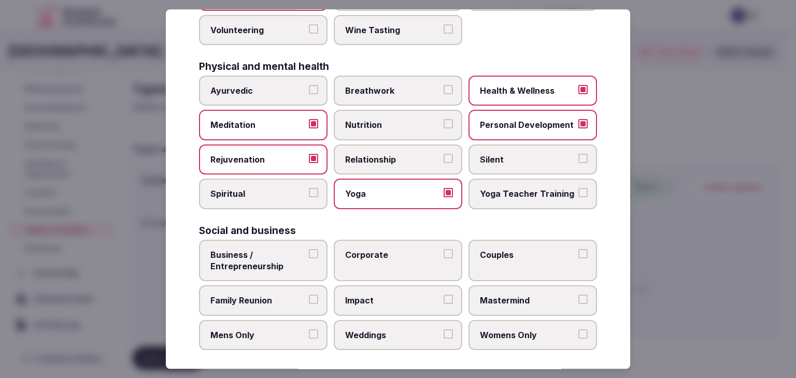
click at [373, 249] on span "Corporate" at bounding box center [392, 254] width 95 height 11
click at [444, 249] on button "Corporate" at bounding box center [448, 253] width 9 height 9
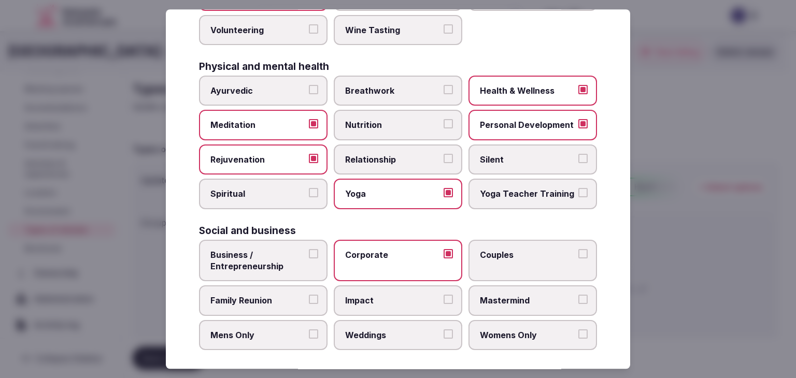
click at [375, 332] on span "Weddings" at bounding box center [392, 335] width 95 height 11
click at [444, 332] on button "Weddings" at bounding box center [448, 334] width 9 height 9
click at [506, 256] on label "Couples" at bounding box center [533, 261] width 129 height 42
click at [579, 256] on button "Couples" at bounding box center [583, 253] width 9 height 9
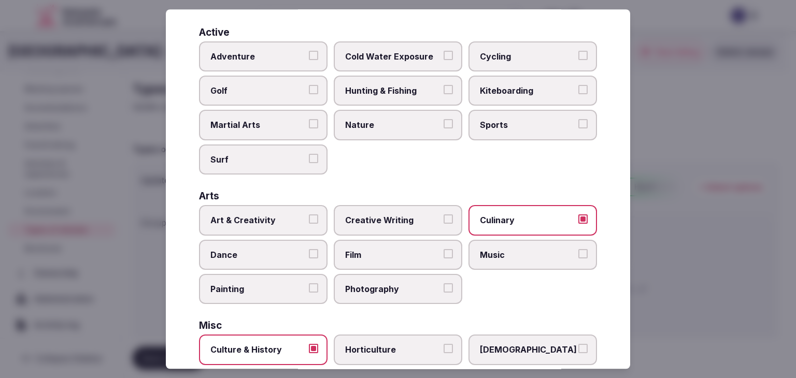
scroll to position [0, 0]
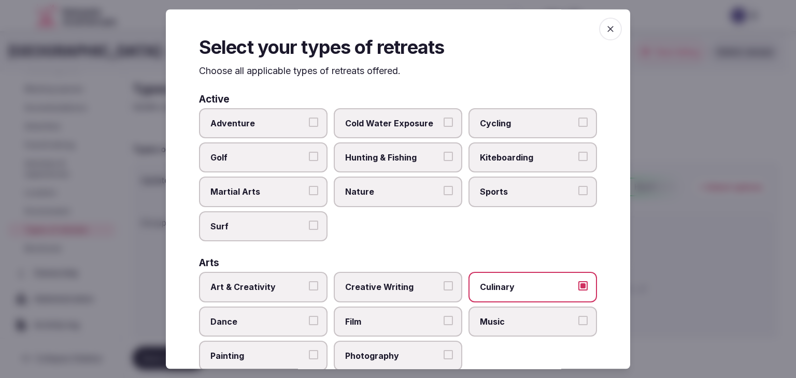
click at [606, 31] on icon "button" at bounding box center [611, 29] width 10 height 10
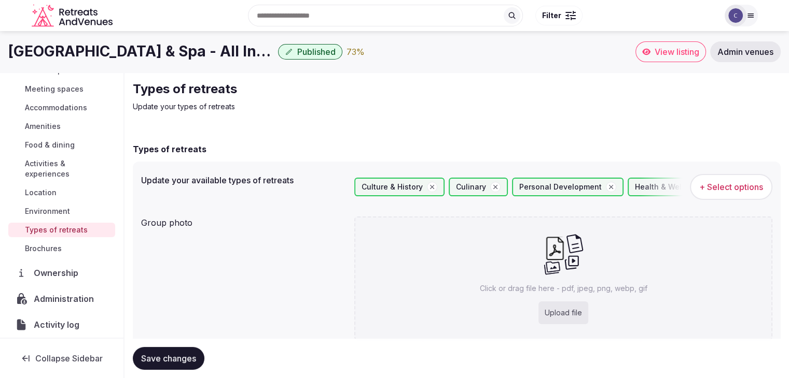
click at [564, 324] on div "Click or drag file here - pdf, jpeg, png, webp, gif Upload file" at bounding box center [563, 279] width 418 height 124
type input "**********"
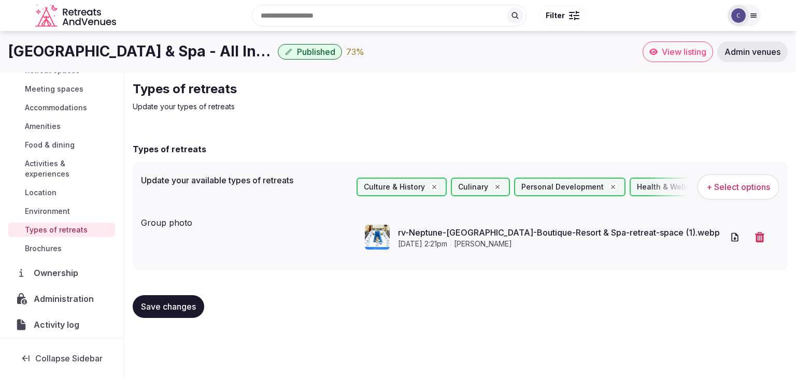
click at [184, 303] on span "Save changes" at bounding box center [168, 307] width 55 height 10
click at [52, 127] on span "Amenities" at bounding box center [43, 126] width 36 height 10
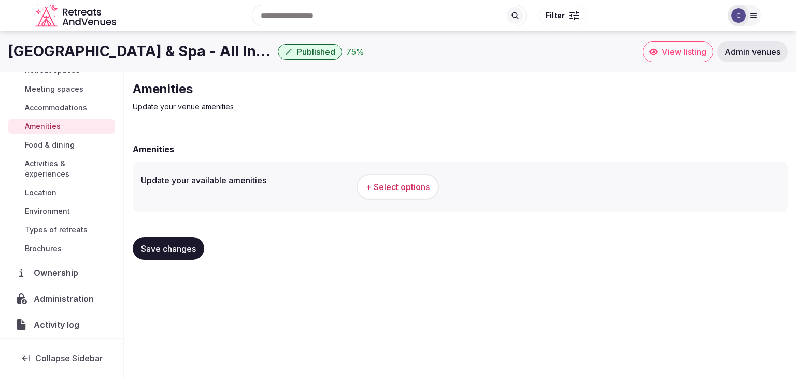
click at [395, 192] on span "+ Select options" at bounding box center [398, 186] width 64 height 11
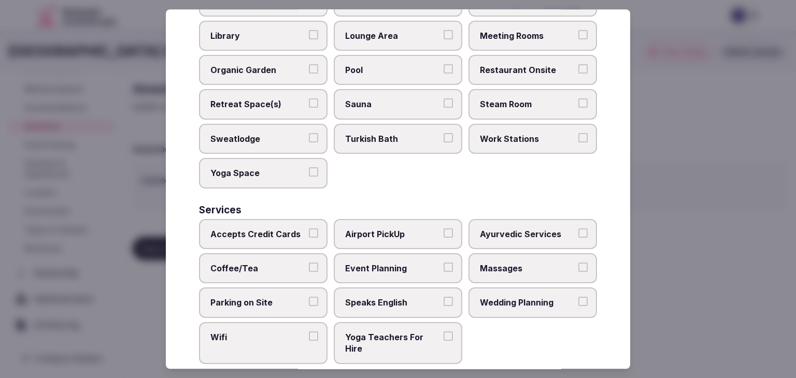
scroll to position [558, 0]
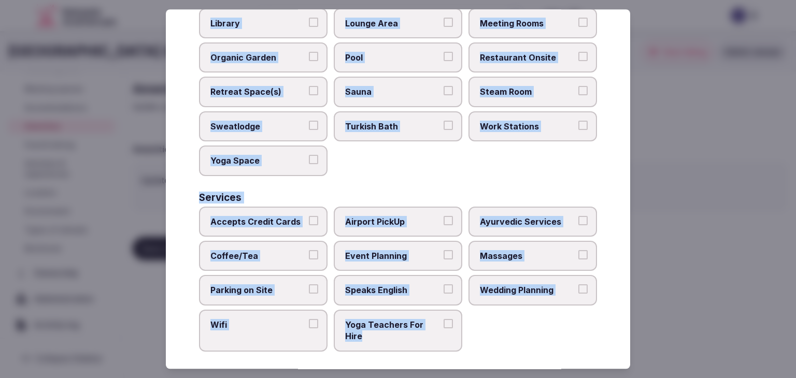
drag, startPoint x: 197, startPoint y: 70, endPoint x: 456, endPoint y: 340, distance: 374.0
click at [456, 340] on div "Select your venue amenities Choose all applicable amenities offered. Activities…" at bounding box center [398, 189] width 465 height 360
copy div "Choose all applicable amenities offered. Activities Bicycles Camping Allowed On…"
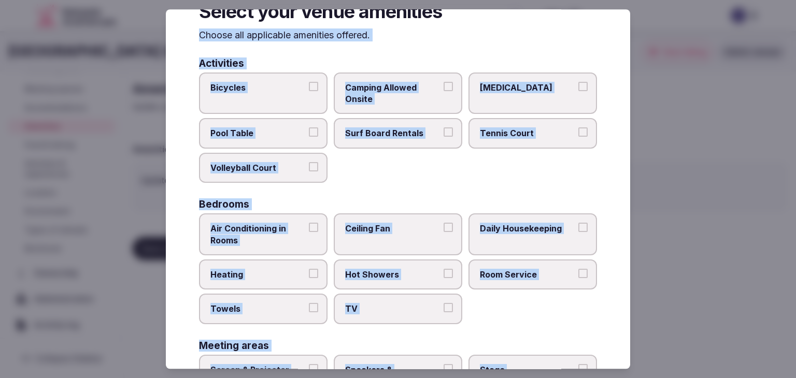
scroll to position [52, 0]
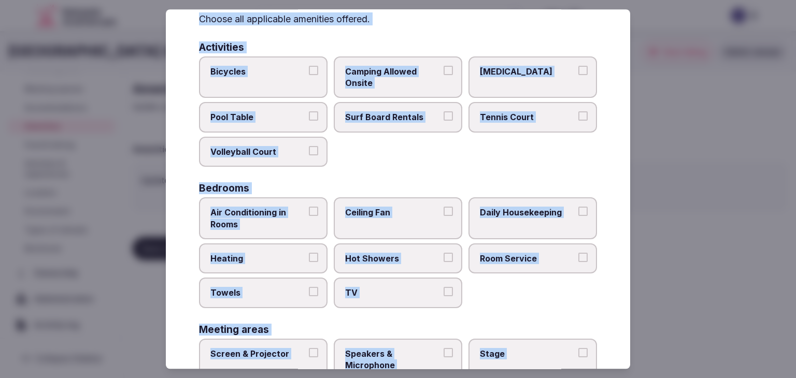
click at [286, 214] on span "Air Conditioning in Rooms" at bounding box center [257, 218] width 95 height 23
click at [309, 214] on button "Air Conditioning in Rooms" at bounding box center [313, 211] width 9 height 9
click at [290, 259] on span "Heating" at bounding box center [257, 258] width 95 height 11
click at [309, 259] on button "Heating" at bounding box center [313, 257] width 9 height 9
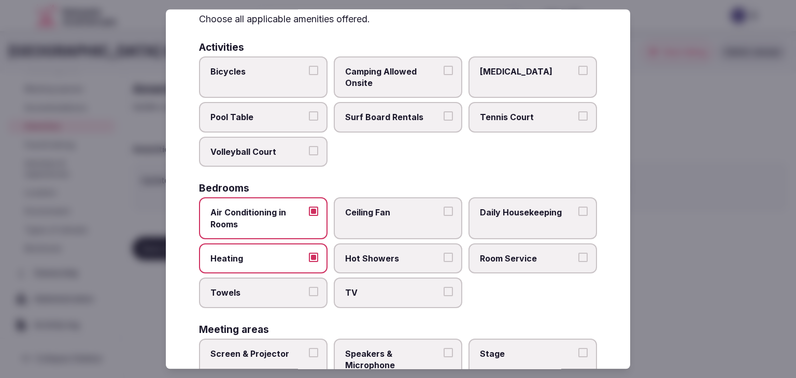
drag, startPoint x: 290, startPoint y: 286, endPoint x: 300, endPoint y: 289, distance: 9.7
click at [292, 288] on span "Towels" at bounding box center [257, 293] width 95 height 11
click at [309, 288] on button "Towels" at bounding box center [313, 292] width 9 height 9
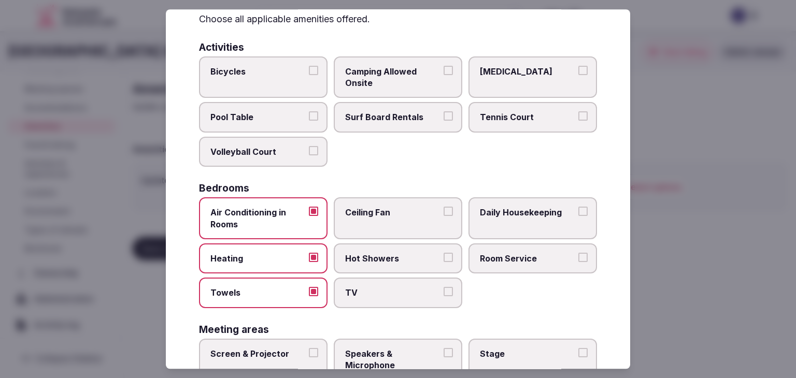
drag, startPoint x: 378, startPoint y: 295, endPoint x: 377, endPoint y: 273, distance: 22.3
click at [378, 293] on span "TV" at bounding box center [392, 293] width 95 height 11
click at [444, 293] on button "TV" at bounding box center [448, 292] width 9 height 9
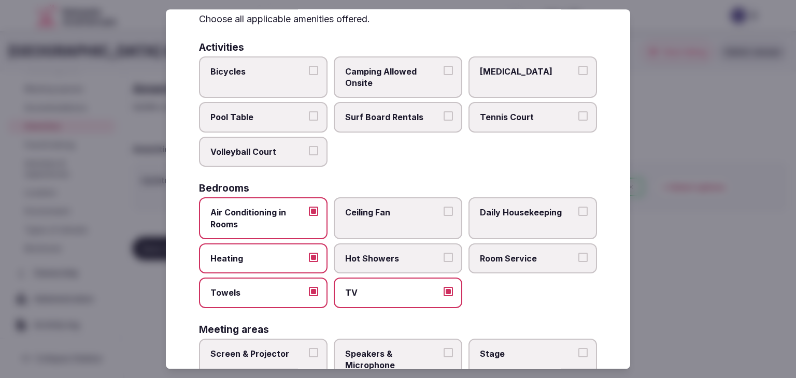
drag, startPoint x: 376, startPoint y: 261, endPoint x: 444, endPoint y: 266, distance: 68.1
click at [376, 261] on span "Hot Showers" at bounding box center [392, 258] width 95 height 11
click at [444, 261] on button "Hot Showers" at bounding box center [448, 257] width 9 height 9
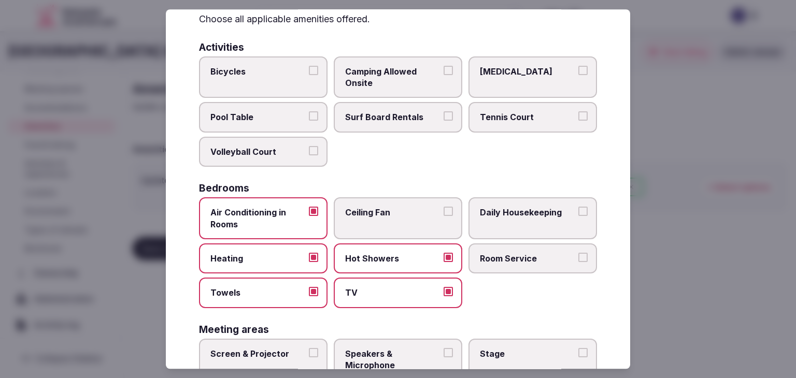
click at [480, 264] on label "Room Service" at bounding box center [533, 259] width 129 height 30
click at [579, 262] on button "Room Service" at bounding box center [583, 257] width 9 height 9
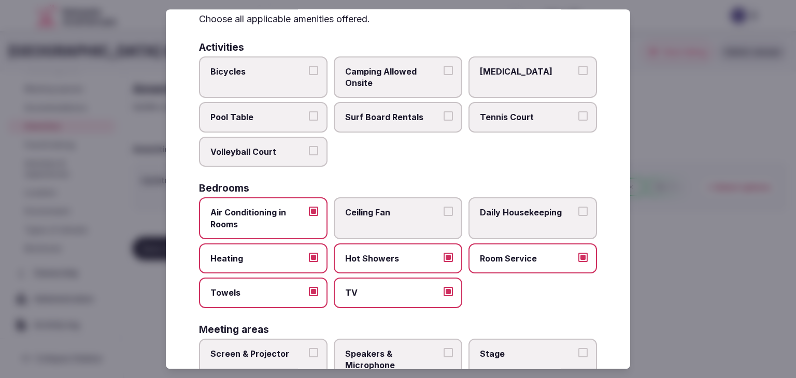
click at [504, 207] on span "Daily Housekeeping" at bounding box center [527, 212] width 95 height 11
click at [579, 207] on button "Daily Housekeeping" at bounding box center [583, 211] width 9 height 9
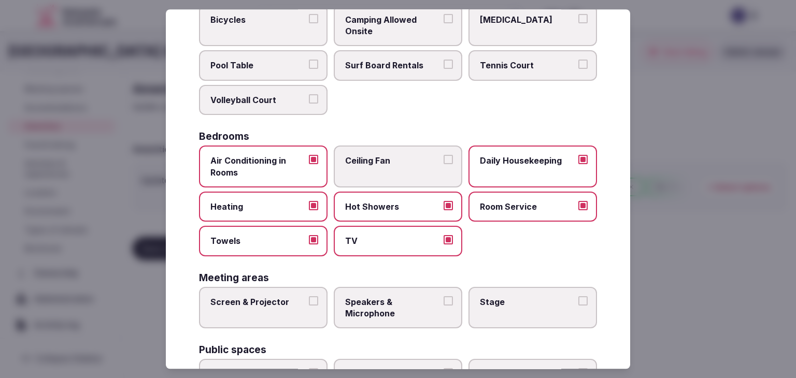
scroll to position [156, 0]
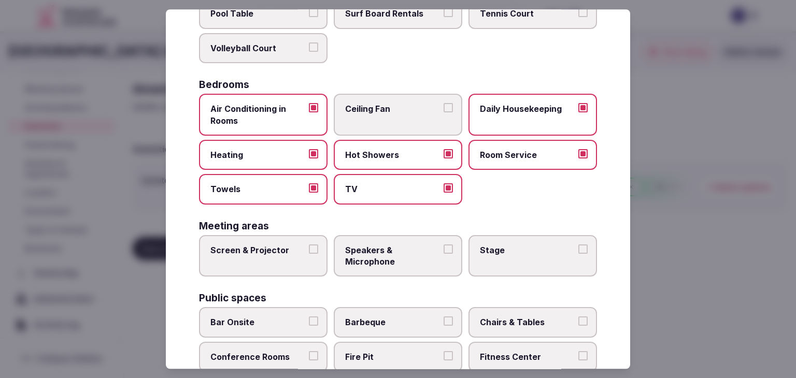
click at [268, 256] on label "Screen & Projector" at bounding box center [263, 256] width 129 height 42
click at [309, 254] on button "Screen & Projector" at bounding box center [313, 249] width 9 height 9
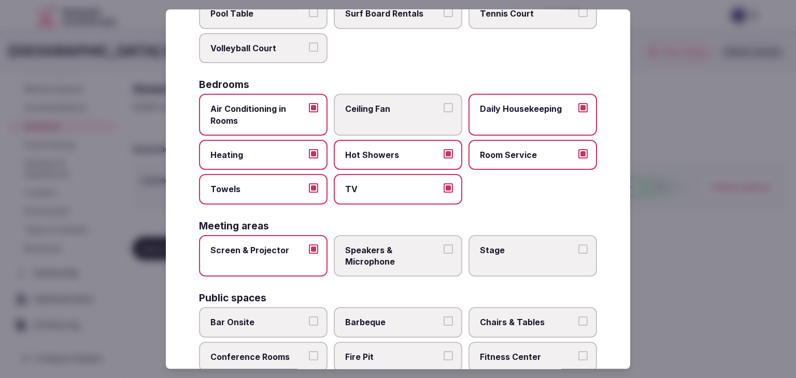
click at [268, 256] on label "Screen & Projector" at bounding box center [263, 256] width 129 height 42
click at [309, 254] on button "Screen & Projector" at bounding box center [313, 249] width 9 height 9
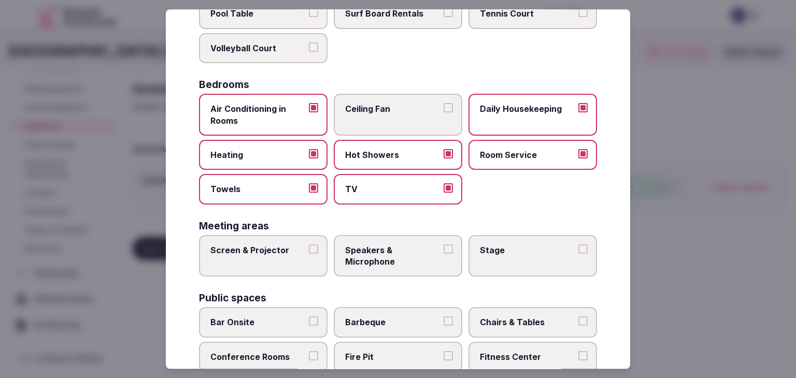
click at [298, 259] on label "Screen & Projector" at bounding box center [263, 256] width 129 height 42
click at [309, 254] on button "Screen & Projector" at bounding box center [313, 249] width 9 height 9
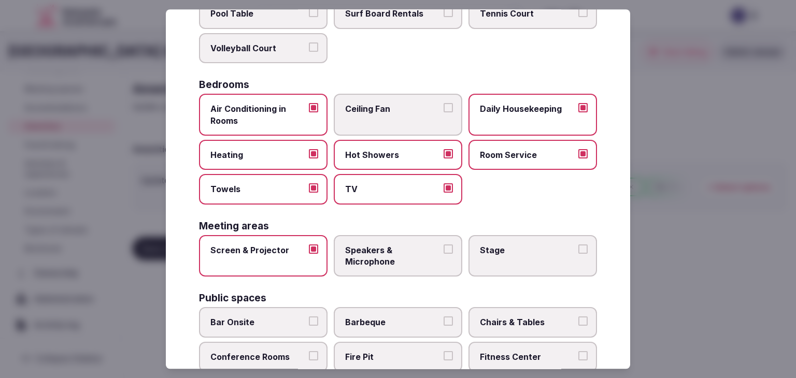
click at [392, 255] on span "Speakers & Microphone" at bounding box center [392, 256] width 95 height 23
click at [444, 254] on button "Speakers & Microphone" at bounding box center [448, 249] width 9 height 9
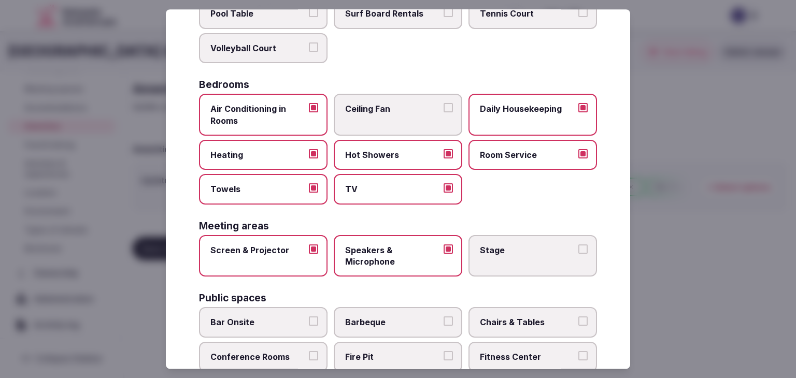
click at [514, 251] on span "Stage" at bounding box center [527, 250] width 95 height 11
click at [579, 251] on button "Stage" at bounding box center [583, 249] width 9 height 9
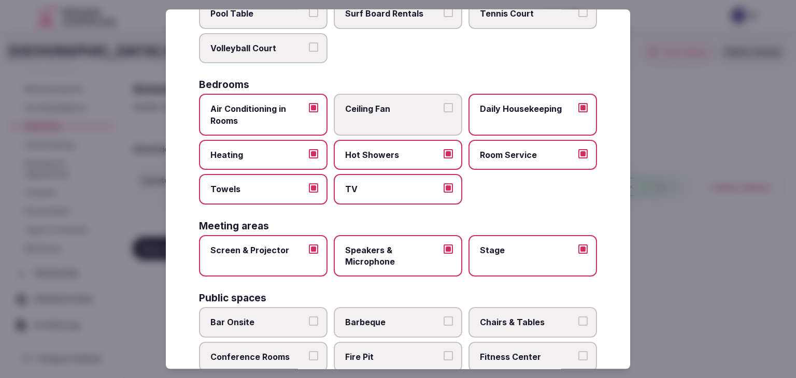
scroll to position [259, 0]
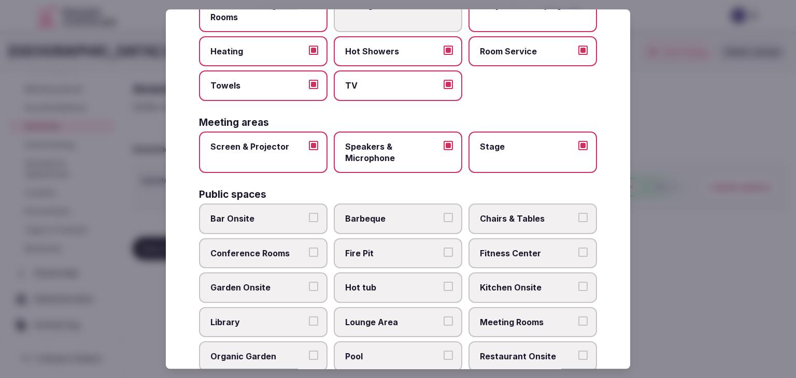
click at [275, 207] on label "Bar Onsite" at bounding box center [263, 219] width 129 height 30
click at [309, 214] on button "Bar Onsite" at bounding box center [313, 218] width 9 height 9
click at [514, 218] on span "Chairs & Tables" at bounding box center [527, 219] width 95 height 11
click at [579, 218] on button "Chairs & Tables" at bounding box center [583, 218] width 9 height 9
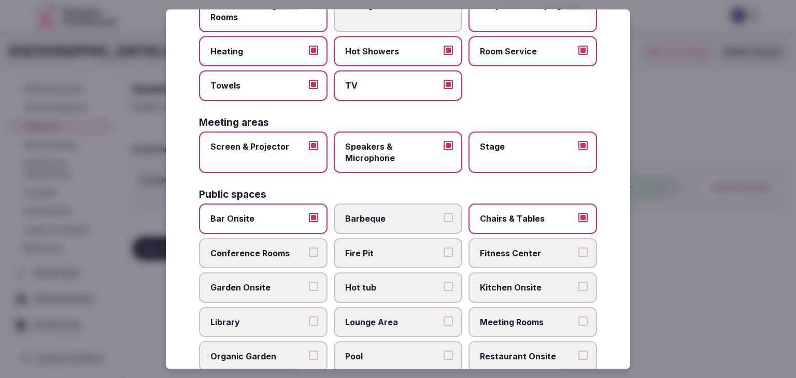
click at [255, 251] on span "Conference Rooms" at bounding box center [257, 253] width 95 height 11
click at [309, 251] on button "Conference Rooms" at bounding box center [313, 252] width 9 height 9
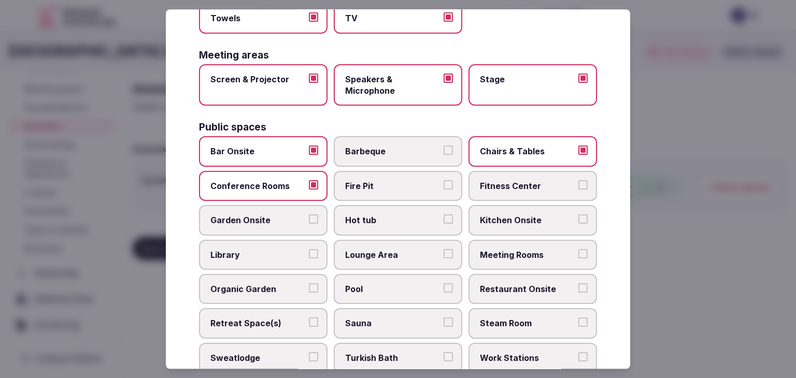
scroll to position [363, 0]
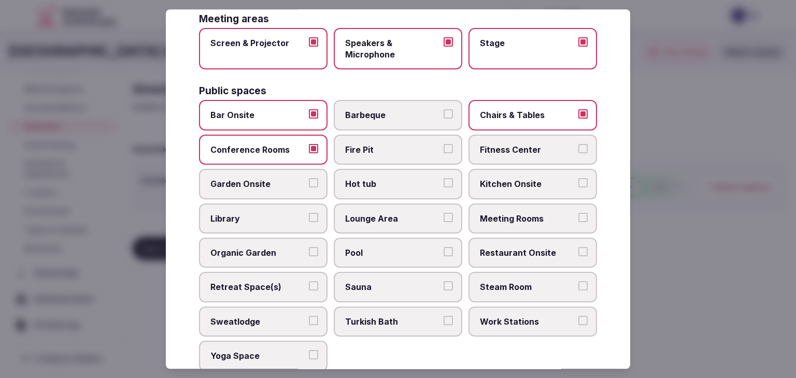
click at [522, 217] on span "Meeting Rooms" at bounding box center [527, 218] width 95 height 11
click at [579, 217] on button "Meeting Rooms" at bounding box center [583, 217] width 9 height 9
click at [519, 247] on span "Restaurant Onsite" at bounding box center [527, 252] width 95 height 11
click at [579, 247] on button "Restaurant Onsite" at bounding box center [583, 251] width 9 height 9
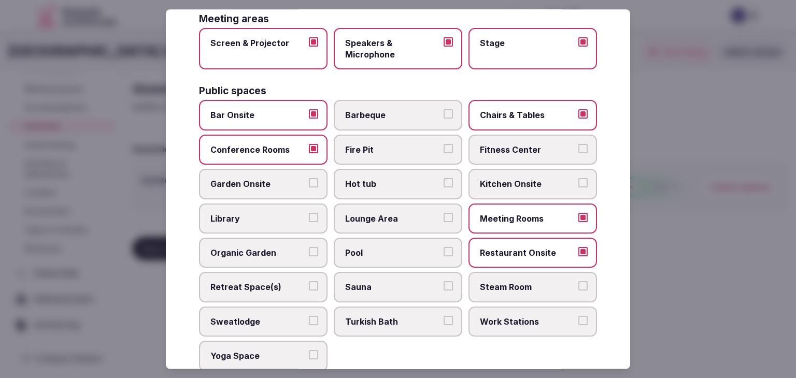
click at [366, 238] on label "Pool" at bounding box center [398, 253] width 129 height 30
click at [444, 247] on button "Pool" at bounding box center [448, 251] width 9 height 9
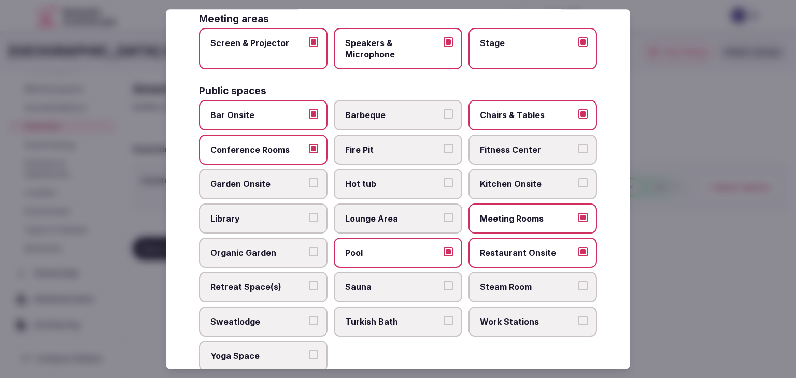
click at [373, 217] on span "Lounge Area" at bounding box center [392, 218] width 95 height 11
click at [444, 217] on button "Lounge Area" at bounding box center [448, 217] width 9 height 9
click at [255, 253] on span "Organic Garden" at bounding box center [257, 252] width 95 height 11
click at [309, 253] on button "Organic Garden" at bounding box center [313, 251] width 9 height 9
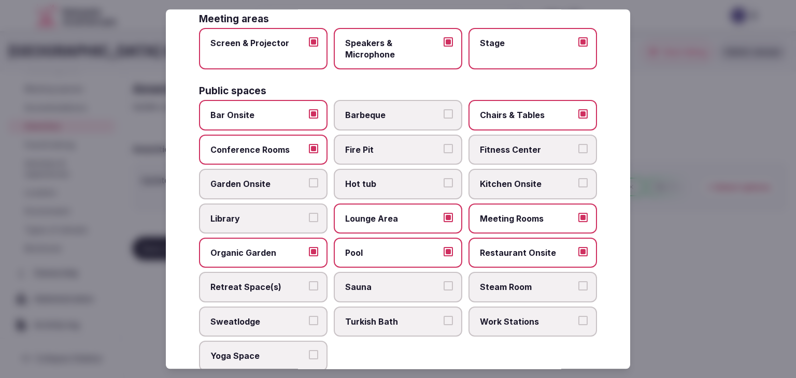
click at [255, 253] on span "Organic Garden" at bounding box center [257, 252] width 95 height 11
click at [309, 253] on button "Organic Garden" at bounding box center [313, 251] width 9 height 9
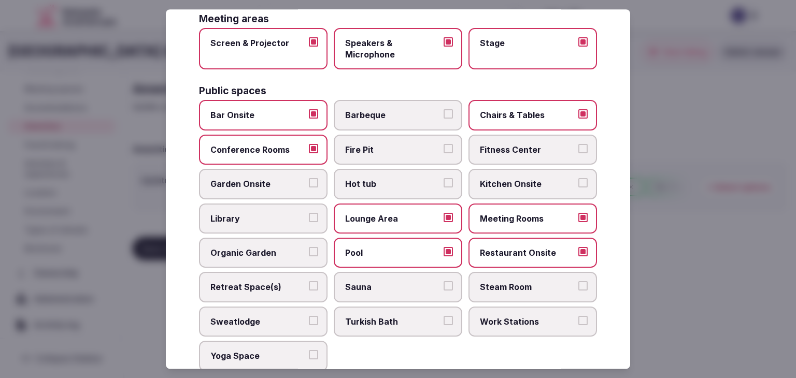
click at [251, 181] on span "Garden Onsite" at bounding box center [257, 184] width 95 height 11
click at [309, 181] on button "Garden Onsite" at bounding box center [313, 183] width 9 height 9
click at [256, 289] on label "Retreat Space(s)" at bounding box center [263, 288] width 129 height 30
click at [309, 289] on button "Retreat Space(s)" at bounding box center [313, 286] width 9 height 9
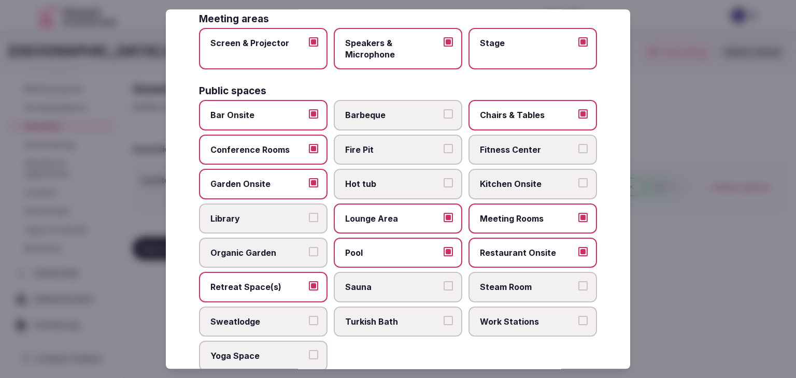
click at [386, 293] on label "Sauna" at bounding box center [398, 288] width 129 height 30
click at [444, 291] on button "Sauna" at bounding box center [448, 286] width 9 height 9
click at [506, 317] on span "Work Stations" at bounding box center [527, 321] width 95 height 11
click at [579, 317] on button "Work Stations" at bounding box center [583, 320] width 9 height 9
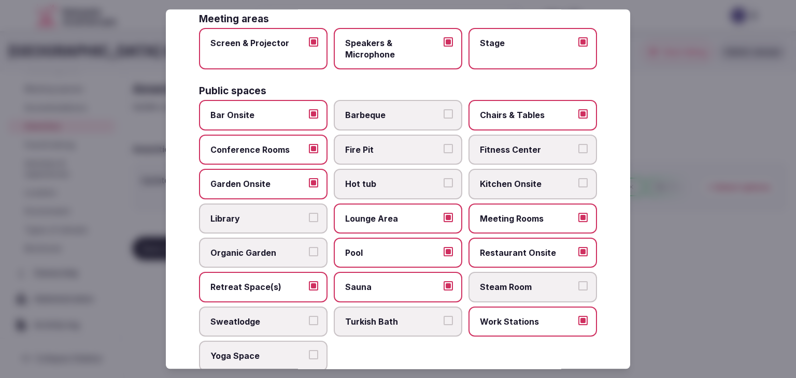
click at [288, 353] on span "Yoga Space" at bounding box center [257, 355] width 95 height 11
click at [309, 353] on button "Yoga Space" at bounding box center [313, 354] width 9 height 9
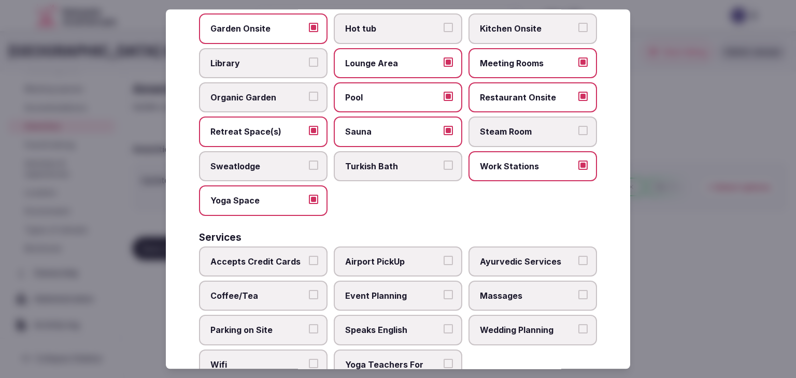
scroll to position [558, 0]
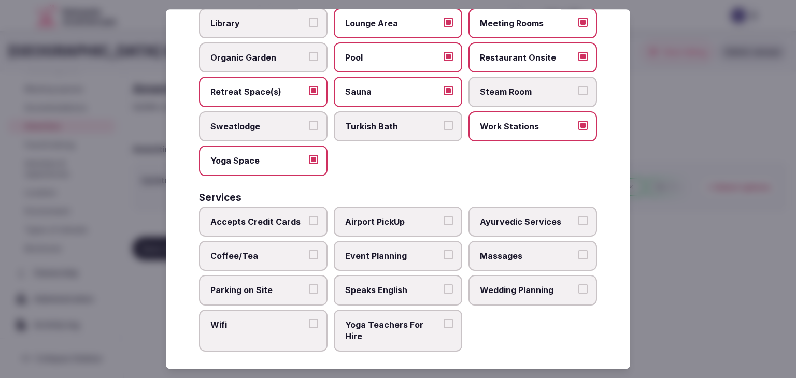
click at [262, 216] on span "Accepts Credit Cards" at bounding box center [257, 221] width 95 height 11
click at [309, 216] on button "Accepts Credit Cards" at bounding box center [313, 220] width 9 height 9
click at [268, 252] on span "Coffee/Tea" at bounding box center [257, 255] width 95 height 11
click at [309, 252] on button "Coffee/Tea" at bounding box center [313, 254] width 9 height 9
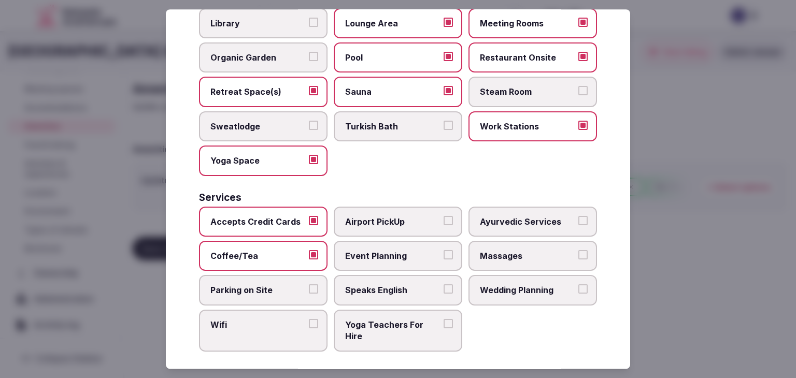
click at [274, 293] on label "Parking on Site" at bounding box center [263, 291] width 129 height 30
click at [309, 293] on button "Parking on Site" at bounding box center [313, 289] width 9 height 9
click at [274, 297] on label "Parking on Site" at bounding box center [263, 291] width 129 height 30
click at [309, 294] on button "Parking on Site" at bounding box center [313, 289] width 9 height 9
click at [284, 319] on span "Wifi" at bounding box center [257, 324] width 95 height 11
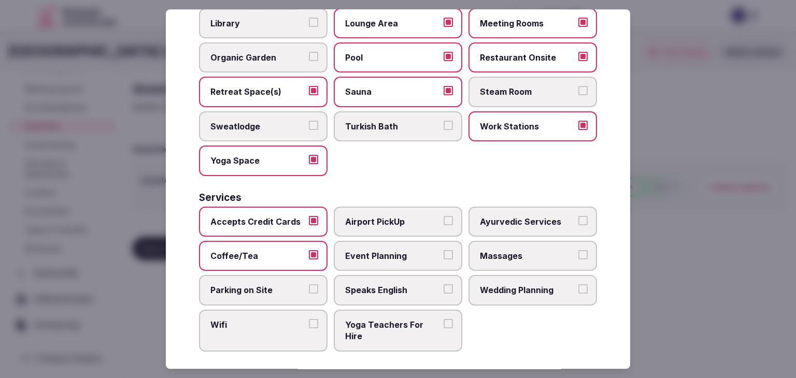
click at [309, 319] on button "Wifi" at bounding box center [313, 323] width 9 height 9
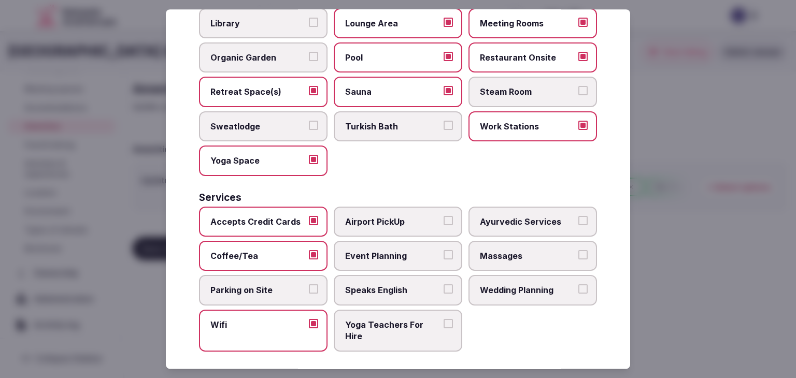
click at [282, 276] on label "Parking on Site" at bounding box center [263, 291] width 129 height 30
click at [309, 285] on button "Parking on Site" at bounding box center [313, 289] width 9 height 9
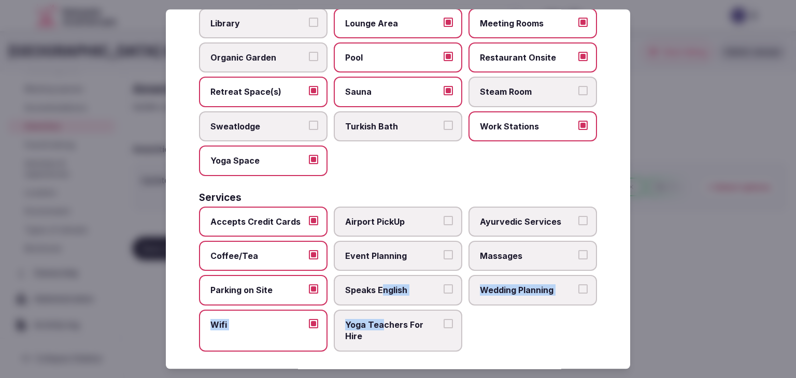
drag, startPoint x: 377, startPoint y: 283, endPoint x: 379, endPoint y: 316, distance: 33.2
click at [379, 316] on div "Accepts Credit Cards Airport PickUp Ayurvedic Services Coffee/Tea Event Plannin…" at bounding box center [398, 279] width 398 height 145
click at [379, 319] on span "Yoga Teachers For Hire" at bounding box center [392, 330] width 95 height 23
click at [444, 319] on button "Yoga Teachers For Hire" at bounding box center [448, 323] width 9 height 9
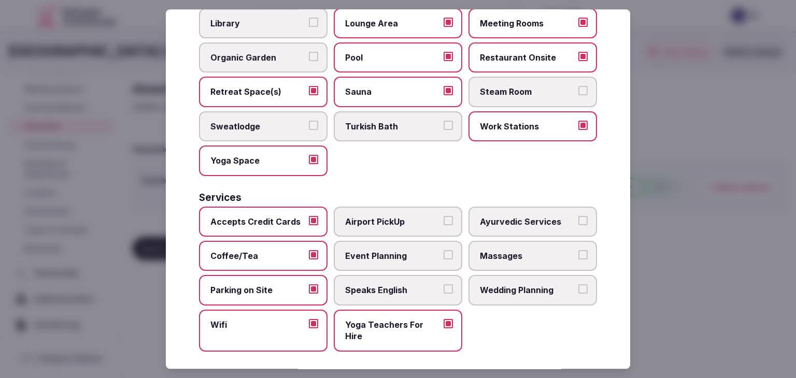
click at [379, 285] on span "Speaks English" at bounding box center [392, 290] width 95 height 11
click at [444, 285] on button "Speaks English" at bounding box center [448, 289] width 9 height 9
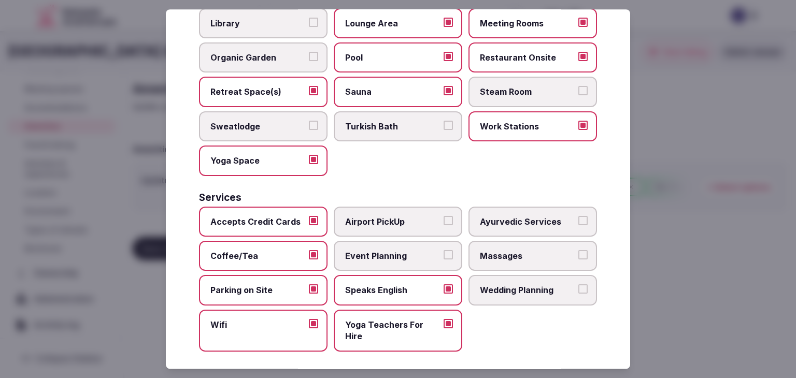
click at [388, 242] on label "Event Planning" at bounding box center [398, 256] width 129 height 30
click at [444, 250] on button "Event Planning" at bounding box center [448, 254] width 9 height 9
click at [392, 220] on span "Airport PickUp" at bounding box center [392, 221] width 95 height 11
click at [444, 220] on button "Airport PickUp" at bounding box center [448, 220] width 9 height 9
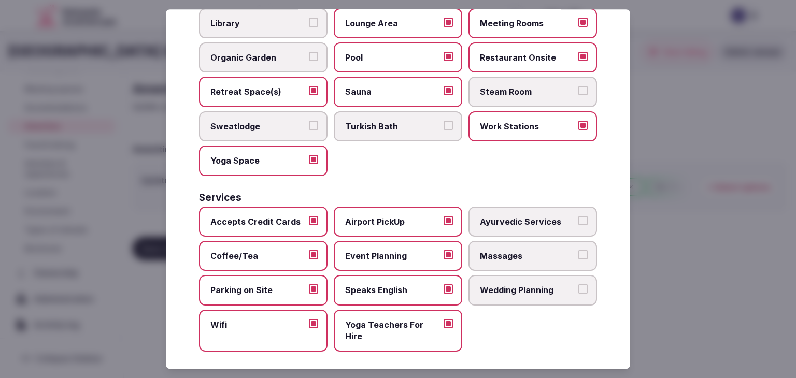
click at [496, 250] on span "Massages" at bounding box center [527, 255] width 95 height 11
click at [579, 250] on button "Massages" at bounding box center [583, 254] width 9 height 9
click at [499, 285] on span "Wedding Planning" at bounding box center [527, 290] width 95 height 11
click at [579, 285] on button "Wedding Planning" at bounding box center [583, 289] width 9 height 9
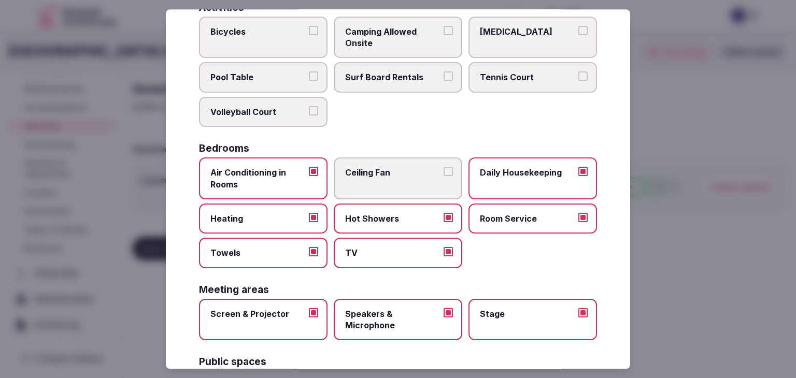
scroll to position [0, 0]
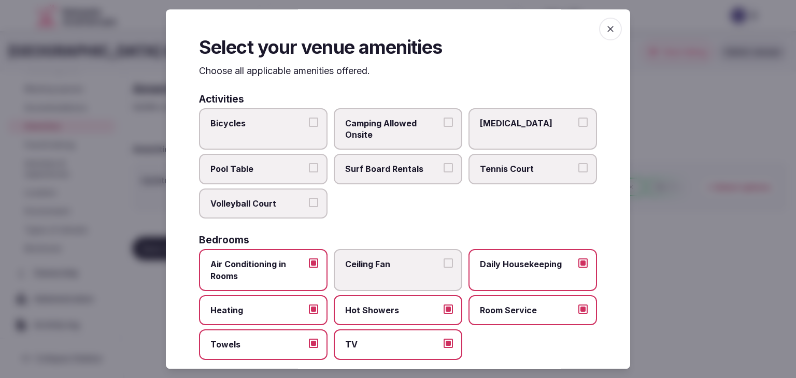
click at [608, 29] on icon "button" at bounding box center [611, 29] width 6 height 6
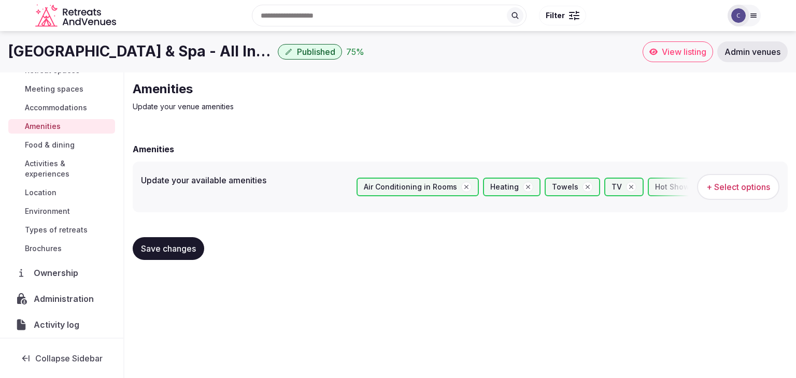
click at [168, 254] on button "Save changes" at bounding box center [169, 248] width 72 height 23
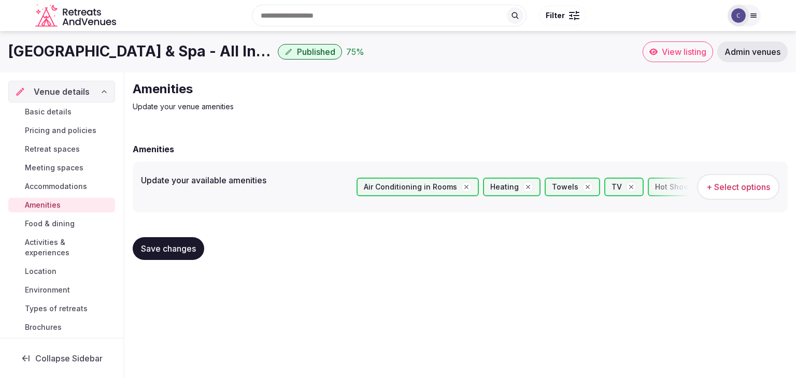
click at [64, 148] on span "Retreat spaces" at bounding box center [52, 149] width 55 height 10
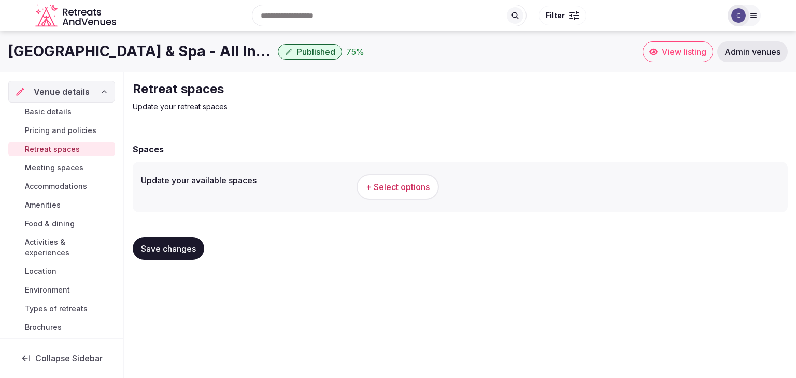
click at [394, 187] on span "+ Select options" at bounding box center [398, 186] width 64 height 11
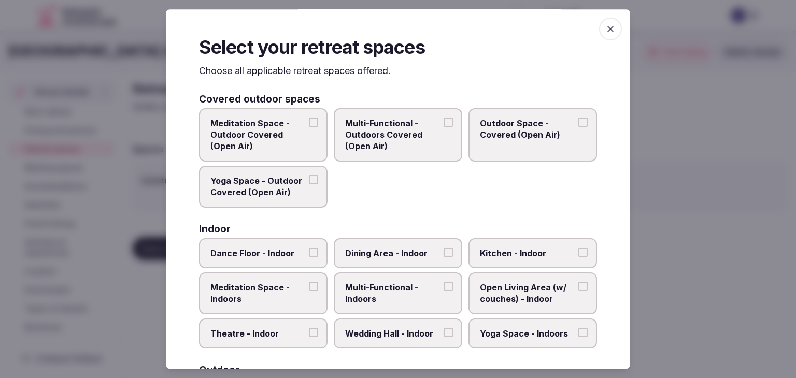
click at [182, 69] on div "Select your retreat spaces Choose all applicable retreat spaces offered. Covere…" at bounding box center [398, 189] width 465 height 360
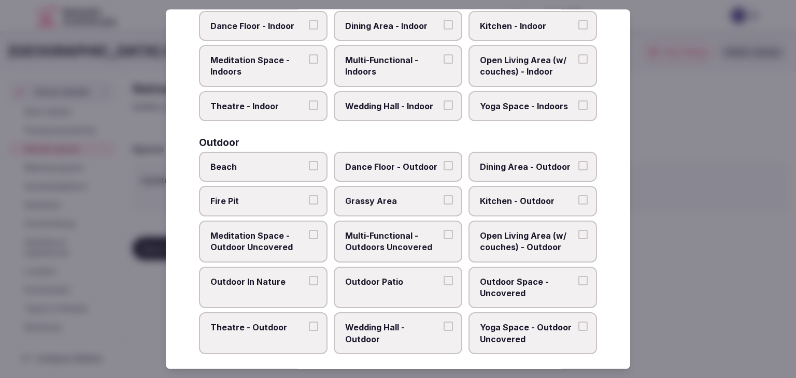
scroll to position [469, 0]
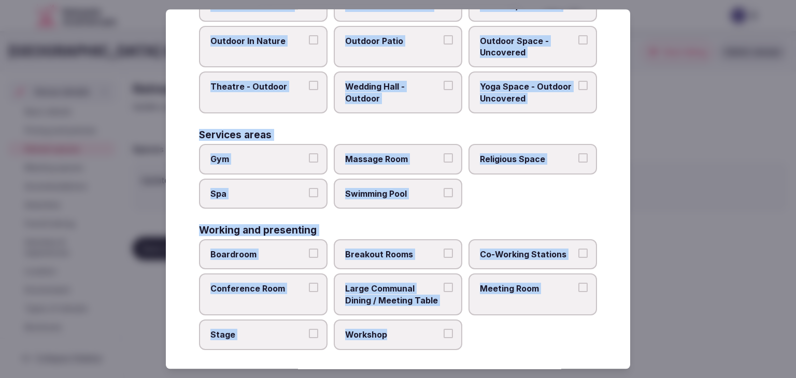
drag, startPoint x: 197, startPoint y: 72, endPoint x: 473, endPoint y: 342, distance: 386.0
click at [473, 342] on div "Select your retreat spaces Choose all applicable retreat spaces offered. Covere…" at bounding box center [398, 189] width 465 height 360
copy div "Choose all applicable retreat spaces offered. Covered outdoor spaces Meditation…"
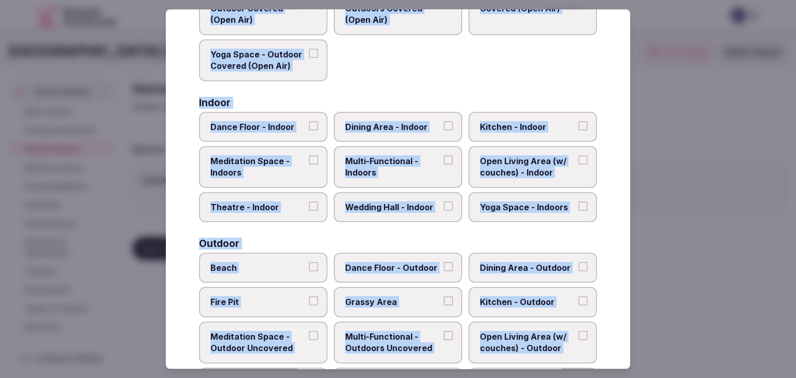
scroll to position [106, 0]
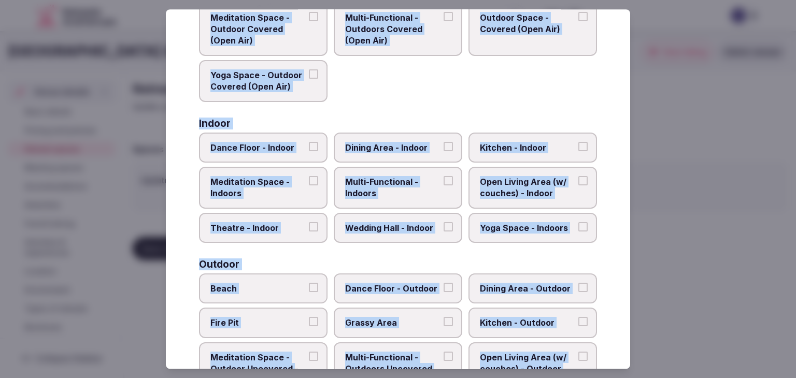
click at [383, 181] on span "Multi-Functional - Indoors" at bounding box center [392, 187] width 95 height 23
click at [444, 181] on button "Multi-Functional - Indoors" at bounding box center [448, 180] width 9 height 9
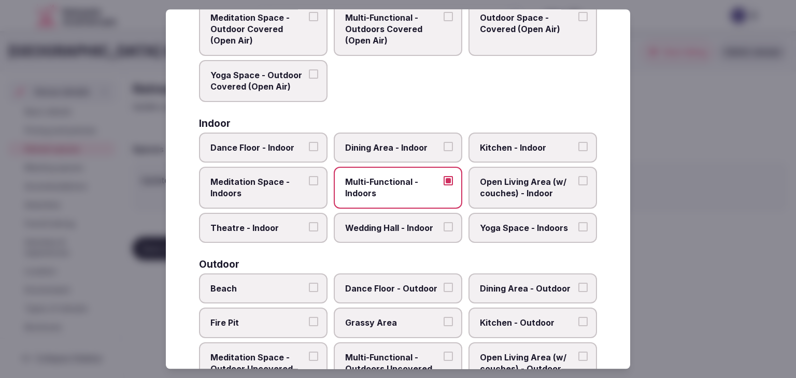
click at [389, 147] on span "Dining Area - Indoor" at bounding box center [392, 147] width 95 height 11
click at [444, 147] on button "Dining Area - Indoor" at bounding box center [448, 146] width 9 height 9
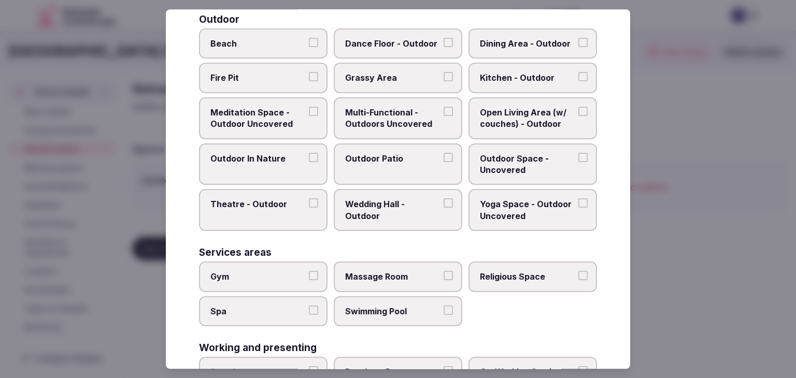
scroll to position [469, 0]
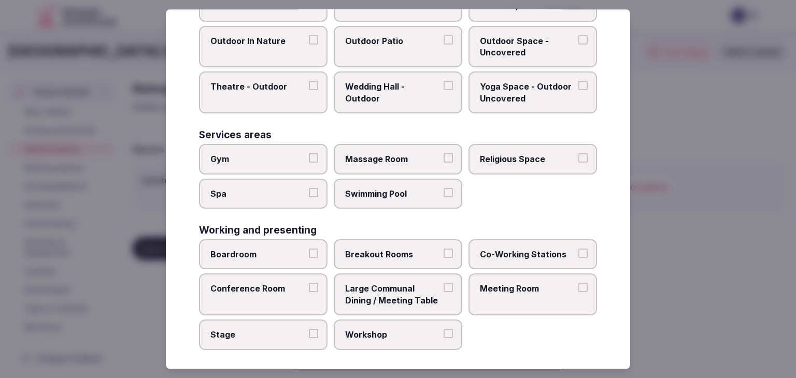
click at [529, 297] on label "Meeting Room" at bounding box center [533, 295] width 129 height 42
click at [579, 293] on button "Meeting Room" at bounding box center [583, 288] width 9 height 9
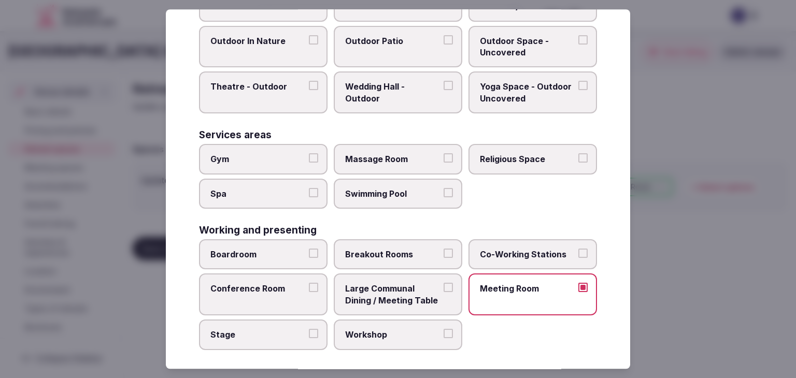
click at [256, 289] on label "Conference Room" at bounding box center [263, 295] width 129 height 42
click at [309, 289] on button "Conference Room" at bounding box center [313, 288] width 9 height 9
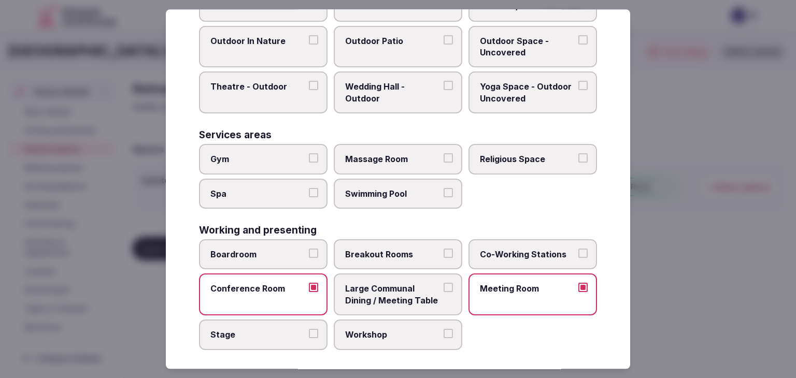
click at [258, 329] on span "Stage" at bounding box center [257, 334] width 95 height 11
click at [309, 329] on button "Stage" at bounding box center [313, 333] width 9 height 9
click at [372, 331] on span "Workshop" at bounding box center [392, 334] width 95 height 11
click at [444, 331] on button "Workshop" at bounding box center [448, 333] width 9 height 9
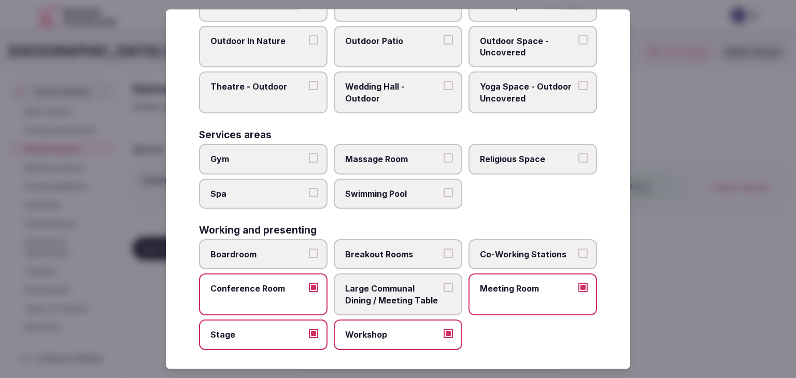
scroll to position [365, 0]
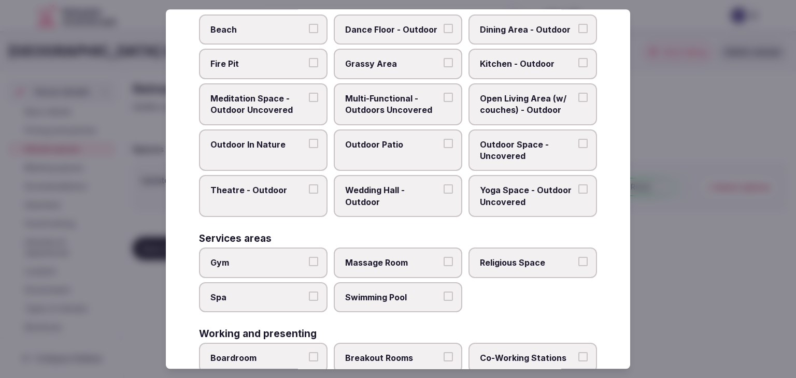
click at [399, 107] on span "Multi-Functional - Outdoors Uncovered" at bounding box center [392, 104] width 95 height 23
click at [444, 102] on button "Multi-Functional - Outdoors Uncovered" at bounding box center [448, 97] width 9 height 9
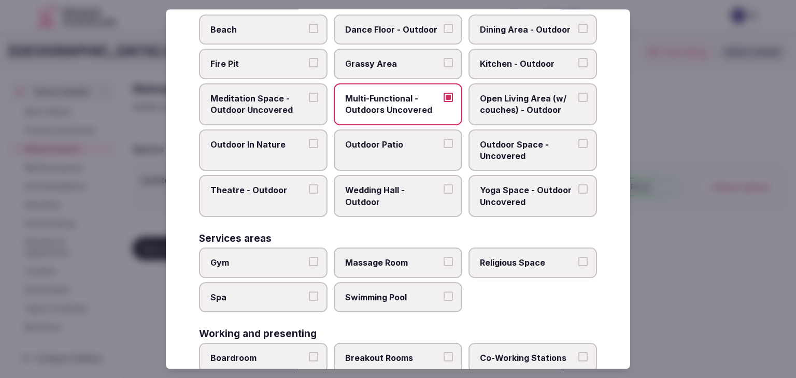
click at [393, 142] on span "Outdoor Patio" at bounding box center [392, 144] width 95 height 11
click at [444, 142] on button "Outdoor Patio" at bounding box center [448, 143] width 9 height 9
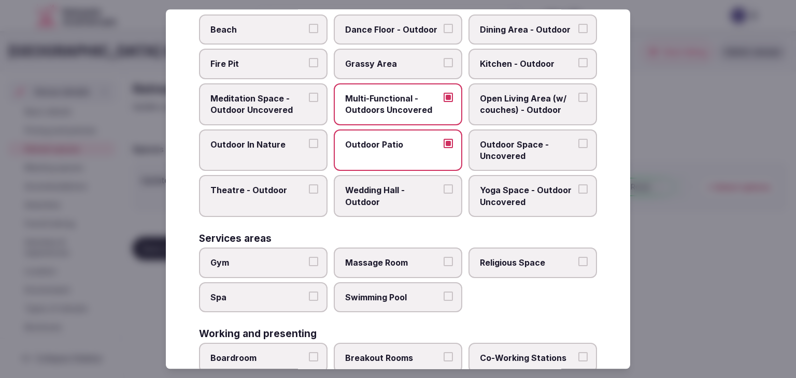
click at [529, 140] on span "Outdoor Space - Uncovered" at bounding box center [527, 150] width 95 height 23
click at [579, 140] on button "Outdoor Space - Uncovered" at bounding box center [583, 143] width 9 height 9
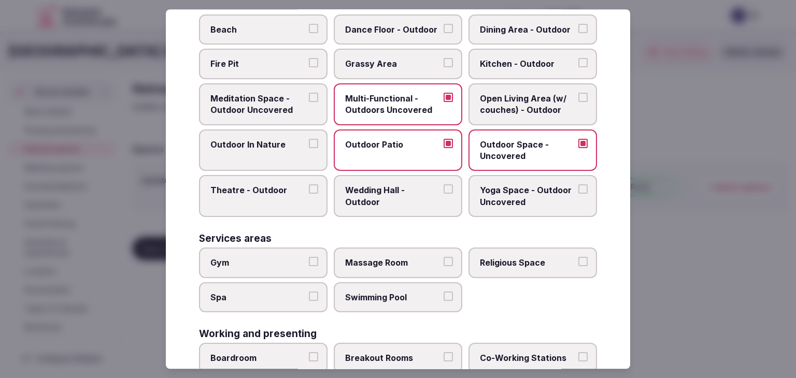
click at [264, 146] on span "Outdoor In Nature" at bounding box center [257, 144] width 95 height 11
click at [309, 146] on button "Outdoor In Nature" at bounding box center [313, 143] width 9 height 9
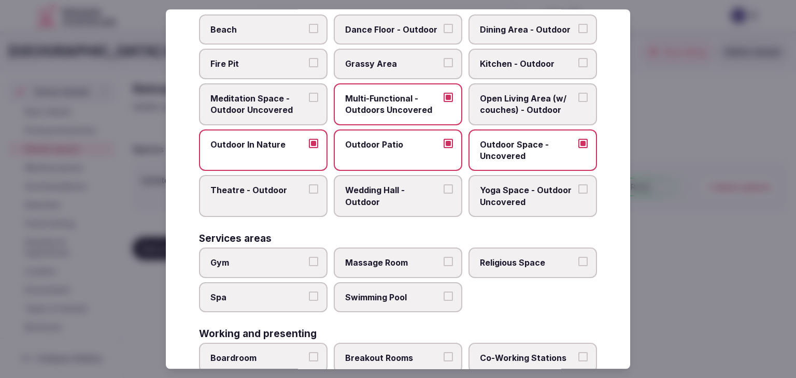
click at [275, 272] on label "Gym" at bounding box center [263, 263] width 129 height 30
click at [309, 266] on button "Gym" at bounding box center [313, 261] width 9 height 9
click at [273, 293] on span "Spa" at bounding box center [257, 297] width 95 height 11
click at [309, 293] on button "Spa" at bounding box center [313, 296] width 9 height 9
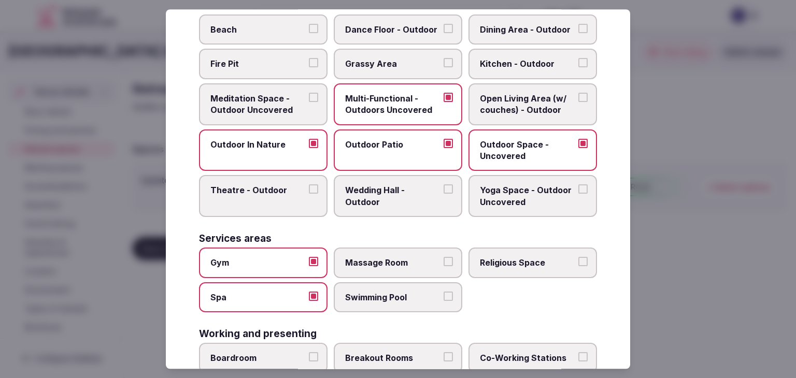
click at [419, 297] on span "Swimming Pool" at bounding box center [392, 297] width 95 height 11
click at [444, 297] on button "Swimming Pool" at bounding box center [448, 296] width 9 height 9
click at [402, 258] on span "Massage Room" at bounding box center [392, 262] width 95 height 11
click at [444, 258] on button "Massage Room" at bounding box center [448, 261] width 9 height 9
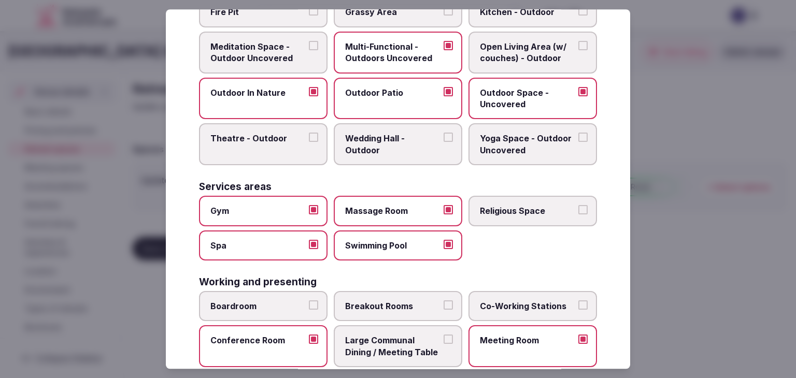
scroll to position [469, 0]
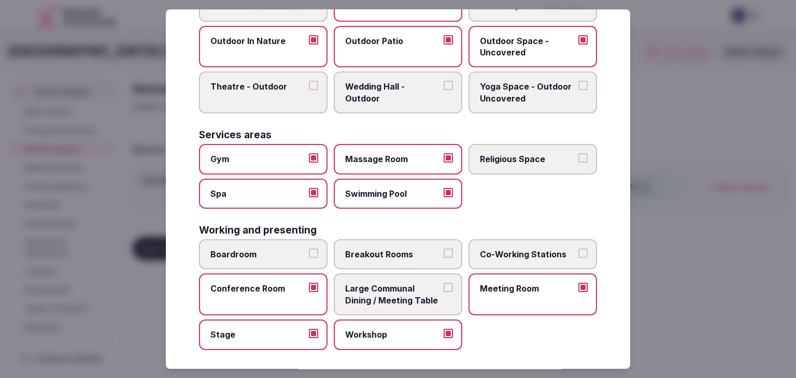
click at [284, 257] on label "Boardroom" at bounding box center [263, 255] width 129 height 30
click at [309, 257] on button "Boardroom" at bounding box center [313, 253] width 9 height 9
click at [366, 249] on span "Breakout Rooms" at bounding box center [392, 254] width 95 height 11
click at [444, 249] on button "Breakout Rooms" at bounding box center [448, 253] width 9 height 9
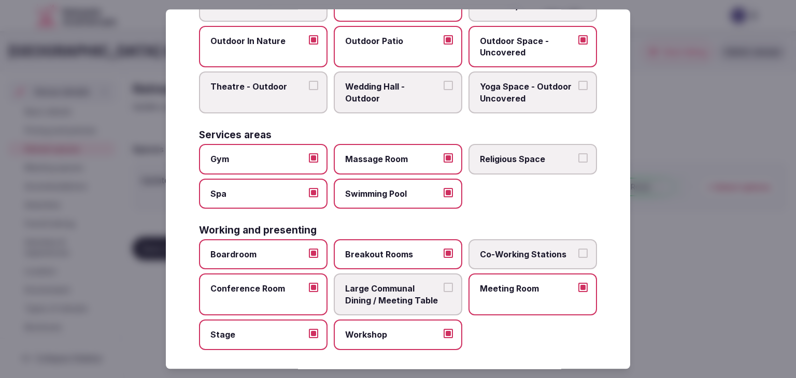
click at [371, 285] on span "Large Communal Dining / Meeting Table" at bounding box center [392, 295] width 95 height 23
click at [444, 285] on button "Large Communal Dining / Meeting Table" at bounding box center [448, 288] width 9 height 9
click at [522, 258] on label "Co-Working Stations" at bounding box center [533, 255] width 129 height 30
click at [579, 258] on button "Co-Working Stations" at bounding box center [583, 253] width 9 height 9
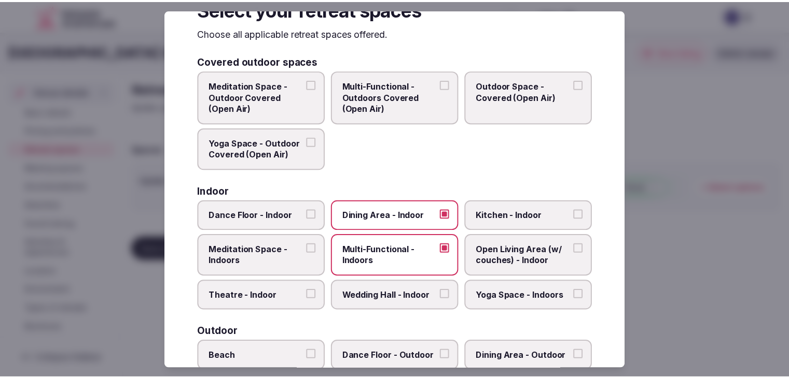
scroll to position [0, 0]
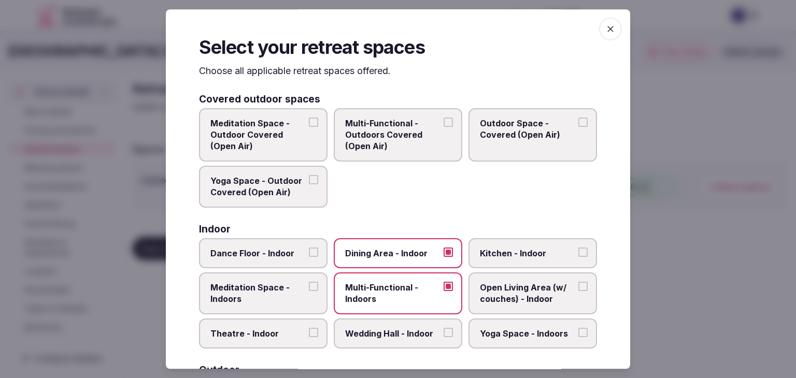
click at [606, 32] on icon "button" at bounding box center [611, 29] width 10 height 10
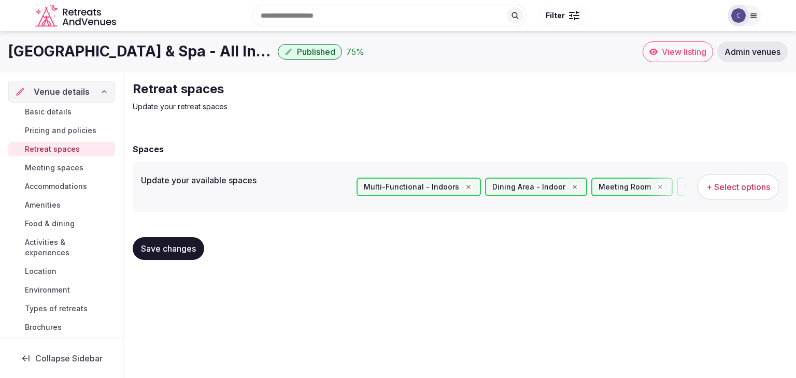
click at [179, 251] on span "Save changes" at bounding box center [168, 249] width 55 height 10
click at [62, 170] on span "Meeting spaces" at bounding box center [54, 168] width 59 height 10
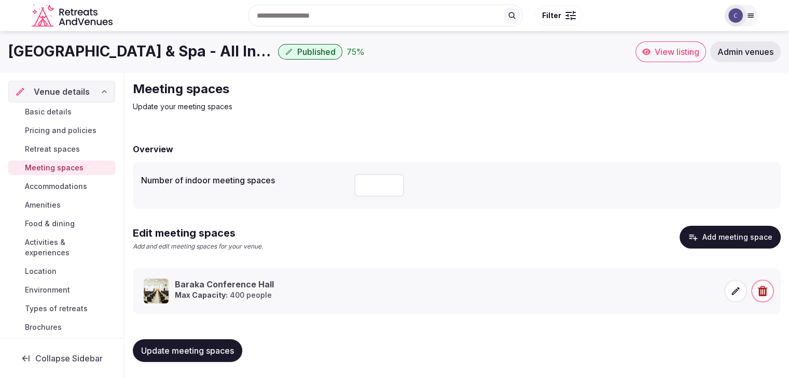
click at [370, 183] on input "number" at bounding box center [379, 185] width 50 height 23
type input "*"
click at [214, 344] on button "Update meeting spaces" at bounding box center [187, 351] width 109 height 23
click at [214, 349] on span "Update meeting spaces" at bounding box center [187, 351] width 93 height 10
click at [73, 131] on span "Pricing and policies" at bounding box center [61, 130] width 72 height 10
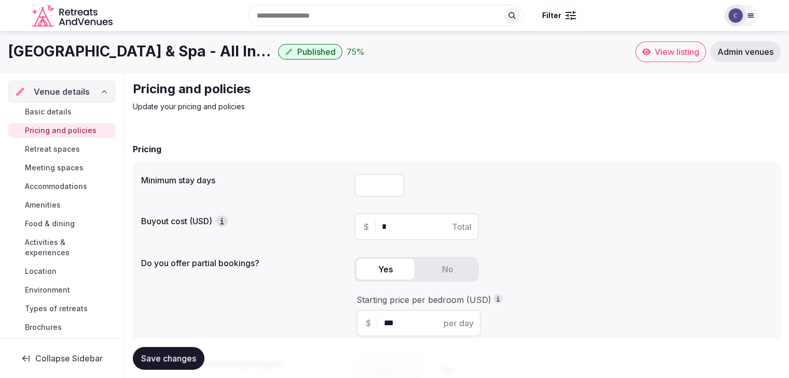
click at [372, 181] on input "number" at bounding box center [379, 185] width 50 height 23
type input "*"
click at [183, 362] on span "Save changes" at bounding box center [168, 359] width 55 height 10
click at [285, 40] on div "Search Popular Destinations Toscana, Italy Riviera Maya, Mexico Indonesia, Bali…" at bounding box center [395, 15] width 726 height 53
click at [144, 54] on h1 "Neptune Palm Beach Boutique Resort & Spa - All Inclusive" at bounding box center [140, 51] width 265 height 20
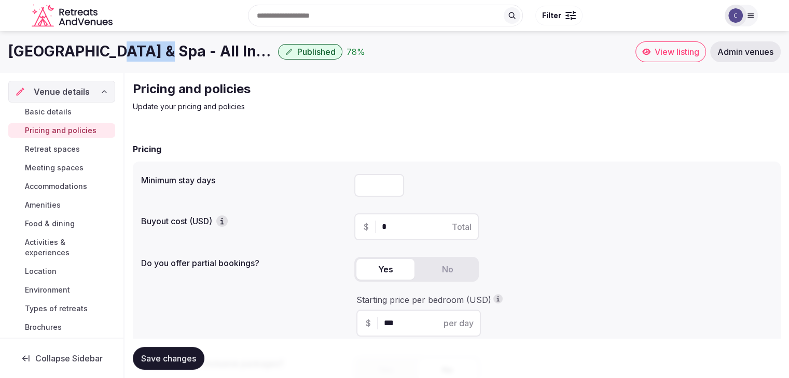
click at [144, 54] on h1 "Neptune Palm Beach Boutique Resort & Spa - All Inclusive" at bounding box center [140, 51] width 265 height 20
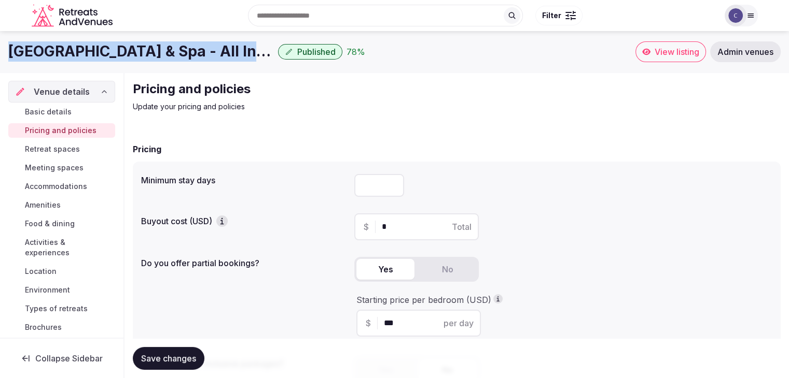
click at [144, 54] on h1 "Neptune Palm Beach Boutique Resort & Spa - All Inclusive" at bounding box center [140, 51] width 265 height 20
copy div "Neptune Palm Beach Boutique Resort & Spa - All Inclusive"
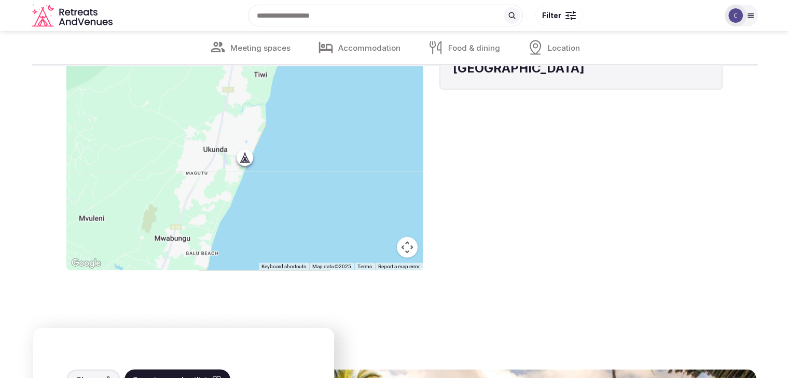
scroll to position [1891, 0]
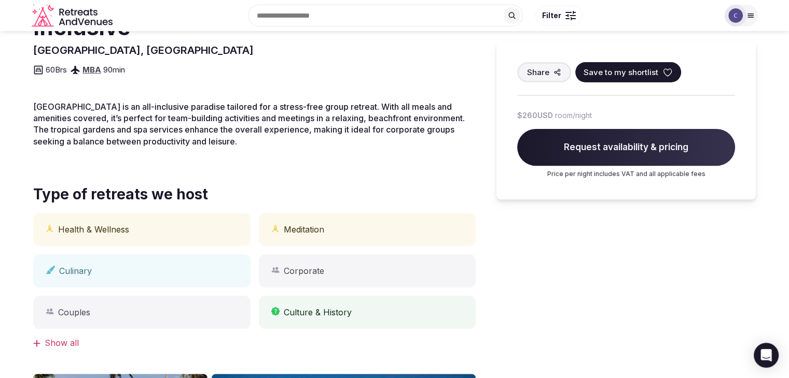
scroll to position [300, 0]
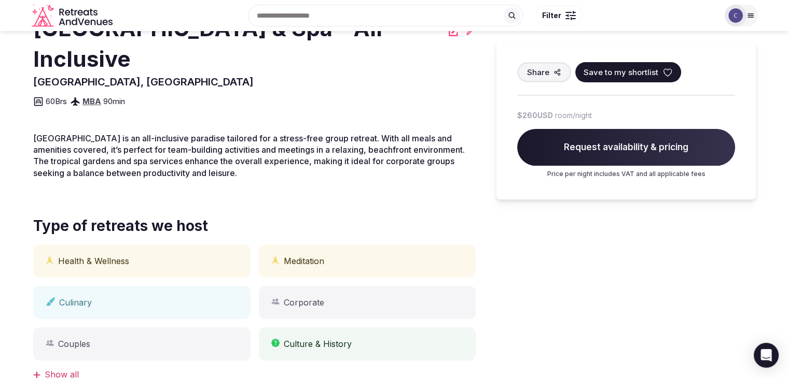
click at [174, 53] on h2 "[GEOGRAPHIC_DATA] & Spa - All Inclusive" at bounding box center [237, 43] width 409 height 61
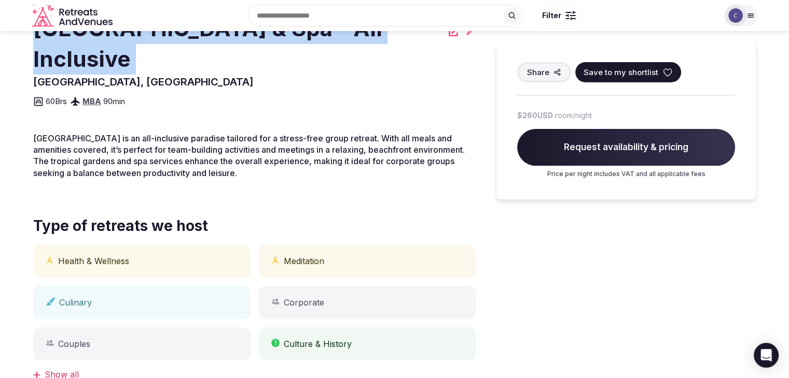
click at [174, 53] on h2 "[GEOGRAPHIC_DATA] & Spa - All Inclusive" at bounding box center [237, 43] width 409 height 61
copy div "[GEOGRAPHIC_DATA] & Spa - All Inclusive"
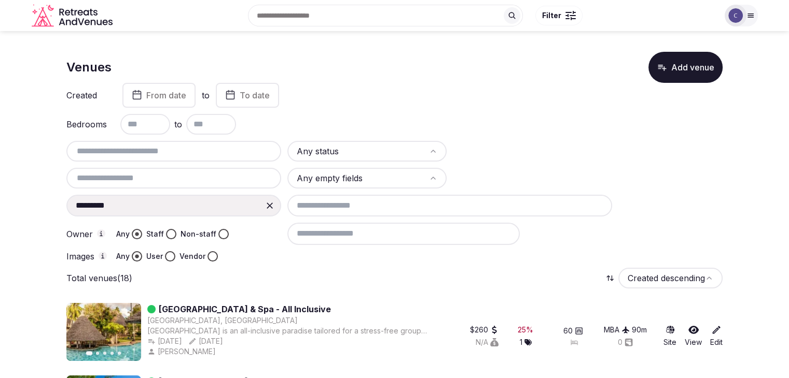
click at [271, 208] on icon at bounding box center [269, 206] width 10 height 10
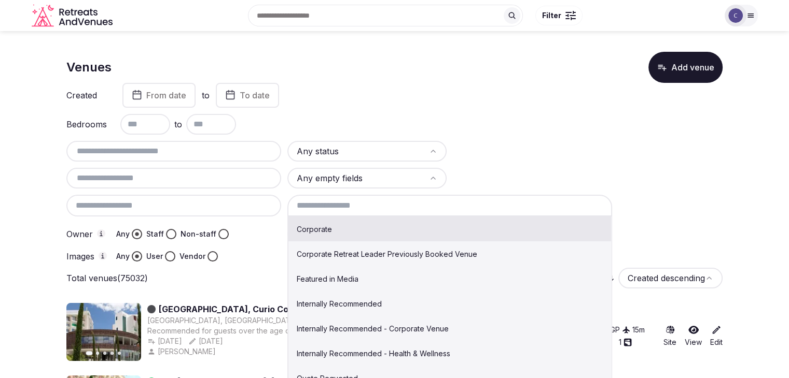
click at [361, 207] on input at bounding box center [449, 206] width 325 height 22
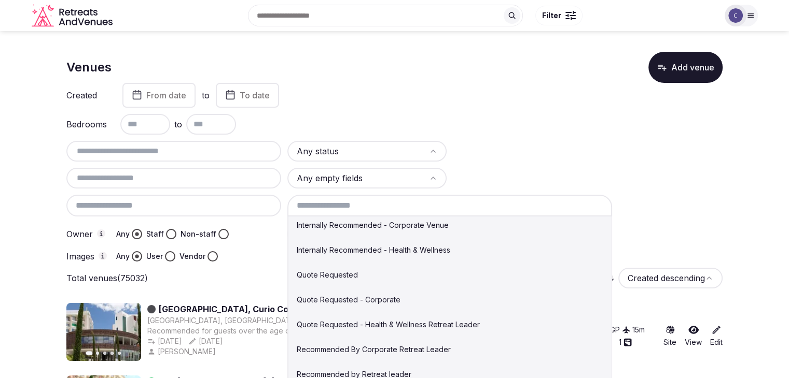
scroll to position [156, 0]
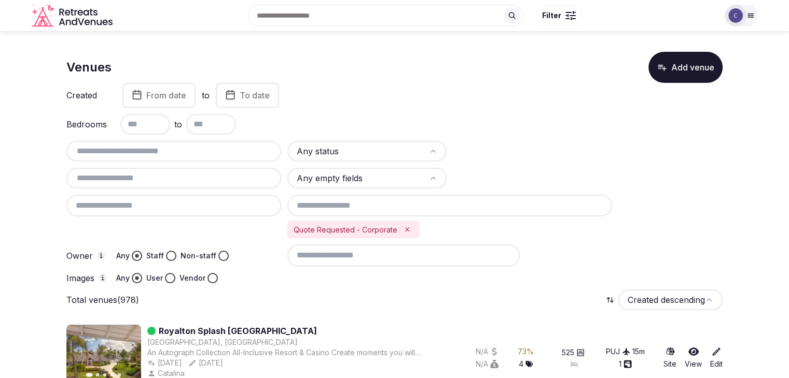
click at [401, 151] on html "Search Popular Destinations [GEOGRAPHIC_DATA], [GEOGRAPHIC_DATA] [GEOGRAPHIC_DA…" at bounding box center [394, 189] width 789 height 378
click at [140, 119] on input "text" at bounding box center [145, 124] width 50 height 21
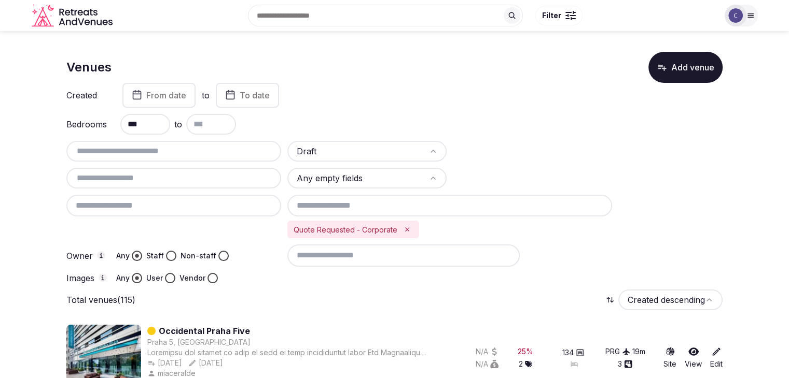
type input "***"
click at [168, 97] on span "From date" at bounding box center [166, 95] width 40 height 10
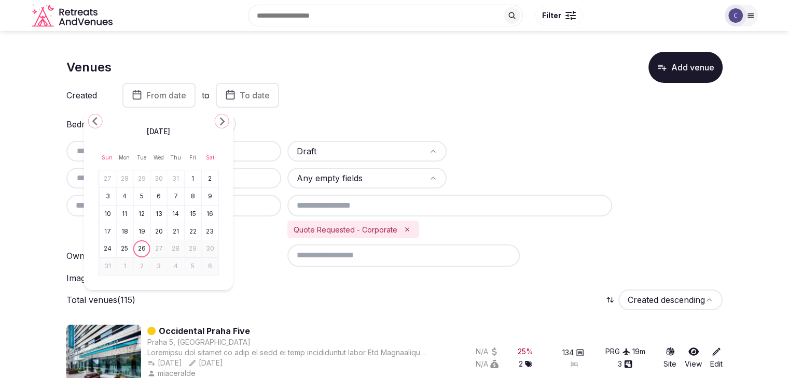
click at [96, 121] on icon "Go to the Previous Month" at bounding box center [95, 121] width 12 height 12
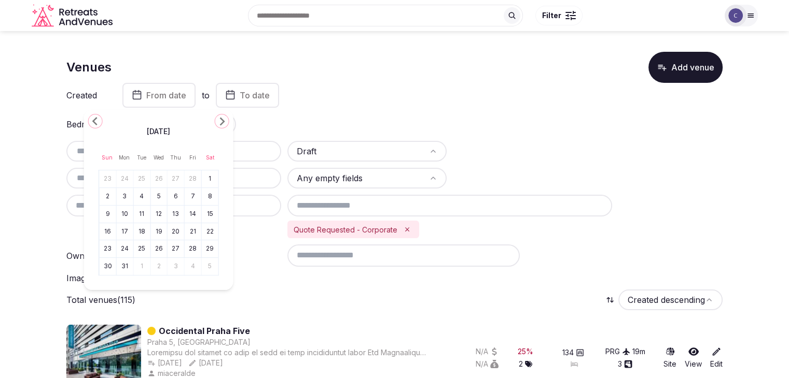
click at [96, 121] on icon "Go to the Previous Month" at bounding box center [95, 121] width 12 height 12
click at [95, 120] on icon "Go to the Previous Month" at bounding box center [95, 121] width 12 height 12
click at [94, 119] on polygon "Go to the Previous Month" at bounding box center [94, 121] width 5 height 8
click at [95, 117] on icon "Go to the Previous Month" at bounding box center [95, 121] width 12 height 12
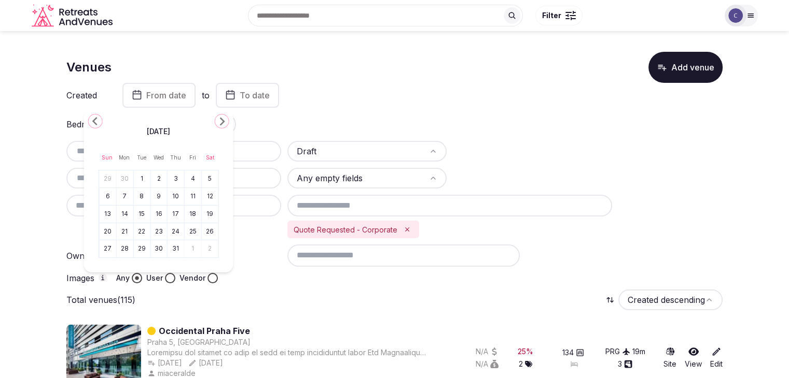
click at [95, 117] on icon "Go to the Previous Month" at bounding box center [95, 121] width 12 height 12
click at [97, 121] on icon "Go to the Previous Month" at bounding box center [95, 121] width 12 height 12
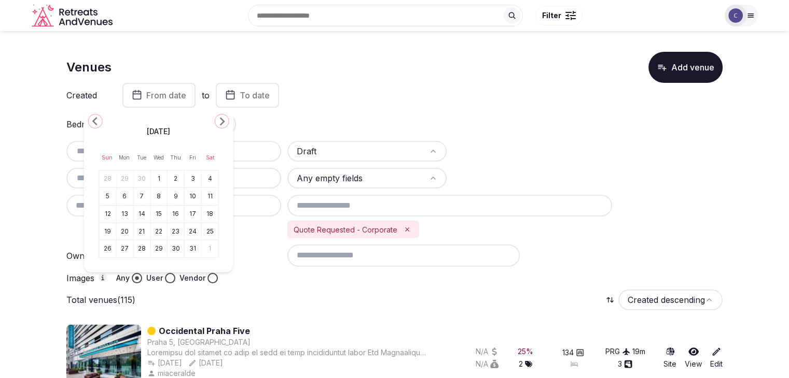
click at [97, 121] on icon "Go to the Previous Month" at bounding box center [95, 121] width 12 height 12
click at [186, 181] on button "1" at bounding box center [193, 179] width 15 height 15
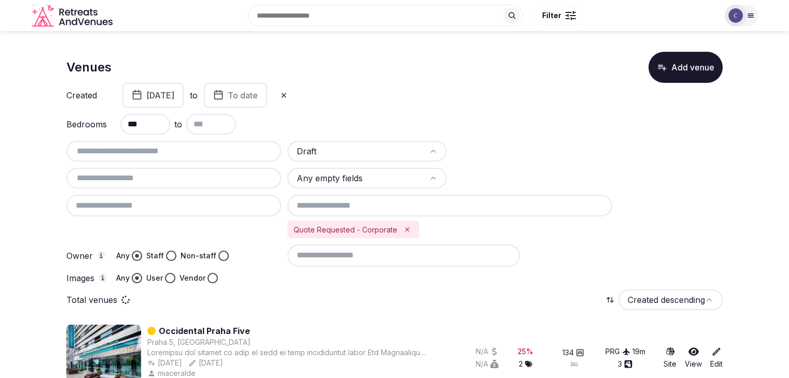
click at [258, 94] on span "To date" at bounding box center [243, 95] width 30 height 10
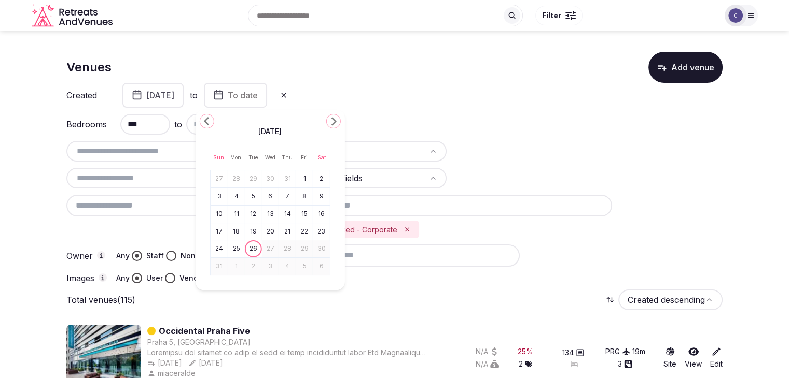
click at [209, 122] on icon "Go to the Previous Month" at bounding box center [207, 121] width 12 height 12
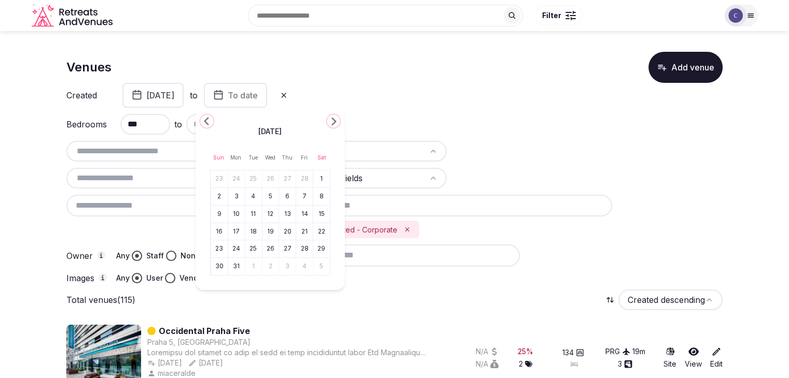
click at [209, 122] on icon "Go to the Previous Month" at bounding box center [207, 121] width 12 height 12
click at [214, 122] on div "[DATE] Sun Mon Tue Wed Thu Fri Sat 29 30 31 1 2 3 4 5 6 7 8 9 10 11 12 13 14 15…" at bounding box center [269, 191] width 149 height 163
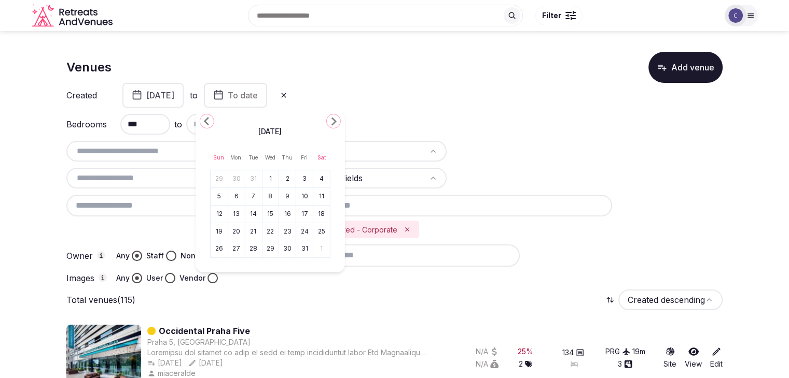
click at [212, 121] on icon "Go to the Previous Month" at bounding box center [207, 121] width 12 height 12
click at [205, 121] on polygon "Go to the Previous Month" at bounding box center [206, 121] width 5 height 8
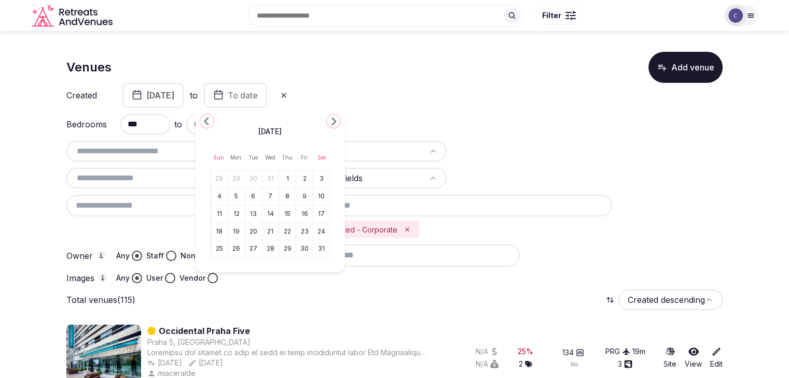
click at [205, 121] on polygon "Go to the Previous Month" at bounding box center [206, 121] width 5 height 8
click at [204, 121] on polygon "Go to the Previous Month" at bounding box center [206, 121] width 5 height 8
click at [203, 122] on icon "Go to the Previous Month" at bounding box center [207, 121] width 12 height 12
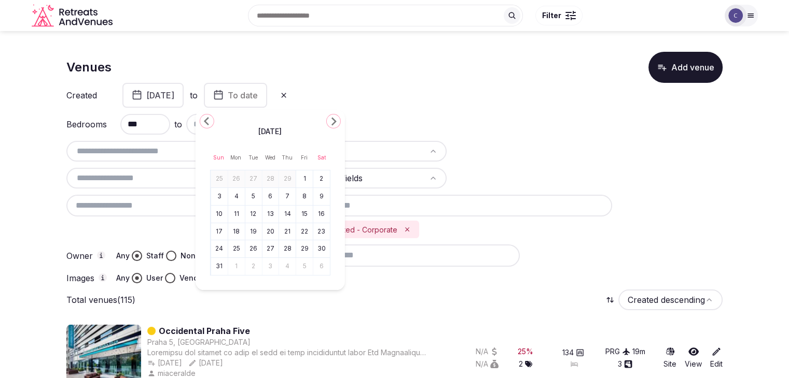
click at [218, 263] on button "31" at bounding box center [219, 266] width 15 height 15
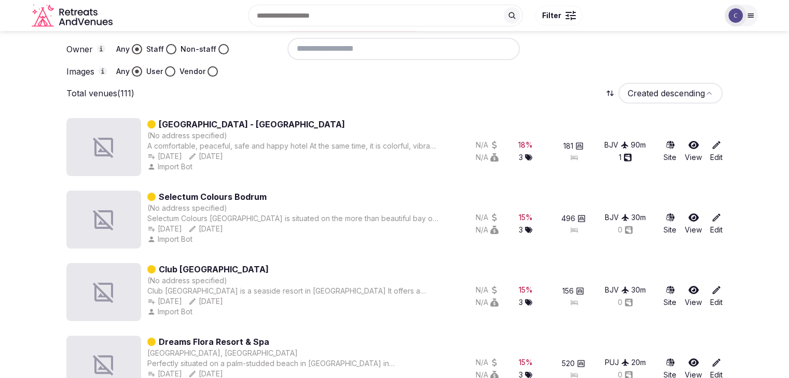
scroll to position [0, 0]
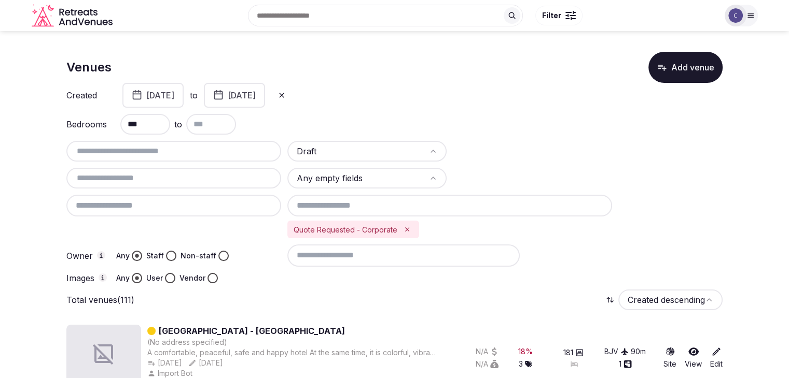
click at [368, 257] on input at bounding box center [403, 256] width 232 height 22
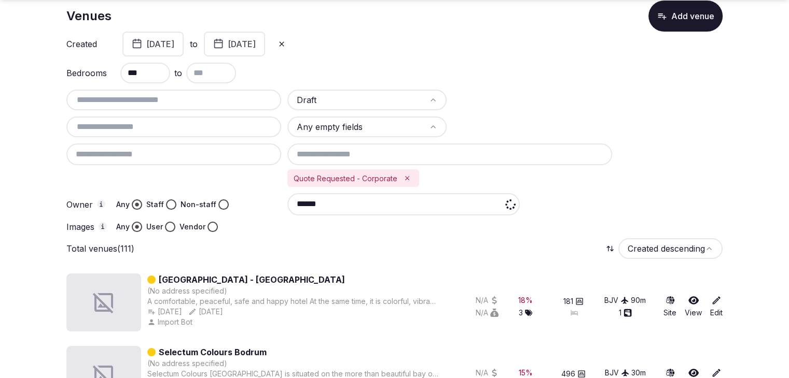
scroll to position [52, 0]
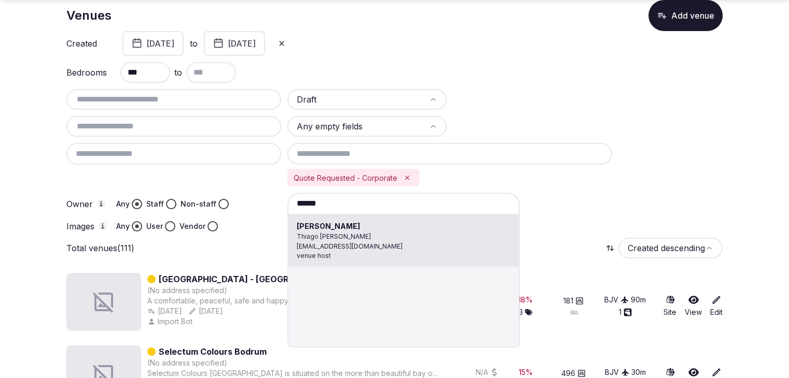
type input "**********"
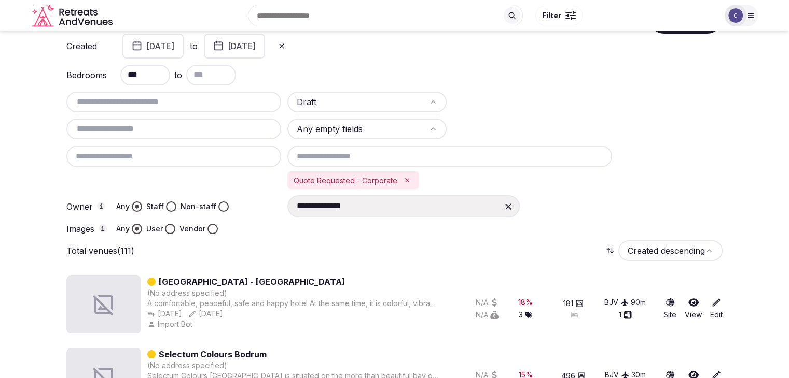
scroll to position [104, 0]
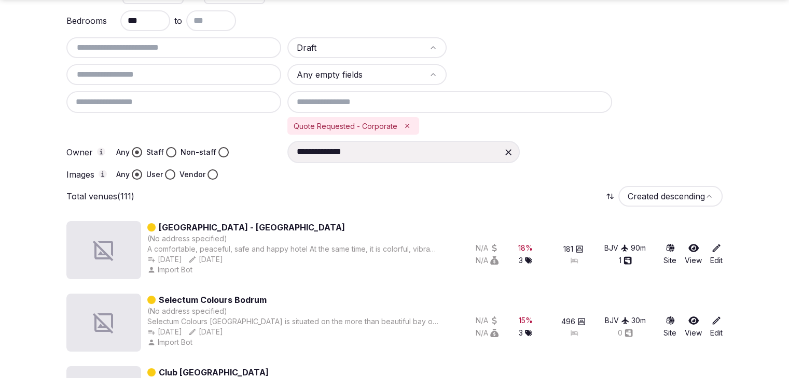
click at [515, 150] on div at bounding box center [508, 152] width 19 height 19
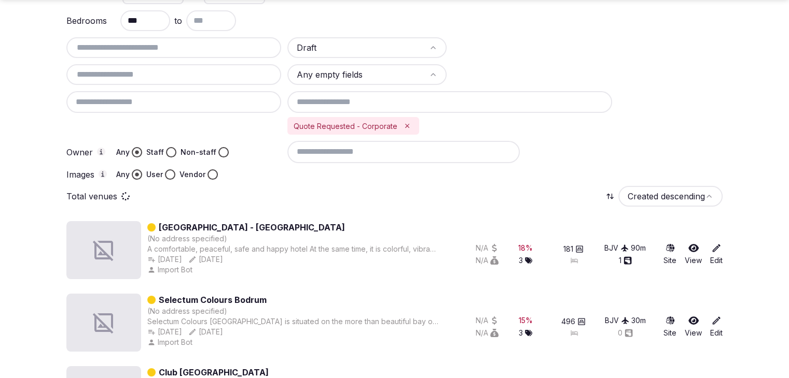
click at [398, 155] on input at bounding box center [403, 152] width 232 height 22
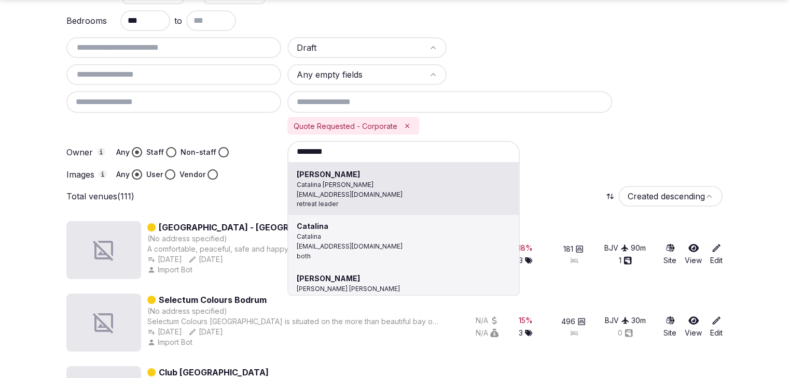
type input "********"
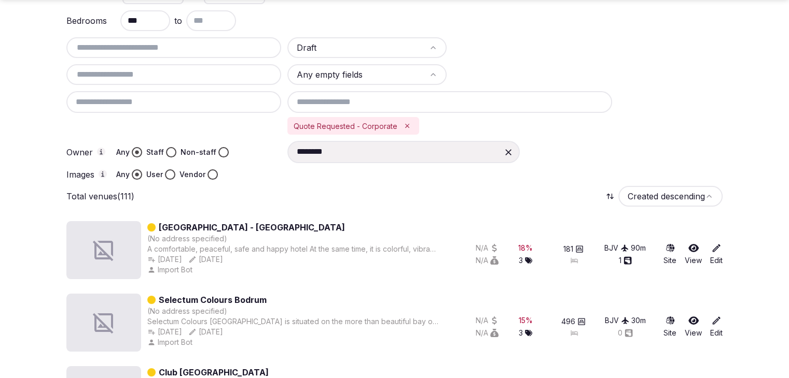
click at [509, 151] on icon at bounding box center [508, 152] width 10 height 10
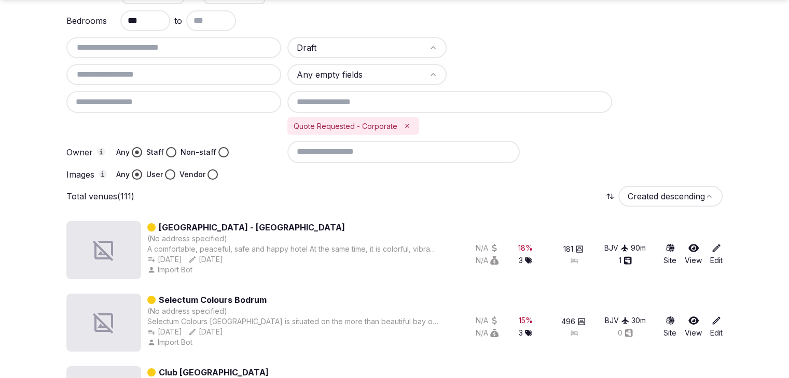
click at [405, 152] on input at bounding box center [403, 152] width 232 height 22
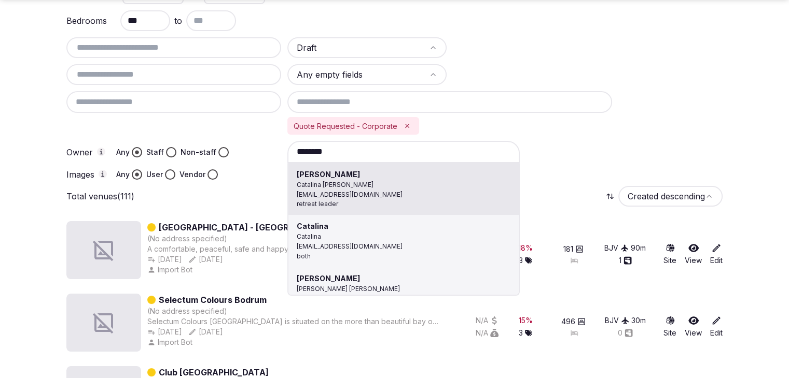
type input "**********"
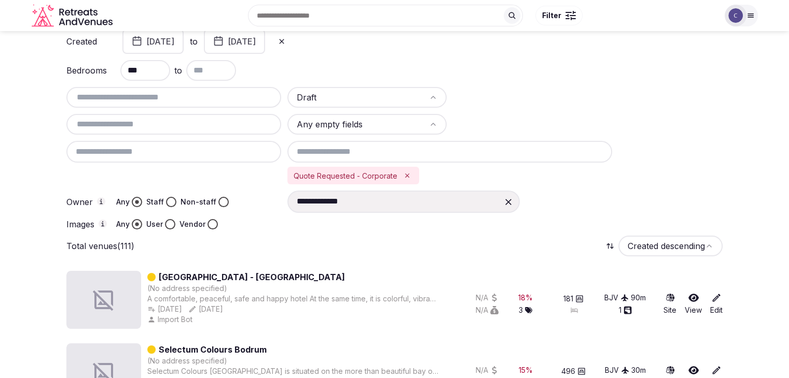
scroll to position [0, 0]
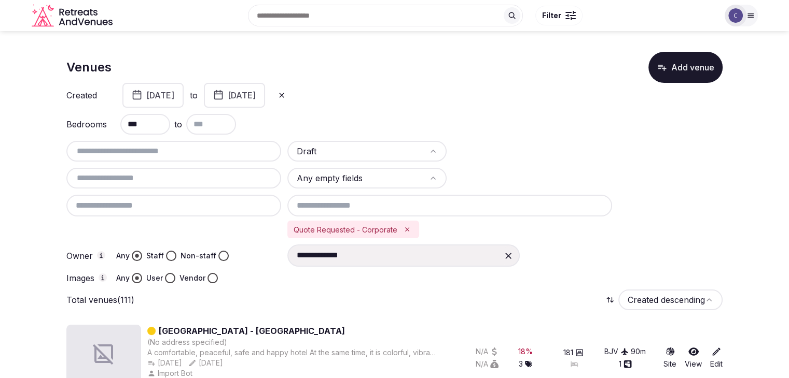
click at [506, 256] on icon at bounding box center [508, 256] width 10 height 10
click at [181, 90] on button "[DATE]" at bounding box center [152, 95] width 61 height 25
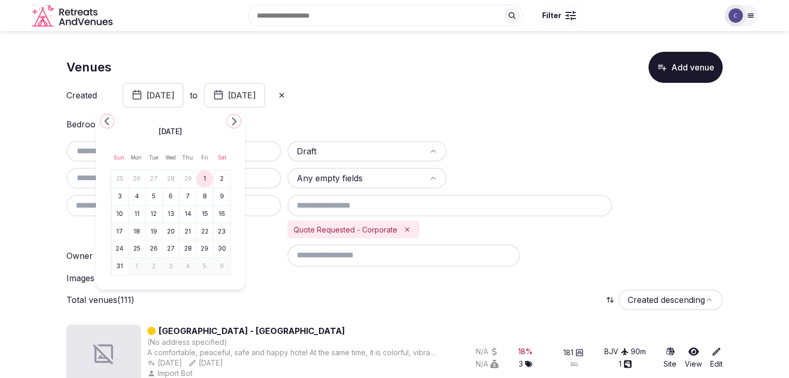
click at [286, 97] on icon at bounding box center [281, 95] width 8 height 8
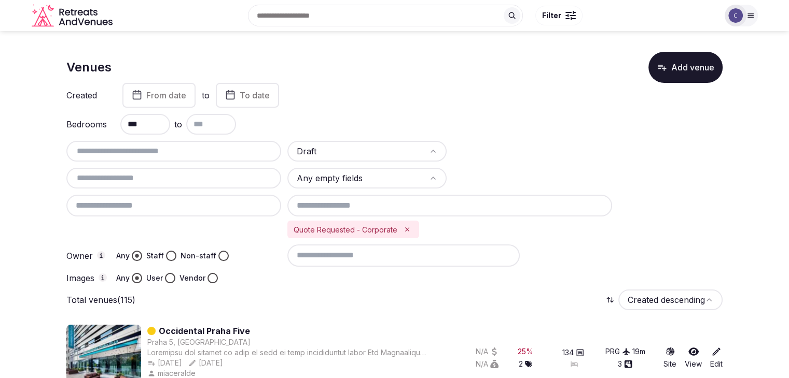
click at [173, 95] on span "From date" at bounding box center [166, 95] width 40 height 10
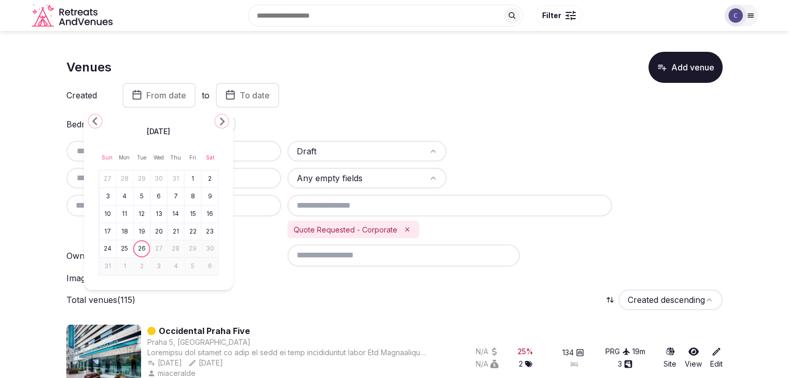
click at [93, 118] on icon "Go to the Previous Month" at bounding box center [95, 121] width 12 height 12
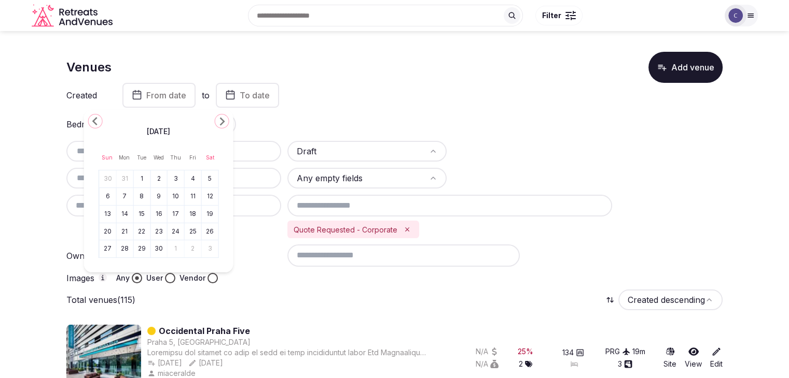
click at [93, 118] on icon "Go to the Previous Month" at bounding box center [95, 121] width 12 height 12
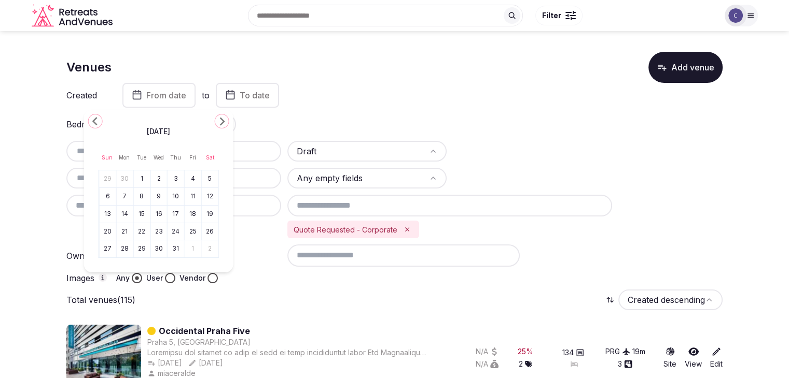
click at [93, 118] on icon "Go to the Previous Month" at bounding box center [95, 121] width 12 height 12
click at [208, 181] on button "1" at bounding box center [210, 179] width 15 height 15
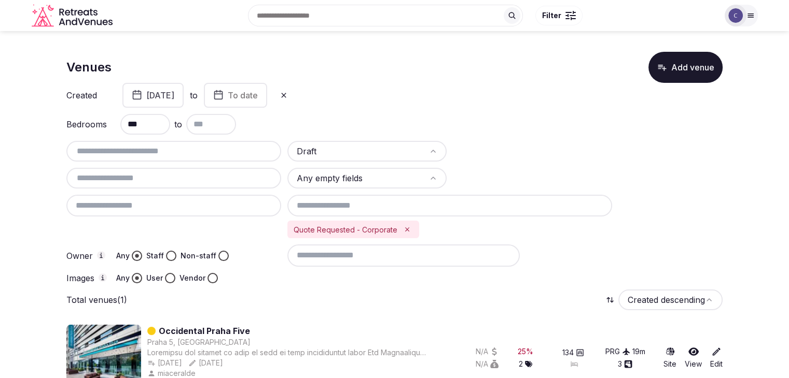
click at [267, 87] on button "To date" at bounding box center [235, 95] width 63 height 25
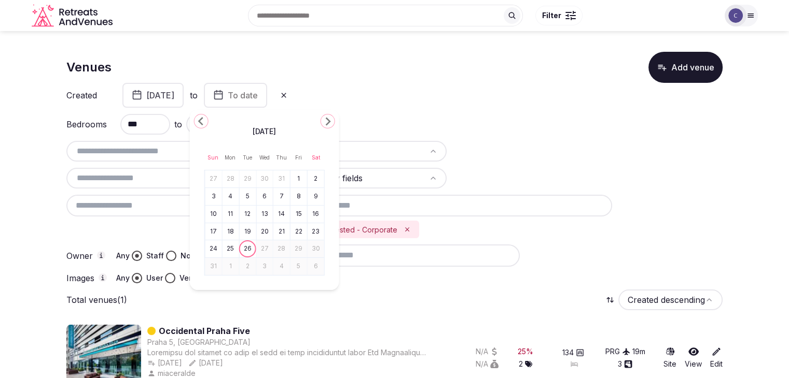
click at [196, 122] on icon "Go to the Previous Month" at bounding box center [201, 121] width 12 height 12
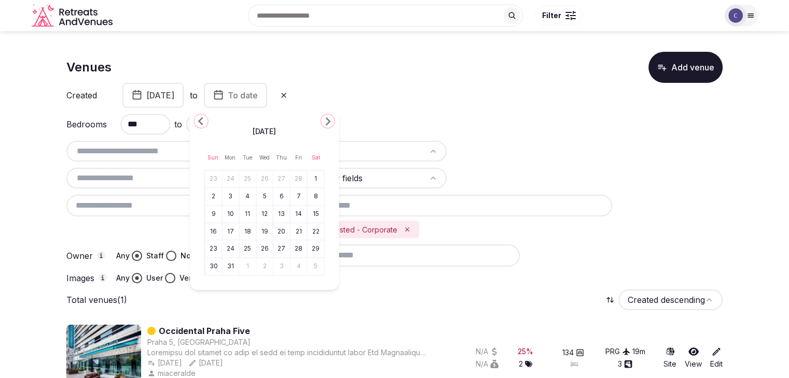
click at [196, 122] on icon "Go to the Previous Month" at bounding box center [201, 121] width 12 height 12
click at [249, 248] on button "31" at bounding box center [247, 249] width 15 height 15
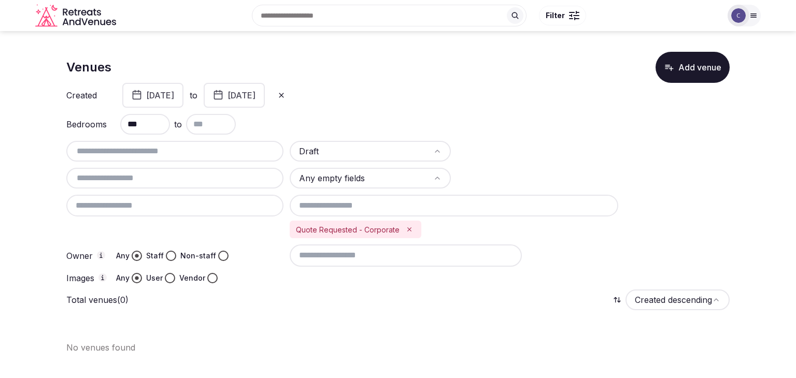
click at [286, 96] on icon at bounding box center [281, 95] width 8 height 8
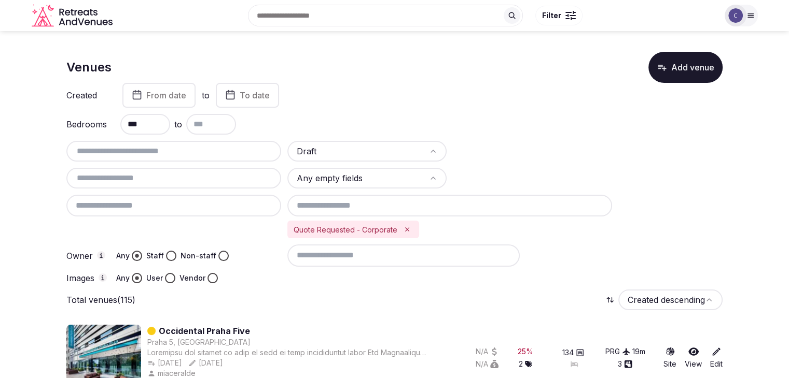
click at [174, 95] on span "From date" at bounding box center [166, 95] width 40 height 10
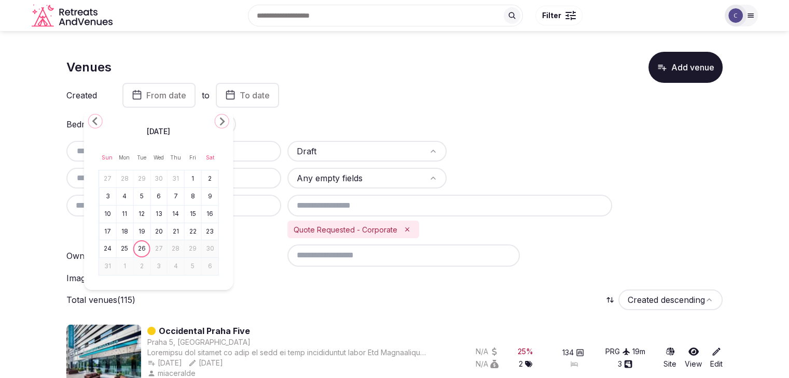
click at [224, 123] on icon "Go to the Next Month" at bounding box center [222, 121] width 12 height 12
click at [97, 125] on icon "Go to the Previous Month" at bounding box center [95, 121] width 12 height 12
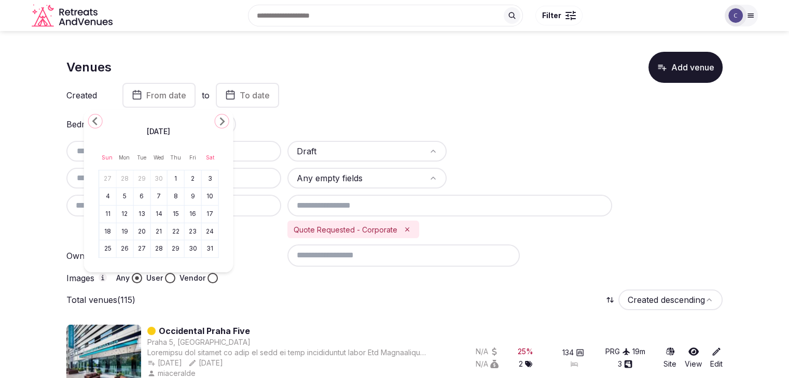
click at [97, 125] on icon "Go to the Previous Month" at bounding box center [95, 121] width 12 height 12
click at [152, 184] on button "1" at bounding box center [158, 179] width 15 height 15
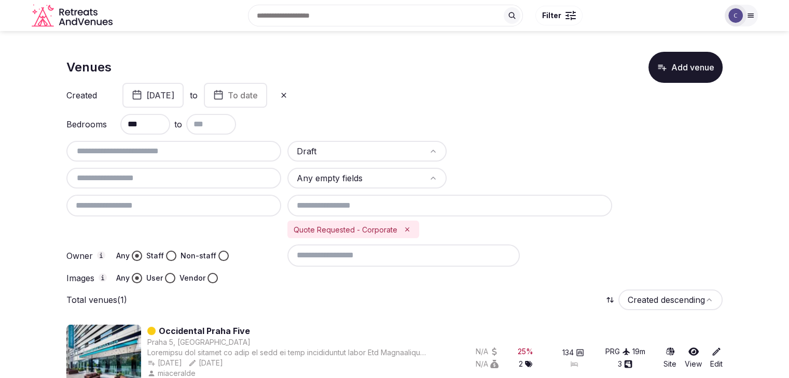
click at [258, 92] on span "To date" at bounding box center [243, 95] width 30 height 10
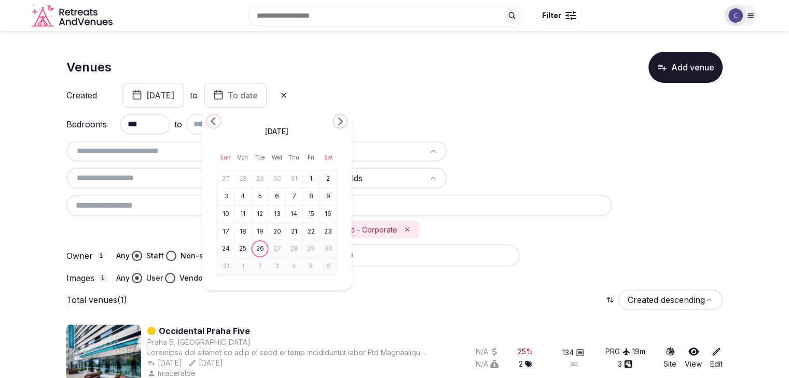
click at [216, 119] on icon "Go to the Previous Month" at bounding box center [213, 121] width 12 height 12
click at [280, 247] on button "30" at bounding box center [277, 249] width 15 height 15
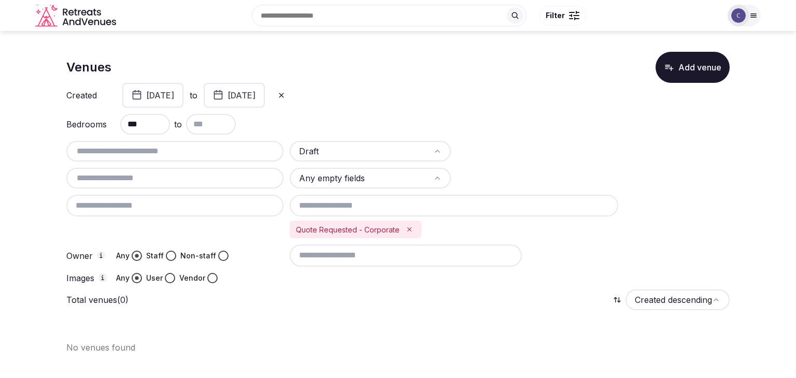
click at [158, 121] on input "***" at bounding box center [145, 124] width 50 height 21
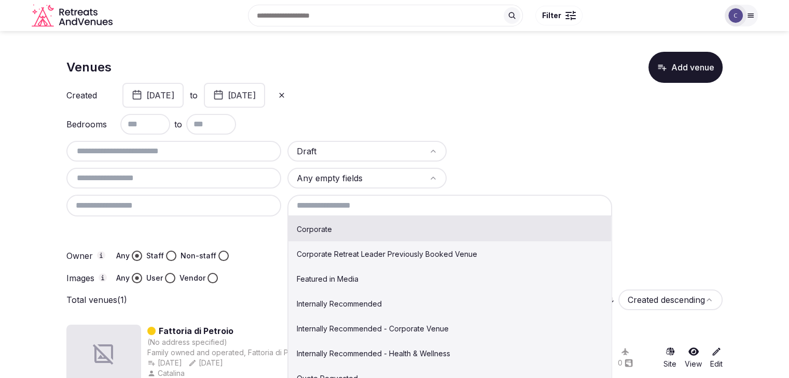
click at [420, 208] on input at bounding box center [449, 206] width 325 height 22
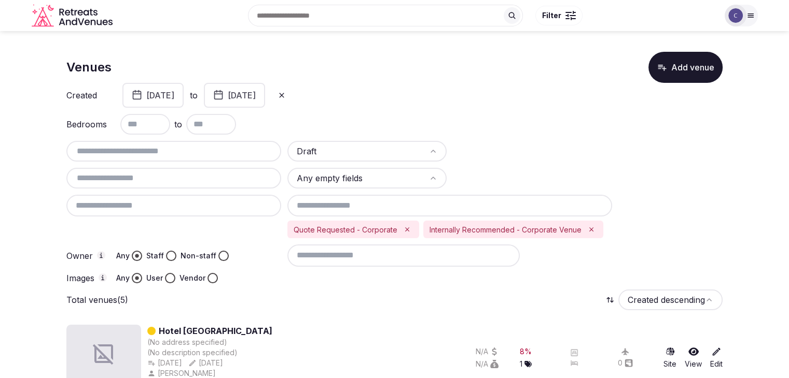
drag, startPoint x: 359, startPoint y: 94, endPoint x: 353, endPoint y: 96, distance: 6.3
click at [286, 94] on icon at bounding box center [281, 95] width 8 height 8
drag, startPoint x: 172, startPoint y: 91, endPoint x: 201, endPoint y: 108, distance: 33.5
click at [172, 91] on span "From date" at bounding box center [166, 95] width 40 height 10
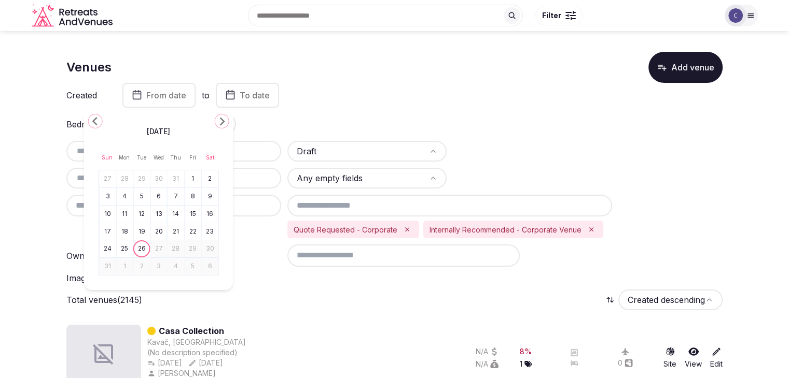
click at [92, 121] on icon "Go to the Previous Month" at bounding box center [95, 121] width 12 height 12
click at [95, 121] on icon "Go to the Previous Month" at bounding box center [95, 121] width 12 height 12
click at [144, 183] on button "1" at bounding box center [141, 179] width 15 height 15
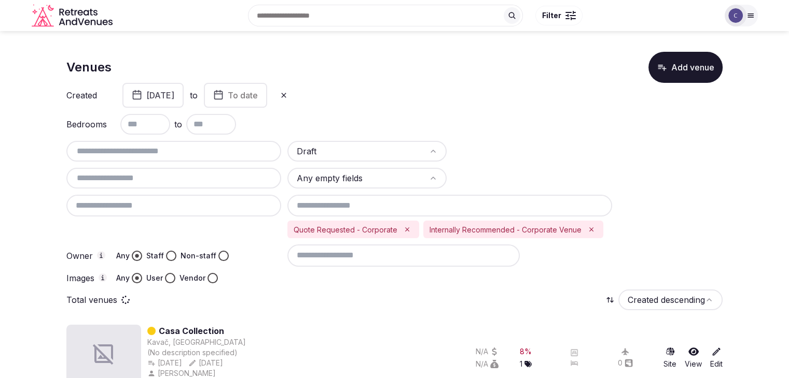
click at [258, 98] on span "To date" at bounding box center [243, 95] width 30 height 10
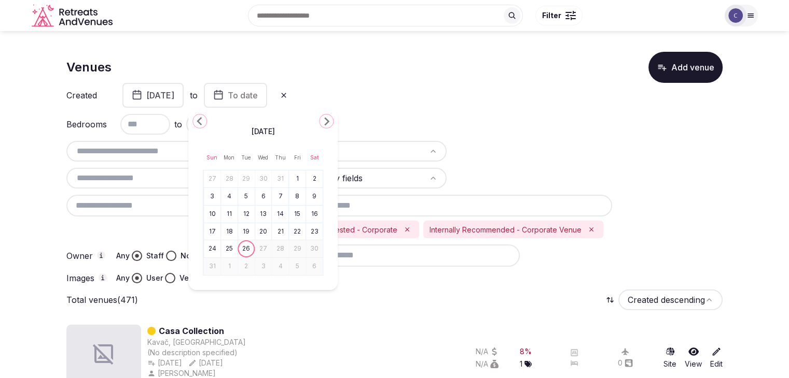
click at [204, 119] on icon "Go to the Previous Month" at bounding box center [199, 121] width 12 height 12
click at [282, 247] on button "31" at bounding box center [280, 249] width 15 height 15
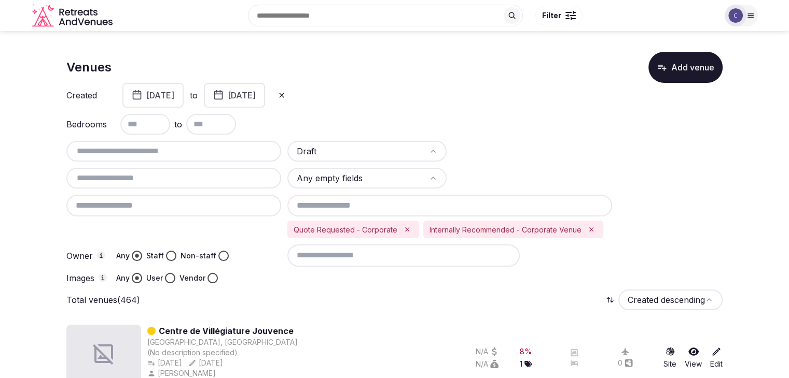
click at [587, 229] on icon "Remove Internally Recommended - Corporate Venue" at bounding box center [590, 229] width 7 height 7
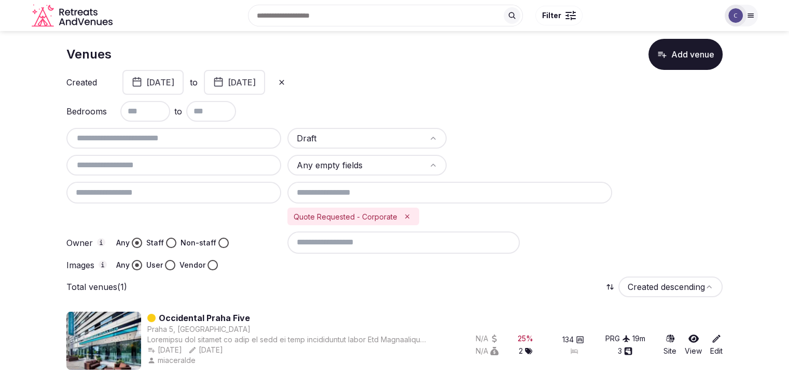
scroll to position [20, 0]
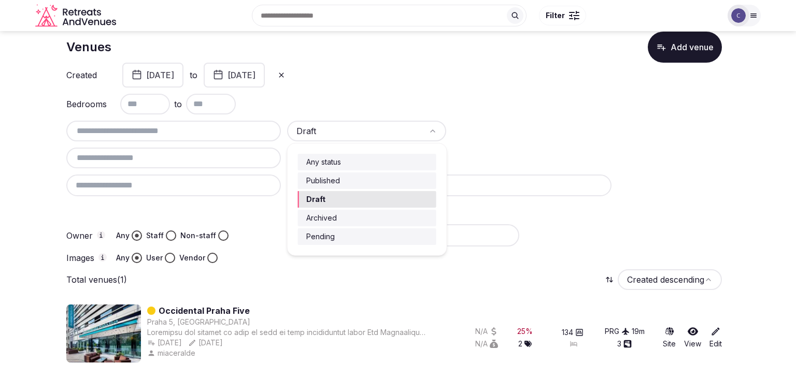
click at [409, 125] on html "Search Popular Destinations Toscana, Italy Riviera Maya, Mexico Indonesia, Bali…" at bounding box center [398, 169] width 796 height 378
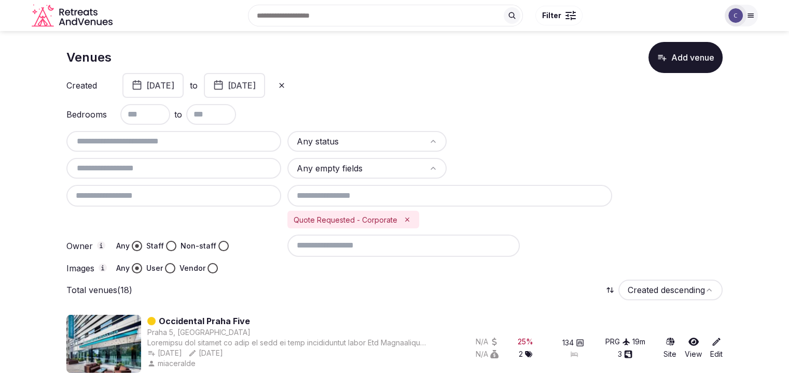
scroll to position [0, 0]
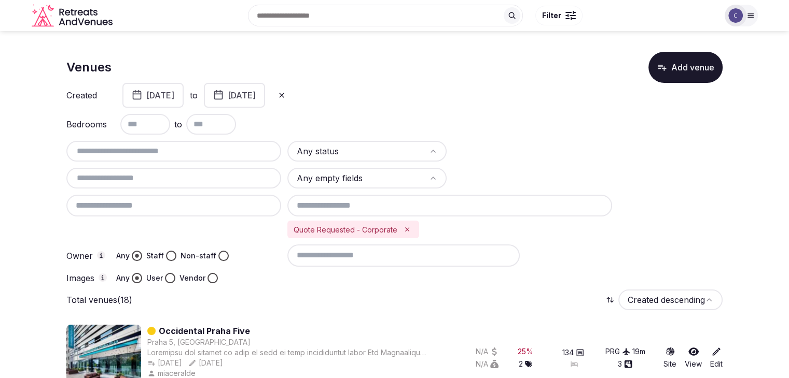
click at [286, 95] on icon at bounding box center [281, 95] width 8 height 8
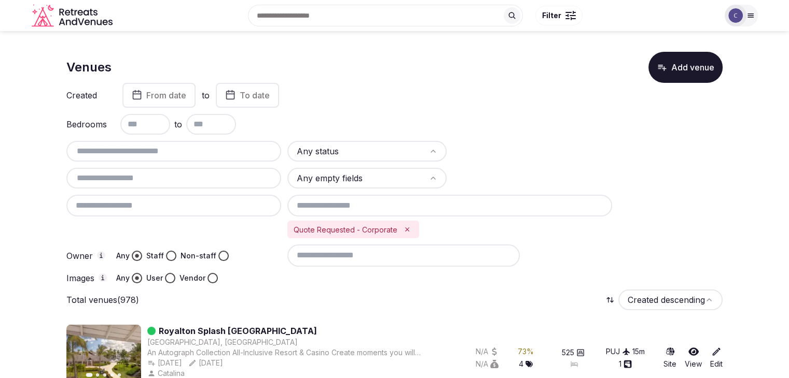
click at [390, 145] on html "Search Popular Destinations Toscana, Italy Riviera Maya, Mexico Indonesia, Bali…" at bounding box center [394, 189] width 789 height 378
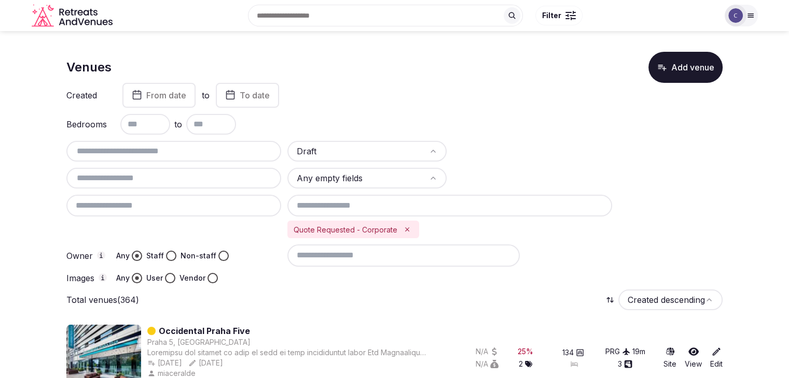
click at [141, 120] on input "text" at bounding box center [145, 124] width 50 height 21
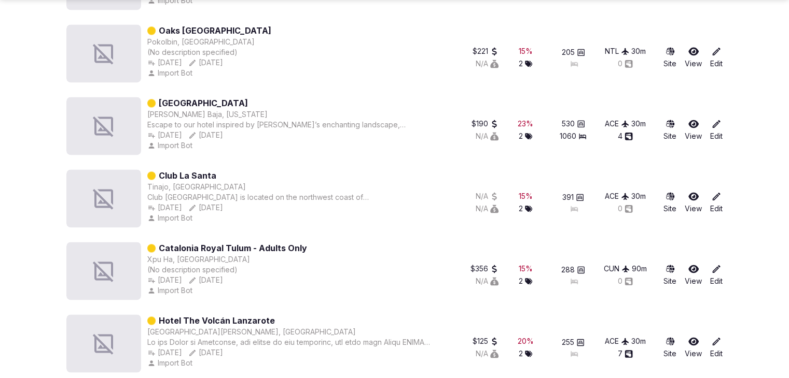
scroll to position [1658, 0]
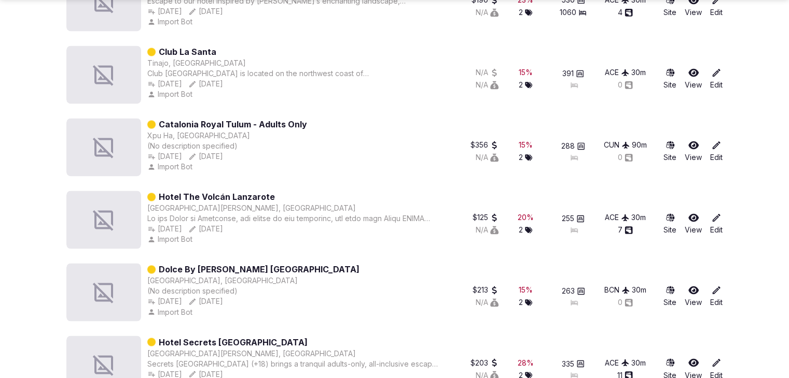
type input "***"
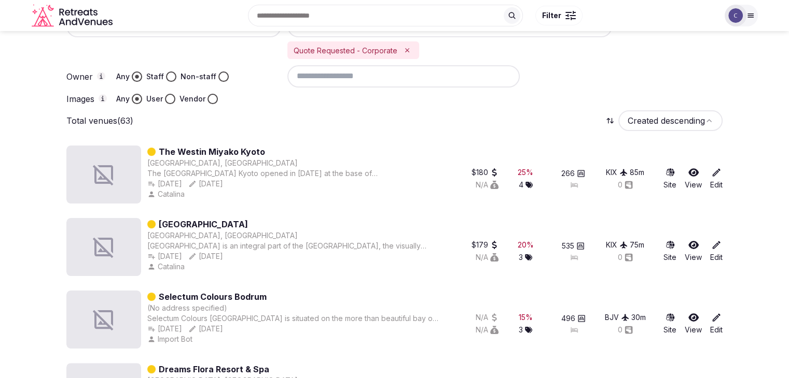
scroll to position [0, 0]
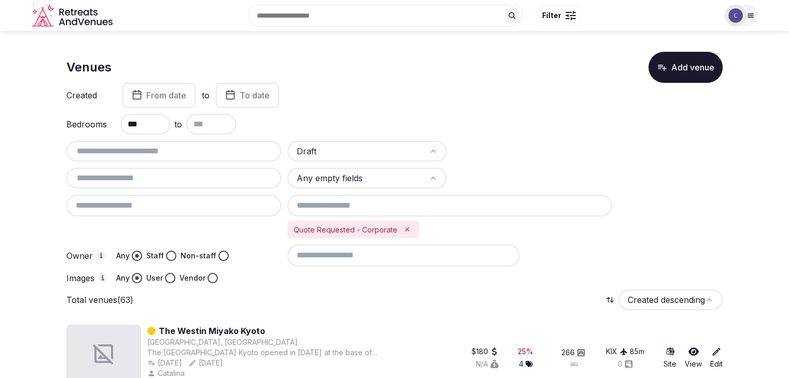
click at [407, 231] on icon "Remove Quote Requested - Corporate" at bounding box center [406, 229] width 7 height 7
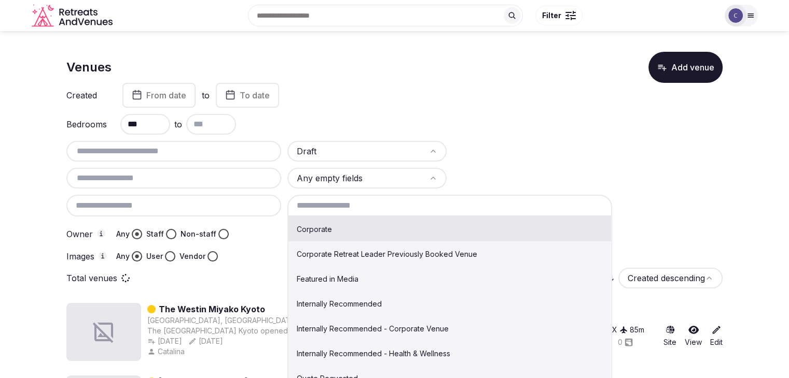
click at [409, 204] on input at bounding box center [449, 206] width 325 height 22
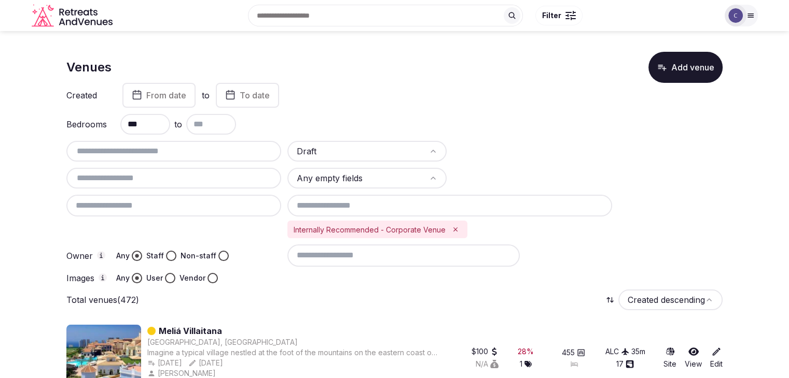
click at [707, 198] on div "Draft Any empty fields Internally Recommended - Corporate Venue Owner Any Staff…" at bounding box center [394, 212] width 656 height 143
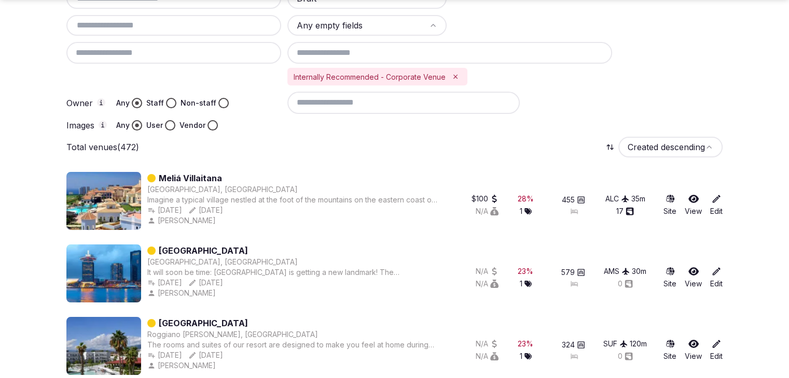
scroll to position [156, 0]
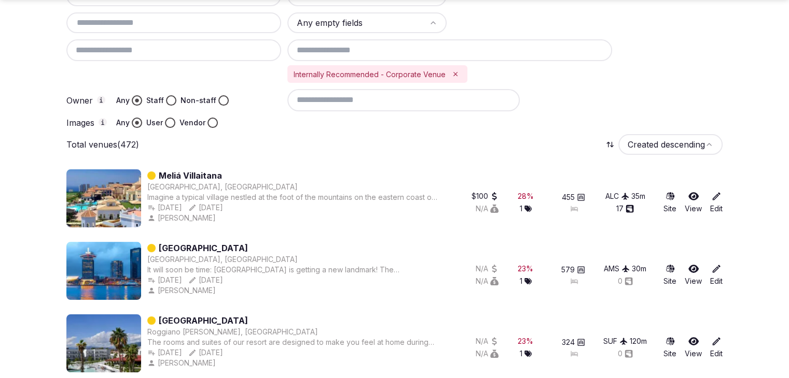
click at [411, 107] on input at bounding box center [403, 100] width 232 height 22
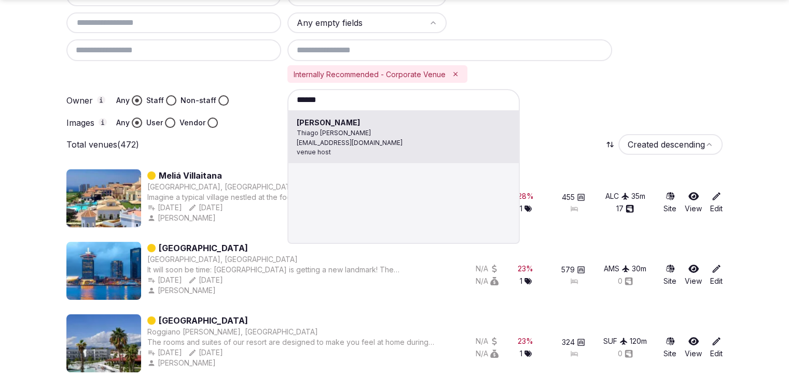
type input "**********"
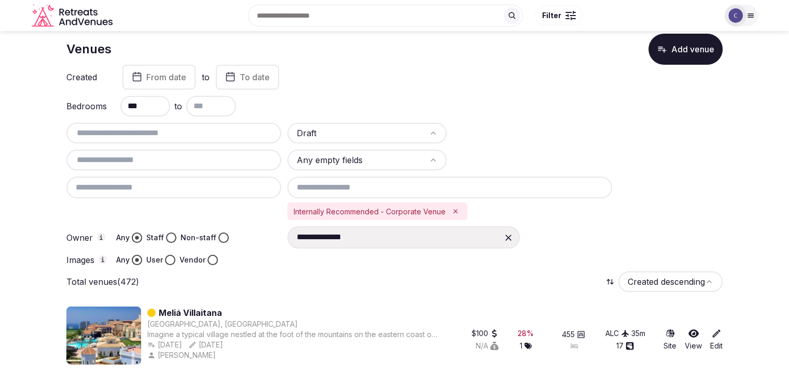
scroll to position [0, 0]
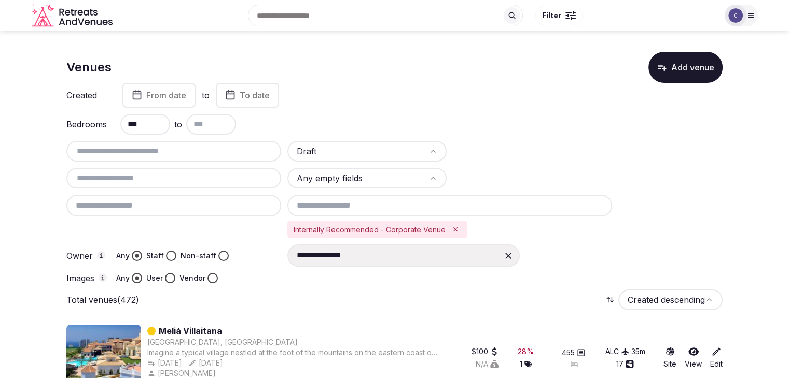
click at [151, 92] on span "From date" at bounding box center [166, 95] width 40 height 10
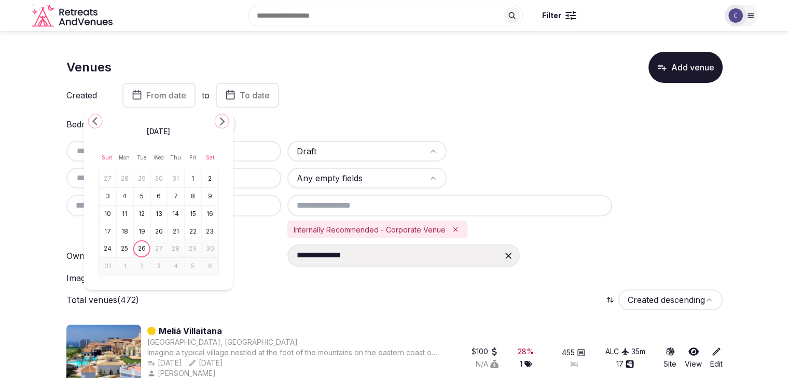
click at [93, 123] on polygon "Go to the Previous Month" at bounding box center [94, 121] width 5 height 8
click at [93, 123] on icon "Go to the Previous Month" at bounding box center [95, 121] width 12 height 12
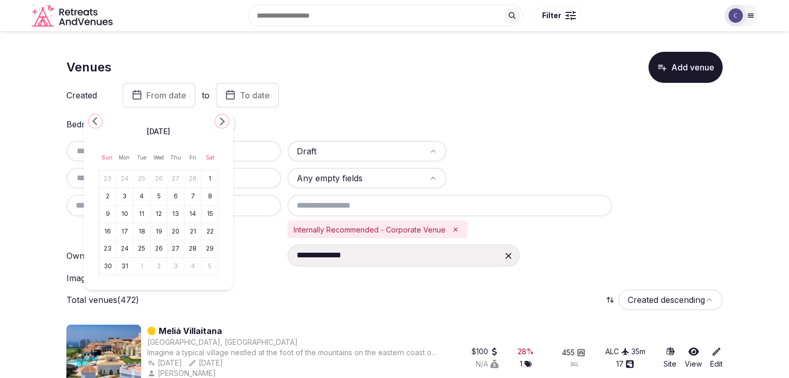
click at [93, 123] on icon "Go to the Previous Month" at bounding box center [95, 121] width 12 height 12
click at [159, 185] on button "1" at bounding box center [158, 179] width 15 height 15
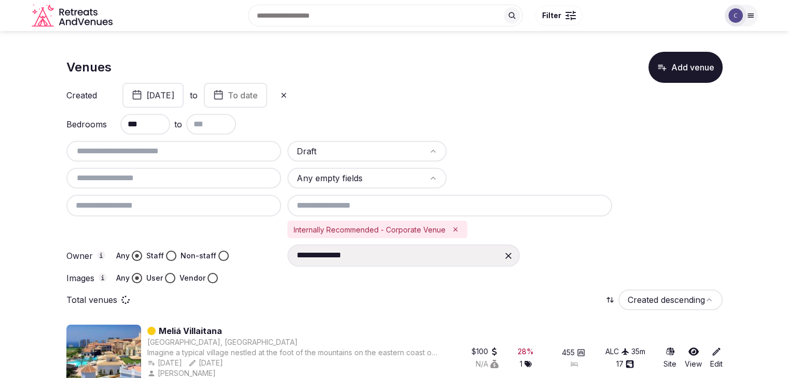
click at [267, 106] on button "To date" at bounding box center [235, 95] width 63 height 25
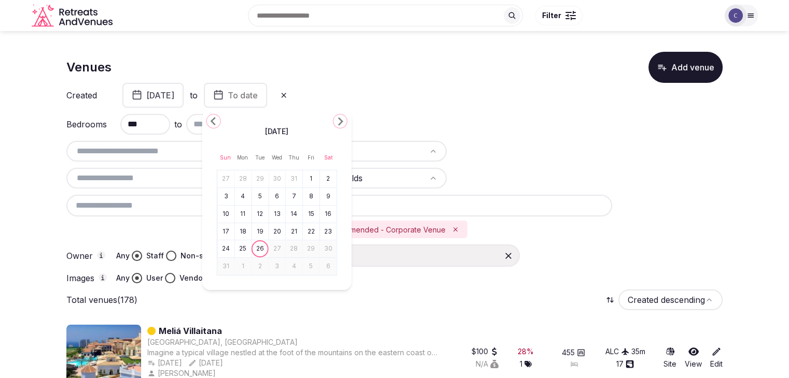
click at [216, 123] on icon "Go to the Previous Month" at bounding box center [213, 121] width 12 height 12
click at [294, 250] on button "31" at bounding box center [294, 249] width 15 height 15
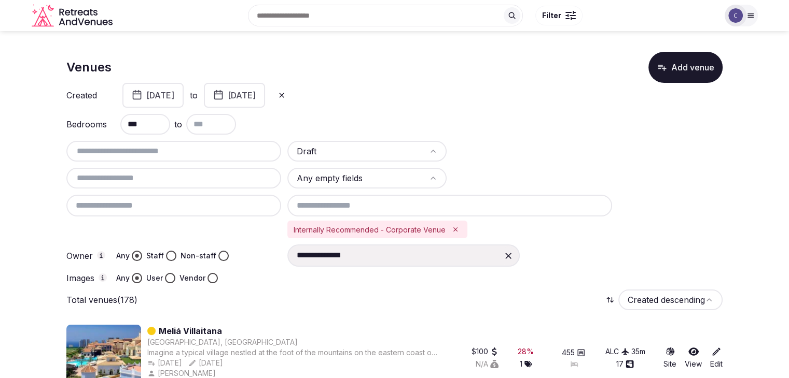
click at [508, 251] on icon at bounding box center [508, 256] width 10 height 10
click at [374, 249] on input at bounding box center [403, 256] width 232 height 22
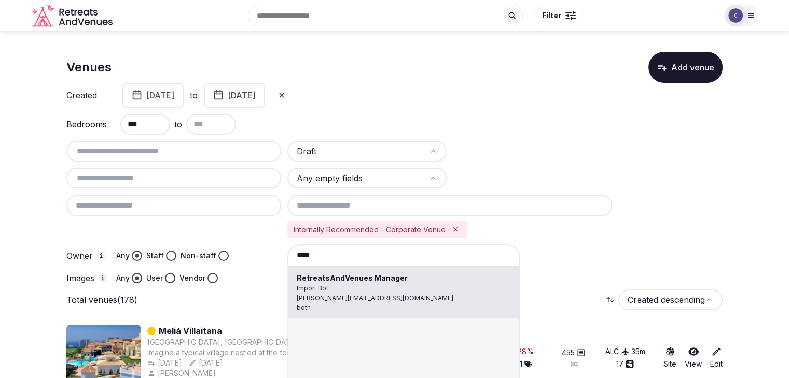
type input "**********"
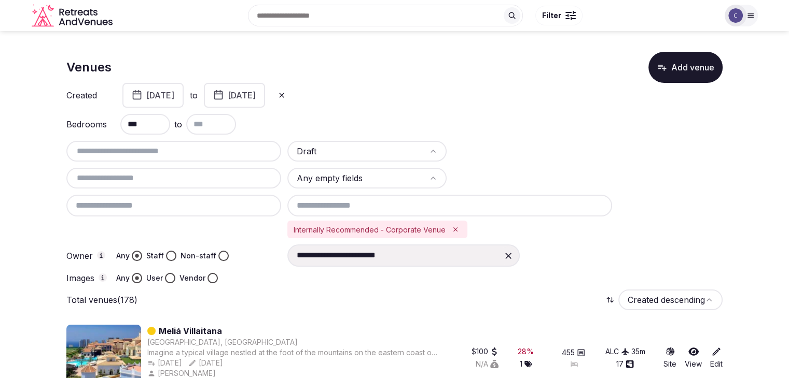
click at [168, 257] on button "Staff" at bounding box center [171, 256] width 10 height 10
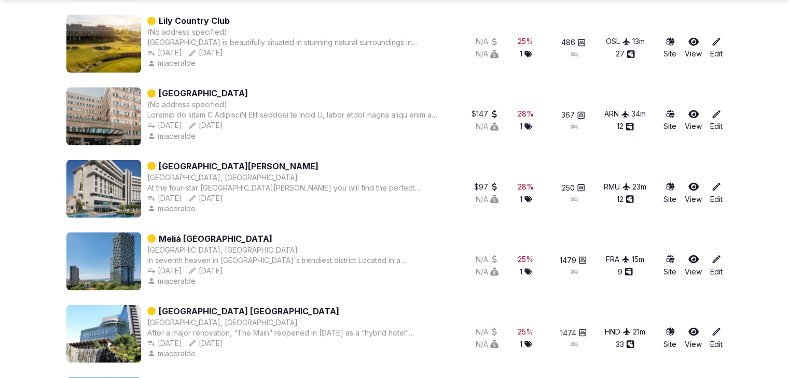
scroll to position [1866, 0]
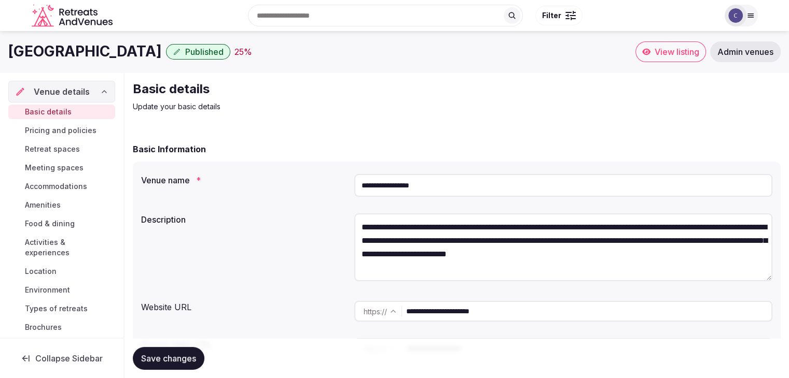
click at [484, 175] on input "**********" at bounding box center [563, 185] width 418 height 23
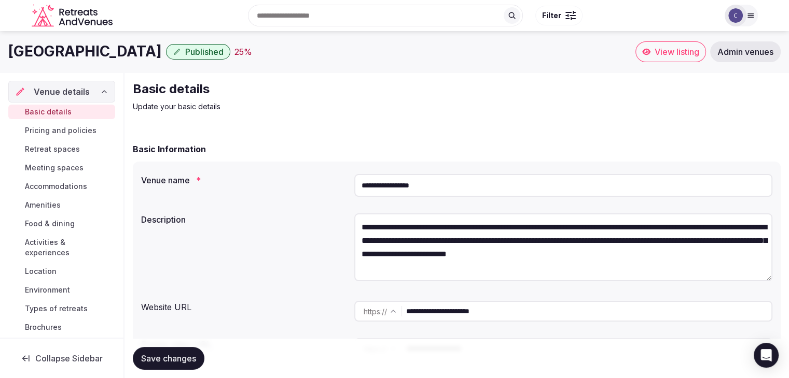
click at [521, 318] on input "**********" at bounding box center [588, 311] width 365 height 21
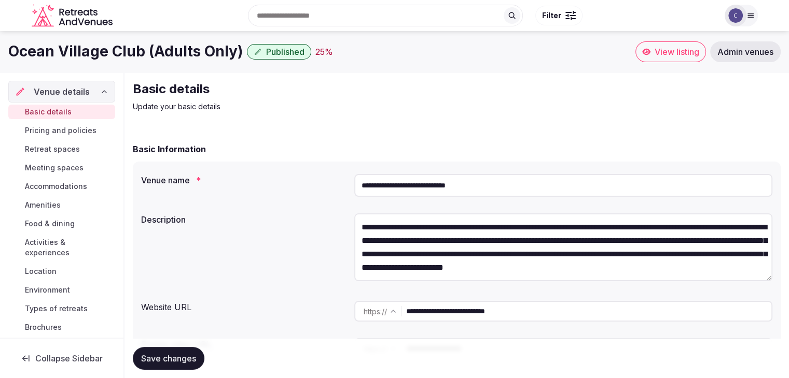
click at [454, 313] on input "**********" at bounding box center [588, 311] width 365 height 21
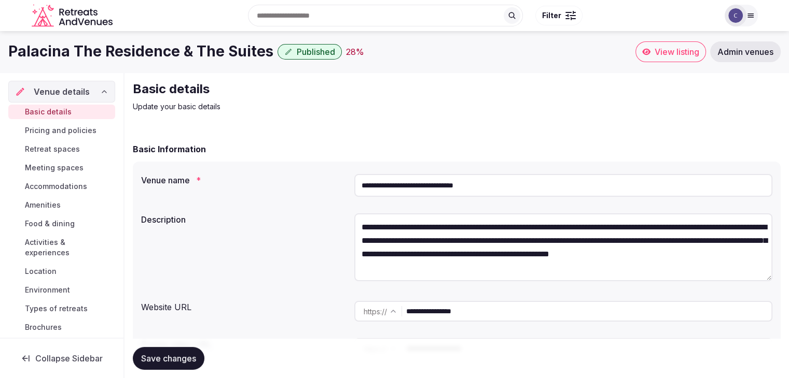
click at [502, 310] on input "**********" at bounding box center [588, 311] width 365 height 21
click at [456, 183] on input "**********" at bounding box center [563, 185] width 418 height 23
click at [458, 183] on input "**********" at bounding box center [563, 185] width 418 height 23
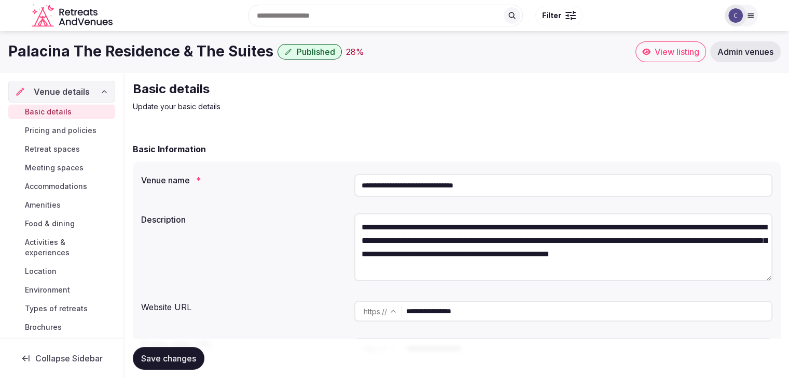
click at [459, 183] on input "**********" at bounding box center [563, 185] width 418 height 23
click at [460, 185] on input "**********" at bounding box center [563, 185] width 418 height 23
click at [462, 185] on input "**********" at bounding box center [563, 185] width 418 height 23
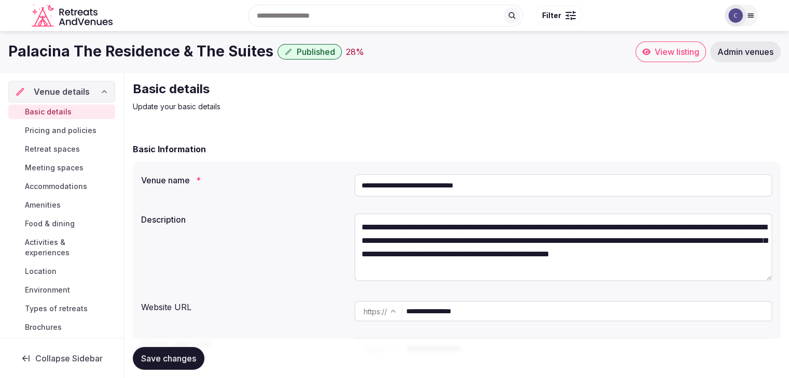
click at [462, 185] on input "**********" at bounding box center [563, 185] width 418 height 23
click at [504, 308] on input "**********" at bounding box center [588, 311] width 365 height 21
click at [503, 308] on input "**********" at bounding box center [588, 311] width 365 height 21
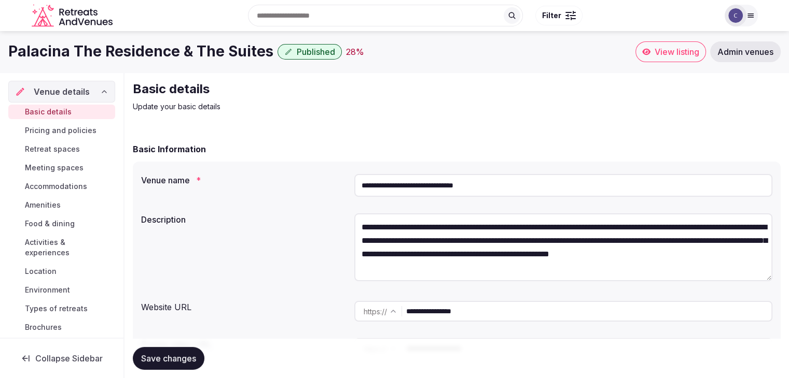
click at [68, 186] on span "Accommodations" at bounding box center [56, 186] width 62 height 10
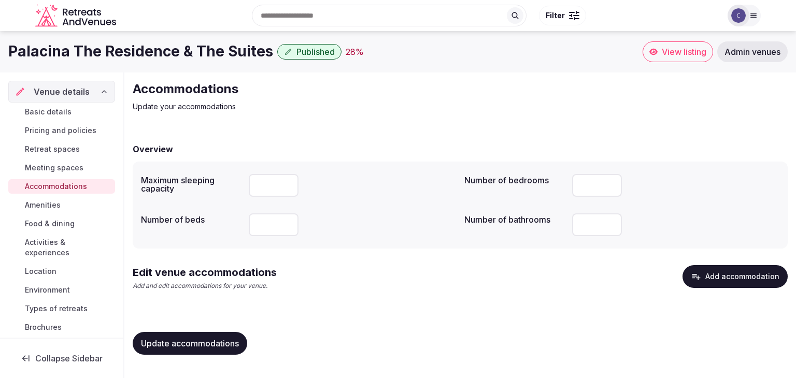
click at [718, 283] on button "Add accommodation" at bounding box center [735, 276] width 105 height 23
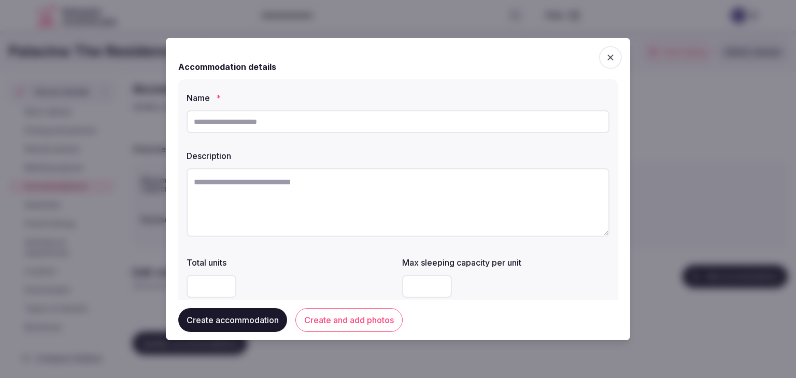
click at [499, 123] on input "text" at bounding box center [398, 121] width 423 height 23
paste input "**********"
type input "**********"
click at [358, 203] on textarea at bounding box center [398, 202] width 423 height 68
paste textarea "**********"
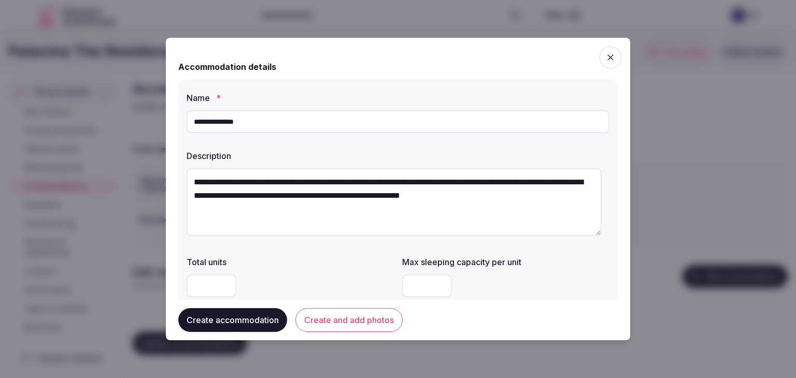
type textarea "**********"
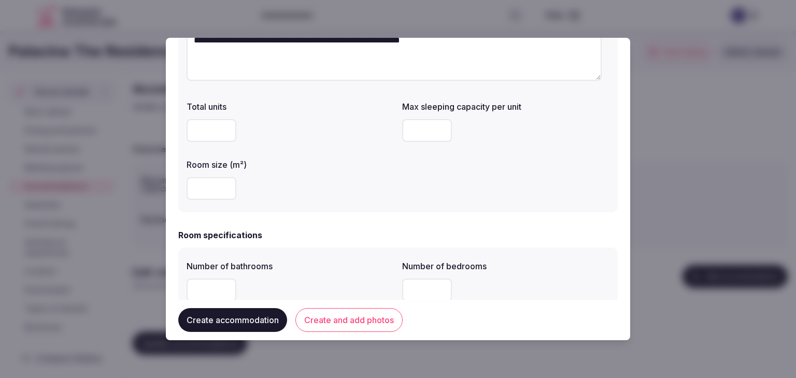
click at [416, 132] on input "number" at bounding box center [427, 130] width 50 height 23
type input "*"
click at [205, 189] on input "number" at bounding box center [212, 188] width 50 height 23
drag, startPoint x: 212, startPoint y: 194, endPoint x: 170, endPoint y: 185, distance: 43.4
click at [170, 185] on div "**********" at bounding box center [398, 189] width 465 height 303
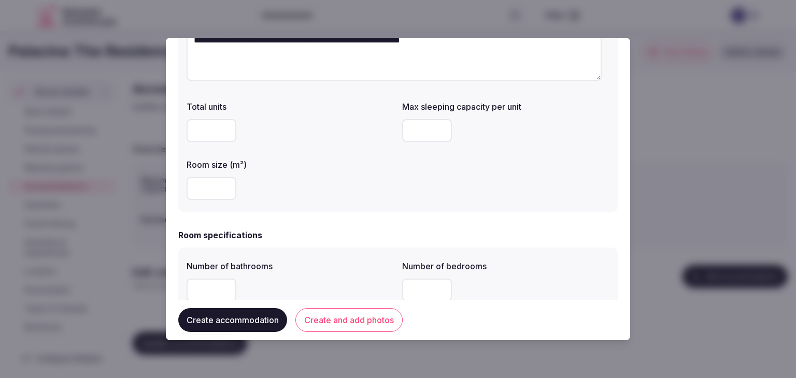
type input "**"
click at [357, 206] on div "**********" at bounding box center [398, 68] width 440 height 289
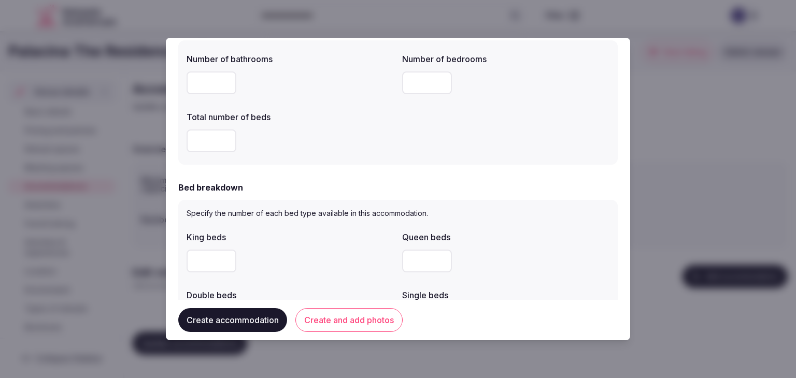
click at [205, 78] on input "number" at bounding box center [212, 83] width 50 height 23
type input "*"
click at [414, 83] on input "number" at bounding box center [427, 83] width 50 height 23
type input "*"
click at [203, 143] on input "number" at bounding box center [212, 141] width 50 height 23
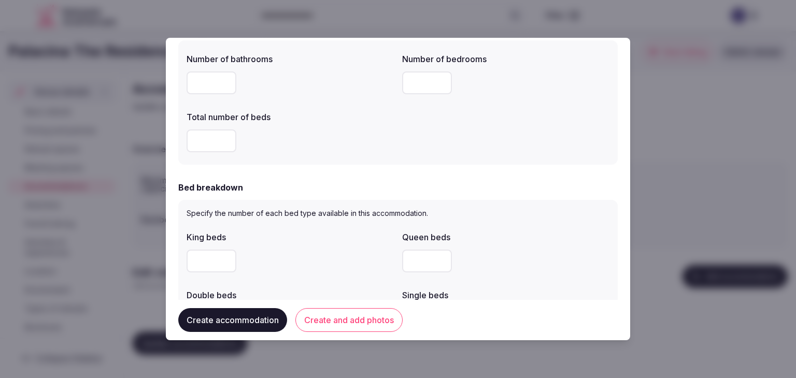
type input "*"
click at [319, 148] on div "*" at bounding box center [290, 141] width 207 height 23
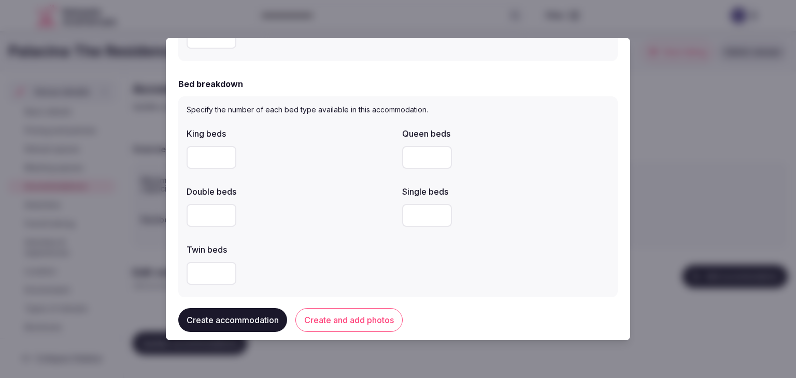
click at [201, 158] on input "number" at bounding box center [212, 157] width 50 height 23
type input "*"
click at [361, 168] on div "*" at bounding box center [290, 157] width 207 height 23
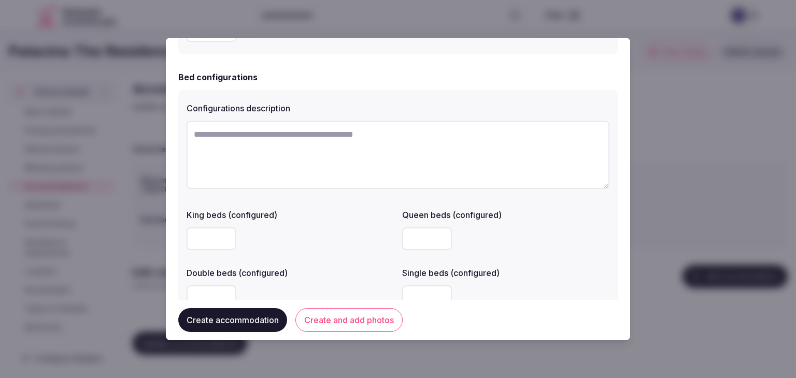
scroll to position [778, 0]
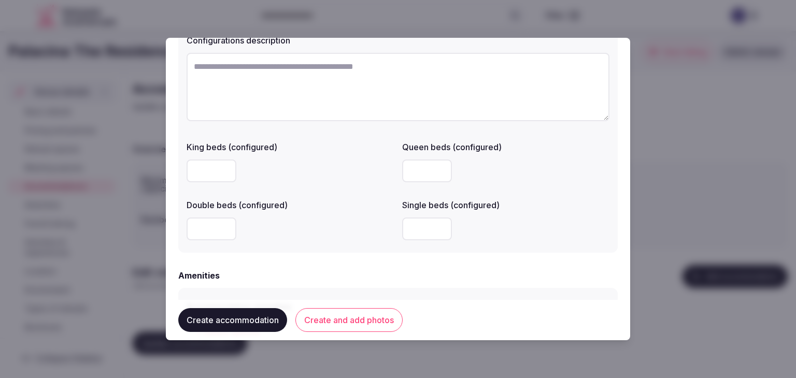
click at [415, 229] on input "number" at bounding box center [427, 229] width 50 height 23
type input "*"
click at [341, 234] on div at bounding box center [290, 229] width 207 height 23
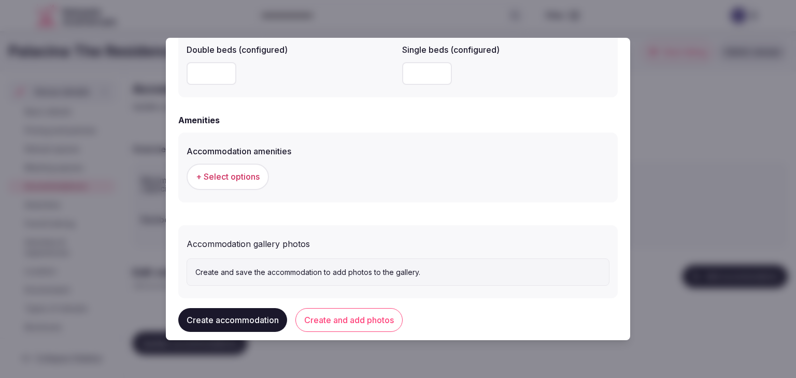
scroll to position [952, 0]
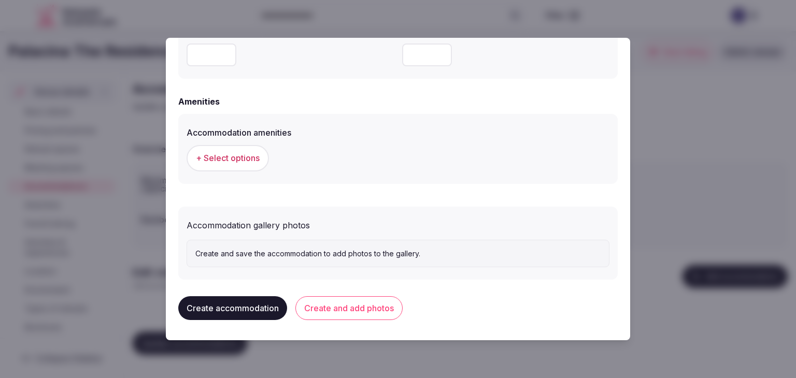
click at [231, 164] on button "+ Select options" at bounding box center [228, 158] width 82 height 26
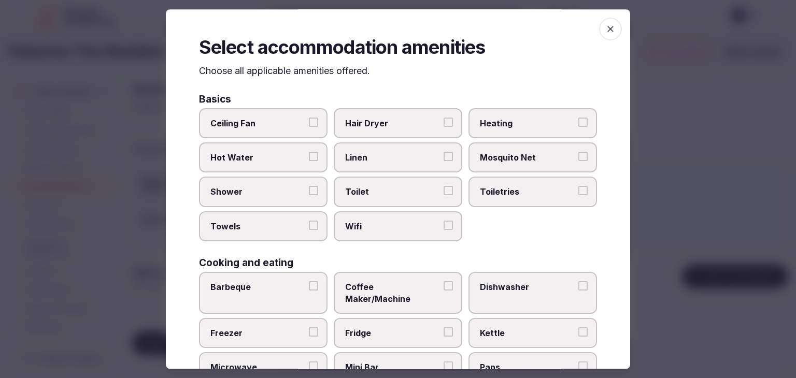
click at [401, 224] on span "Wifi" at bounding box center [392, 226] width 95 height 11
click at [444, 224] on button "Wifi" at bounding box center [448, 225] width 9 height 9
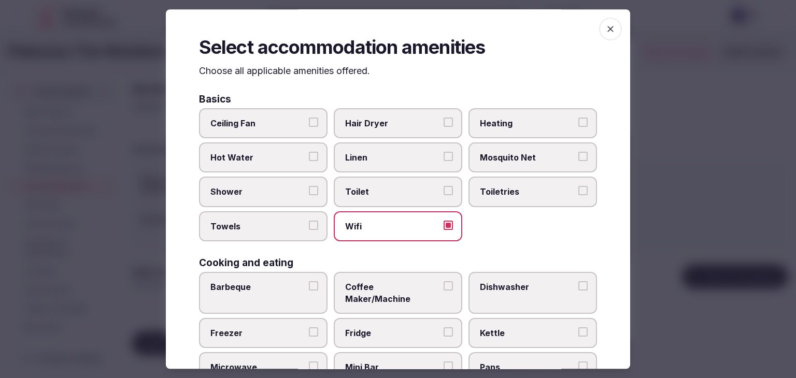
click at [523, 192] on span "Toiletries" at bounding box center [527, 192] width 95 height 11
click at [579, 192] on button "Toiletries" at bounding box center [583, 191] width 9 height 9
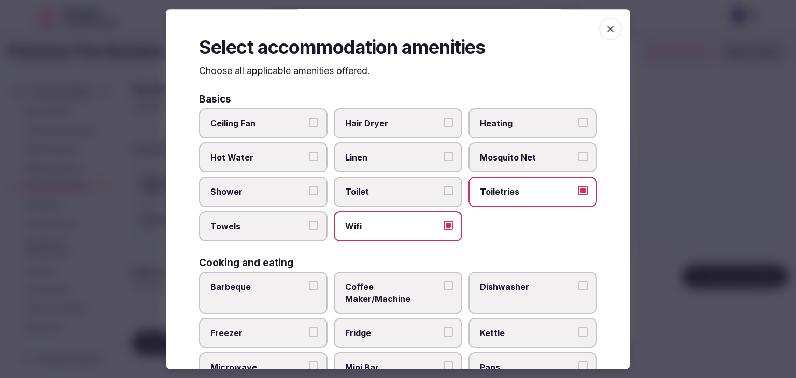
click at [413, 125] on span "Hair Dryer" at bounding box center [392, 123] width 95 height 11
click at [444, 125] on button "Hair Dryer" at bounding box center [448, 122] width 9 height 9
click at [271, 187] on span "Shower" at bounding box center [257, 192] width 95 height 11
click at [309, 187] on button "Shower" at bounding box center [313, 191] width 9 height 9
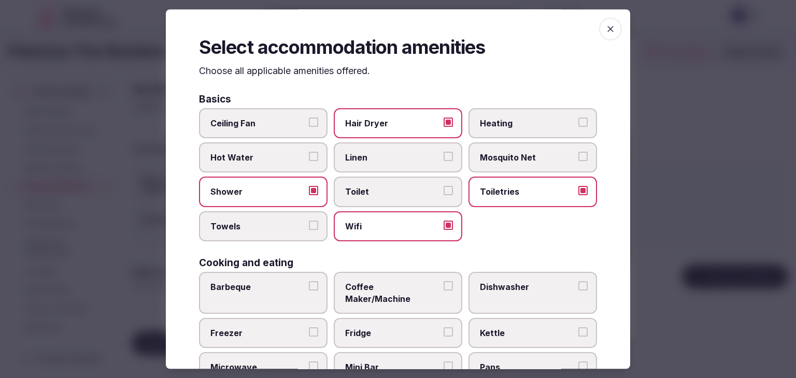
click at [269, 222] on span "Towels" at bounding box center [257, 226] width 95 height 11
click at [309, 222] on button "Towels" at bounding box center [313, 225] width 9 height 9
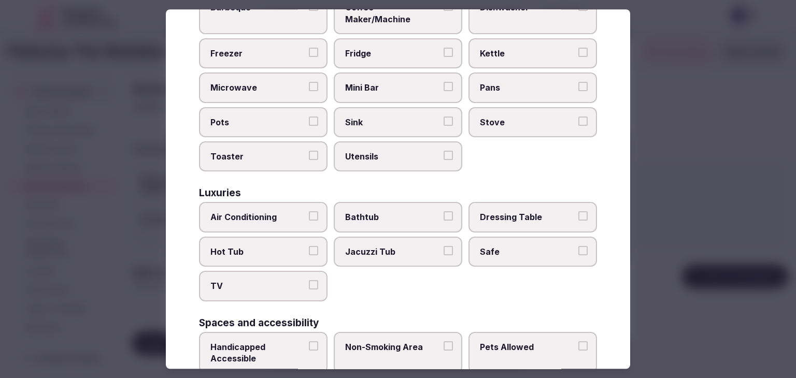
scroll to position [311, 0]
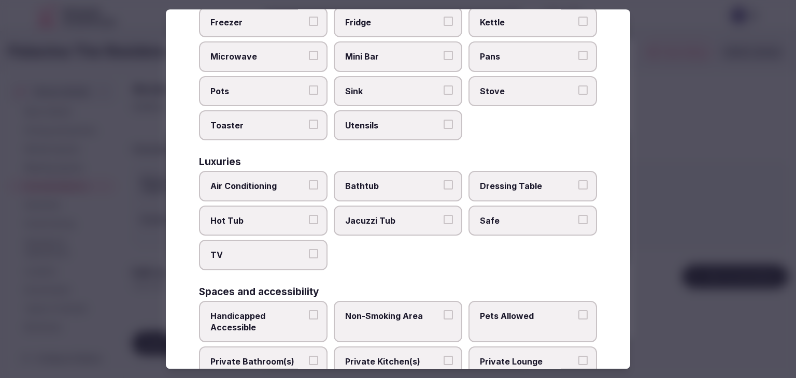
click at [276, 181] on span "Air Conditioning" at bounding box center [257, 186] width 95 height 11
click at [309, 181] on button "Air Conditioning" at bounding box center [313, 185] width 9 height 9
click at [275, 246] on label "TV" at bounding box center [263, 256] width 129 height 30
click at [309, 250] on button "TV" at bounding box center [313, 254] width 9 height 9
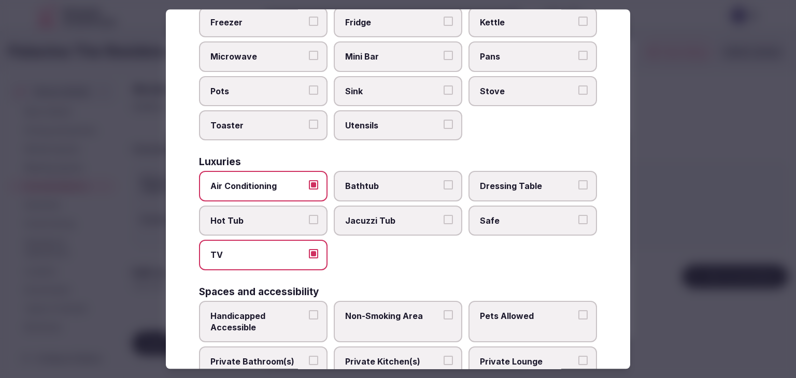
click at [383, 181] on span "Bathtub" at bounding box center [392, 186] width 95 height 11
click at [444, 181] on button "Bathtub" at bounding box center [448, 185] width 9 height 9
click at [523, 215] on span "Safe" at bounding box center [527, 220] width 95 height 11
click at [579, 215] on button "Safe" at bounding box center [583, 219] width 9 height 9
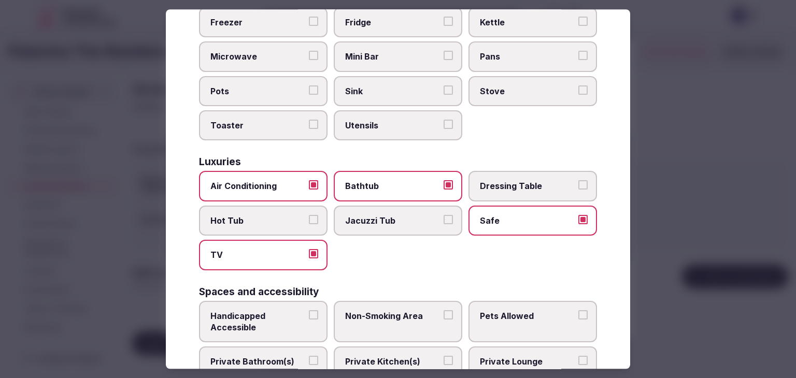
scroll to position [415, 0]
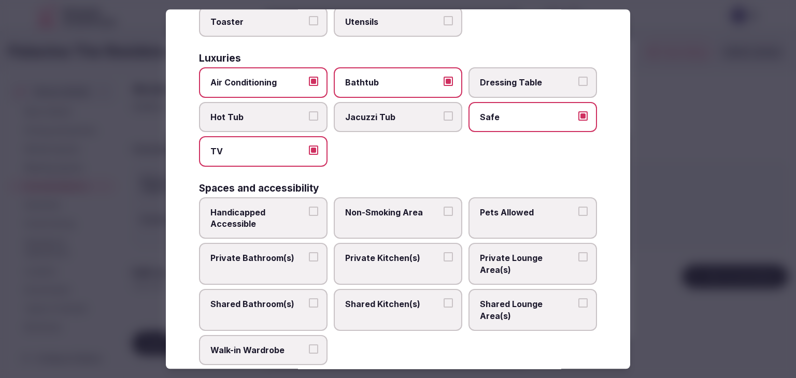
click at [257, 253] on span "Private Bathroom(s)" at bounding box center [257, 258] width 95 height 11
click at [309, 253] on button "Private Bathroom(s)" at bounding box center [313, 257] width 9 height 9
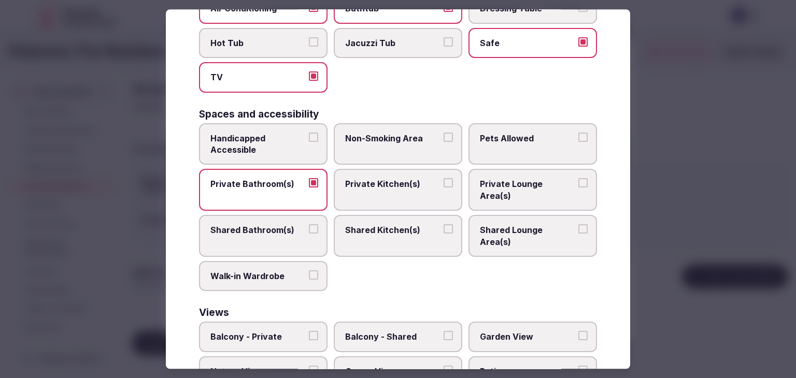
scroll to position [524, 0]
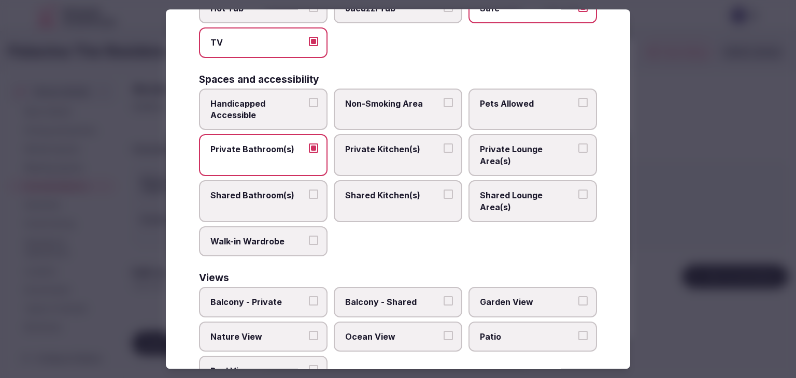
click at [255, 297] on span "Balcony - Private" at bounding box center [257, 302] width 95 height 11
click at [309, 297] on button "Balcony - Private" at bounding box center [313, 301] width 9 height 9
click at [505, 297] on span "Garden View" at bounding box center [527, 302] width 95 height 11
click at [579, 297] on button "Garden View" at bounding box center [583, 301] width 9 height 9
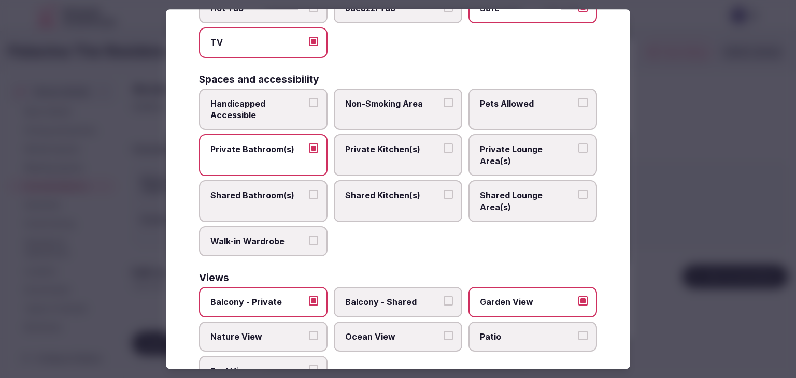
click at [274, 227] on label "Walk-in Wardrobe" at bounding box center [263, 242] width 129 height 30
click at [309, 236] on button "Walk-in Wardrobe" at bounding box center [313, 240] width 9 height 9
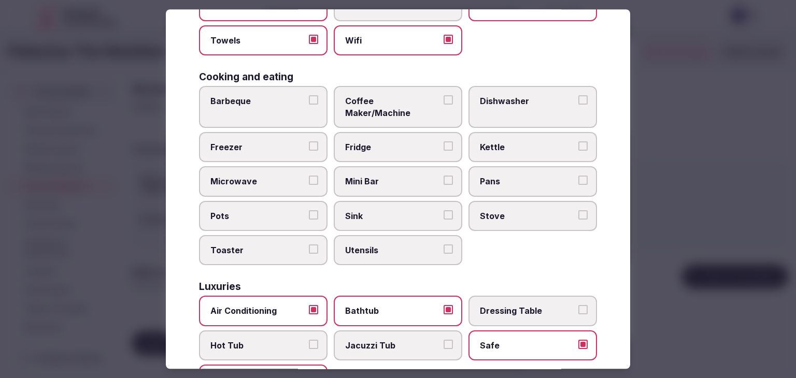
scroll to position [161, 0]
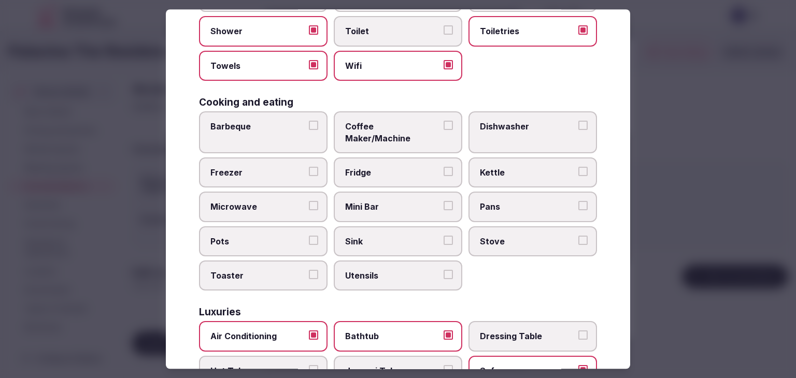
click at [379, 236] on span "Sink" at bounding box center [392, 241] width 95 height 11
click at [444, 236] on button "Sink" at bounding box center [448, 240] width 9 height 9
click at [280, 202] on span "Microwave" at bounding box center [257, 207] width 95 height 11
click at [309, 202] on button "Microwave" at bounding box center [313, 206] width 9 height 9
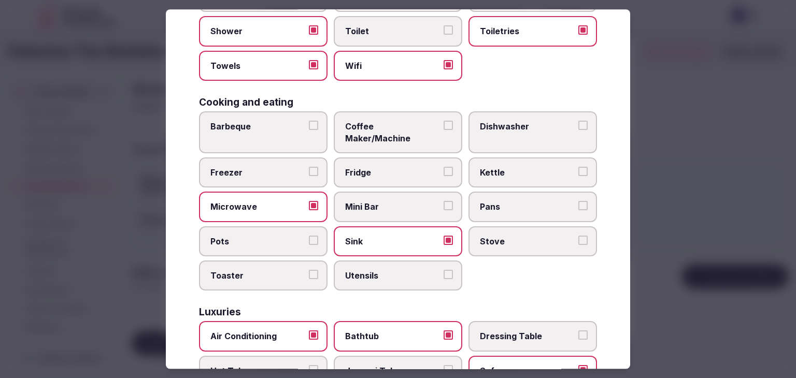
click at [388, 167] on span "Fridge" at bounding box center [392, 172] width 95 height 11
click at [444, 167] on button "Fridge" at bounding box center [448, 171] width 9 height 9
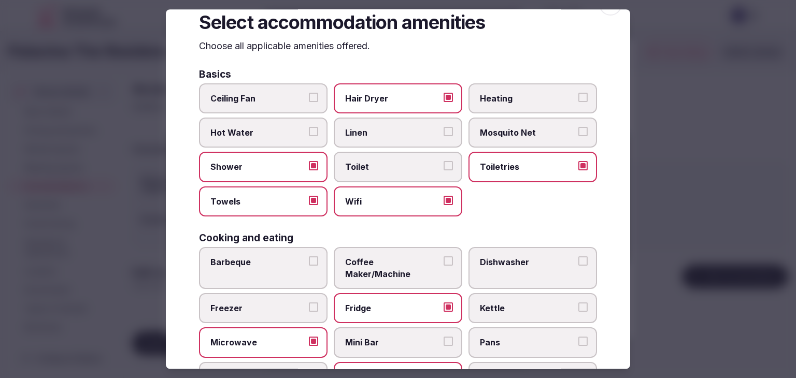
scroll to position [0, 0]
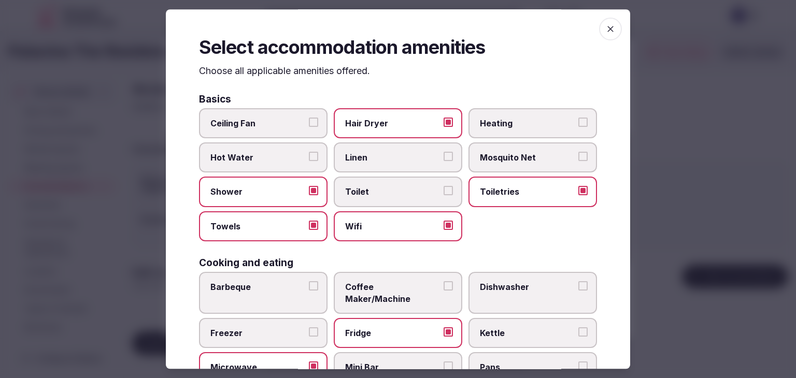
click at [606, 29] on icon "button" at bounding box center [611, 29] width 10 height 10
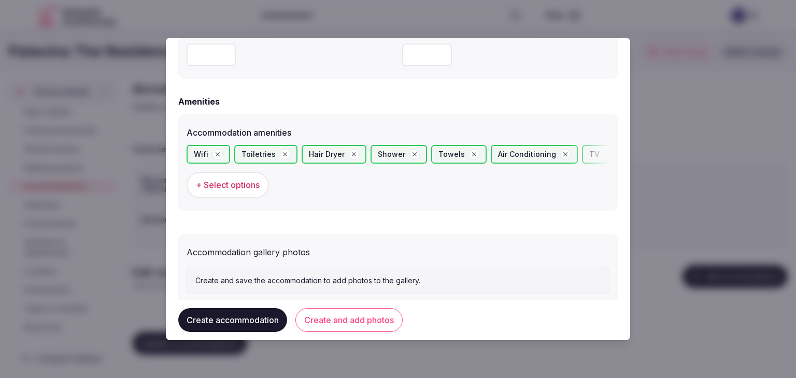
click at [373, 324] on button "Create and add photos" at bounding box center [349, 320] width 107 height 24
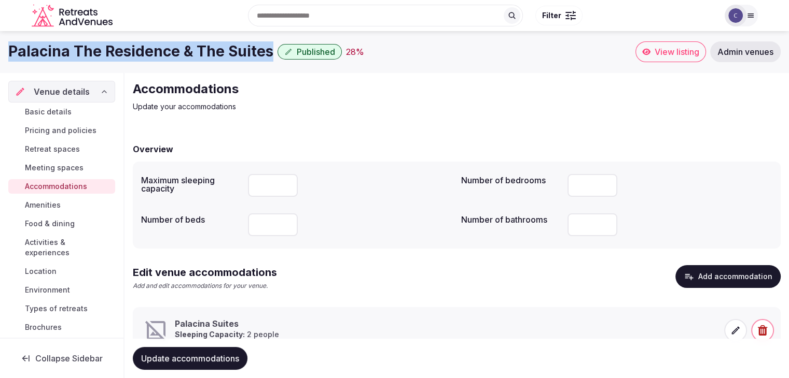
drag, startPoint x: 6, startPoint y: 49, endPoint x: 265, endPoint y: 48, distance: 259.2
click at [265, 48] on div "Palacina The Residence & The Suites Published 28 % View listing Admin venues" at bounding box center [394, 51] width 789 height 21
copy h1 "Palacina The Residence & The Suites"
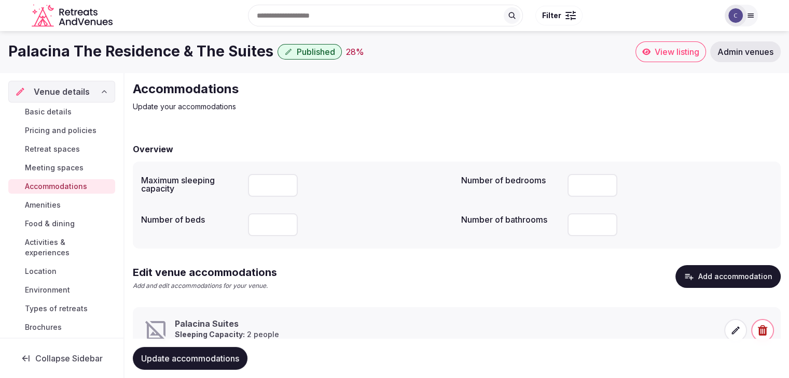
click at [728, 333] on span at bounding box center [735, 330] width 23 height 23
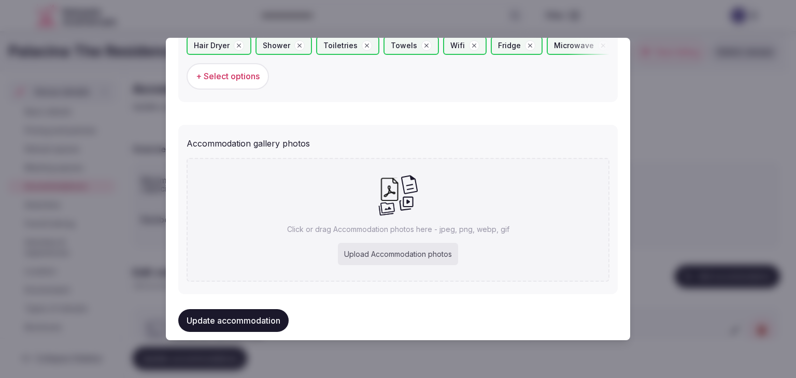
scroll to position [1074, 0]
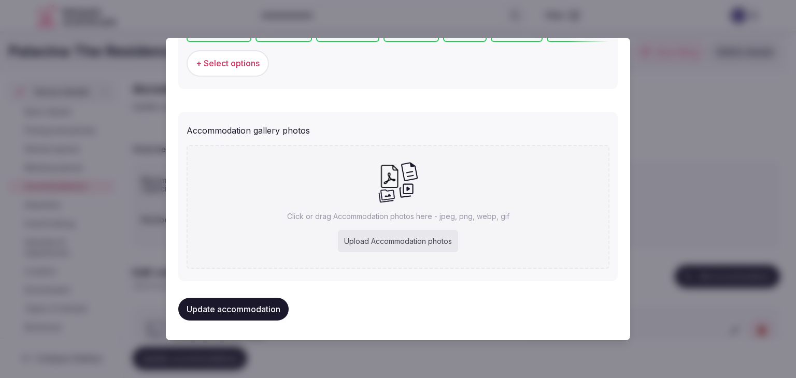
click at [396, 233] on div "Upload Accommodation photos" at bounding box center [398, 241] width 120 height 23
type input "**********"
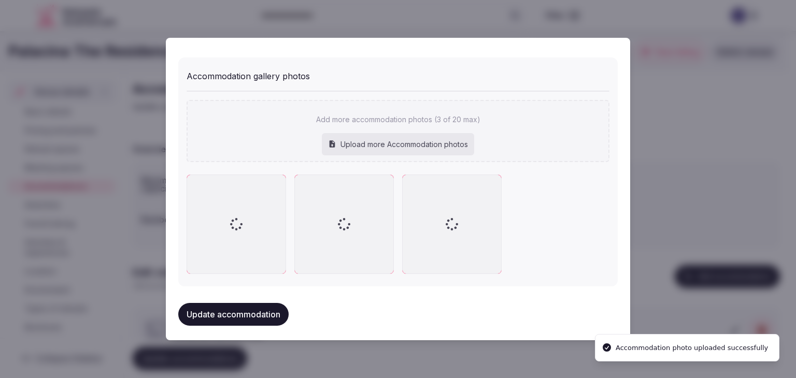
scroll to position [1131, 0]
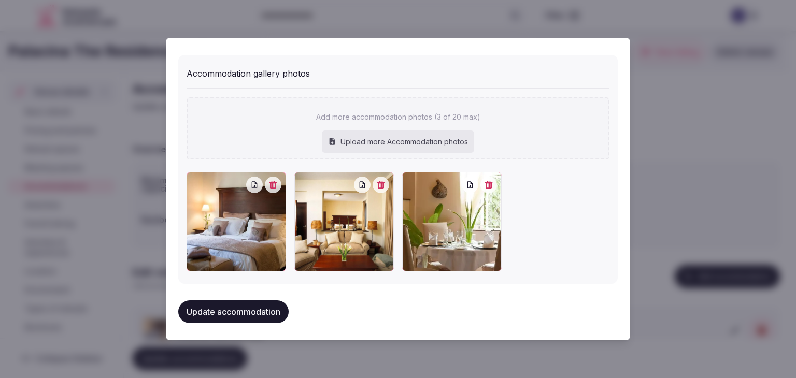
click at [246, 315] on button "Update accommodation" at bounding box center [233, 312] width 110 height 23
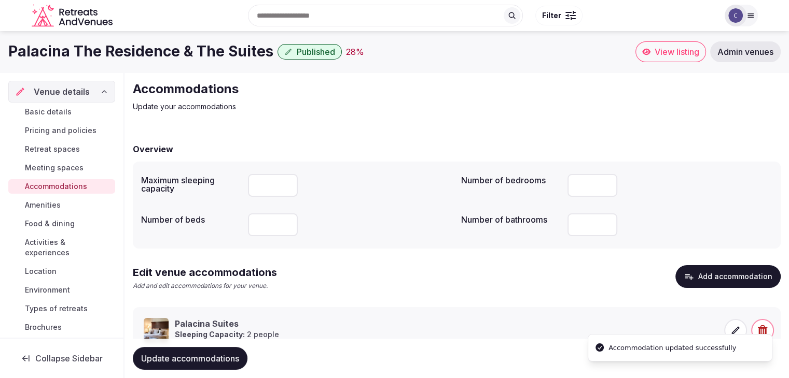
click at [234, 354] on span "Update accommodations" at bounding box center [190, 359] width 98 height 10
click at [62, 222] on span "Food & dining" at bounding box center [50, 224] width 50 height 10
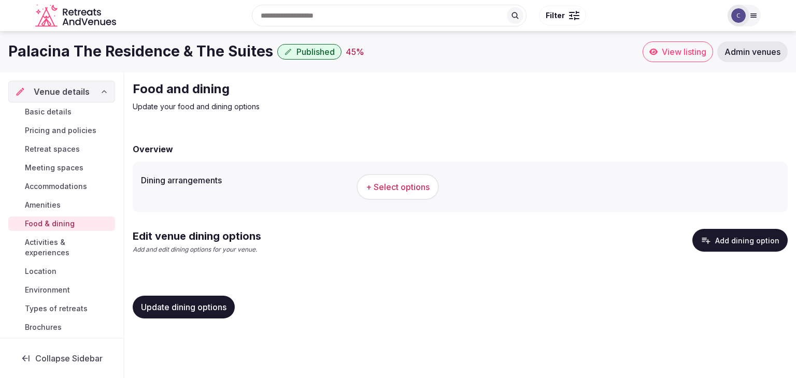
click at [396, 191] on span "+ Select options" at bounding box center [398, 186] width 64 height 11
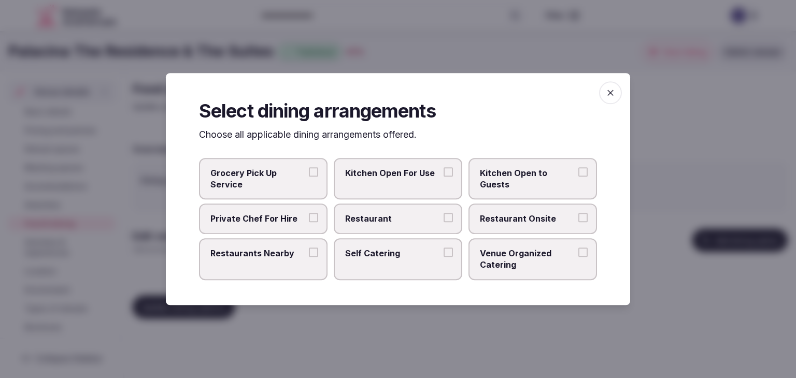
click at [430, 218] on span "Restaurant" at bounding box center [392, 219] width 95 height 11
click at [444, 218] on button "Restaurant" at bounding box center [448, 218] width 9 height 9
click at [521, 216] on span "Restaurant Onsite" at bounding box center [527, 219] width 95 height 11
click at [579, 216] on button "Restaurant Onsite" at bounding box center [583, 218] width 9 height 9
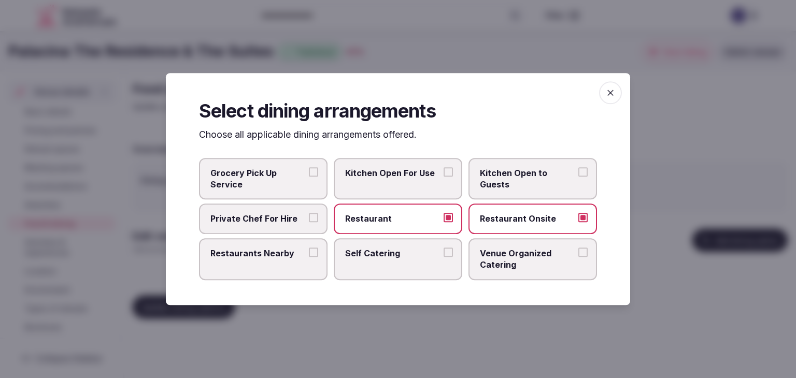
click at [614, 92] on icon "button" at bounding box center [611, 93] width 10 height 10
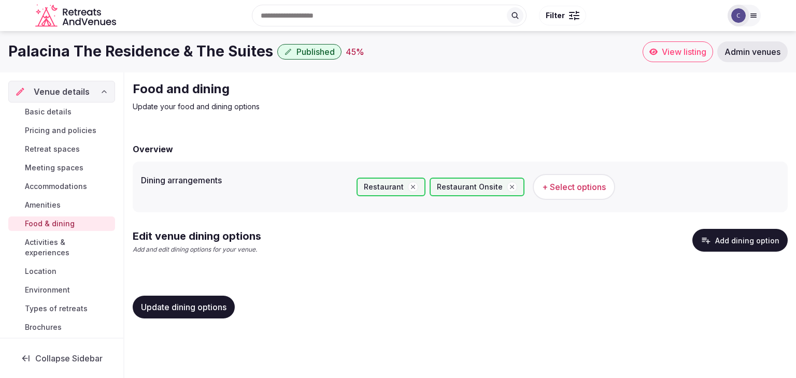
click at [214, 305] on span "Update dining options" at bounding box center [184, 307] width 86 height 10
click at [746, 246] on button "Add dining option" at bounding box center [740, 240] width 95 height 23
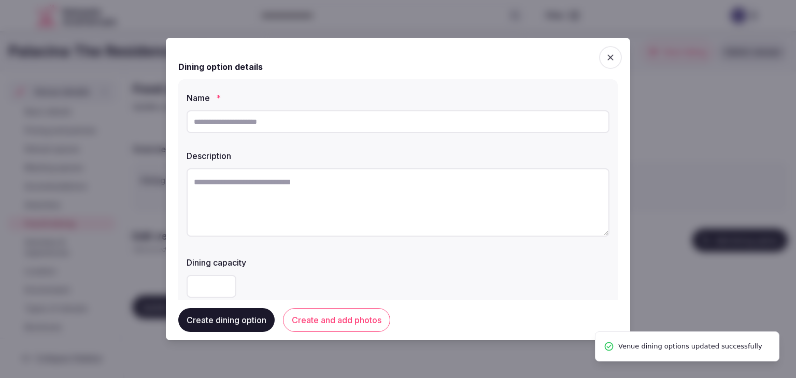
click at [340, 125] on input "text" at bounding box center [398, 121] width 423 height 23
paste input "**********"
type input "**********"
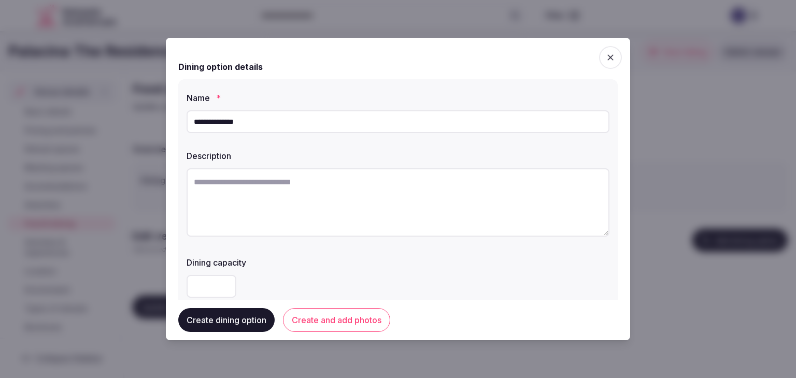
click at [382, 190] on textarea at bounding box center [398, 202] width 423 height 68
paste textarea "**********"
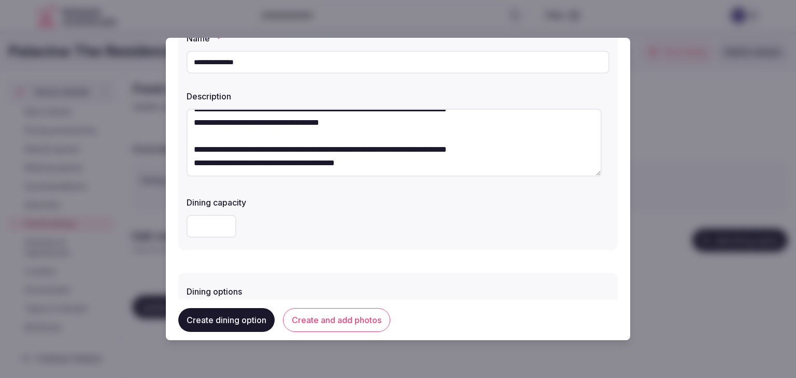
scroll to position [156, 0]
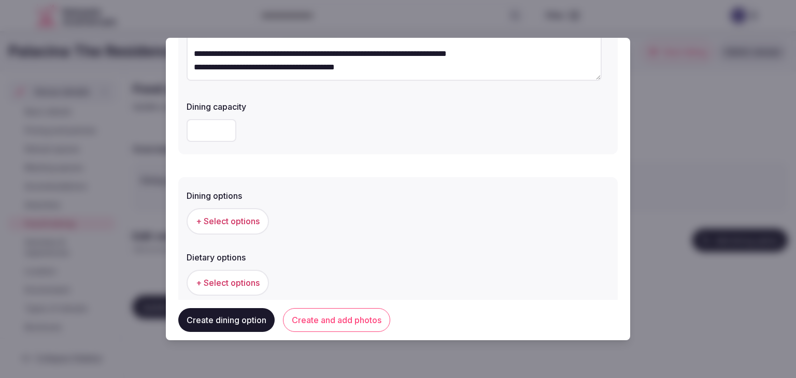
type textarea "**********"
click at [254, 222] on span "+ Select options" at bounding box center [228, 221] width 64 height 11
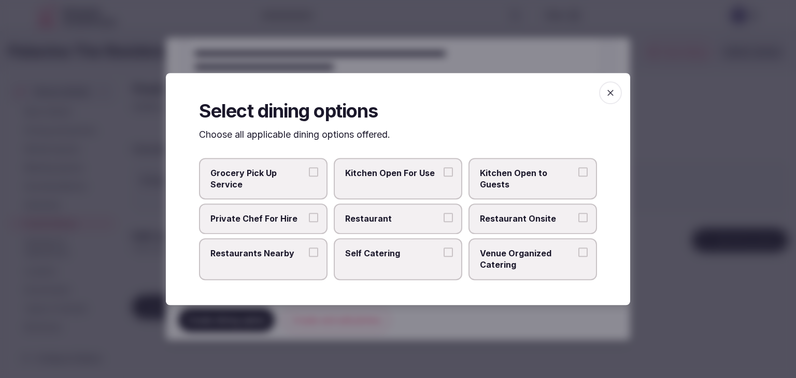
click at [409, 219] on span "Restaurant" at bounding box center [392, 219] width 95 height 11
click at [444, 219] on button "Restaurant" at bounding box center [448, 218] width 9 height 9
click at [501, 218] on span "Restaurant Onsite" at bounding box center [527, 219] width 95 height 11
click at [579, 218] on button "Restaurant Onsite" at bounding box center [583, 218] width 9 height 9
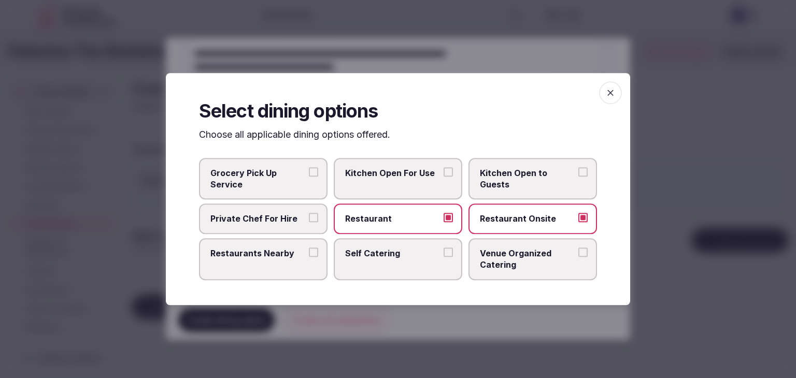
click at [609, 94] on icon "button" at bounding box center [611, 93] width 10 height 10
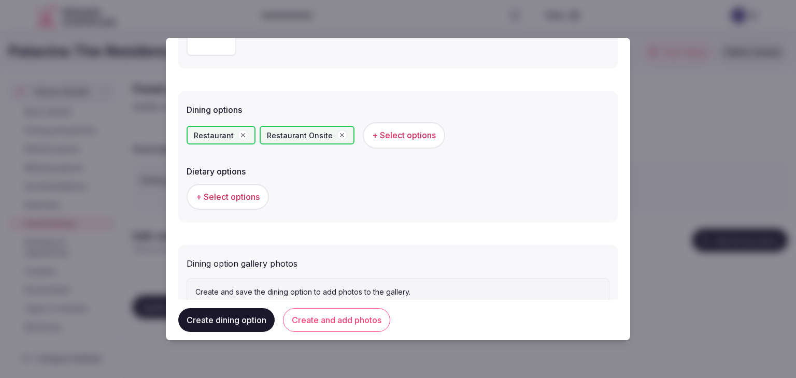
scroll to position [280, 0]
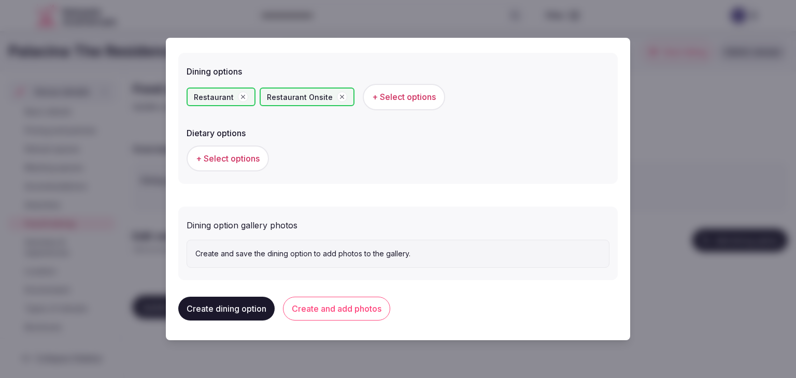
click at [365, 308] on button "Create and add photos" at bounding box center [336, 309] width 107 height 24
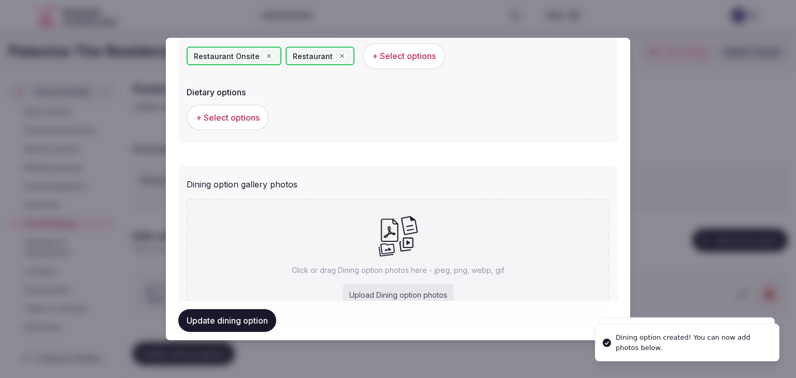
scroll to position [375, 0]
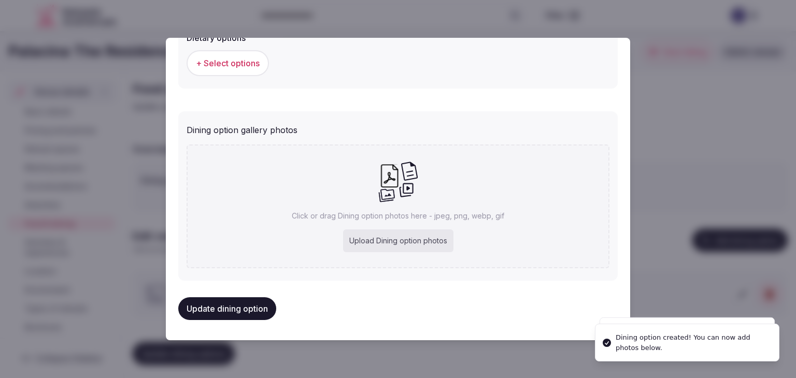
click at [427, 242] on div "Upload Dining option photos" at bounding box center [398, 241] width 110 height 23
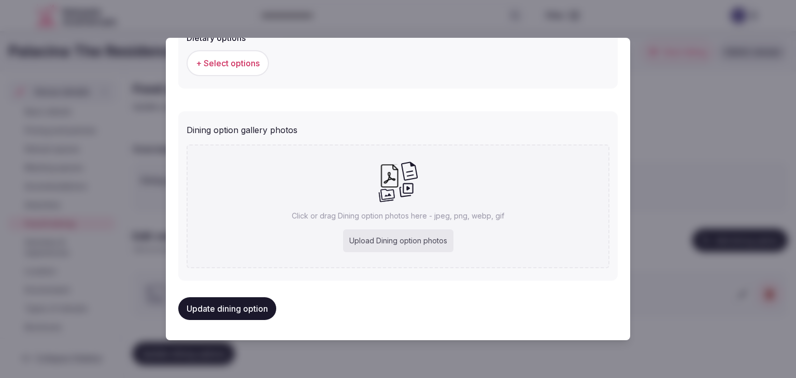
type input "**********"
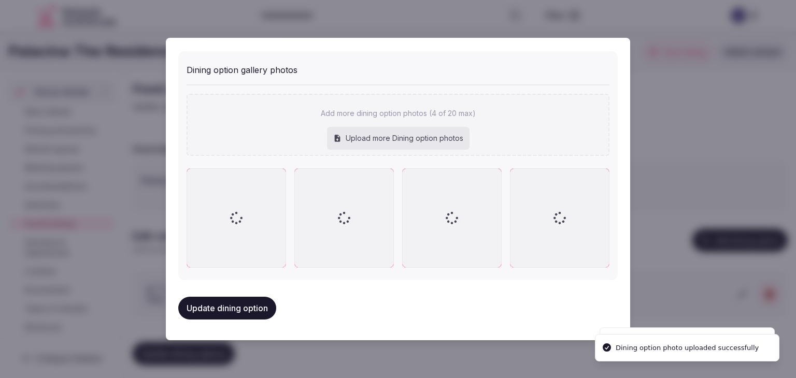
scroll to position [432, 0]
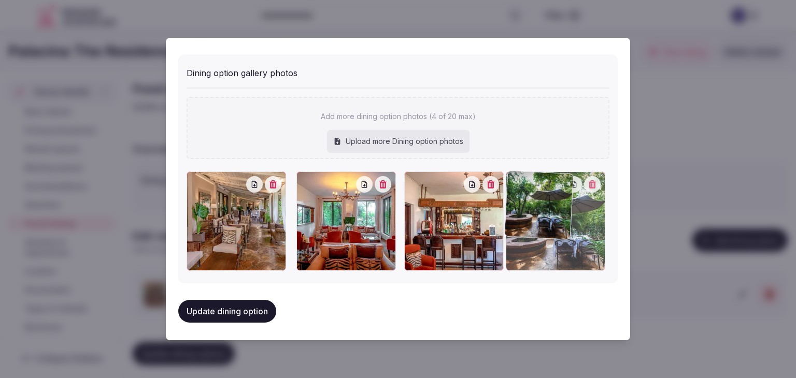
drag, startPoint x: 302, startPoint y: 175, endPoint x: 497, endPoint y: 203, distance: 197.4
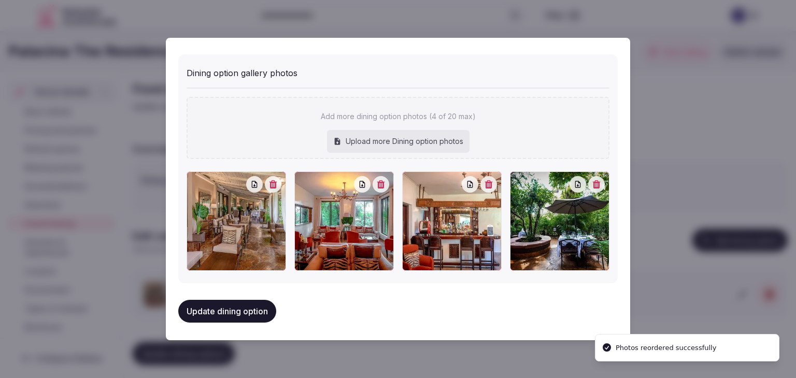
drag, startPoint x: 251, startPoint y: 305, endPoint x: 258, endPoint y: 307, distance: 7.5
click at [251, 305] on button "Update dining option" at bounding box center [227, 311] width 98 height 23
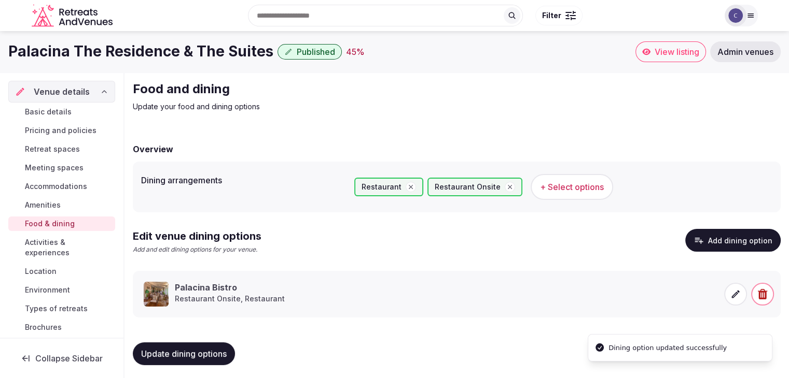
click at [189, 55] on h1 "Palacina The Residence & The Suites" at bounding box center [140, 51] width 265 height 20
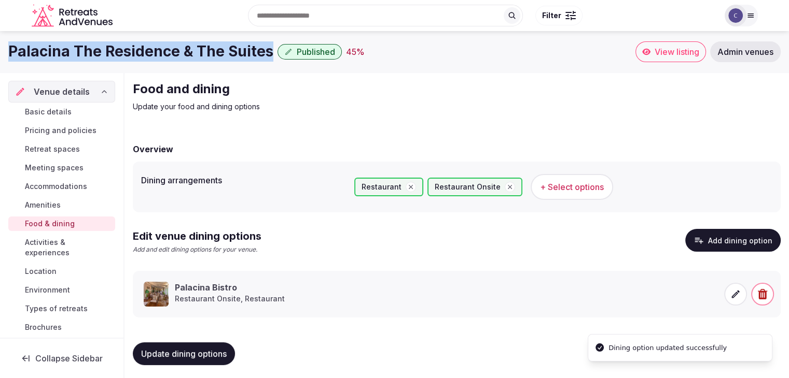
click at [189, 55] on h1 "Palacina The Residence & The Suites" at bounding box center [140, 51] width 265 height 20
copy div "Palacina The Residence & The Suites"
click at [575, 198] on button "+ Select options" at bounding box center [571, 187] width 82 height 26
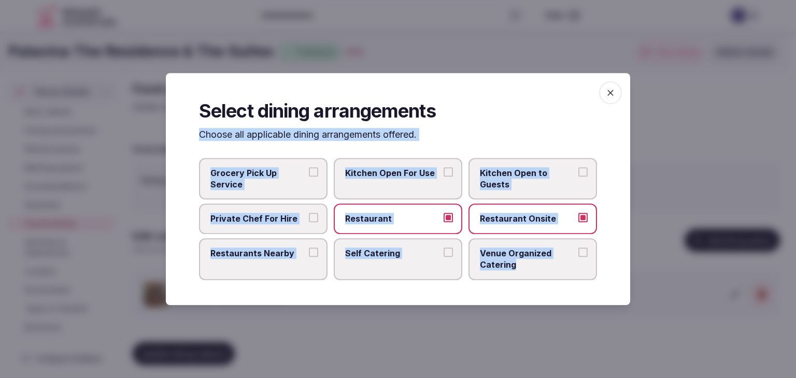
drag, startPoint x: 198, startPoint y: 133, endPoint x: 608, endPoint y: 293, distance: 440.3
click at [608, 293] on div "Select dining arrangements Choose all applicable dining arrangements offered. G…" at bounding box center [398, 189] width 465 height 232
copy div "Choose all applicable dining arrangements offered. Grocery Pick Up Service Kitc…"
click at [284, 262] on label "Restaurants Nearby" at bounding box center [263, 259] width 129 height 42
click at [309, 257] on button "Restaurants Nearby" at bounding box center [313, 252] width 9 height 9
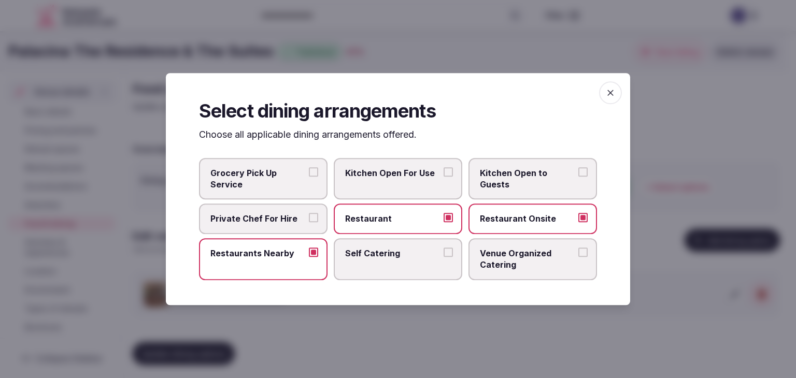
click at [521, 248] on span "Venue Organized Catering" at bounding box center [527, 259] width 95 height 23
click at [579, 248] on button "Venue Organized Catering" at bounding box center [583, 252] width 9 height 9
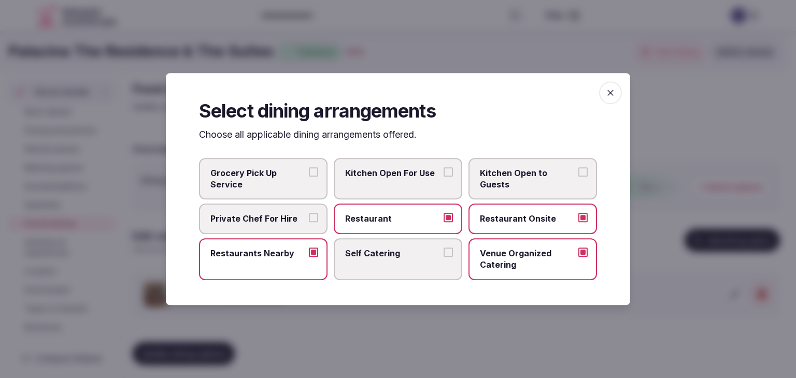
drag, startPoint x: 615, startPoint y: 92, endPoint x: 489, endPoint y: 170, distance: 147.3
click at [616, 92] on icon "button" at bounding box center [611, 93] width 10 height 10
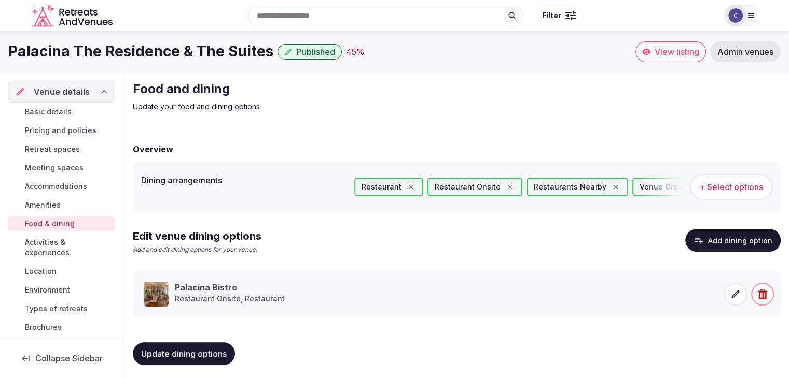
click at [207, 347] on button "Update dining options" at bounding box center [184, 354] width 102 height 23
click at [57, 166] on span "Meeting spaces" at bounding box center [54, 168] width 59 height 10
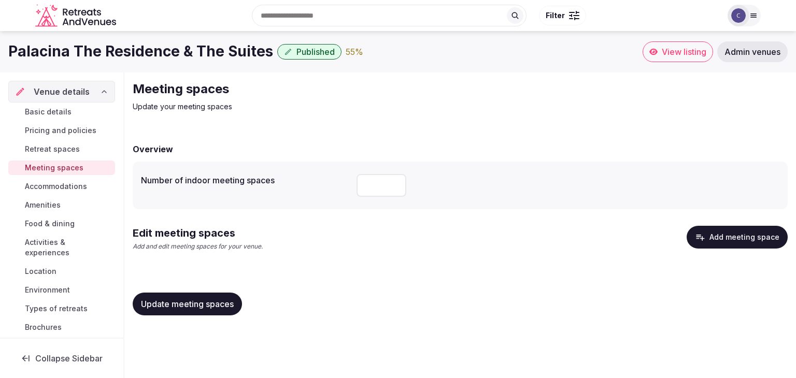
click at [736, 229] on button "Add meeting space" at bounding box center [737, 237] width 101 height 23
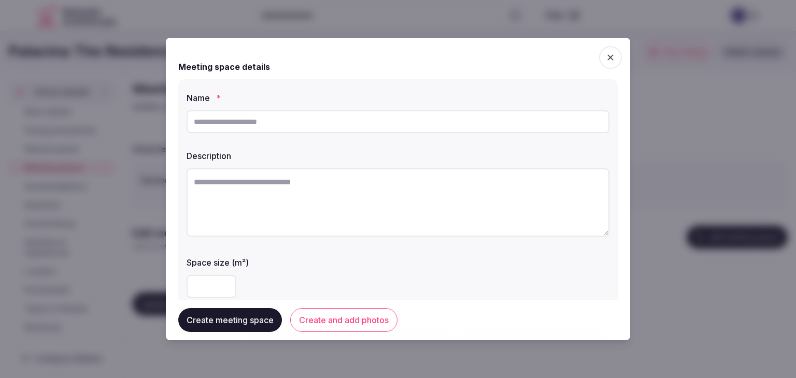
click at [367, 125] on input "text" at bounding box center [398, 121] width 423 height 23
paste input "*********"
type input "*********"
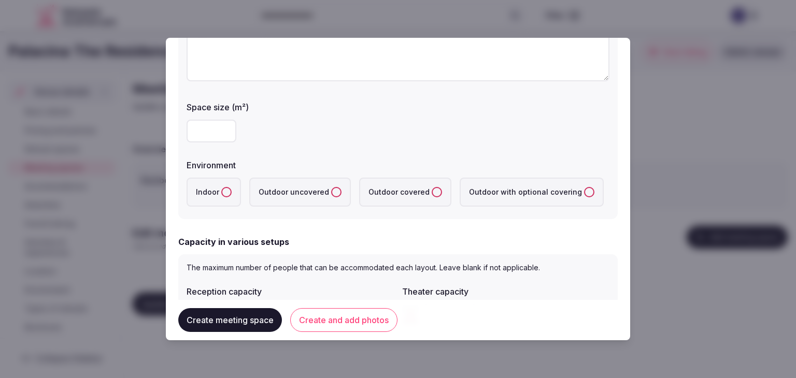
click at [218, 192] on label "Indoor" at bounding box center [214, 192] width 54 height 29
click at [221, 192] on button "Indoor" at bounding box center [226, 192] width 10 height 10
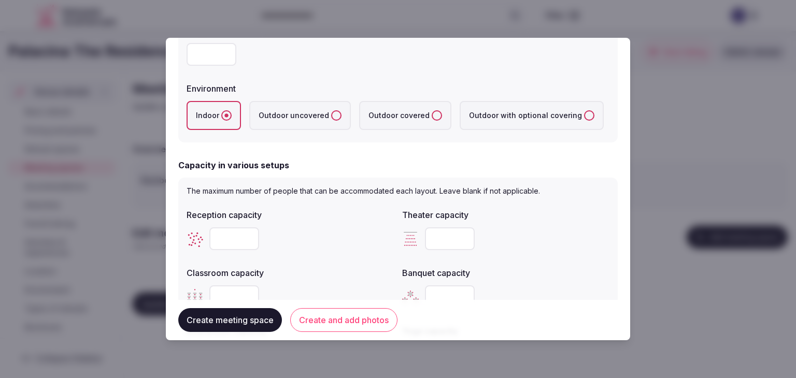
scroll to position [311, 0]
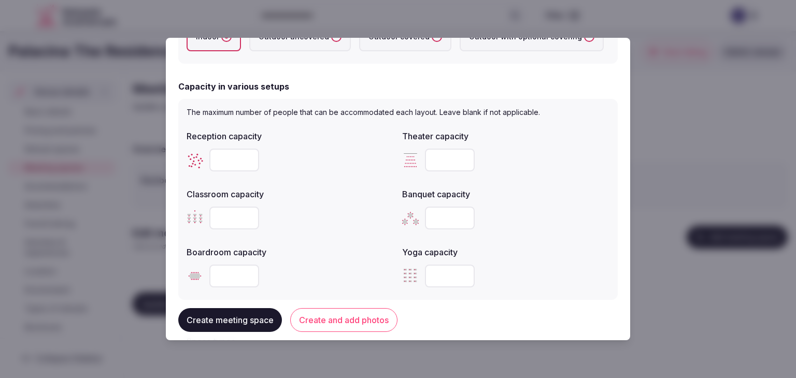
click at [444, 159] on input "number" at bounding box center [450, 160] width 50 height 23
type input "**"
click at [223, 230] on div at bounding box center [290, 218] width 207 height 31
click at [220, 219] on input "number" at bounding box center [234, 218] width 50 height 23
type input "**"
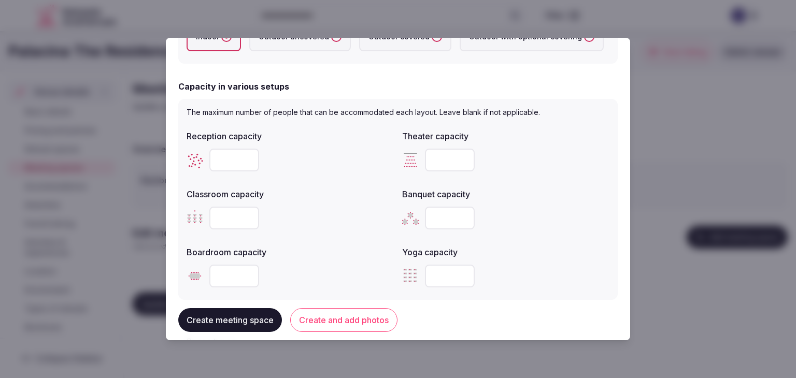
click at [230, 271] on input "number" at bounding box center [234, 276] width 50 height 23
type input "**"
click at [500, 245] on div "Yoga capacity" at bounding box center [505, 249] width 207 height 15
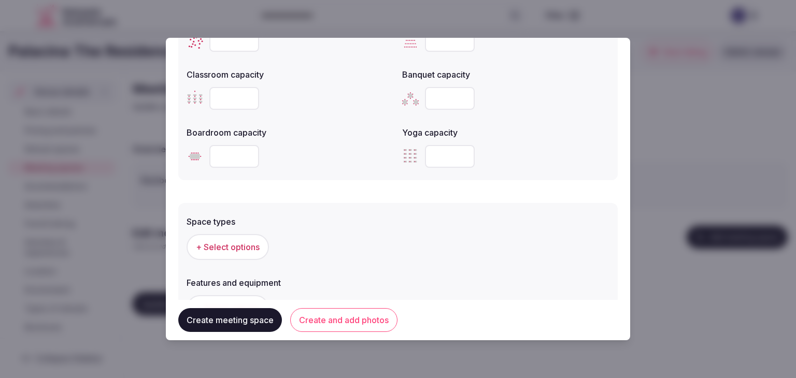
scroll to position [467, 0]
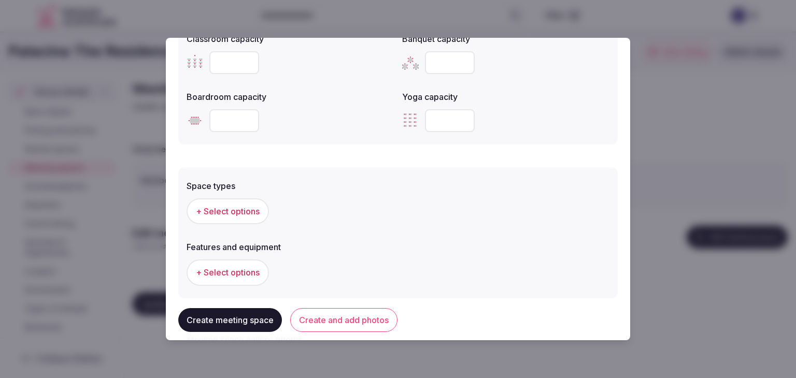
click at [241, 209] on span "+ Select options" at bounding box center [228, 211] width 64 height 11
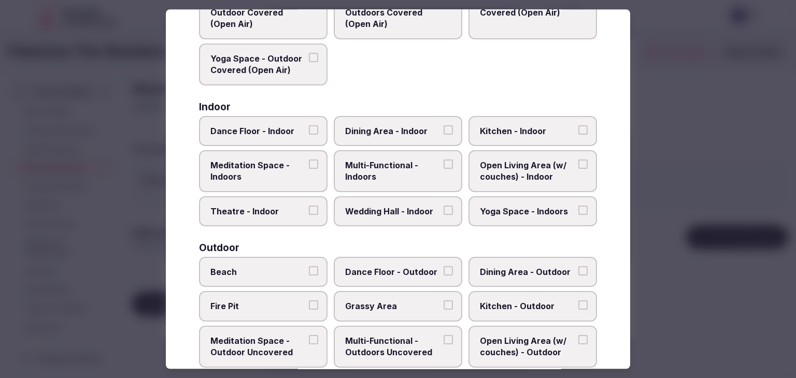
scroll to position [207, 0]
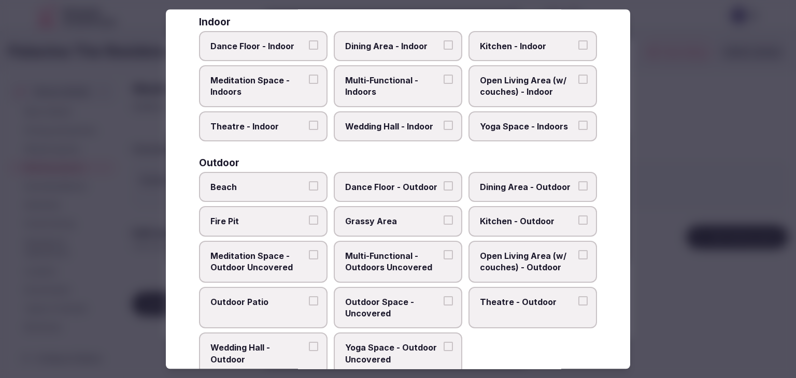
drag, startPoint x: 415, startPoint y: 95, endPoint x: 450, endPoint y: 238, distance: 147.9
click at [415, 95] on span "Multi-Functional - Indoors" at bounding box center [392, 86] width 95 height 23
click at [444, 84] on button "Multi-Functional - Indoors" at bounding box center [448, 79] width 9 height 9
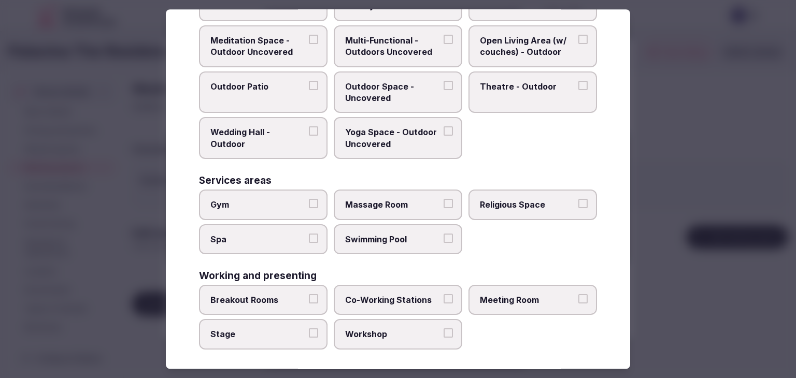
click at [498, 296] on span "Meeting Room" at bounding box center [527, 299] width 95 height 11
click at [579, 296] on button "Meeting Room" at bounding box center [583, 298] width 9 height 9
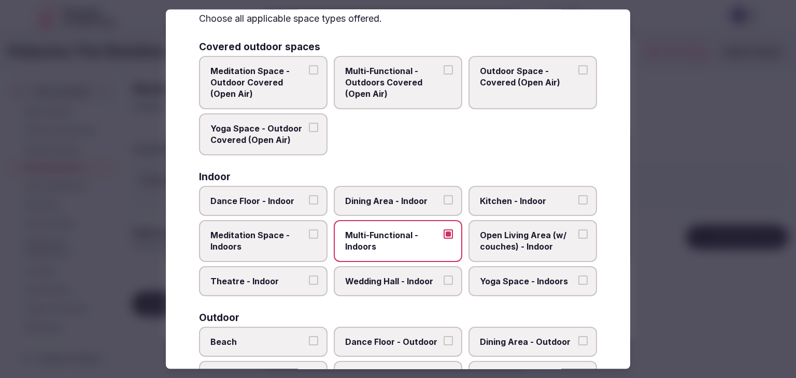
scroll to position [0, 0]
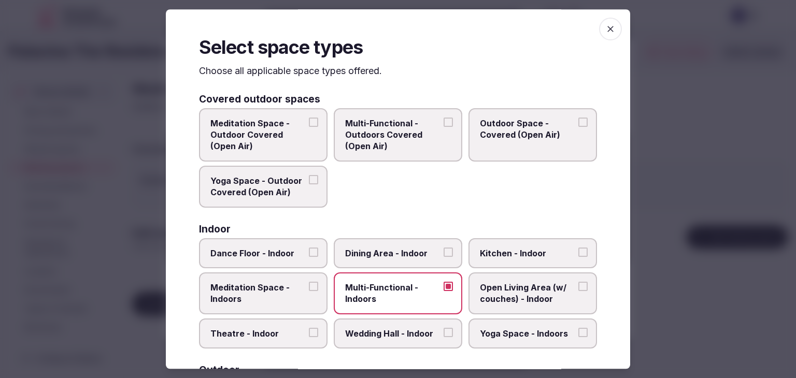
click at [606, 25] on icon "button" at bounding box center [611, 29] width 10 height 10
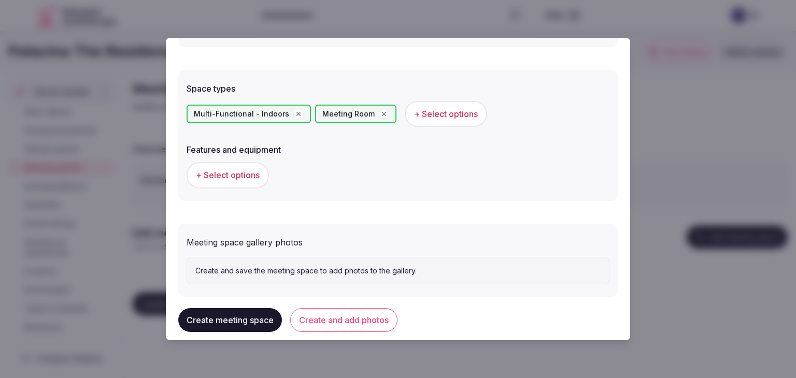
scroll to position [570, 0]
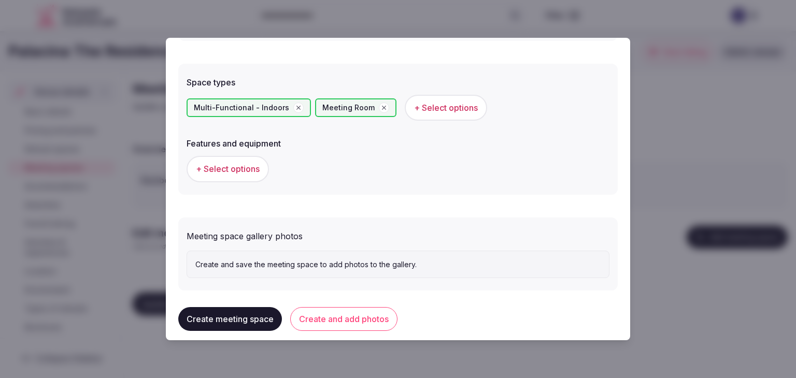
click at [254, 167] on span "+ Select options" at bounding box center [228, 168] width 64 height 11
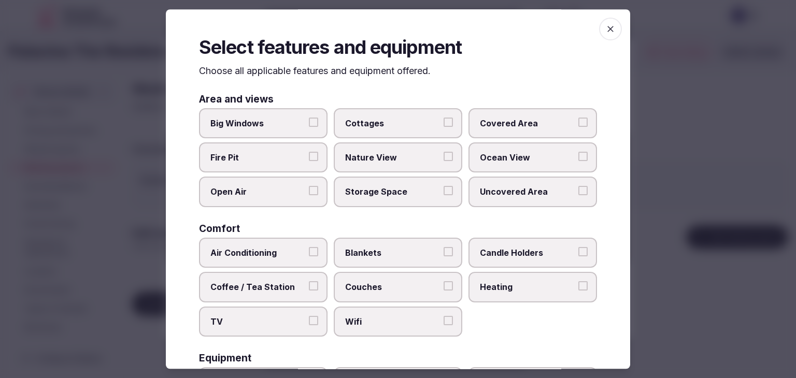
scroll to position [156, 0]
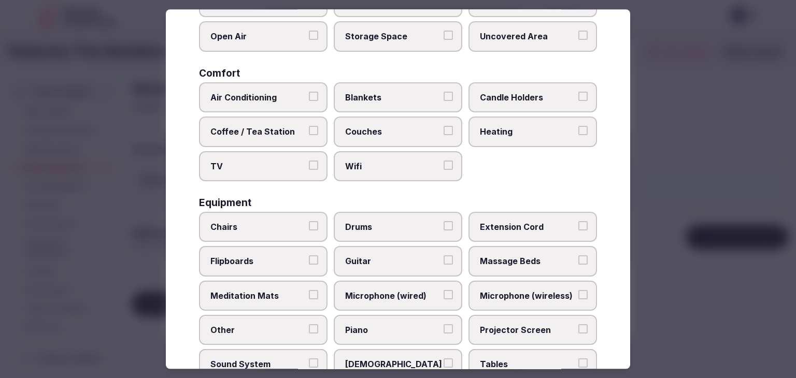
click at [379, 168] on span "Wifi" at bounding box center [392, 166] width 95 height 11
click at [444, 168] on button "Wifi" at bounding box center [448, 165] width 9 height 9
click at [268, 162] on span "TV" at bounding box center [257, 166] width 95 height 11
click at [309, 162] on button "TV" at bounding box center [313, 165] width 9 height 9
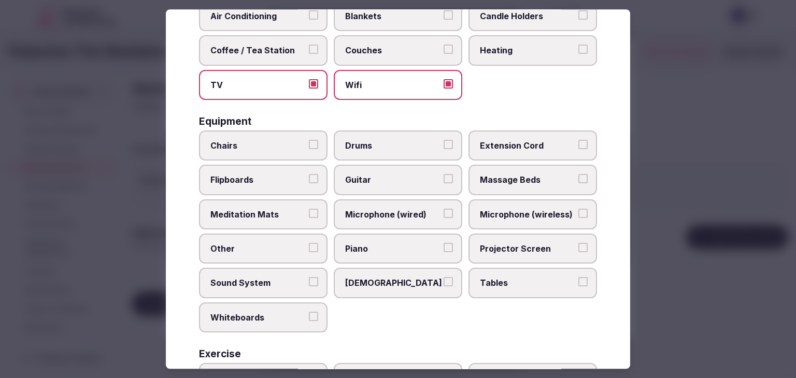
scroll to position [311, 0]
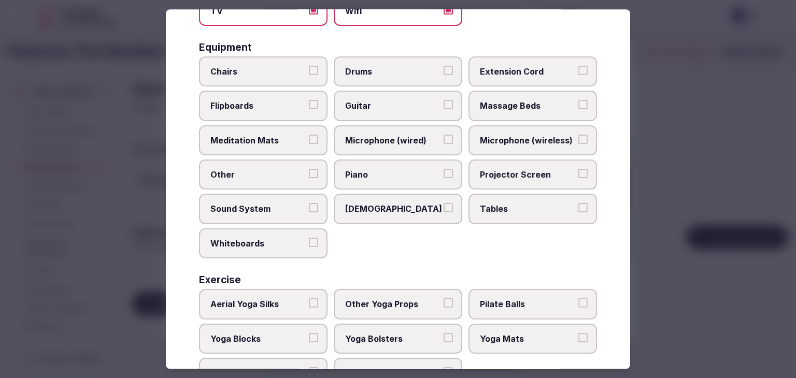
click at [528, 198] on label "Tables" at bounding box center [533, 209] width 129 height 30
click at [579, 204] on button "Tables" at bounding box center [583, 208] width 9 height 9
click at [523, 169] on span "Projector Screen" at bounding box center [527, 174] width 95 height 11
click at [579, 169] on button "Projector Screen" at bounding box center [583, 173] width 9 height 9
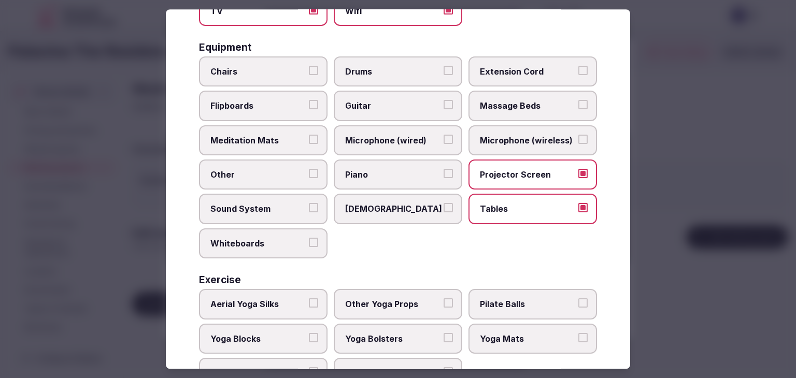
click at [487, 130] on label "Microphone (wireless)" at bounding box center [533, 140] width 129 height 30
click at [579, 135] on button "Microphone (wireless)" at bounding box center [583, 139] width 9 height 9
drag, startPoint x: 275, startPoint y: 73, endPoint x: 274, endPoint y: 94, distance: 21.3
click at [275, 74] on span "Chairs" at bounding box center [257, 71] width 95 height 11
click at [309, 74] on button "Chairs" at bounding box center [313, 70] width 9 height 9
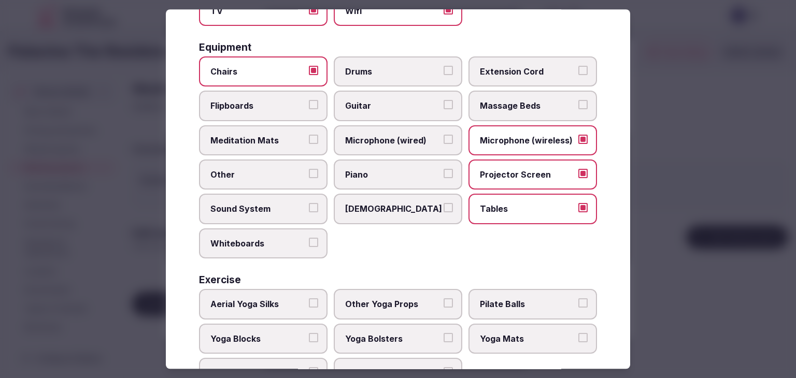
click at [273, 101] on span "Flipboards" at bounding box center [257, 106] width 95 height 11
click at [309, 101] on button "Flipboards" at bounding box center [313, 105] width 9 height 9
click at [273, 229] on label "Whiteboards" at bounding box center [263, 244] width 129 height 30
click at [309, 238] on button "Whiteboards" at bounding box center [313, 242] width 9 height 9
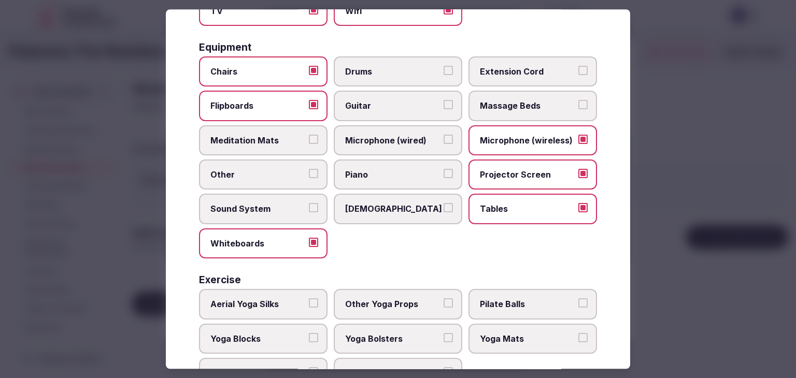
click at [269, 204] on span "Sound System" at bounding box center [257, 209] width 95 height 11
click at [309, 204] on button "Sound System" at bounding box center [313, 208] width 9 height 9
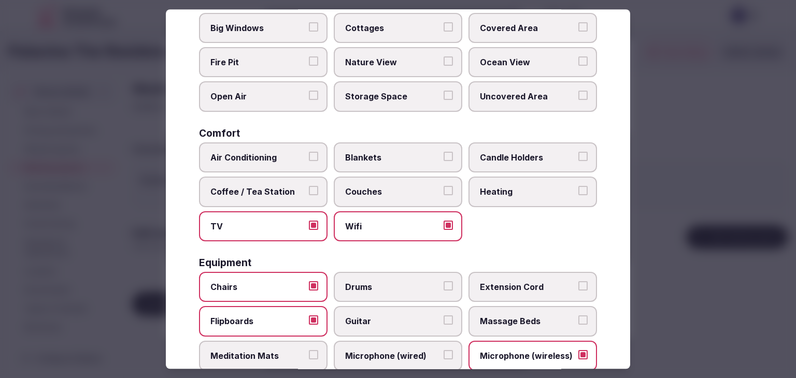
scroll to position [0, 0]
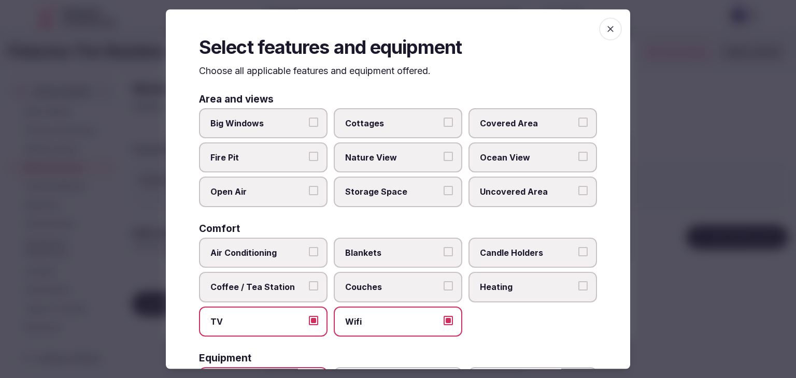
drag, startPoint x: 603, startPoint y: 23, endPoint x: 549, endPoint y: 85, distance: 81.9
click at [604, 23] on span "button" at bounding box center [610, 29] width 23 height 23
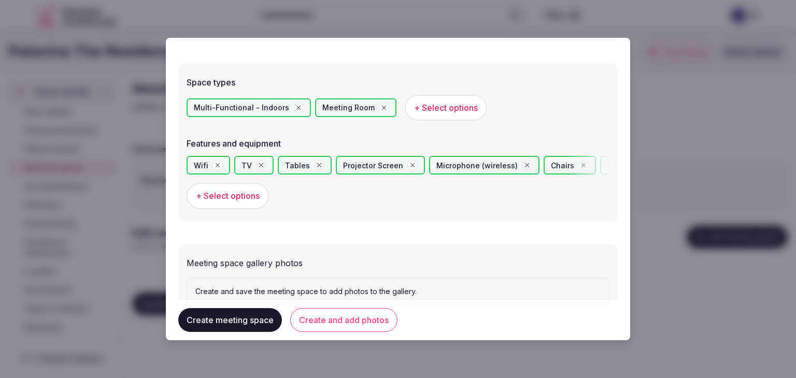
scroll to position [607, 0]
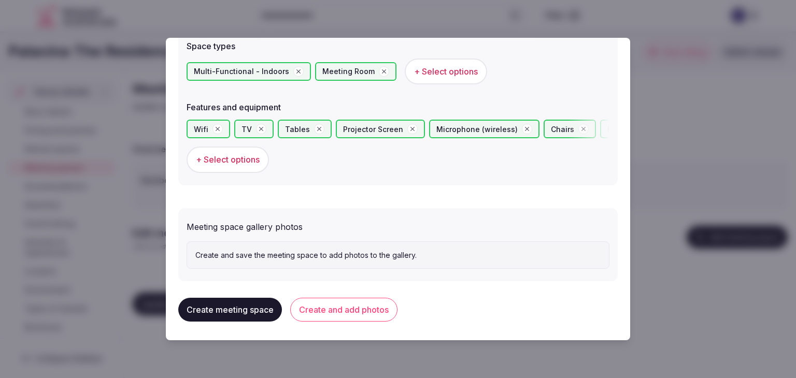
click at [371, 310] on button "Create and add photos" at bounding box center [343, 310] width 107 height 24
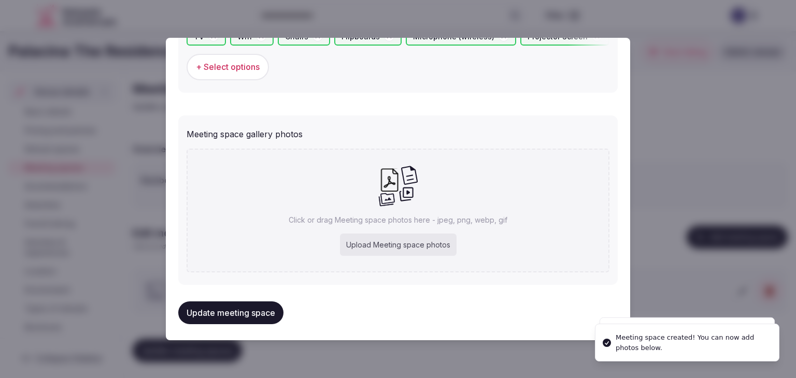
scroll to position [702, 0]
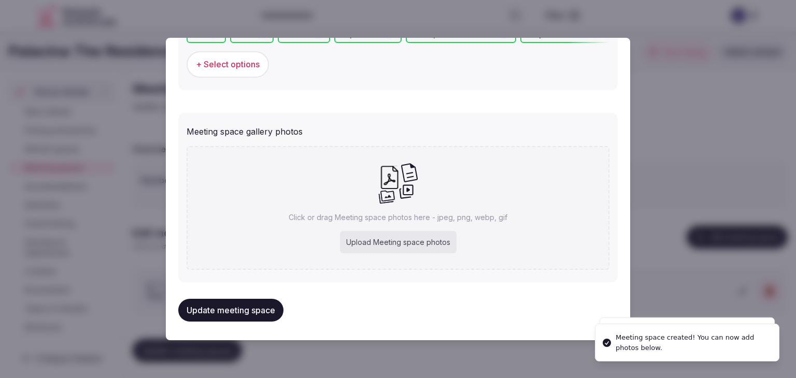
click at [396, 247] on div "Upload Meeting space photos" at bounding box center [398, 242] width 117 height 23
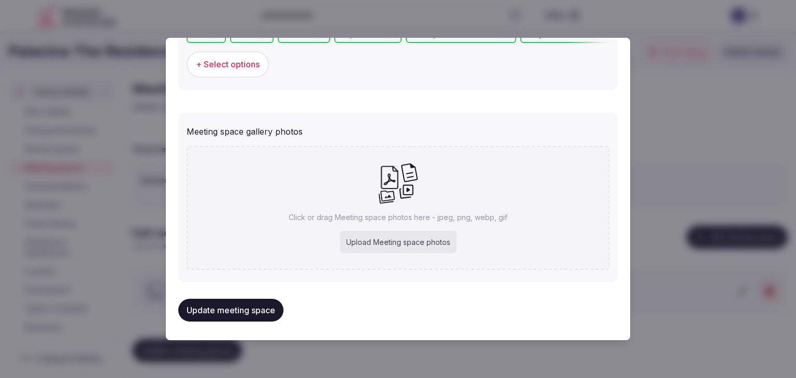
type input "**********"
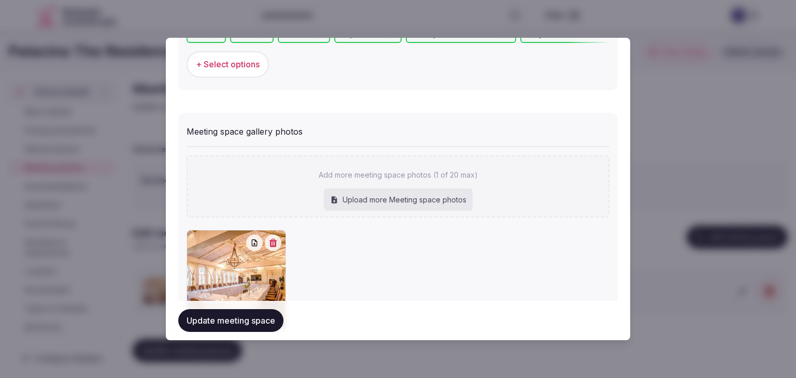
click at [246, 312] on button "Update meeting space" at bounding box center [230, 321] width 105 height 23
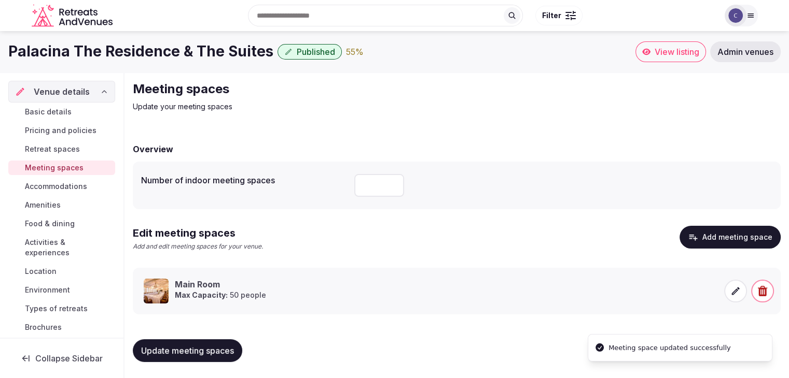
click at [209, 350] on span "Update meeting spaces" at bounding box center [187, 351] width 93 height 10
click at [39, 109] on span "Basic details" at bounding box center [48, 112] width 47 height 10
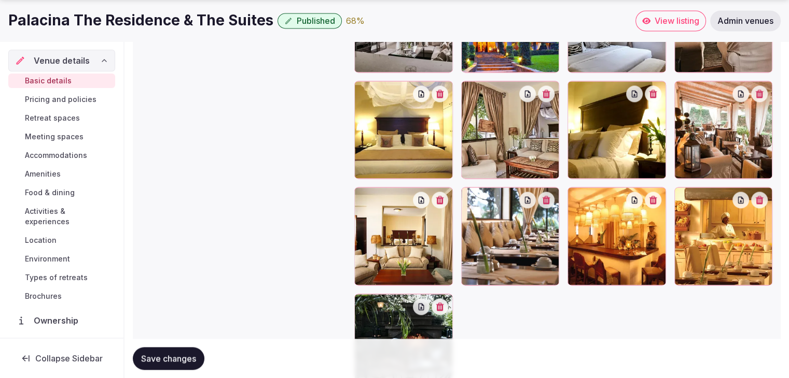
scroll to position [1596, 0]
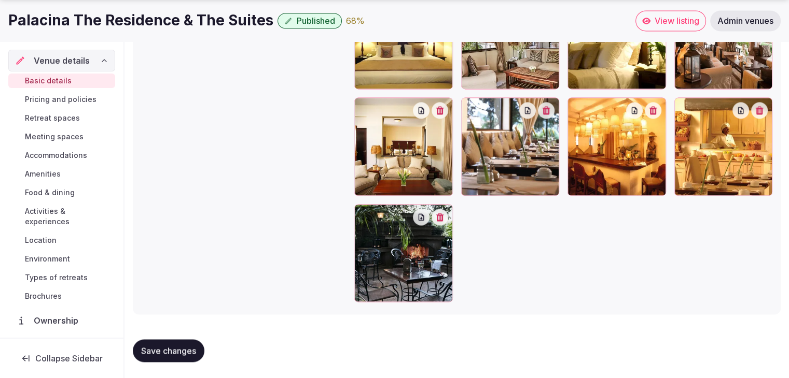
click at [197, 20] on h1 "Palacina The Residence & The Suites" at bounding box center [140, 20] width 265 height 20
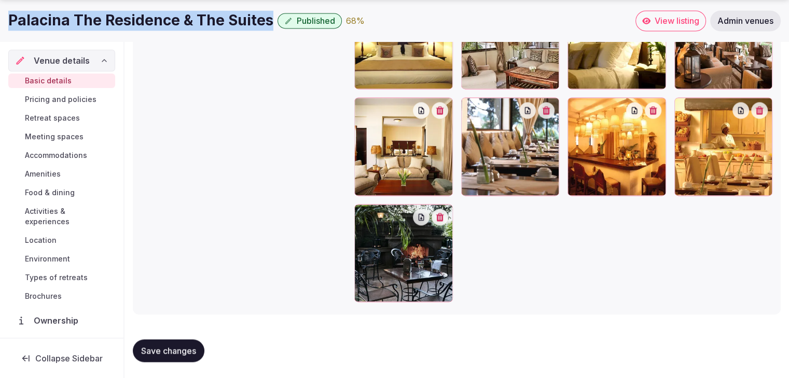
click at [197, 20] on h1 "Palacina The Residence & The Suites" at bounding box center [140, 20] width 265 height 20
copy div "Palacina The Residence & The Suites"
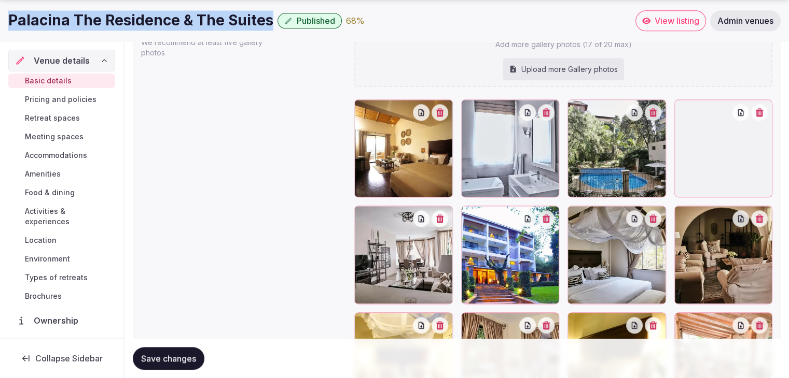
scroll to position [1285, 0]
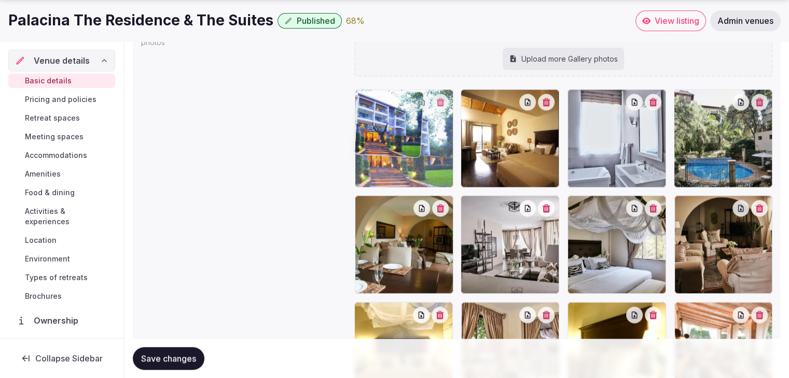
drag, startPoint x: 467, startPoint y: 208, endPoint x: 387, endPoint y: 145, distance: 102.3
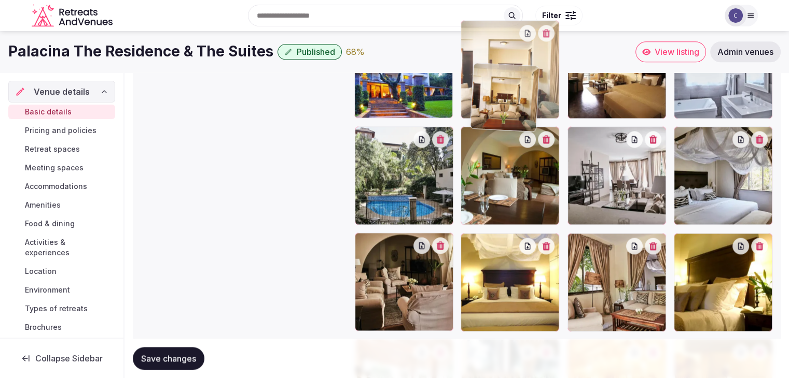
scroll to position [1350, 0]
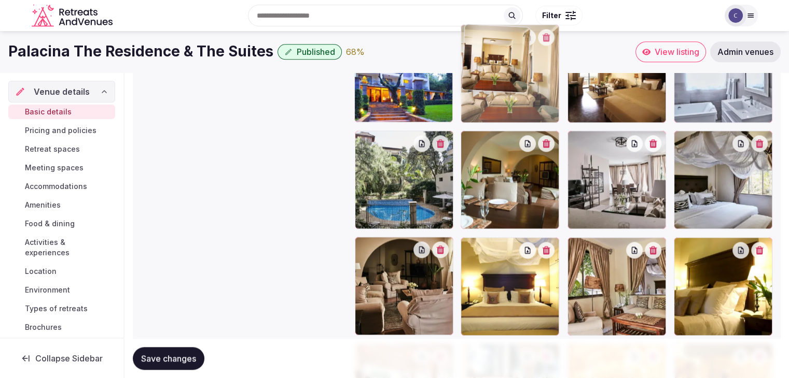
drag, startPoint x: 361, startPoint y: 260, endPoint x: 479, endPoint y: 72, distance: 222.0
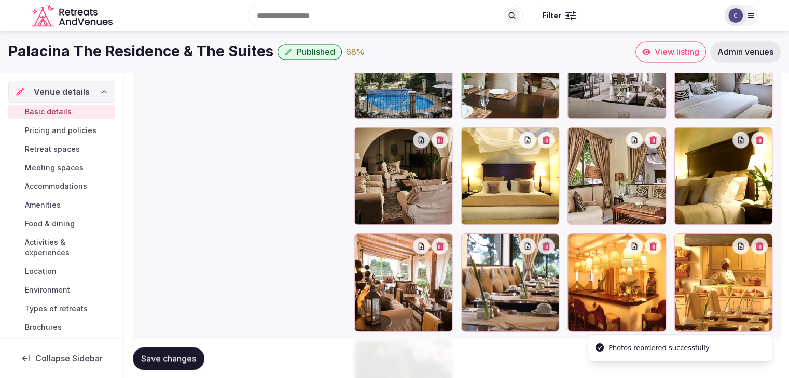
scroll to position [1337, 0]
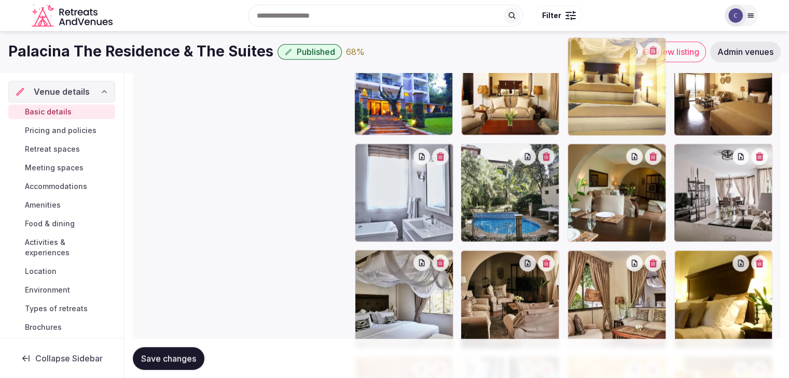
drag, startPoint x: 466, startPoint y: 259, endPoint x: 579, endPoint y: 97, distance: 197.3
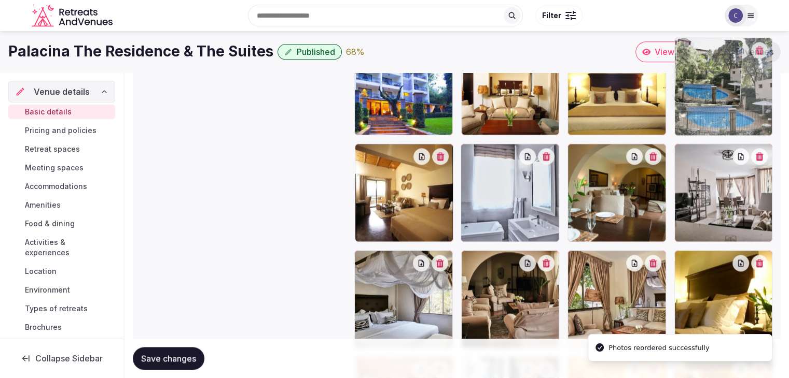
drag, startPoint x: 474, startPoint y: 160, endPoint x: 697, endPoint y: 94, distance: 231.8
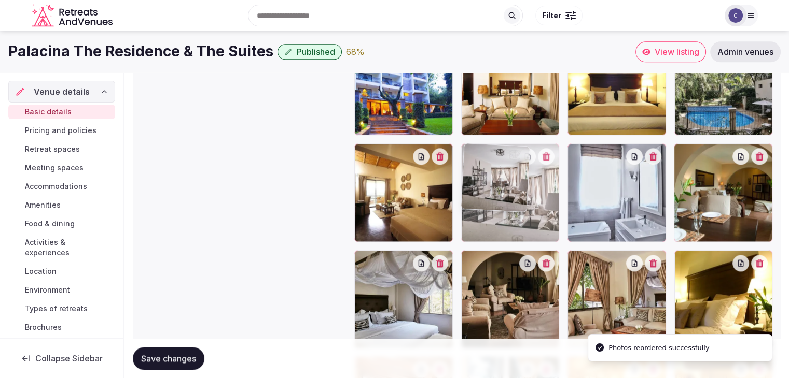
drag, startPoint x: 688, startPoint y: 152, endPoint x: 461, endPoint y: 175, distance: 228.2
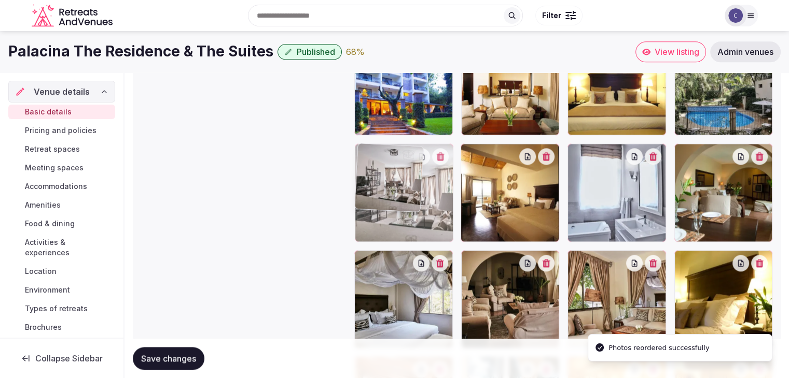
drag, startPoint x: 473, startPoint y: 152, endPoint x: 374, endPoint y: 161, distance: 99.4
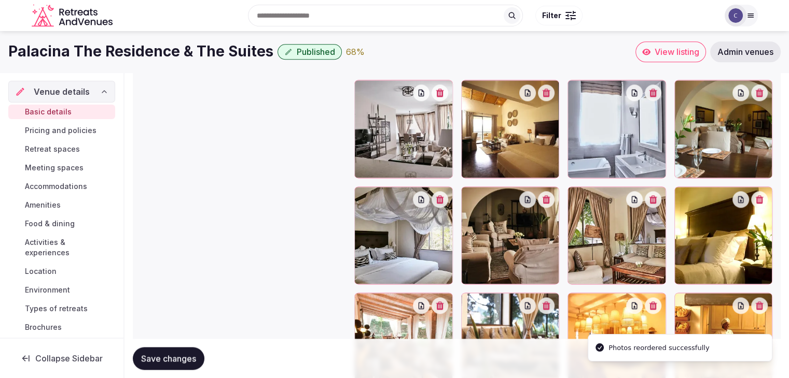
scroll to position [1389, 0]
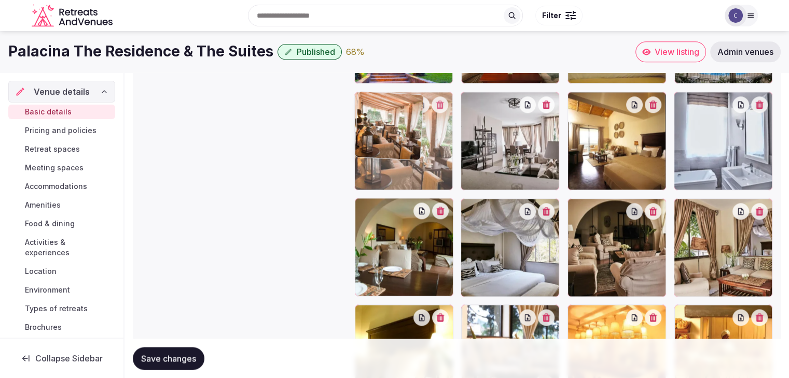
drag, startPoint x: 360, startPoint y: 312, endPoint x: 368, endPoint y: 156, distance: 156.3
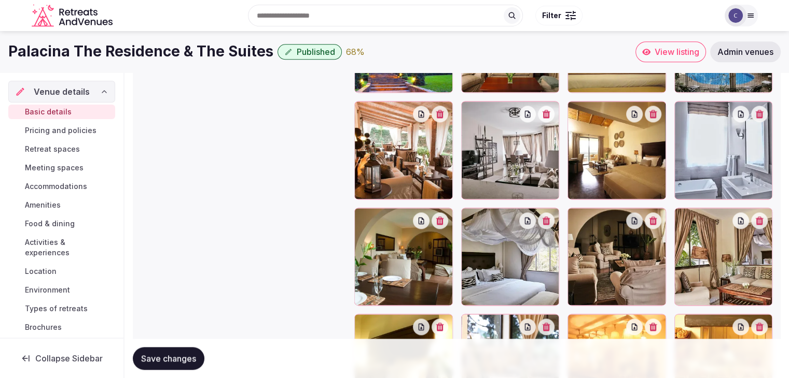
scroll to position [1182, 0]
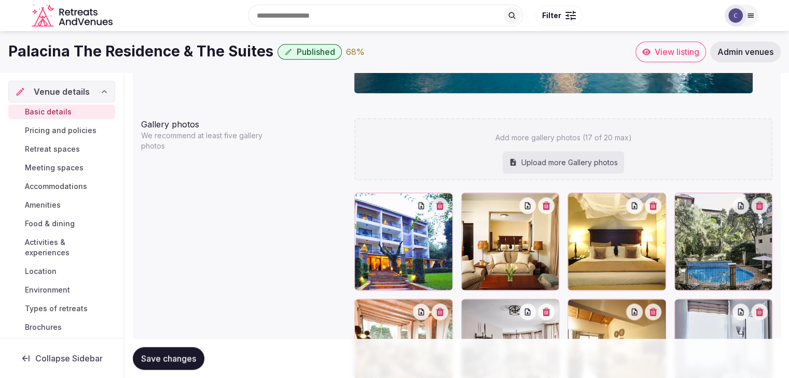
click at [595, 154] on div "Upload more Gallery photos" at bounding box center [562, 162] width 121 height 23
type input "**********"
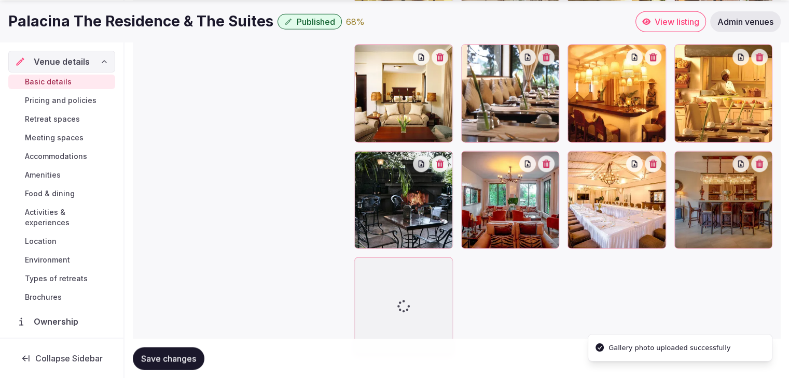
scroll to position [1712, 0]
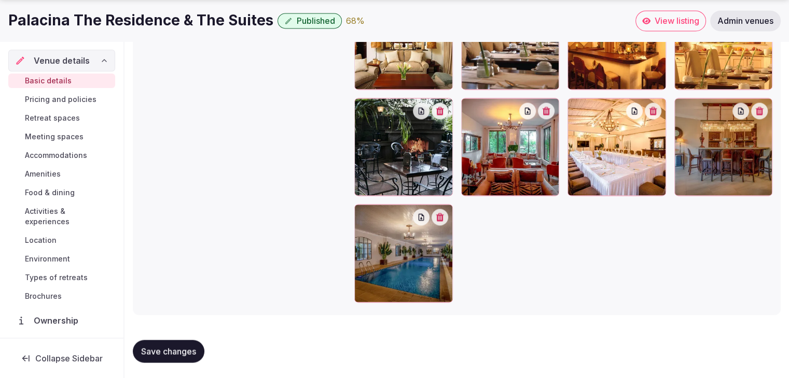
click at [173, 349] on span "Save changes" at bounding box center [168, 351] width 55 height 10
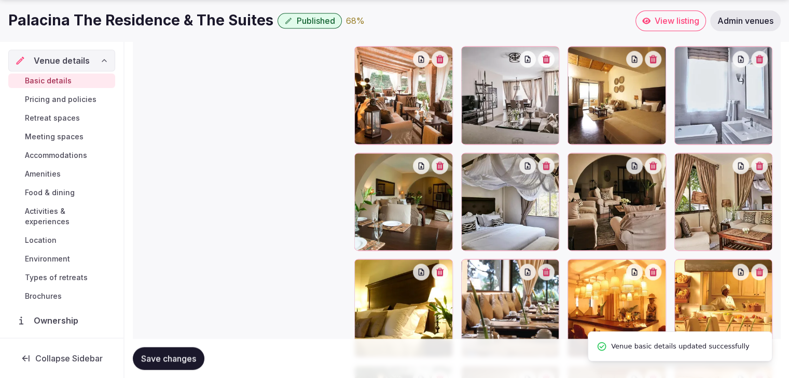
scroll to position [1703, 0]
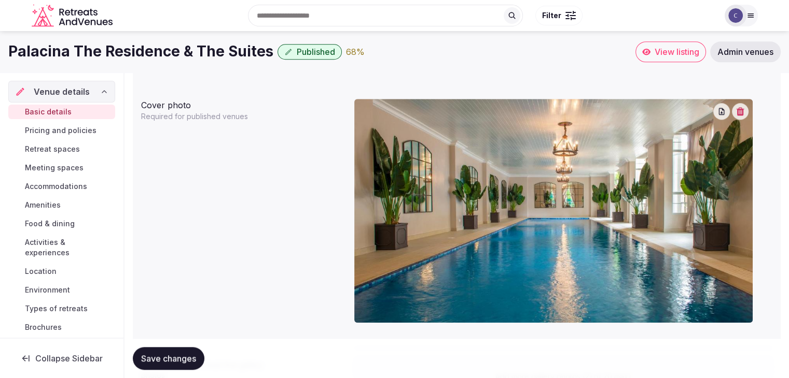
drag, startPoint x: 470, startPoint y: 117, endPoint x: 701, endPoint y: 270, distance: 277.5
click at [701, 270] on body "**********" at bounding box center [394, 93] width 789 height 2091
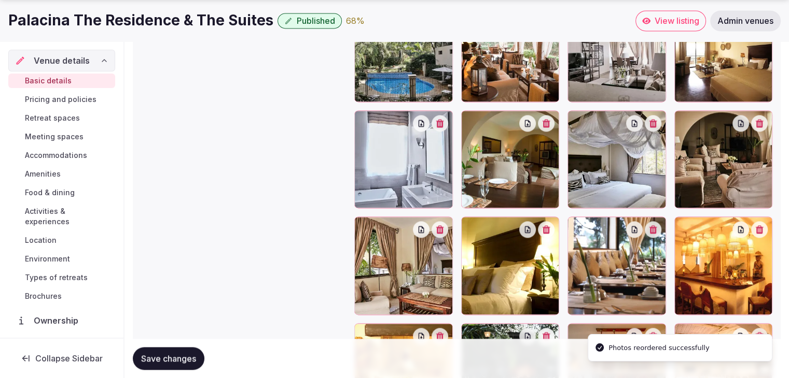
scroll to position [1598, 0]
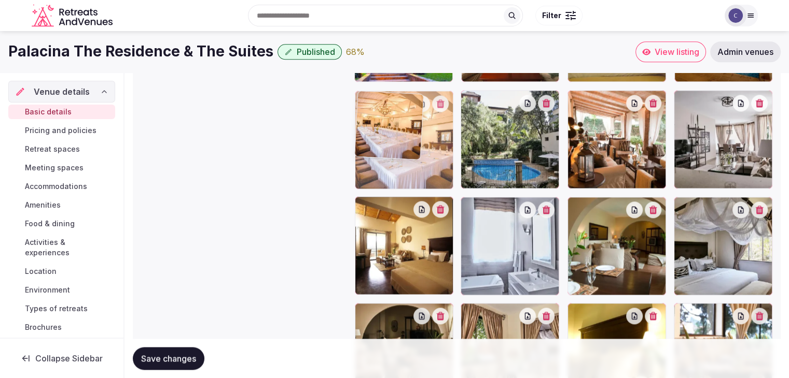
drag, startPoint x: 683, startPoint y: 221, endPoint x: 387, endPoint y: 67, distance: 334.4
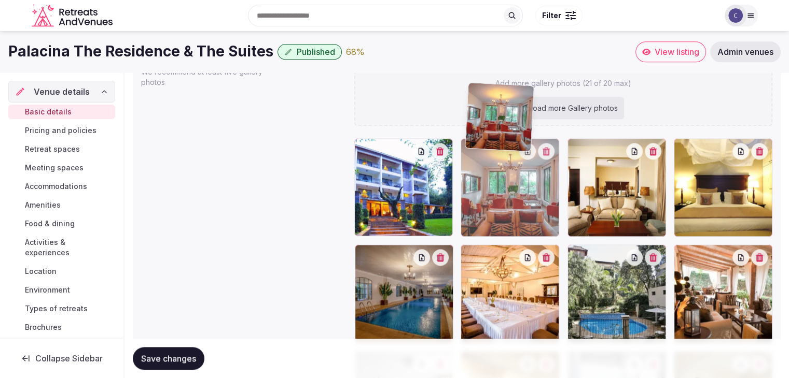
scroll to position [1235, 0]
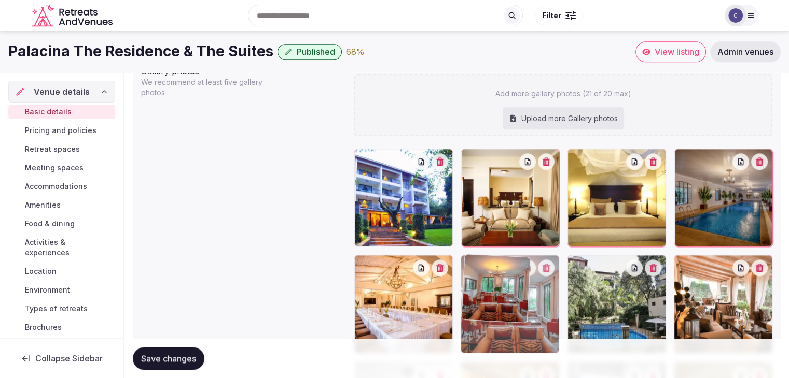
drag, startPoint x: 363, startPoint y: 212, endPoint x: 482, endPoint y: 264, distance: 129.3
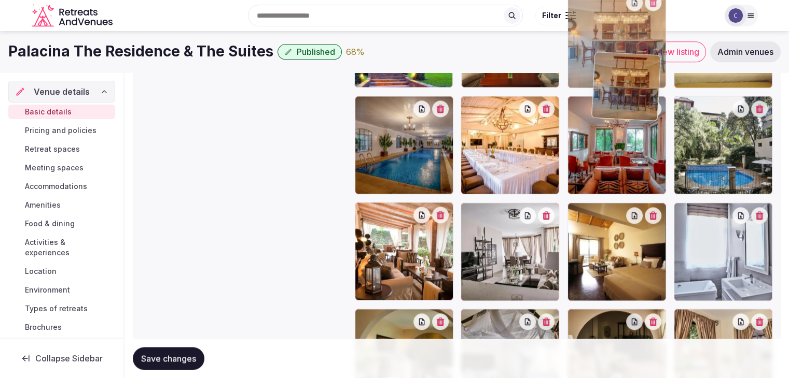
scroll to position [1370, 0]
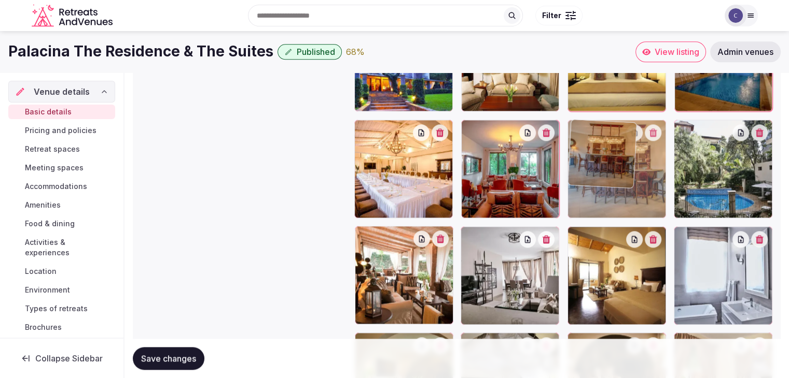
drag, startPoint x: 360, startPoint y: 227, endPoint x: 597, endPoint y: 184, distance: 240.7
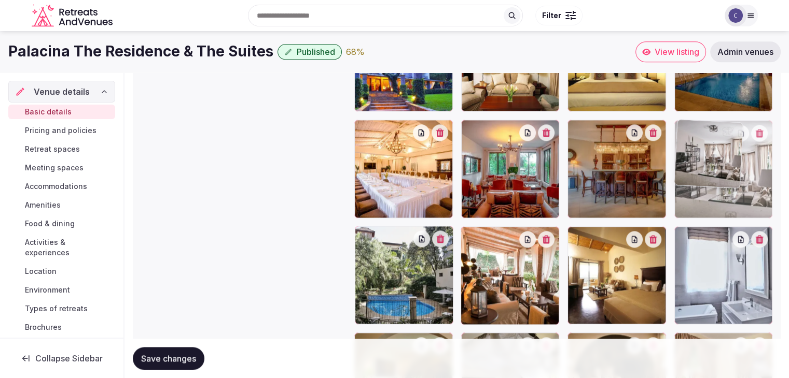
drag, startPoint x: 465, startPoint y: 231, endPoint x: 663, endPoint y: 171, distance: 207.0
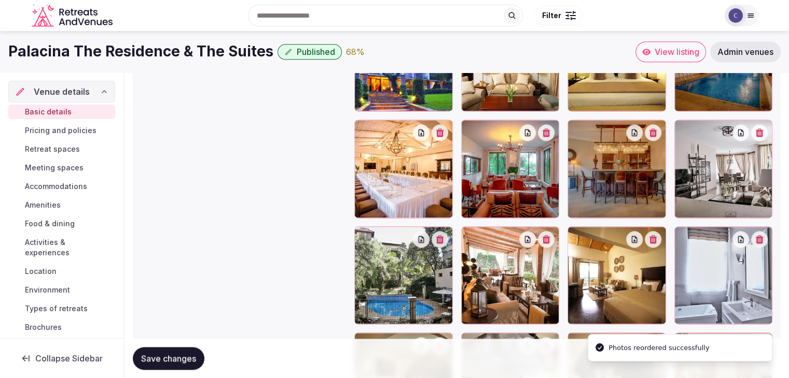
click at [183, 357] on span "Save changes" at bounding box center [168, 359] width 55 height 10
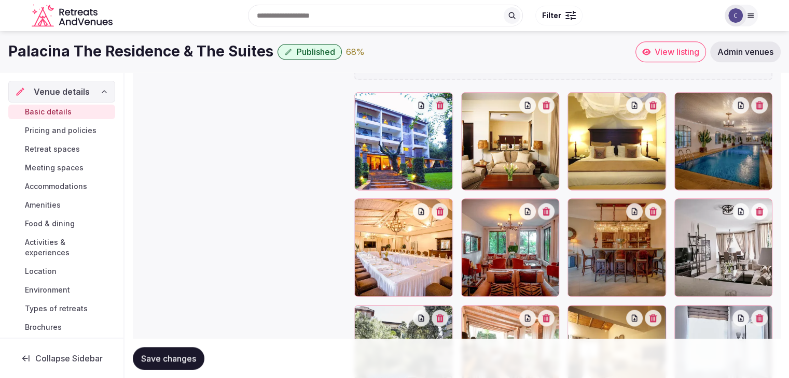
scroll to position [1267, 0]
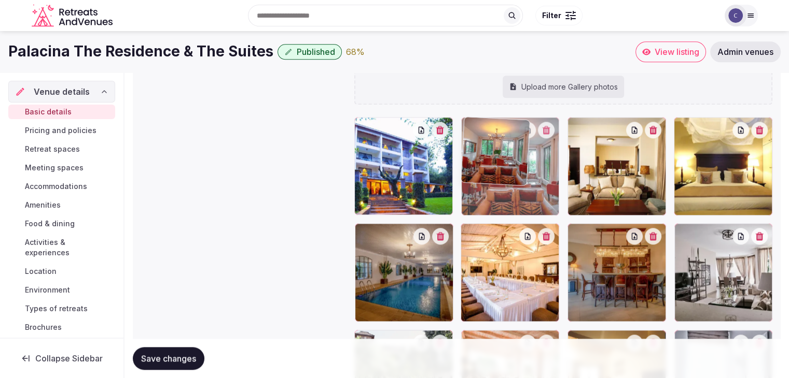
drag, startPoint x: 475, startPoint y: 228, endPoint x: 476, endPoint y: 171, distance: 57.0
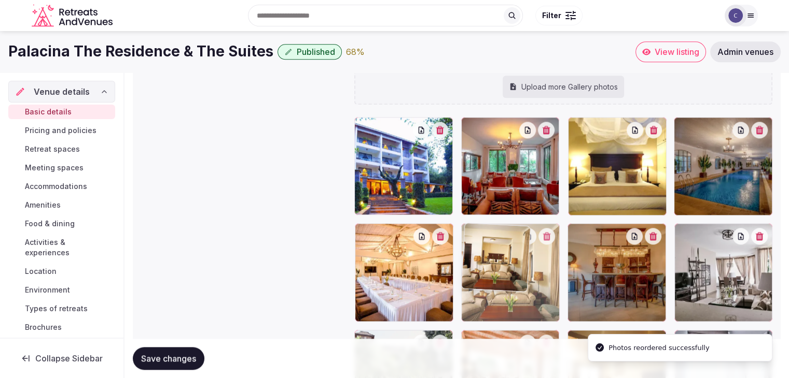
drag, startPoint x: 579, startPoint y: 127, endPoint x: 518, endPoint y: 233, distance: 121.9
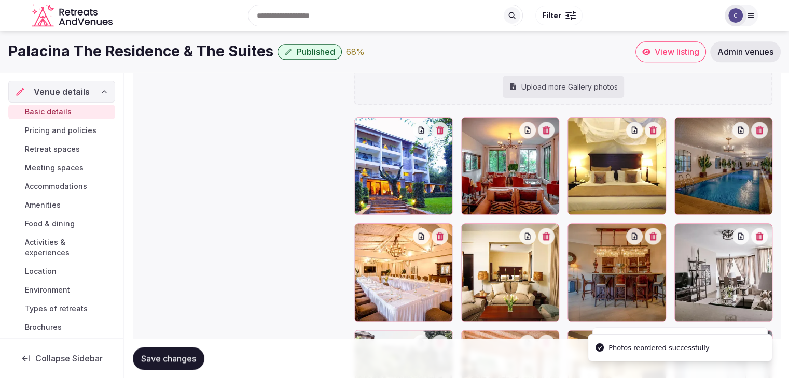
click at [172, 363] on button "Save changes" at bounding box center [169, 358] width 72 height 23
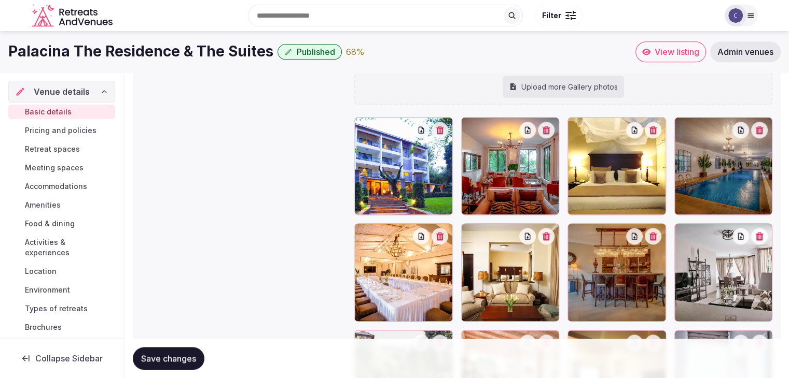
click at [51, 294] on span "Environment" at bounding box center [47, 290] width 45 height 10
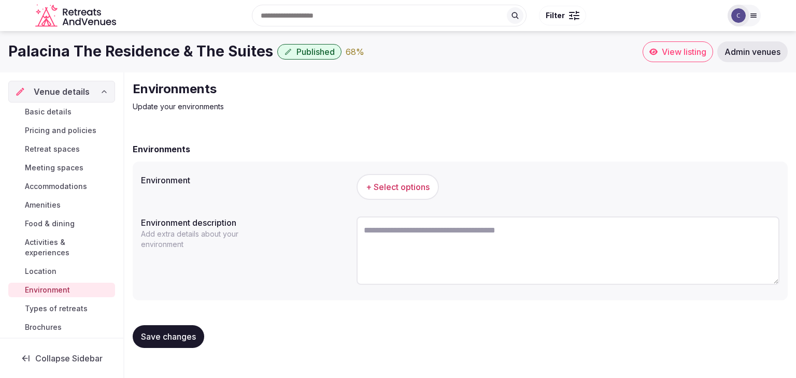
click at [440, 239] on textarea at bounding box center [568, 251] width 423 height 68
paste textarea "**********"
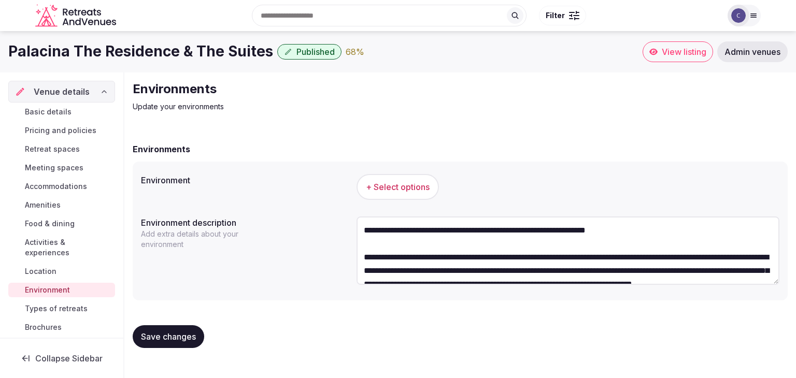
scroll to position [46, 0]
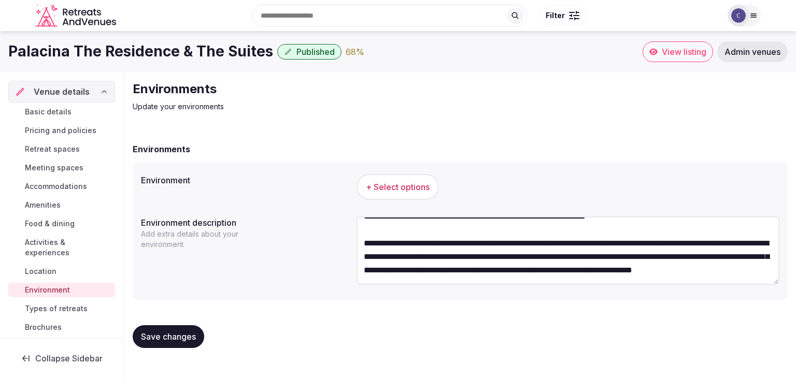
type textarea "**********"
click at [140, 53] on h1 "Palacina The Residence & The Suites" at bounding box center [140, 51] width 265 height 20
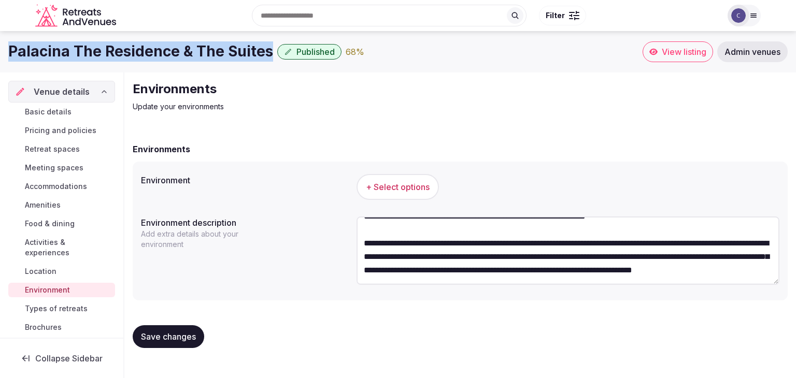
click at [140, 53] on h1 "Palacina The Residence & The Suites" at bounding box center [140, 51] width 265 height 20
copy div "Palacina The Residence & The Suites"
click at [392, 187] on span "+ Select options" at bounding box center [398, 186] width 64 height 11
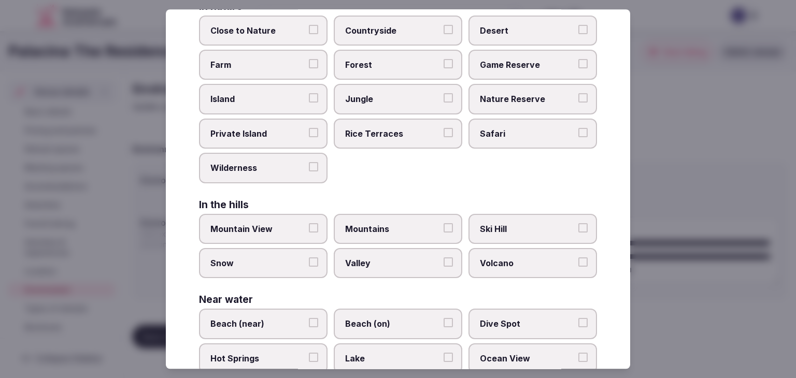
scroll to position [248, 0]
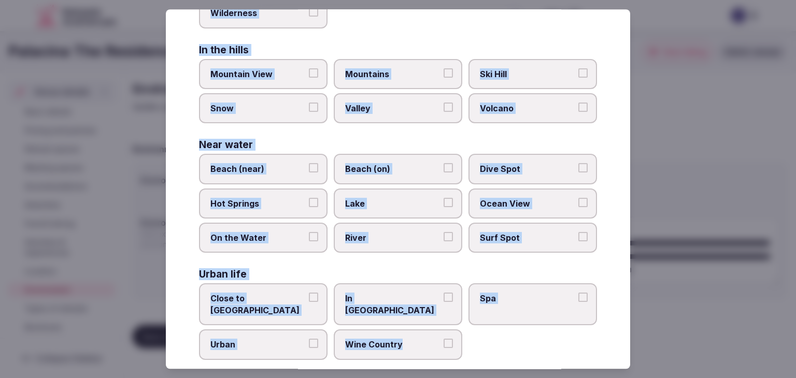
drag, startPoint x: 199, startPoint y: 71, endPoint x: 489, endPoint y: 351, distance: 403.7
click at [489, 351] on div "Select your environment Choose all applicable environments offered. In nature C…" at bounding box center [398, 189] width 465 height 360
copy div "Choose all applicable environments offered. In nature Close to Nature Countrysi…"
click at [287, 304] on label "Close to City Center" at bounding box center [263, 305] width 129 height 42
click at [309, 303] on button "Close to City Center" at bounding box center [313, 297] width 9 height 9
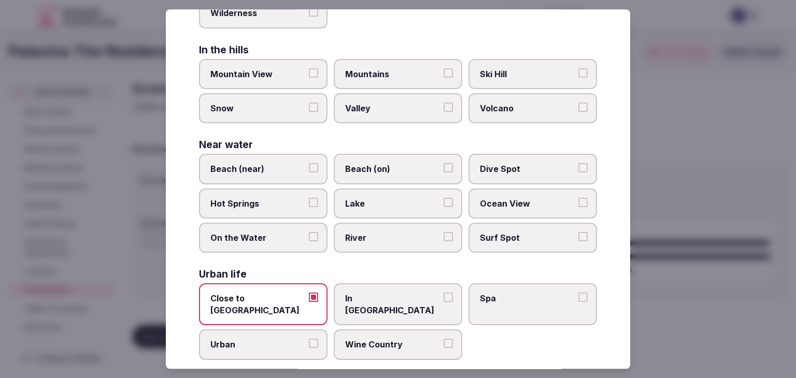
click at [282, 340] on span "Urban" at bounding box center [257, 345] width 95 height 11
click at [309, 340] on button "Urban" at bounding box center [313, 344] width 9 height 9
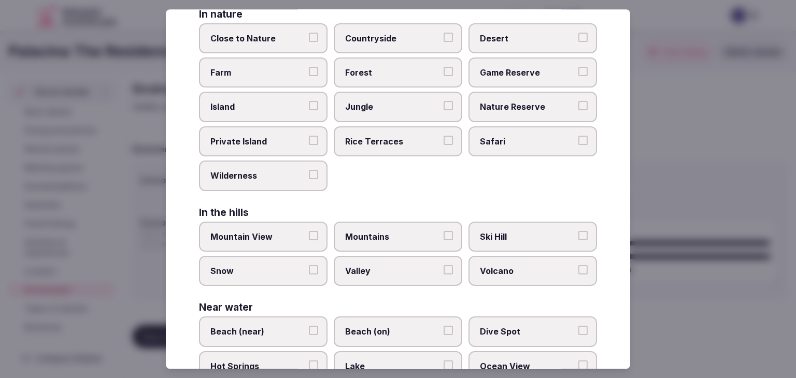
scroll to position [0, 0]
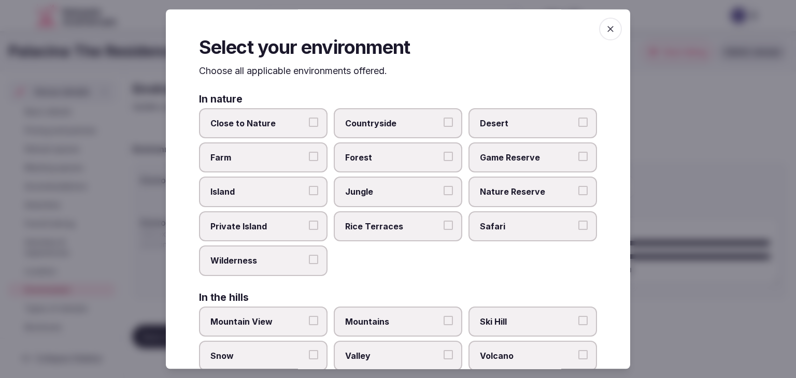
click at [290, 118] on span "Close to Nature" at bounding box center [257, 123] width 95 height 11
click at [309, 118] on button "Close to Nature" at bounding box center [313, 122] width 9 height 9
click at [606, 28] on icon "button" at bounding box center [611, 29] width 10 height 10
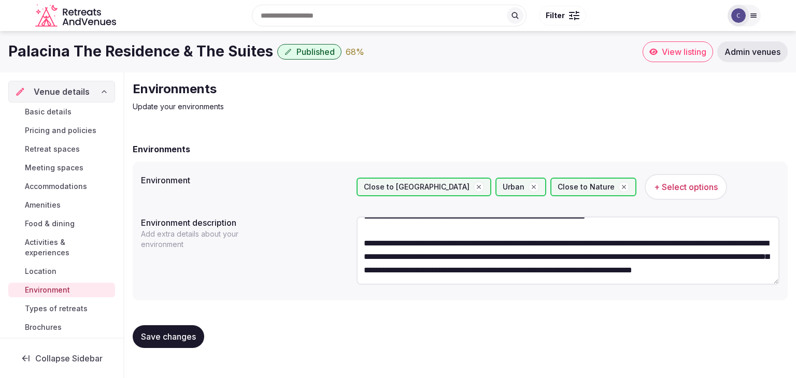
click at [189, 333] on span "Save changes" at bounding box center [168, 337] width 55 height 10
click at [57, 311] on span "Types of retreats" at bounding box center [56, 309] width 63 height 10
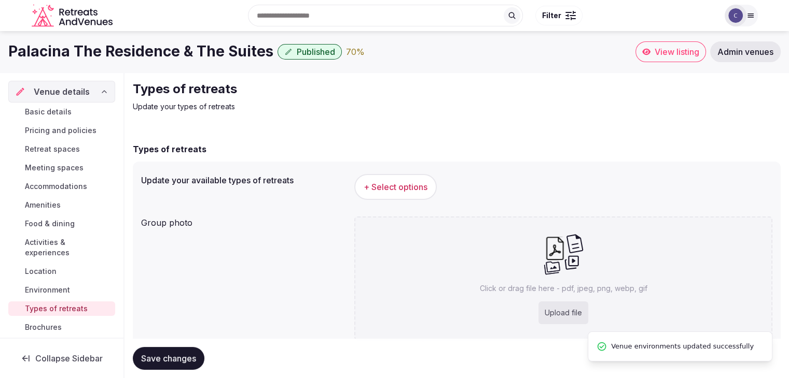
click at [418, 179] on button "+ Select options" at bounding box center [395, 187] width 82 height 26
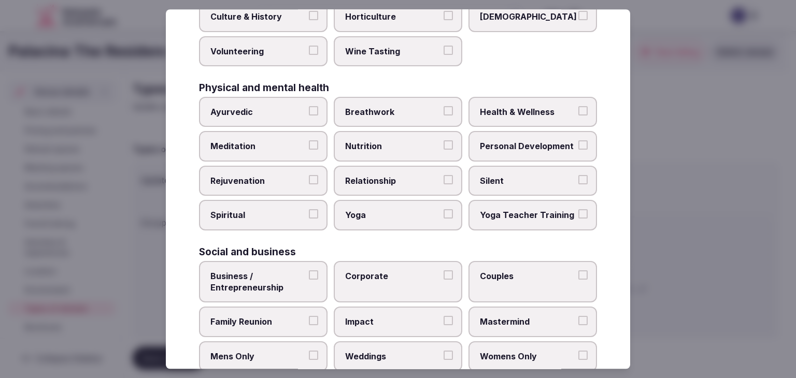
scroll to position [421, 0]
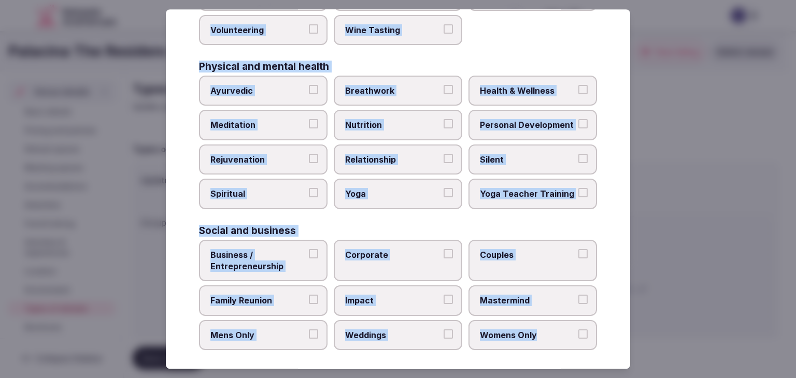
drag, startPoint x: 201, startPoint y: 67, endPoint x: 601, endPoint y: 330, distance: 478.4
click at [601, 330] on div "Select your types of retreats Choose all applicable types of retreats offered. …" at bounding box center [398, 189] width 465 height 360
copy div "Choose all applicable types of retreats offered. Active Adventure Cold Water Ex…"
click at [539, 87] on span "Health & Wellness" at bounding box center [527, 90] width 95 height 11
click at [579, 87] on button "Health & Wellness" at bounding box center [583, 89] width 9 height 9
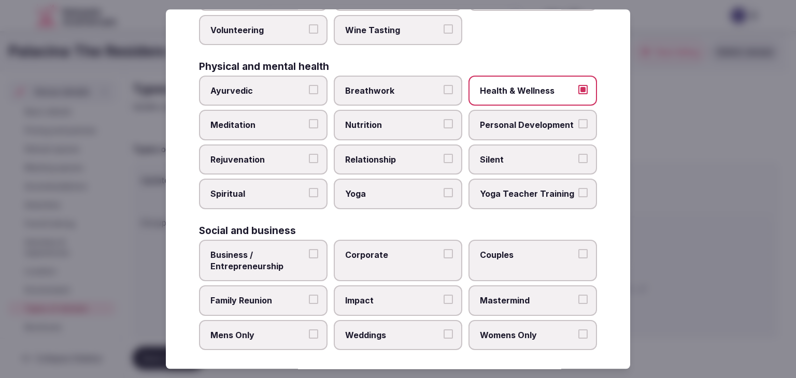
click at [276, 123] on span "Meditation" at bounding box center [257, 125] width 95 height 11
click at [309, 123] on button "Meditation" at bounding box center [313, 124] width 9 height 9
click at [284, 158] on span "Rejuvenation" at bounding box center [257, 159] width 95 height 11
click at [309, 158] on button "Rejuvenation" at bounding box center [313, 158] width 9 height 9
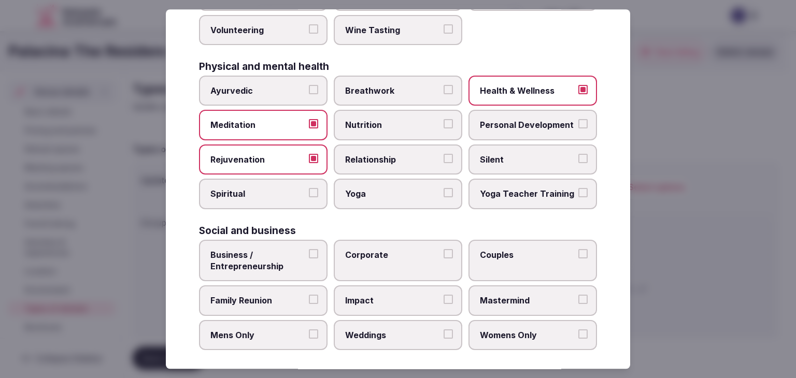
click at [359, 181] on label "Yoga" at bounding box center [398, 194] width 129 height 30
click at [444, 189] on button "Yoga" at bounding box center [448, 193] width 9 height 9
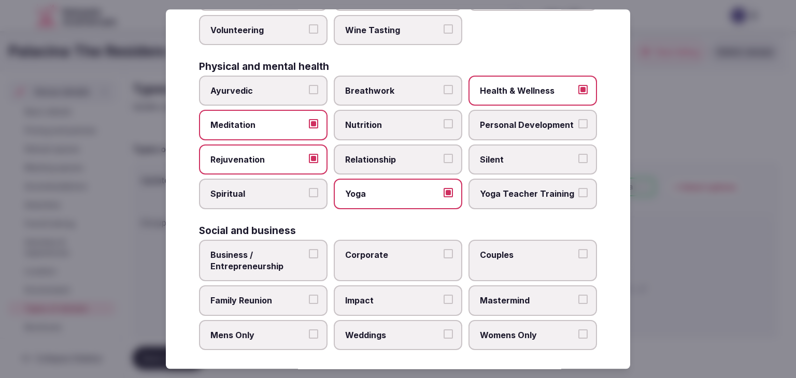
click at [355, 249] on span "Corporate" at bounding box center [392, 254] width 95 height 11
click at [444, 249] on button "Corporate" at bounding box center [448, 253] width 9 height 9
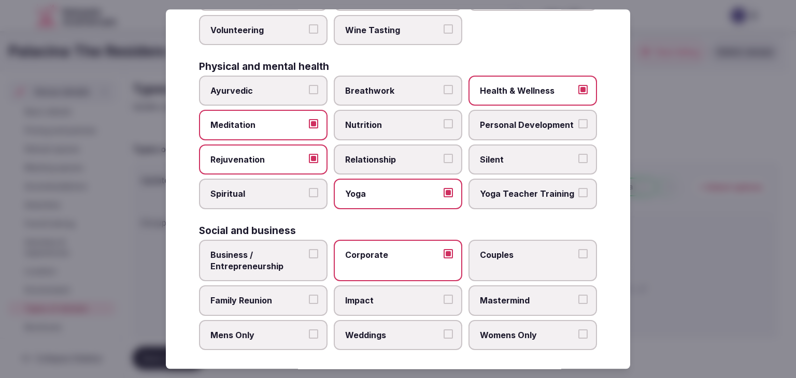
click at [385, 332] on span "Weddings" at bounding box center [392, 335] width 95 height 11
click at [444, 332] on button "Weddings" at bounding box center [448, 334] width 9 height 9
click at [504, 249] on span "Couples" at bounding box center [527, 254] width 95 height 11
click at [579, 249] on button "Couples" at bounding box center [583, 253] width 9 height 9
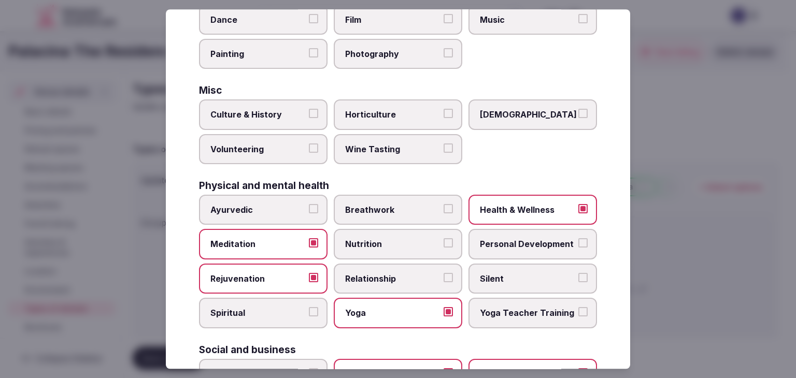
scroll to position [300, 0]
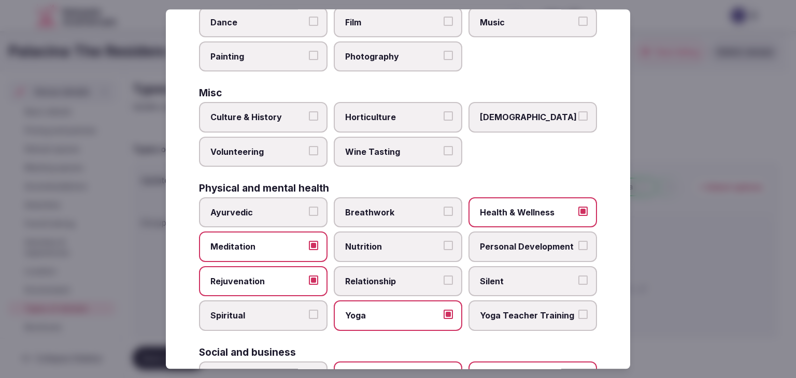
click at [261, 123] on label "Culture & History" at bounding box center [263, 118] width 129 height 30
click at [309, 121] on button "Culture & History" at bounding box center [313, 116] width 9 height 9
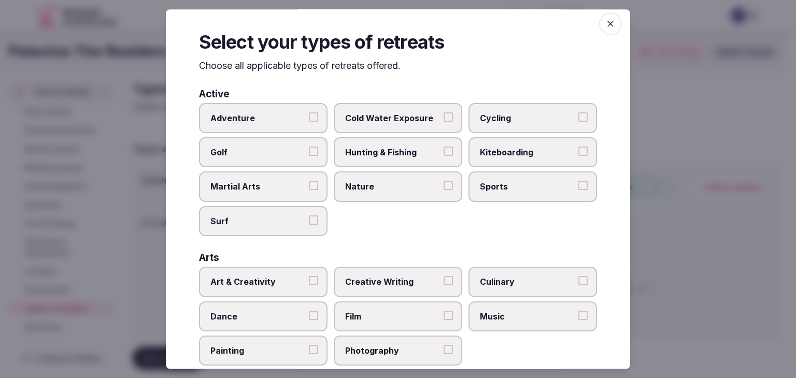
scroll to position [0, 0]
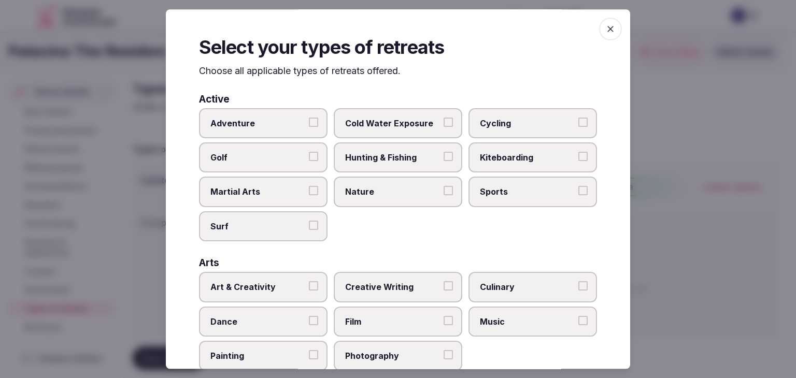
click at [606, 30] on icon "button" at bounding box center [611, 29] width 10 height 10
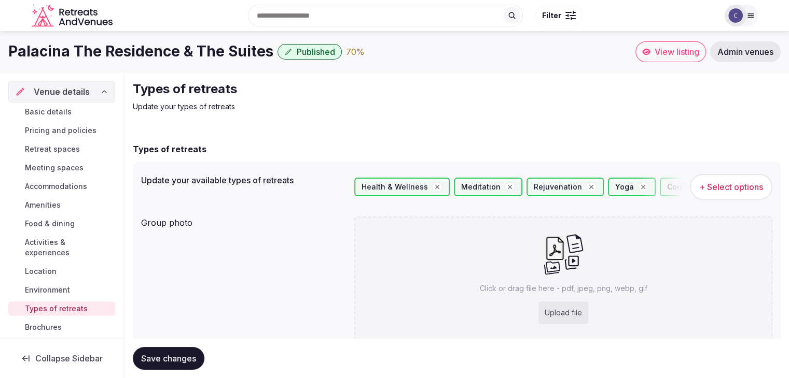
click at [565, 312] on div "Upload file" at bounding box center [563, 313] width 50 height 23
type input "**********"
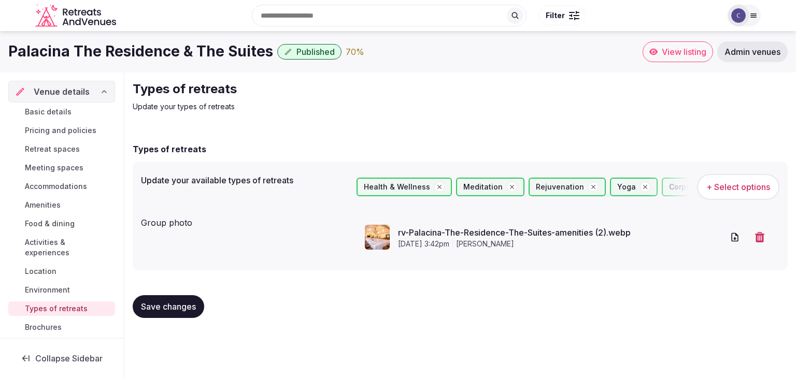
click at [178, 307] on span "Save changes" at bounding box center [168, 307] width 55 height 10
click at [52, 203] on span "Amenities" at bounding box center [43, 205] width 36 height 10
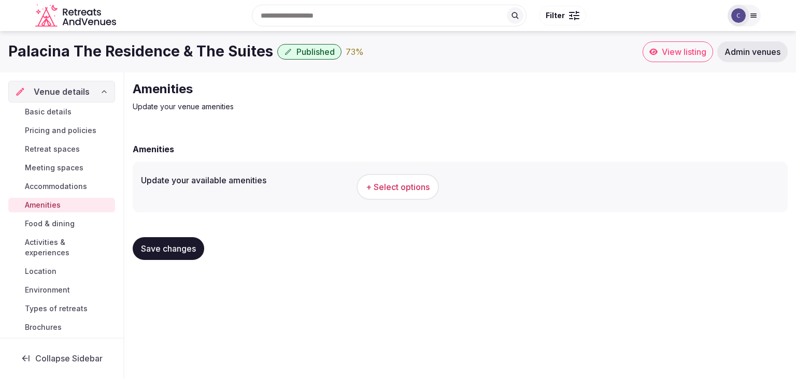
click at [386, 180] on button "+ Select options" at bounding box center [398, 187] width 82 height 26
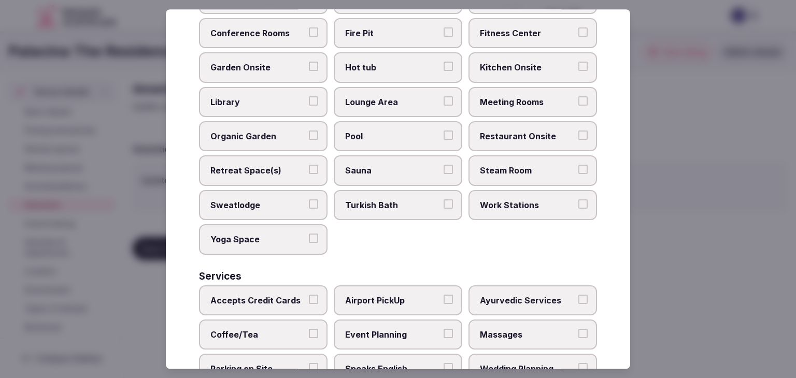
scroll to position [558, 0]
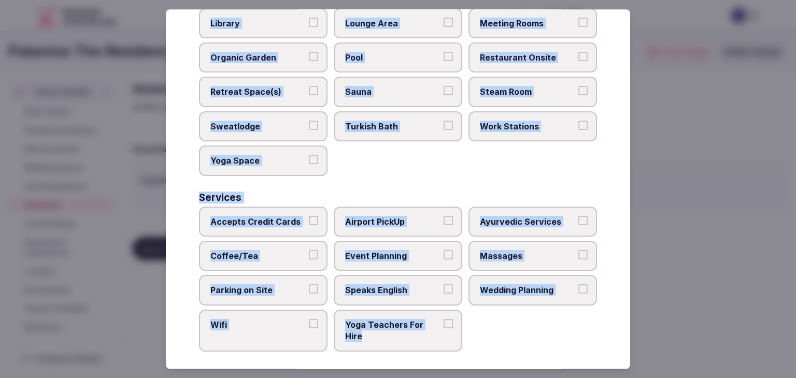
drag, startPoint x: 201, startPoint y: 71, endPoint x: 484, endPoint y: 354, distance: 400.3
click at [484, 354] on div "Select your venue amenities Choose all applicable amenities offered. Activities…" at bounding box center [398, 189] width 465 height 360
copy div "Choose all applicable amenities offered. Activities Bicycles Camping Allowed On…"
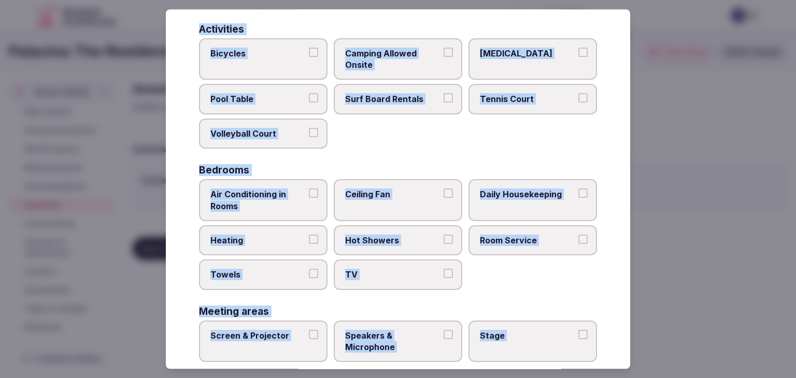
scroll to position [59, 0]
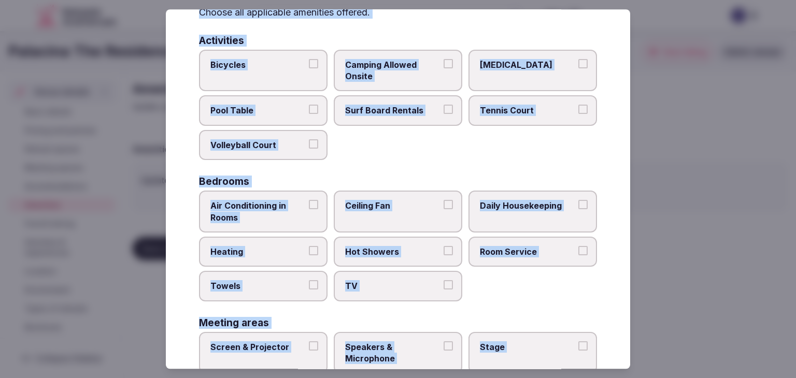
click at [269, 211] on span "Air Conditioning in Rooms" at bounding box center [257, 211] width 95 height 23
click at [309, 209] on button "Air Conditioning in Rooms" at bounding box center [313, 204] width 9 height 9
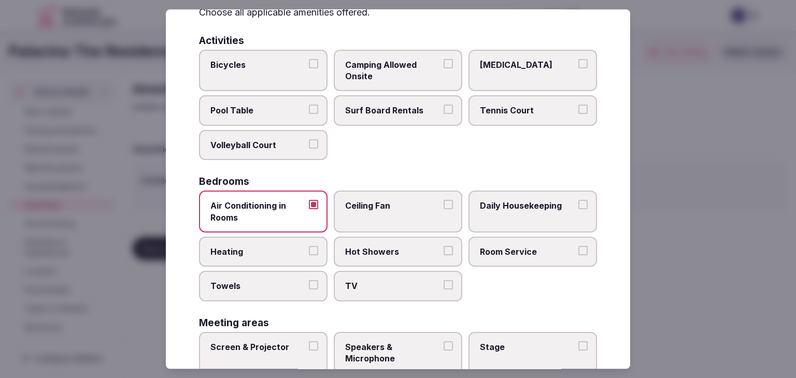
click at [270, 248] on span "Heating" at bounding box center [257, 251] width 95 height 11
click at [309, 248] on button "Heating" at bounding box center [313, 250] width 9 height 9
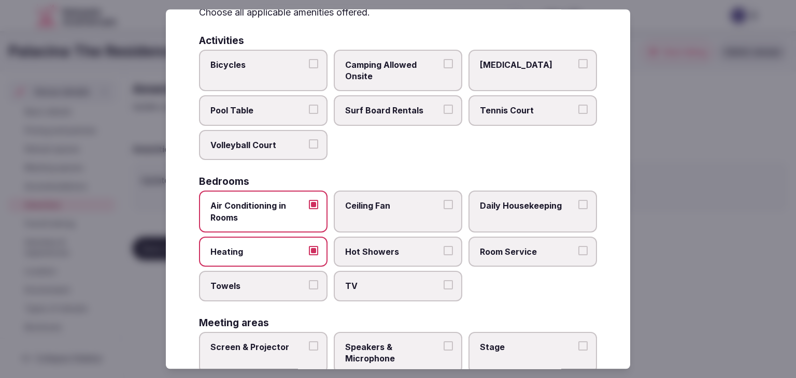
click at [266, 287] on span "Towels" at bounding box center [257, 286] width 95 height 11
click at [309, 287] on button "Towels" at bounding box center [313, 285] width 9 height 9
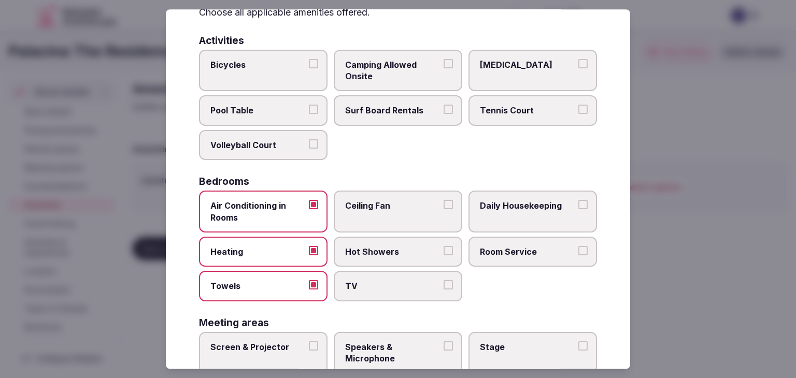
click at [361, 285] on span "TV" at bounding box center [392, 286] width 95 height 11
click at [444, 285] on button "TV" at bounding box center [448, 285] width 9 height 9
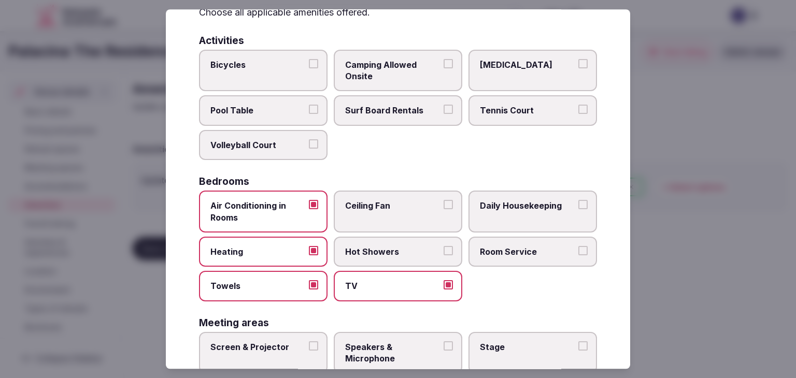
click at [409, 252] on span "Hot Showers" at bounding box center [392, 251] width 95 height 11
click at [444, 252] on button "Hot Showers" at bounding box center [448, 250] width 9 height 9
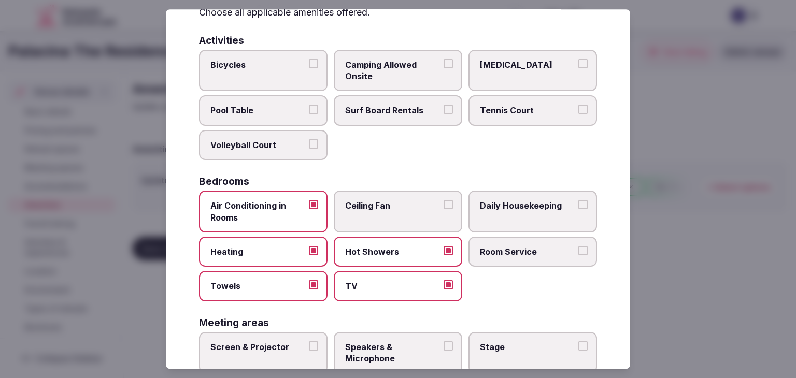
click at [471, 249] on label "Room Service" at bounding box center [533, 252] width 129 height 30
click at [579, 249] on button "Room Service" at bounding box center [583, 250] width 9 height 9
click at [508, 206] on span "Daily Housekeeping" at bounding box center [527, 205] width 95 height 11
click at [579, 206] on button "Daily Housekeeping" at bounding box center [583, 204] width 9 height 9
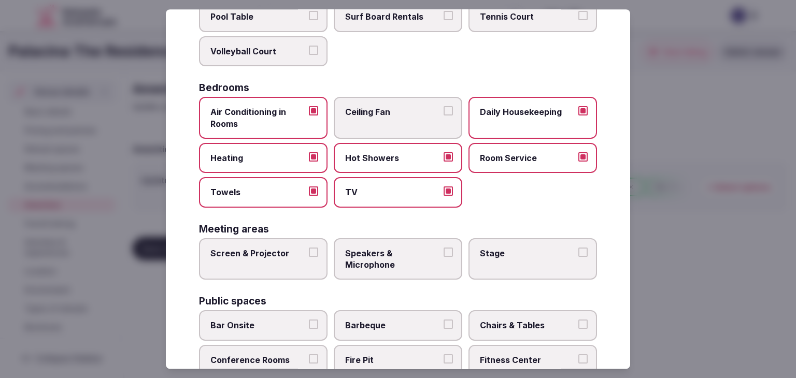
scroll to position [214, 0]
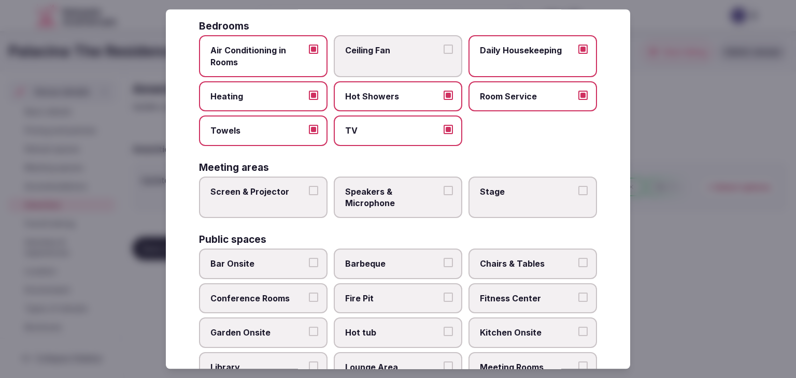
click at [268, 177] on label "Screen & Projector" at bounding box center [263, 198] width 129 height 42
click at [309, 186] on button "Screen & Projector" at bounding box center [313, 190] width 9 height 9
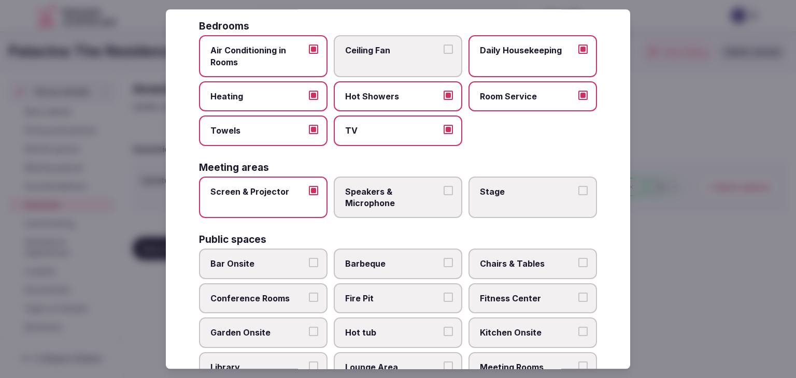
drag, startPoint x: 371, startPoint y: 191, endPoint x: 392, endPoint y: 193, distance: 20.9
click at [372, 191] on span "Speakers & Microphone" at bounding box center [392, 197] width 95 height 23
click at [444, 191] on button "Speakers & Microphone" at bounding box center [448, 190] width 9 height 9
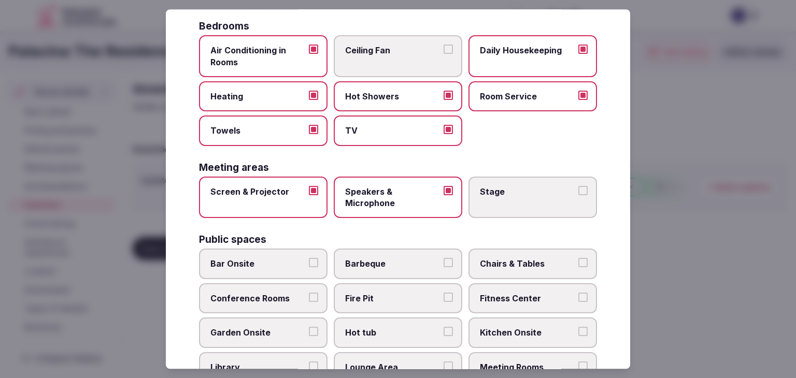
click at [539, 196] on label "Stage" at bounding box center [533, 198] width 129 height 42
click at [579, 195] on button "Stage" at bounding box center [583, 190] width 9 height 9
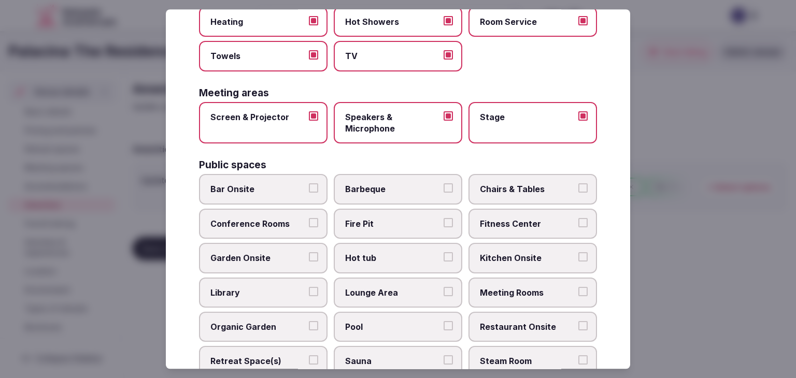
scroll to position [318, 0]
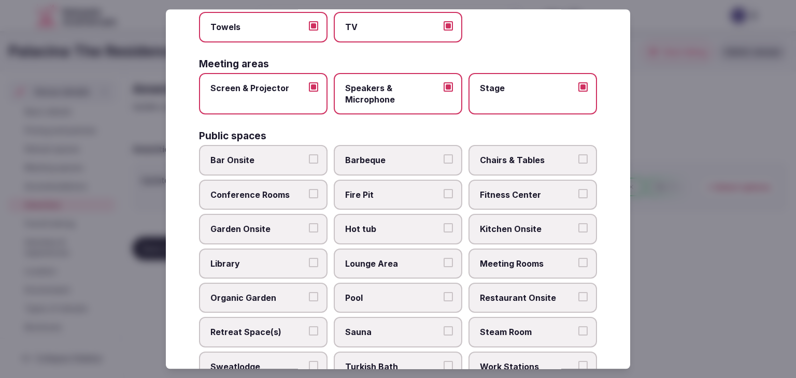
click at [286, 150] on label "Bar Onsite" at bounding box center [263, 161] width 129 height 30
click at [309, 155] on button "Bar Onsite" at bounding box center [313, 159] width 9 height 9
click at [518, 157] on span "Chairs & Tables" at bounding box center [527, 160] width 95 height 11
click at [579, 157] on button "Chairs & Tables" at bounding box center [583, 159] width 9 height 9
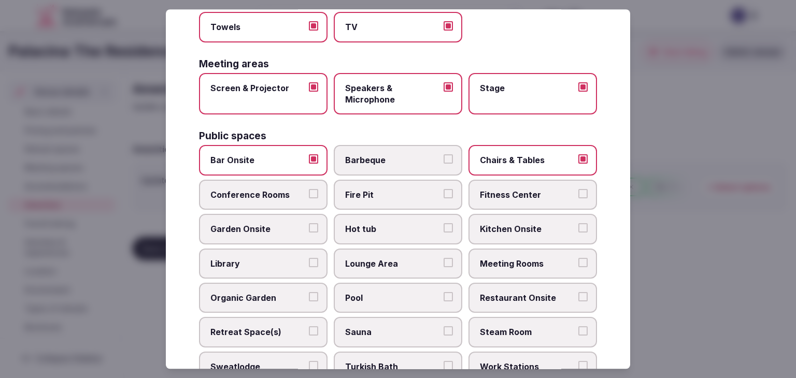
drag, startPoint x: 512, startPoint y: 187, endPoint x: 515, endPoint y: 255, distance: 67.5
click at [512, 189] on span "Fitness Center" at bounding box center [527, 194] width 95 height 11
click at [579, 189] on button "Fitness Center" at bounding box center [583, 193] width 9 height 9
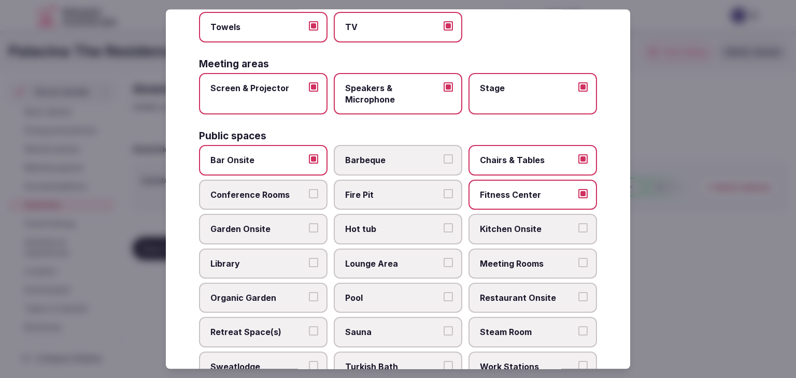
drag, startPoint x: 518, startPoint y: 265, endPoint x: 517, endPoint y: 284, distance: 18.7
click at [518, 266] on label "Meeting Rooms" at bounding box center [533, 264] width 129 height 30
click at [579, 266] on button "Meeting Rooms" at bounding box center [583, 262] width 9 height 9
drag, startPoint x: 515, startPoint y: 288, endPoint x: 505, endPoint y: 296, distance: 12.5
click at [514, 292] on span "Restaurant Onsite" at bounding box center [527, 297] width 95 height 11
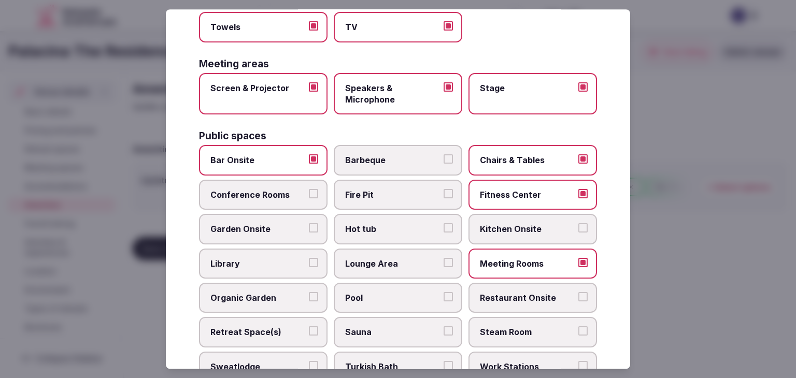
click at [579, 292] on button "Restaurant Onsite" at bounding box center [583, 296] width 9 height 9
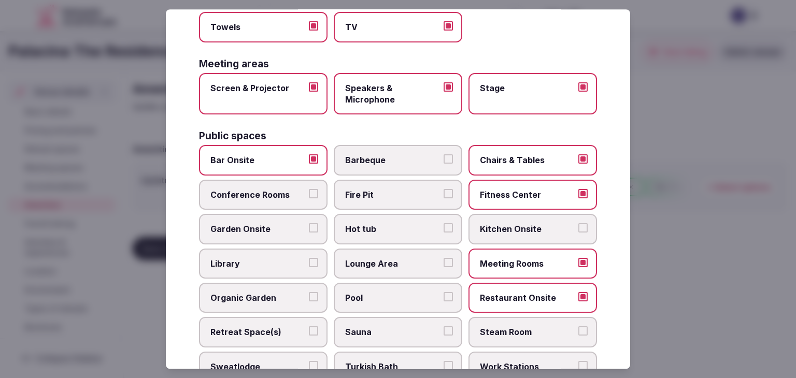
drag, startPoint x: 398, startPoint y: 308, endPoint x: 399, endPoint y: 276, distance: 31.6
click at [398, 307] on label "Pool" at bounding box center [398, 298] width 129 height 30
click at [444, 302] on button "Pool" at bounding box center [448, 296] width 9 height 9
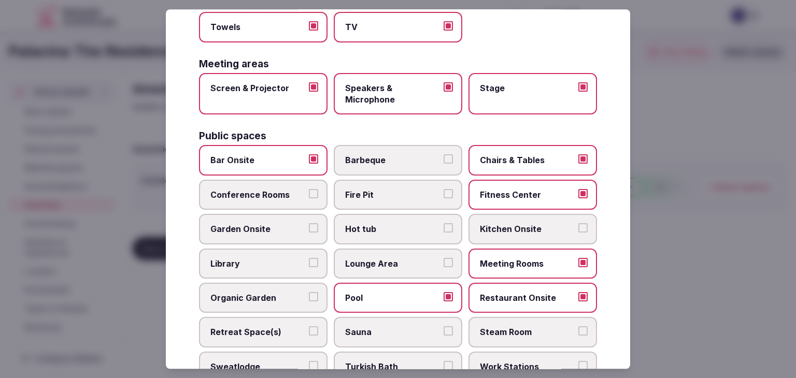
click at [395, 258] on span "Lounge Area" at bounding box center [392, 263] width 95 height 11
click at [444, 258] on button "Lounge Area" at bounding box center [448, 262] width 9 height 9
click at [255, 195] on span "Conference Rooms" at bounding box center [257, 194] width 95 height 11
click at [309, 195] on button "Conference Rooms" at bounding box center [313, 193] width 9 height 9
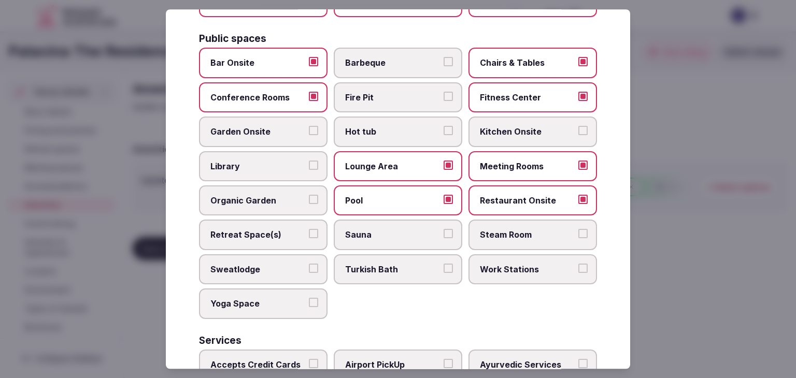
scroll to position [473, 0]
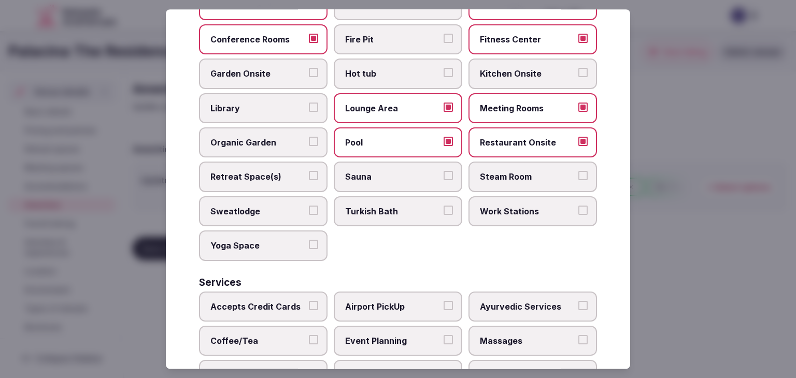
click at [373, 179] on label "Sauna" at bounding box center [398, 177] width 129 height 30
click at [444, 179] on button "Sauna" at bounding box center [448, 176] width 9 height 9
click at [503, 181] on label "Steam Room" at bounding box center [533, 177] width 129 height 30
click at [579, 181] on button "Steam Room" at bounding box center [583, 176] width 9 height 9
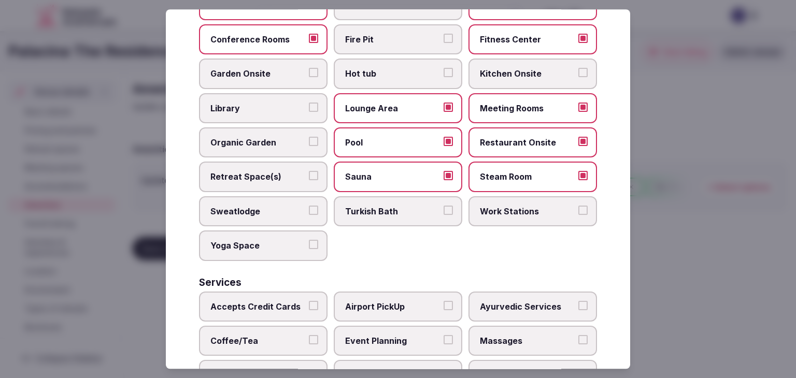
click at [486, 206] on span "Work Stations" at bounding box center [527, 211] width 95 height 11
click at [579, 206] on button "Work Stations" at bounding box center [583, 210] width 9 height 9
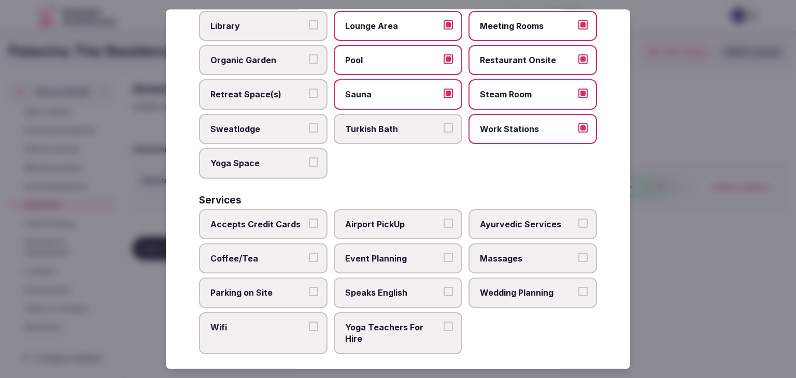
scroll to position [558, 0]
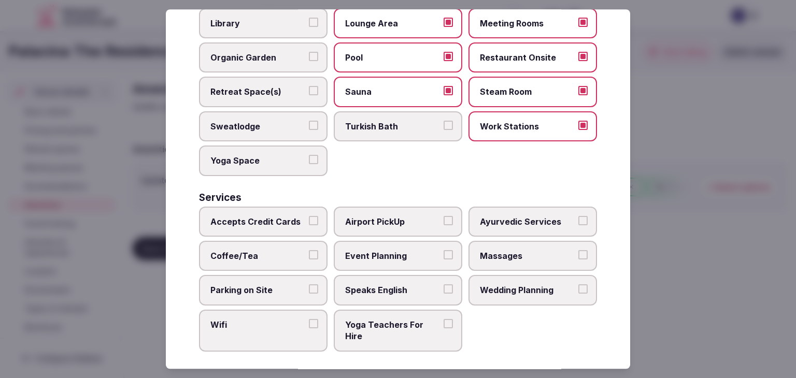
click at [297, 220] on span "Accepts Credit Cards" at bounding box center [257, 221] width 95 height 11
click at [309, 220] on button "Accepts Credit Cards" at bounding box center [313, 220] width 9 height 9
click at [388, 216] on span "Airport PickUp" at bounding box center [392, 221] width 95 height 11
click at [444, 216] on button "Airport PickUp" at bounding box center [448, 220] width 9 height 9
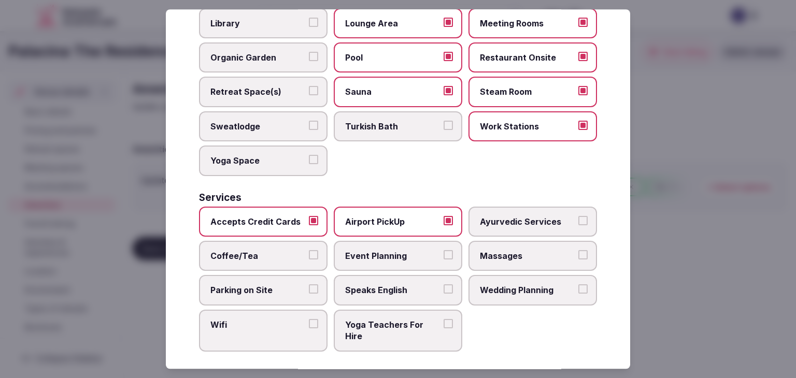
drag, startPoint x: 278, startPoint y: 243, endPoint x: 276, endPoint y: 284, distance: 41.0
click at [278, 250] on span "Coffee/Tea" at bounding box center [257, 255] width 95 height 11
click at [309, 250] on button "Coffee/Tea" at bounding box center [313, 254] width 9 height 9
click at [276, 285] on span "Parking on Site" at bounding box center [257, 290] width 95 height 11
click at [309, 285] on button "Parking on Site" at bounding box center [313, 289] width 9 height 9
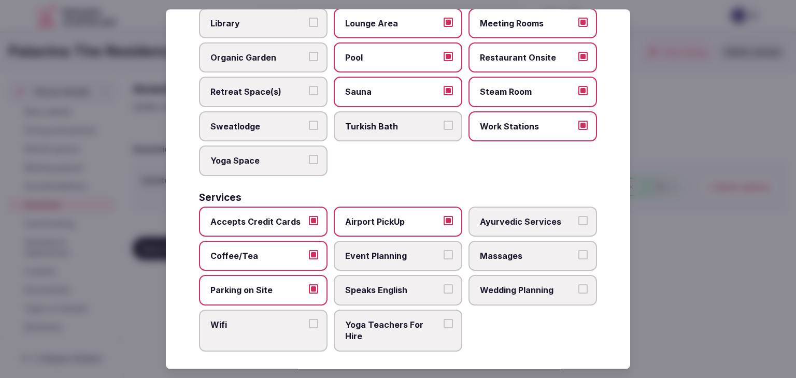
click at [275, 321] on span "Wifi" at bounding box center [257, 324] width 95 height 11
click at [309, 321] on button "Wifi" at bounding box center [313, 323] width 9 height 9
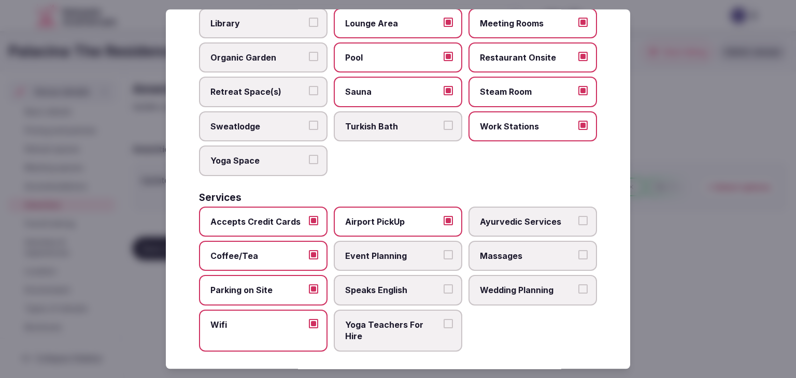
click at [374, 285] on span "Speaks English" at bounding box center [392, 290] width 95 height 11
click at [444, 285] on button "Speaks English" at bounding box center [448, 289] width 9 height 9
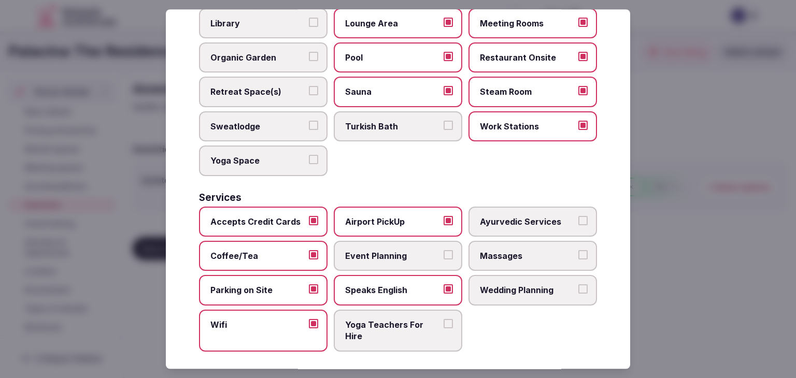
drag, startPoint x: 378, startPoint y: 257, endPoint x: 394, endPoint y: 256, distance: 15.6
click at [382, 257] on label "Event Planning" at bounding box center [398, 256] width 129 height 30
click at [444, 257] on button "Event Planning" at bounding box center [448, 254] width 9 height 9
click at [497, 250] on span "Massages" at bounding box center [527, 255] width 95 height 11
click at [579, 250] on button "Massages" at bounding box center [583, 254] width 9 height 9
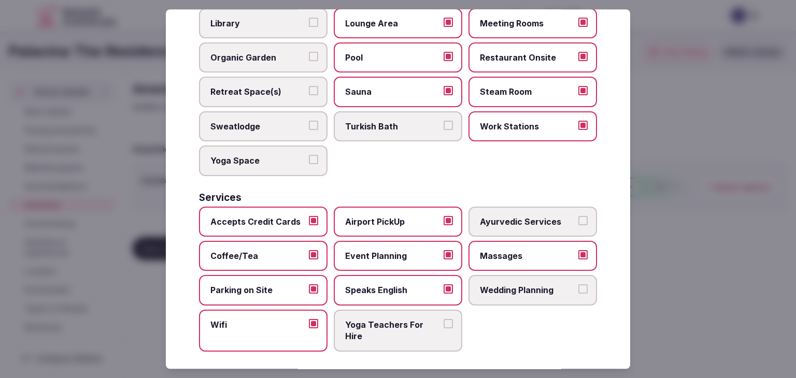
click at [497, 276] on label "Wedding Planning" at bounding box center [533, 291] width 129 height 30
click at [579, 285] on button "Wedding Planning" at bounding box center [583, 289] width 9 height 9
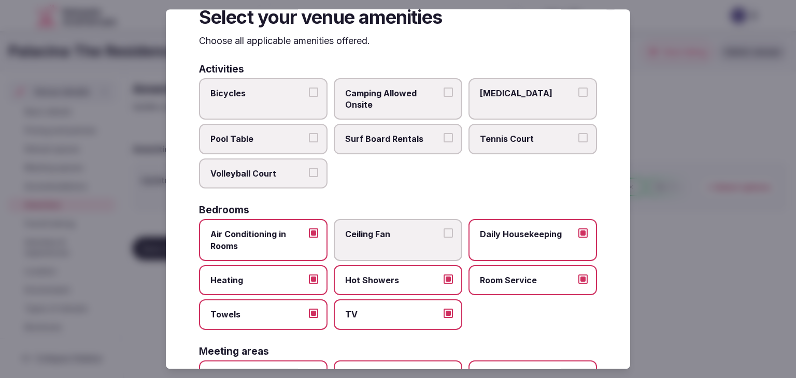
scroll to position [0, 0]
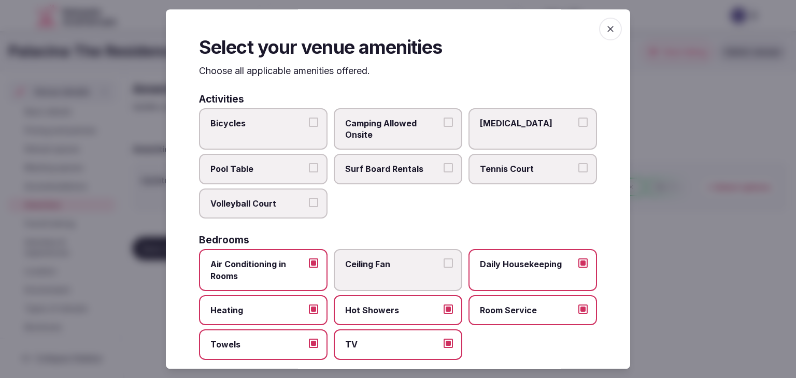
click at [602, 36] on span "button" at bounding box center [610, 29] width 23 height 23
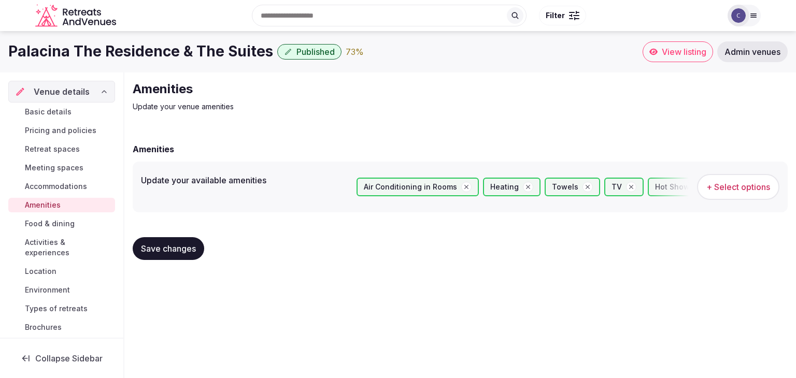
click at [200, 245] on button "Save changes" at bounding box center [169, 248] width 72 height 23
click at [45, 164] on span "Meeting spaces" at bounding box center [54, 168] width 59 height 10
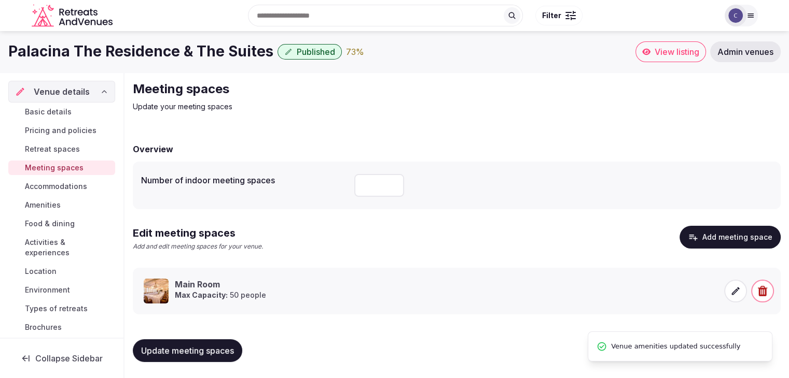
click at [55, 146] on span "Retreat spaces" at bounding box center [52, 149] width 55 height 10
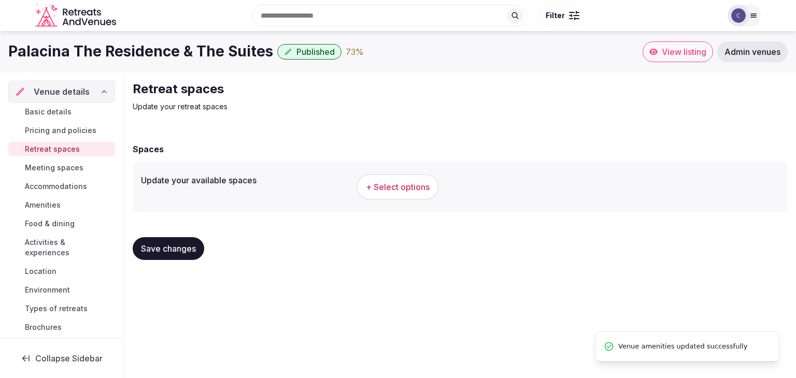
click at [384, 181] on span "+ Select options" at bounding box center [398, 186] width 64 height 11
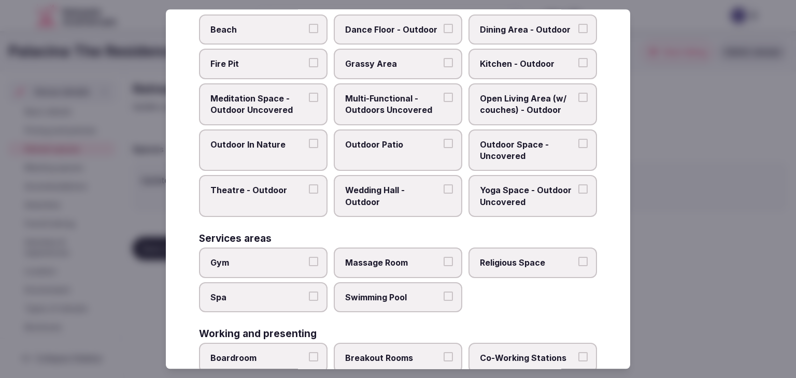
scroll to position [469, 0]
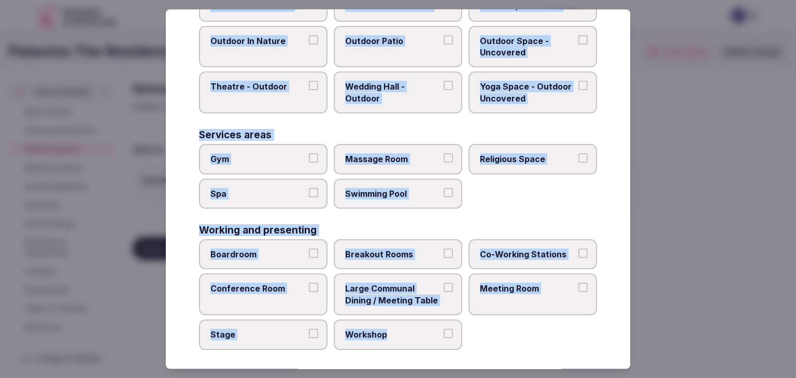
drag, startPoint x: 199, startPoint y: 69, endPoint x: 451, endPoint y: 330, distance: 362.2
click at [451, 330] on div "Select your retreat spaces Choose all applicable retreat spaces offered. Covere…" at bounding box center [398, 189] width 465 height 360
copy div "Choose all applicable retreat spaces offered. Covered outdoor spaces Meditation…"
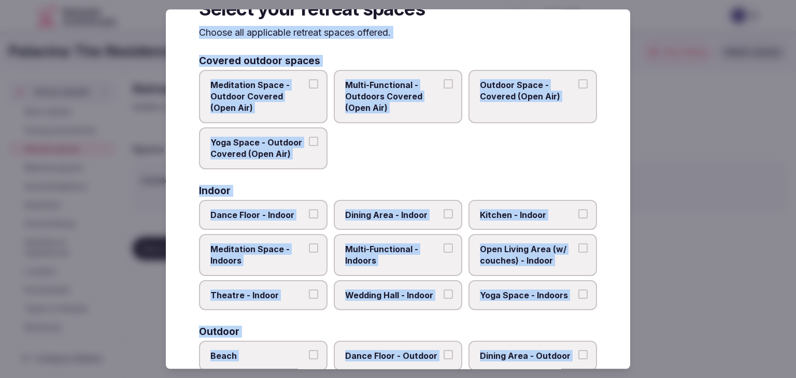
scroll to position [54, 0]
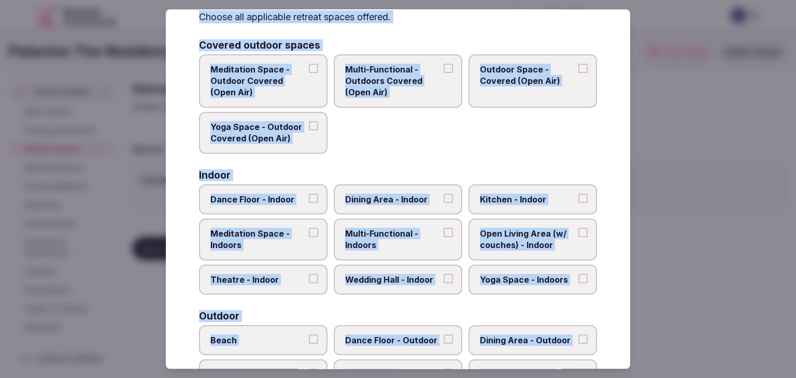
drag, startPoint x: 400, startPoint y: 238, endPoint x: 398, endPoint y: 266, distance: 28.1
click at [401, 239] on span "Multi-Functional - Indoors" at bounding box center [392, 239] width 95 height 23
click at [444, 237] on button "Multi-Functional - Indoors" at bounding box center [448, 232] width 9 height 9
click at [399, 279] on span "Wedding Hall - Indoor" at bounding box center [392, 279] width 95 height 11
click at [444, 279] on button "Wedding Hall - Indoor" at bounding box center [448, 278] width 9 height 9
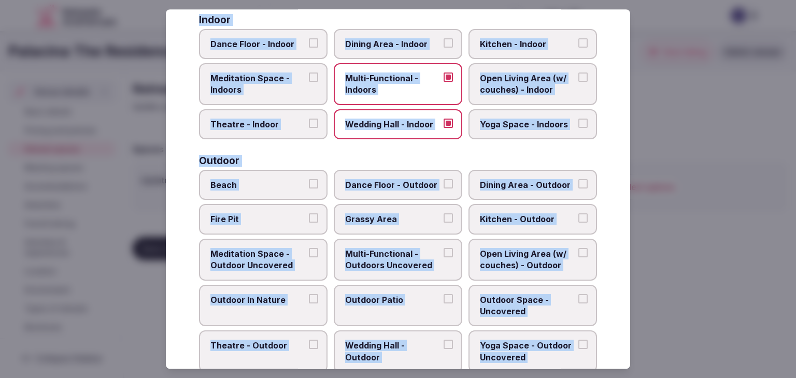
scroll to position [209, 0]
click at [405, 260] on span "Multi-Functional - Outdoors Uncovered" at bounding box center [392, 259] width 95 height 23
click at [444, 258] on button "Multi-Functional - Outdoors Uncovered" at bounding box center [448, 252] width 9 height 9
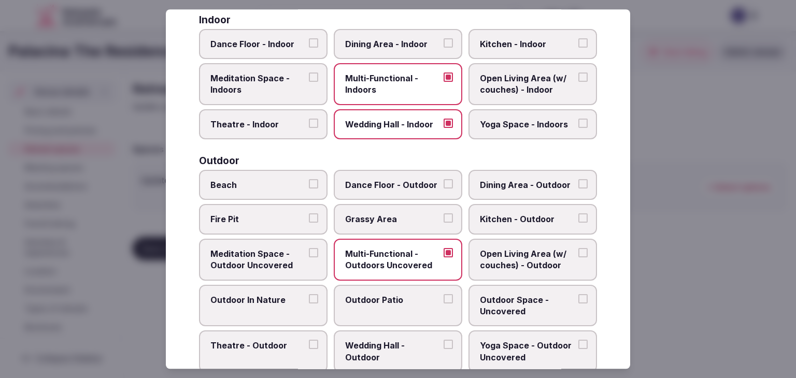
click at [400, 294] on span "Outdoor Patio" at bounding box center [392, 299] width 95 height 11
click at [444, 294] on button "Outdoor Patio" at bounding box center [448, 298] width 9 height 9
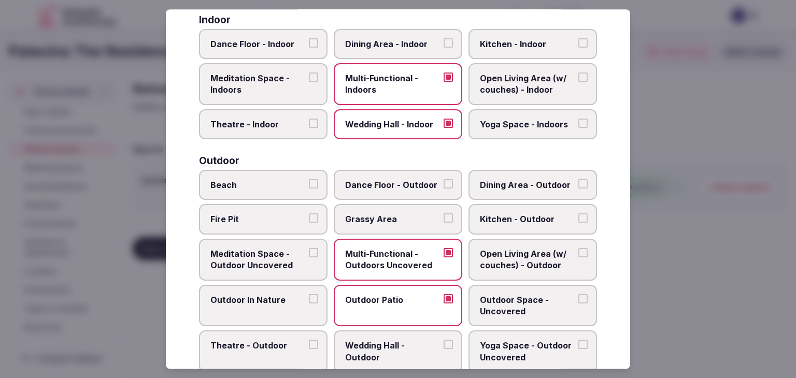
click at [502, 296] on span "Outdoor Space - Uncovered" at bounding box center [527, 305] width 95 height 23
click at [579, 296] on button "Outdoor Space - Uncovered" at bounding box center [583, 298] width 9 height 9
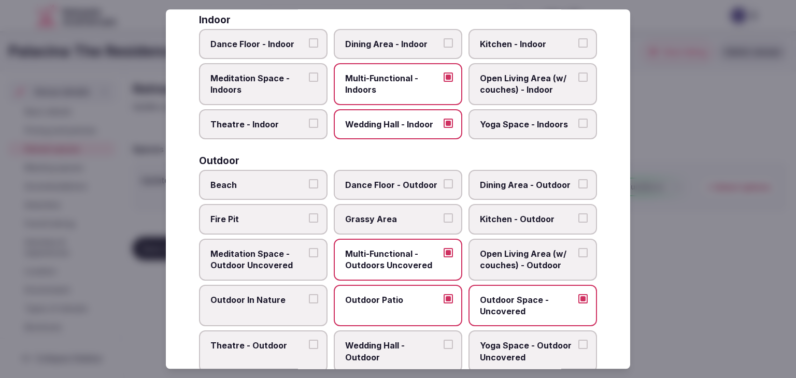
scroll to position [417, 0]
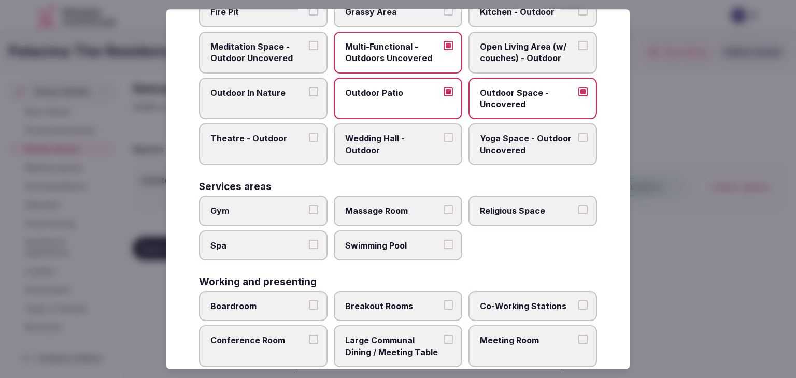
click at [317, 202] on label "Gym" at bounding box center [263, 211] width 129 height 30
click at [317, 205] on button "Gym" at bounding box center [313, 209] width 9 height 9
drag, startPoint x: 277, startPoint y: 246, endPoint x: 309, endPoint y: 246, distance: 32.1
click at [275, 247] on label "Spa" at bounding box center [263, 246] width 129 height 30
click at [309, 247] on button "Spa" at bounding box center [313, 244] width 9 height 9
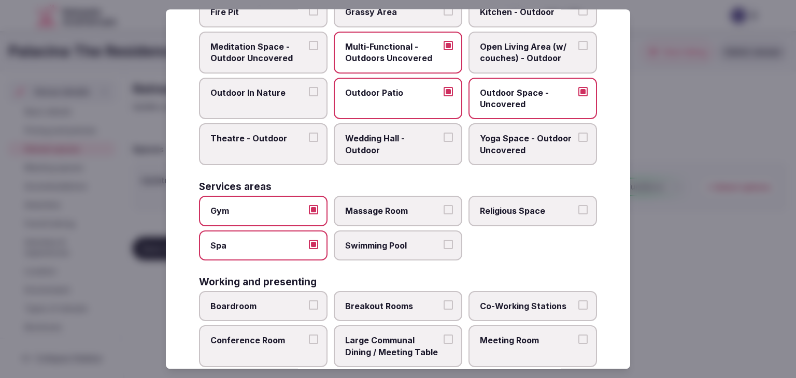
drag, startPoint x: 345, startPoint y: 239, endPoint x: 377, endPoint y: 204, distance: 47.7
click at [347, 240] on span "Swimming Pool" at bounding box center [392, 245] width 95 height 11
click at [378, 205] on span "Massage Room" at bounding box center [392, 210] width 95 height 11
click at [444, 205] on button "Massage Room" at bounding box center [448, 209] width 9 height 9
click at [383, 233] on label "Swimming Pool" at bounding box center [398, 246] width 129 height 30
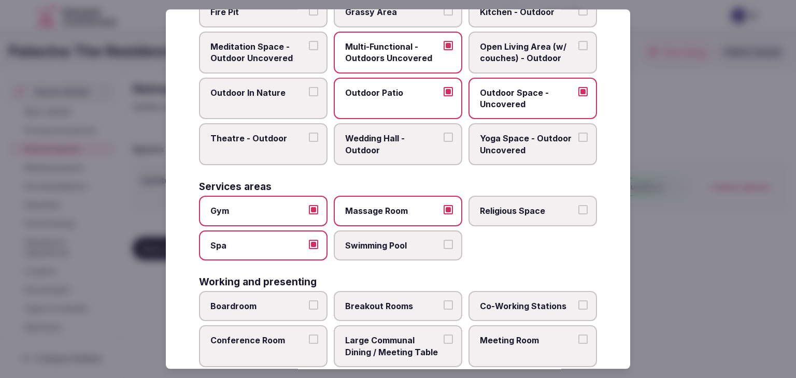
click at [444, 240] on button "Swimming Pool" at bounding box center [448, 244] width 9 height 9
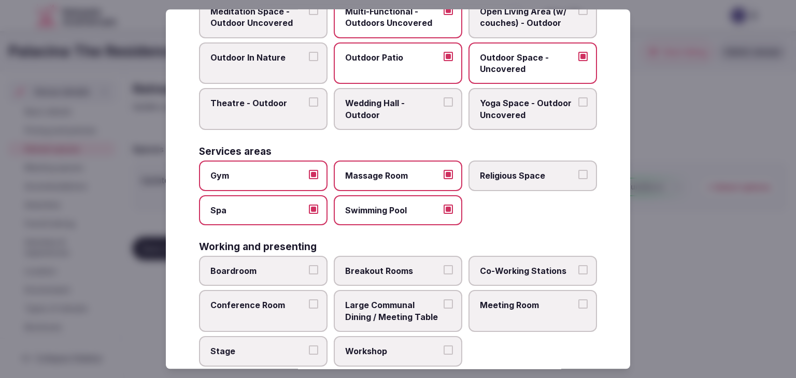
scroll to position [469, 0]
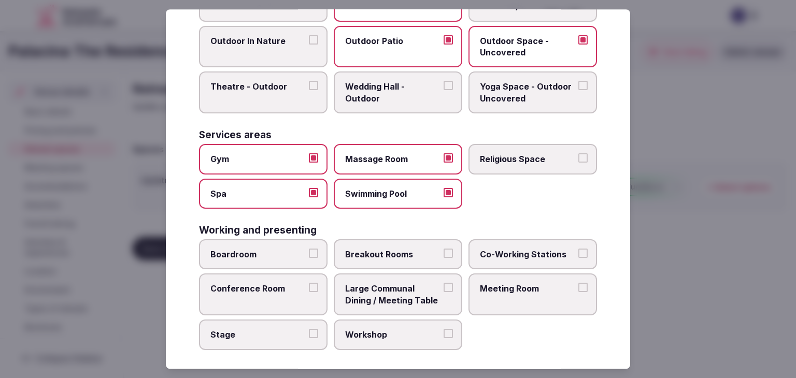
click at [299, 241] on label "Boardroom" at bounding box center [263, 255] width 129 height 30
click at [309, 249] on button "Boardroom" at bounding box center [313, 253] width 9 height 9
click at [361, 242] on label "Breakout Rooms" at bounding box center [398, 255] width 129 height 30
click at [444, 249] on button "Breakout Rooms" at bounding box center [448, 253] width 9 height 9
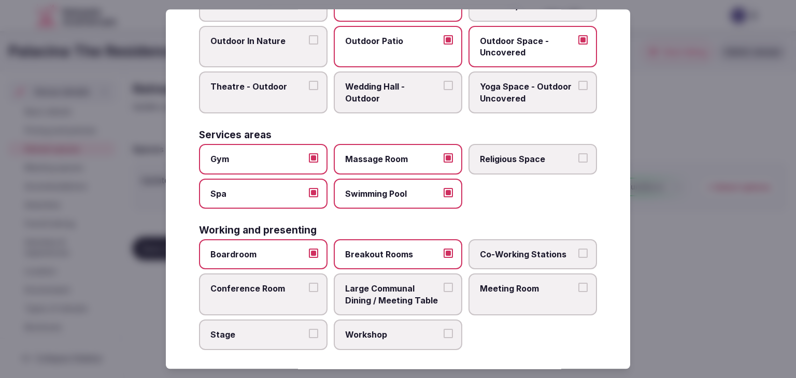
drag, startPoint x: 498, startPoint y: 287, endPoint x: 491, endPoint y: 270, distance: 18.2
click at [497, 287] on span "Meeting Room" at bounding box center [527, 289] width 95 height 11
click at [579, 287] on button "Meeting Room" at bounding box center [583, 288] width 9 height 9
click at [261, 293] on label "Conference Room" at bounding box center [263, 295] width 129 height 42
click at [309, 293] on button "Conference Room" at bounding box center [313, 288] width 9 height 9
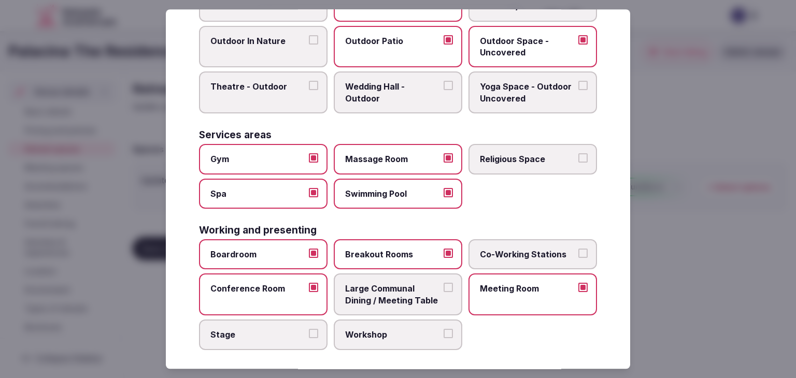
click at [330, 290] on div "Boardroom Breakout Rooms Co-Working Stations Conference Room Large Communal Din…" at bounding box center [398, 295] width 398 height 111
click at [382, 320] on label "Workshop" at bounding box center [398, 335] width 129 height 30
click at [444, 329] on button "Workshop" at bounding box center [448, 333] width 9 height 9
click at [403, 285] on span "Large Communal Dining / Meeting Table" at bounding box center [392, 295] width 95 height 23
click at [444, 285] on button "Large Communal Dining / Meeting Table" at bounding box center [448, 288] width 9 height 9
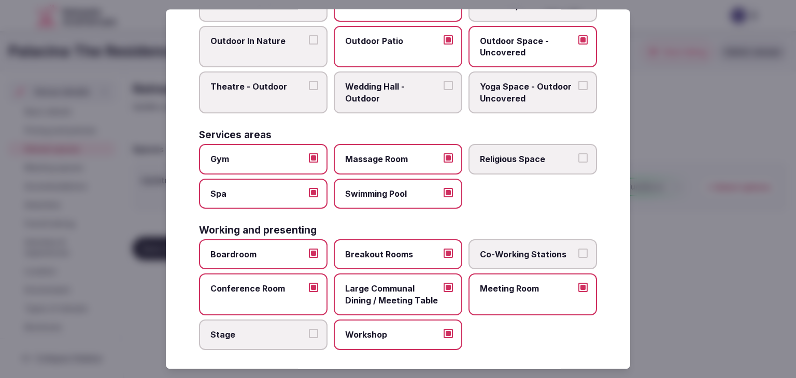
click at [399, 320] on label "Workshop" at bounding box center [398, 335] width 129 height 30
click at [444, 329] on button "Workshop" at bounding box center [448, 333] width 9 height 9
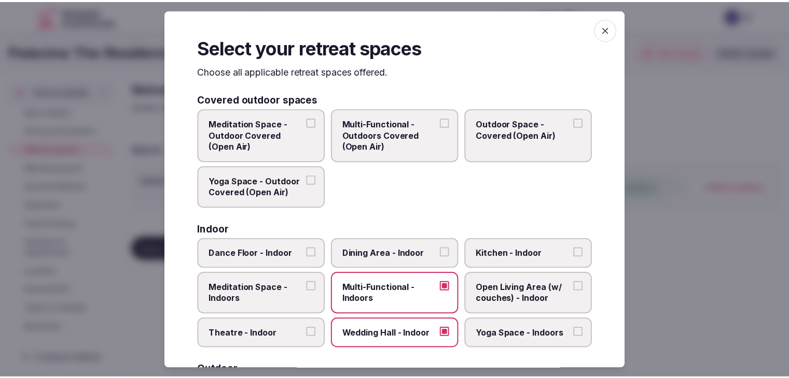
scroll to position [0, 0]
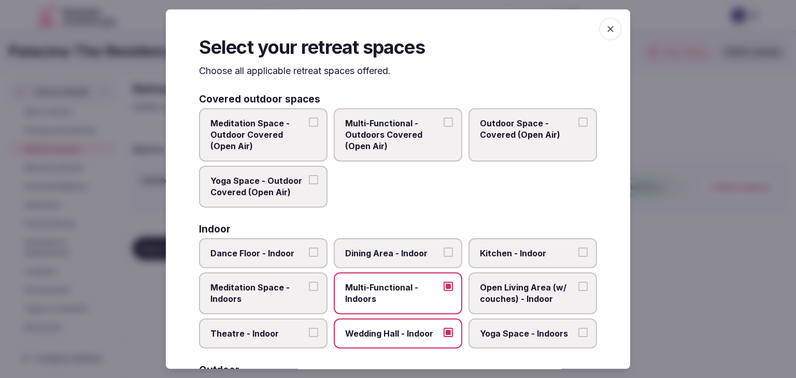
drag, startPoint x: 604, startPoint y: 32, endPoint x: 596, endPoint y: 80, distance: 48.9
click at [606, 34] on icon "button" at bounding box center [611, 29] width 10 height 10
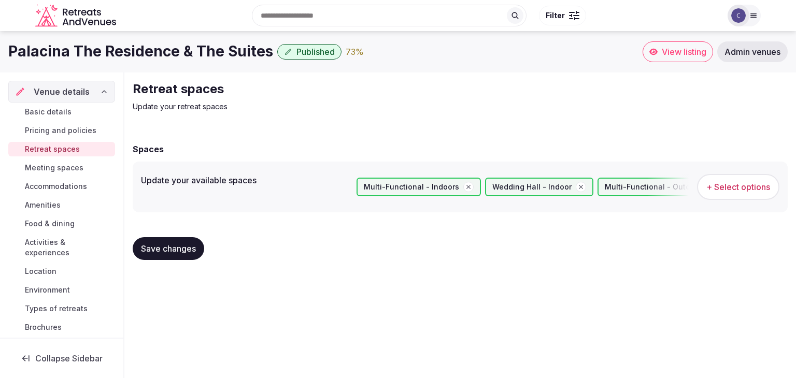
drag, startPoint x: 197, startPoint y: 245, endPoint x: 202, endPoint y: 249, distance: 6.6
click at [197, 246] on button "Save changes" at bounding box center [169, 248] width 72 height 23
click at [48, 109] on span "Basic details" at bounding box center [48, 112] width 47 height 10
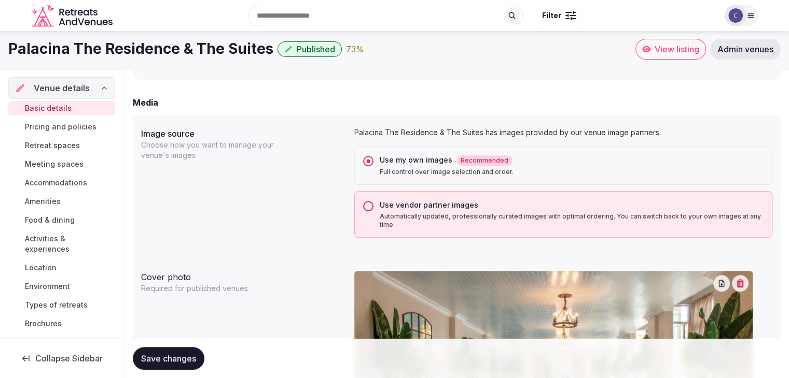
scroll to position [778, 0]
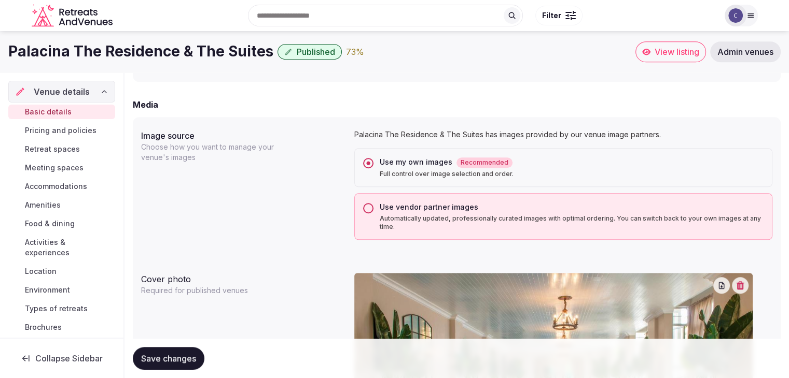
click at [369, 201] on div "Use vendor partner images Automatically updated, professionally curated images …" at bounding box center [563, 216] width 418 height 47
click at [367, 208] on button "Use vendor partner images Automatically updated, professionally curated images …" at bounding box center [368, 208] width 10 height 10
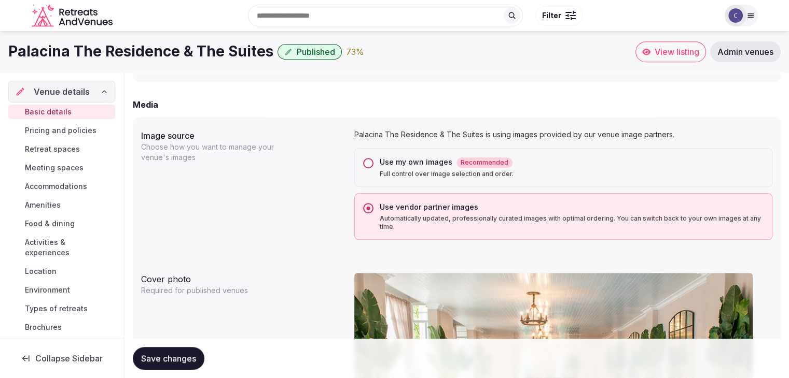
click at [368, 163] on button "Use my own images Recommended Full control over image selection and order." at bounding box center [368, 163] width 10 height 10
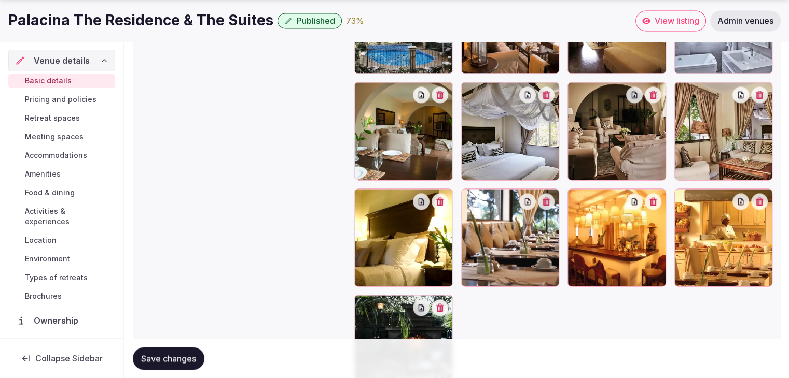
scroll to position [1703, 0]
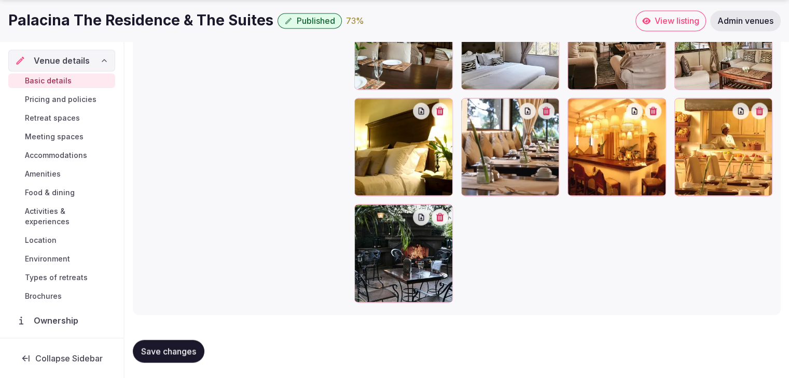
click at [194, 349] on span "Save changes" at bounding box center [168, 351] width 55 height 10
click at [61, 96] on span "Pricing and policies" at bounding box center [61, 99] width 72 height 10
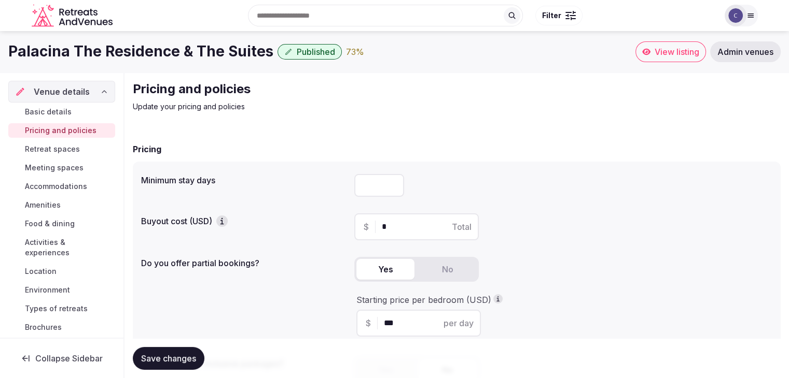
type input "*"
click at [388, 184] on input "*" at bounding box center [379, 185] width 50 height 23
click at [187, 361] on span "Save changes" at bounding box center [168, 359] width 55 height 10
click at [223, 40] on div "Search Popular Destinations Toscana, Italy Riviera Maya, Mexico Indonesia, Bali…" at bounding box center [395, 15] width 726 height 53
click at [229, 53] on h1 "Palacina The Residence & The Suites" at bounding box center [140, 51] width 265 height 20
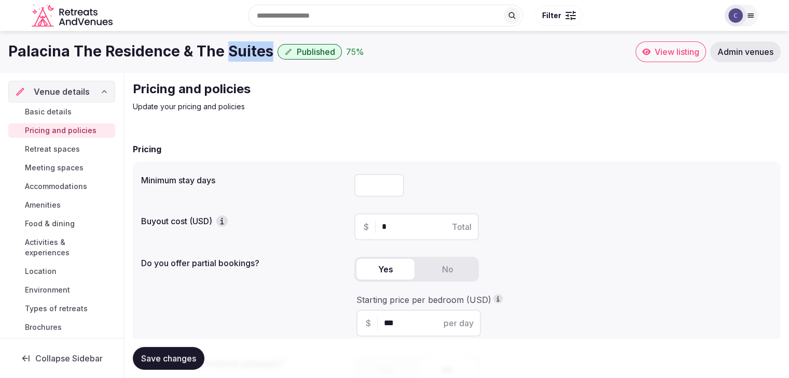
click at [229, 53] on h1 "Palacina The Residence & The Suites" at bounding box center [140, 51] width 265 height 20
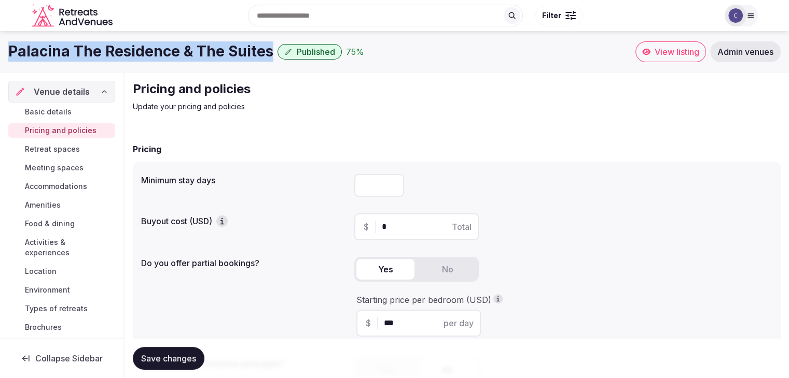
click at [229, 53] on h1 "Palacina The Residence & The Suites" at bounding box center [140, 51] width 265 height 20
copy div "Palacina The Residence & The Suites"
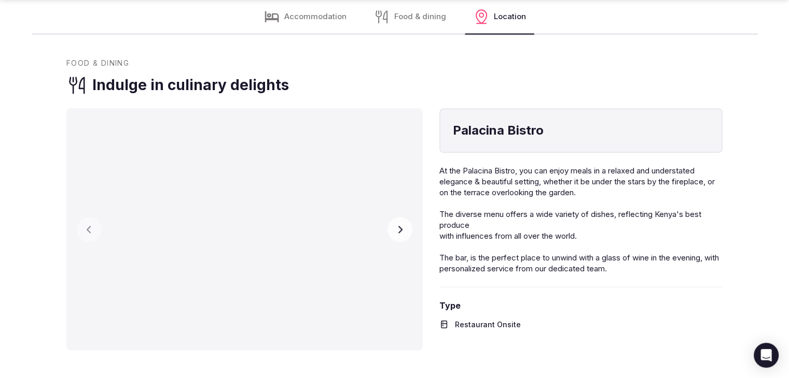
scroll to position [1296, 0]
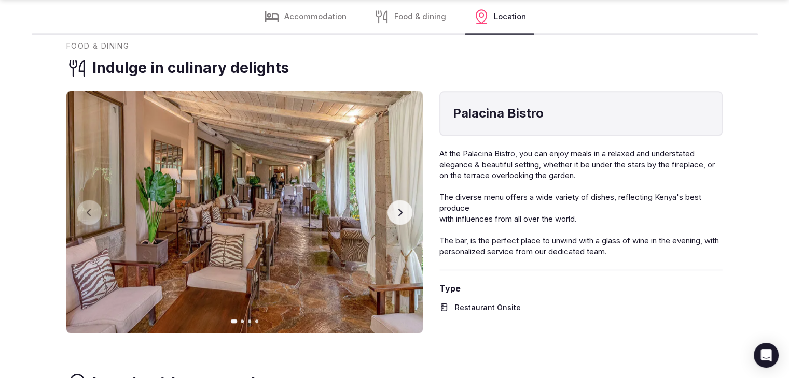
click at [405, 212] on button "Next slide" at bounding box center [399, 212] width 25 height 25
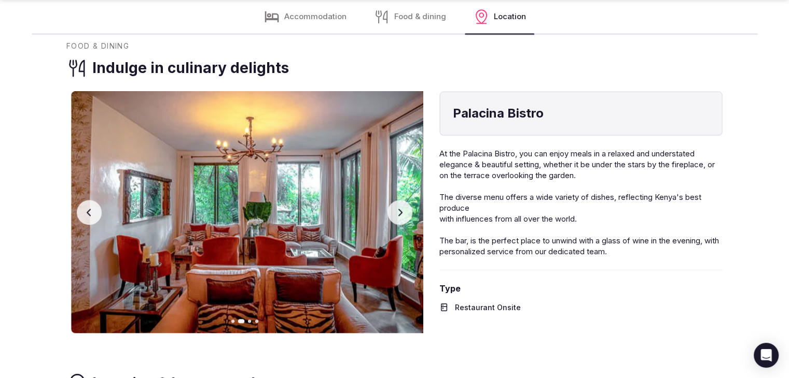
click at [405, 213] on button "Next slide" at bounding box center [399, 212] width 25 height 25
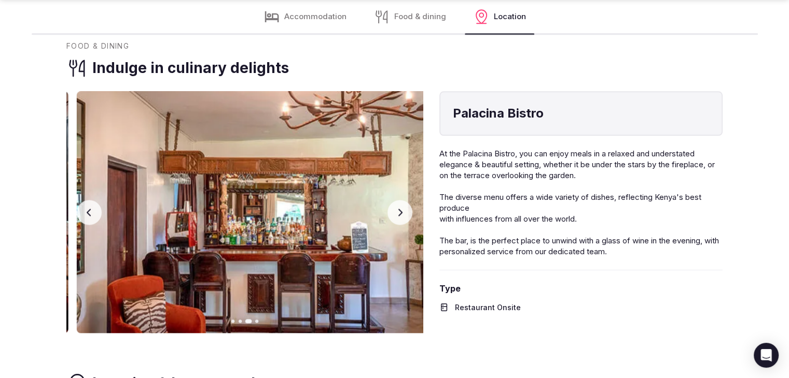
click at [405, 214] on button "Next slide" at bounding box center [399, 212] width 25 height 25
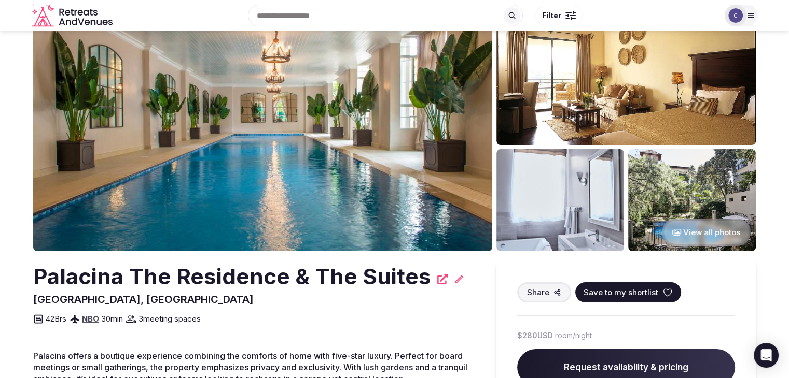
scroll to position [0, 0]
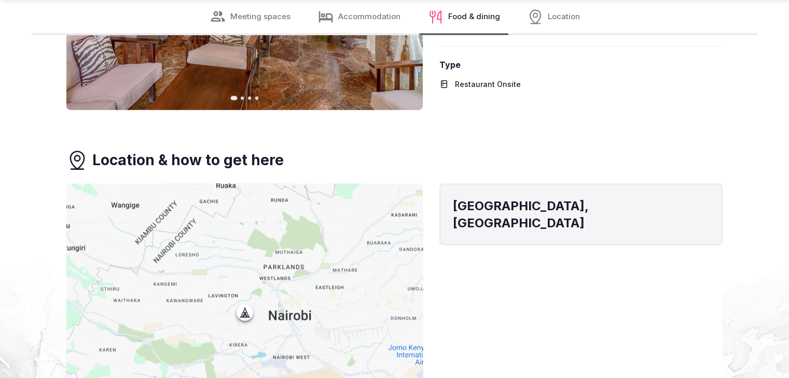
scroll to position [1970, 0]
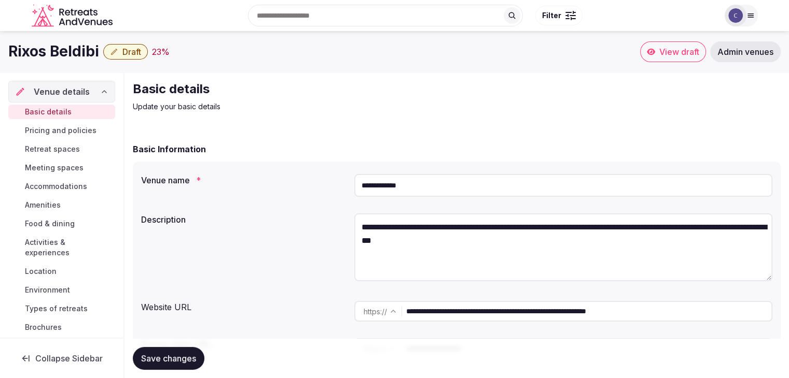
click at [450, 192] on input "**********" at bounding box center [563, 185] width 418 height 23
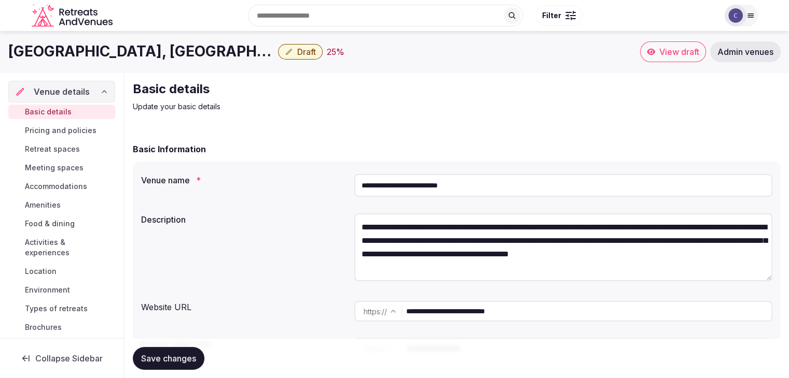
click at [526, 314] on input "**********" at bounding box center [588, 311] width 365 height 21
click at [749, 16] on icon at bounding box center [750, 15] width 8 height 8
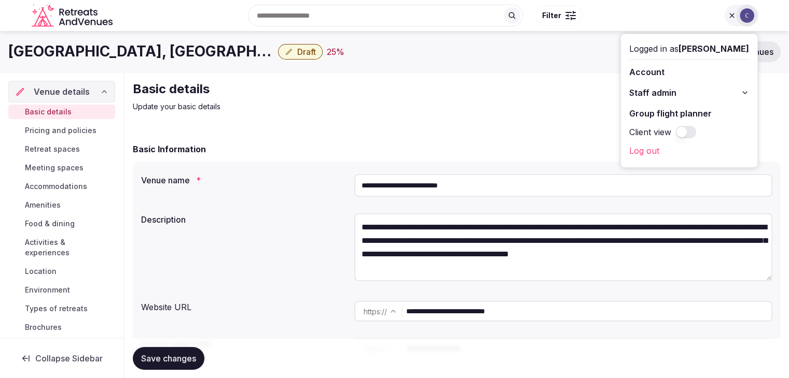
click at [744, 91] on icon at bounding box center [744, 93] width 8 height 8
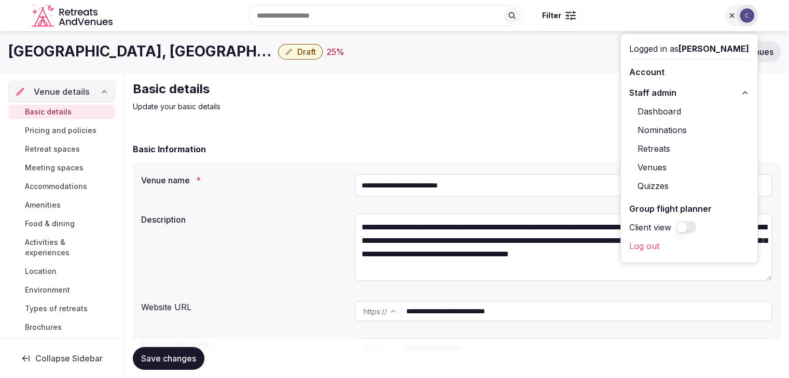
click at [642, 168] on link "Venues" at bounding box center [689, 167] width 120 height 17
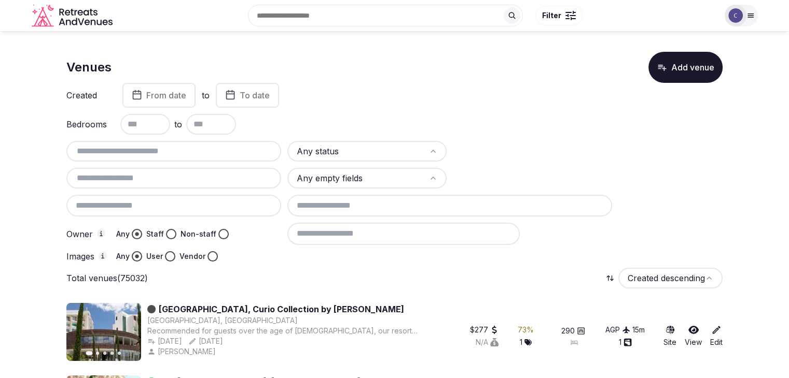
click at [176, 154] on input "text" at bounding box center [174, 151] width 206 height 12
paste input "**********"
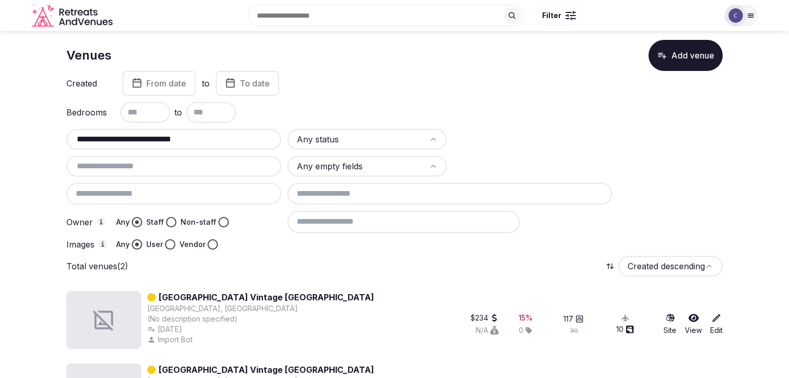
scroll to position [71, 0]
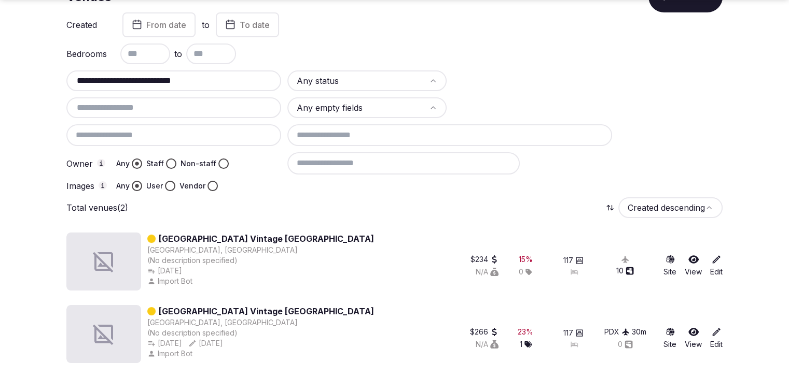
type input "**********"
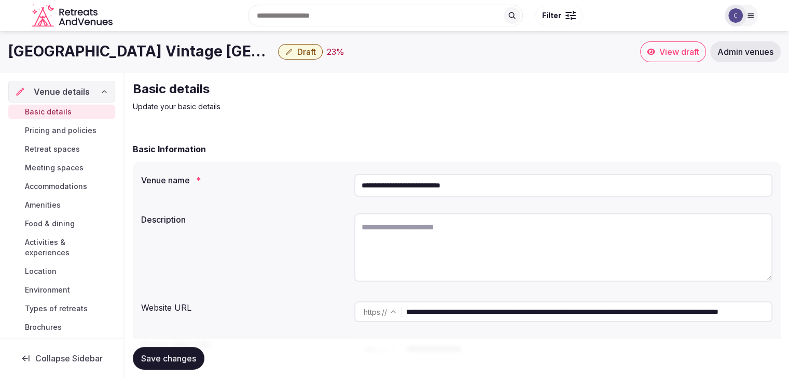
click at [480, 187] on input "**********" at bounding box center [563, 185] width 418 height 23
click at [188, 223] on label "Description" at bounding box center [243, 220] width 205 height 8
click at [487, 185] on input "**********" at bounding box center [563, 185] width 418 height 23
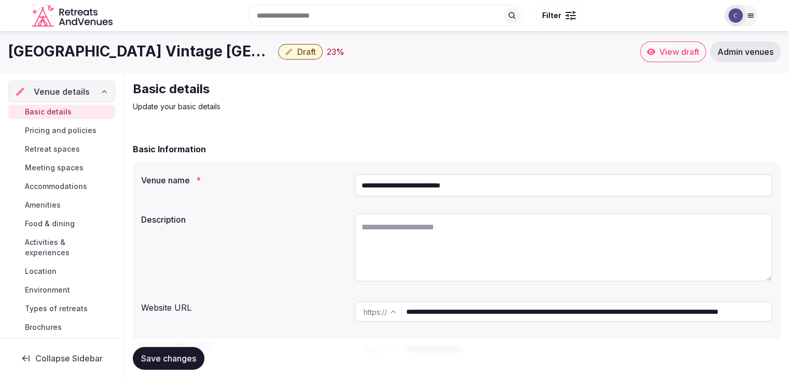
click at [487, 185] on input "**********" at bounding box center [563, 185] width 418 height 23
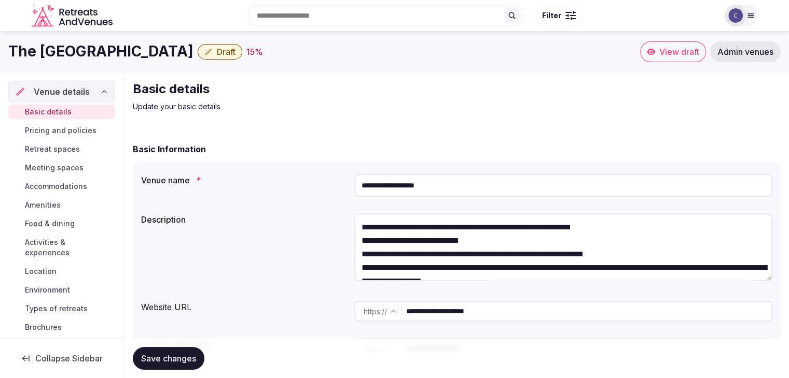
click at [456, 179] on input "**********" at bounding box center [563, 185] width 418 height 23
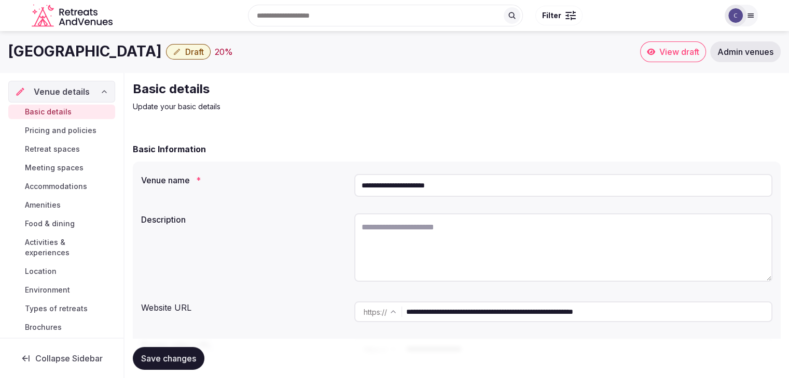
click at [482, 185] on input "**********" at bounding box center [563, 185] width 418 height 23
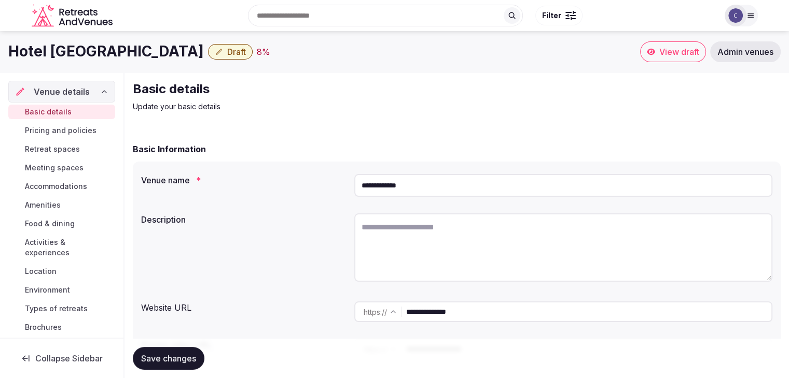
click at [488, 310] on input "**********" at bounding box center [588, 312] width 365 height 21
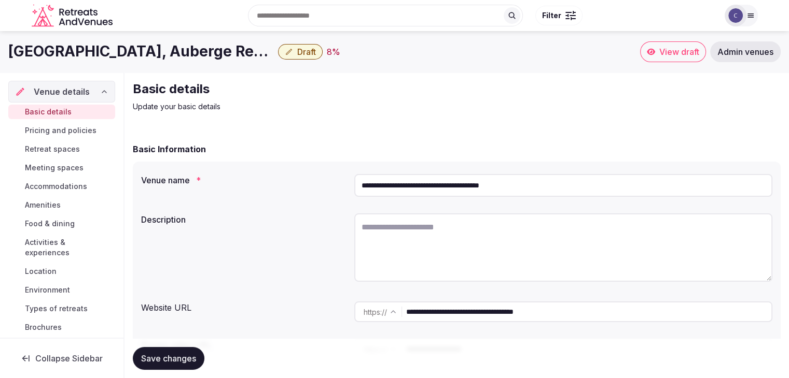
click at [471, 189] on input "**********" at bounding box center [563, 185] width 418 height 23
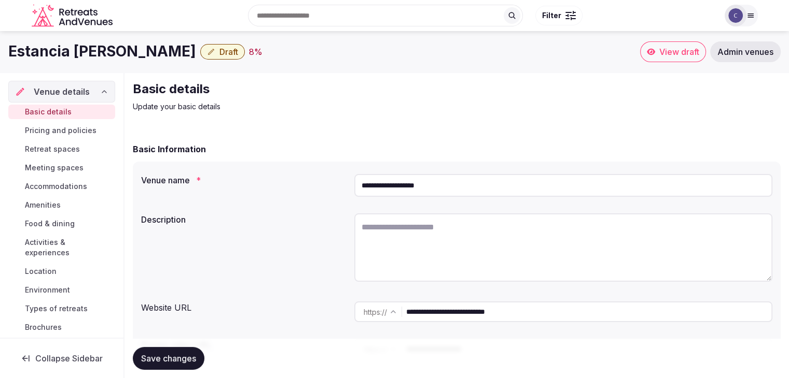
click at [455, 181] on input "**********" at bounding box center [563, 185] width 418 height 23
click at [455, 183] on input "**********" at bounding box center [563, 185] width 418 height 23
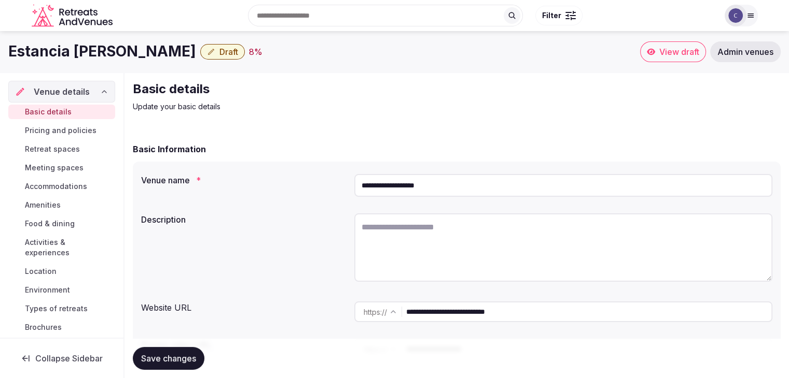
click at [455, 184] on input "**********" at bounding box center [563, 185] width 418 height 23
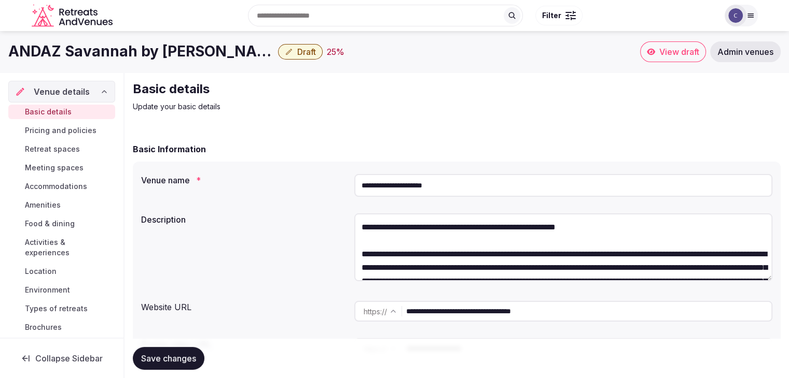
click at [475, 193] on input "**********" at bounding box center [563, 185] width 418 height 23
click at [753, 15] on icon at bounding box center [750, 15] width 8 height 8
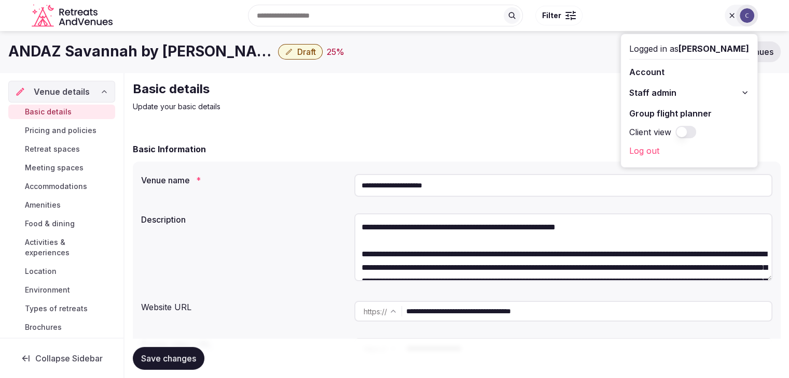
click at [742, 90] on button "Staff admin" at bounding box center [689, 93] width 120 height 17
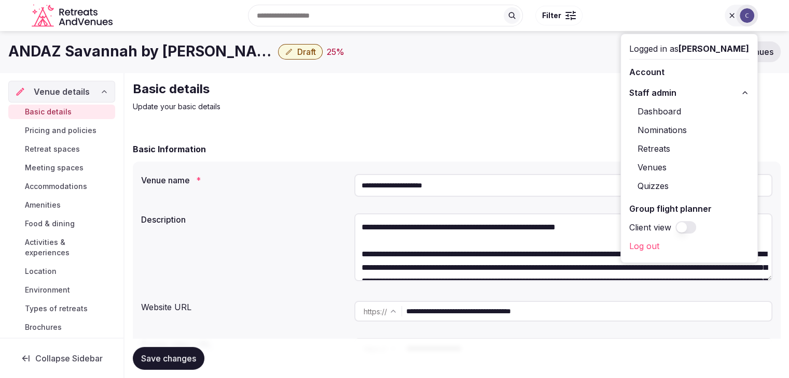
click at [656, 169] on link "Venues" at bounding box center [689, 167] width 120 height 17
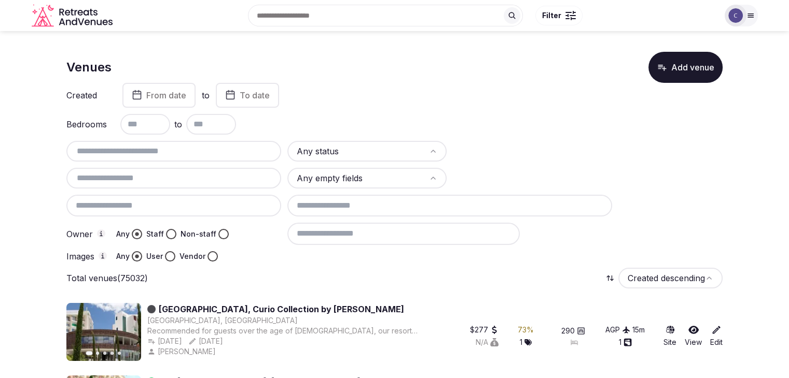
click at [224, 150] on input "text" at bounding box center [174, 151] width 206 height 12
paste input "**********"
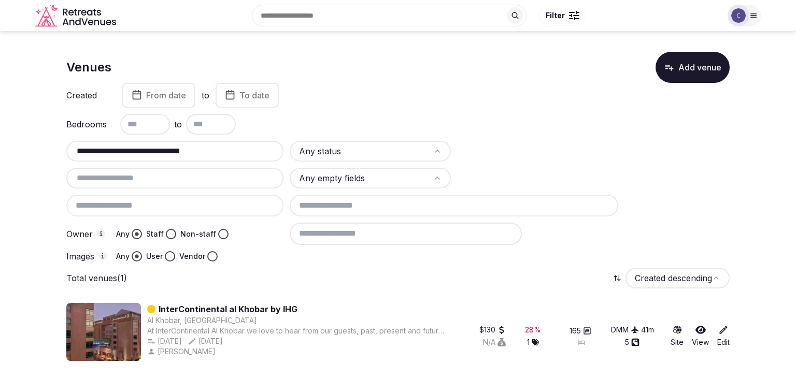
type input "**********"
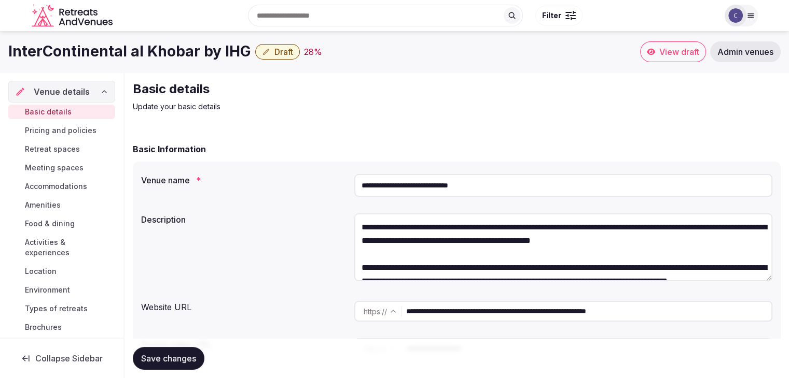
click at [494, 180] on input "**********" at bounding box center [563, 185] width 418 height 23
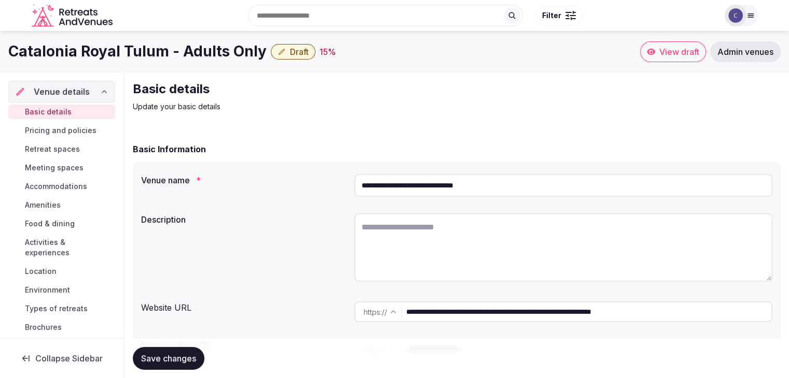
click at [494, 185] on input "**********" at bounding box center [563, 185] width 418 height 23
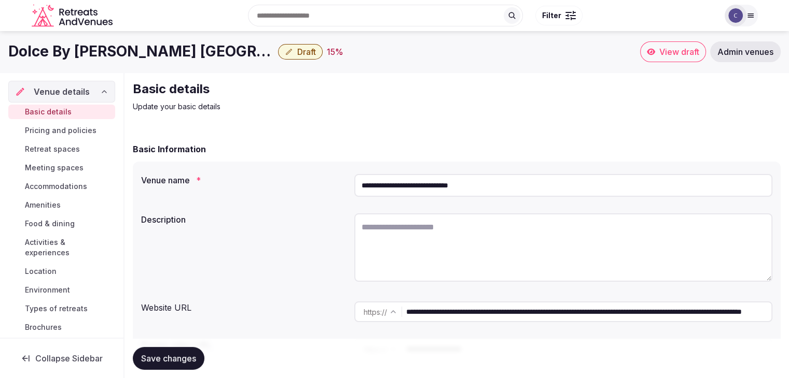
click at [518, 186] on input "**********" at bounding box center [563, 185] width 418 height 23
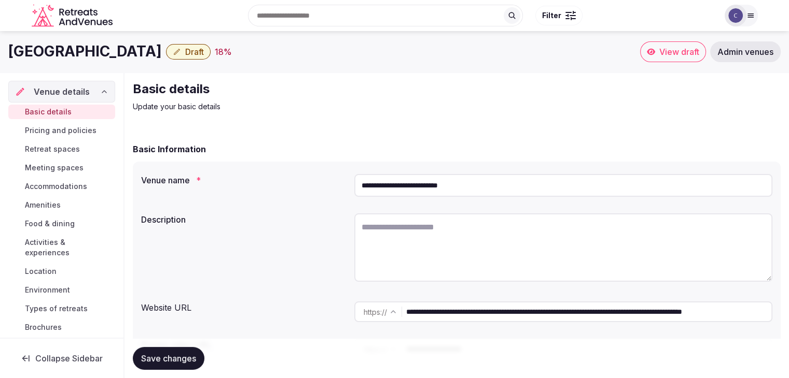
click at [486, 180] on input "**********" at bounding box center [563, 185] width 418 height 23
click at [523, 312] on input "**********" at bounding box center [588, 312] width 365 height 21
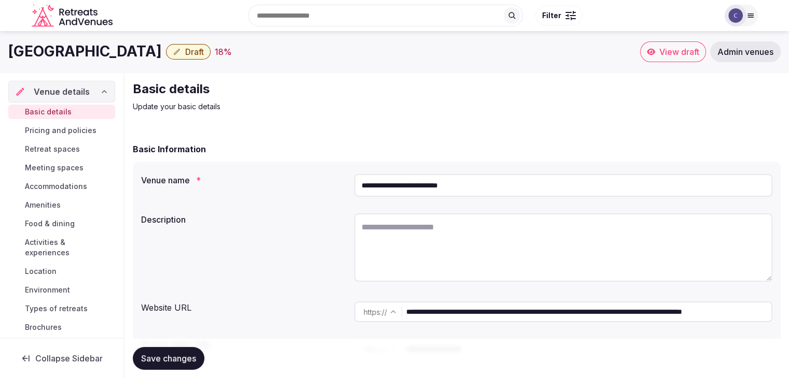
click at [523, 312] on input "**********" at bounding box center [588, 312] width 365 height 21
